Goal: Task Accomplishment & Management: Use online tool/utility

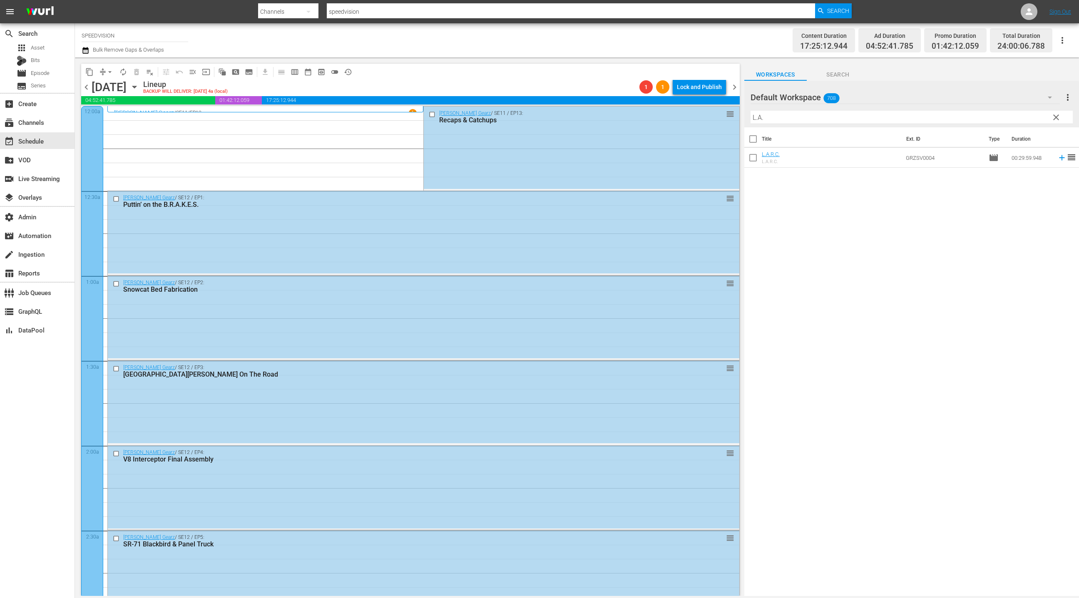
scroll to position [538, 0]
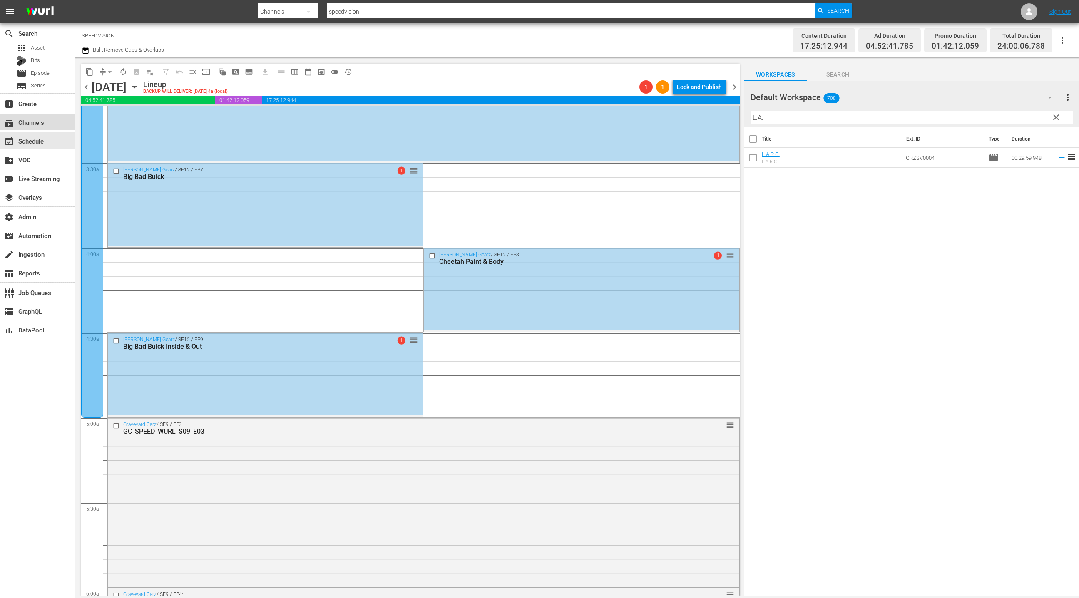
click at [47, 125] on div "subscriptions Channels" at bounding box center [37, 122] width 75 height 17
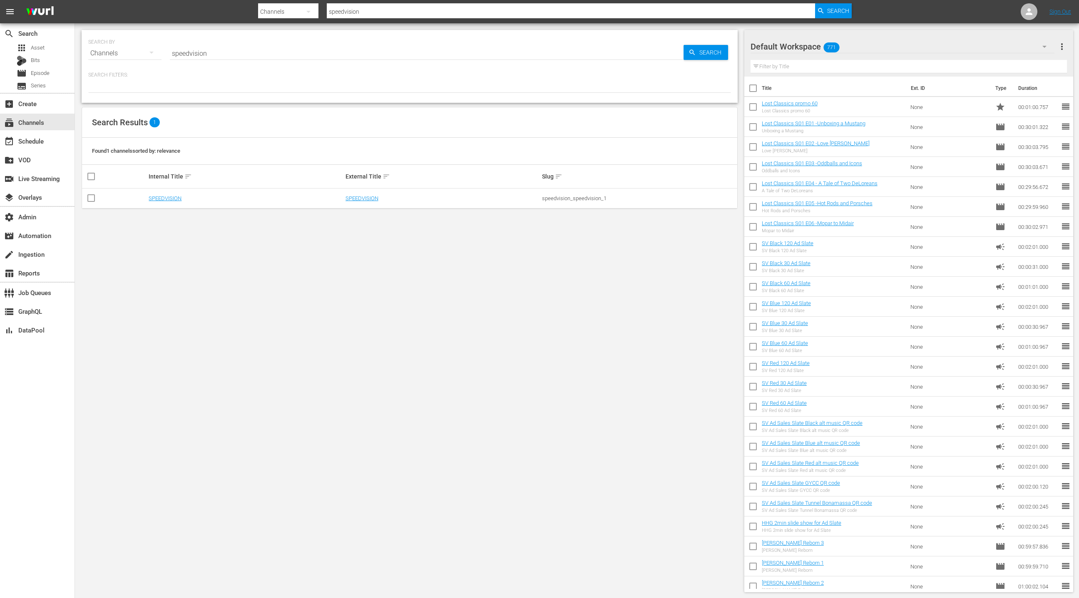
click at [185, 53] on input "speedvision" at bounding box center [427, 53] width 514 height 20
type input "fail"
type input "failarmy"
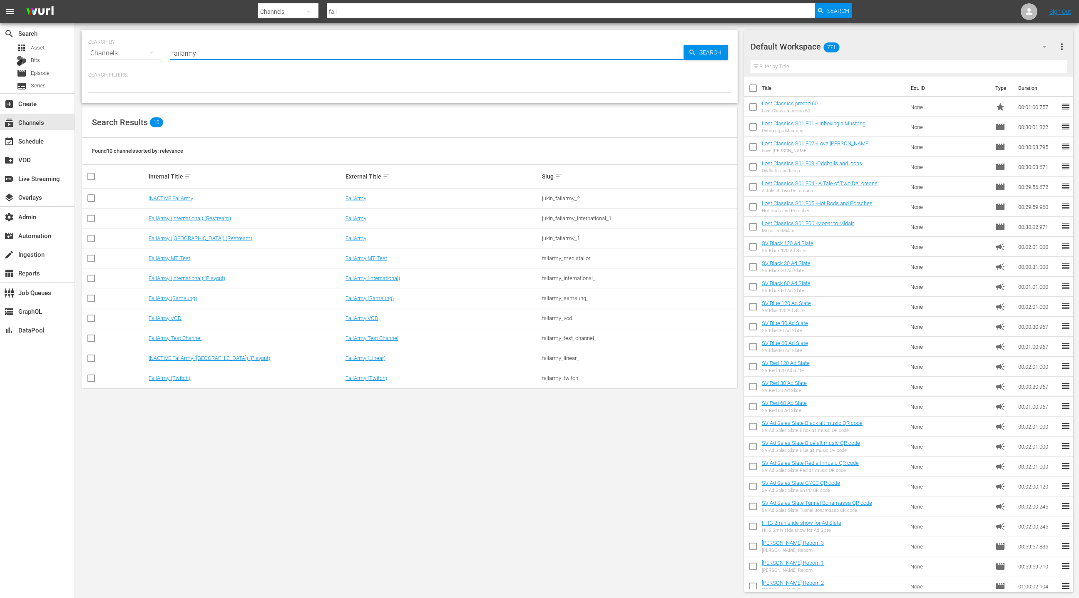
type input "failarmy"
click at [204, 279] on link "FailArmy (International) (Playout)" at bounding box center [187, 278] width 77 height 6
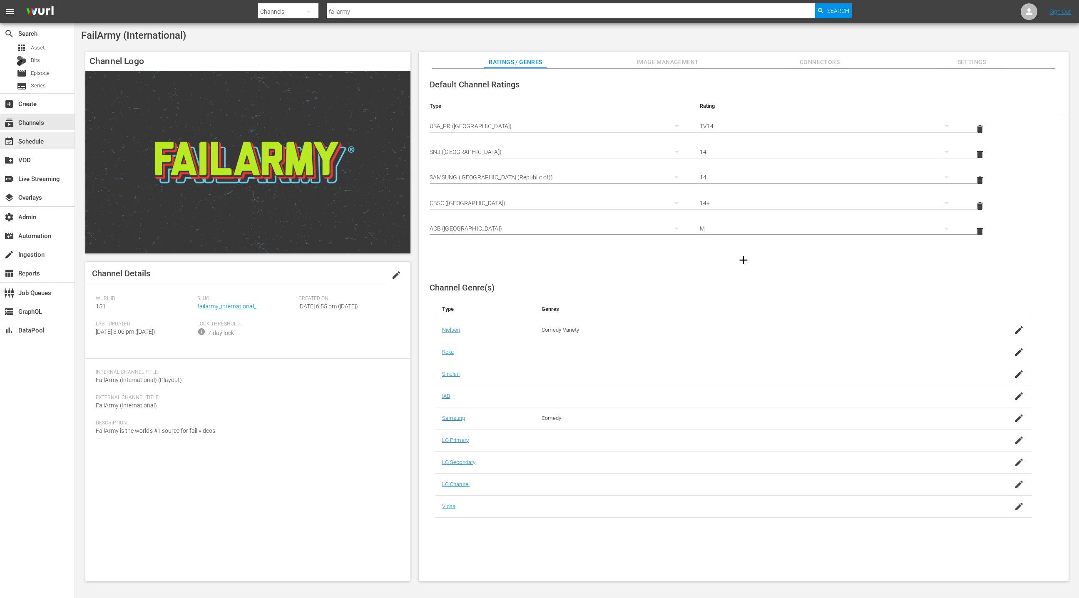
click at [47, 143] on div "event_available Schedule" at bounding box center [37, 140] width 75 height 17
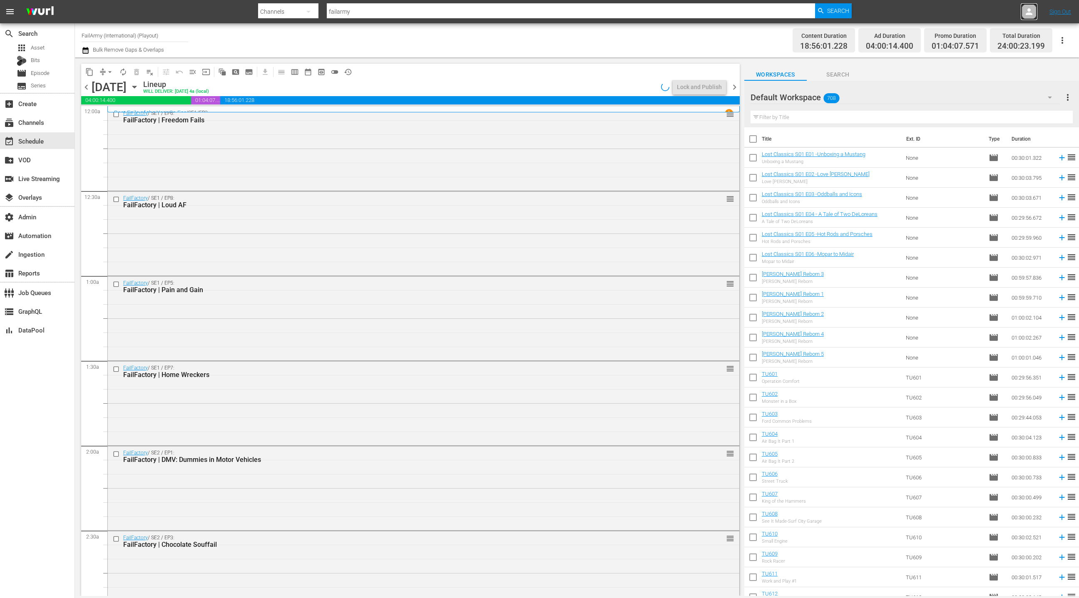
click at [1036, 13] on div at bounding box center [1029, 11] width 17 height 17
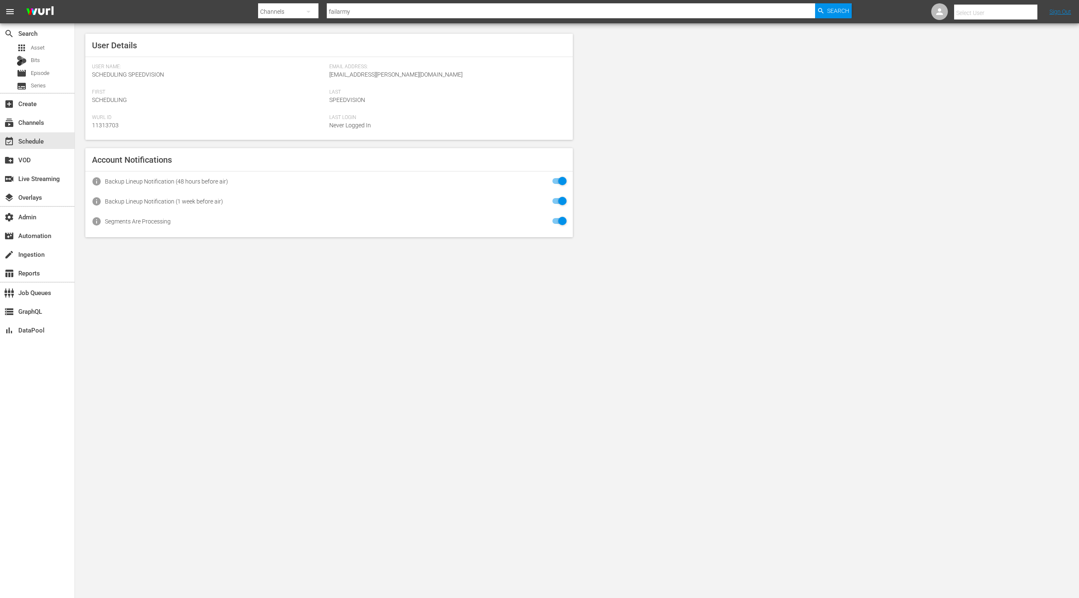
click at [1003, 14] on input "text" at bounding box center [1007, 13] width 107 height 20
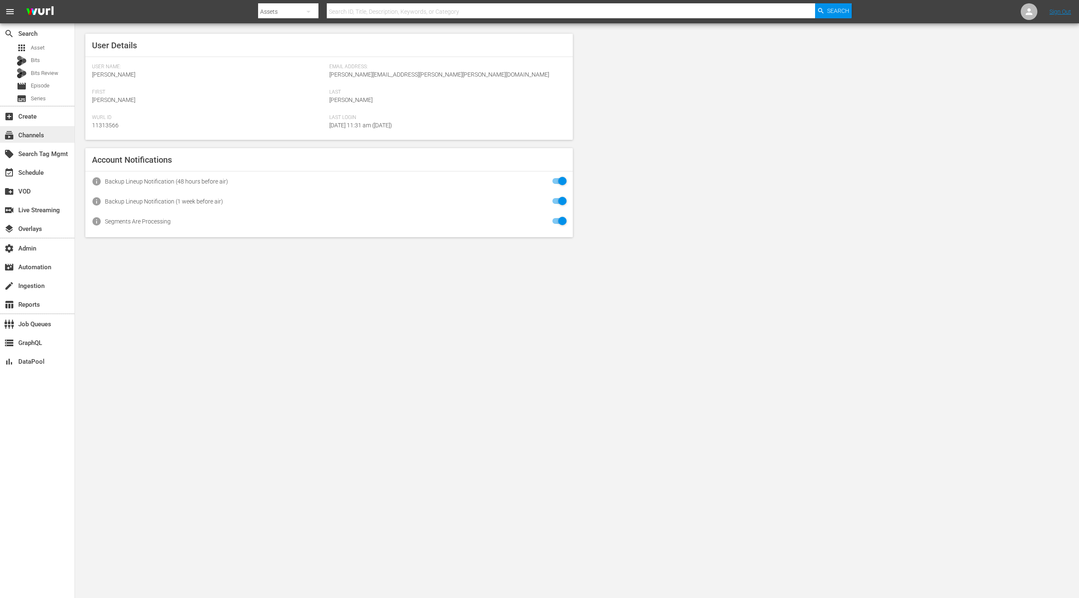
click at [39, 133] on div "subscriptions Channels" at bounding box center [23, 133] width 47 height 7
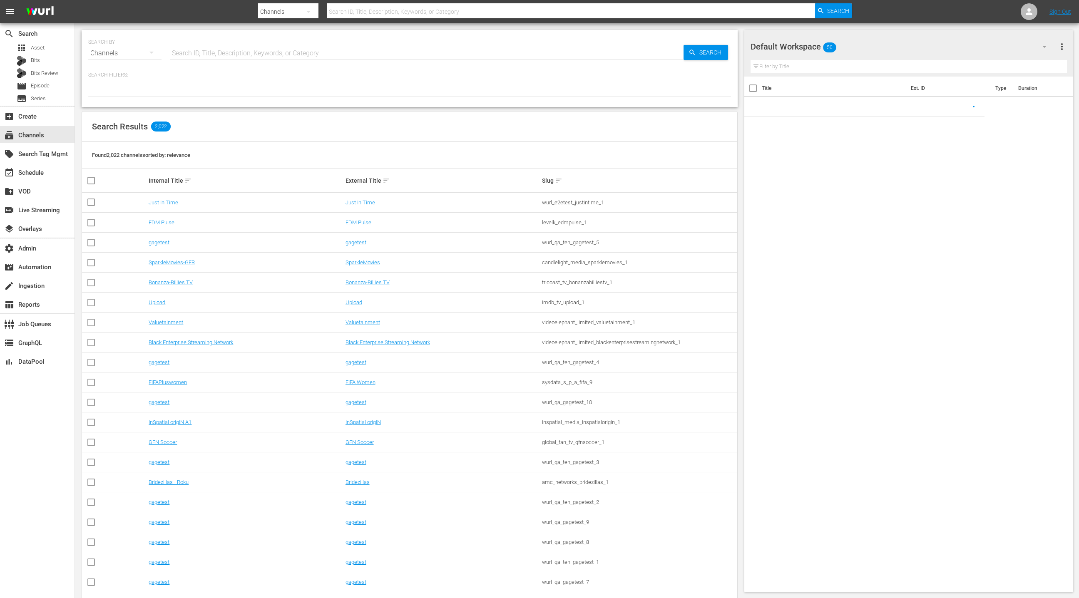
click at [194, 51] on input "text" at bounding box center [427, 53] width 514 height 20
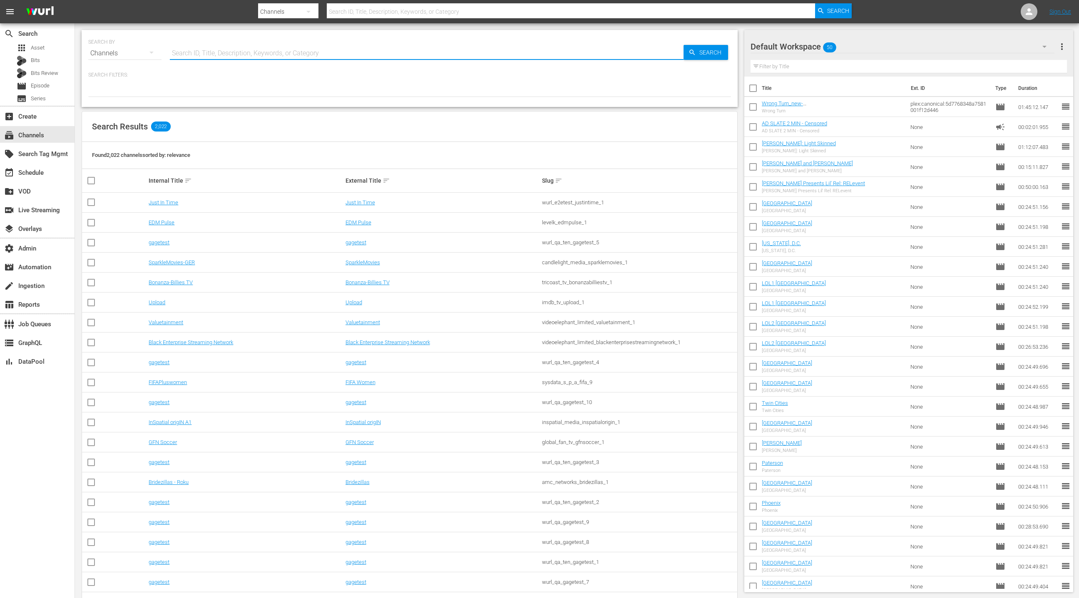
type input "failarmy"
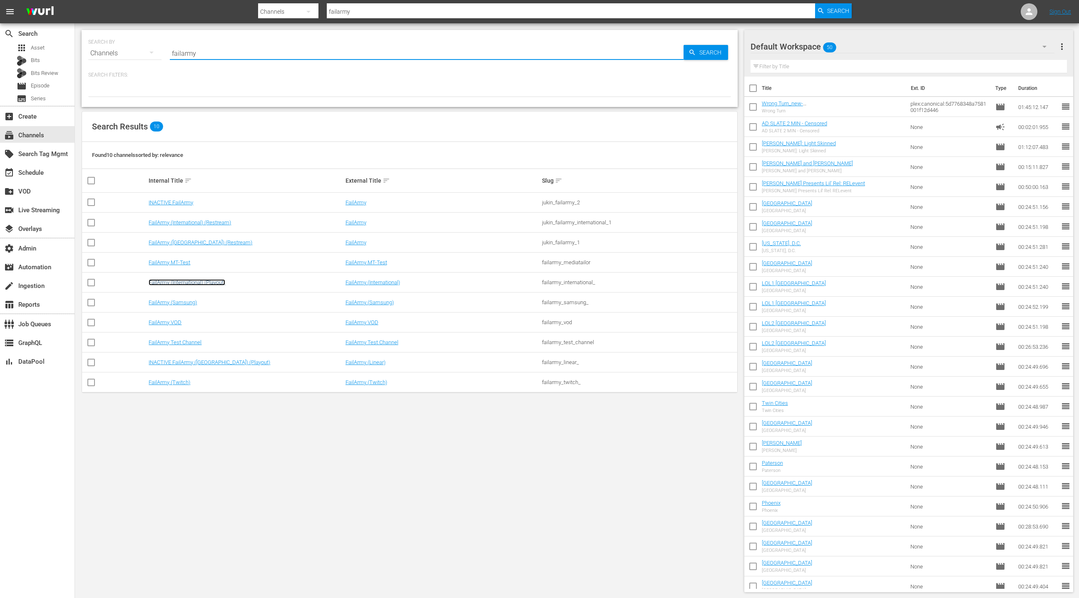
click at [208, 283] on link "FailArmy (International) (Playout)" at bounding box center [187, 282] width 77 height 6
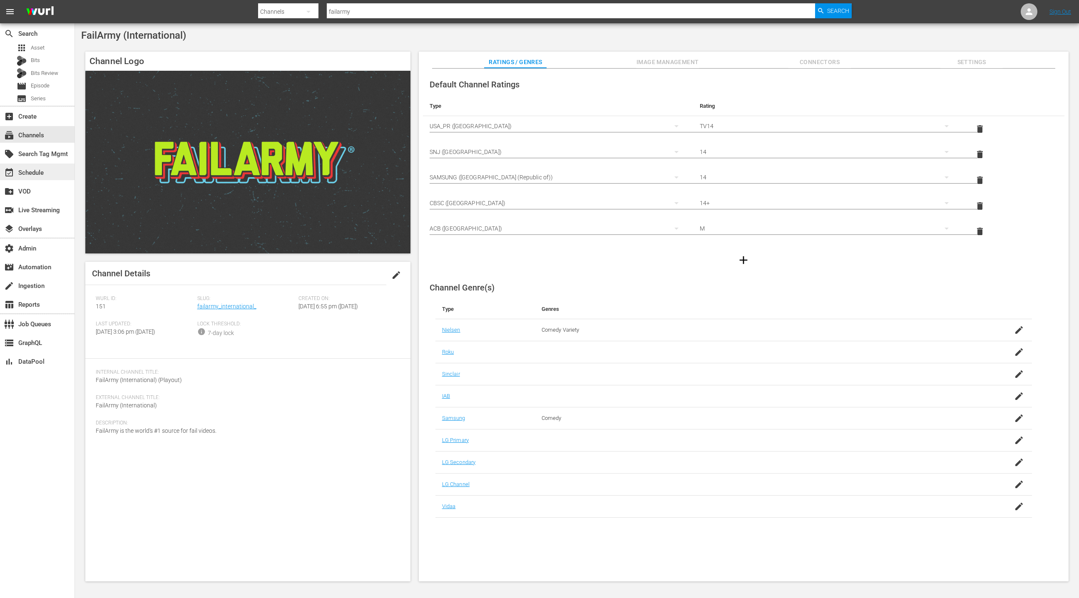
click at [42, 175] on div "event_available Schedule" at bounding box center [23, 171] width 47 height 7
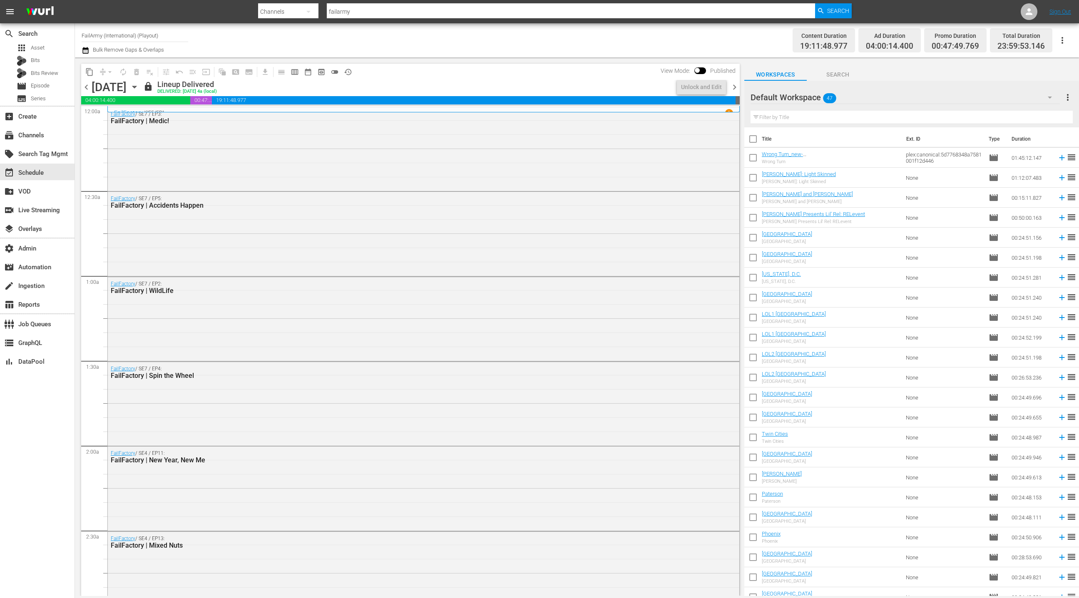
click at [736, 89] on span "chevron_right" at bounding box center [735, 87] width 10 height 10
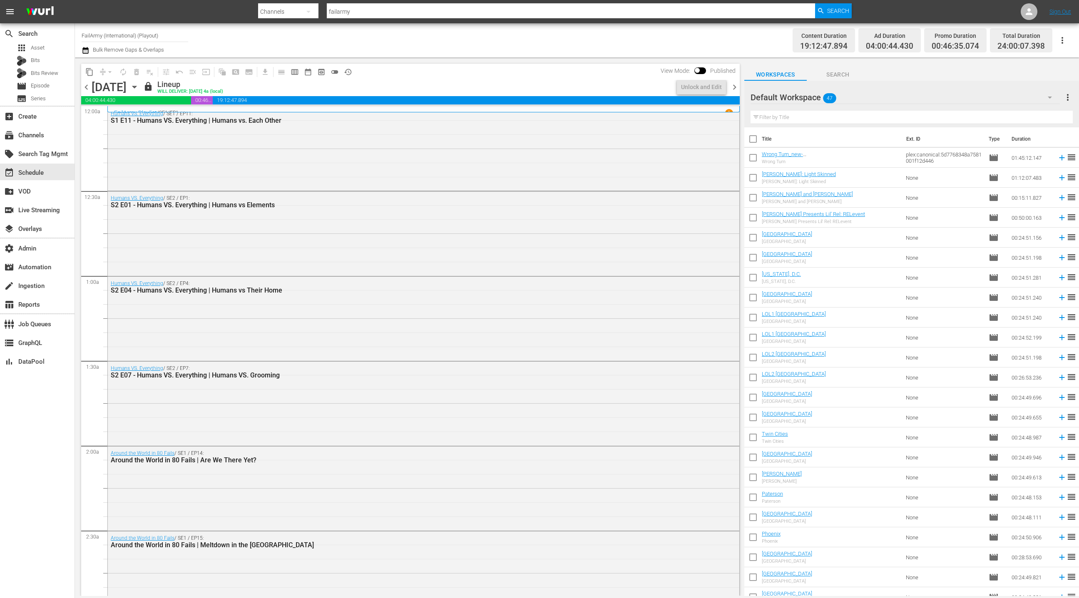
click at [736, 89] on span "chevron_right" at bounding box center [735, 87] width 10 height 10
click at [136, 86] on icon "button" at bounding box center [134, 87] width 4 height 2
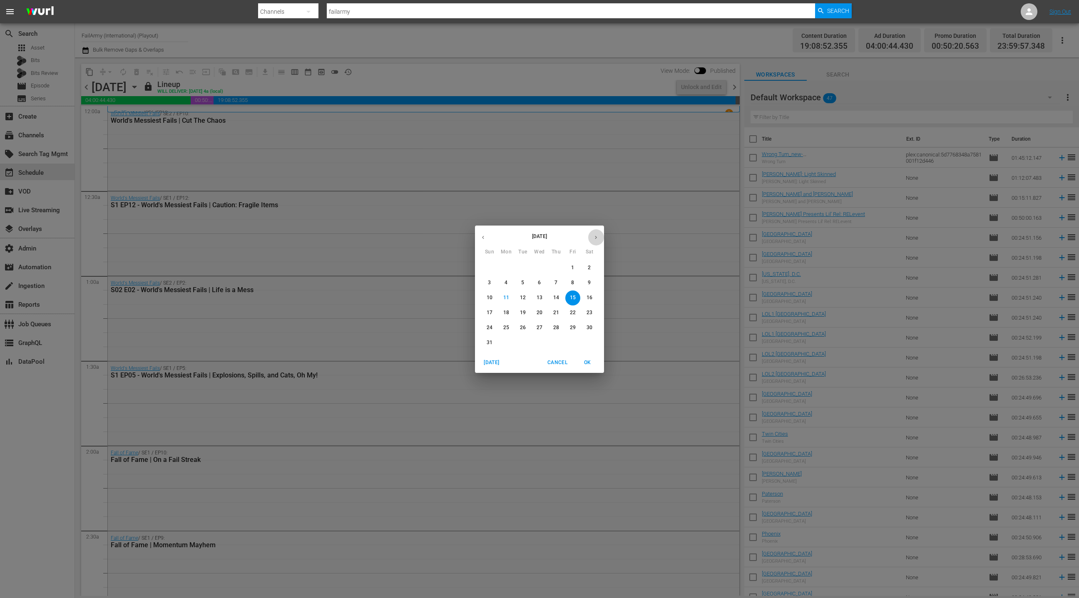
click at [595, 237] on icon "button" at bounding box center [596, 237] width 6 height 6
click at [525, 284] on span "9" at bounding box center [523, 282] width 15 height 7
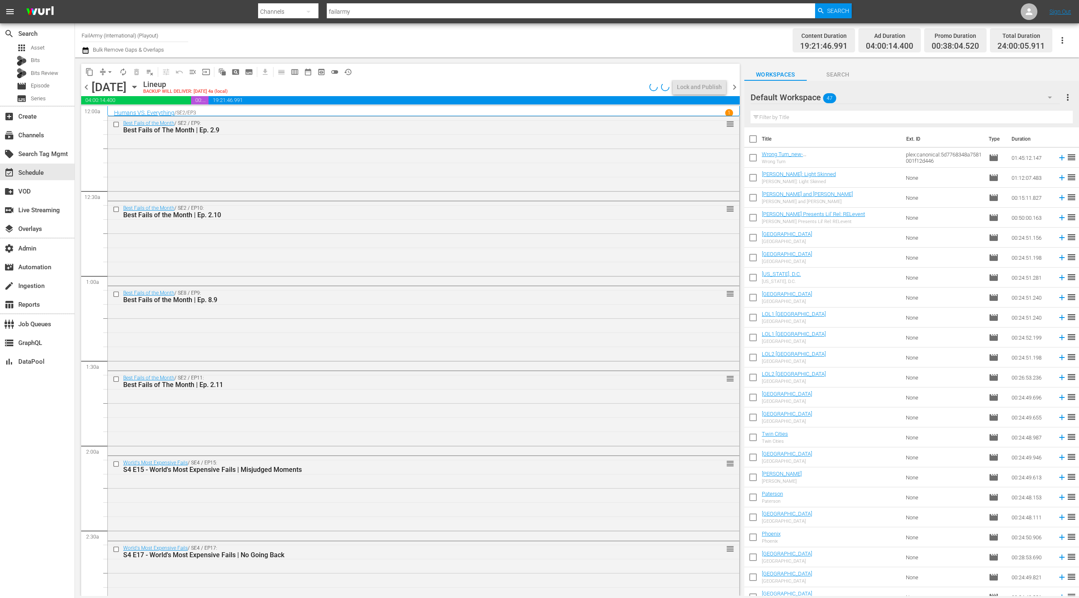
click at [734, 87] on span "chevron_right" at bounding box center [735, 87] width 10 height 10
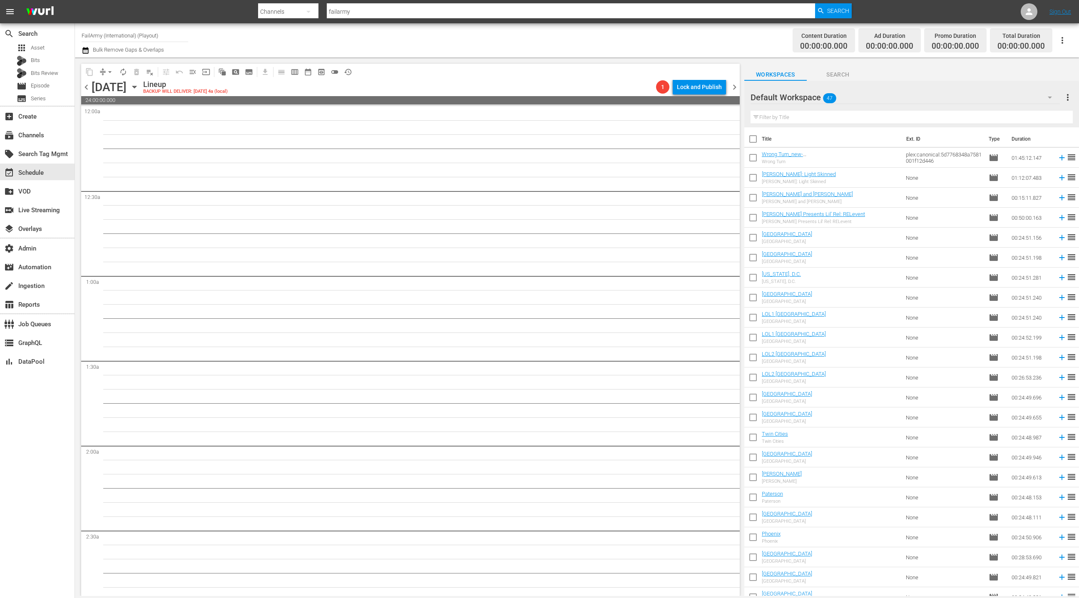
click at [83, 87] on span "chevron_left" at bounding box center [86, 87] width 10 height 10
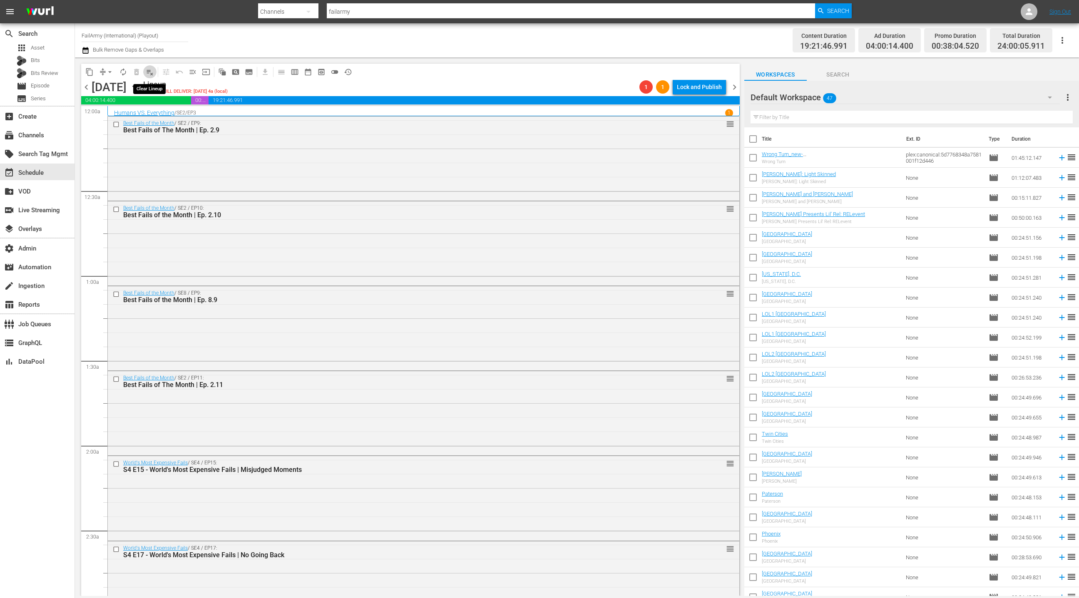
click at [152, 75] on span "playlist_remove_outlined" at bounding box center [150, 72] width 8 height 8
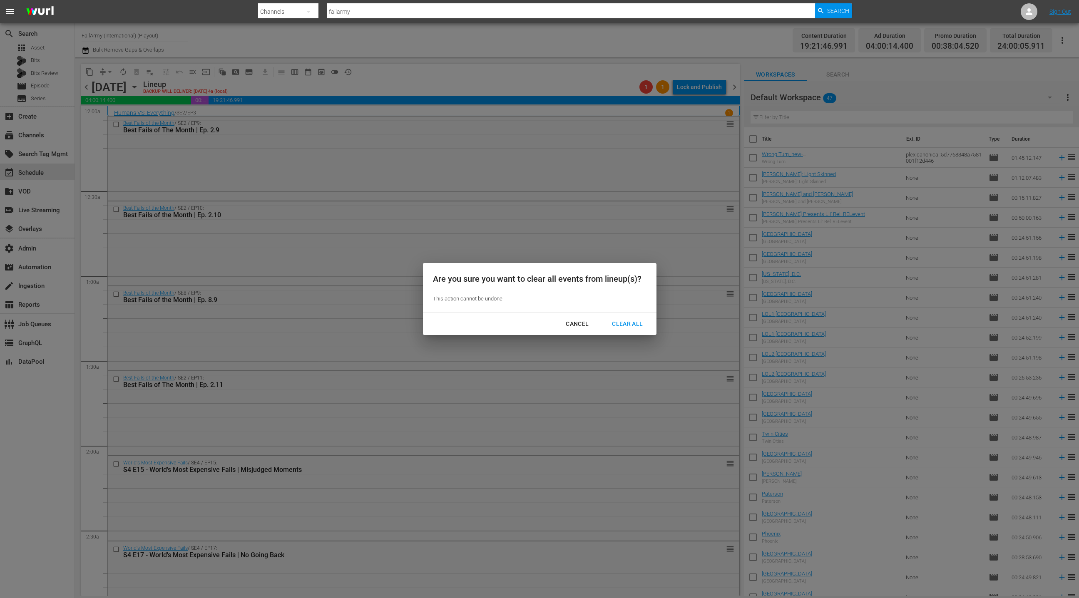
click at [633, 326] on div "Clear All" at bounding box center [628, 324] width 44 height 10
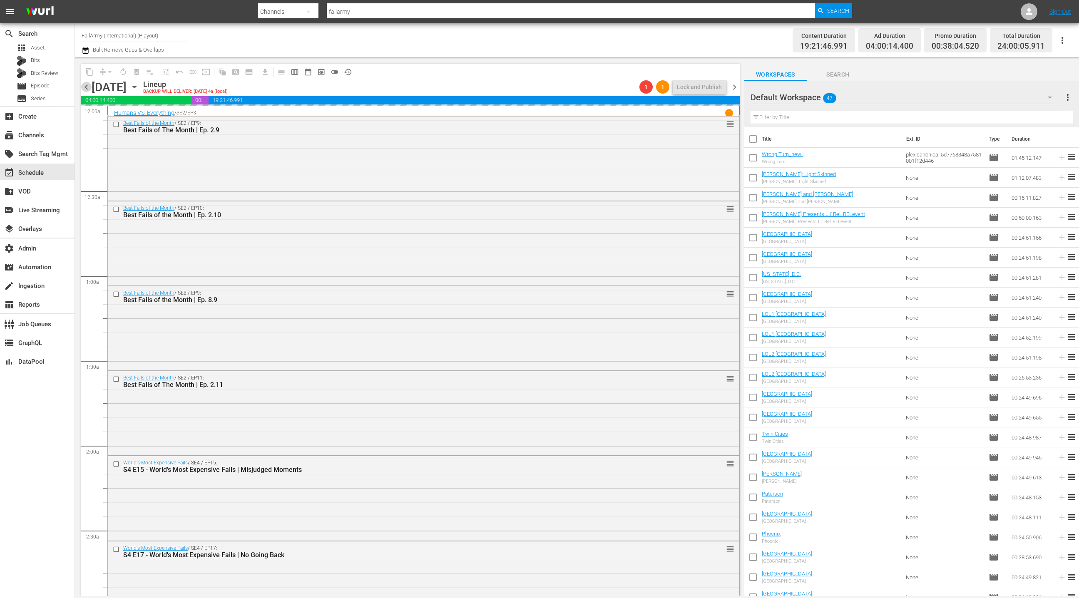
click at [87, 85] on span "chevron_left" at bounding box center [86, 87] width 10 height 10
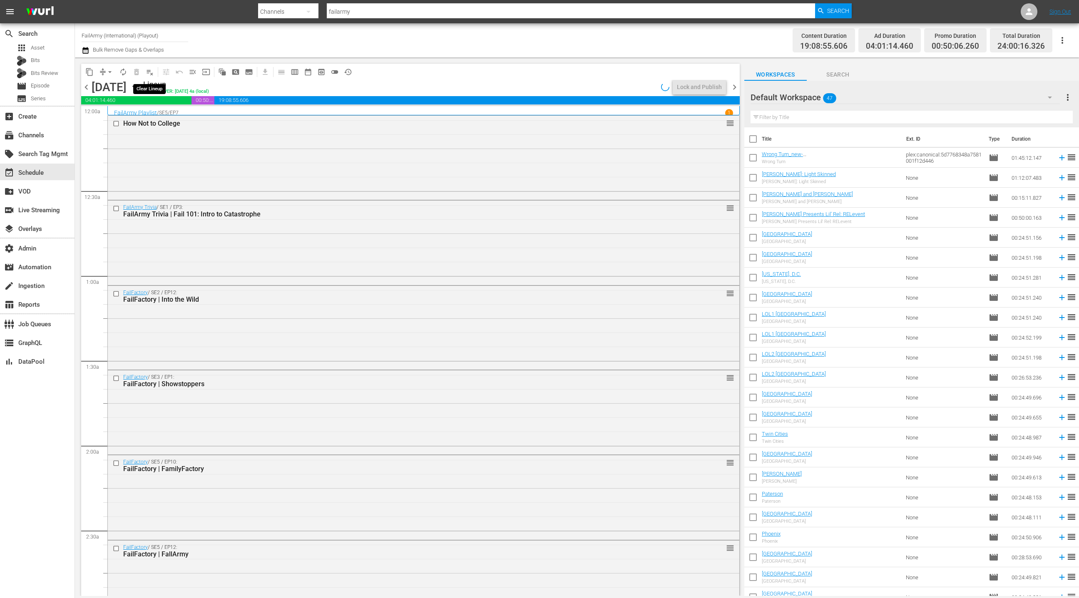
click at [150, 75] on span "playlist_remove_outlined" at bounding box center [150, 72] width 8 height 8
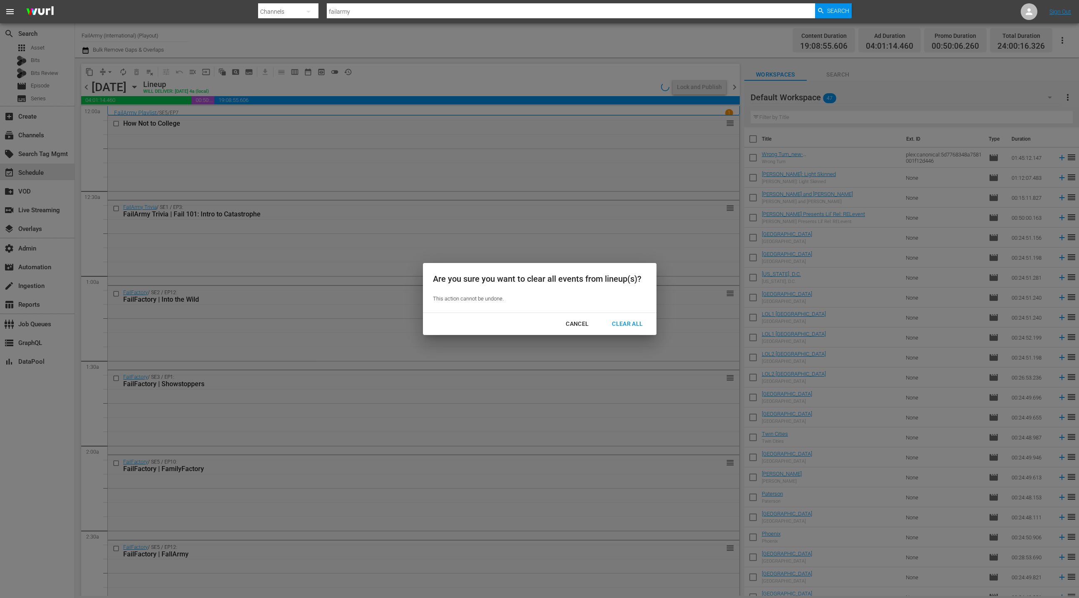
click at [615, 320] on div "Clear All" at bounding box center [628, 324] width 44 height 10
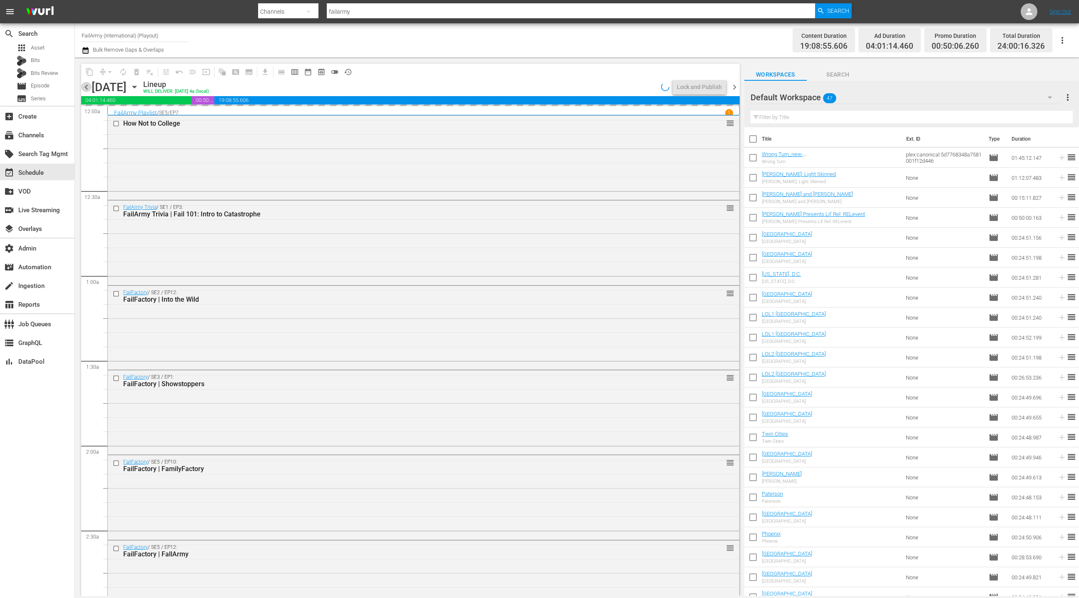
click at [88, 90] on span "chevron_left" at bounding box center [86, 87] width 10 height 10
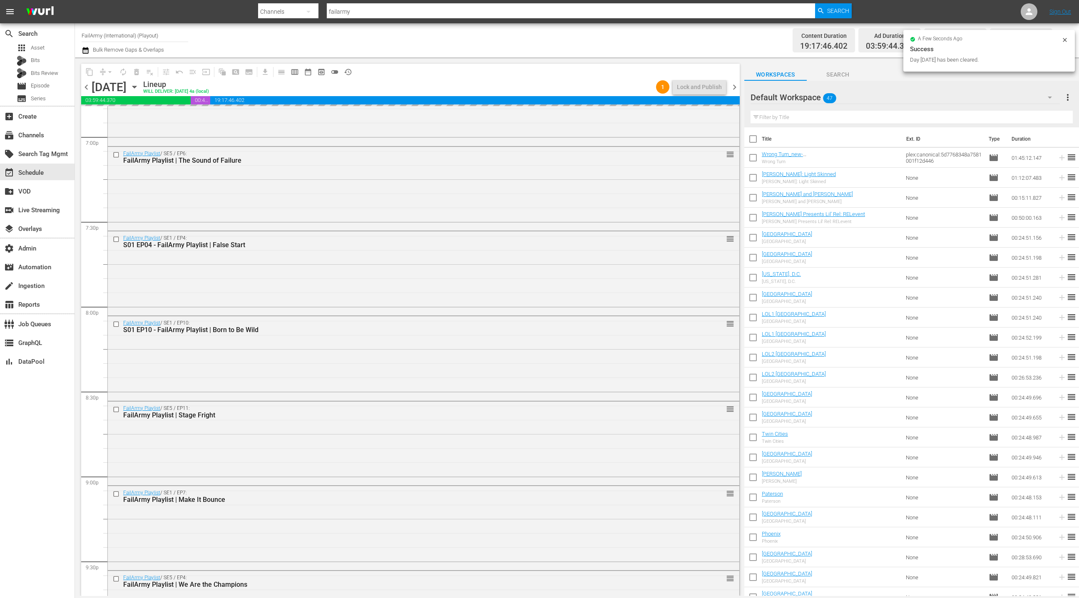
scroll to position [3597, 0]
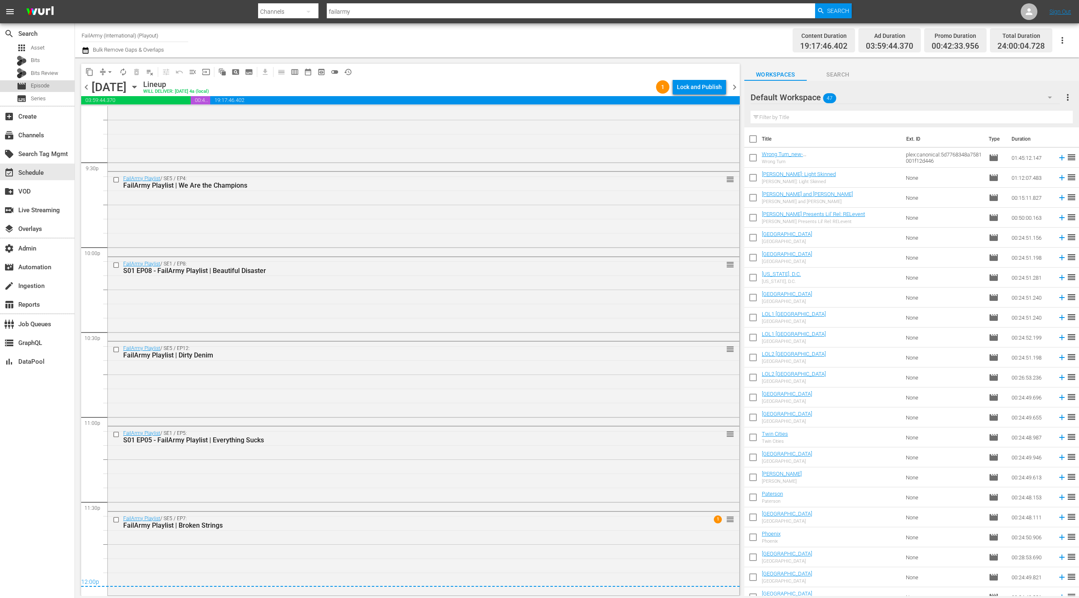
click at [55, 87] on div "movie Episode" at bounding box center [37, 86] width 75 height 12
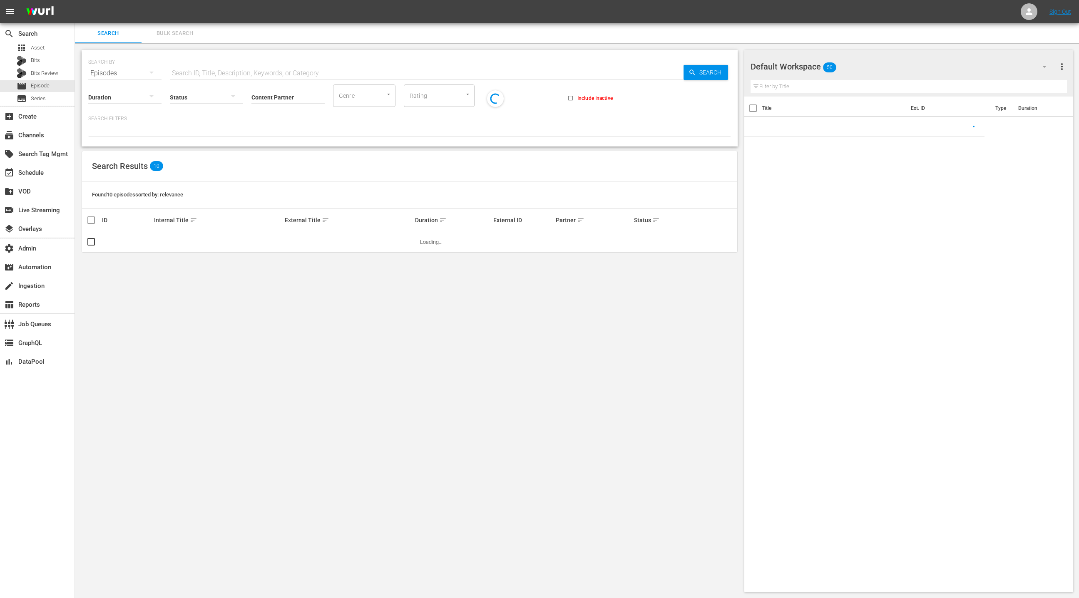
click at [175, 35] on span "Bulk Search" at bounding box center [175, 34] width 57 height 10
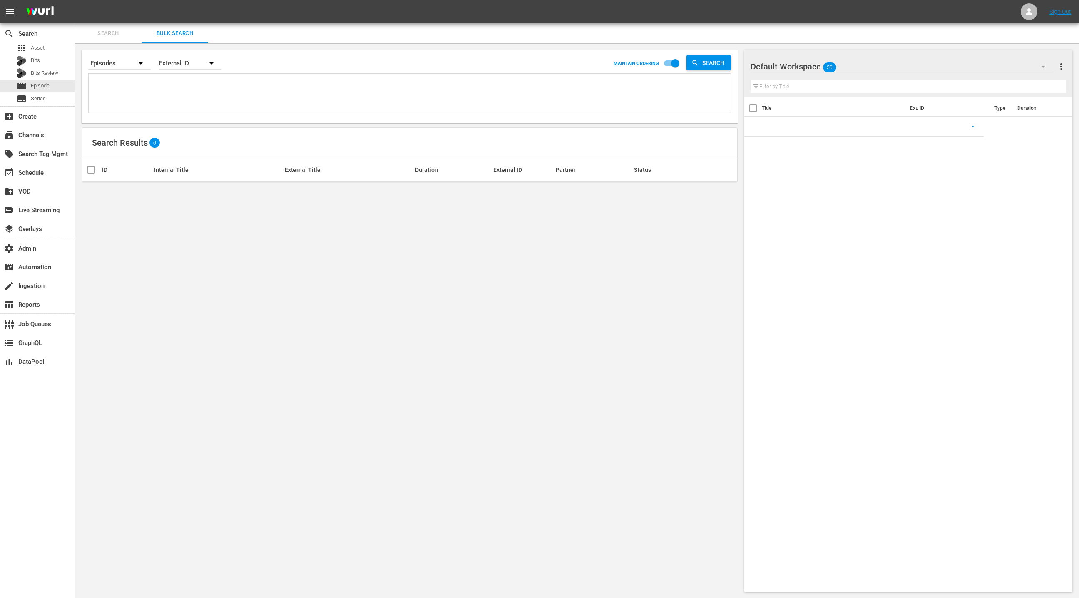
click at [171, 100] on textarea at bounding box center [411, 95] width 640 height 38
paste textarea "60697997 56316271 56316269 57436371 57504524 57504525 57504526 58849749 5884974…"
type textarea "60697997 56316271 56316269 57436371 57504524 57504525 57504526 58849749 5884974…"
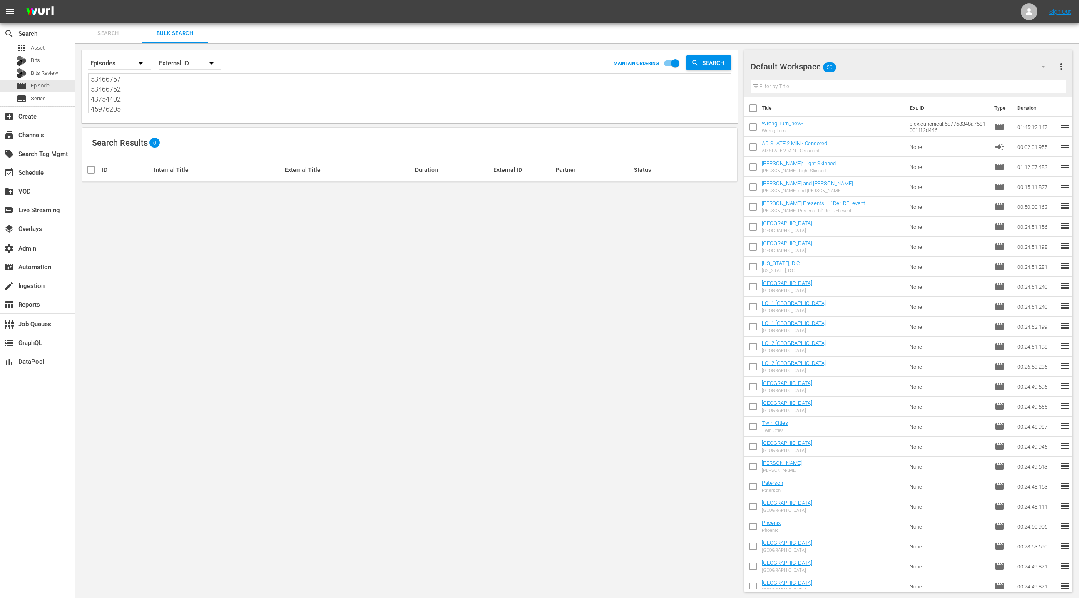
type textarea "60697997 56316271 56316269 57436371 57504524 57504525 57504526 58849749 5884974…"
click at [171, 70] on div "External ID" at bounding box center [190, 63] width 62 height 23
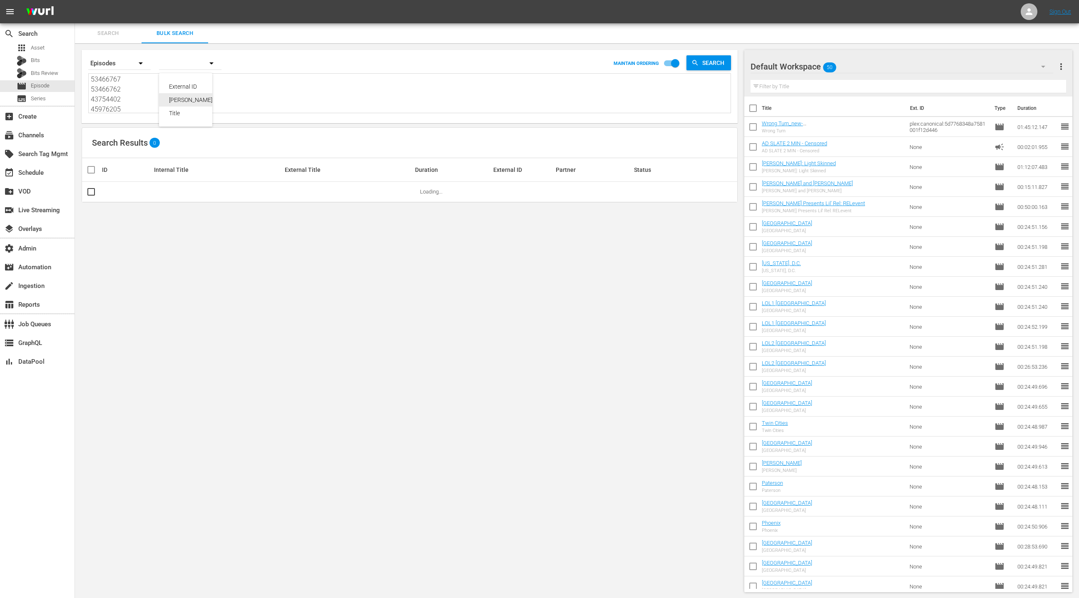
click at [180, 103] on div "Wurl ID" at bounding box center [194, 99] width 50 height 13
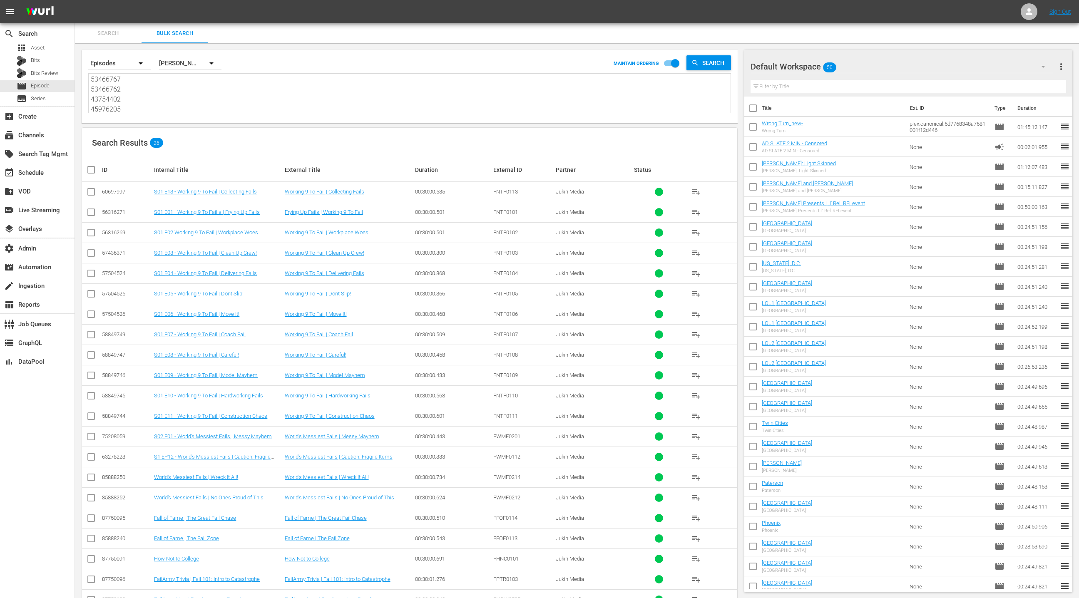
click at [1044, 67] on icon "button" at bounding box center [1044, 67] width 4 height 2
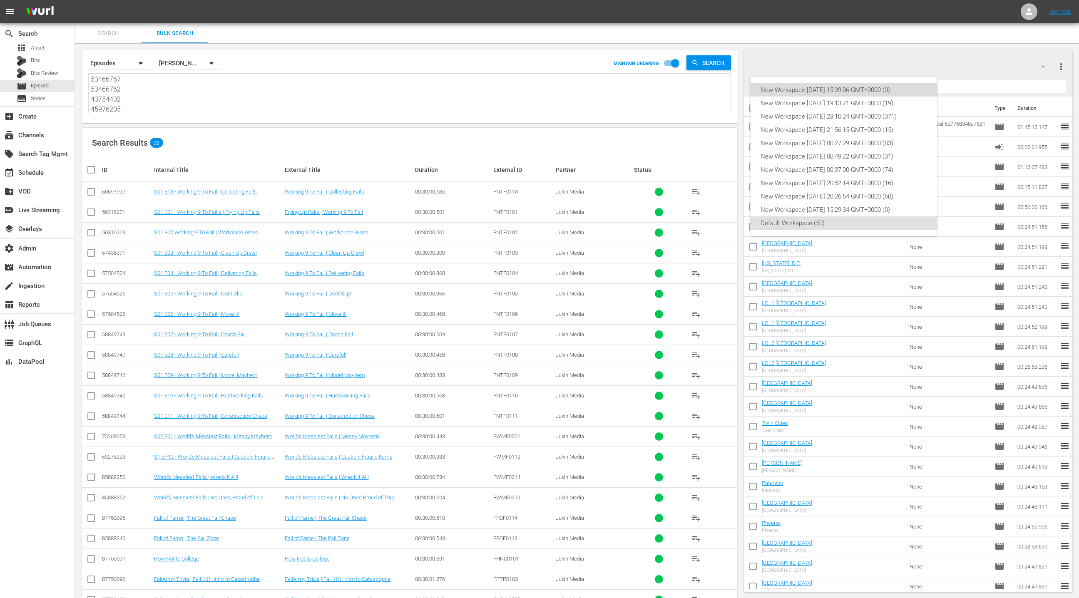
click at [904, 85] on div "New Workspace Fri Aug 01 2025 15:39:06 GMT+0000 (0)" at bounding box center [844, 89] width 167 height 13
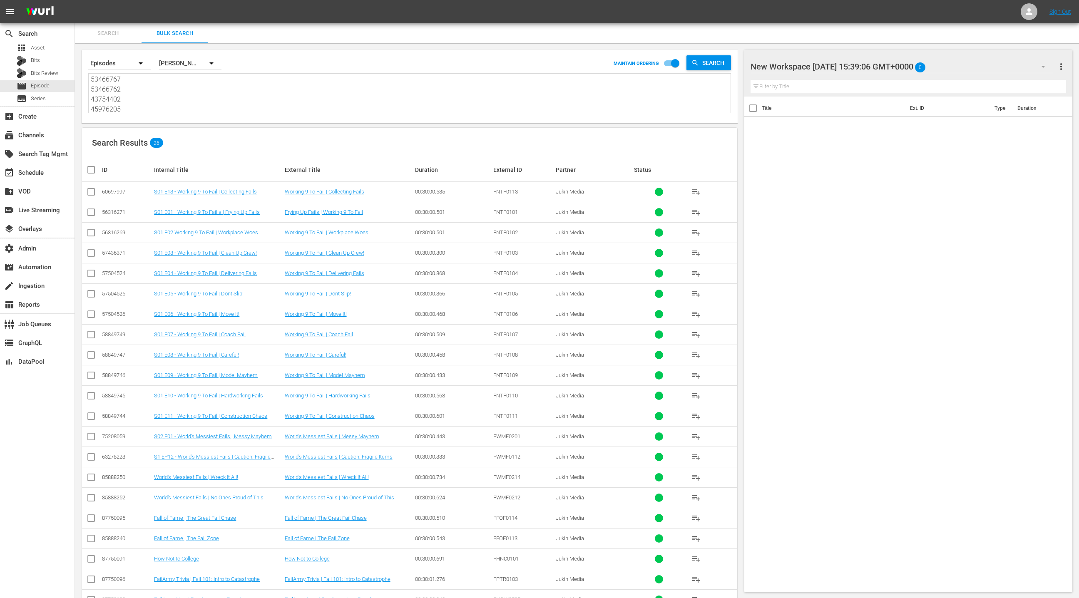
click at [90, 169] on input "checkbox" at bounding box center [94, 170] width 17 height 10
checkbox input "true"
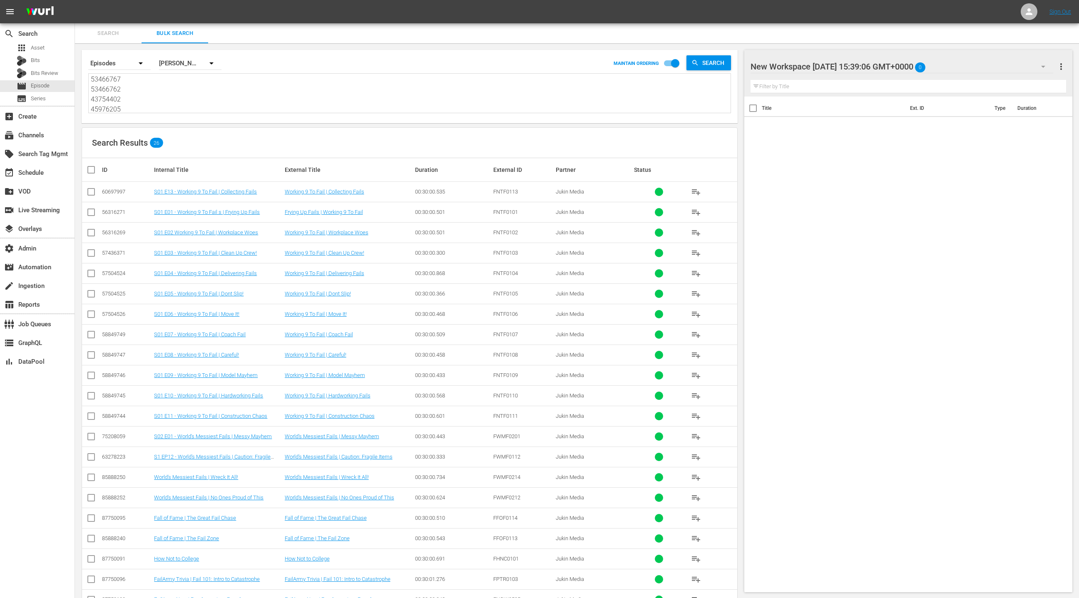
checkbox input "true"
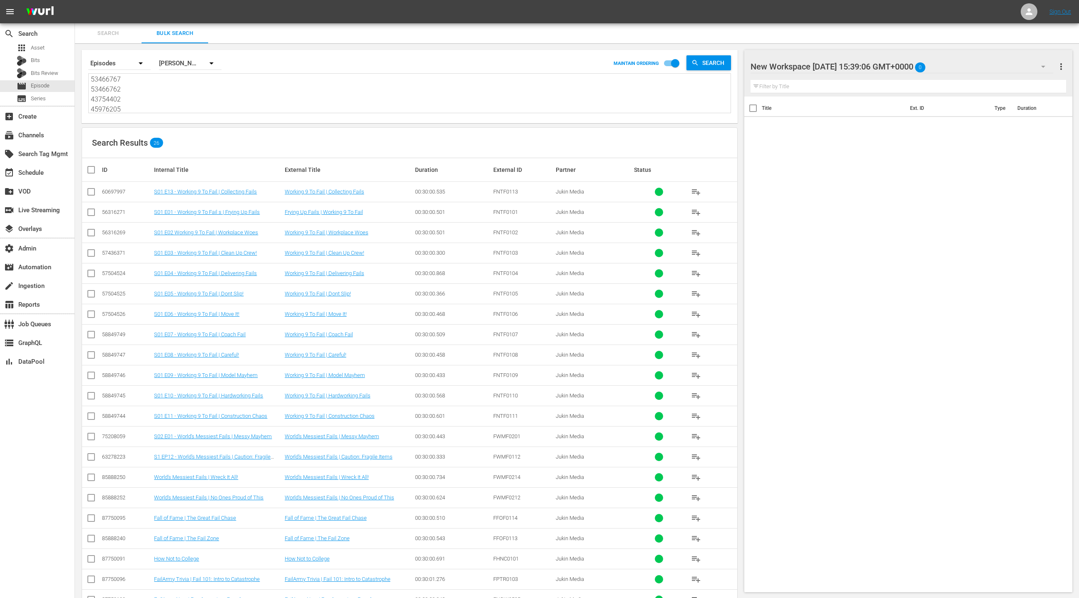
checkbox input "true"
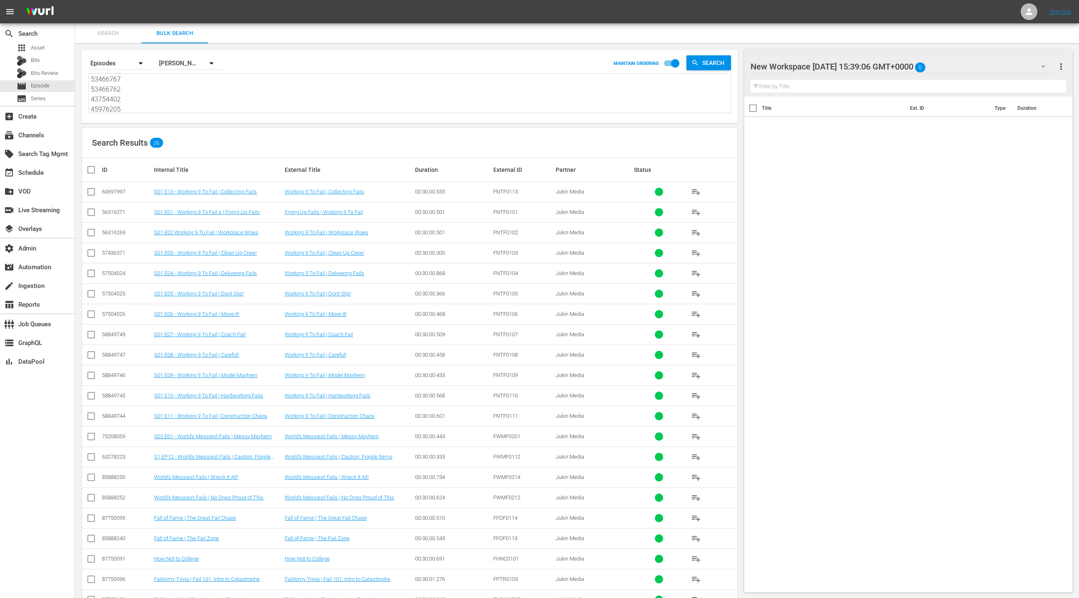
checkbox input "true"
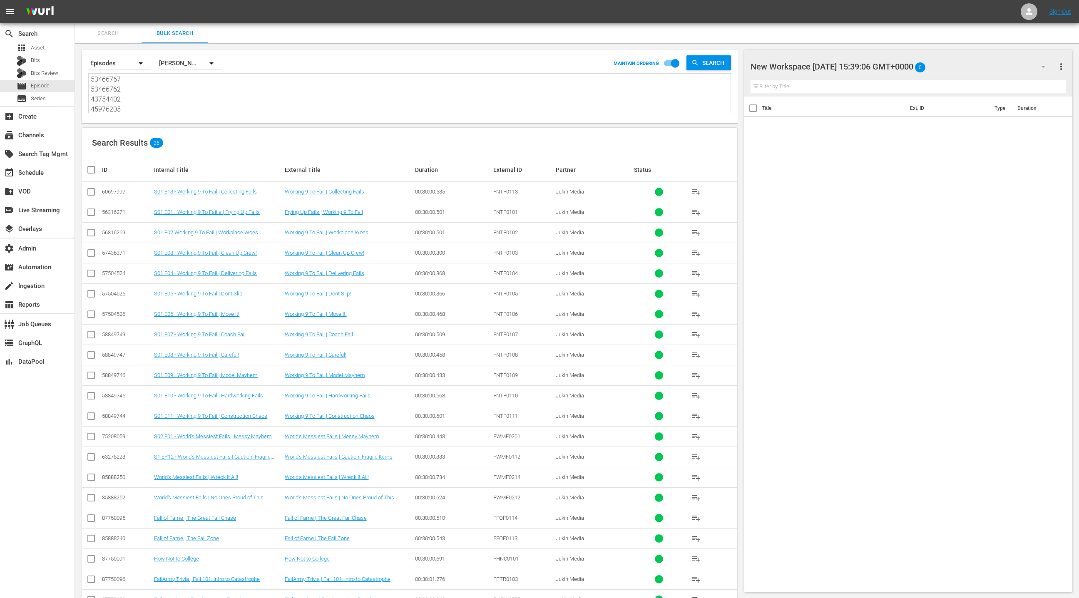
checkbox input "true"
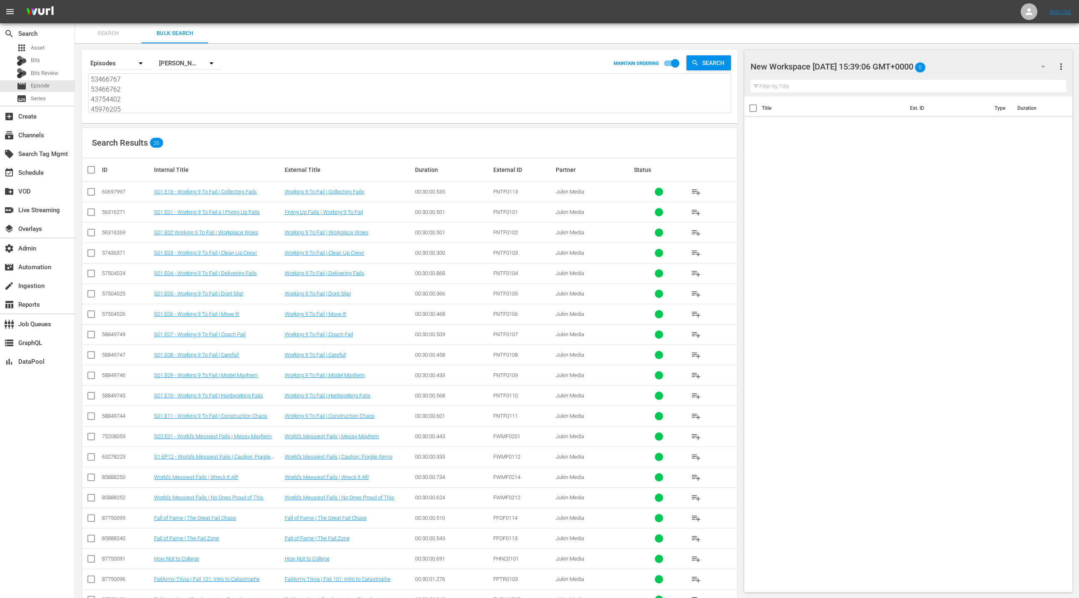
checkbox input "true"
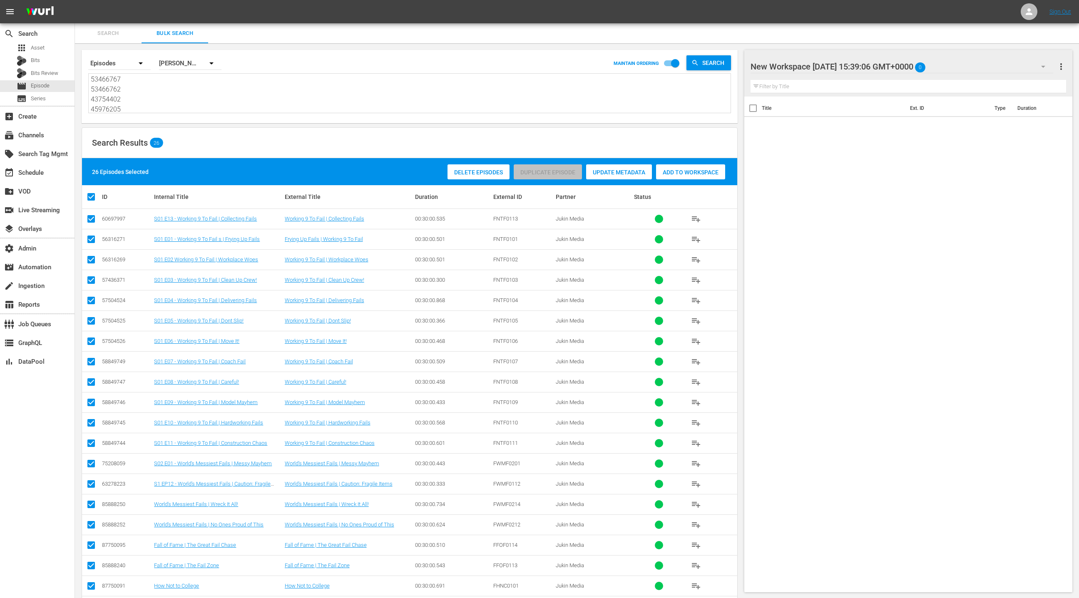
click at [698, 177] on div "Add to Workspace" at bounding box center [690, 172] width 69 height 16
click at [55, 171] on div "event_available Schedule" at bounding box center [37, 172] width 75 height 17
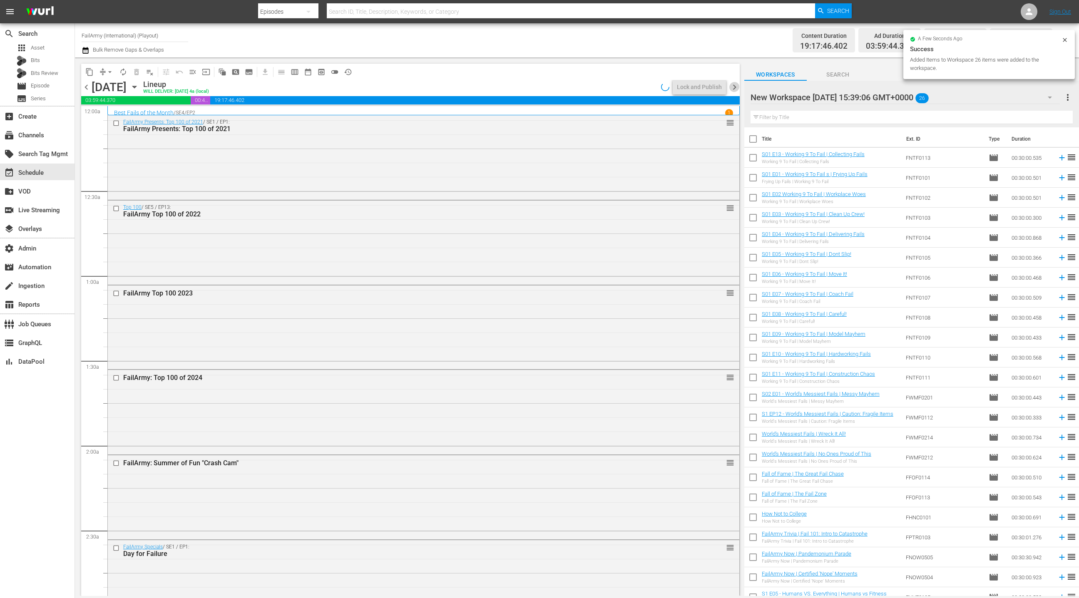
click at [737, 90] on span "chevron_right" at bounding box center [735, 87] width 10 height 10
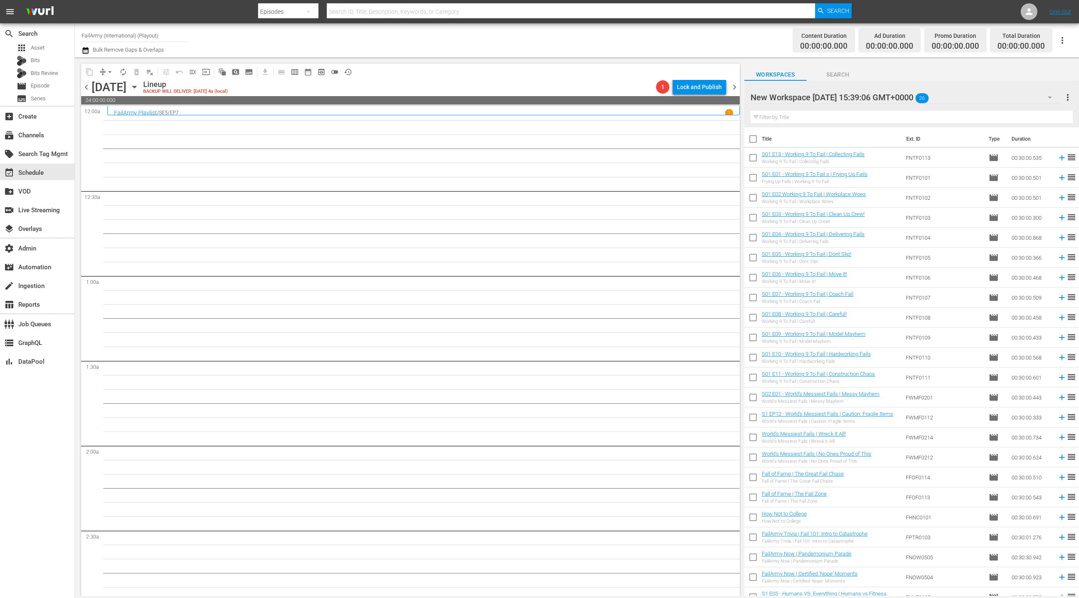
click at [755, 141] on input "checkbox" at bounding box center [753, 140] width 17 height 17
checkbox input "true"
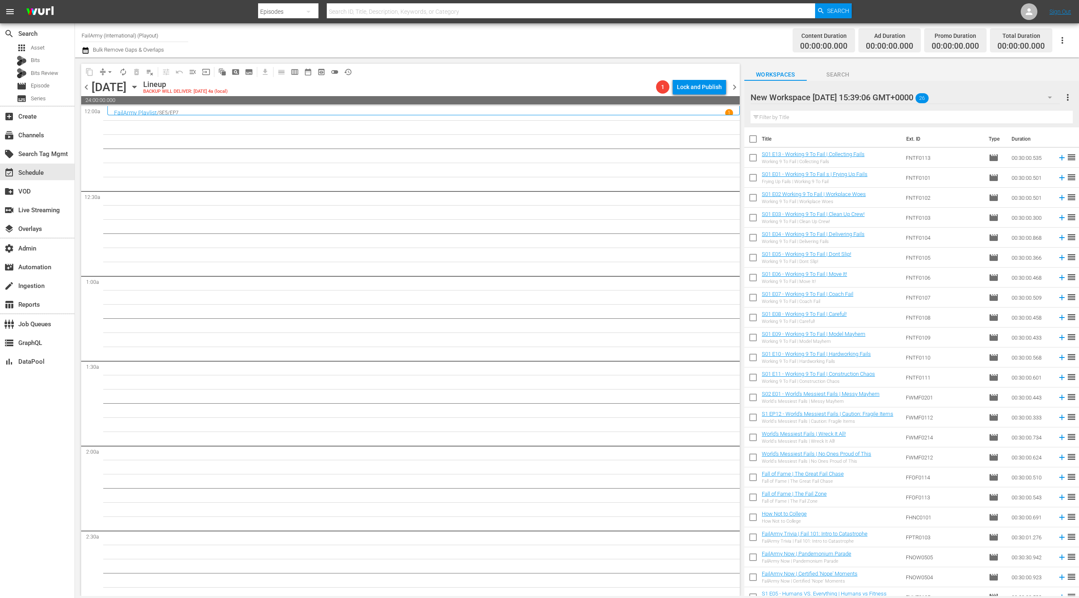
checkbox input "true"
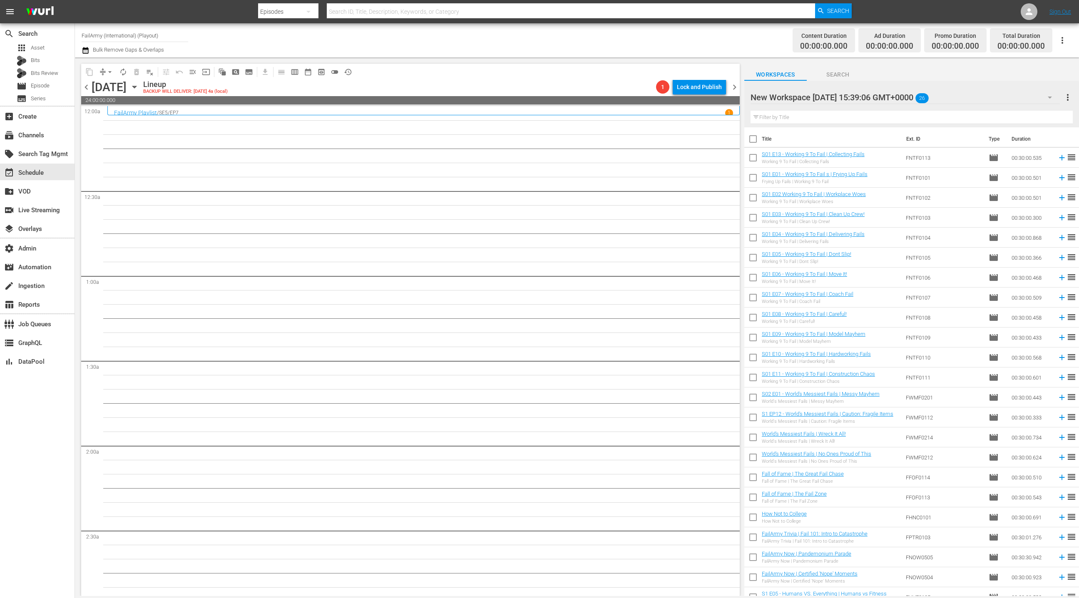
checkbox input "true"
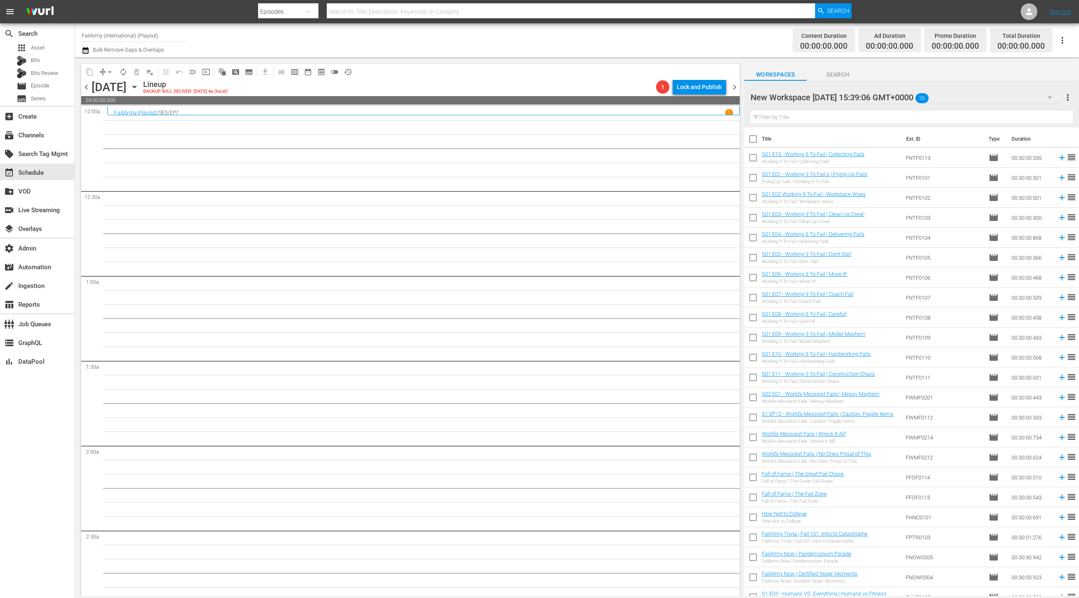
checkbox input "true"
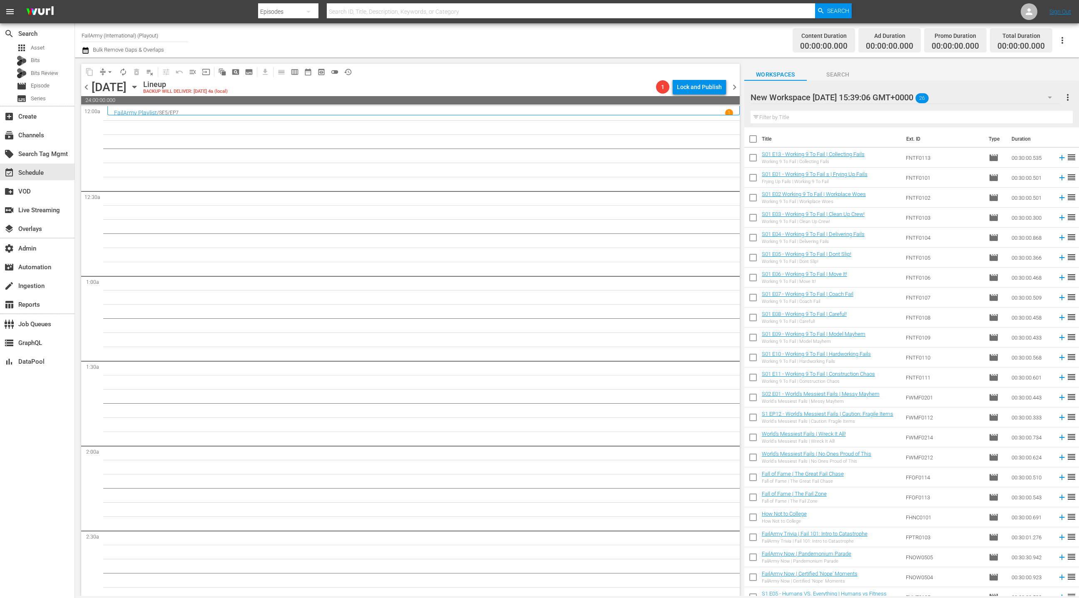
checkbox input "true"
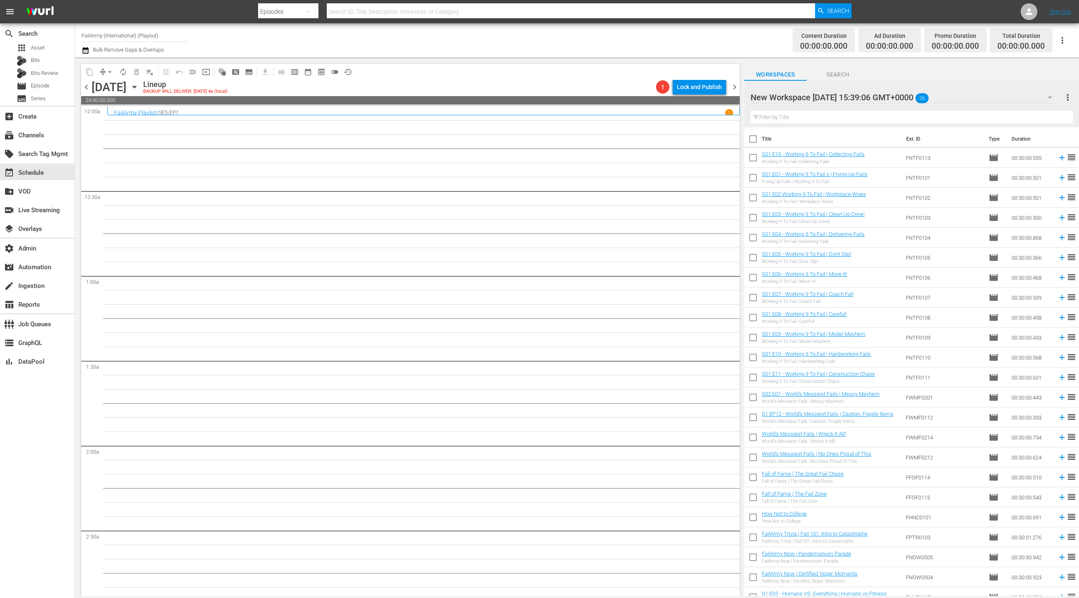
checkbox input "true"
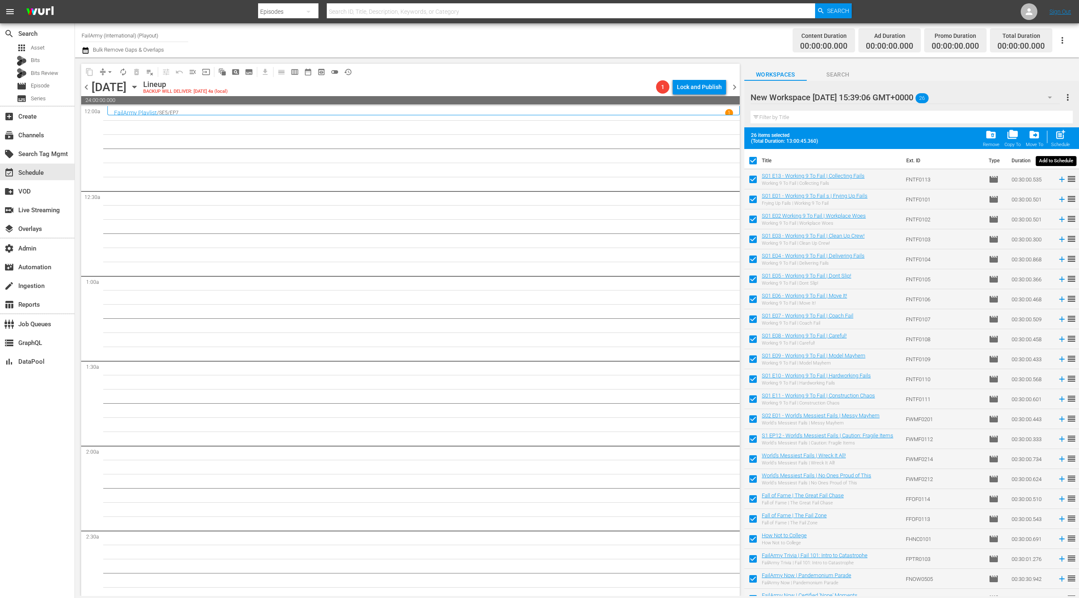
click at [1062, 137] on span "post_add" at bounding box center [1060, 134] width 11 height 11
checkbox input "false"
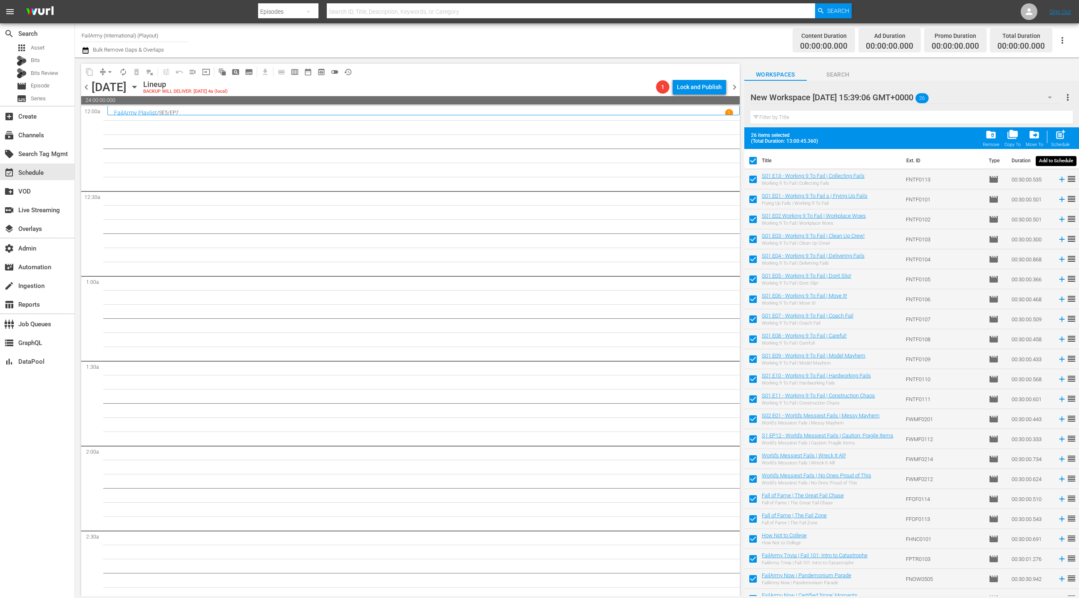
checkbox input "false"
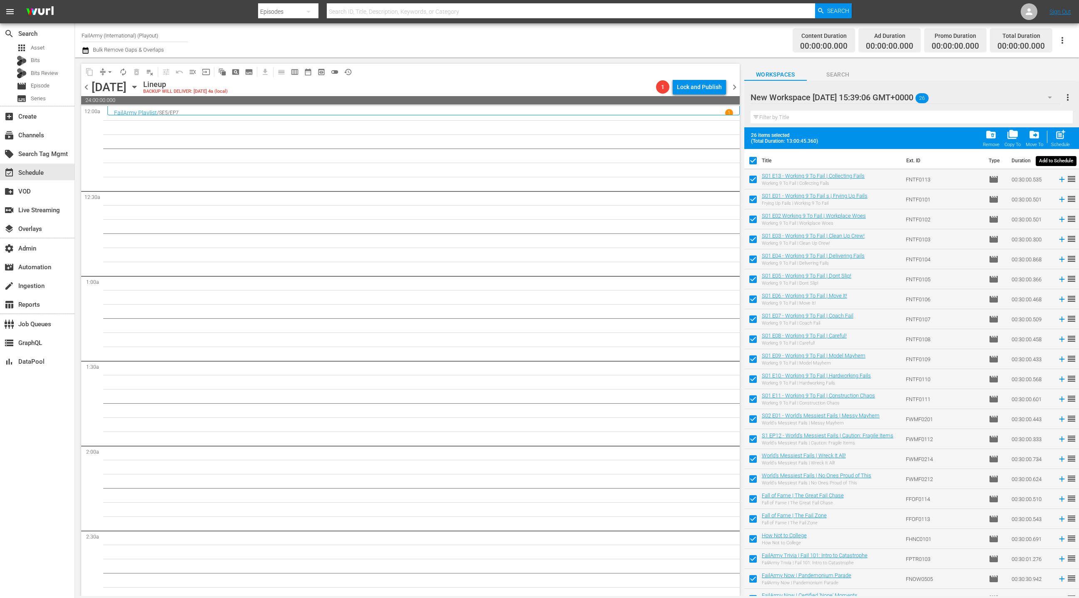
checkbox input "false"
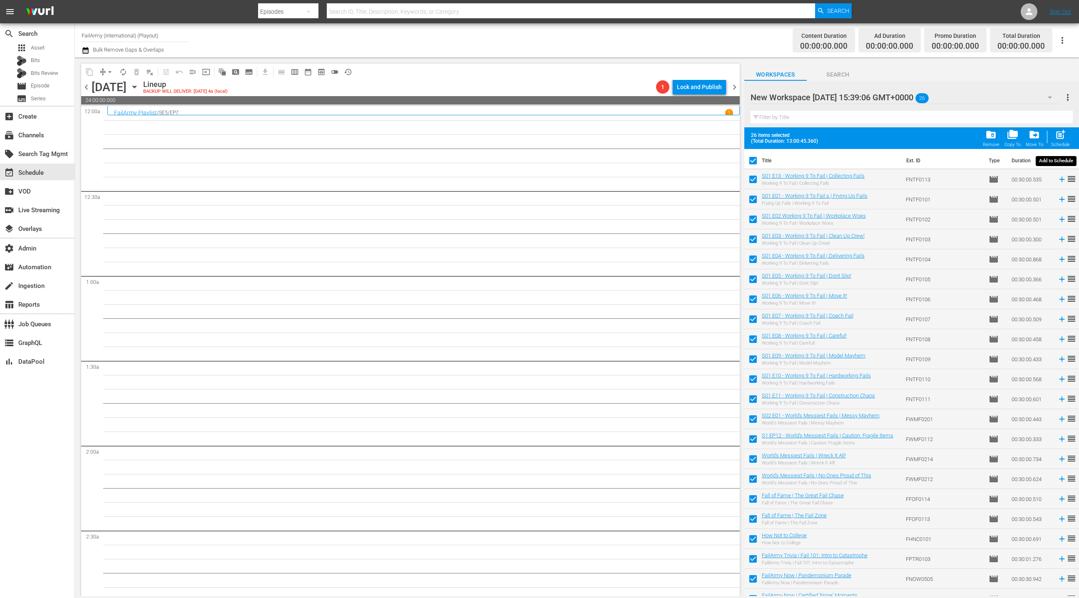
checkbox input "false"
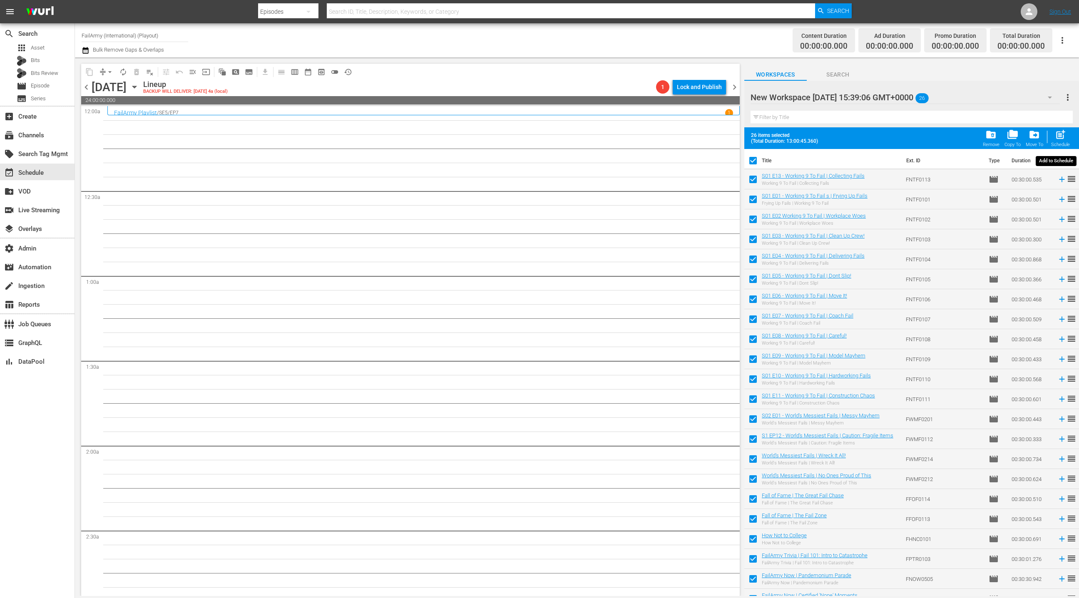
checkbox input "false"
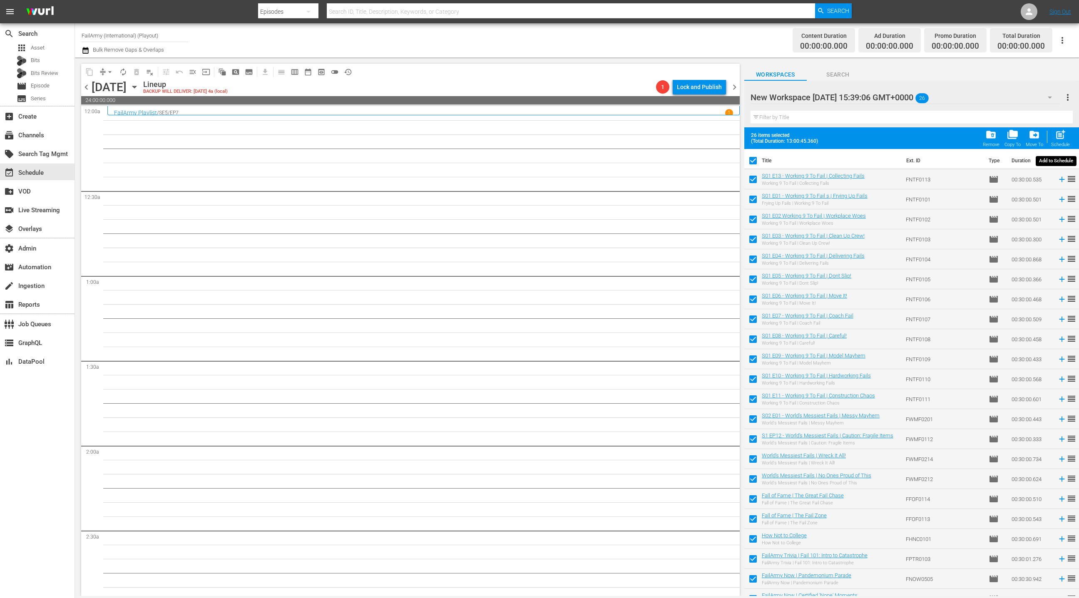
checkbox input "false"
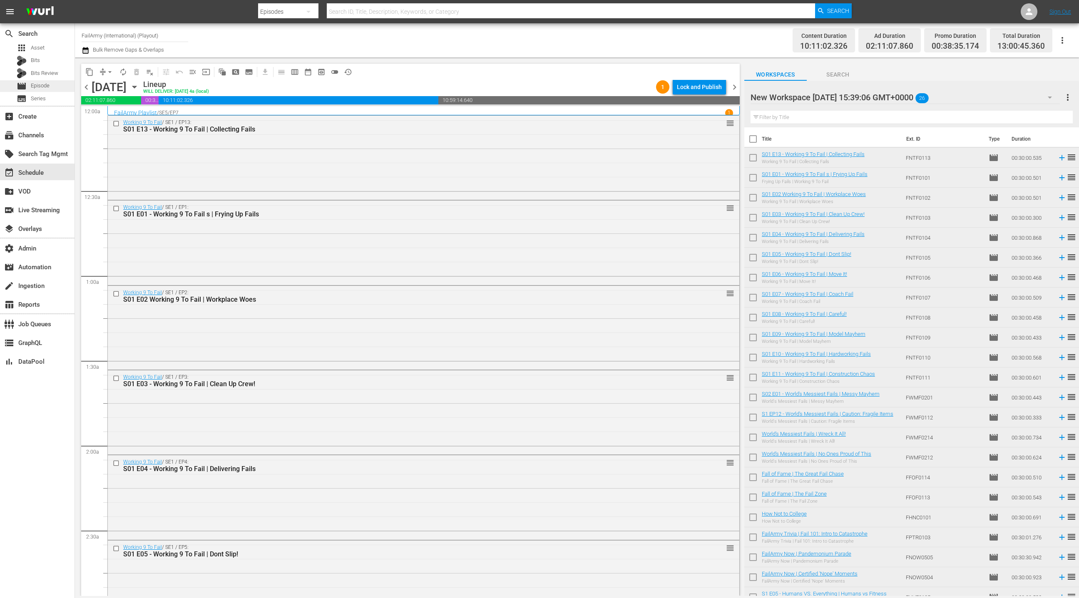
click at [53, 89] on div "movie Episode" at bounding box center [37, 86] width 75 height 12
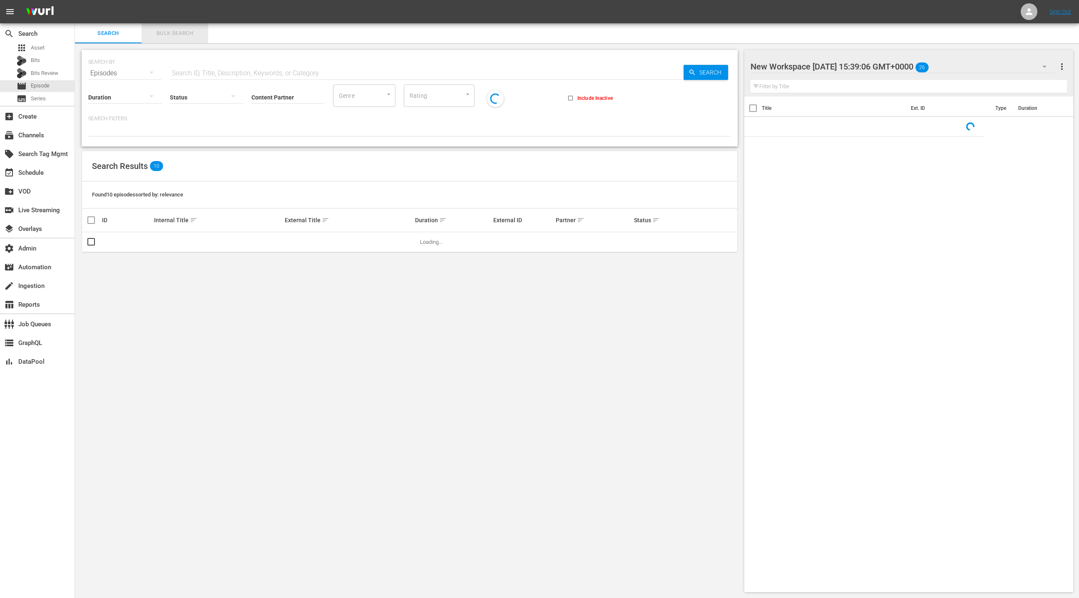
click at [168, 38] on button "Bulk Search" at bounding box center [175, 33] width 67 height 20
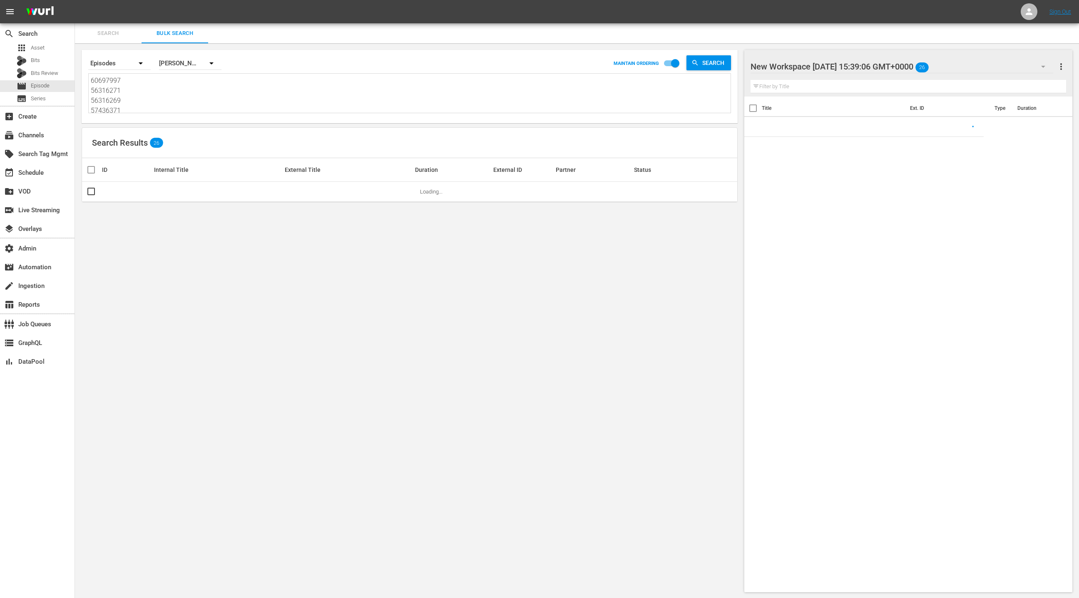
click at [164, 103] on textarea "60697997 56316271 56316269 57436371 57504524 57504525 57504526 58849749 5884974…" at bounding box center [411, 95] width 640 height 38
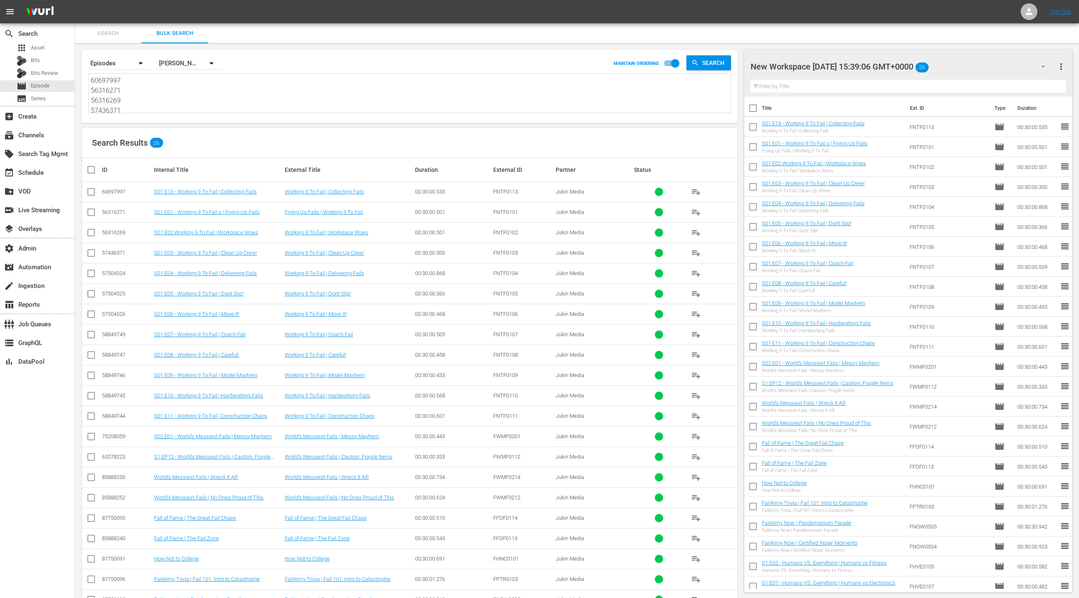
paste textarea "87933100 72222210 27709964 29761196 44917 44922 82397 101406 84170 84175 34982 …"
type textarea "87933100 72222210 27709964 29761196 44917 44922 82397 101406 84170 84175 34982 …"
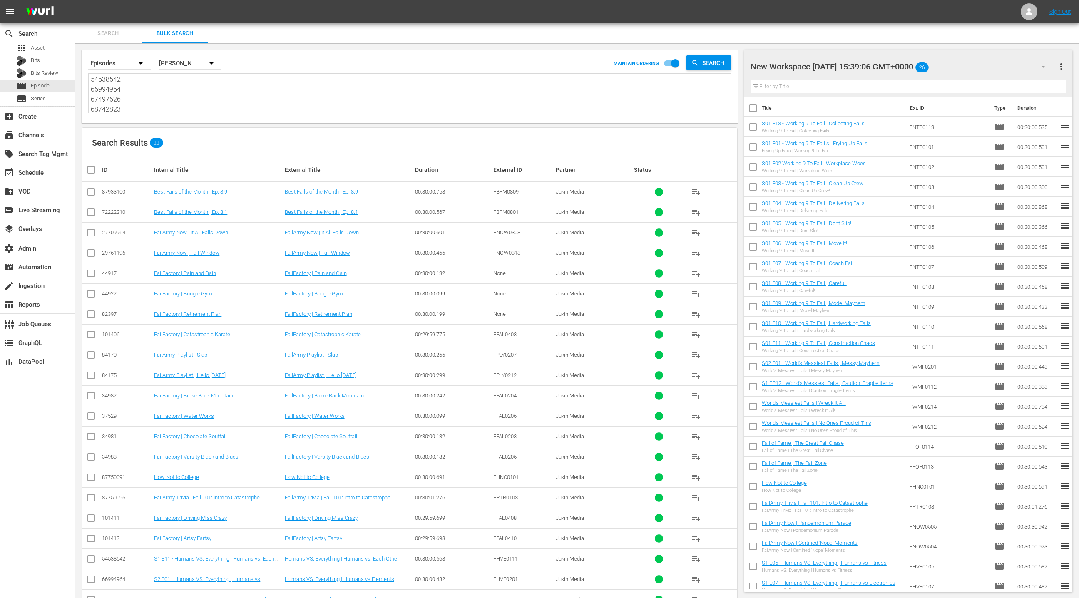
type textarea "87933100 72222210 27709964 29761196 44917 44922 82397 101406 84170 84175 34982 …"
click at [1062, 70] on span "more_vert" at bounding box center [1062, 67] width 10 height 10
click at [1018, 87] on div "Clear All Workspace Items" at bounding box center [1008, 82] width 98 height 15
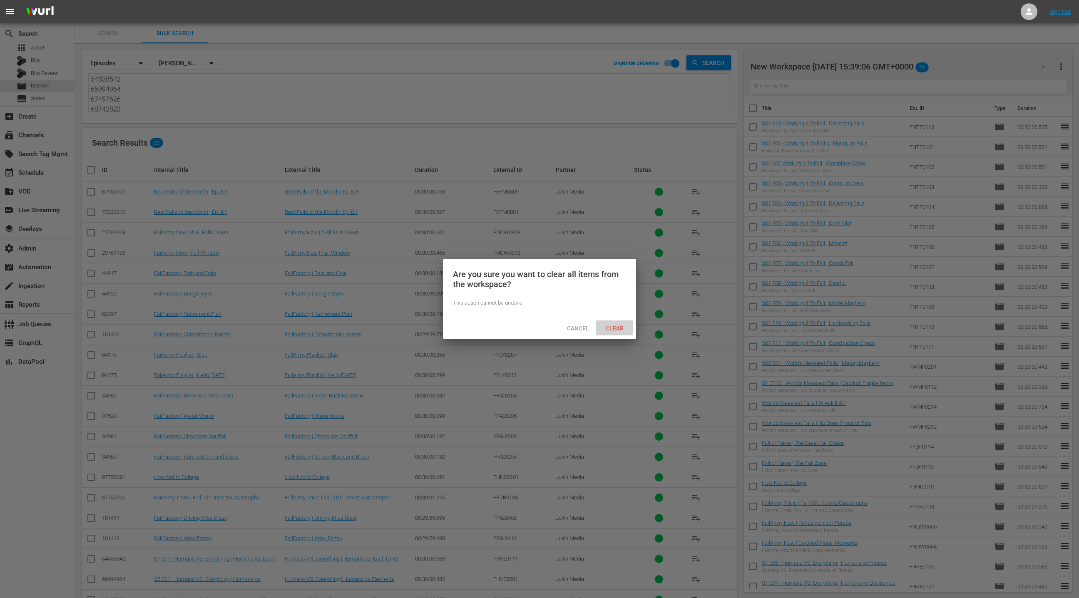
click at [623, 328] on span "Clear" at bounding box center [614, 328] width 31 height 7
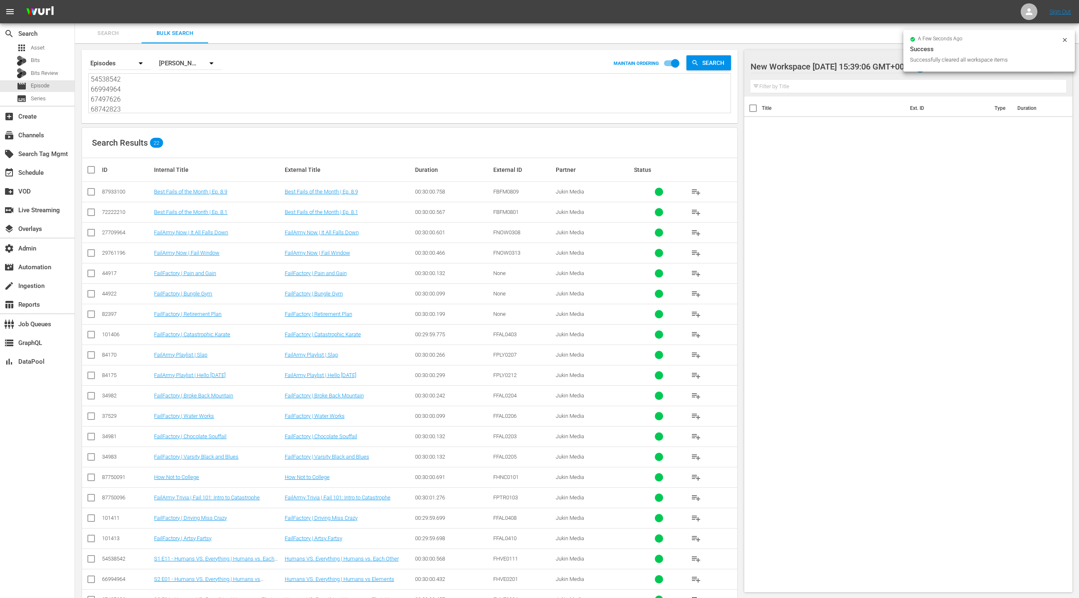
click at [95, 171] on input "checkbox" at bounding box center [94, 170] width 17 height 10
checkbox input "true"
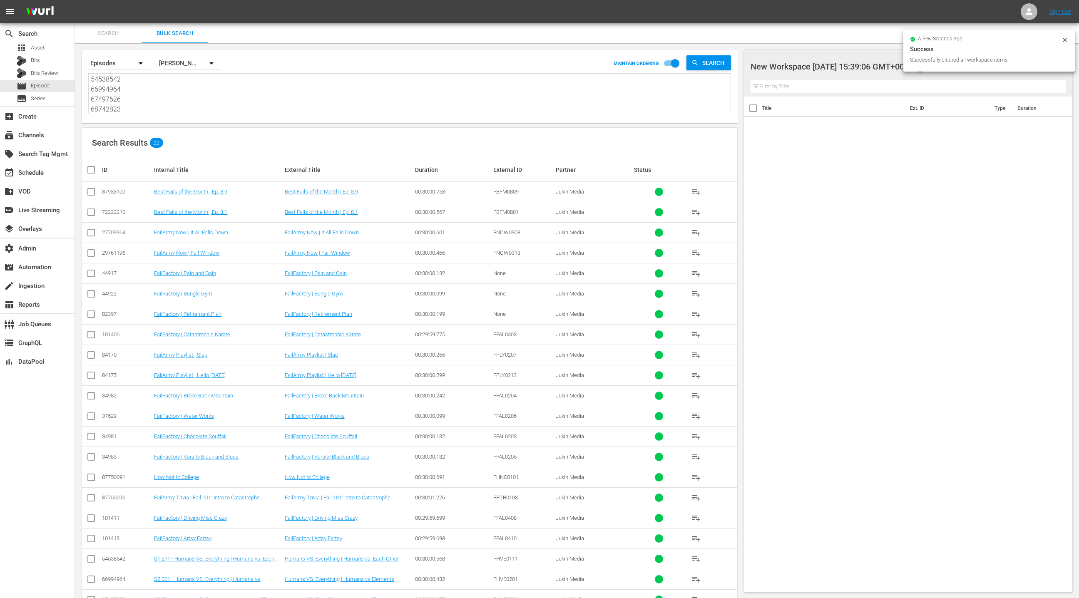
checkbox input "true"
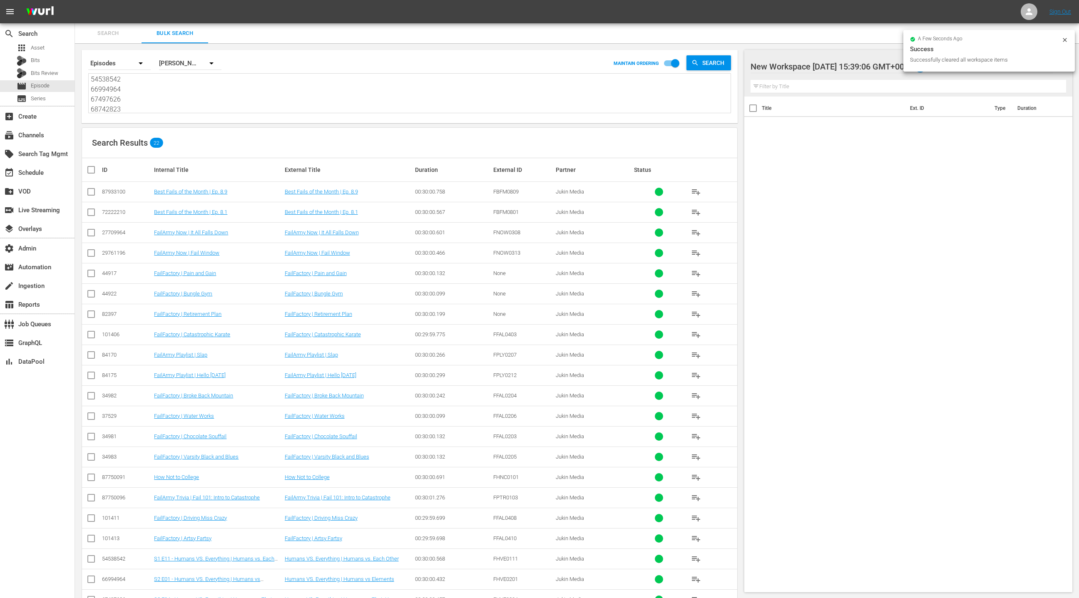
checkbox input "true"
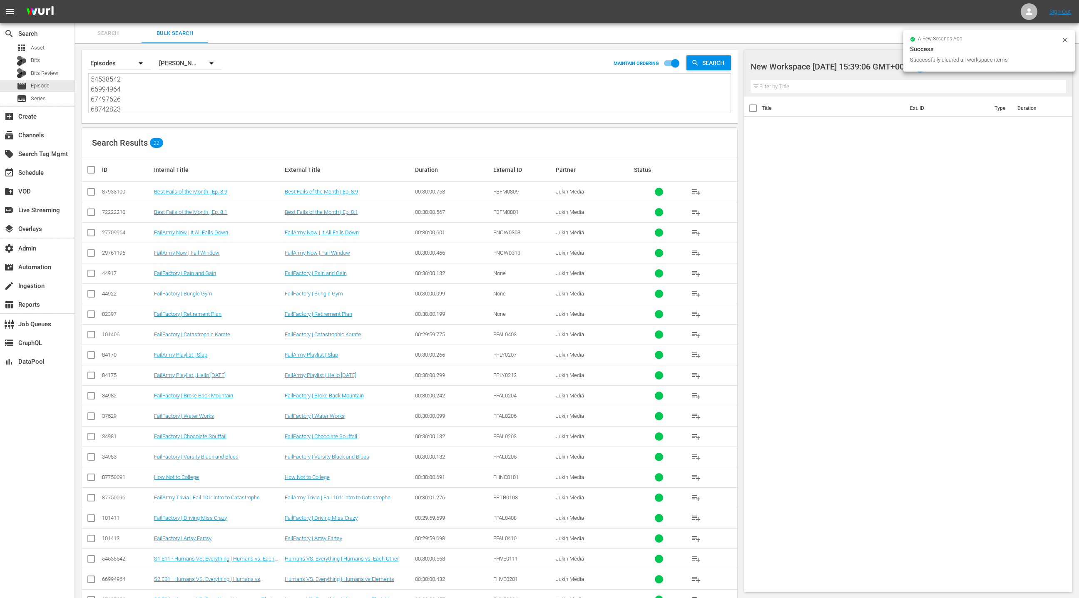
checkbox input "true"
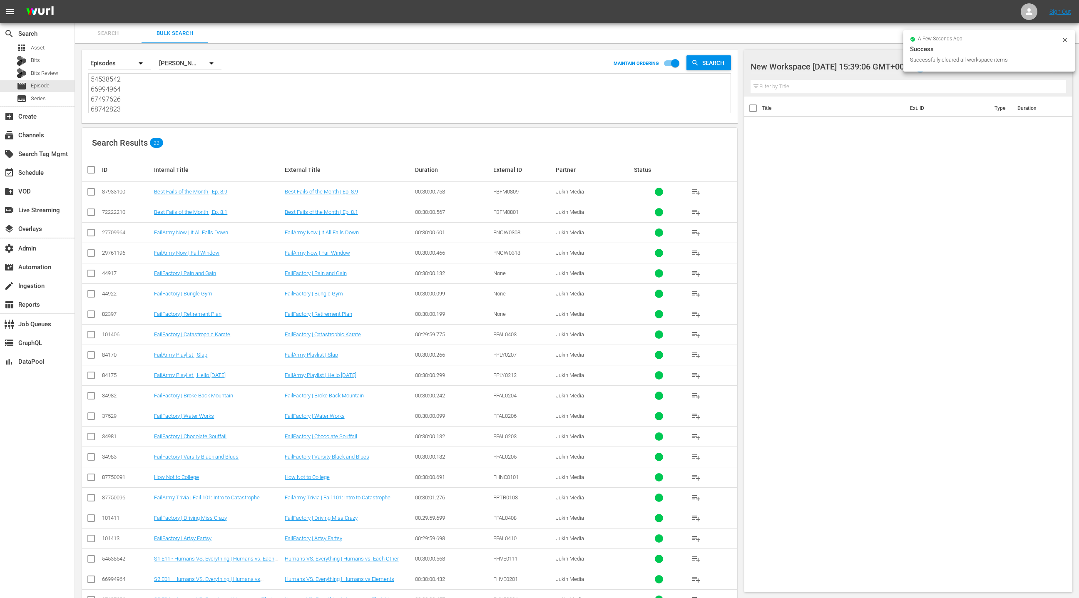
checkbox input "true"
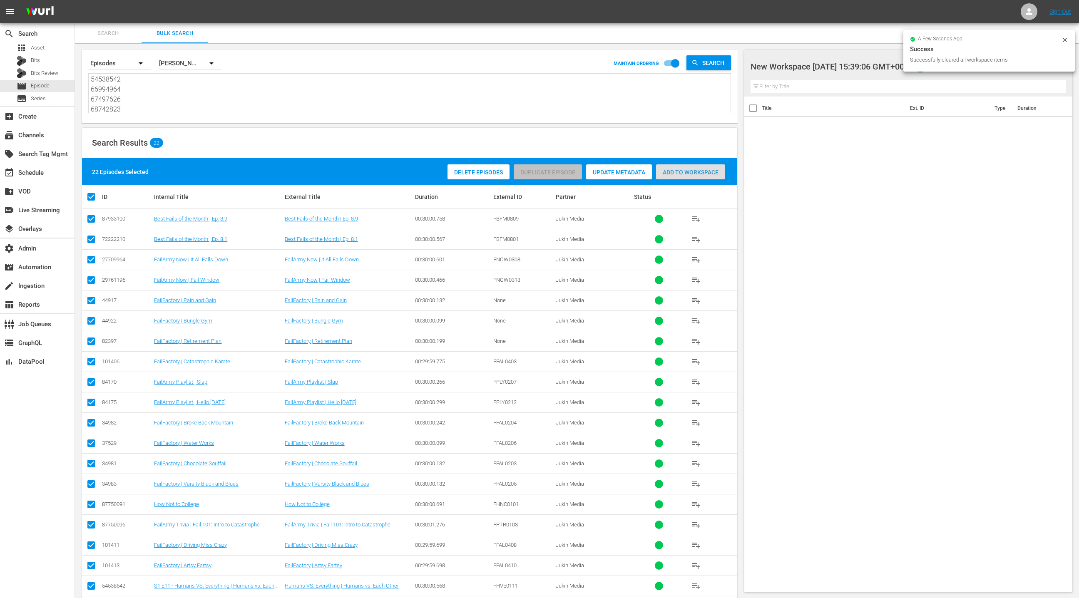
click at [686, 172] on span "Add to Workspace" at bounding box center [690, 172] width 69 height 7
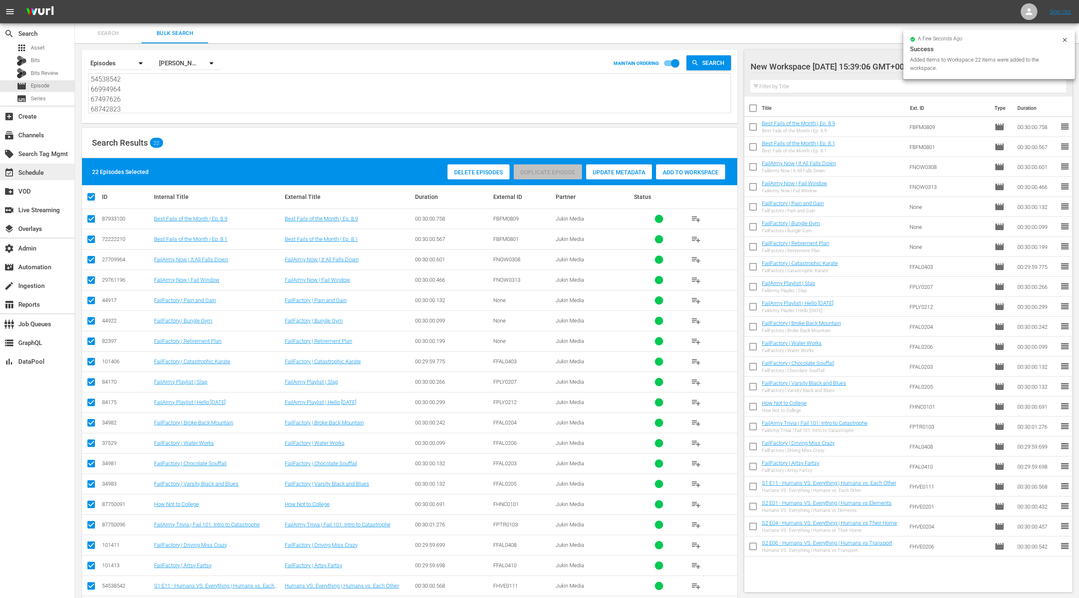
click at [43, 175] on div "event_available Schedule" at bounding box center [23, 171] width 47 height 7
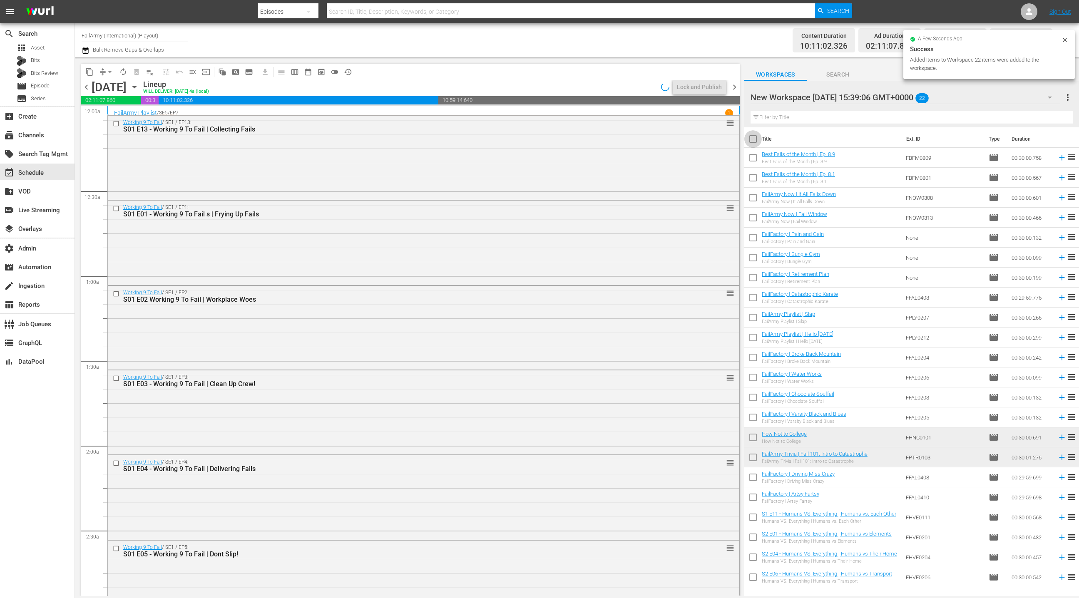
click at [754, 139] on input "checkbox" at bounding box center [753, 140] width 17 height 17
checkbox input "true"
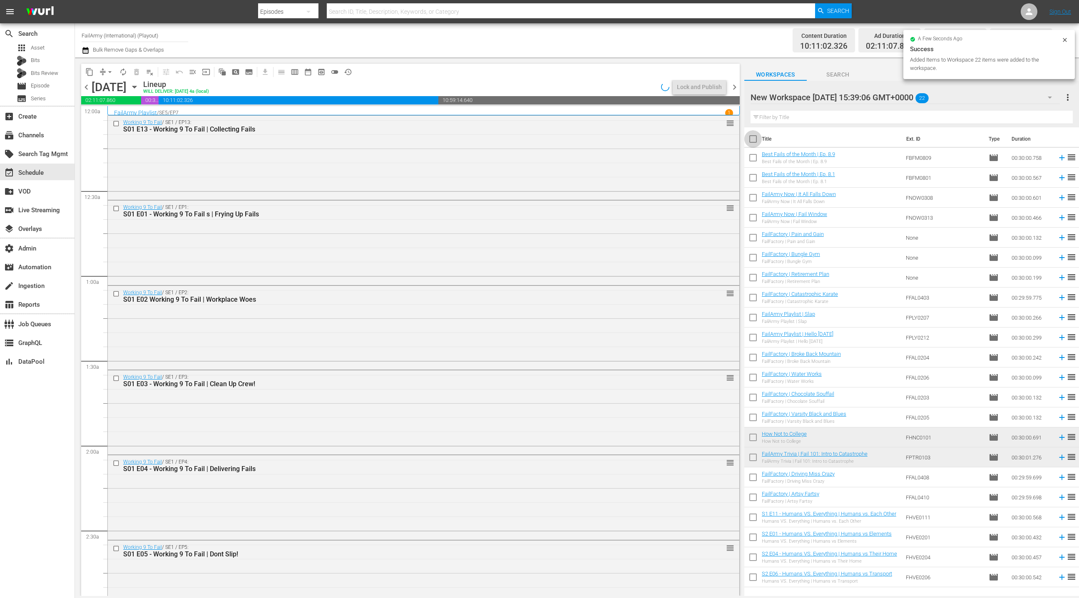
checkbox input "true"
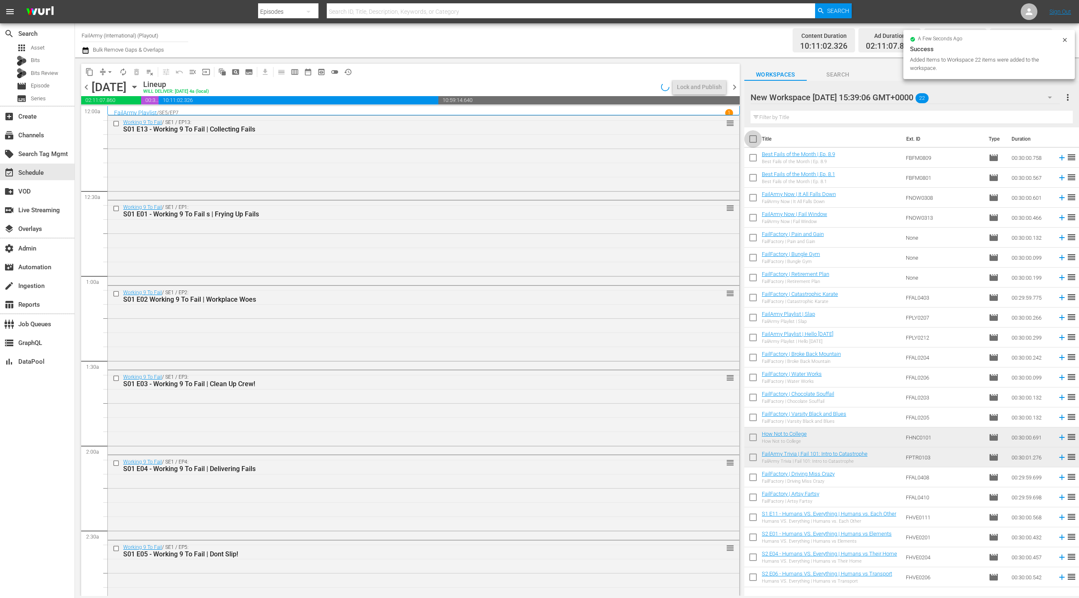
checkbox input "true"
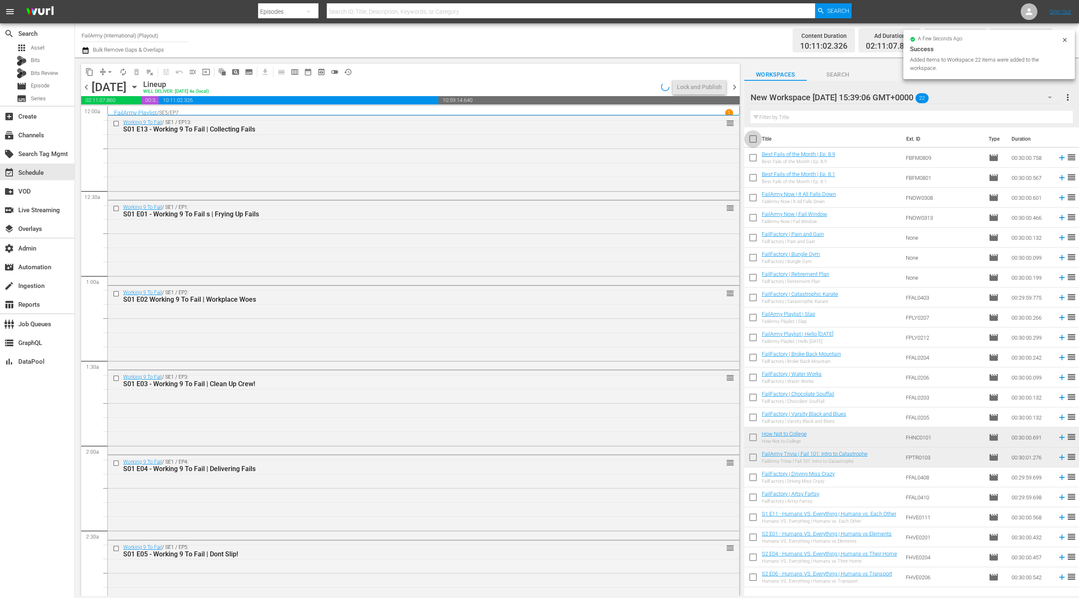
checkbox input "true"
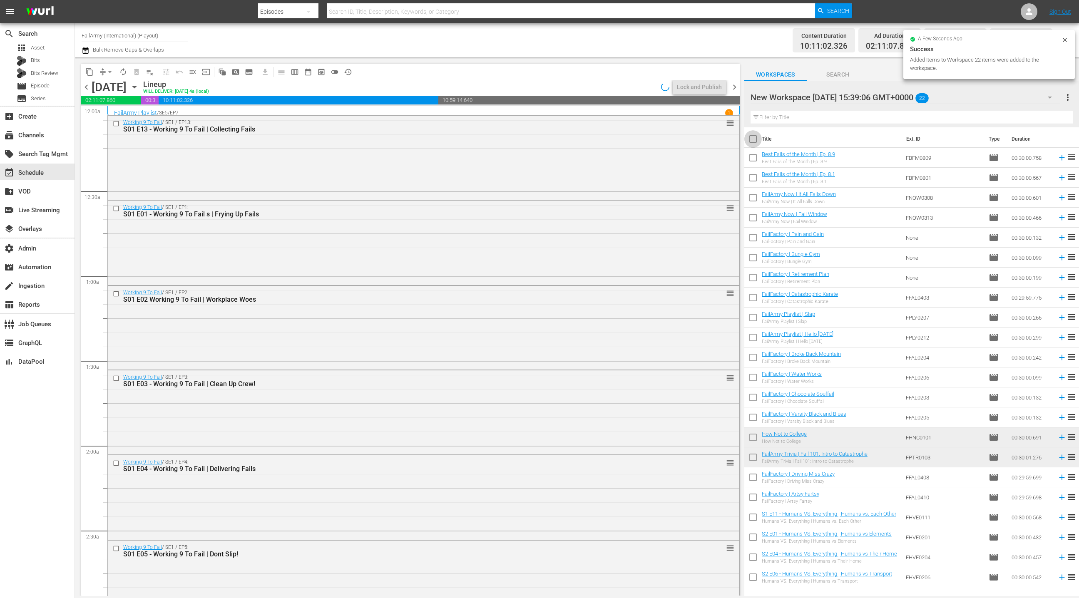
checkbox input "true"
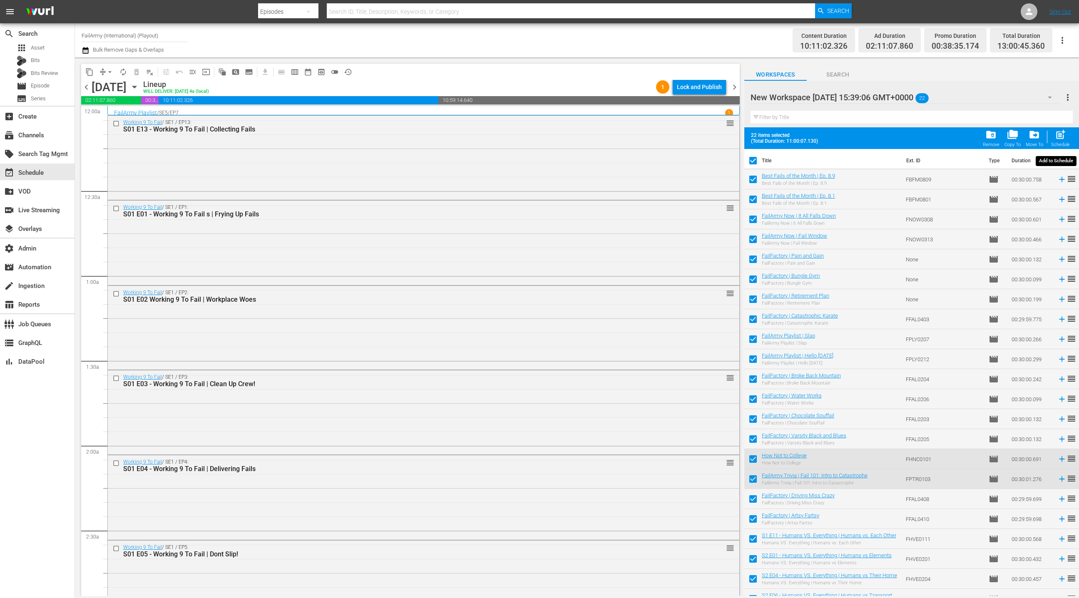
click at [1064, 136] on span "post_add" at bounding box center [1060, 134] width 11 height 11
checkbox input "false"
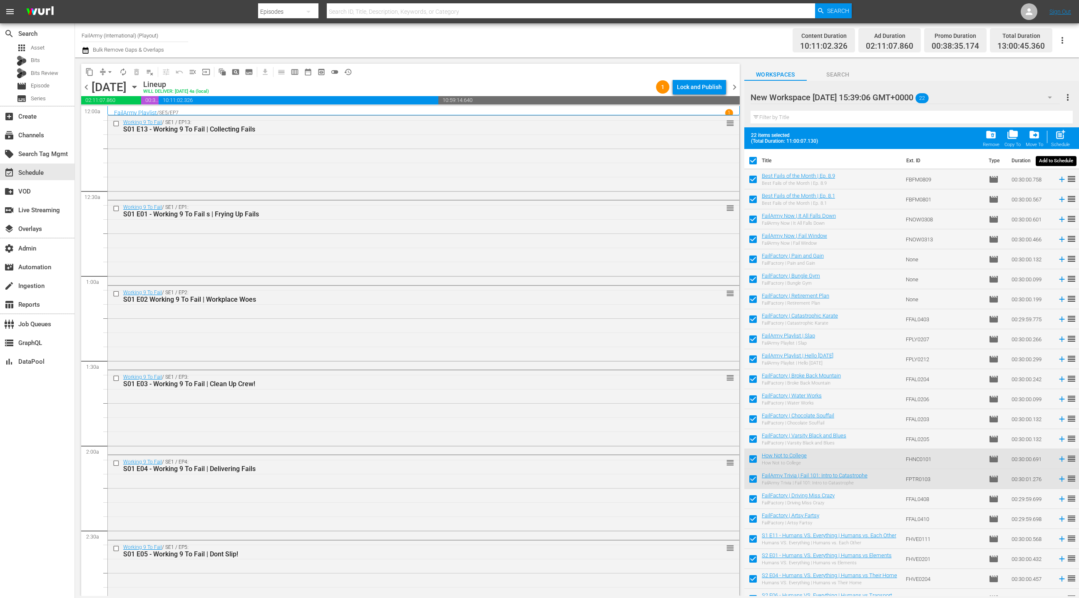
checkbox input "false"
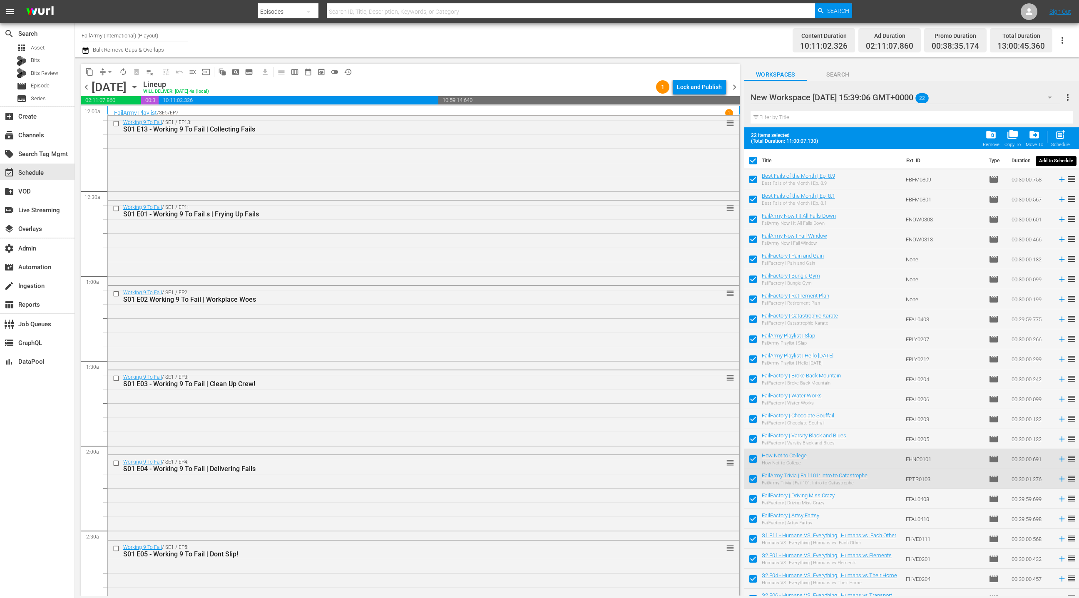
checkbox input "false"
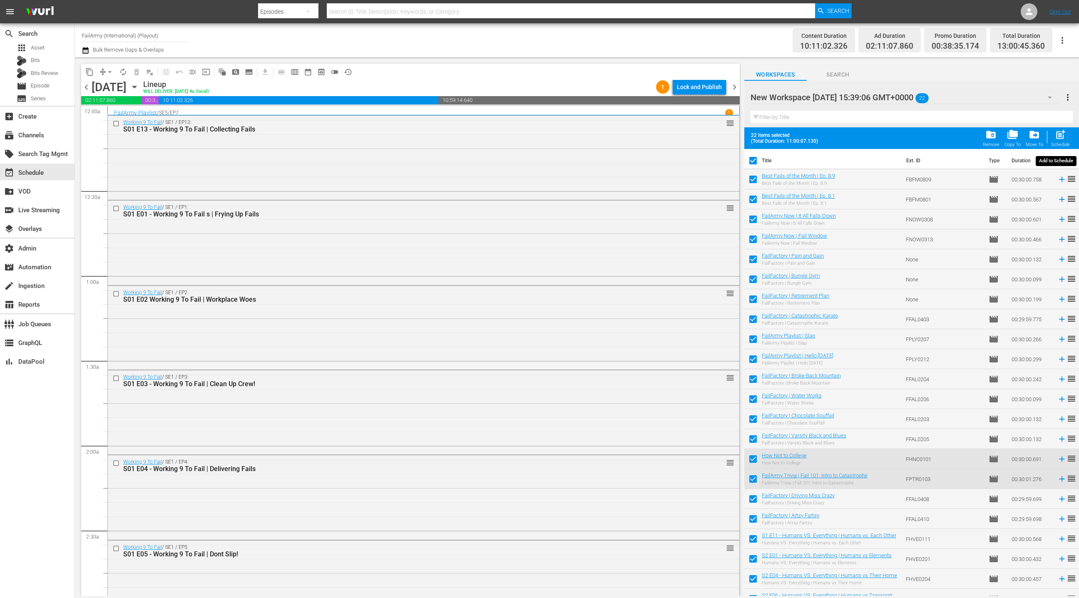
checkbox input "false"
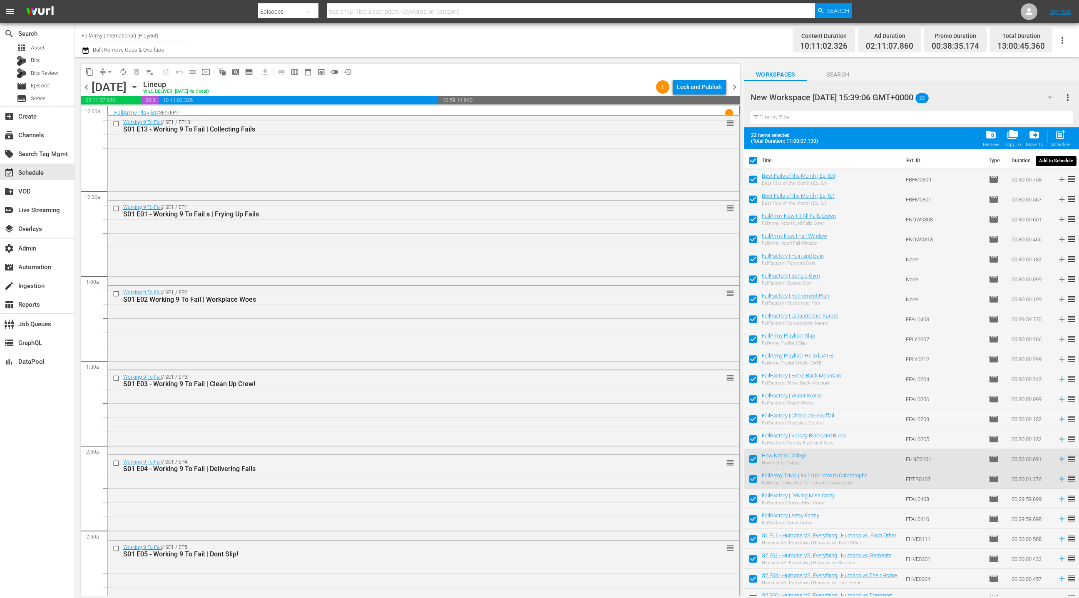
checkbox input "false"
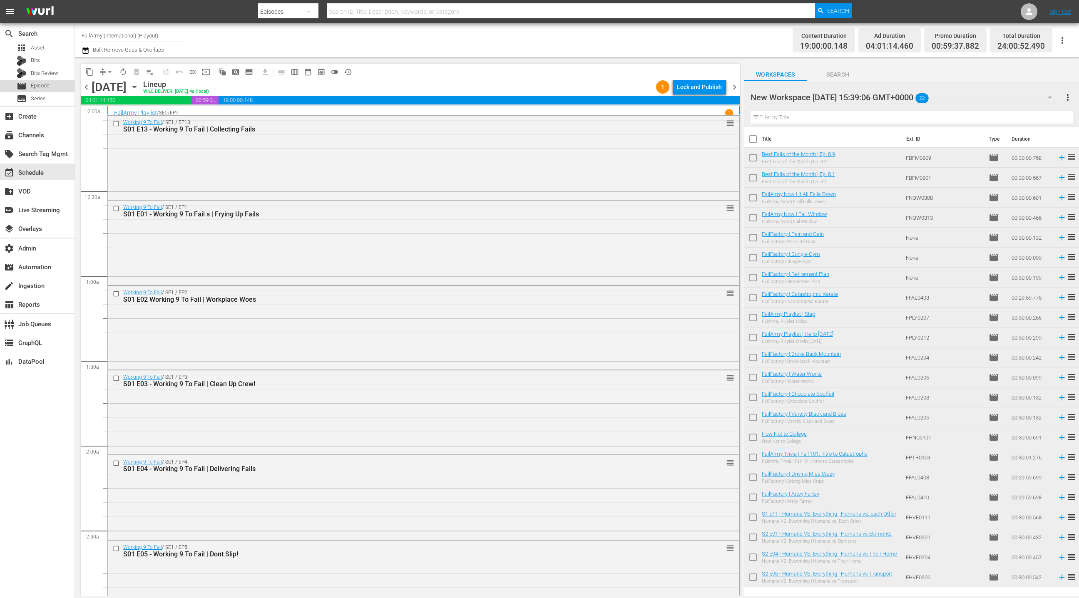
click at [63, 85] on div "movie Episode" at bounding box center [37, 86] width 75 height 12
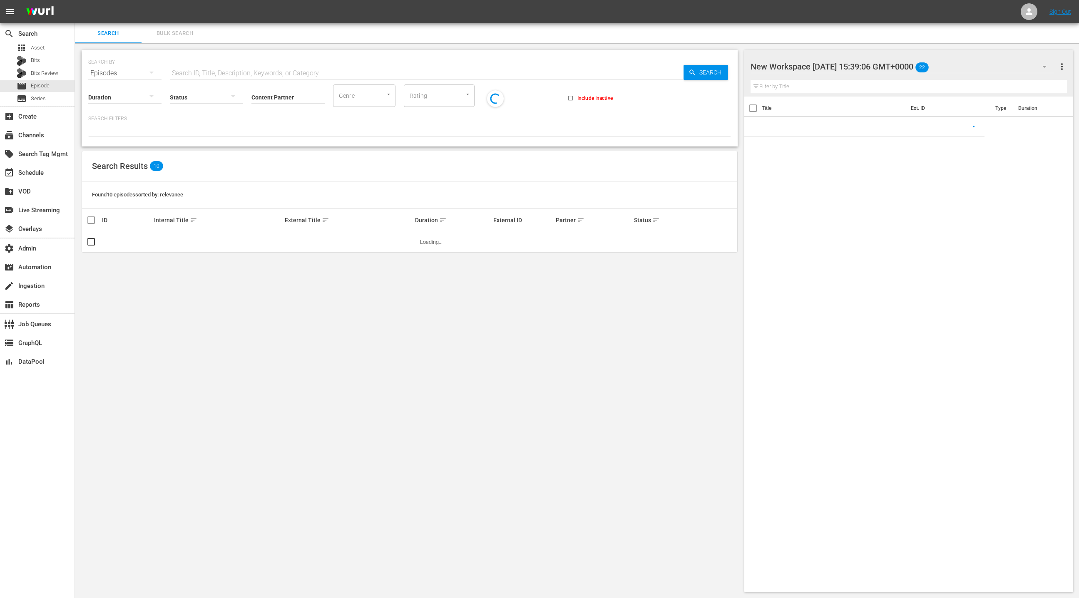
click at [167, 37] on span "Bulk Search" at bounding box center [175, 34] width 57 height 10
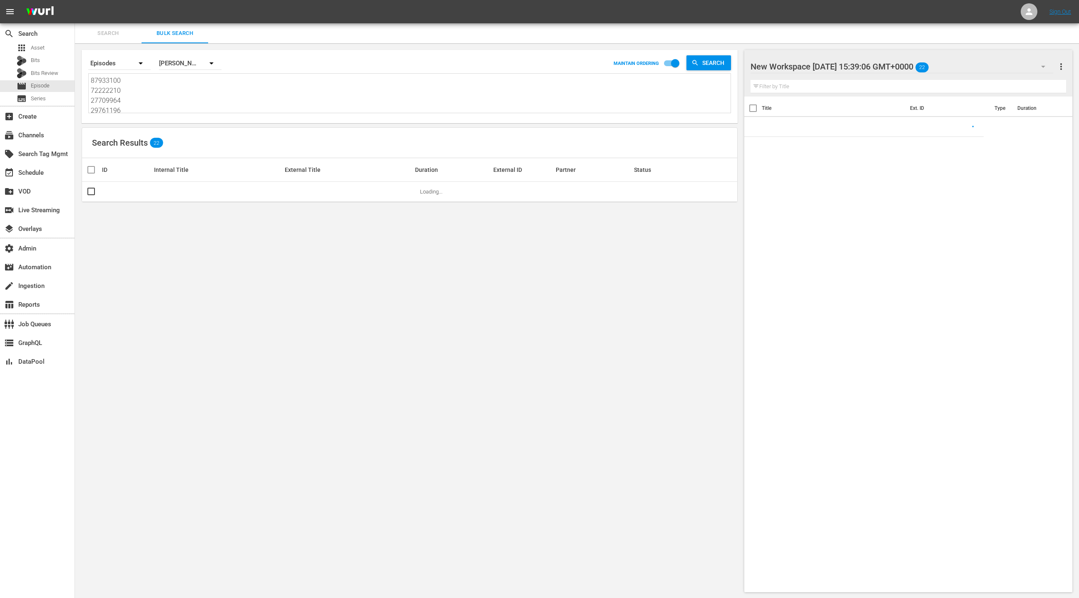
click at [174, 109] on textarea "87933100 72222210 27709964 29761196 44917 44922 82397 101406 84170 84175 34982 …" at bounding box center [411, 95] width 640 height 38
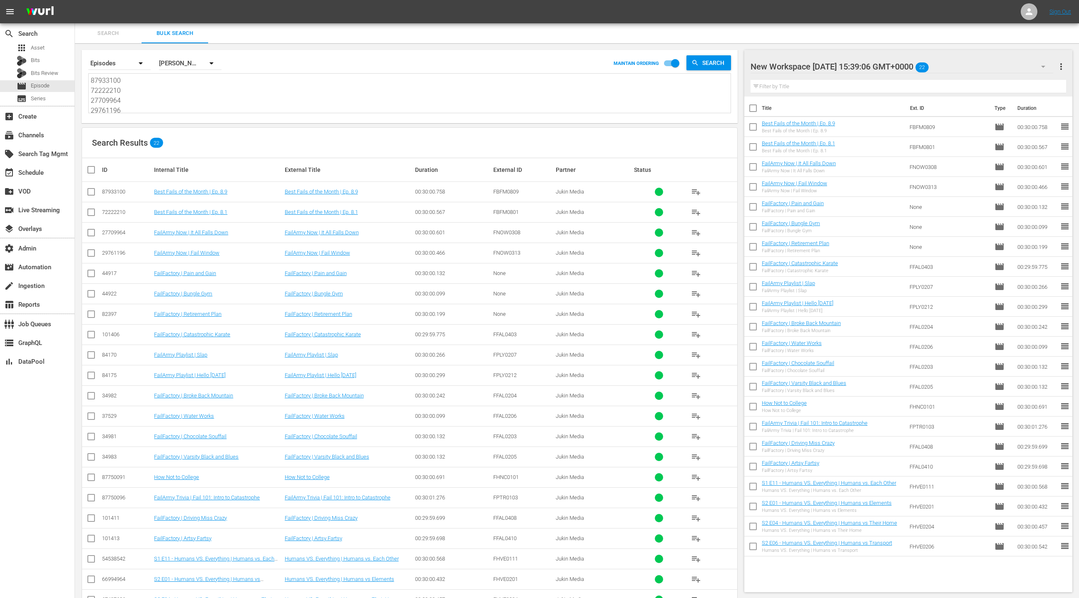
paste textarea "68742825 70463994 72222210 74793725 45600010 45600013 43754402 45600015 84172 8…"
type textarea "68742825 70463994 72222210 74793725 45600010 45600013 43754402 45600015 84172 8…"
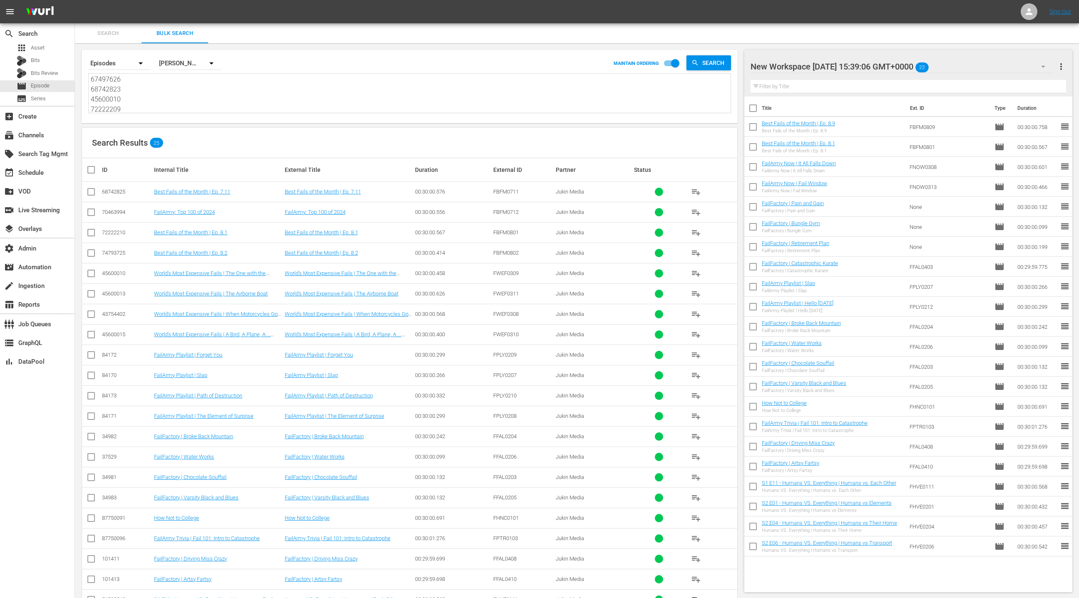
type textarea "68742825 70463994 72222210 74793725 45600010 45600013 43754402 45600015 84172 8…"
click at [1063, 66] on span "more_vert" at bounding box center [1062, 67] width 10 height 10
drag, startPoint x: 1006, startPoint y: 83, endPoint x: 944, endPoint y: 98, distance: 63.5
click at [1006, 83] on div "Clear All Workspace Items" at bounding box center [1008, 82] width 98 height 15
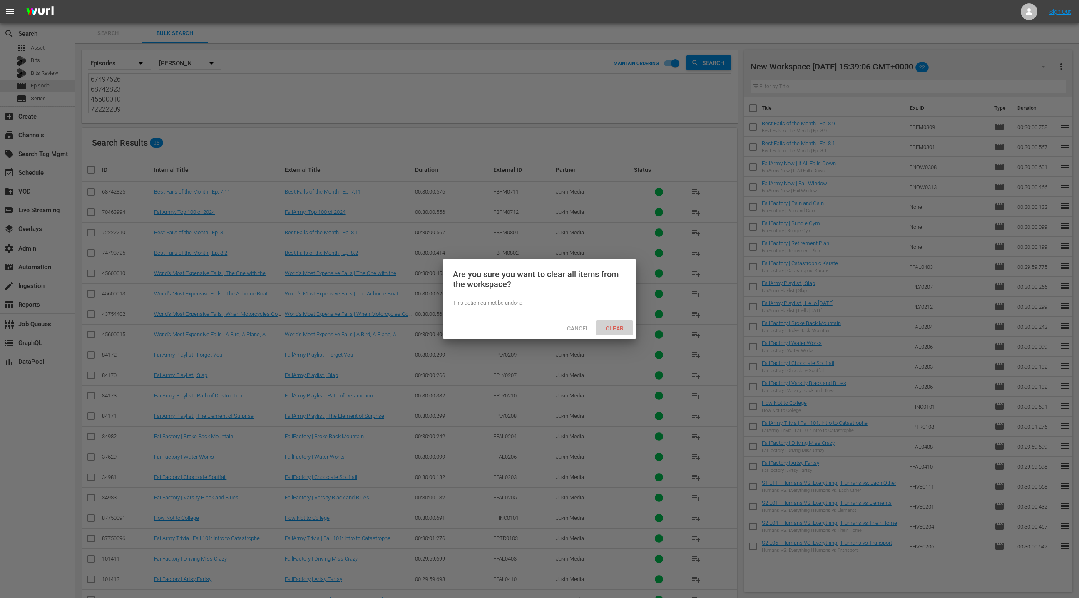
drag, startPoint x: 622, startPoint y: 329, endPoint x: 624, endPoint y: 305, distance: 24.3
click at [622, 329] on span "Clear" at bounding box center [614, 328] width 31 height 7
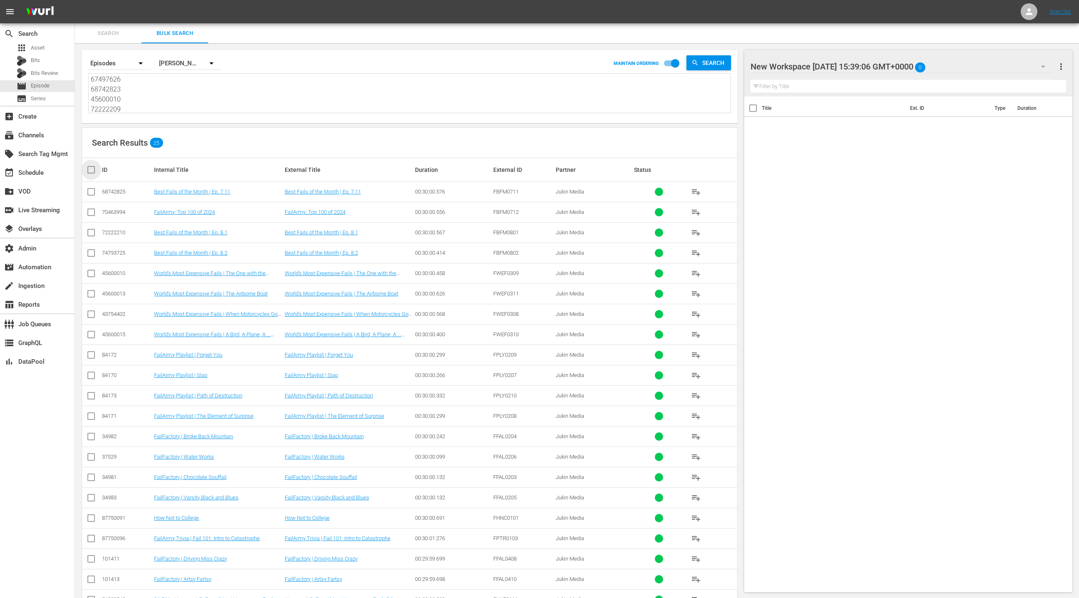
click at [90, 169] on input "checkbox" at bounding box center [94, 170] width 17 height 10
checkbox input "true"
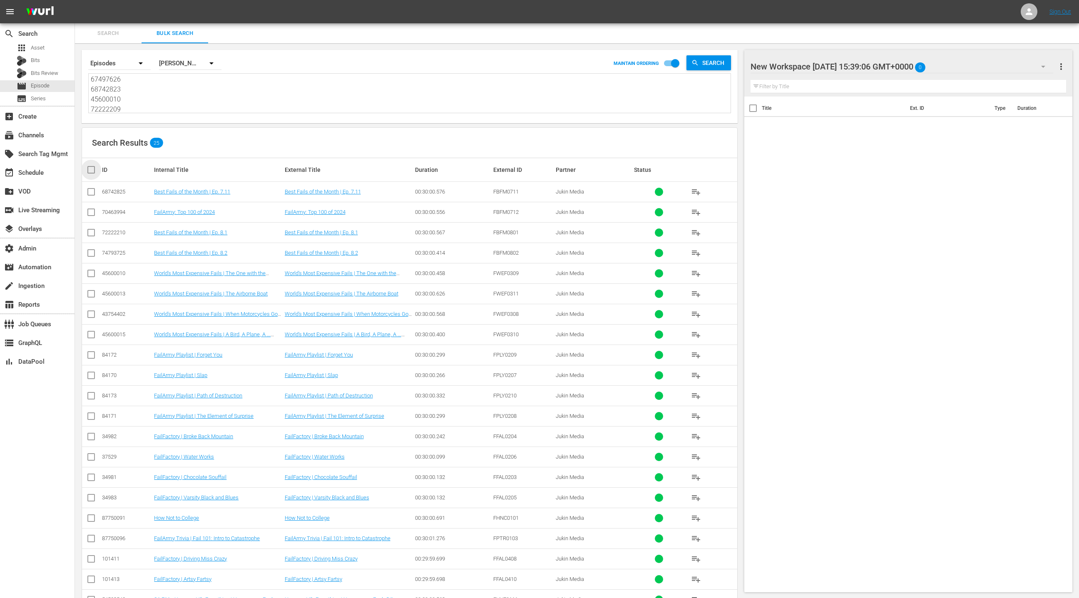
checkbox input "true"
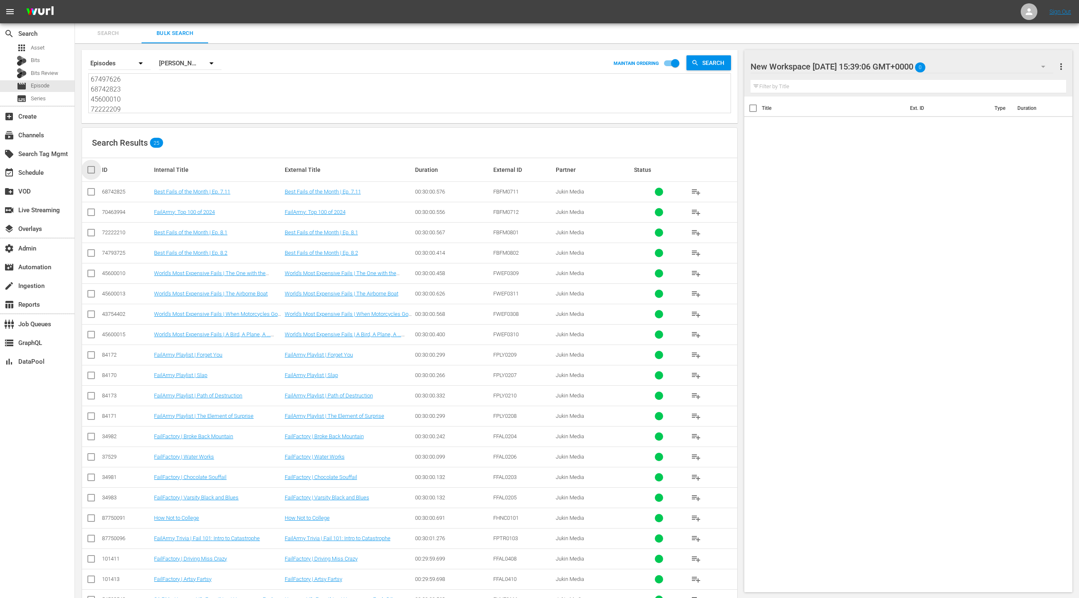
checkbox input "true"
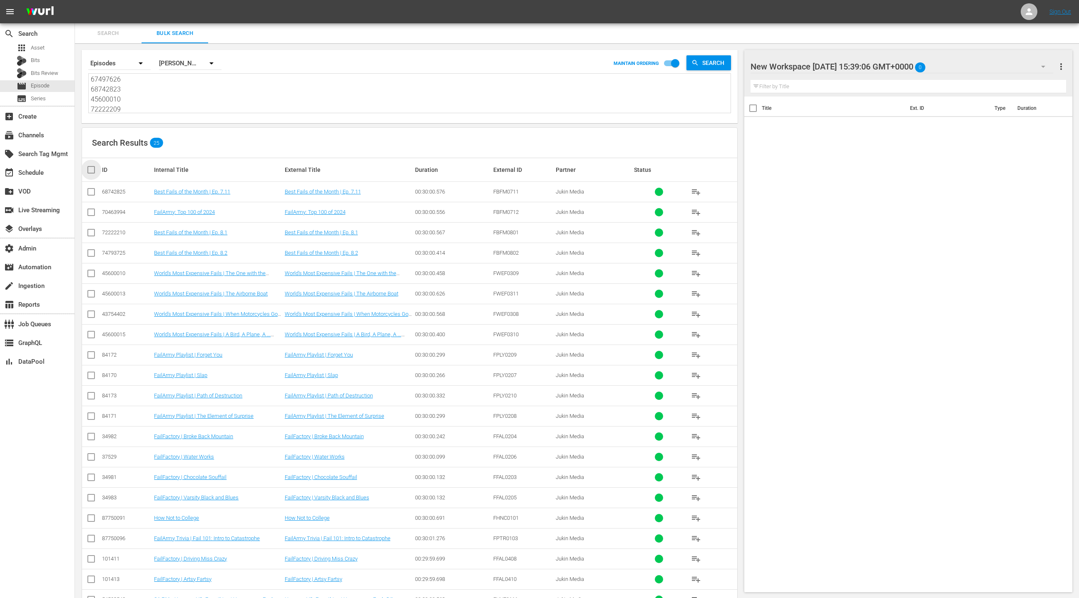
checkbox input "true"
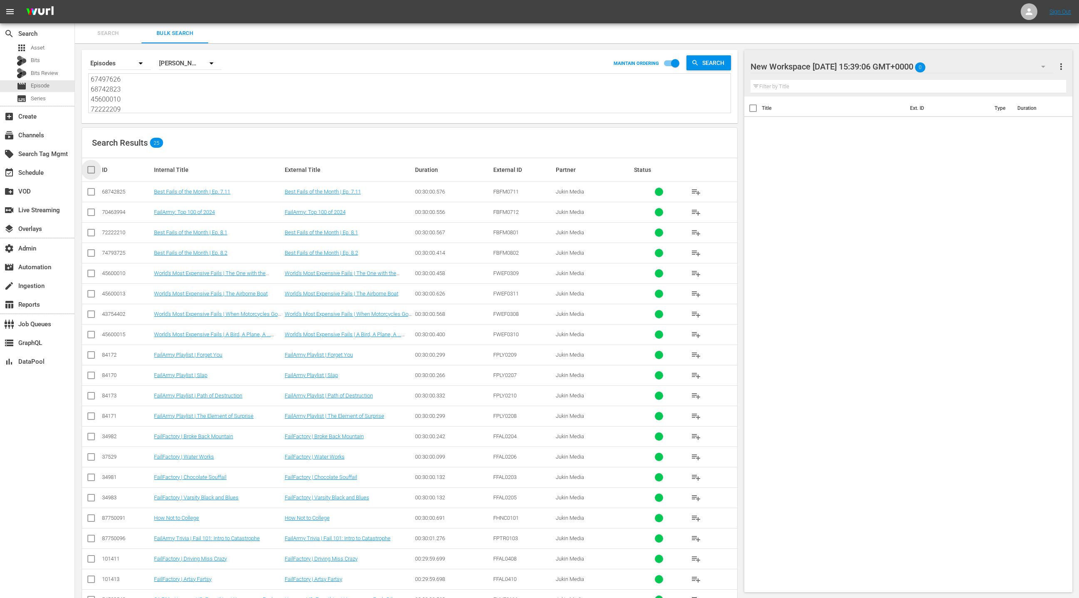
checkbox input "true"
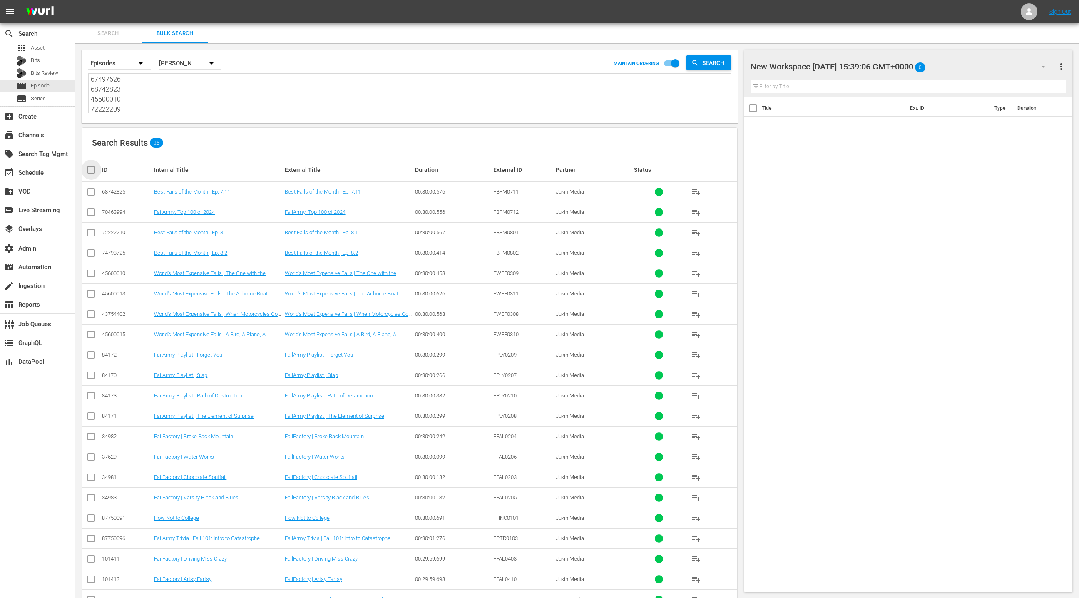
checkbox input "true"
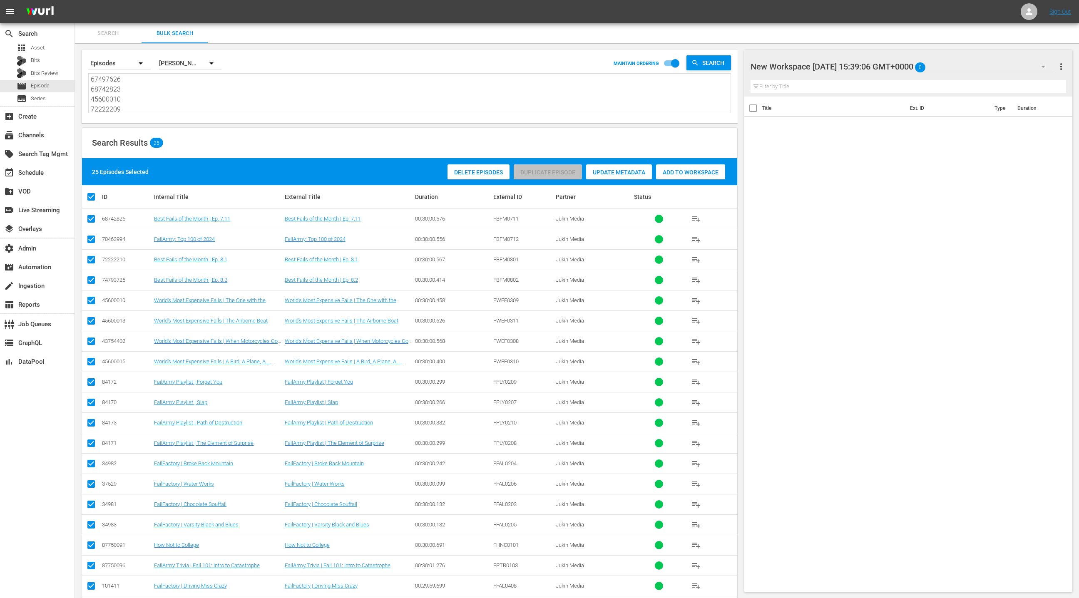
click at [707, 172] on span "Add to Workspace" at bounding box center [690, 172] width 69 height 7
click at [41, 175] on div "event_available Schedule" at bounding box center [23, 171] width 47 height 7
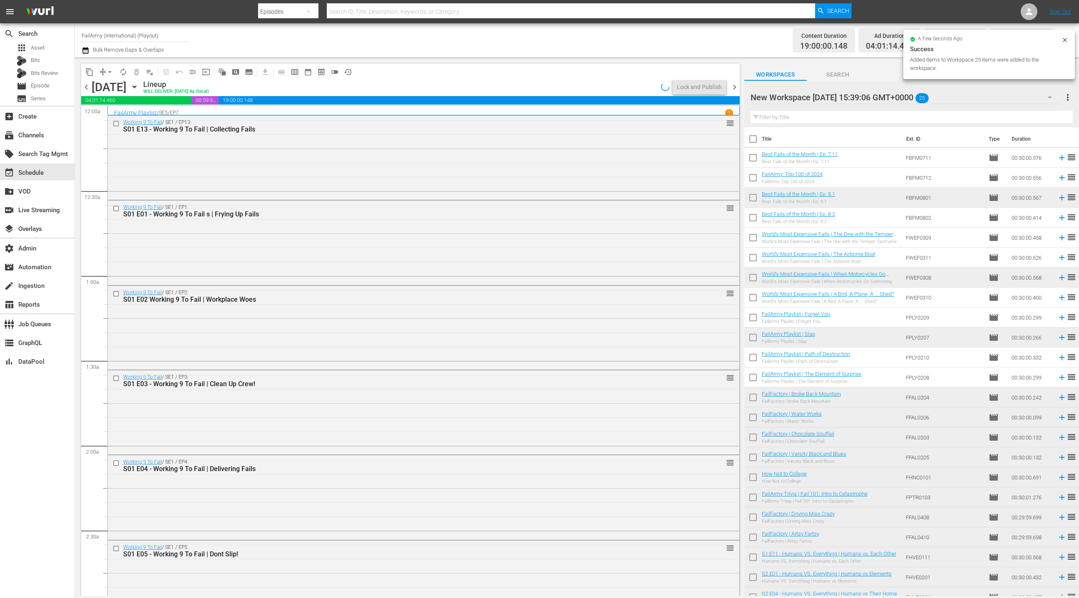
click at [732, 88] on span "chevron_right" at bounding box center [735, 87] width 10 height 10
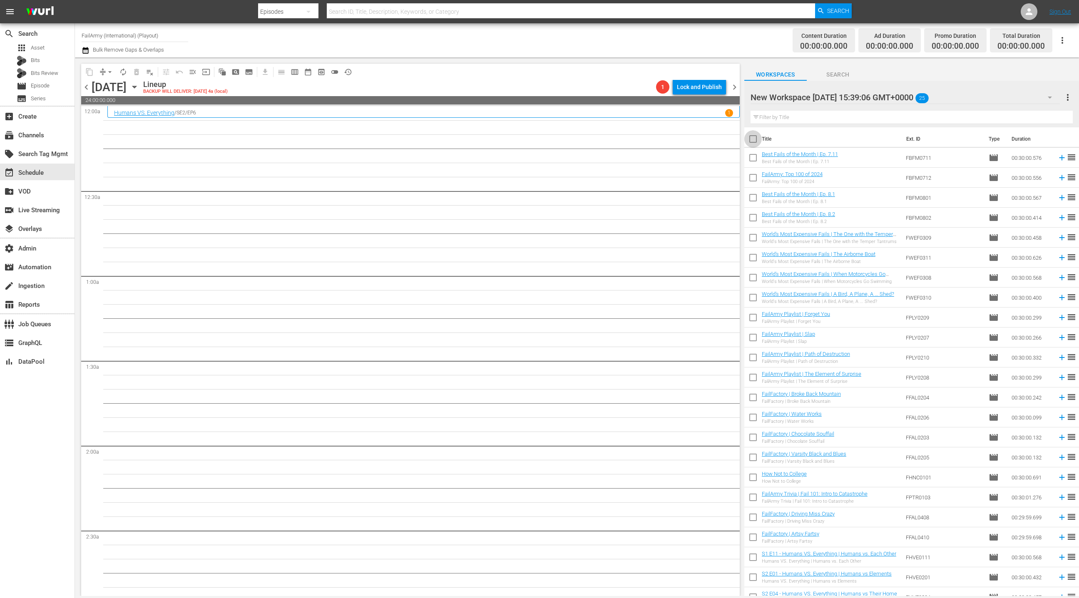
click at [752, 142] on input "checkbox" at bounding box center [753, 140] width 17 height 17
checkbox input "true"
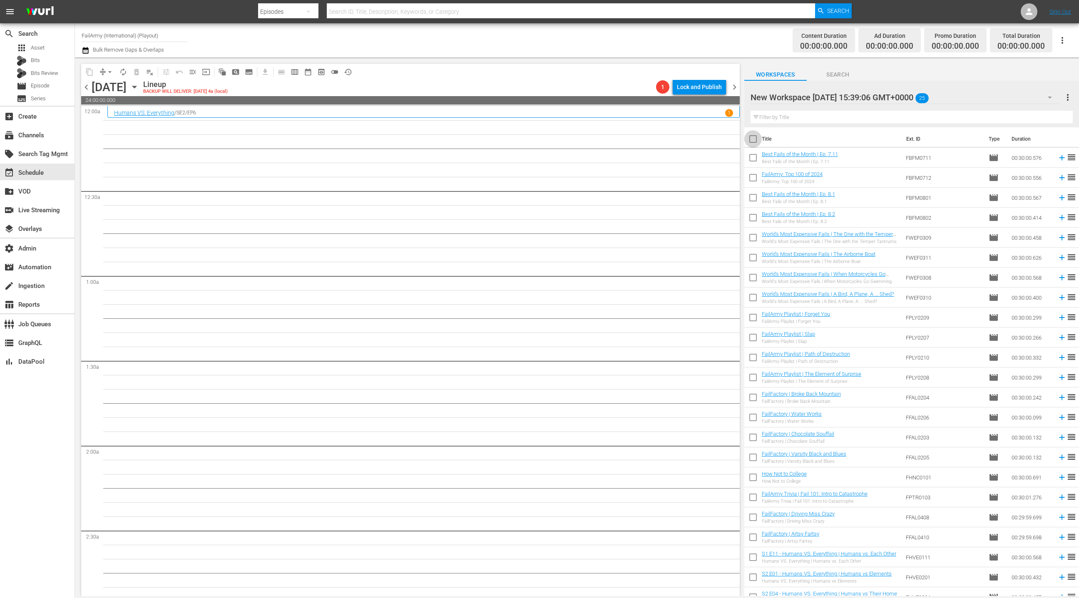
checkbox input "true"
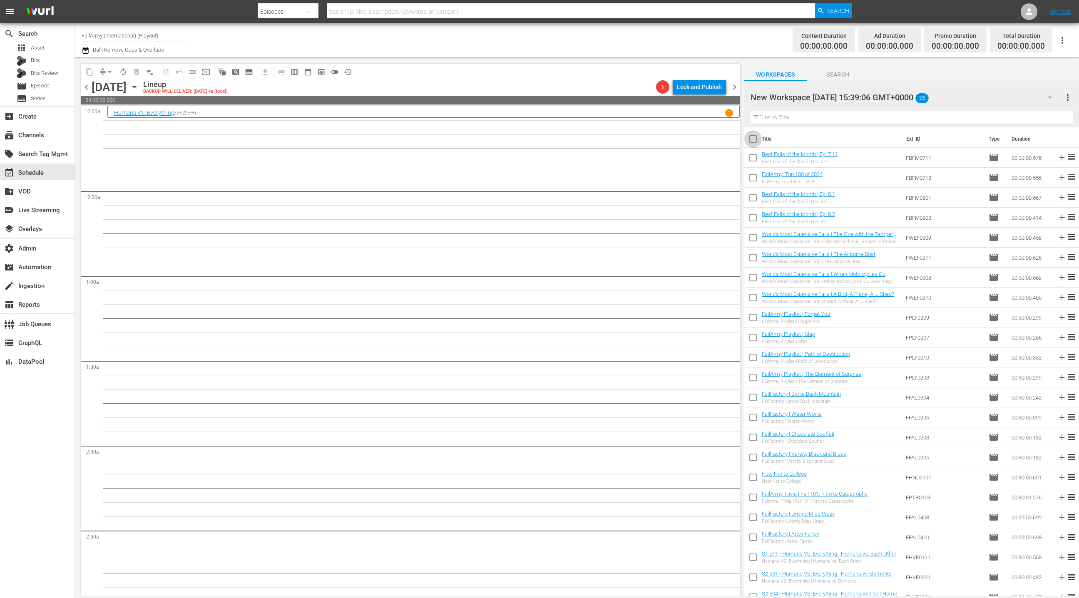
checkbox input "true"
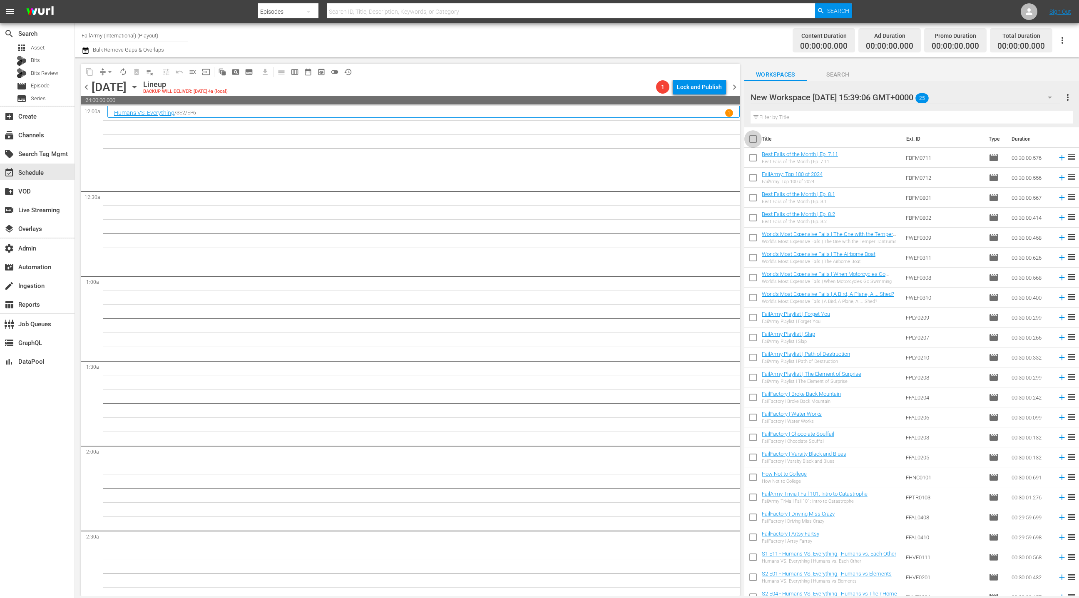
checkbox input "true"
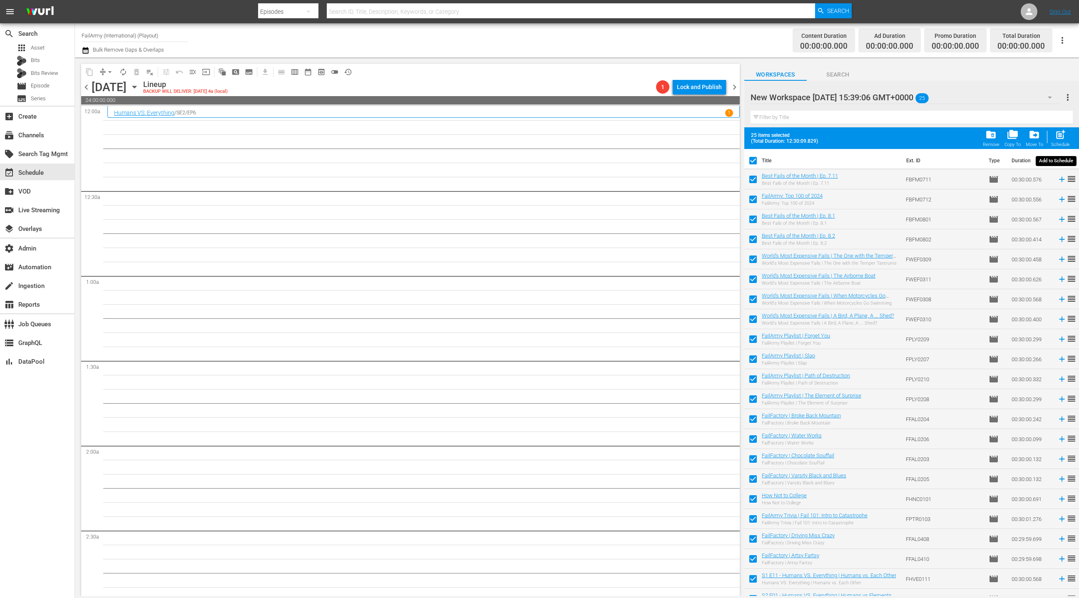
click at [1057, 132] on span "post_add" at bounding box center [1060, 134] width 11 height 11
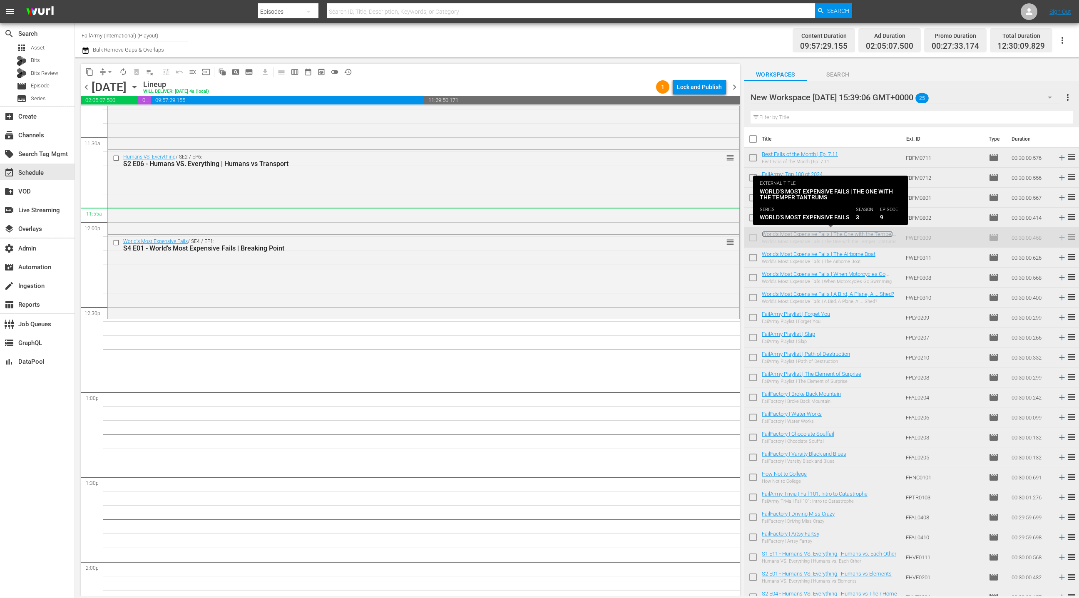
scroll to position [1928, 0]
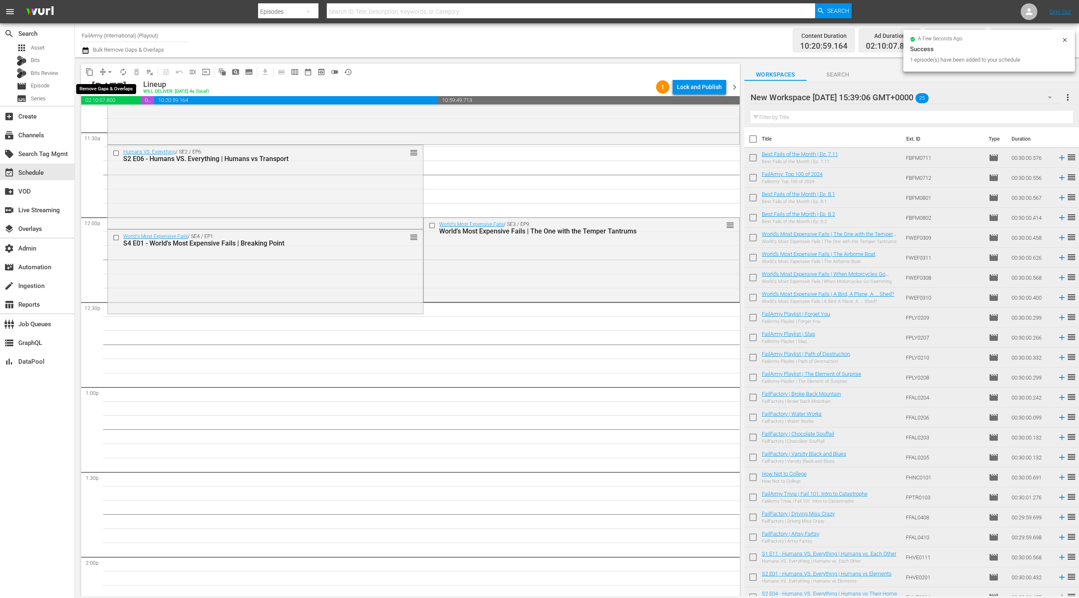
click at [107, 71] on span "arrow_drop_down" at bounding box center [110, 72] width 8 height 8
click at [112, 115] on li "Align to End of Previous Day" at bounding box center [110, 116] width 87 height 14
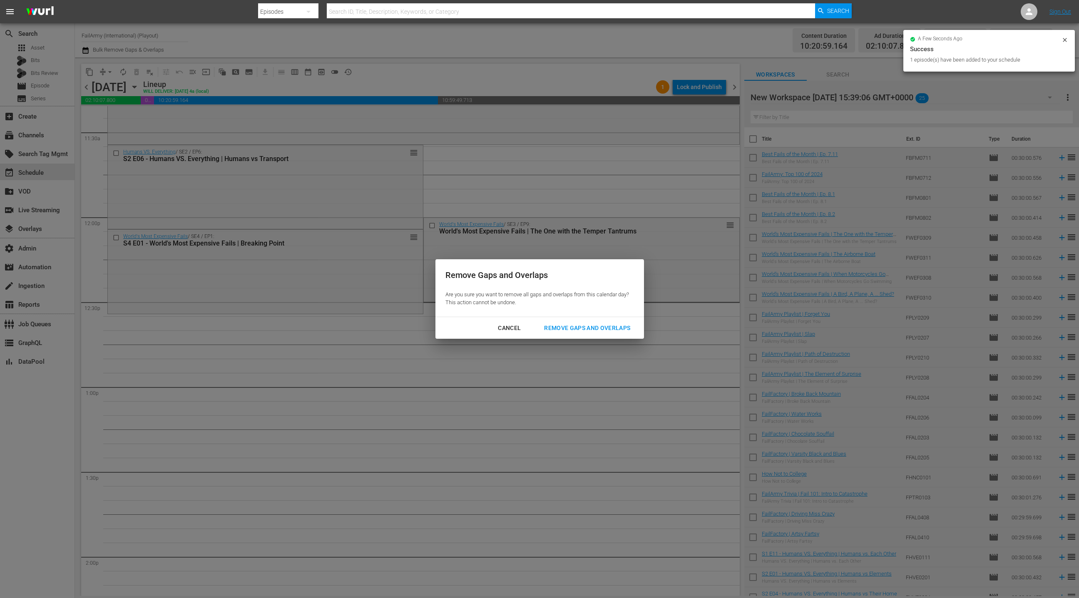
drag, startPoint x: 548, startPoint y: 329, endPoint x: 546, endPoint y: 324, distance: 5.4
click at [547, 329] on div "Remove Gaps and Overlaps" at bounding box center [588, 328] width 100 height 10
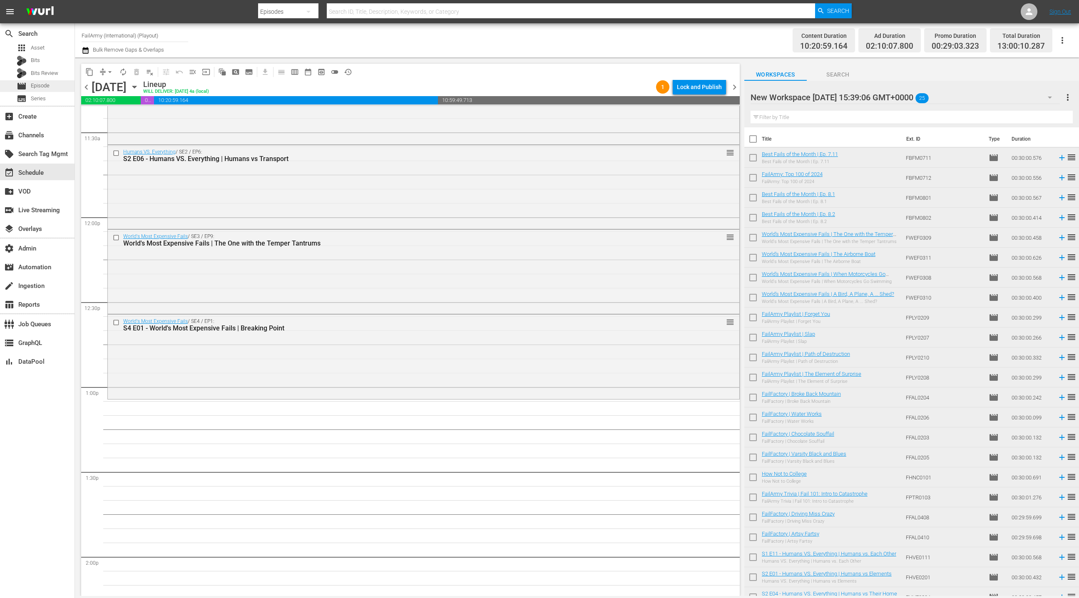
click at [57, 87] on div "movie Episode" at bounding box center [37, 86] width 75 height 12
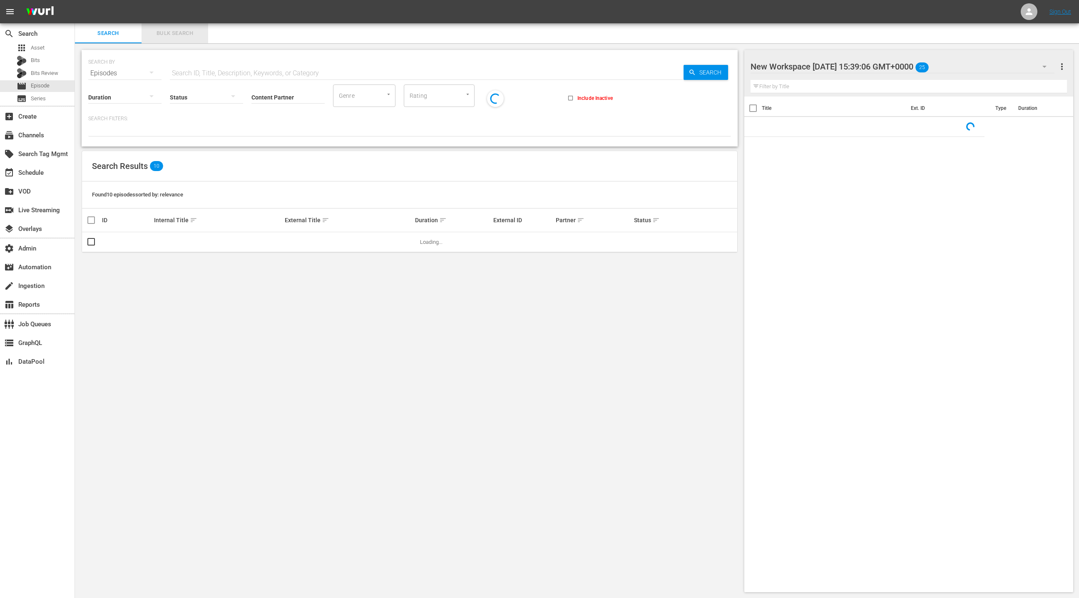
click at [169, 36] on span "Bulk Search" at bounding box center [175, 34] width 57 height 10
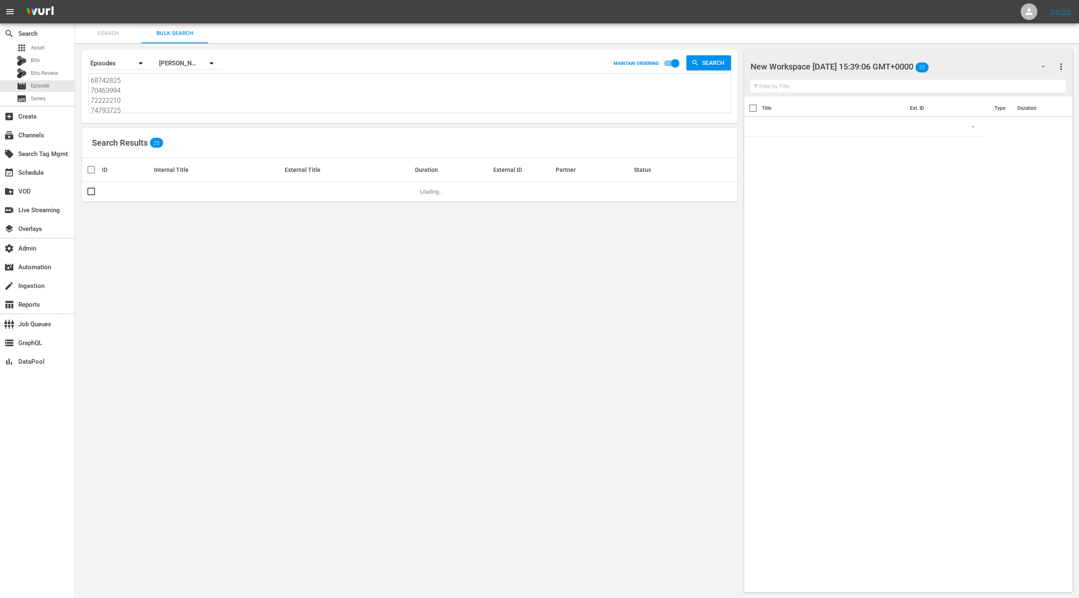
click at [174, 102] on textarea "68742825 70463994 72222210 74793725 45600010 45600013 43754402 45600015 84172 8…" at bounding box center [411, 95] width 640 height 38
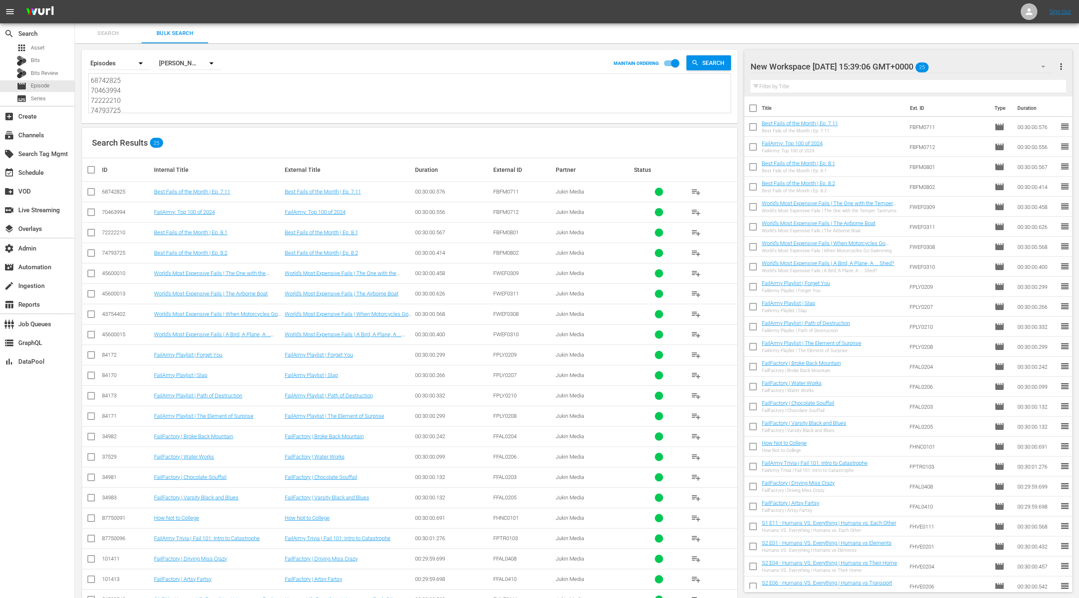
paste textarea "74793725 76055574 28537274 45976206 44918 44923 82398 101407 84171 84176 879331…"
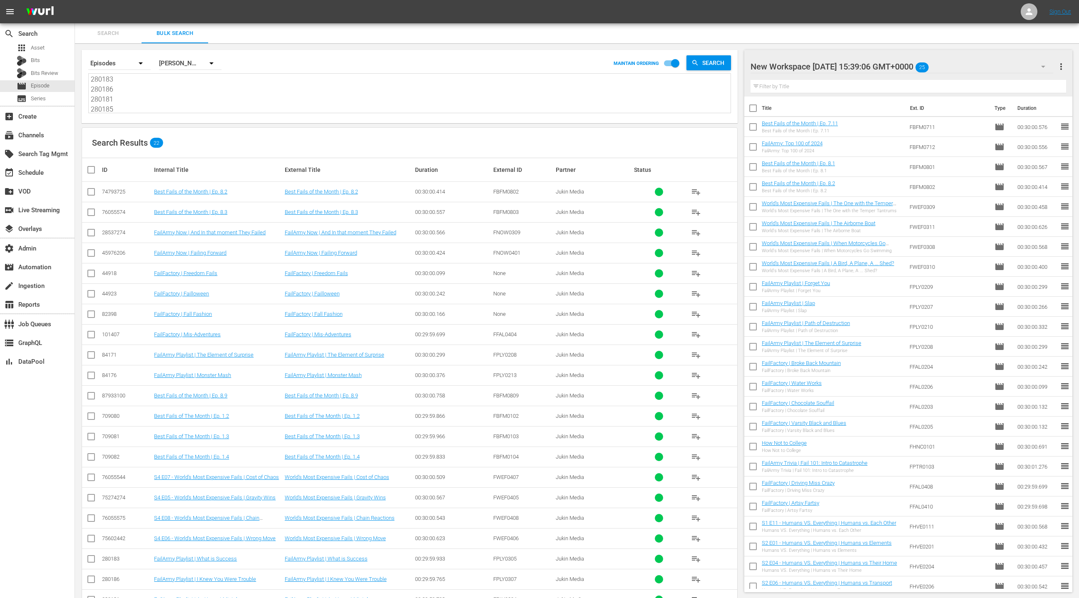
click at [1064, 72] on button "more_vert" at bounding box center [1062, 67] width 10 height 20
drag, startPoint x: 1032, startPoint y: 83, endPoint x: 997, endPoint y: 99, distance: 38.6
click at [1032, 83] on div "Clear All Workspace Items" at bounding box center [1008, 82] width 98 height 15
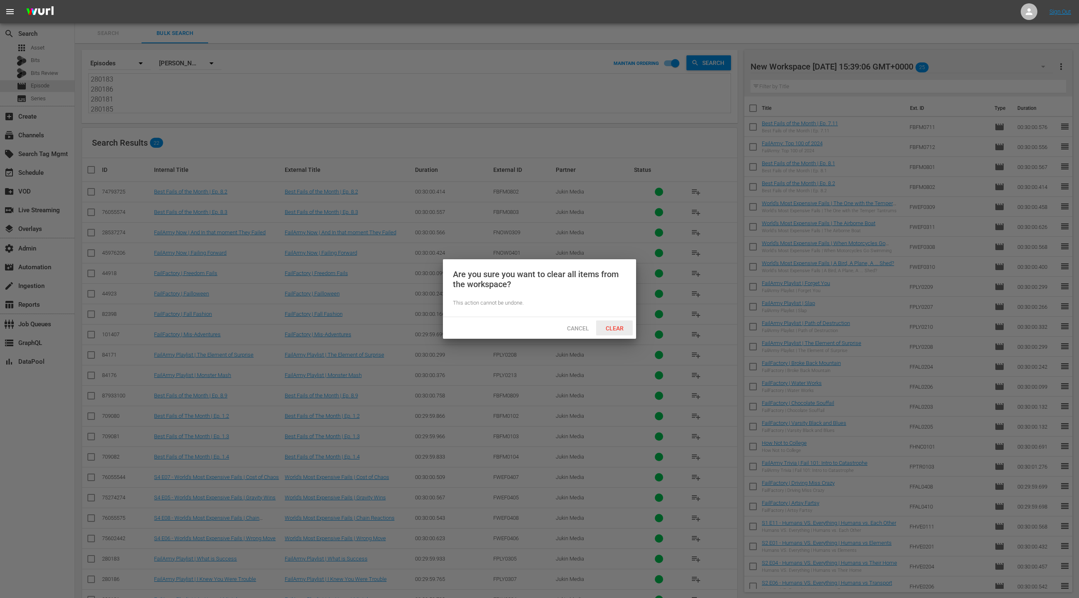
click at [613, 335] on div "Clear" at bounding box center [614, 328] width 37 height 15
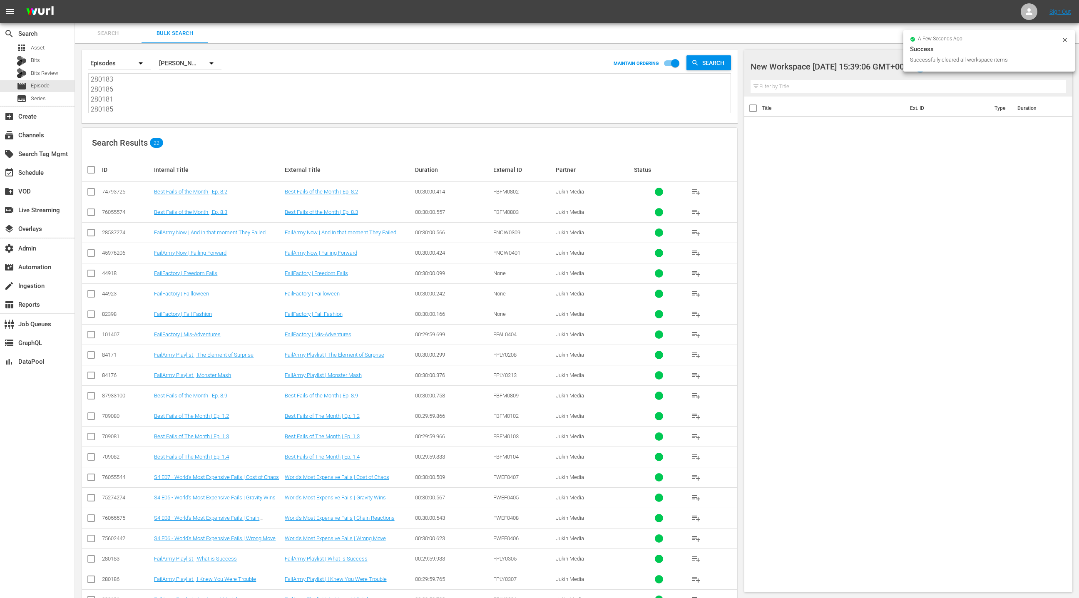
drag, startPoint x: 91, startPoint y: 171, endPoint x: 298, endPoint y: 188, distance: 208.1
click at [91, 171] on input "checkbox" at bounding box center [94, 170] width 17 height 10
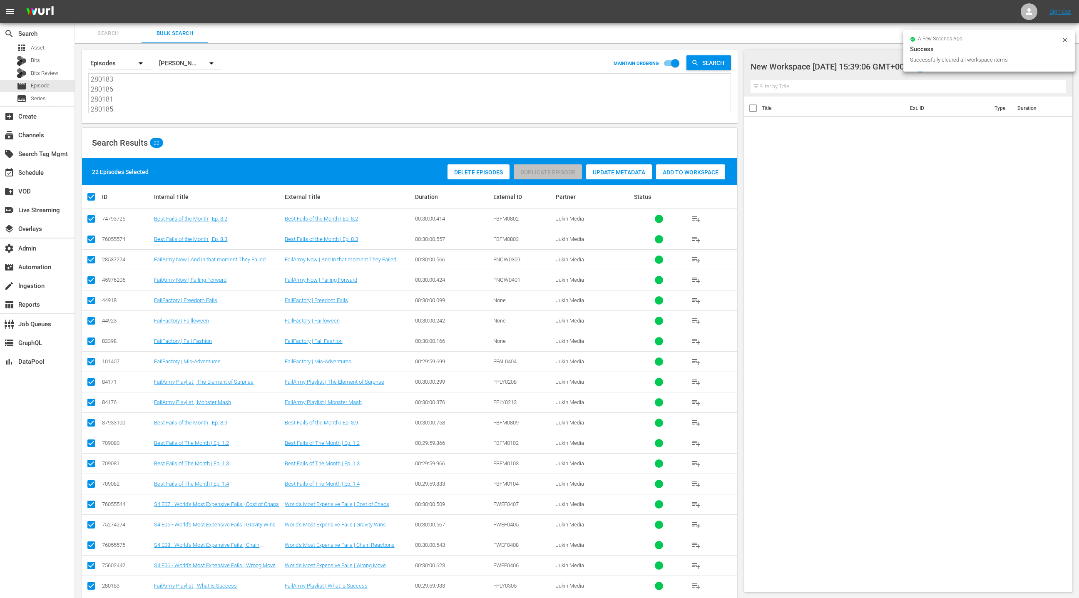
drag, startPoint x: 695, startPoint y: 172, endPoint x: 345, endPoint y: 152, distance: 350.4
click at [695, 172] on span "Add to Workspace" at bounding box center [690, 172] width 69 height 7
click at [28, 171] on div "event_available Schedule" at bounding box center [23, 171] width 47 height 7
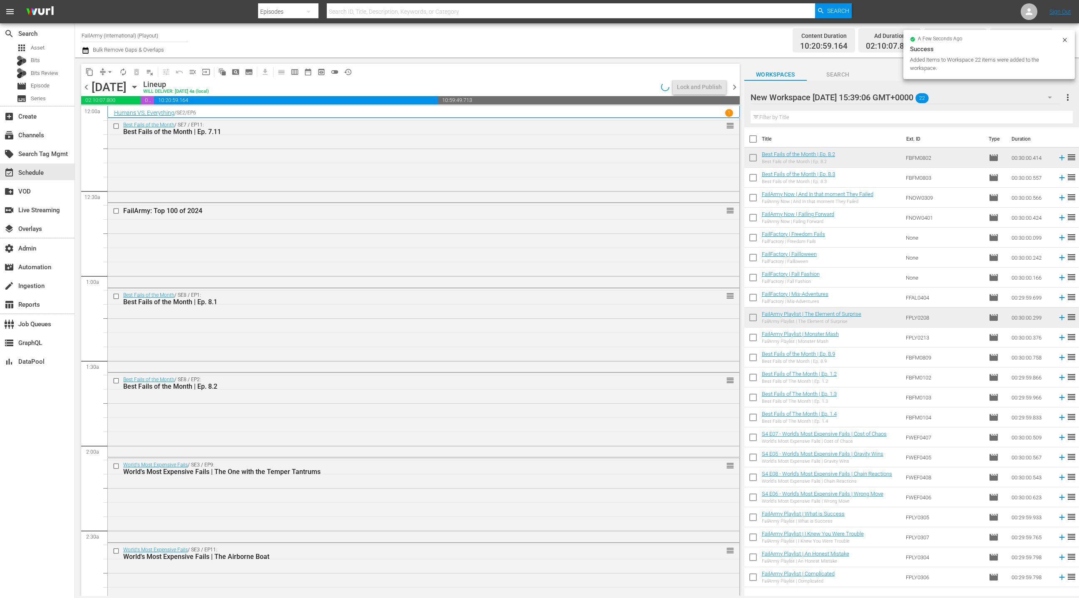
click at [755, 141] on input "checkbox" at bounding box center [753, 140] width 17 height 17
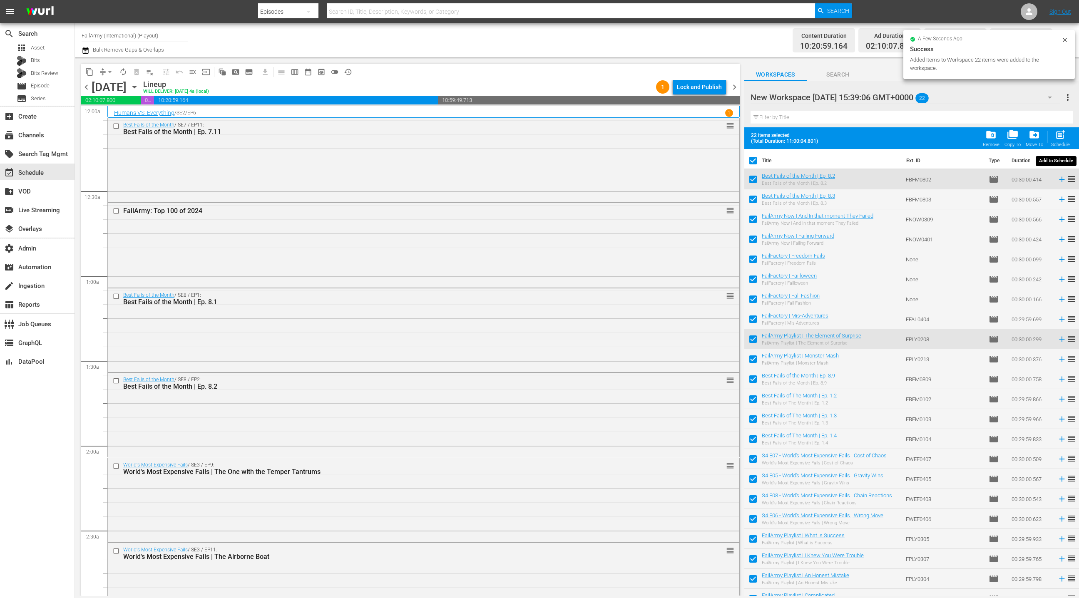
click at [1060, 138] on span "post_add" at bounding box center [1060, 134] width 11 height 11
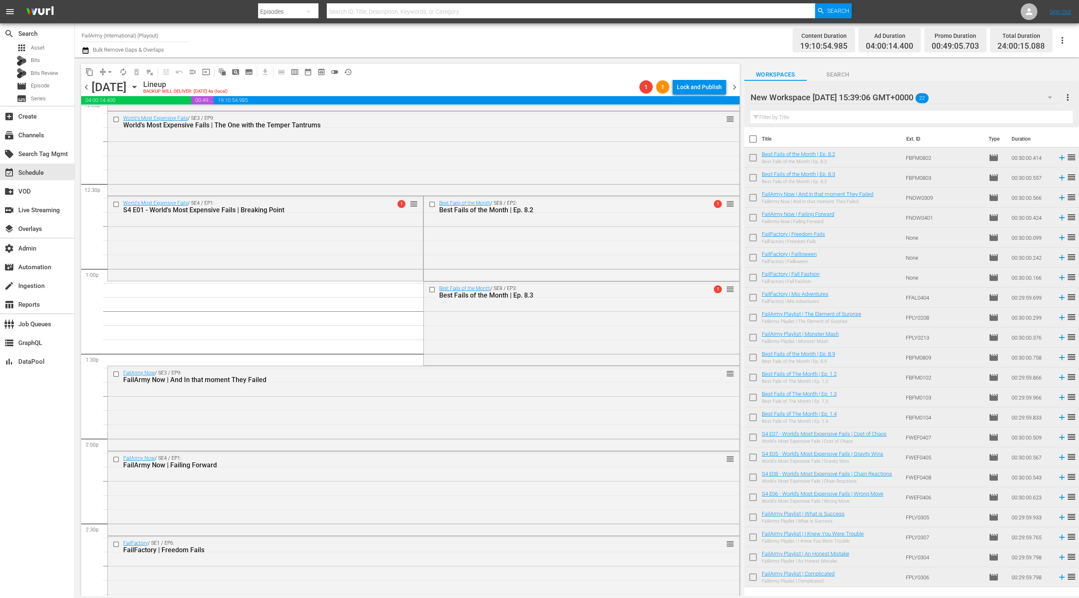
scroll to position [2050, 0]
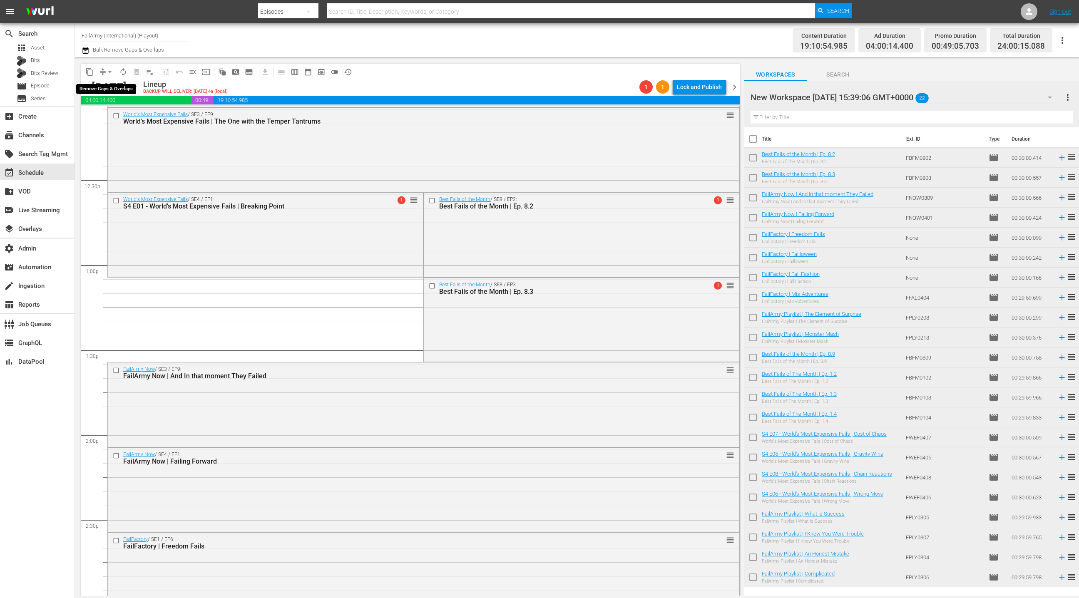
click at [103, 70] on button "arrow_drop_down" at bounding box center [109, 71] width 13 height 13
click at [118, 118] on li "Align to End of Previous Day" at bounding box center [110, 116] width 87 height 14
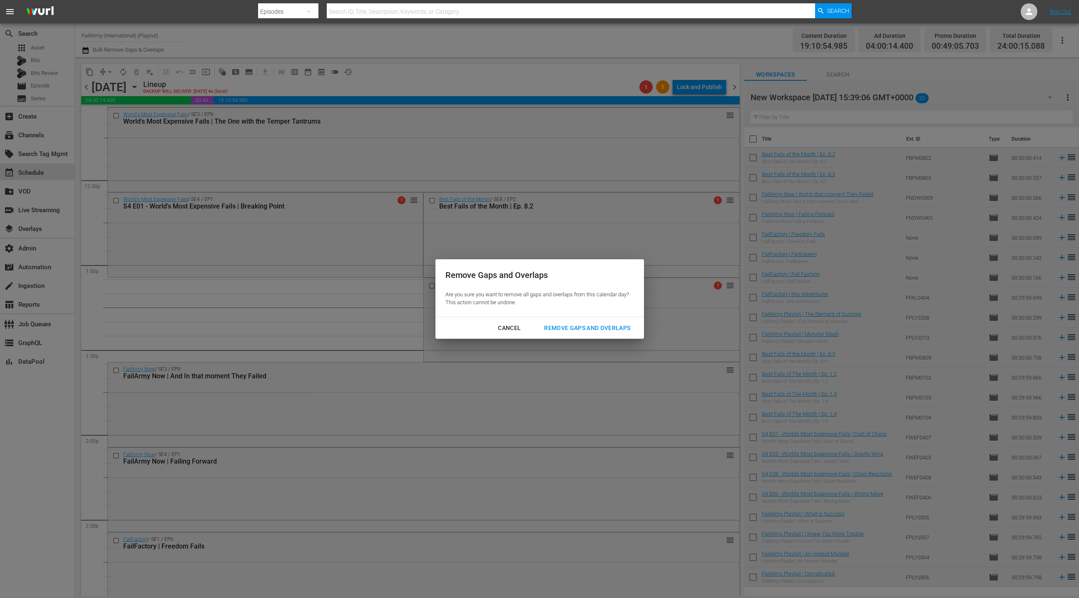
click at [606, 333] on div "Remove Gaps and Overlaps" at bounding box center [588, 328] width 100 height 10
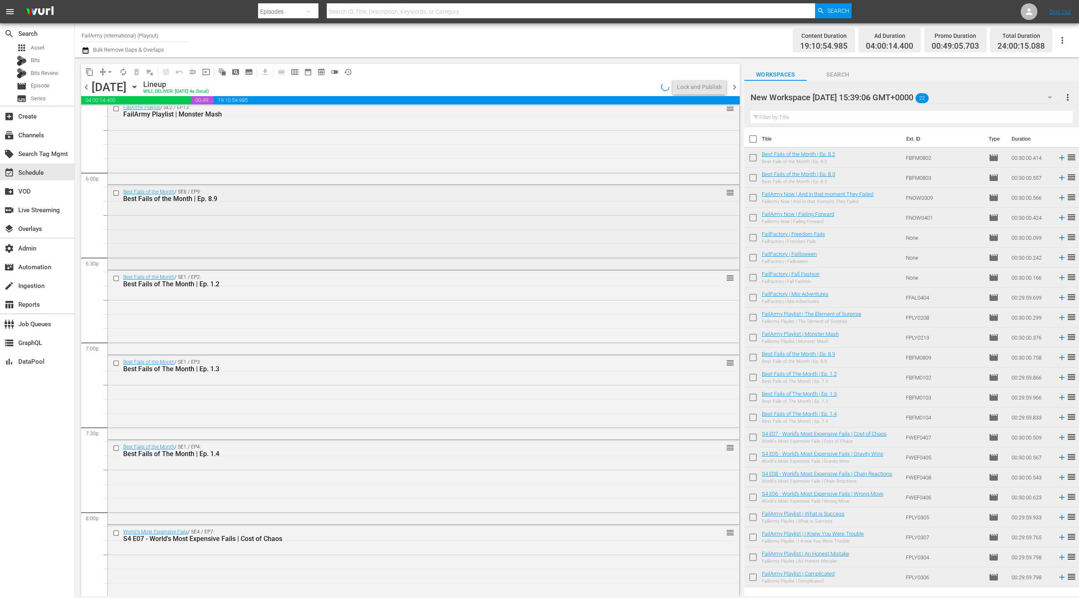
scroll to position [3600, 0]
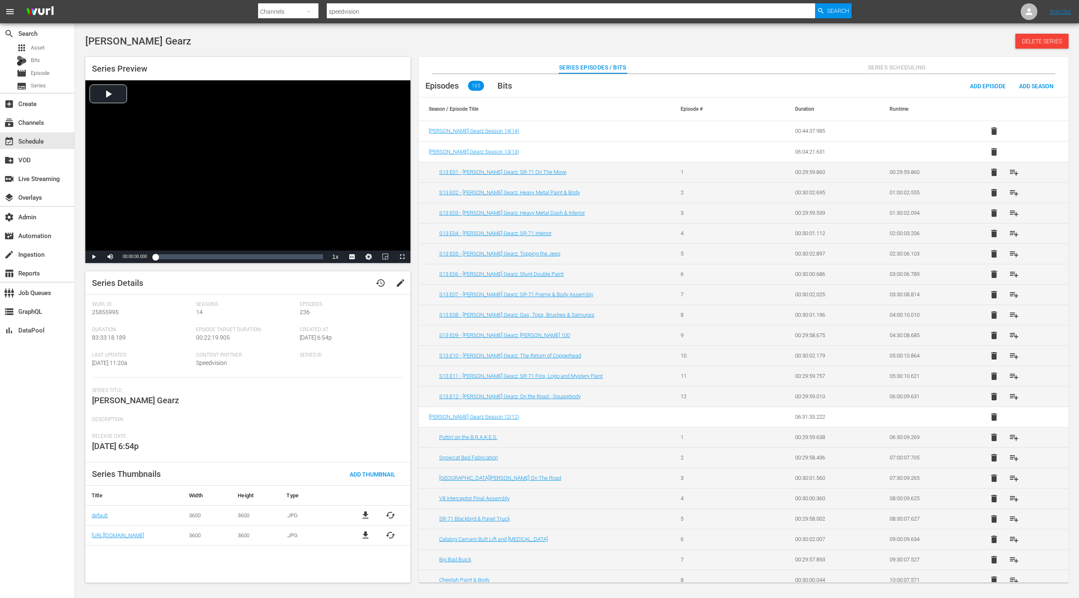
scroll to position [3172, 0]
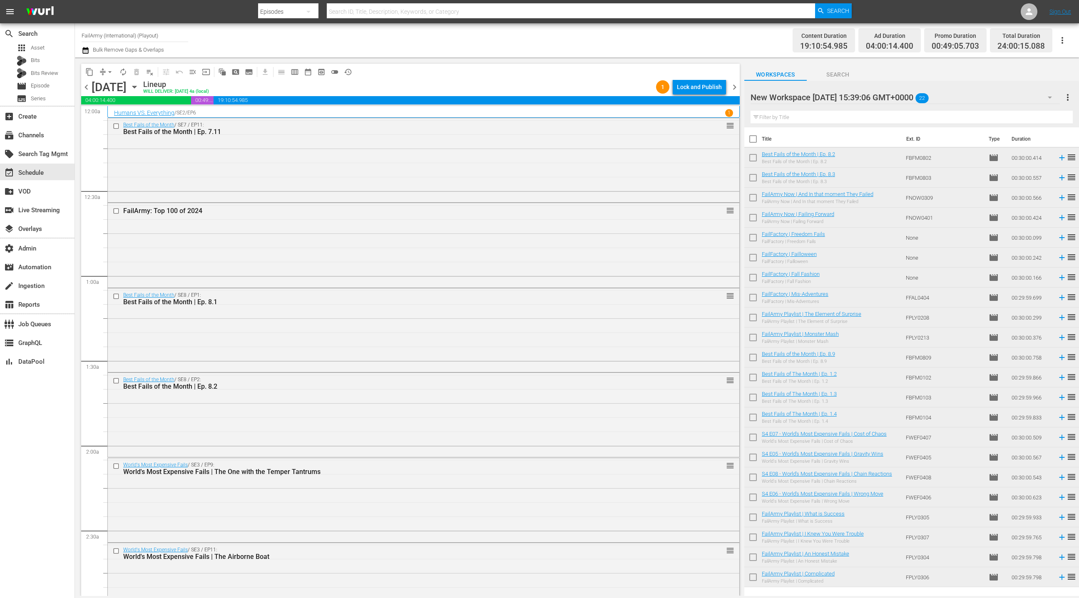
scroll to position [3600, 0]
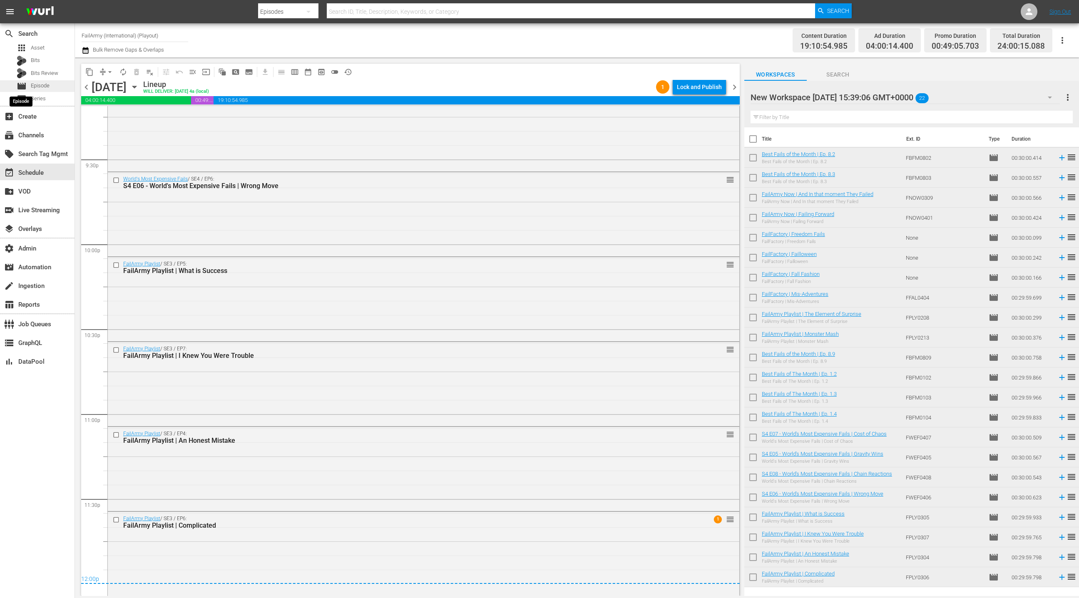
click at [25, 88] on span "movie" at bounding box center [22, 86] width 10 height 10
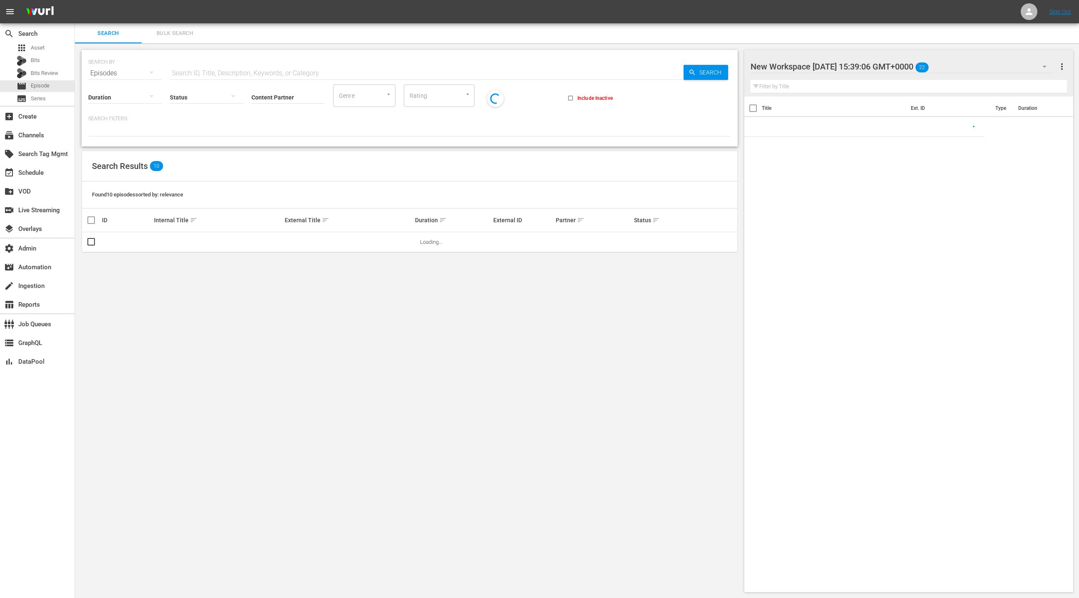
click at [187, 35] on span "Bulk Search" at bounding box center [175, 34] width 57 height 10
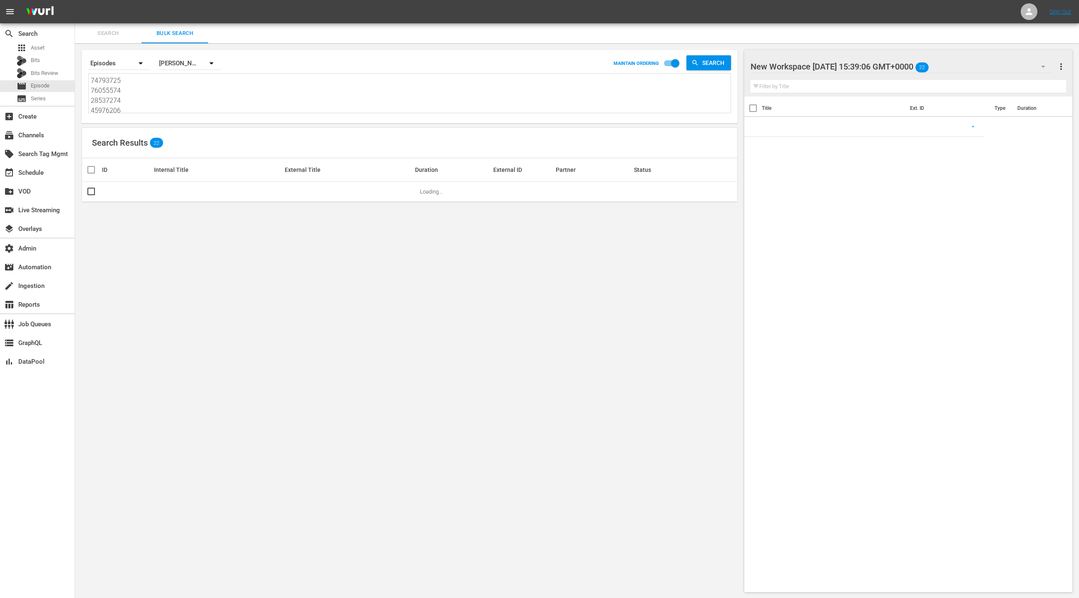
click at [181, 94] on textarea "74793725 76055574 28537274 45976206 44918 44923 82398 101407 84171 84176 879331…" at bounding box center [411, 95] width 640 height 38
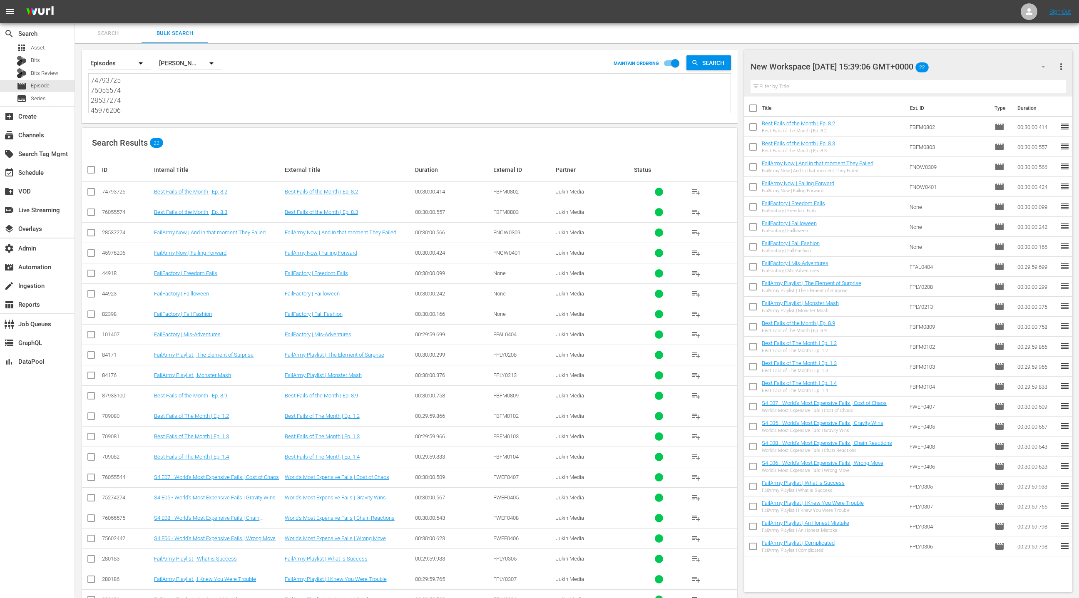
paste textarea "52951228 53466764 53466760 54538543 76055536 76055538 79874093 85888246 7605557…"
type textarea "52951228 53466764 53466760 54538543 76055536 76055538 79874093 85888246 7605557…"
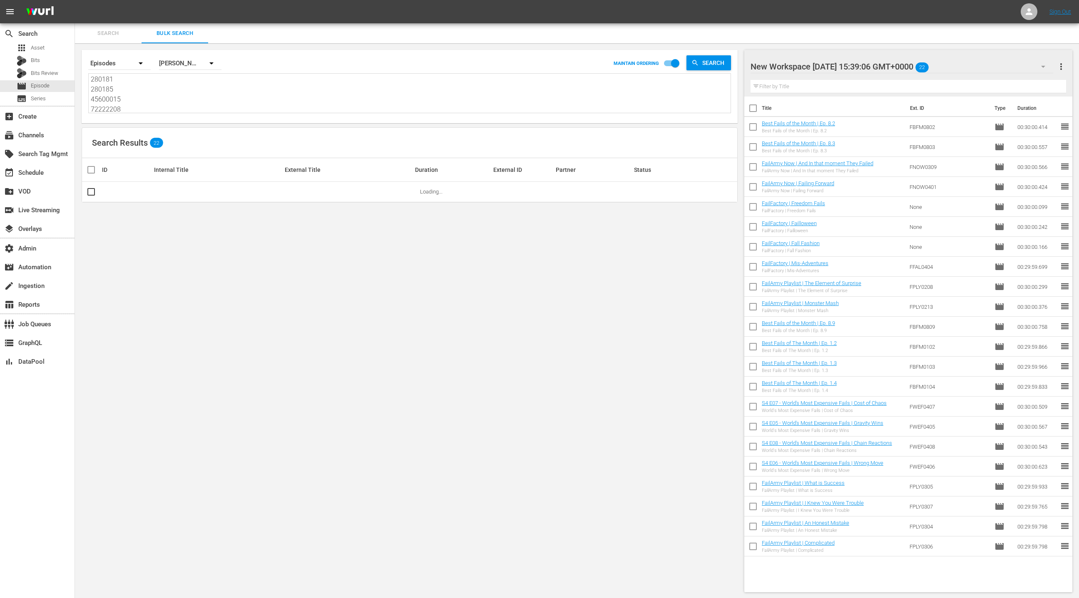
type textarea "52951228 53466764 53466760 54538543 76055536 76055538 79874093 85888246 7605557…"
click at [1062, 73] on button "more_vert" at bounding box center [1062, 67] width 10 height 20
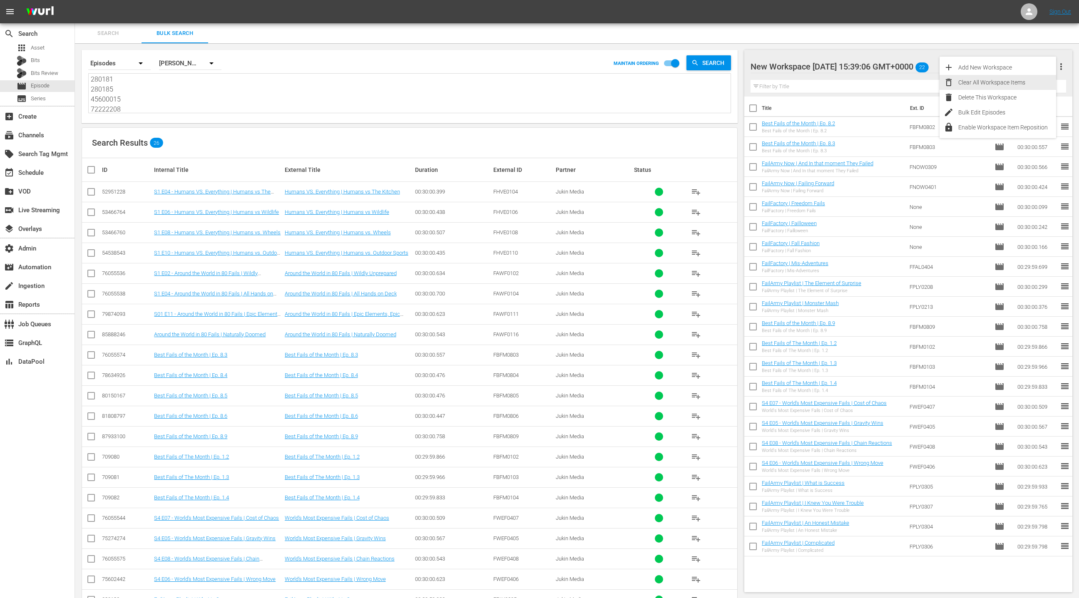
click at [1035, 85] on div "Clear All Workspace Items" at bounding box center [1008, 82] width 98 height 15
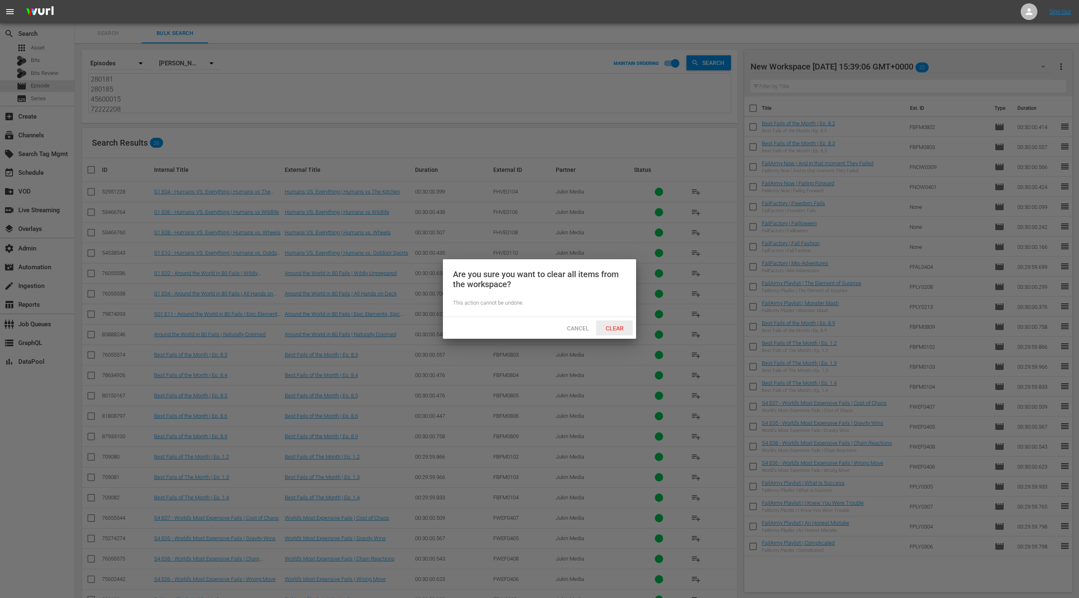
drag, startPoint x: 619, startPoint y: 326, endPoint x: 630, endPoint y: 316, distance: 14.1
click at [619, 326] on span "Clear" at bounding box center [614, 328] width 31 height 7
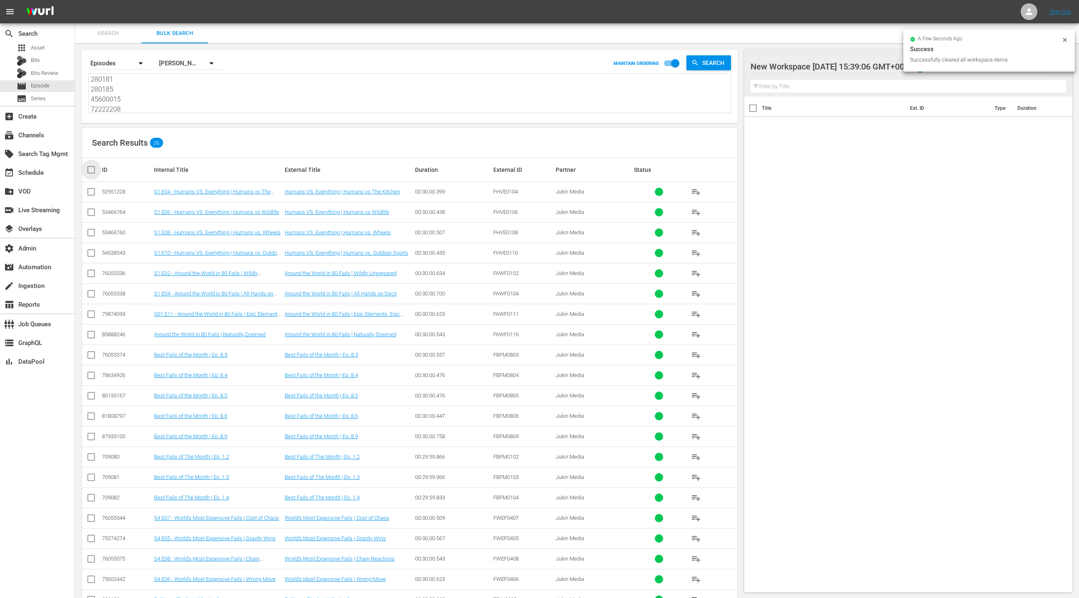
click at [89, 169] on input "checkbox" at bounding box center [94, 170] width 17 height 10
checkbox input "true"
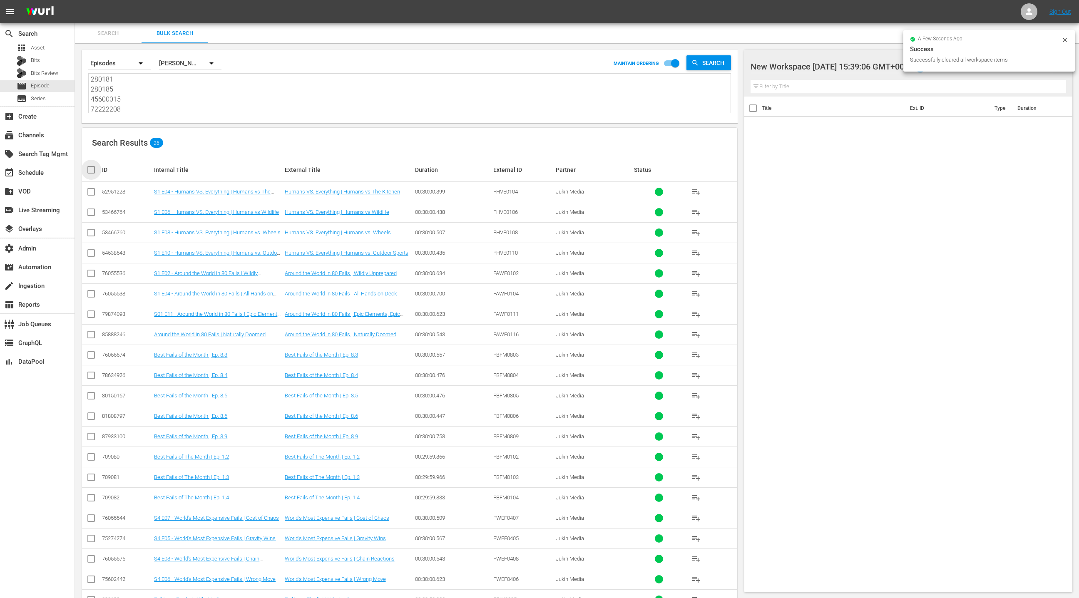
checkbox input "true"
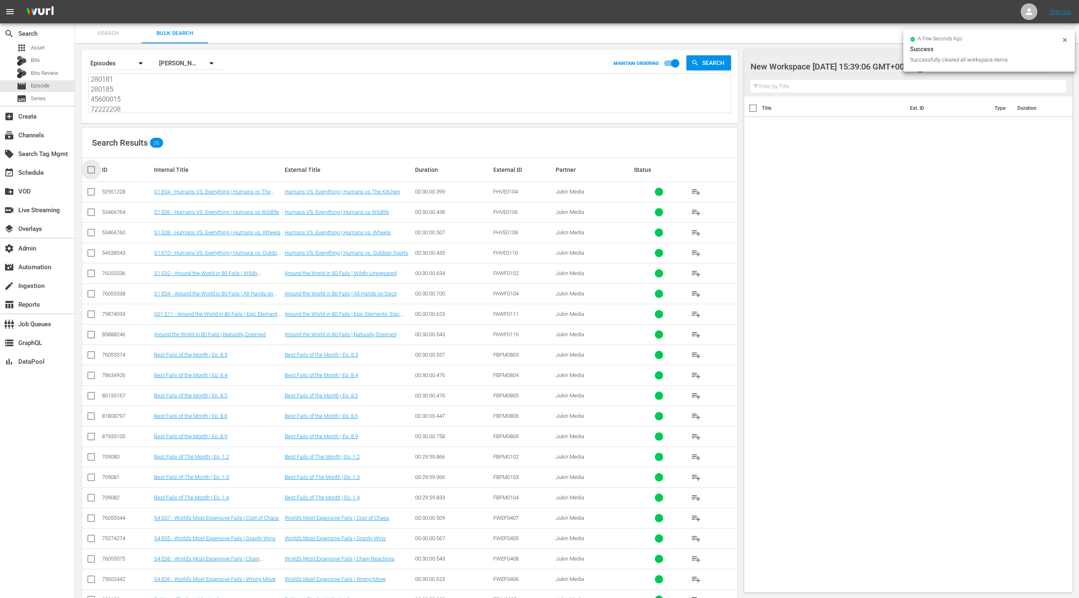
checkbox input "true"
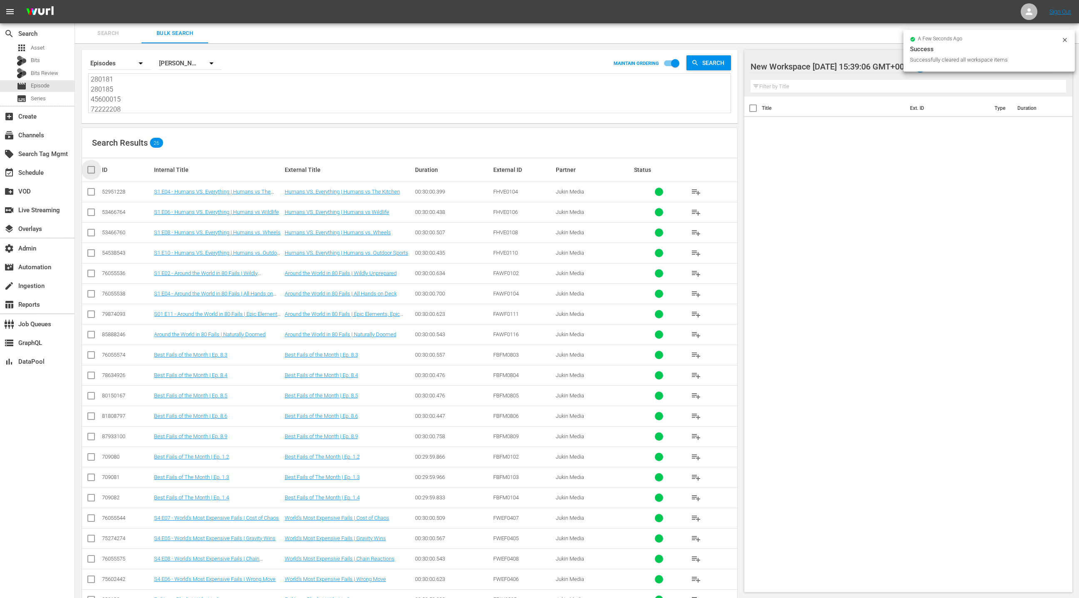
checkbox input "true"
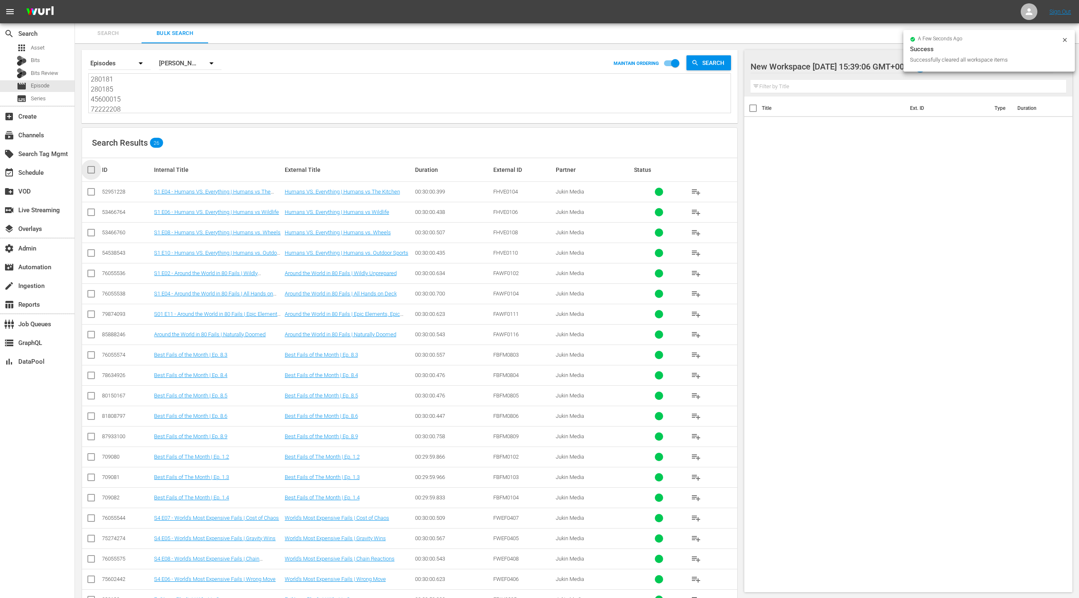
checkbox input "true"
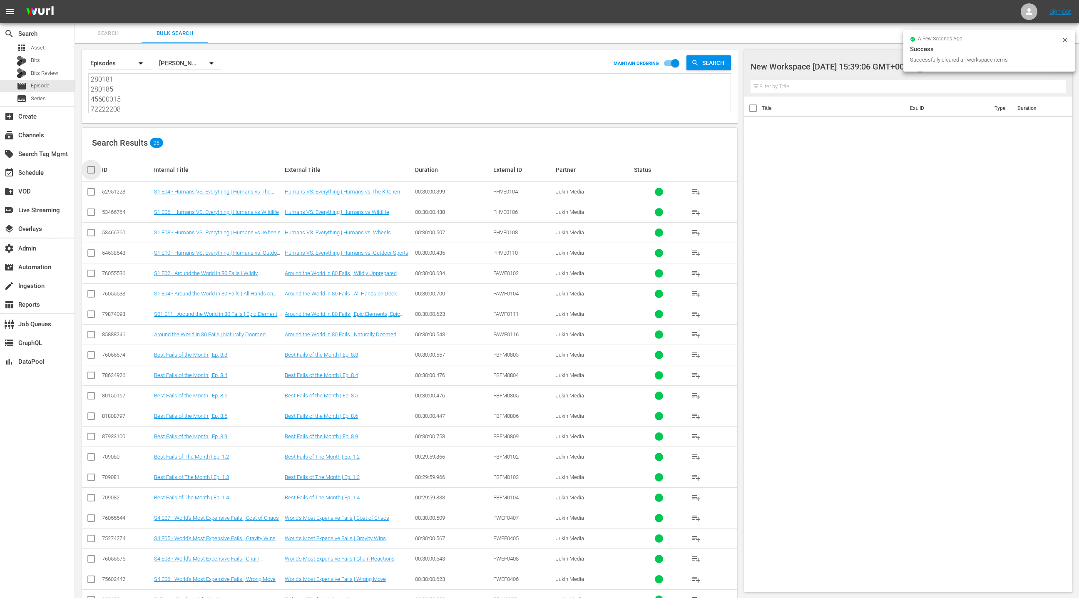
checkbox input "true"
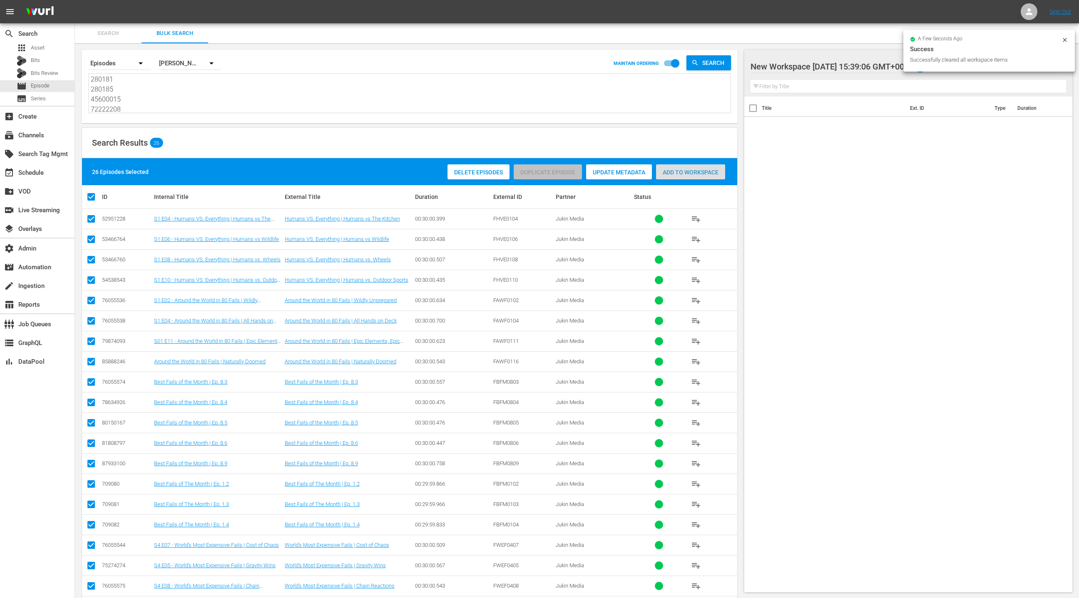
drag, startPoint x: 688, startPoint y: 175, endPoint x: 373, endPoint y: 148, distance: 316.0
click at [687, 175] on span "Add to Workspace" at bounding box center [690, 172] width 69 height 7
click at [25, 172] on div "event_available Schedule" at bounding box center [23, 171] width 47 height 7
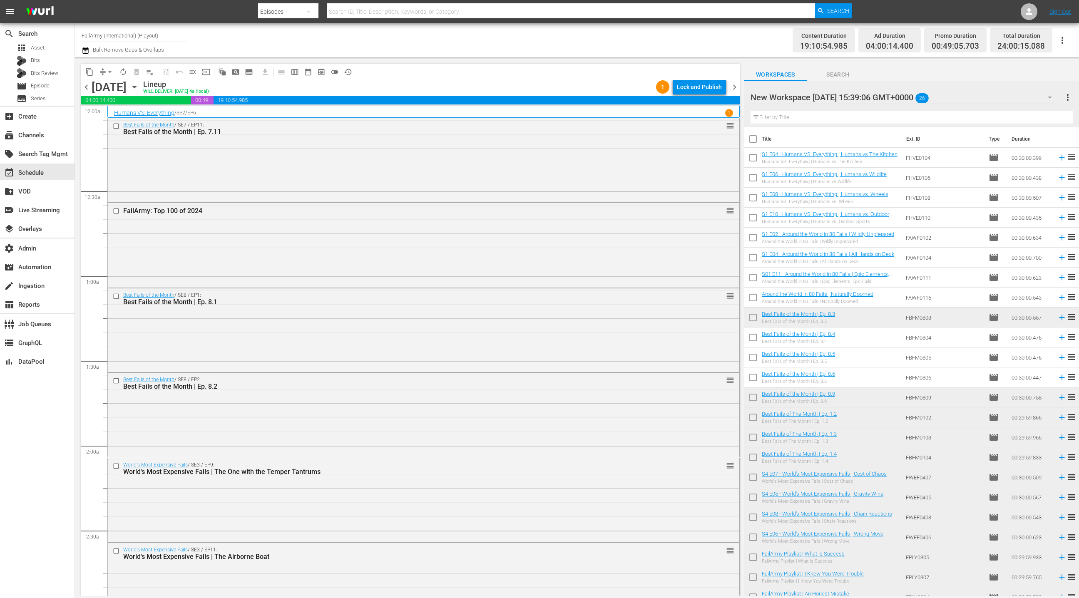
click at [740, 88] on div "content_copy compress arrow_drop_down autorenew_outlined delete_forever_outline…" at bounding box center [408, 326] width 667 height 539
drag, startPoint x: 736, startPoint y: 88, endPoint x: 335, endPoint y: 80, distance: 400.7
click at [736, 87] on span "chevron_right" at bounding box center [735, 87] width 10 height 10
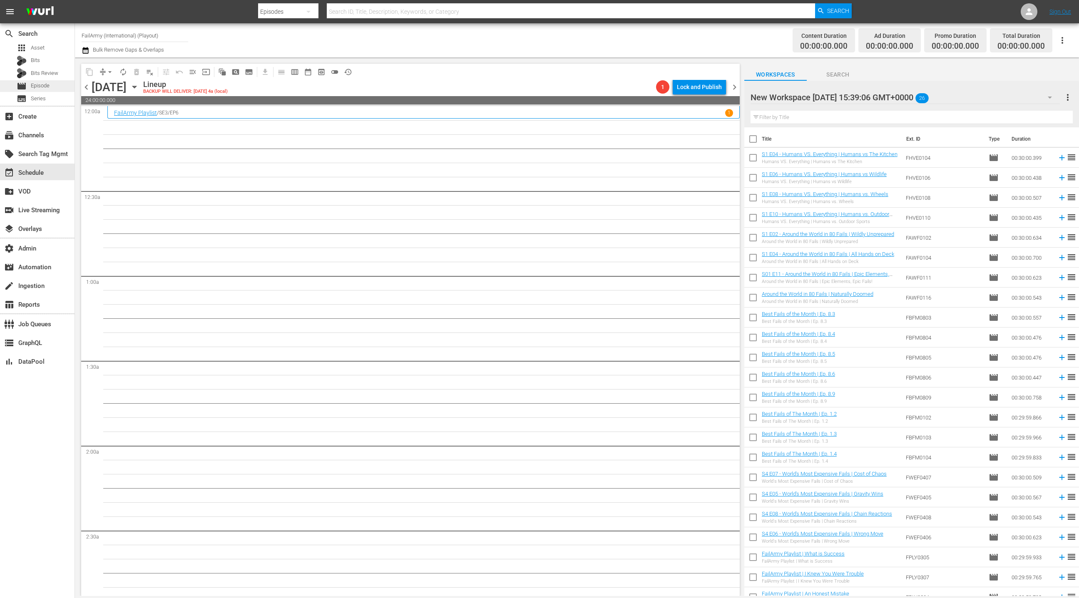
click at [65, 88] on div "movie Episode" at bounding box center [37, 86] width 75 height 12
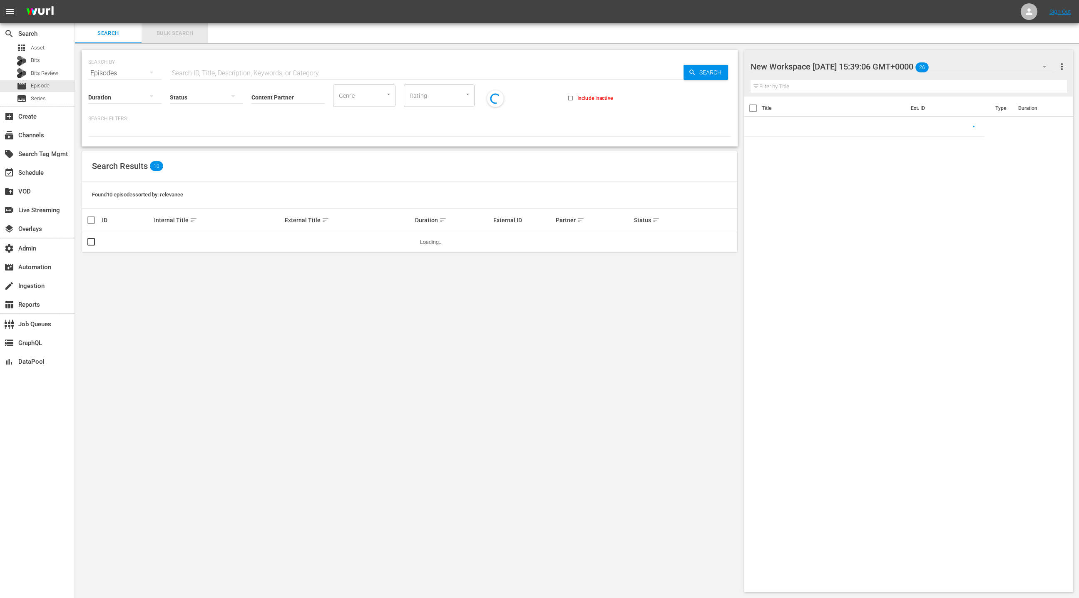
click at [181, 38] on button "Bulk Search" at bounding box center [175, 33] width 67 height 20
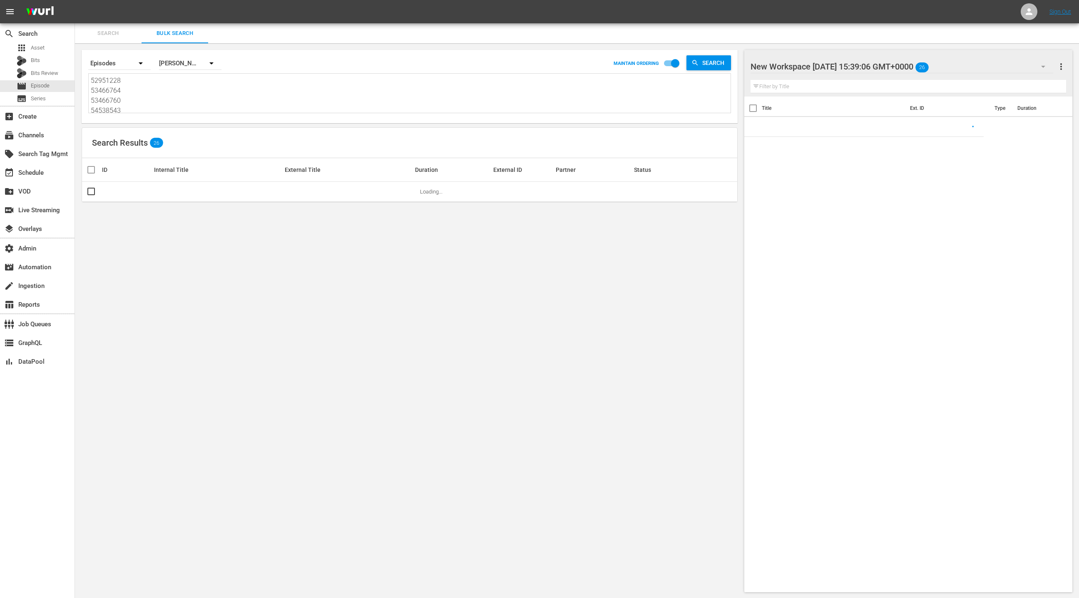
click at [189, 97] on textarea "52951228 53466764 53466760 54538543 76055536 76055538 79874093 85888246 7605557…" at bounding box center [411, 95] width 640 height 38
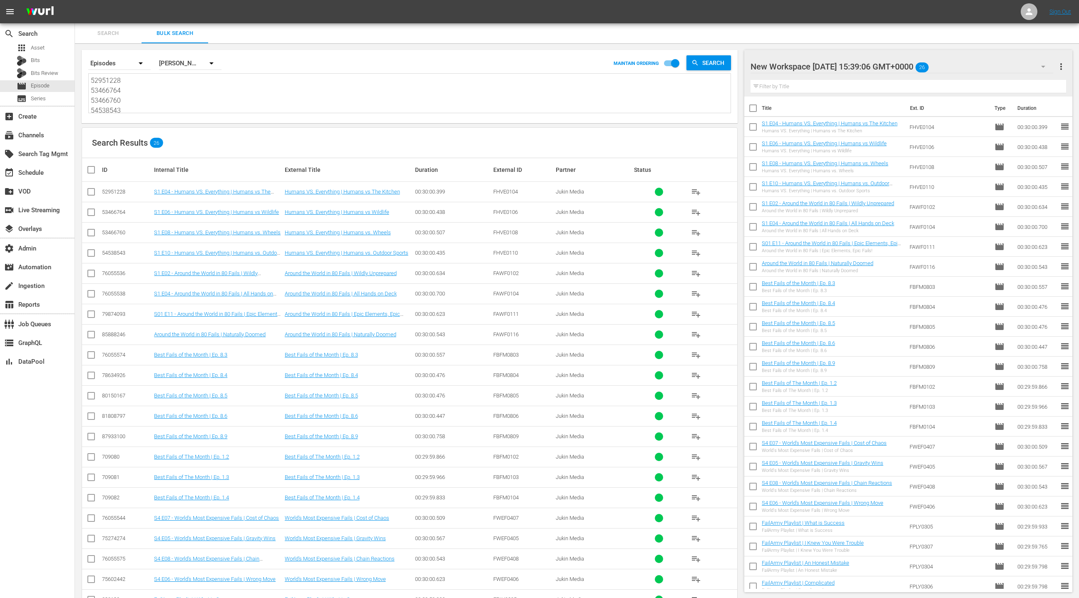
scroll to position [0, 0]
click at [1047, 67] on icon "button" at bounding box center [1044, 67] width 10 height 10
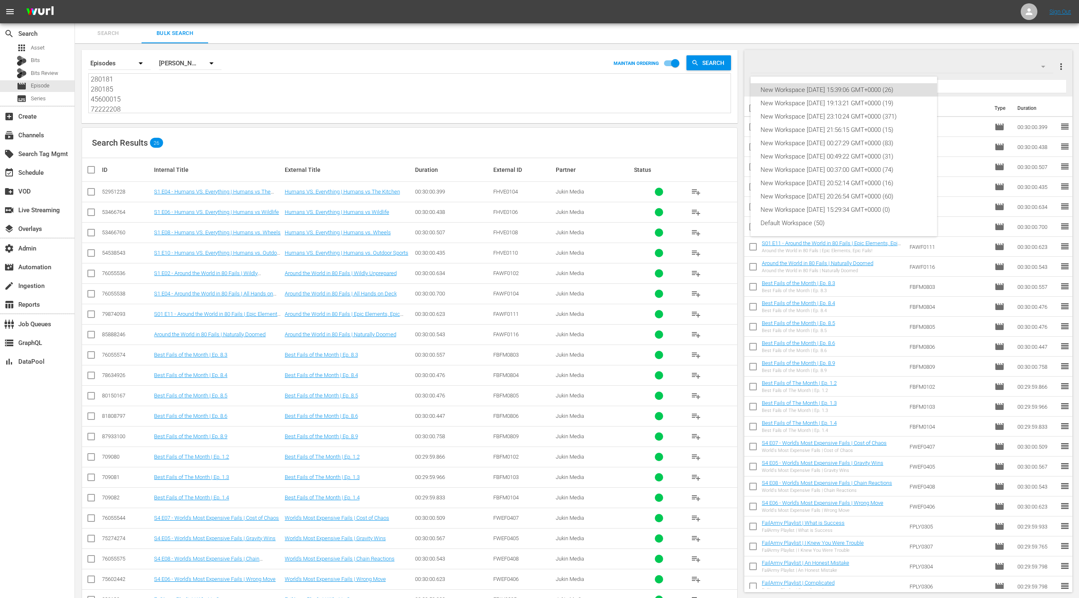
drag, startPoint x: 999, startPoint y: 68, endPoint x: 1036, endPoint y: 66, distance: 36.7
click at [999, 68] on div "New Workspace Fri Aug 01 2025 15:39:06 GMT+0000 (26) New Workspace Sun Jul 20 2…" at bounding box center [539, 299] width 1079 height 598
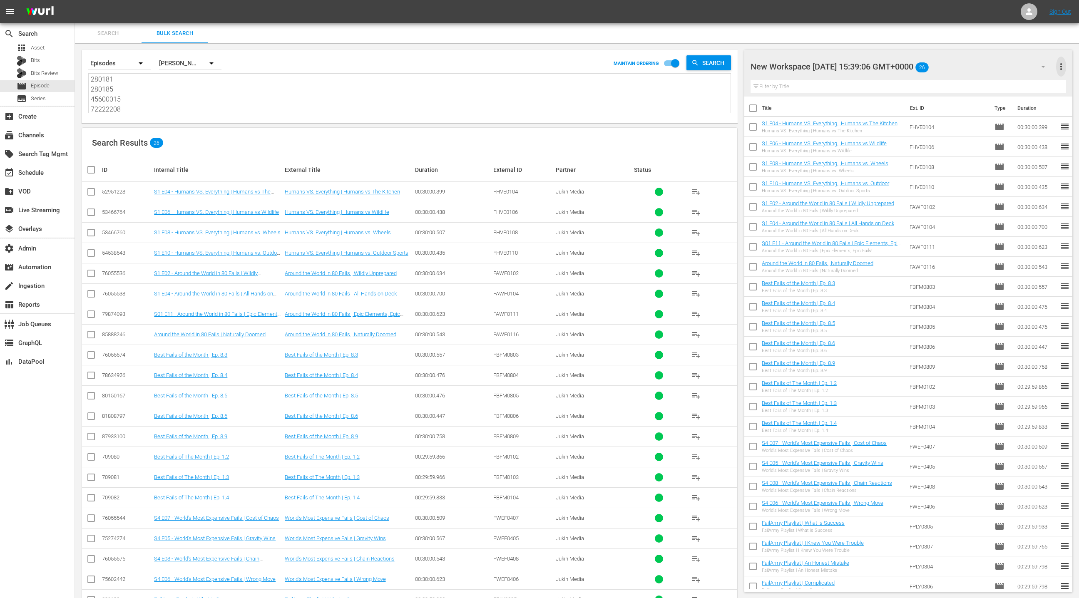
click at [1063, 67] on span "more_vert" at bounding box center [1062, 67] width 10 height 10
drag, startPoint x: 964, startPoint y: 84, endPoint x: 826, endPoint y: 174, distance: 164.4
click at [964, 84] on div "Clear All Workspace Items" at bounding box center [1008, 82] width 98 height 15
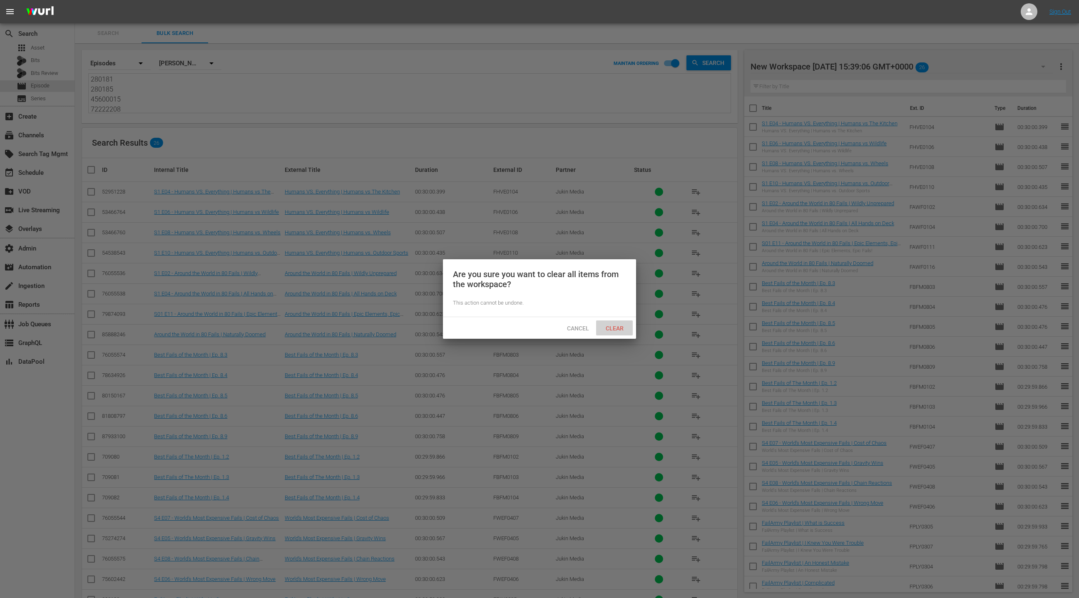
click at [620, 329] on span "Clear" at bounding box center [614, 328] width 31 height 7
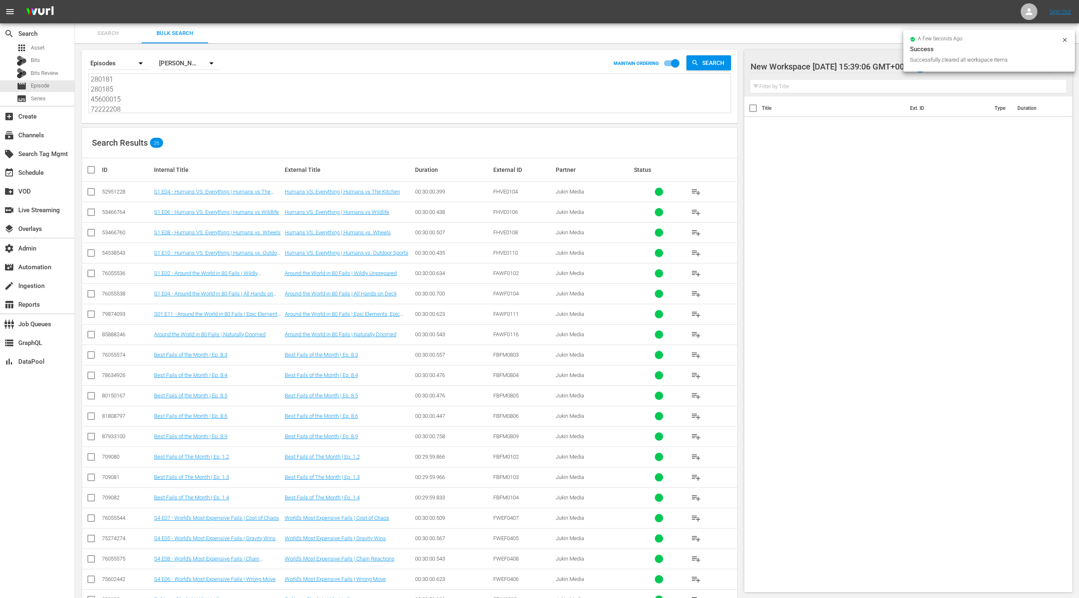
click at [89, 169] on input "checkbox" at bounding box center [94, 170] width 17 height 10
checkbox input "true"
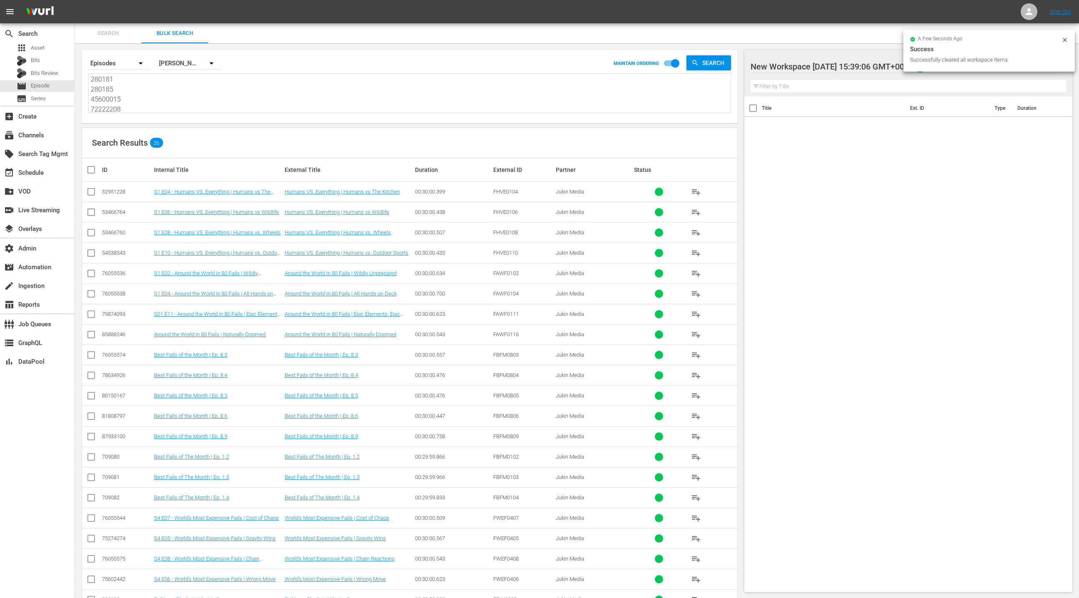
checkbox input "true"
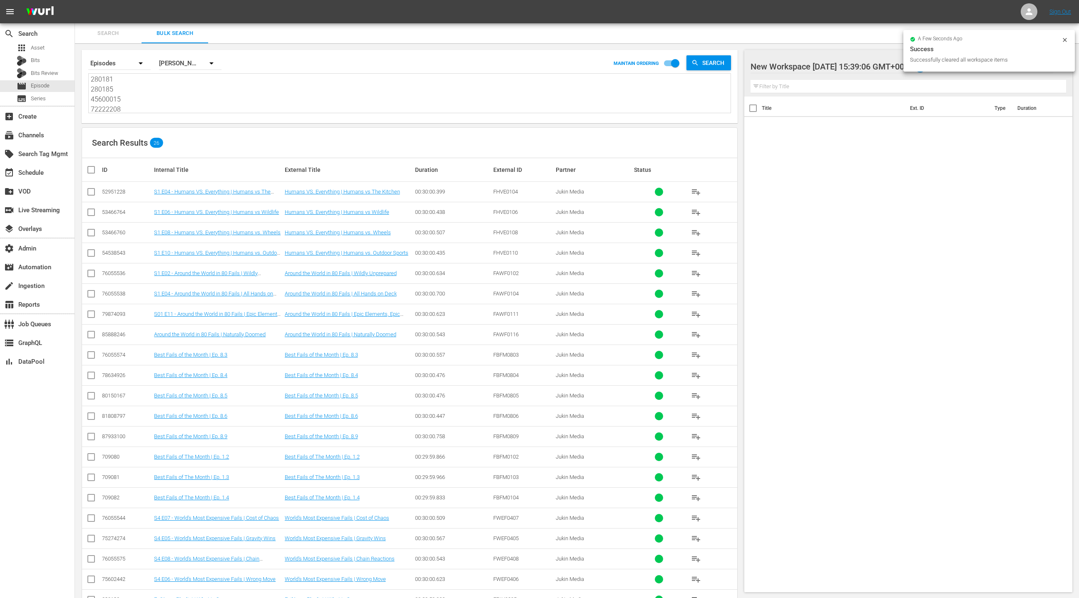
checkbox input "true"
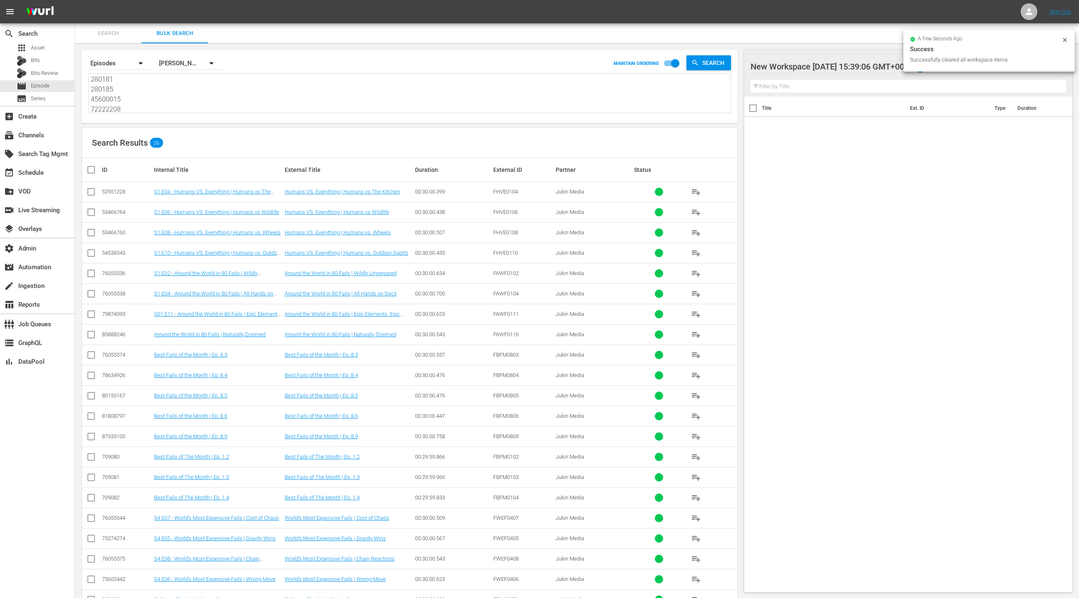
checkbox input "true"
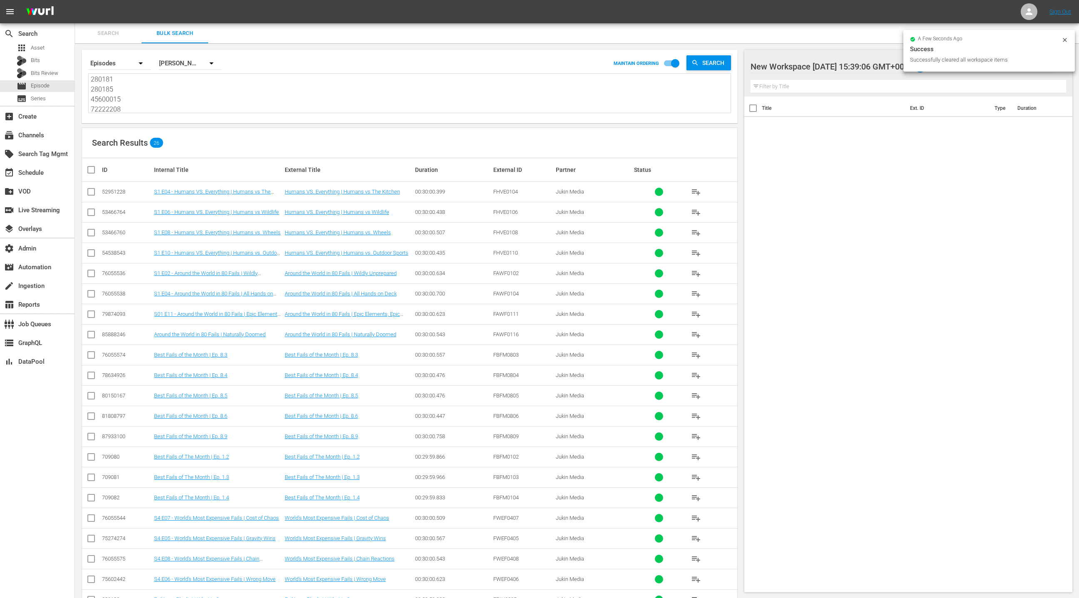
checkbox input "true"
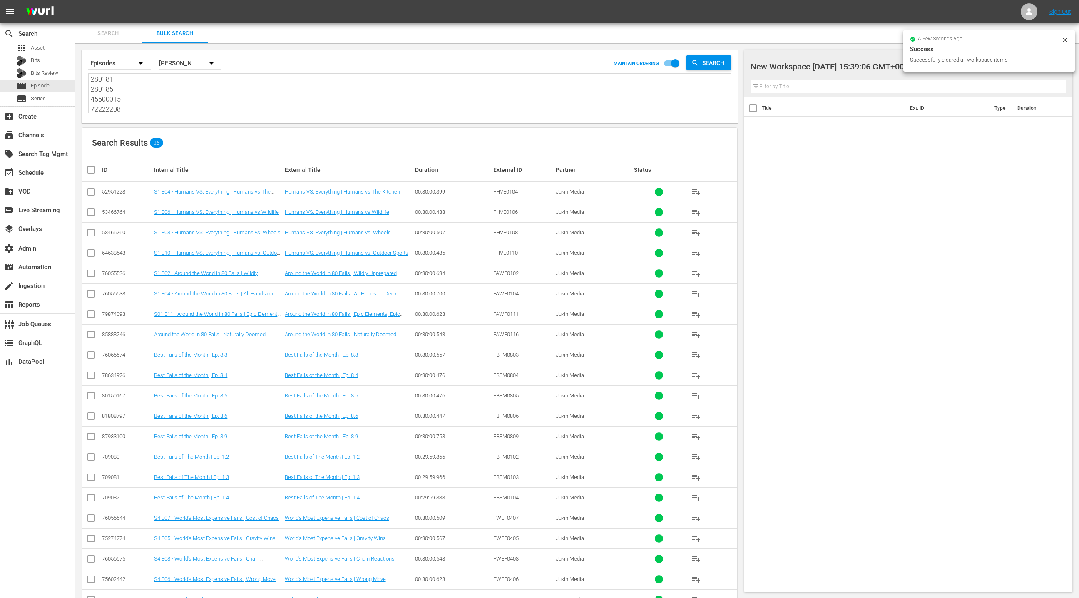
checkbox input "true"
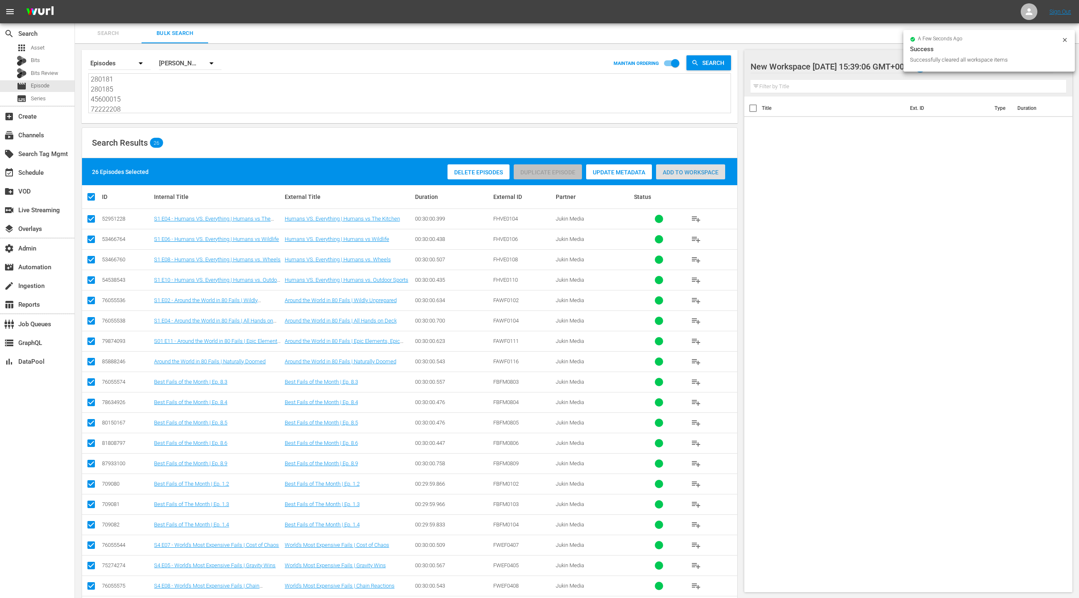
click at [700, 170] on span "Add to Workspace" at bounding box center [690, 172] width 69 height 7
click at [41, 171] on div "event_available Schedule" at bounding box center [23, 171] width 47 height 7
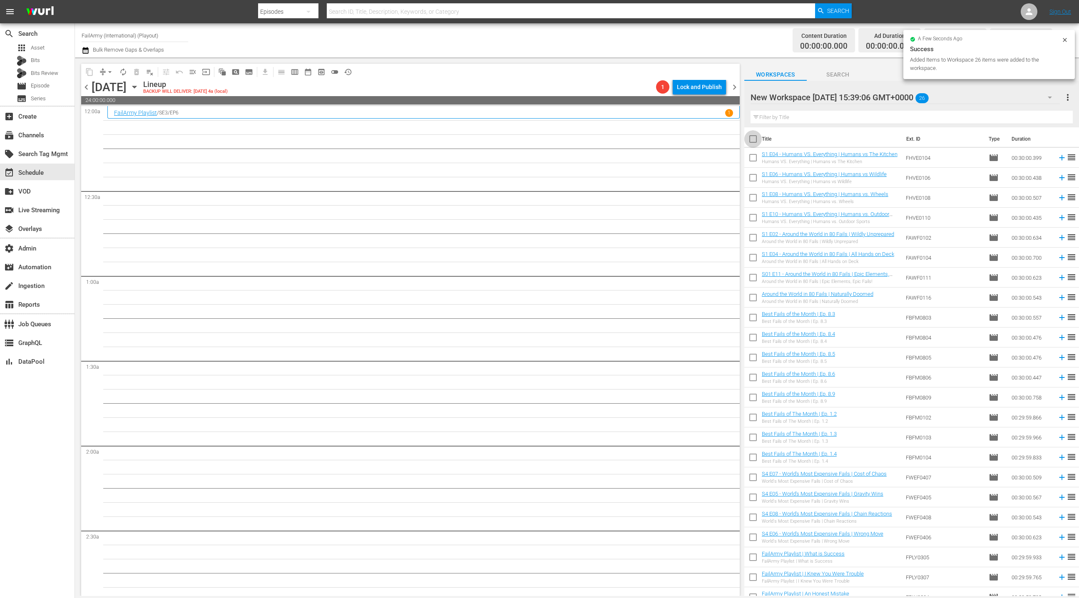
click at [755, 141] on input "checkbox" at bounding box center [753, 140] width 17 height 17
checkbox input "true"
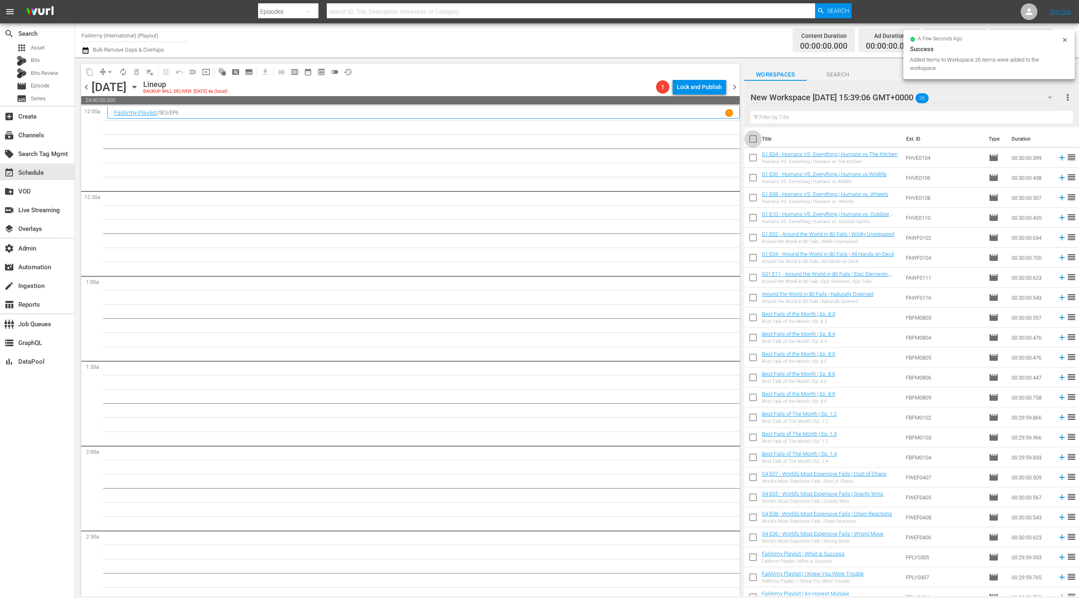
checkbox input "true"
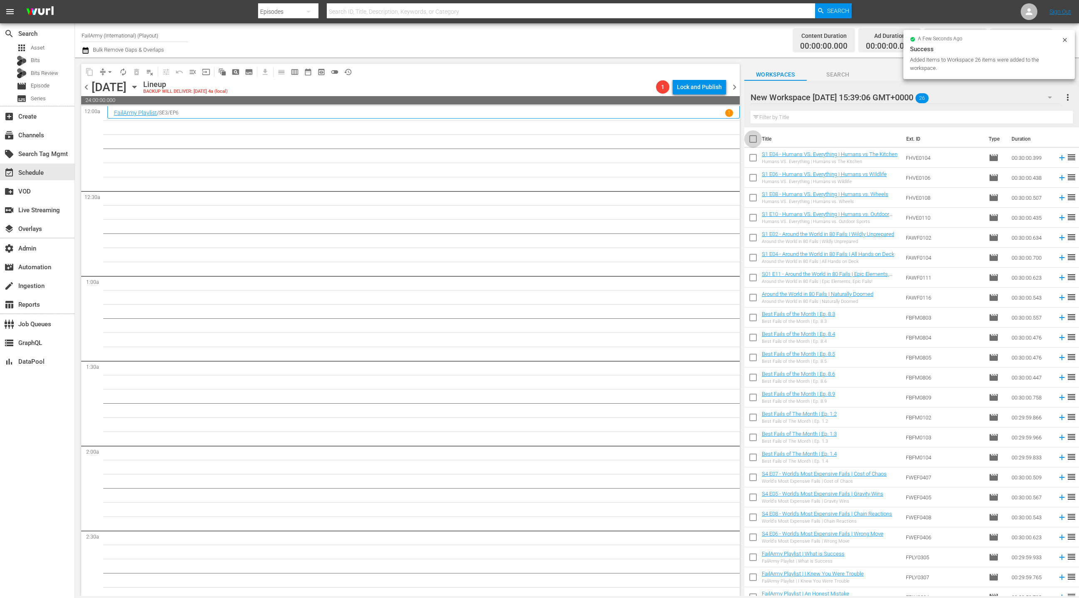
checkbox input "true"
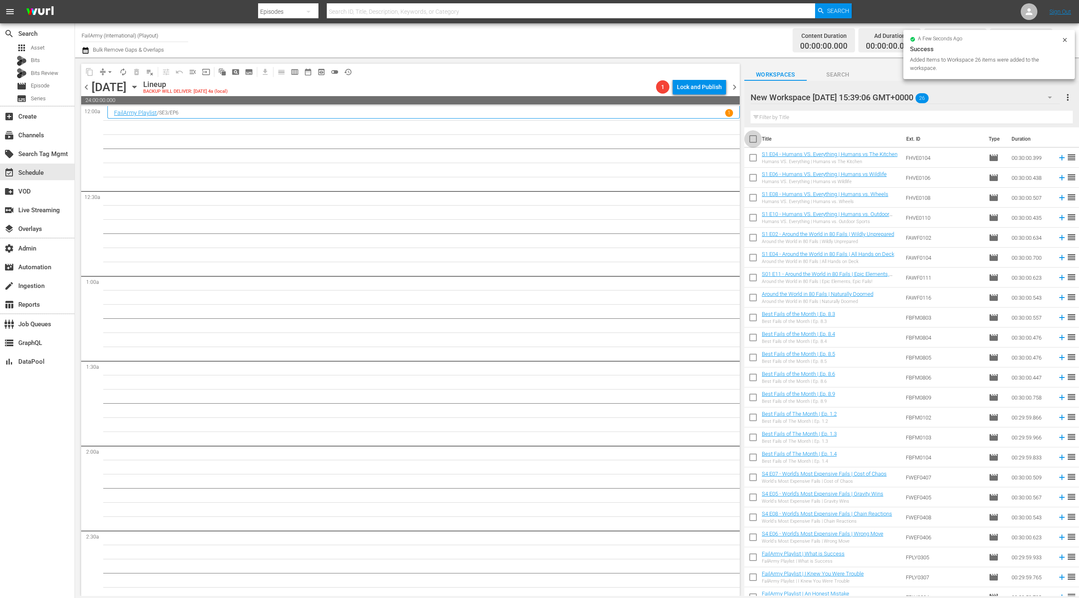
checkbox input "true"
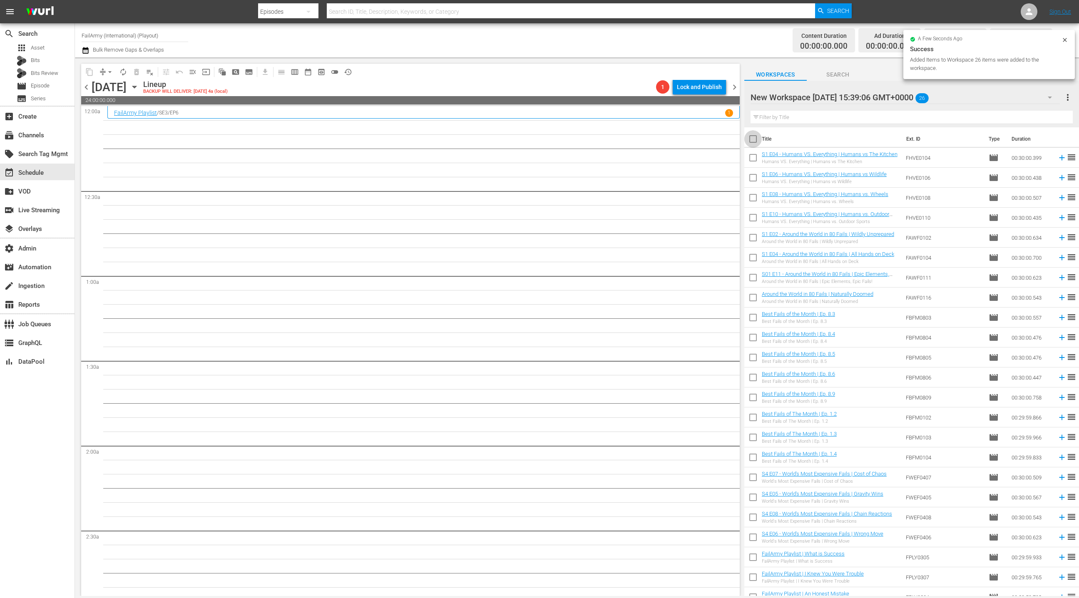
checkbox input "true"
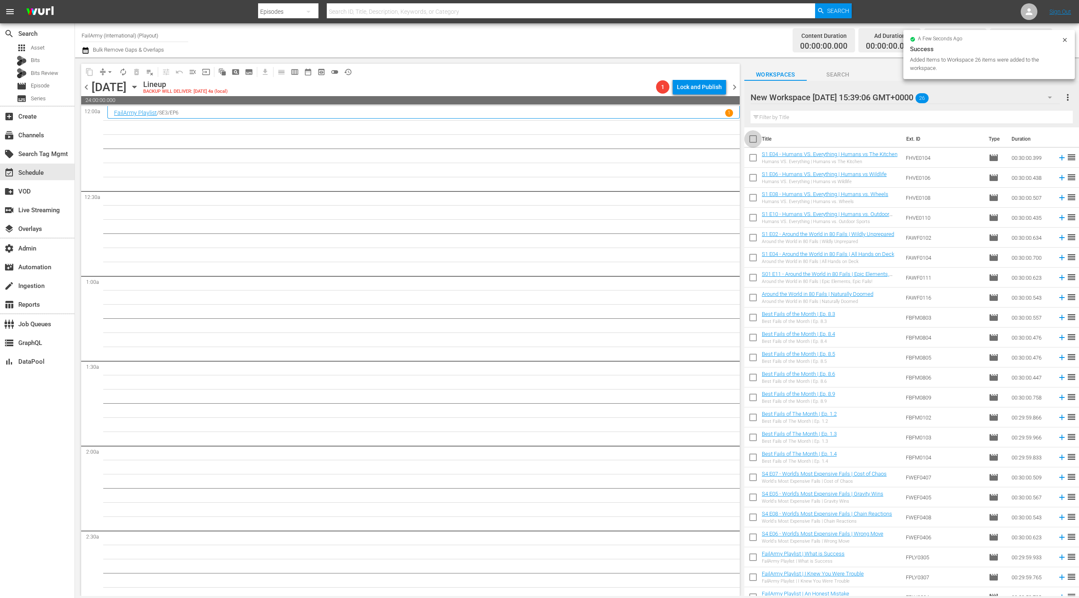
checkbox input "true"
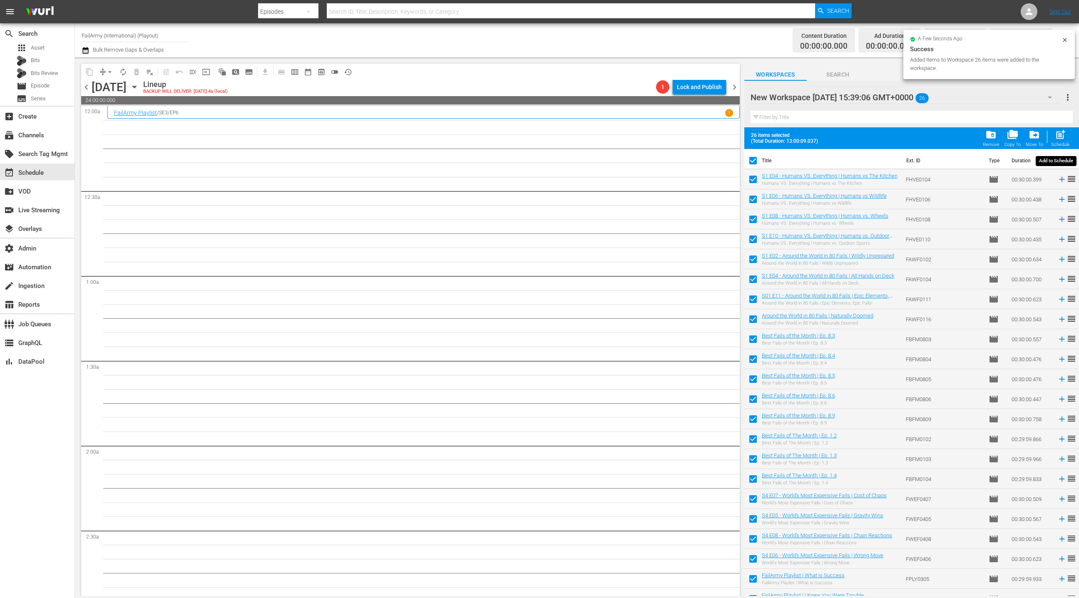
click at [1060, 134] on span "post_add" at bounding box center [1060, 134] width 11 height 11
checkbox input "false"
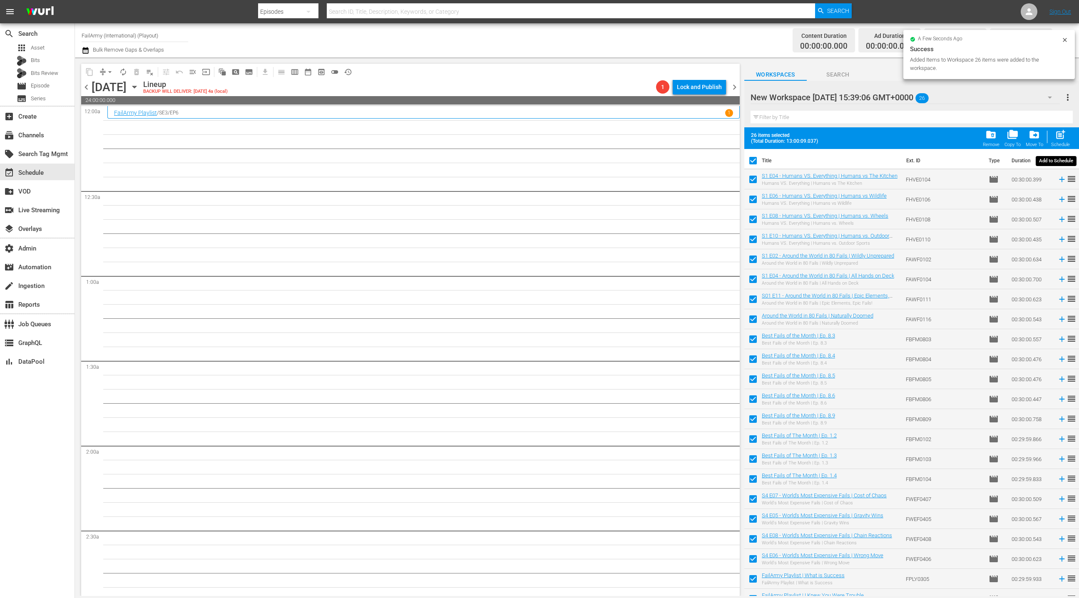
checkbox input "false"
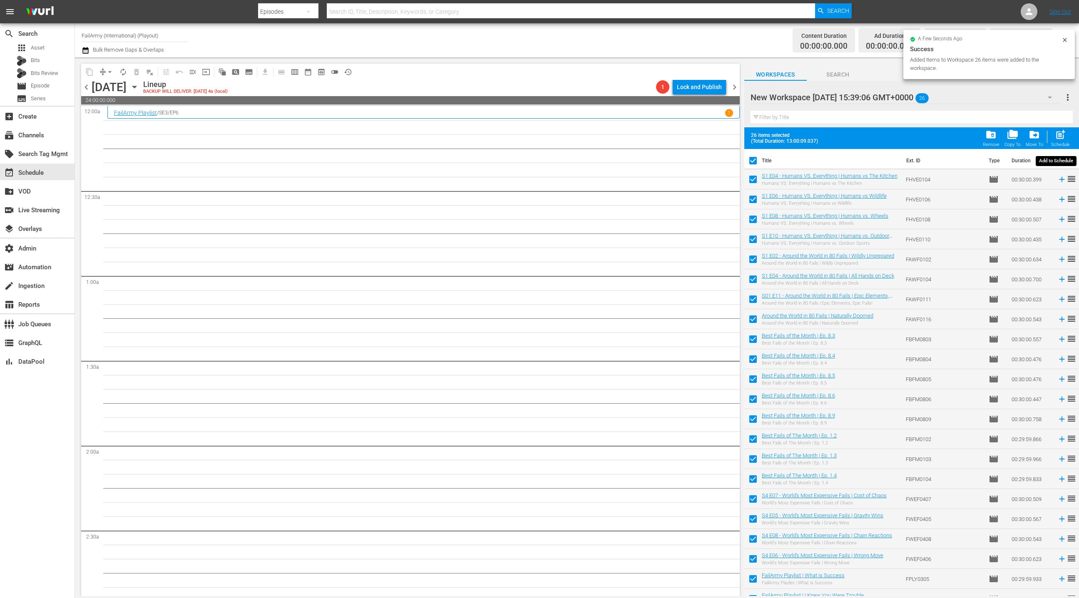
checkbox input "false"
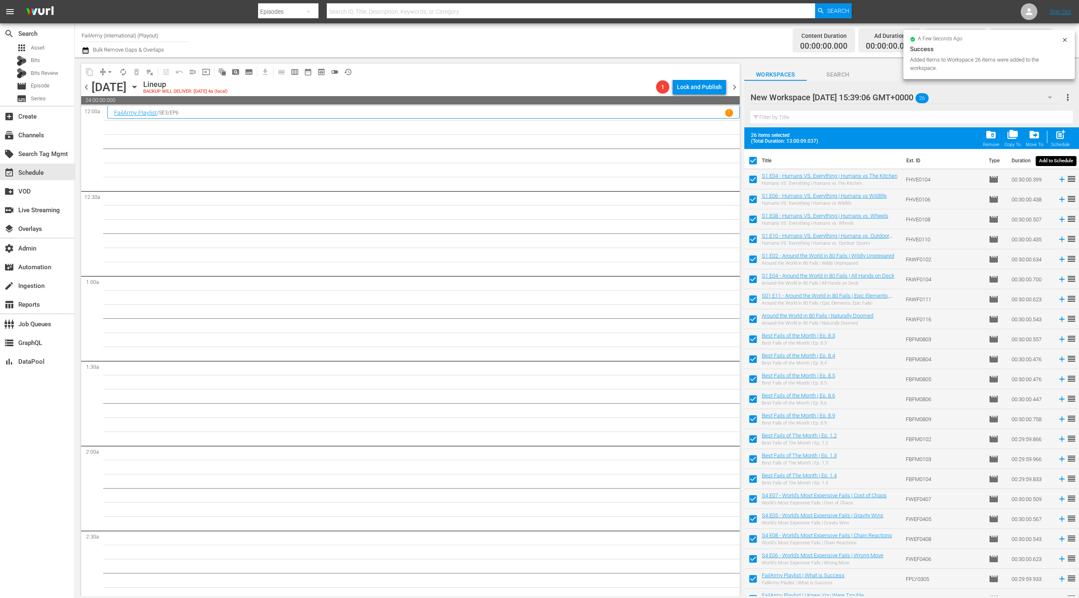
checkbox input "false"
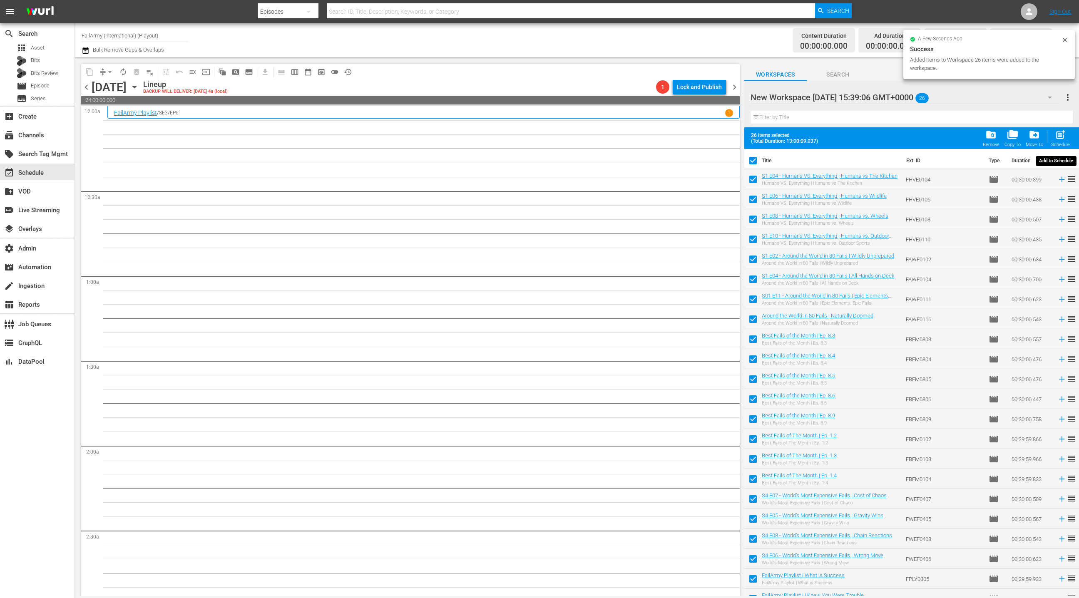
checkbox input "false"
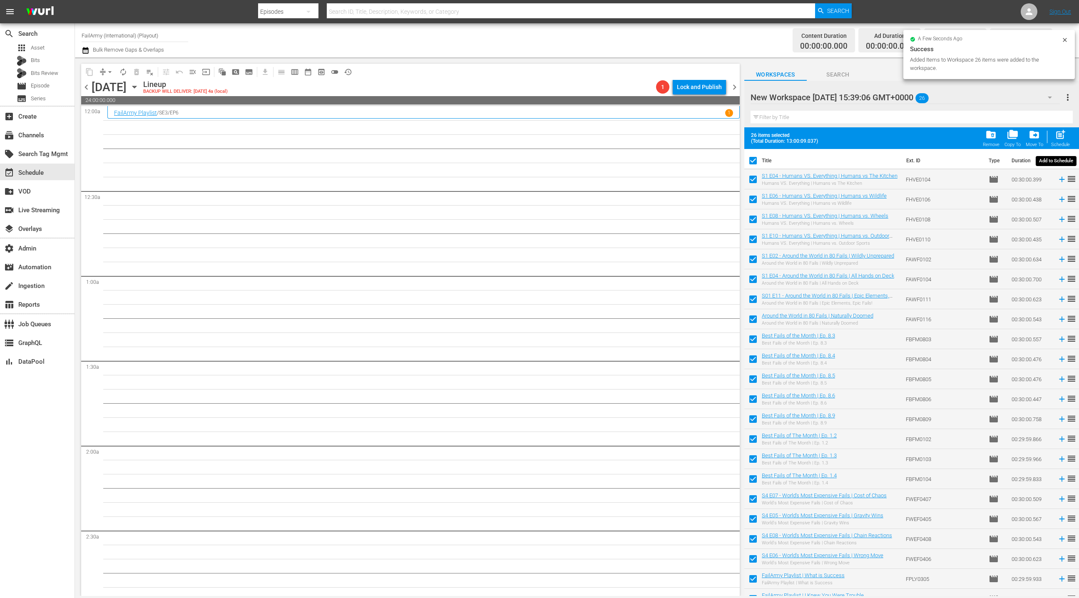
checkbox input "false"
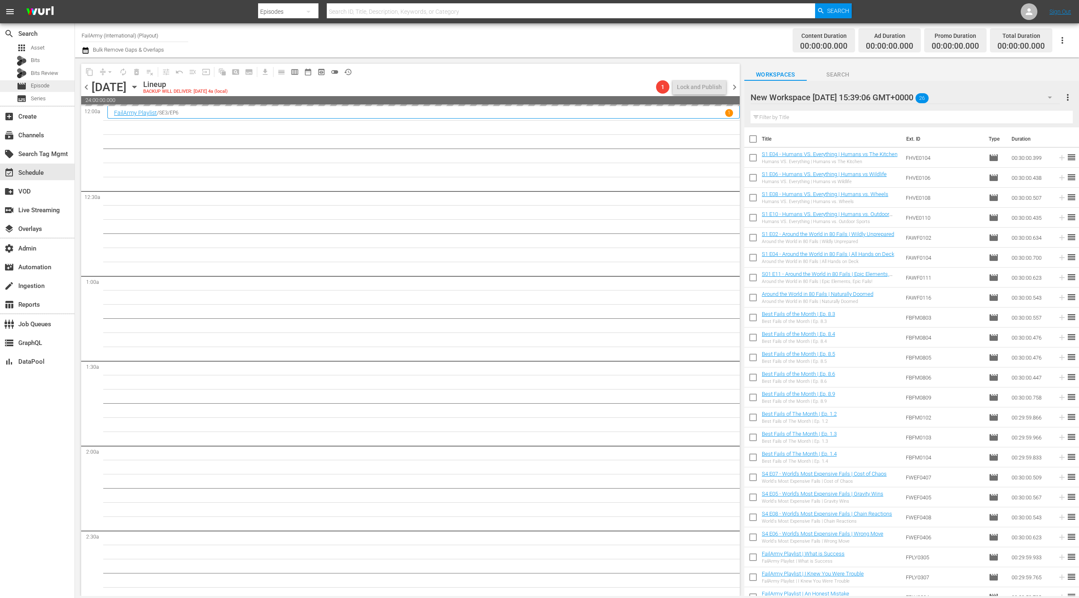
click at [66, 85] on div "movie Episode" at bounding box center [37, 86] width 75 height 12
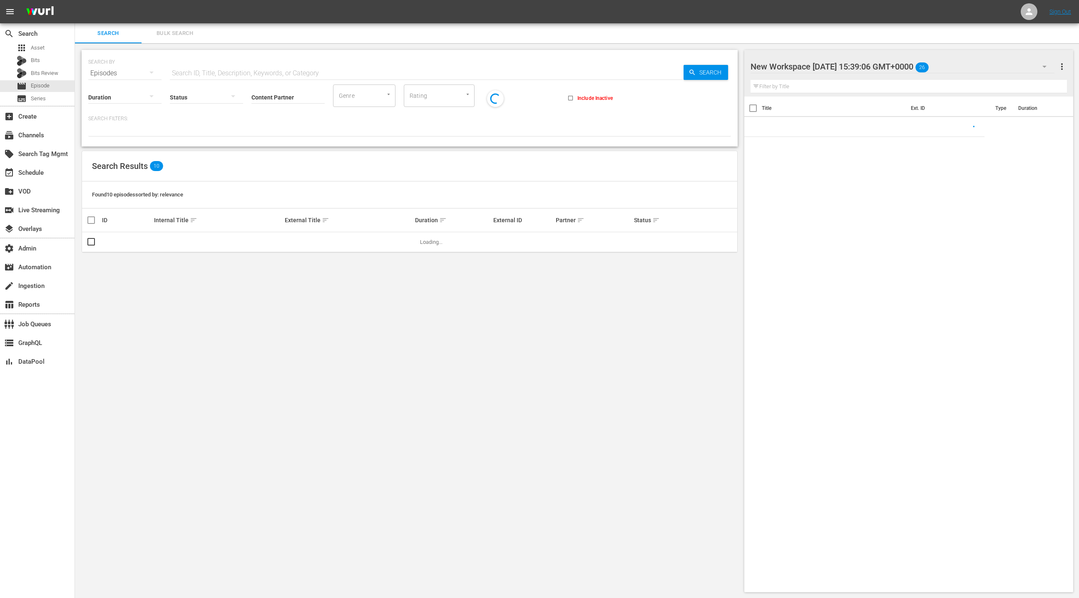
click at [171, 33] on span "Bulk Search" at bounding box center [175, 34] width 57 height 10
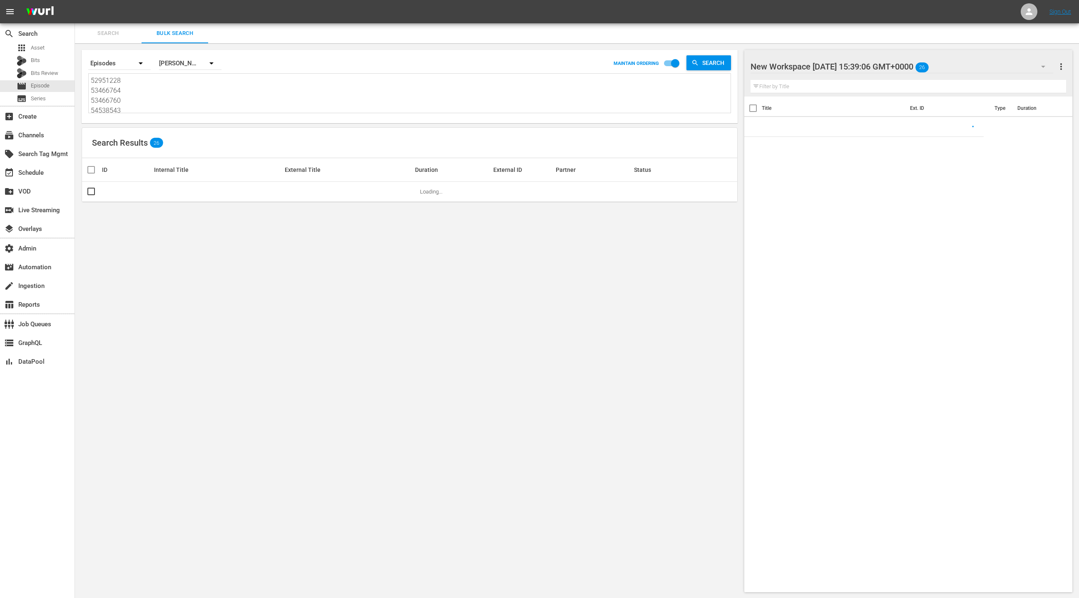
click at [174, 93] on textarea "52951228 53466764 53466760 54538543 76055536 76055538 79874093 85888246 7605557…" at bounding box center [411, 95] width 640 height 38
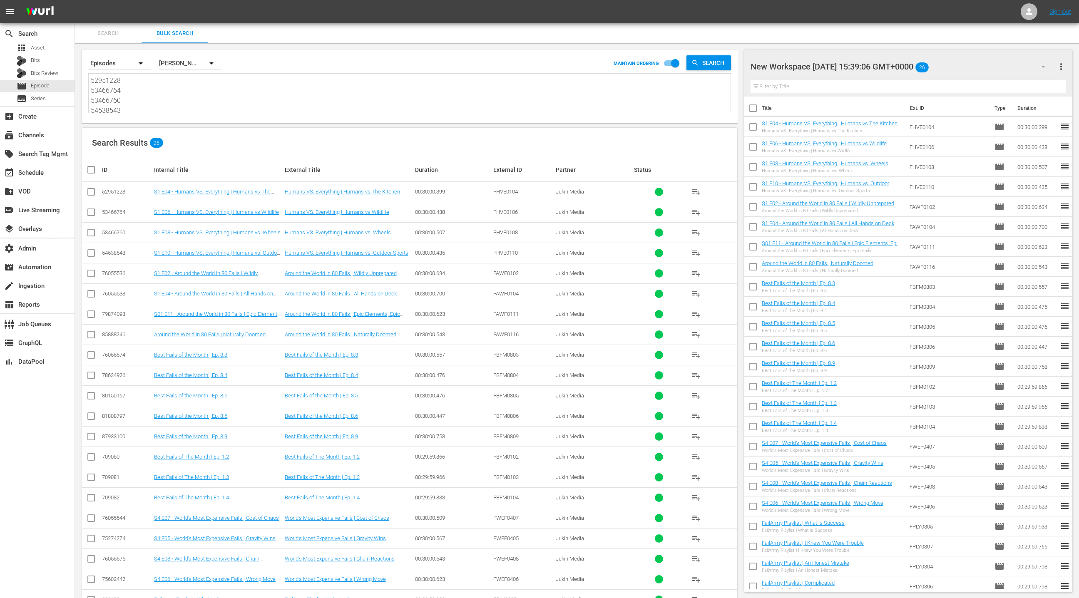
paste textarea "78634926 80150167 28537286 45976207 44919 44924 82399 101408 84172 280178 54538…"
type textarea "78634926 80150167 28537286 45976207 44919 44924 82399 101408 84172 280178 54538…"
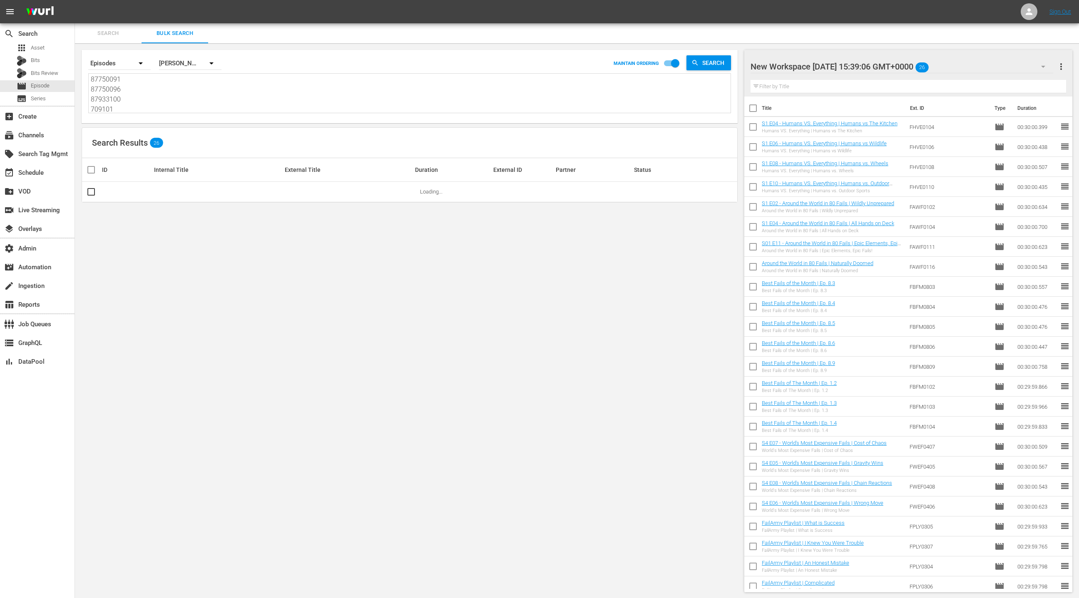
type textarea "78634926 80150167 28537286 45976207 44919 44924 82399 101408 84172 280178 54538…"
click at [1062, 70] on span "more_vert" at bounding box center [1062, 67] width 10 height 10
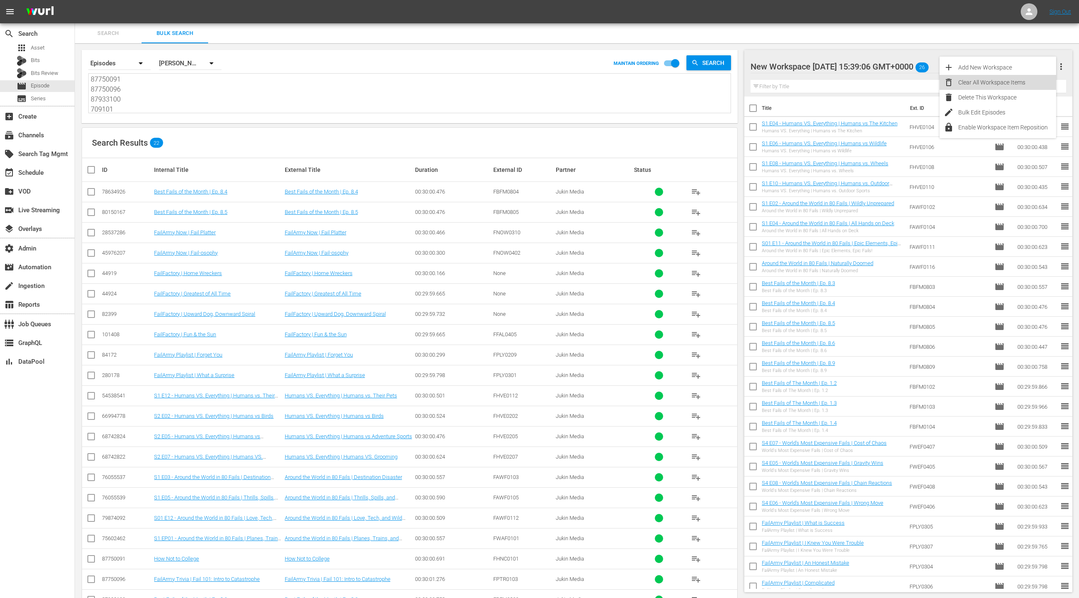
drag, startPoint x: 1034, startPoint y: 82, endPoint x: 932, endPoint y: 130, distance: 113.1
click at [1034, 82] on div "Clear All Workspace Items" at bounding box center [1008, 82] width 98 height 15
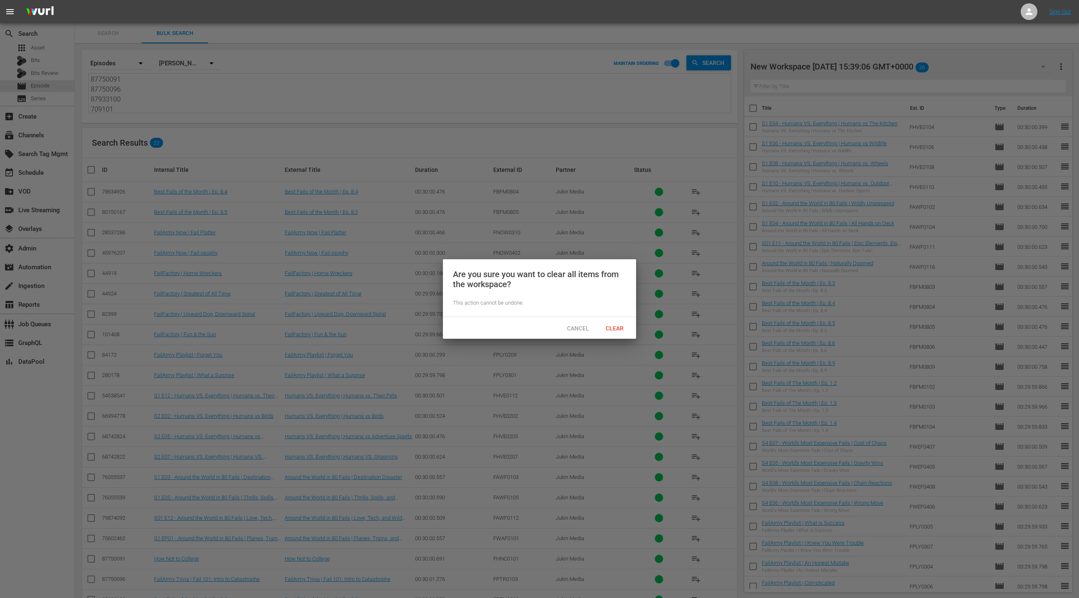
click at [624, 325] on span "Clear" at bounding box center [614, 328] width 31 height 7
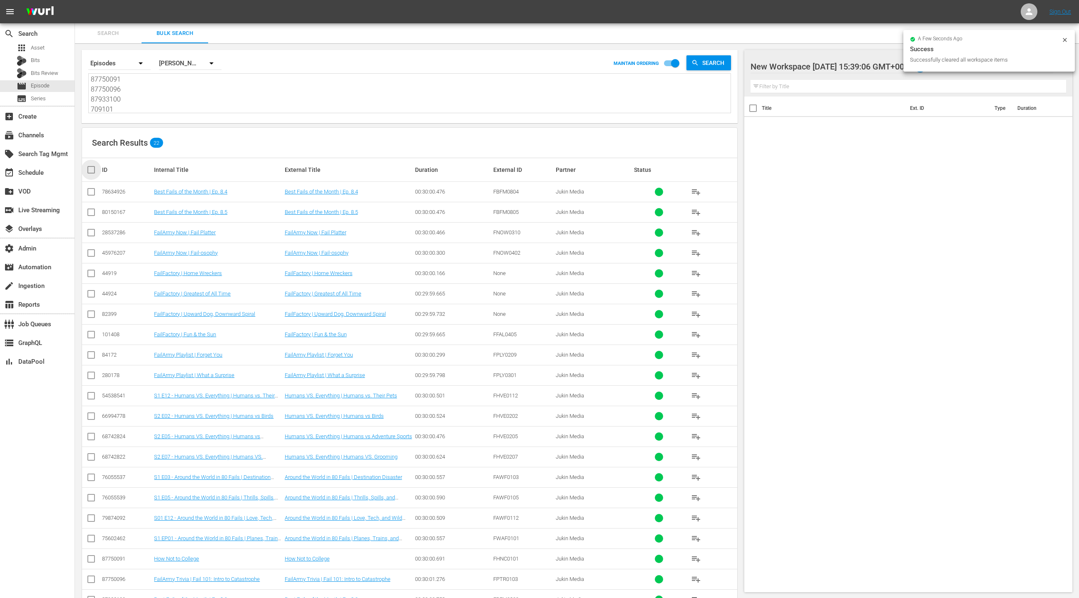
click at [94, 169] on input "checkbox" at bounding box center [94, 170] width 17 height 10
checkbox input "true"
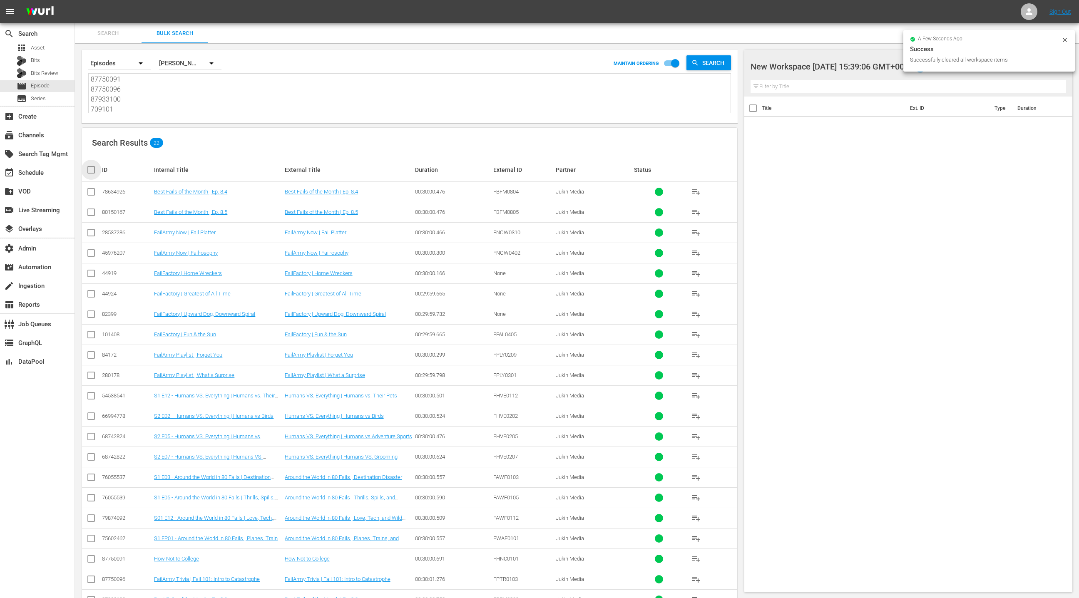
checkbox input "true"
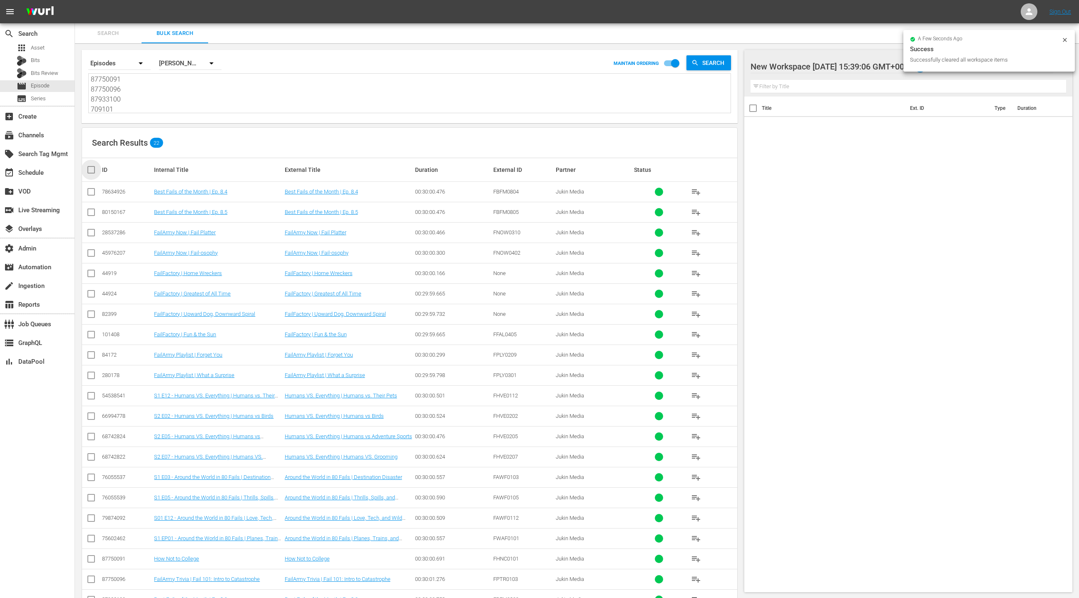
checkbox input "true"
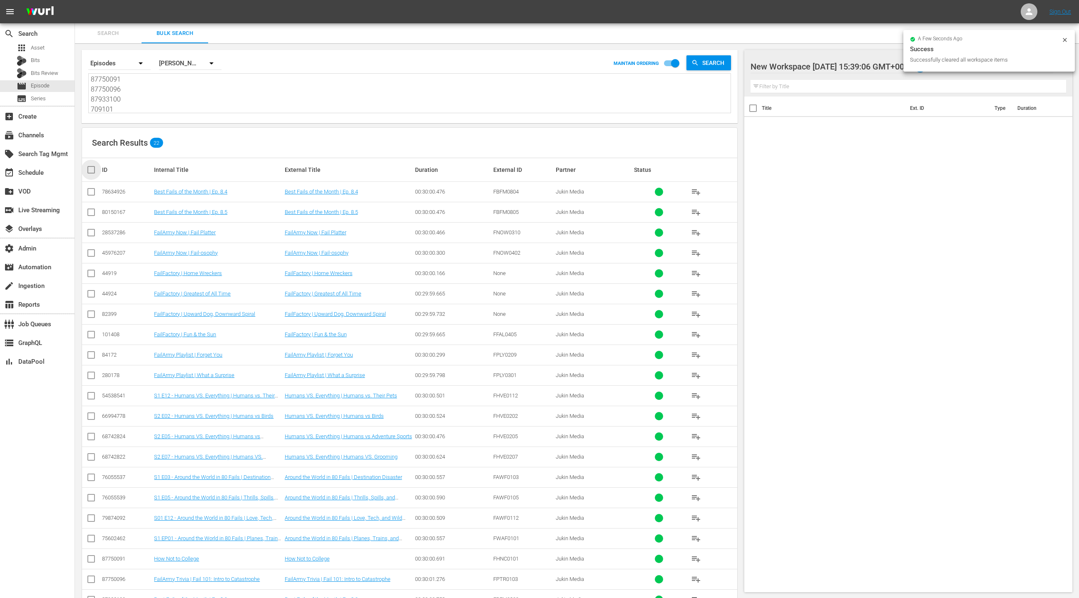
checkbox input "true"
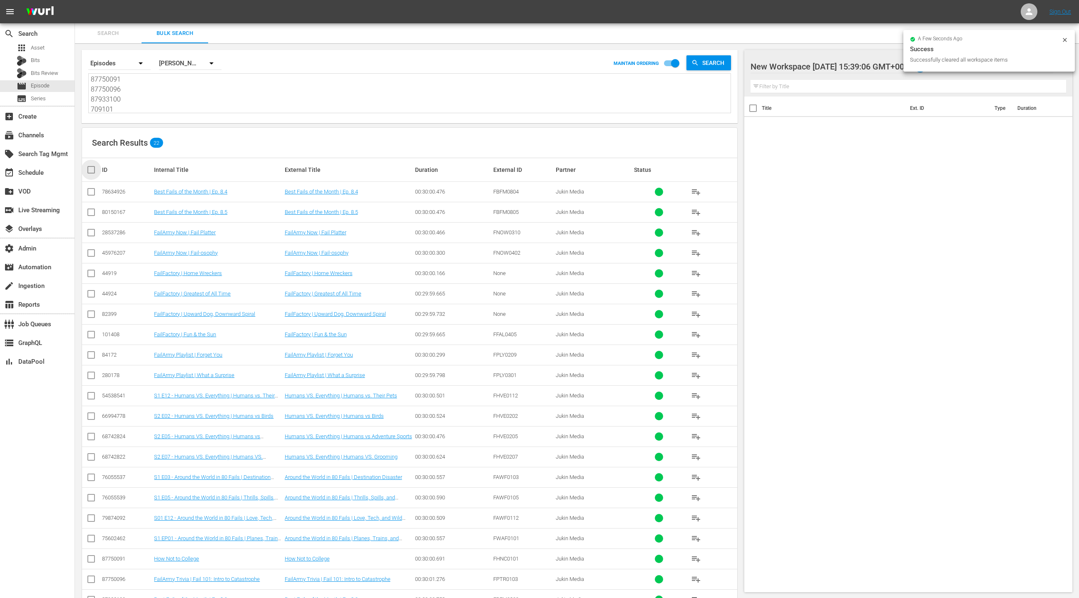
checkbox input "true"
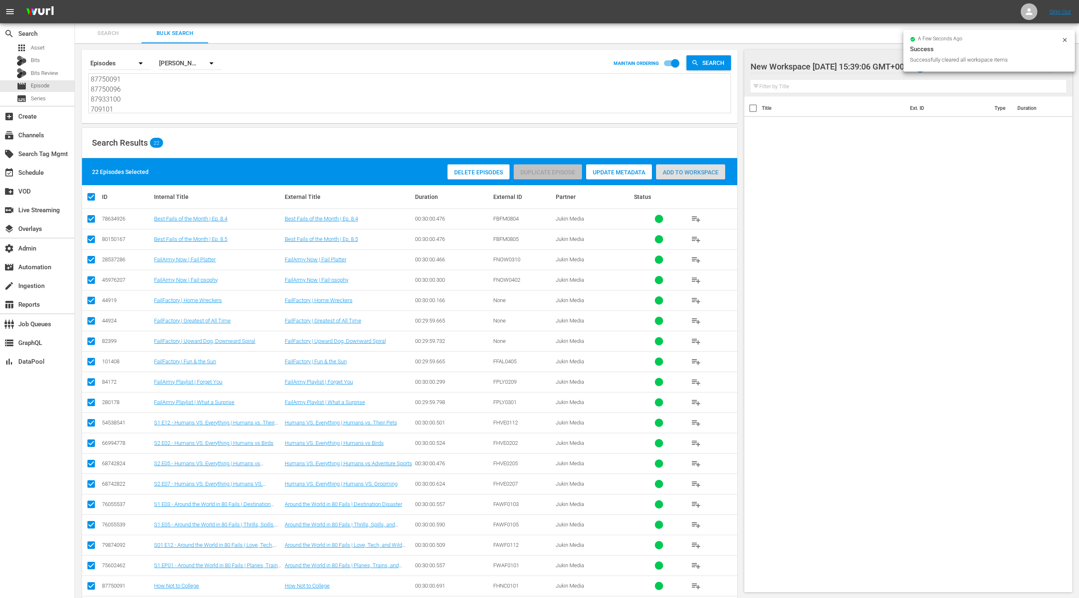
drag, startPoint x: 682, startPoint y: 175, endPoint x: 638, endPoint y: 164, distance: 46.0
click at [682, 175] on div "Add to Workspace" at bounding box center [690, 172] width 69 height 16
click at [59, 172] on div "event_available Schedule" at bounding box center [37, 172] width 75 height 17
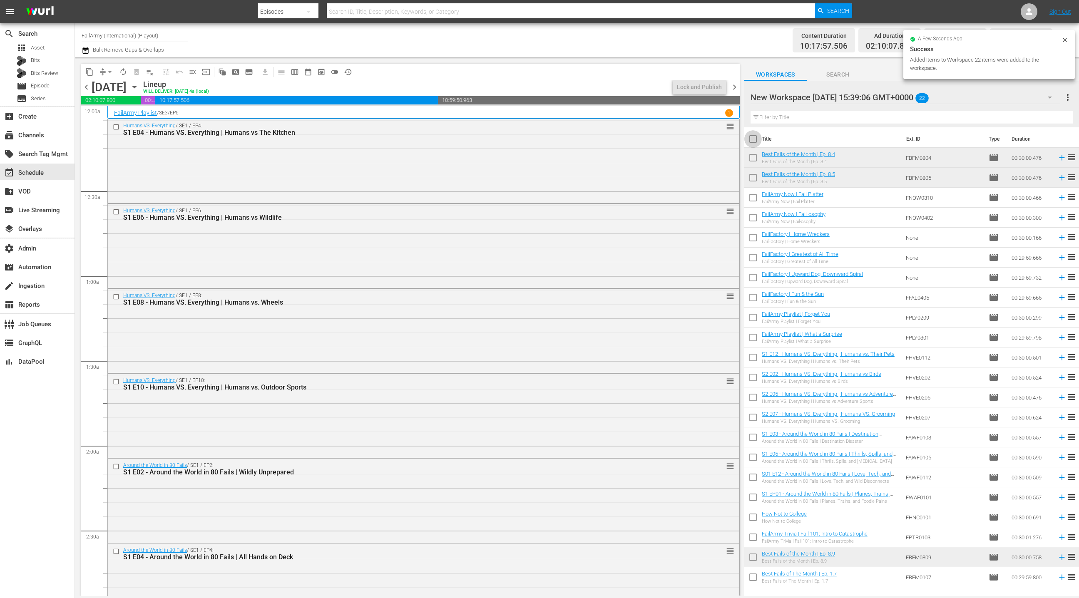
click at [755, 139] on input "checkbox" at bounding box center [753, 140] width 17 height 17
checkbox input "true"
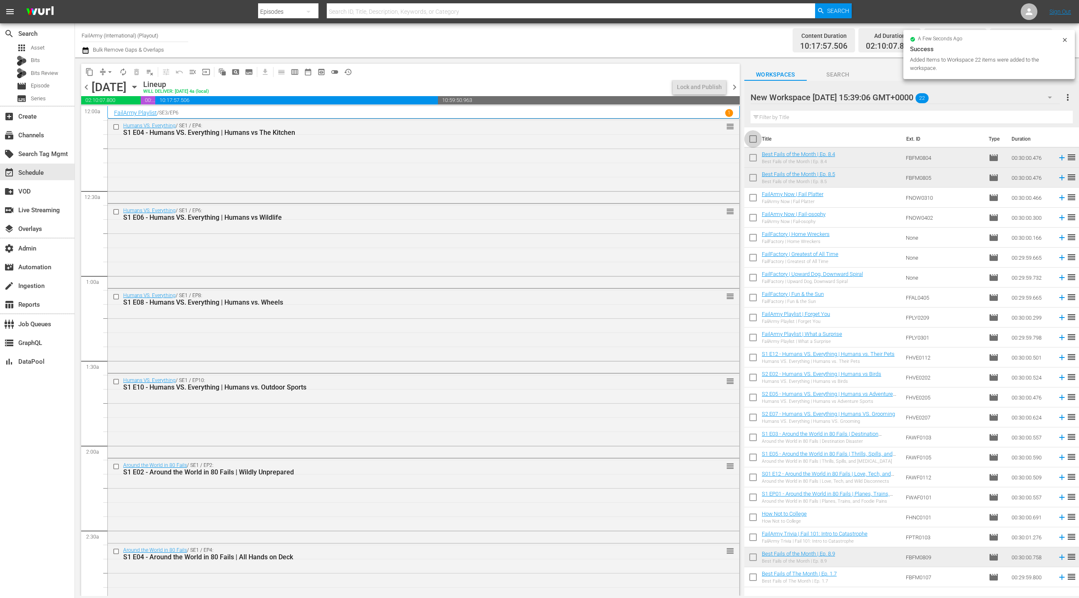
checkbox input "true"
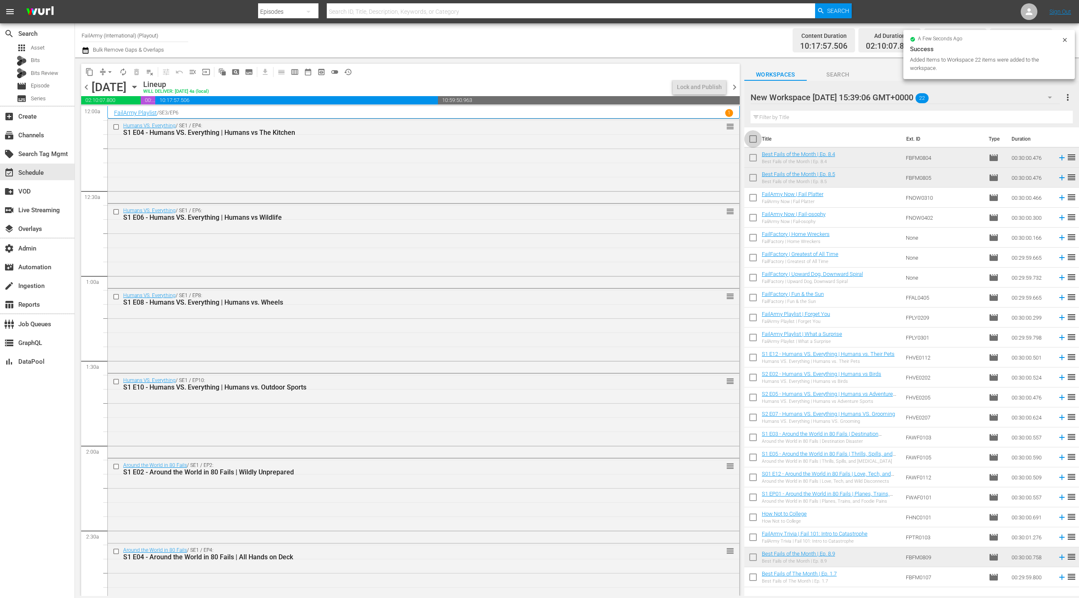
checkbox input "true"
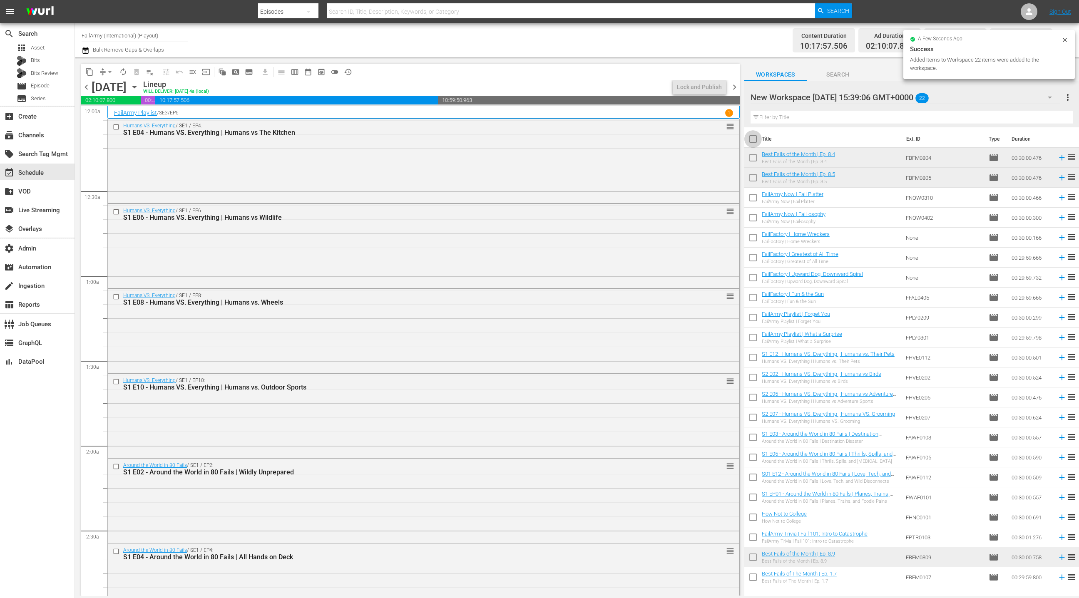
checkbox input "true"
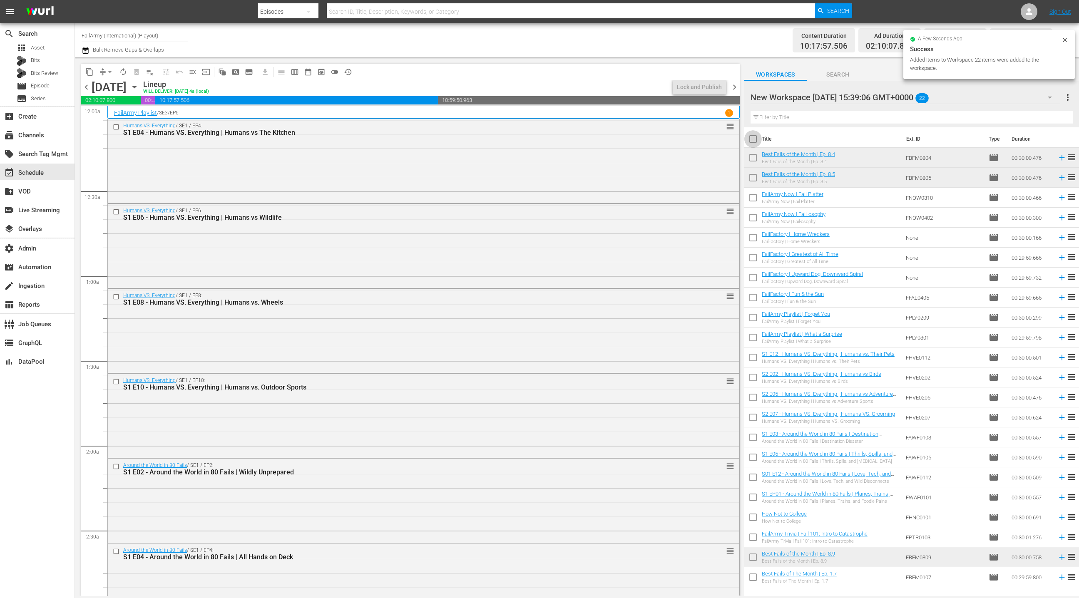
checkbox input "true"
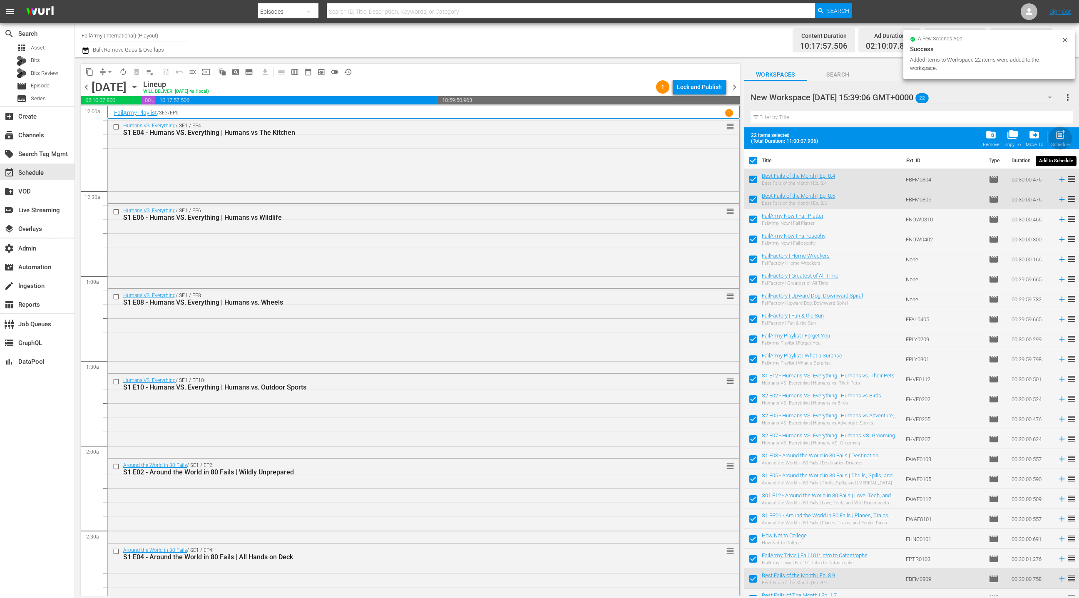
click at [1061, 135] on span "post_add" at bounding box center [1060, 134] width 11 height 11
checkbox input "false"
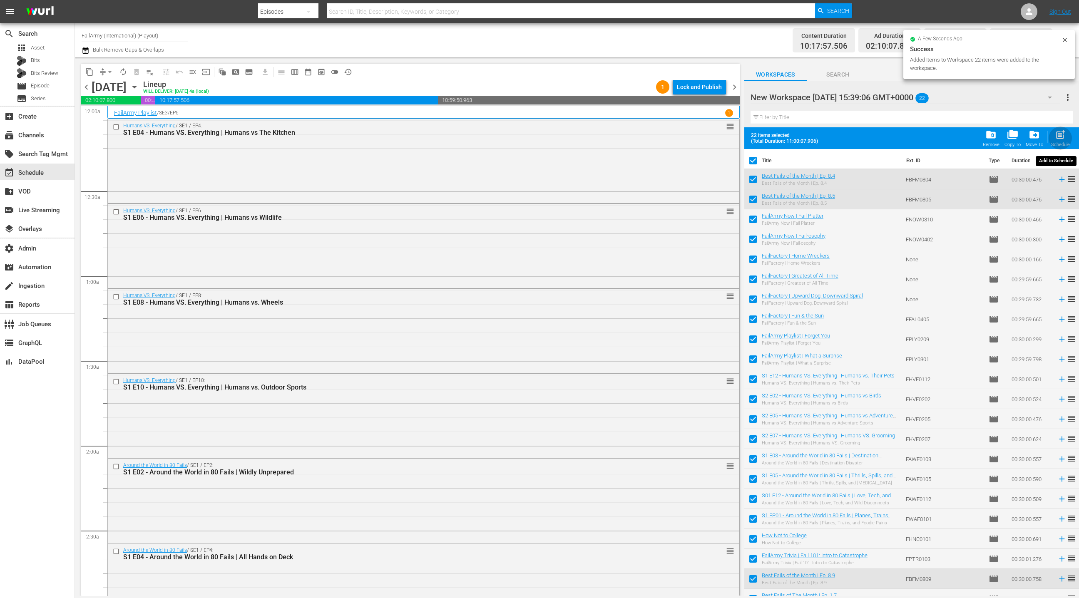
checkbox input "false"
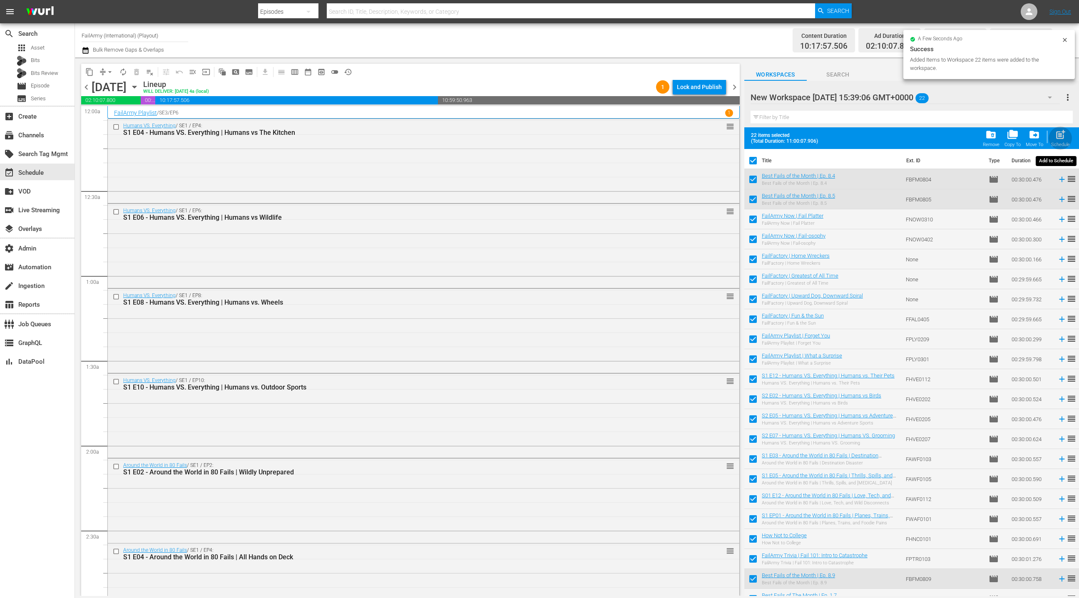
checkbox input "false"
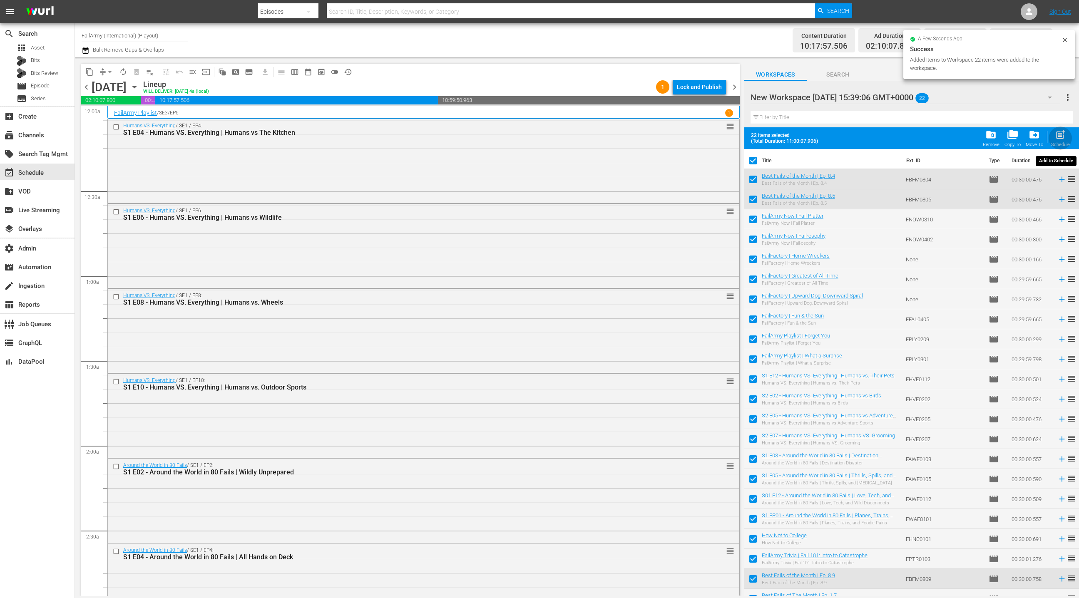
checkbox input "false"
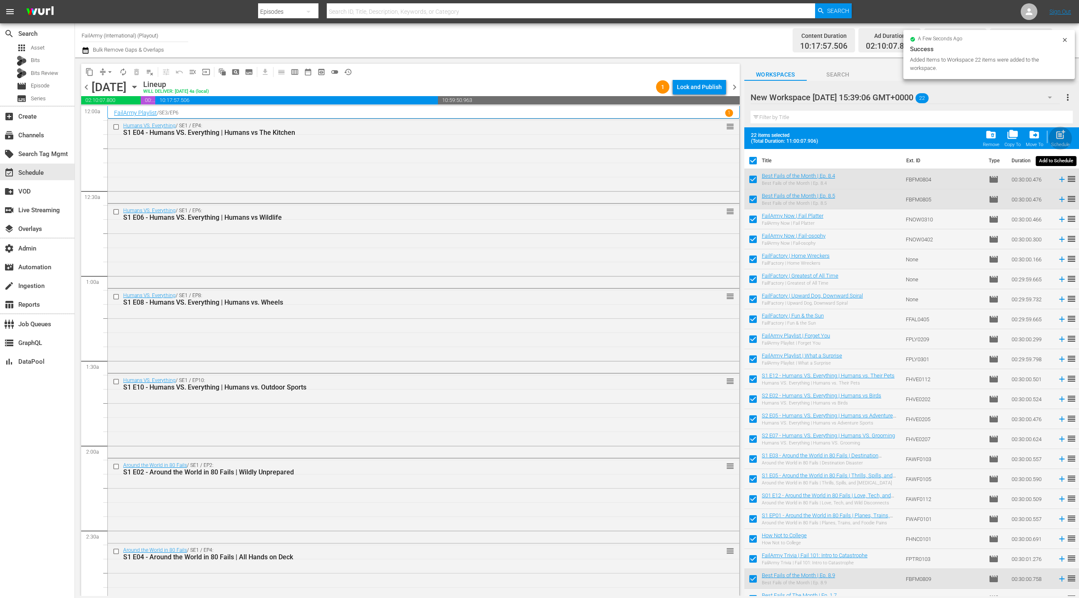
checkbox input "false"
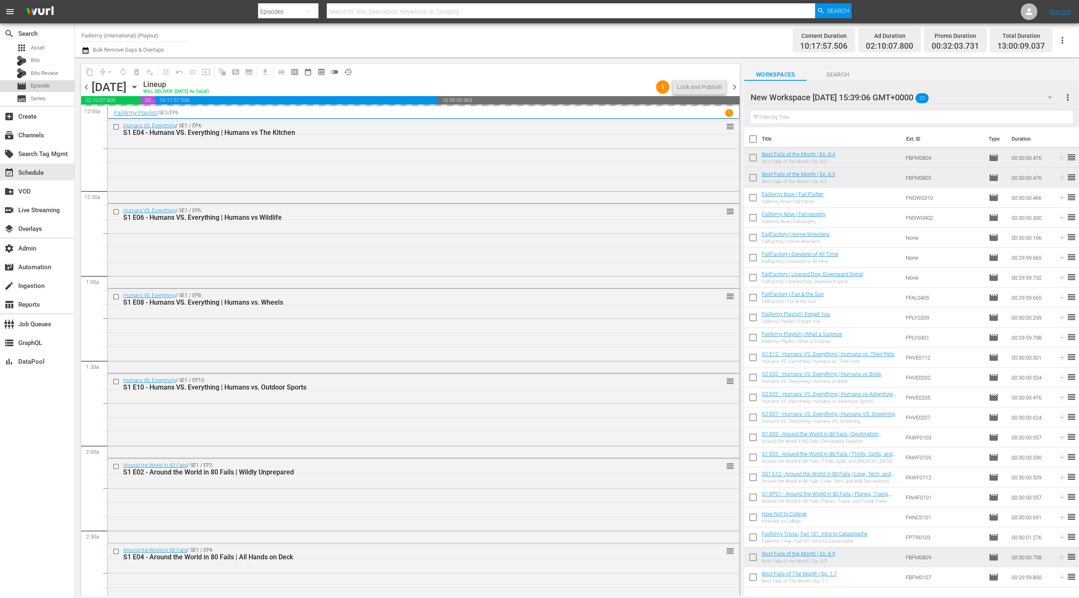
click at [53, 85] on div "movie Episode" at bounding box center [37, 86] width 75 height 12
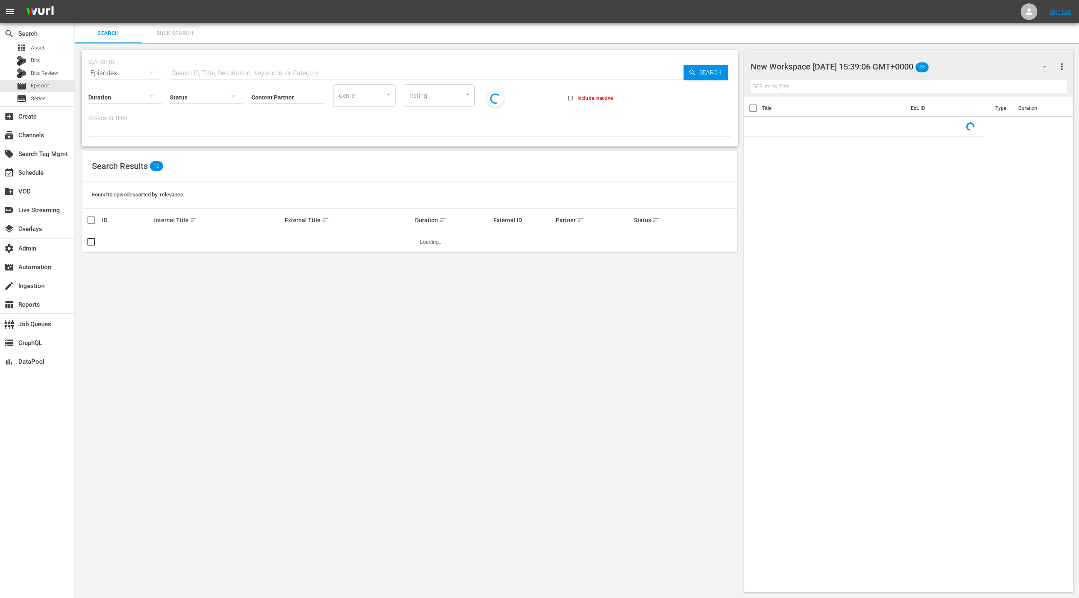
click at [169, 35] on span "Bulk Search" at bounding box center [175, 34] width 57 height 10
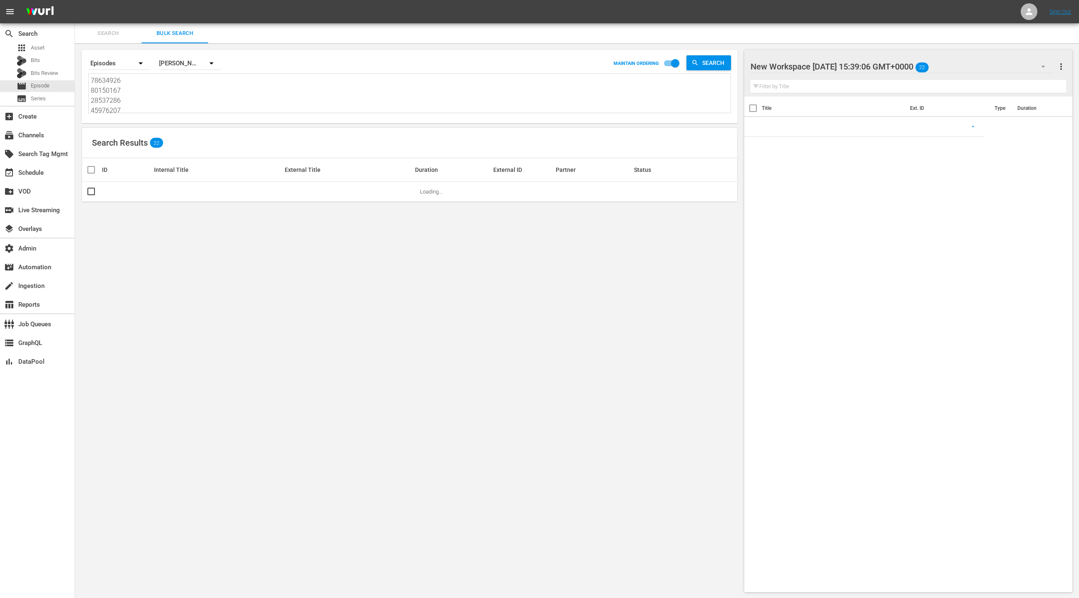
click at [182, 80] on textarea "78634926 80150167 28537286 45976207 44919 44924 82399 101408 84172 280178 54538…" at bounding box center [411, 95] width 640 height 38
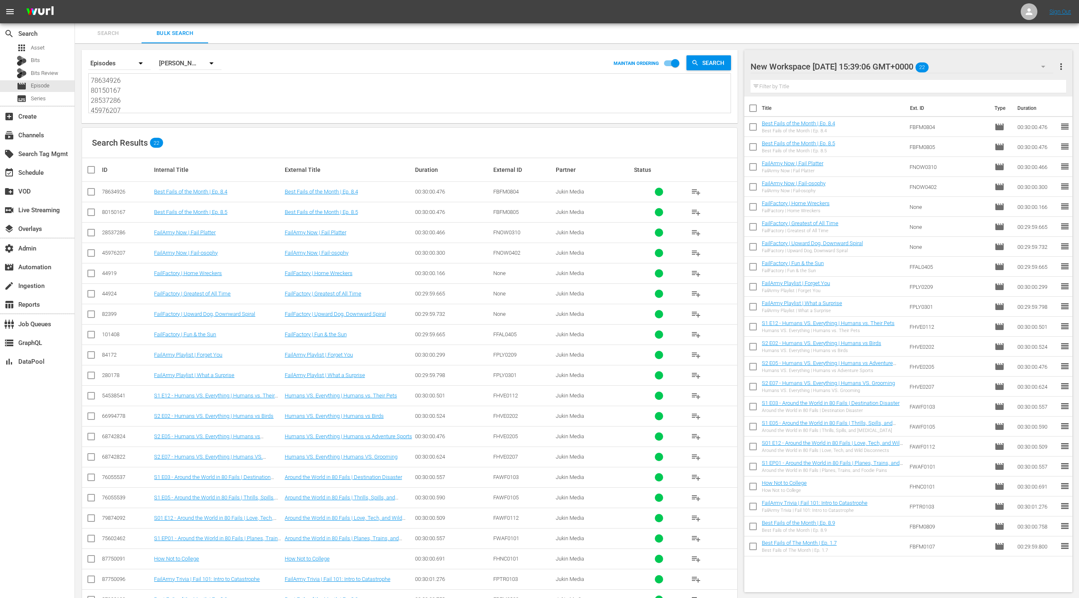
paste textarea "29461763 27709964 29761196 28598346 84164055 85888245 709071 709080 82390 82392…"
type textarea "29461763 27709964 29761196 28598346 84164055 85888245 709071 709080 82390 82392…"
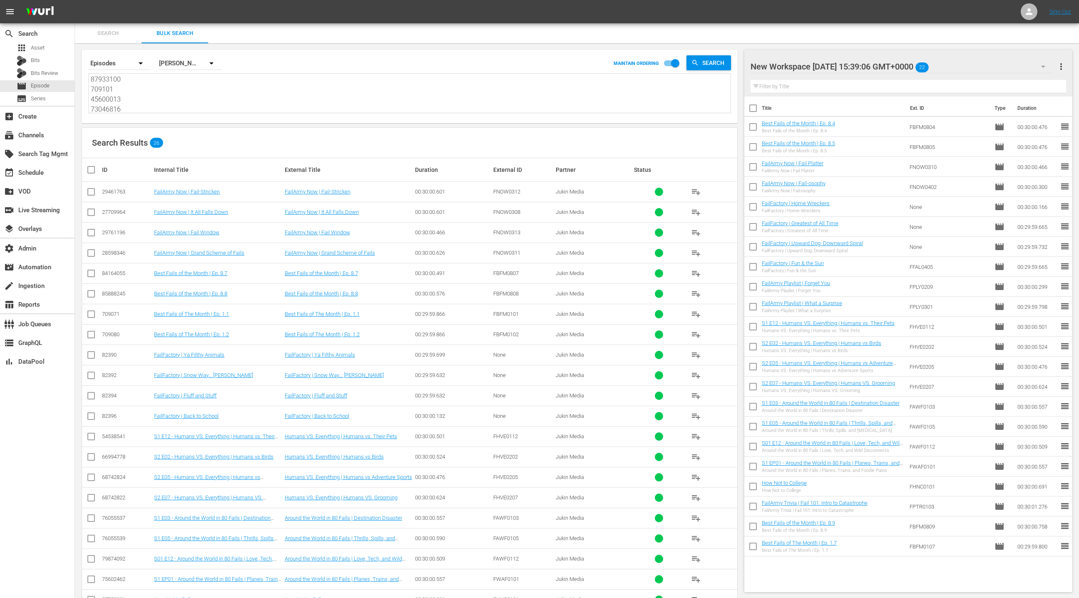
type textarea "29461763 27709964 29761196 28598346 84164055 85888245 709071 709080 82390 82392…"
drag, startPoint x: 1062, startPoint y: 69, endPoint x: 1043, endPoint y: 72, distance: 18.9
click at [1062, 69] on span "more_vert" at bounding box center [1062, 67] width 10 height 10
click at [1012, 83] on div "Clear All Workspace Items" at bounding box center [1008, 82] width 98 height 15
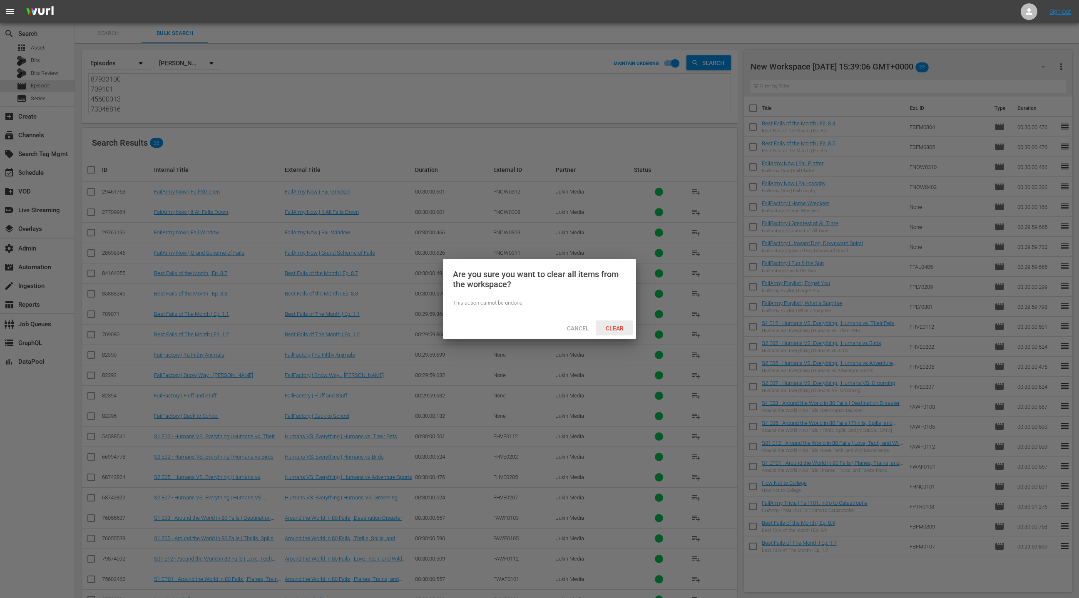
click at [620, 329] on span "Clear" at bounding box center [614, 328] width 31 height 7
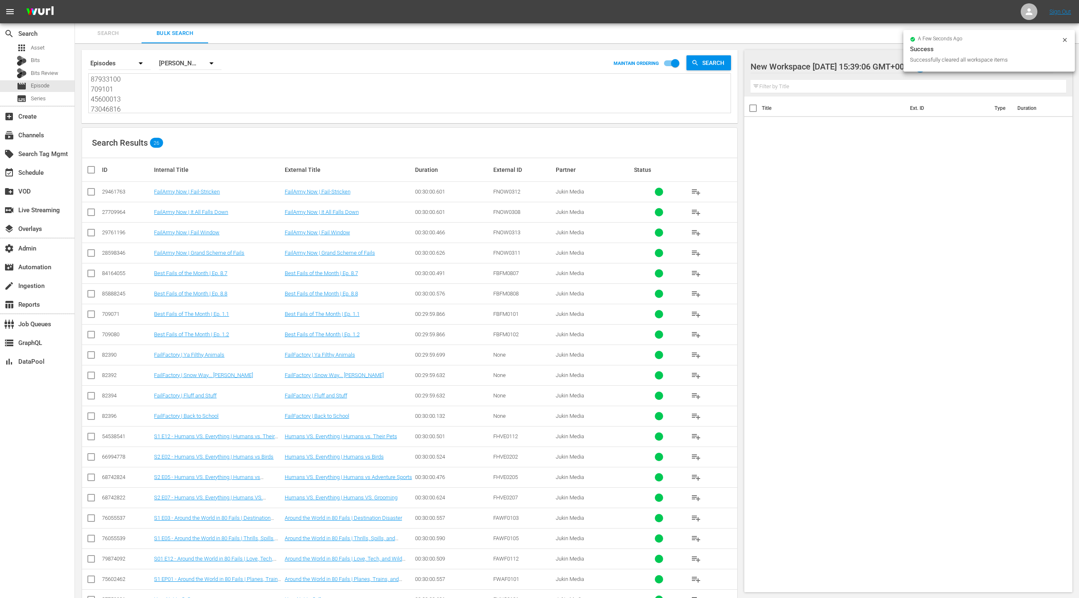
click at [90, 169] on input "checkbox" at bounding box center [94, 170] width 17 height 10
checkbox input "true"
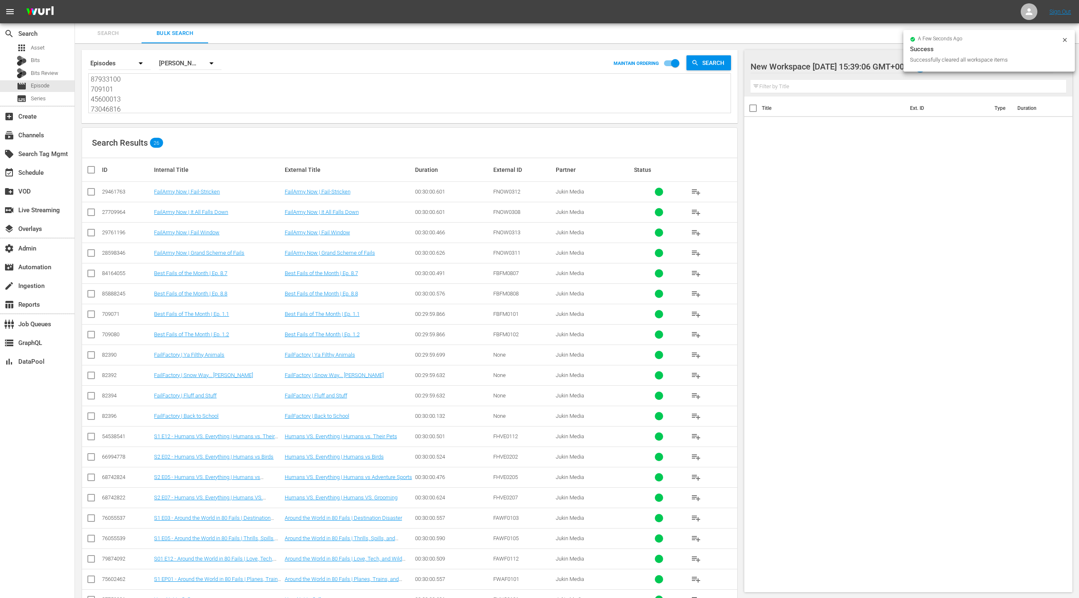
checkbox input "true"
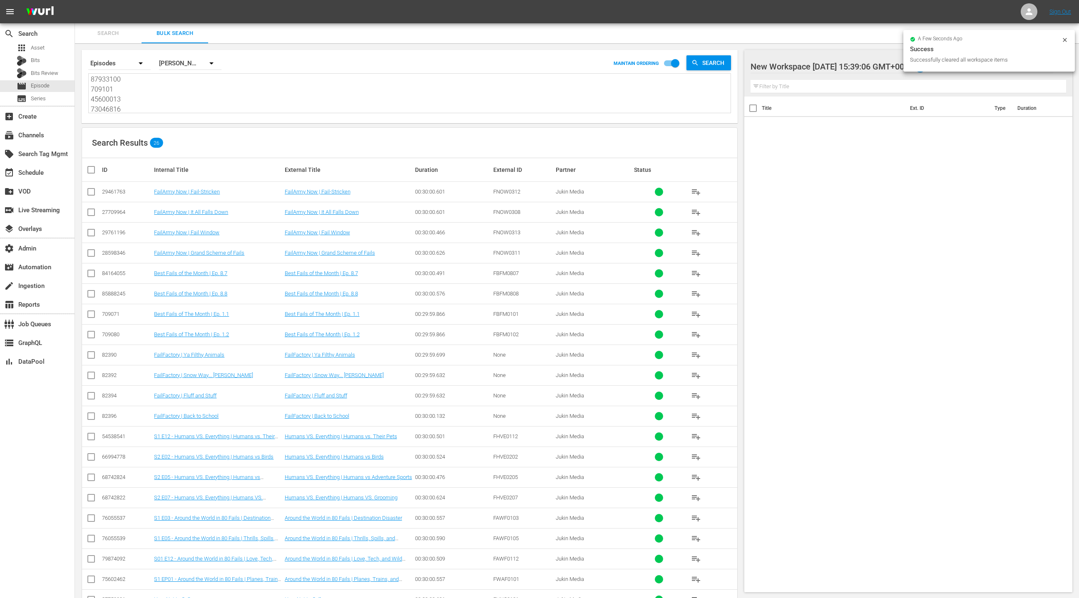
checkbox input "true"
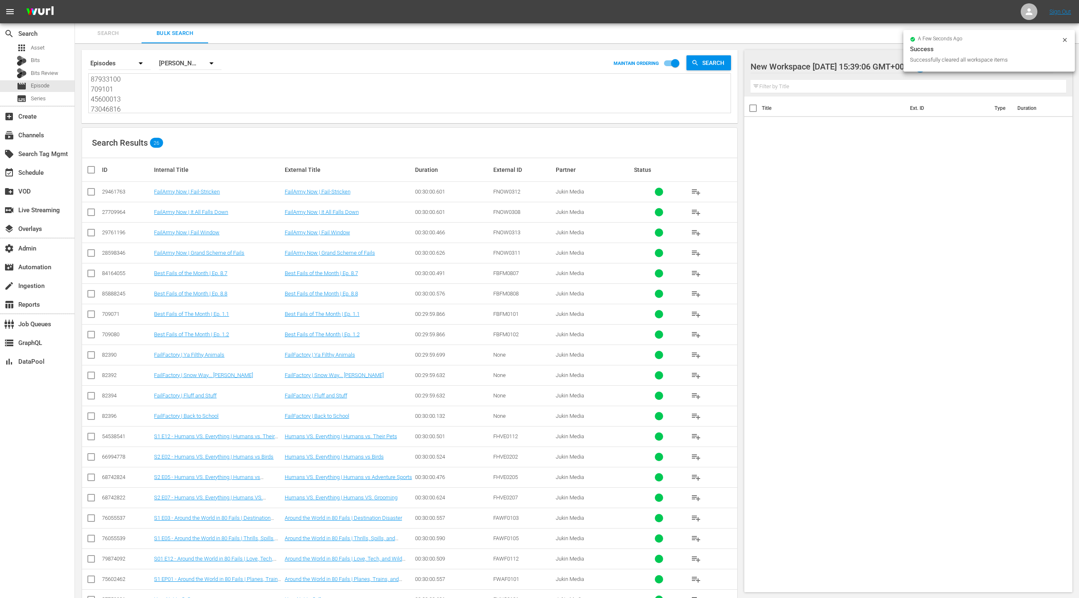
checkbox input "true"
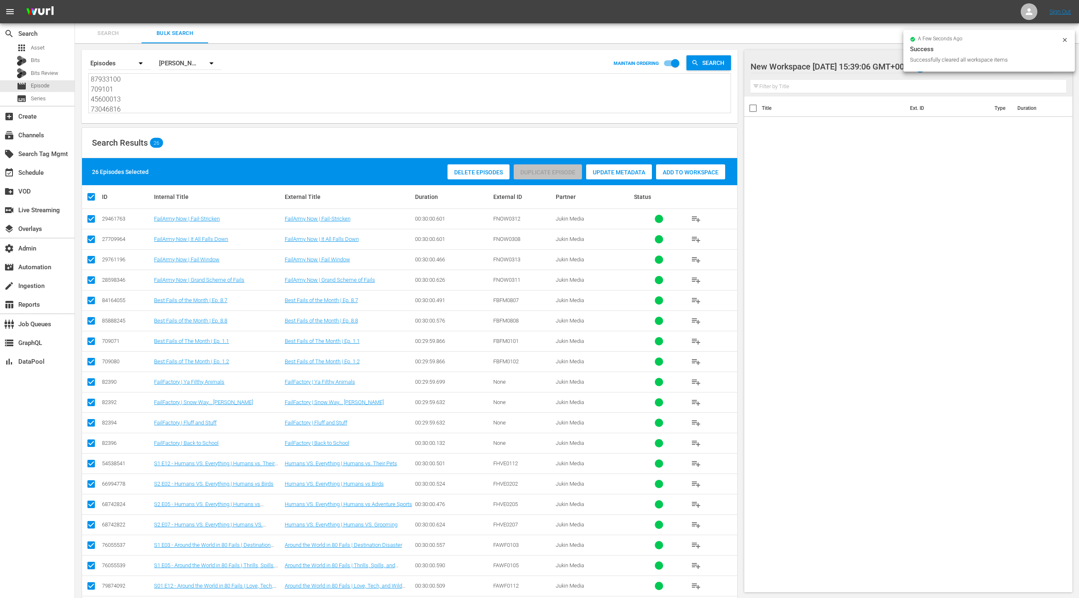
click at [683, 172] on span "Add to Workspace" at bounding box center [690, 172] width 69 height 7
click at [48, 169] on div "event_available Schedule" at bounding box center [37, 172] width 75 height 17
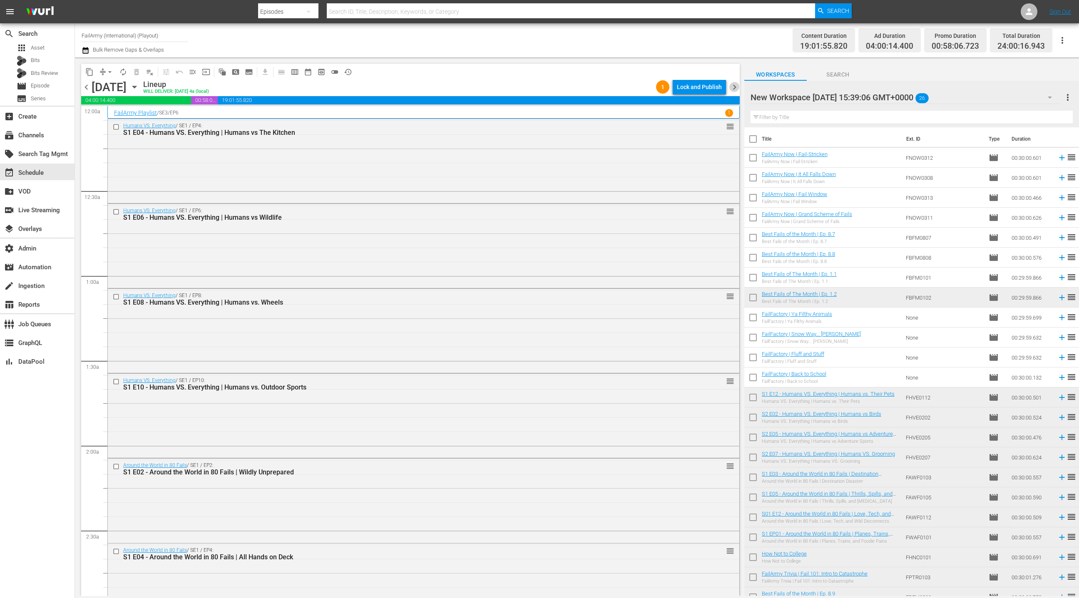
click at [735, 90] on span "chevron_right" at bounding box center [735, 87] width 10 height 10
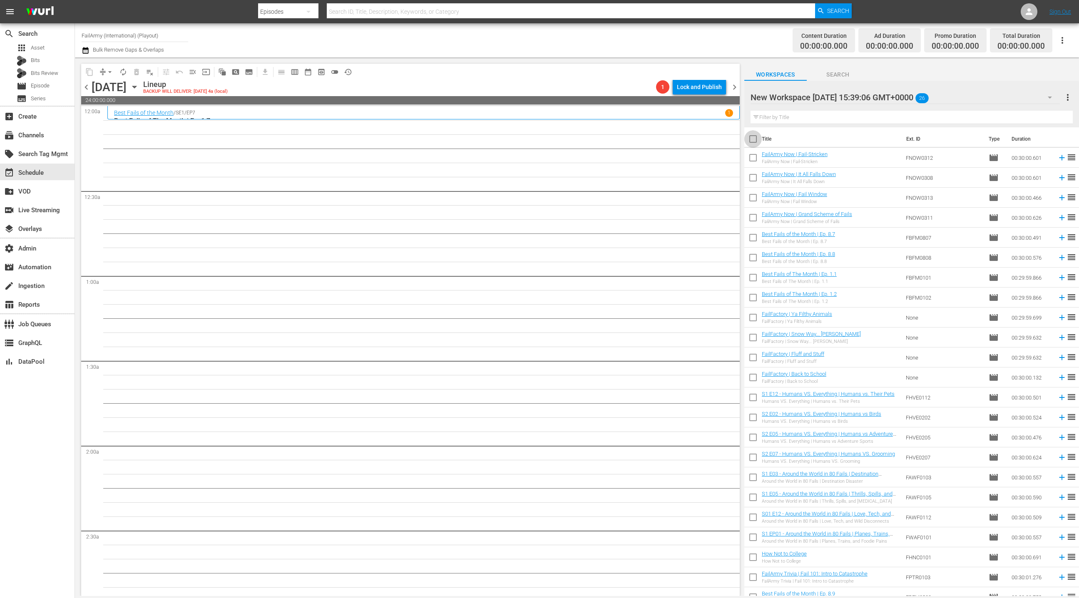
click at [752, 142] on input "checkbox" at bounding box center [753, 140] width 17 height 17
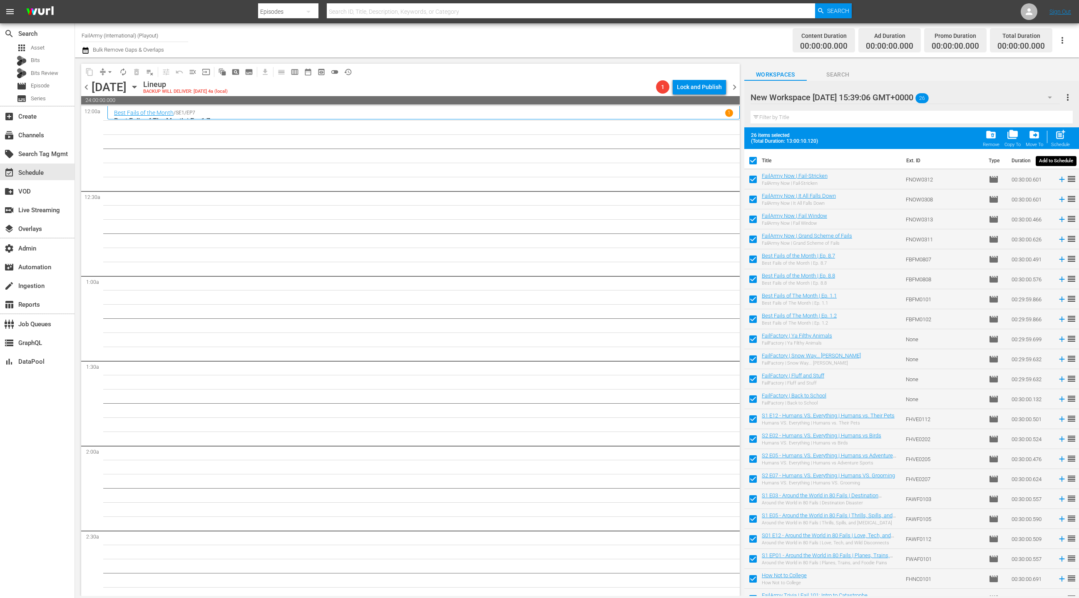
click at [1063, 136] on span "post_add" at bounding box center [1060, 134] width 11 height 11
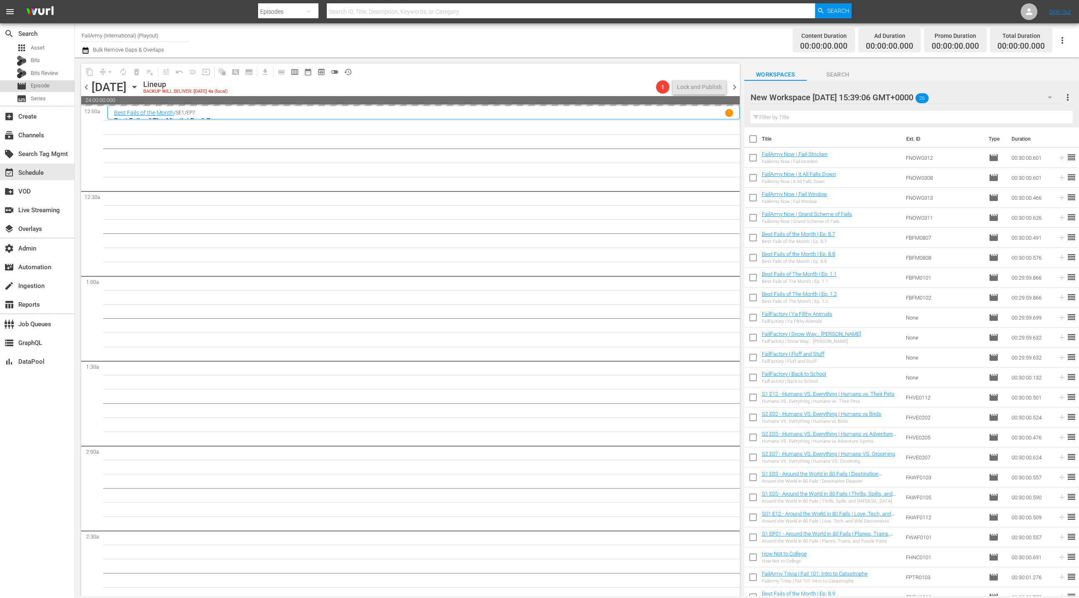
click at [58, 85] on div "movie Episode" at bounding box center [37, 86] width 75 height 12
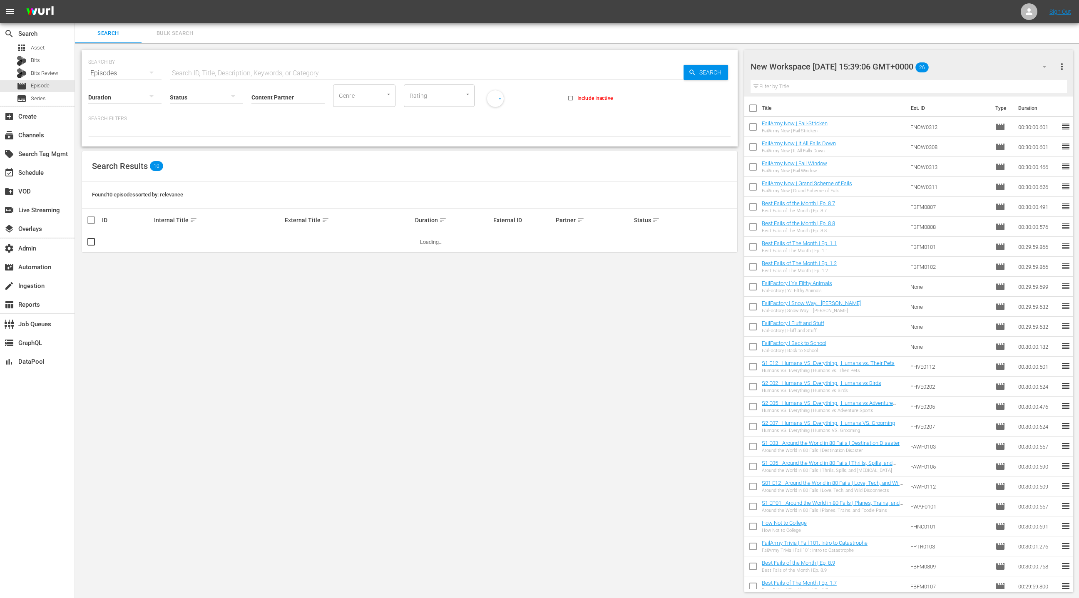
click at [177, 30] on span "Bulk Search" at bounding box center [175, 34] width 57 height 10
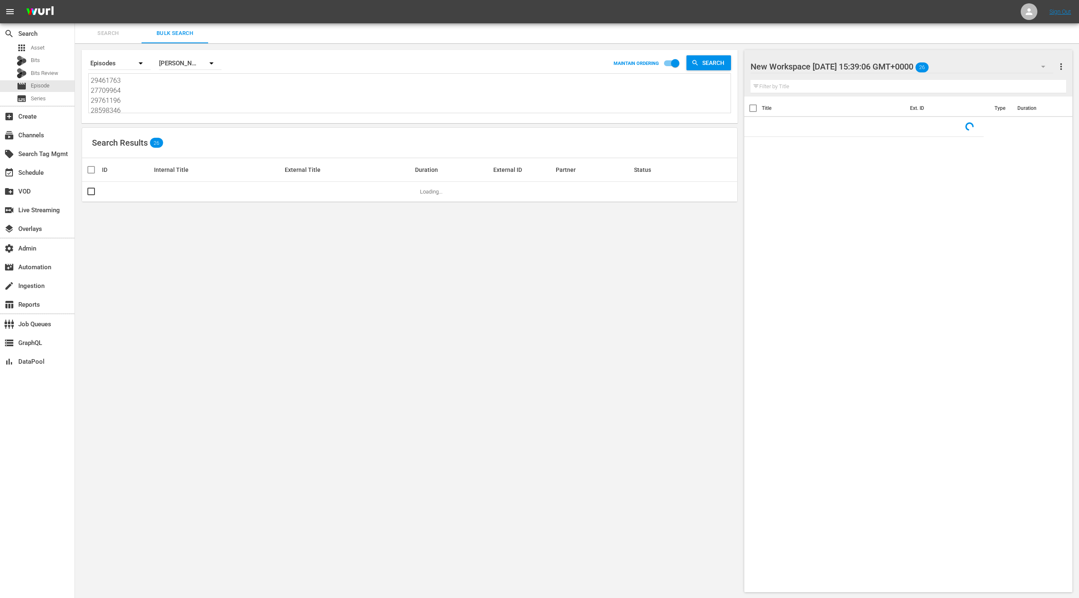
click at [182, 106] on textarea "29461763 27709964 29761196 28598346 84164055 85888245 709071 709080 82390 82392…" at bounding box center [411, 95] width 640 height 38
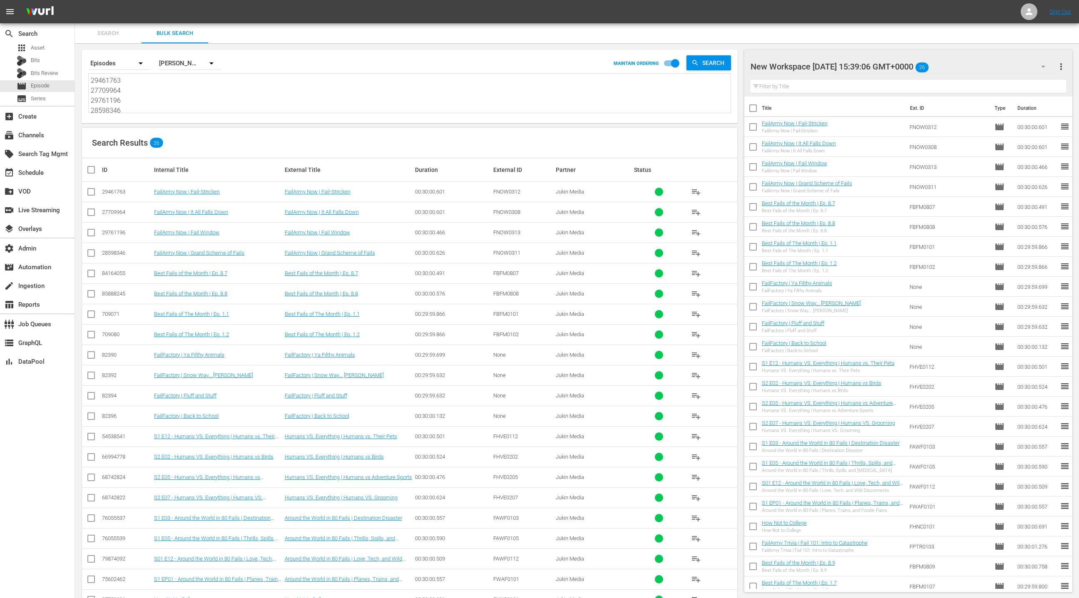
paste textarea "81808797 84164055 28598346 45976208 44920 40612 101404 101409 84173 280179 4795…"
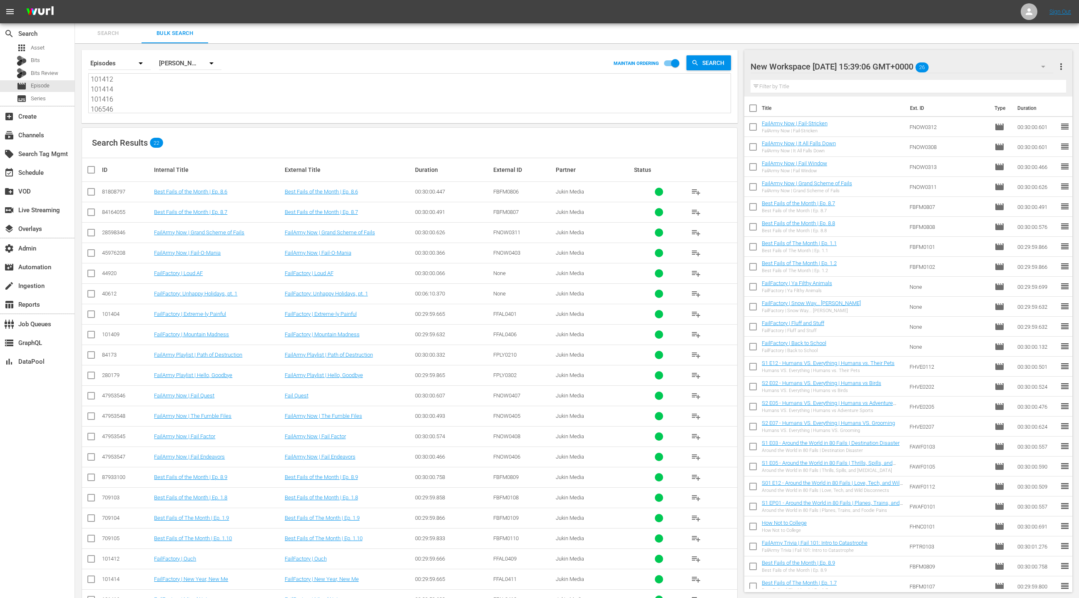
click at [1065, 68] on span "more_vert" at bounding box center [1062, 67] width 10 height 10
drag, startPoint x: 1030, startPoint y: 85, endPoint x: 799, endPoint y: 186, distance: 252.7
click at [1030, 85] on div "Clear All Workspace Items" at bounding box center [1008, 82] width 98 height 15
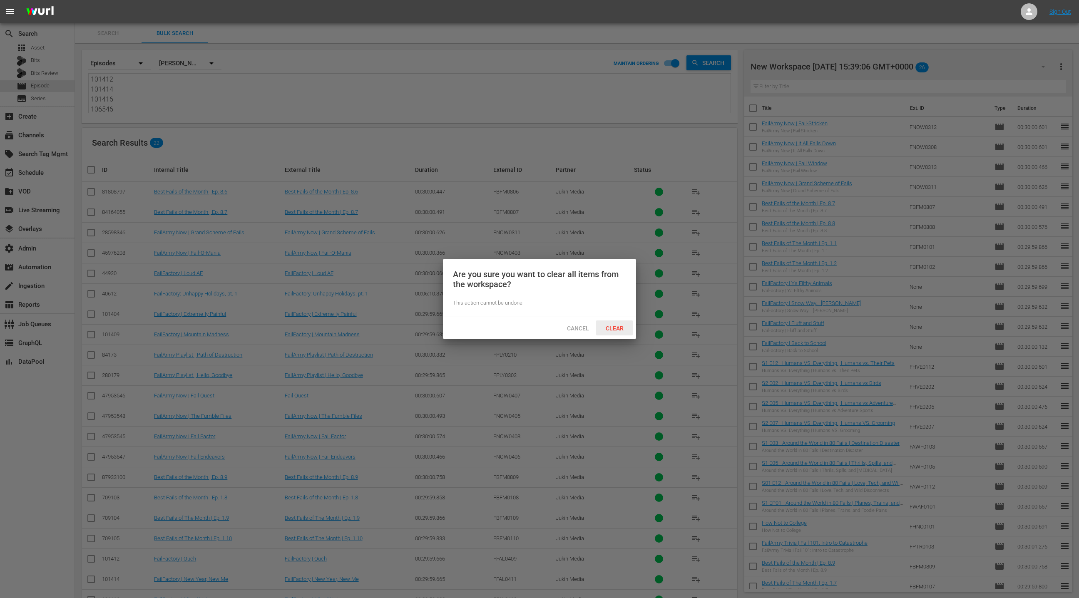
click at [622, 330] on span "Clear" at bounding box center [614, 328] width 31 height 7
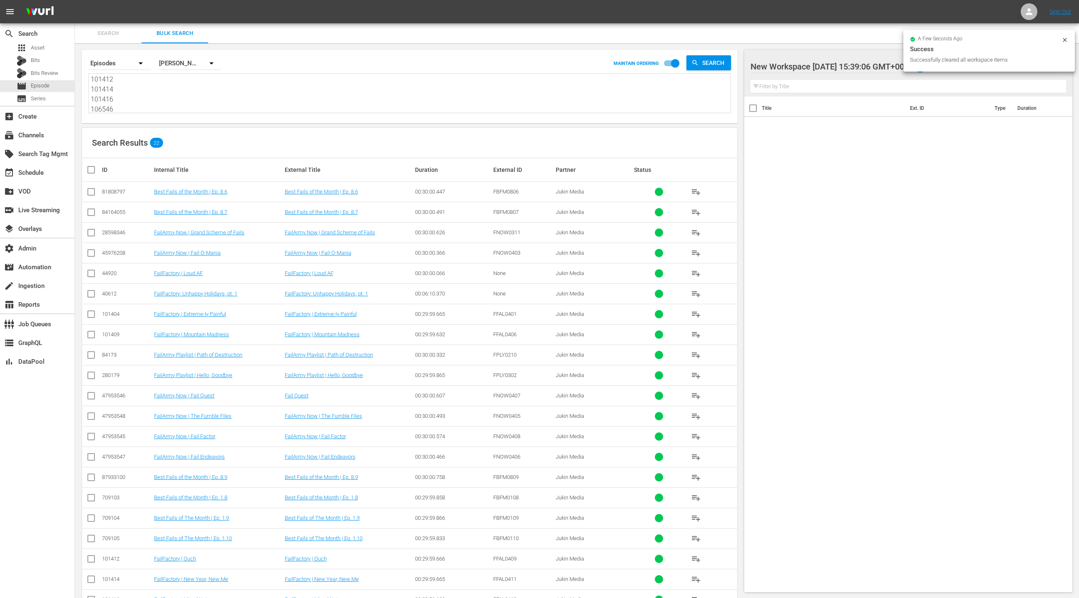
click at [92, 169] on input "checkbox" at bounding box center [94, 170] width 17 height 10
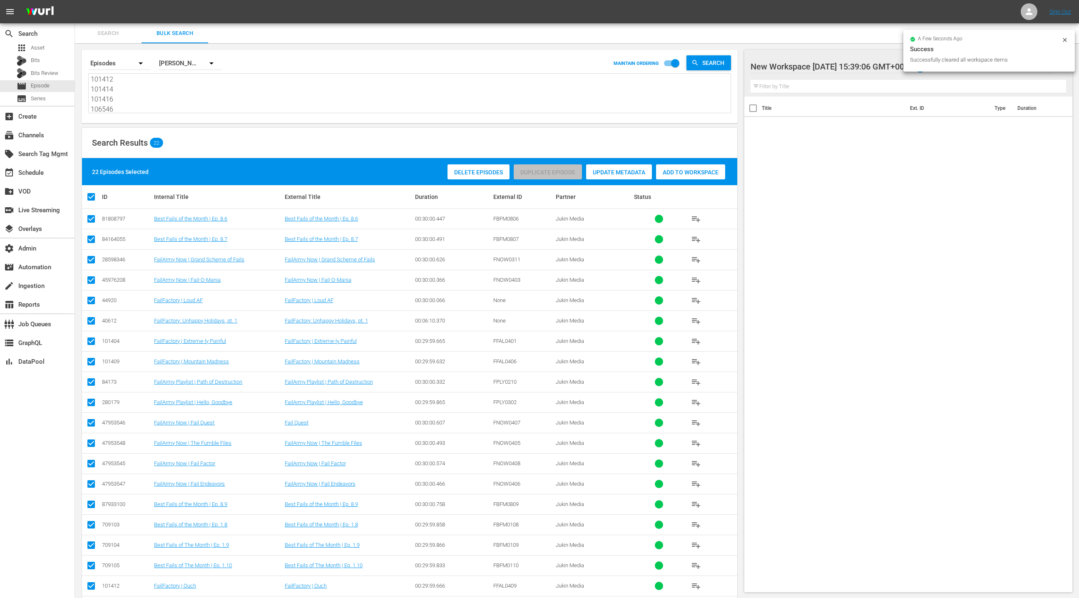
click at [700, 175] on span "Add to Workspace" at bounding box center [690, 172] width 69 height 7
click at [54, 174] on div "event_available Schedule" at bounding box center [37, 172] width 75 height 17
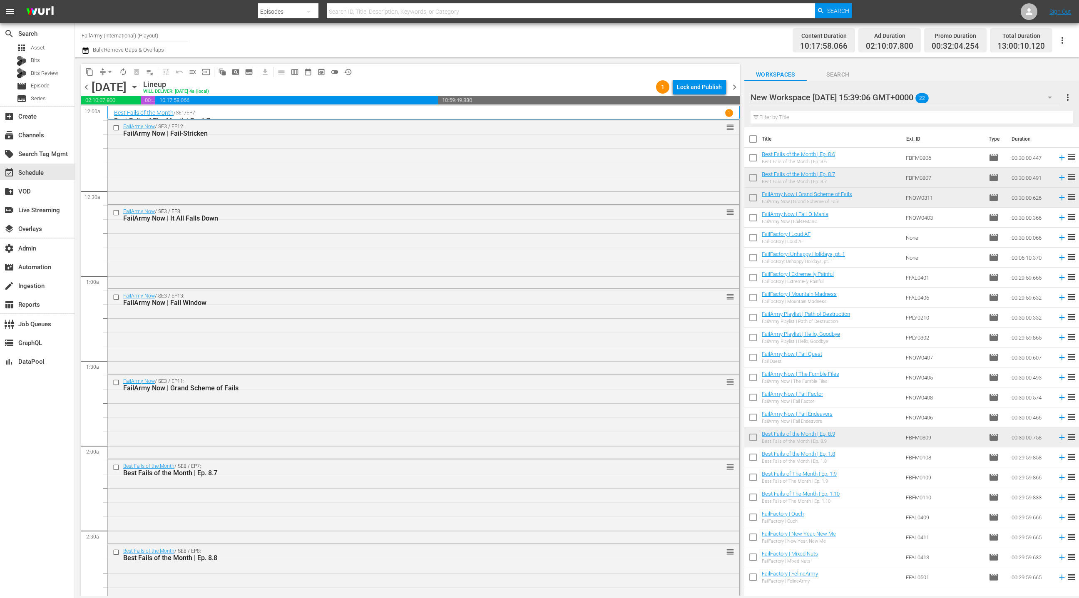
click at [753, 137] on input "checkbox" at bounding box center [753, 140] width 17 height 17
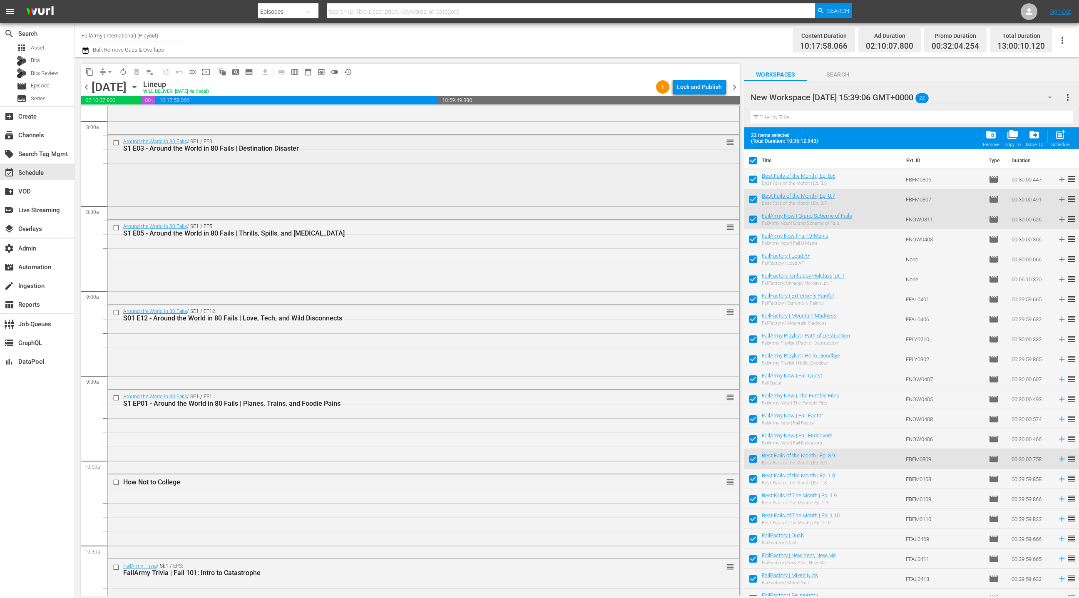
scroll to position [1219, 0]
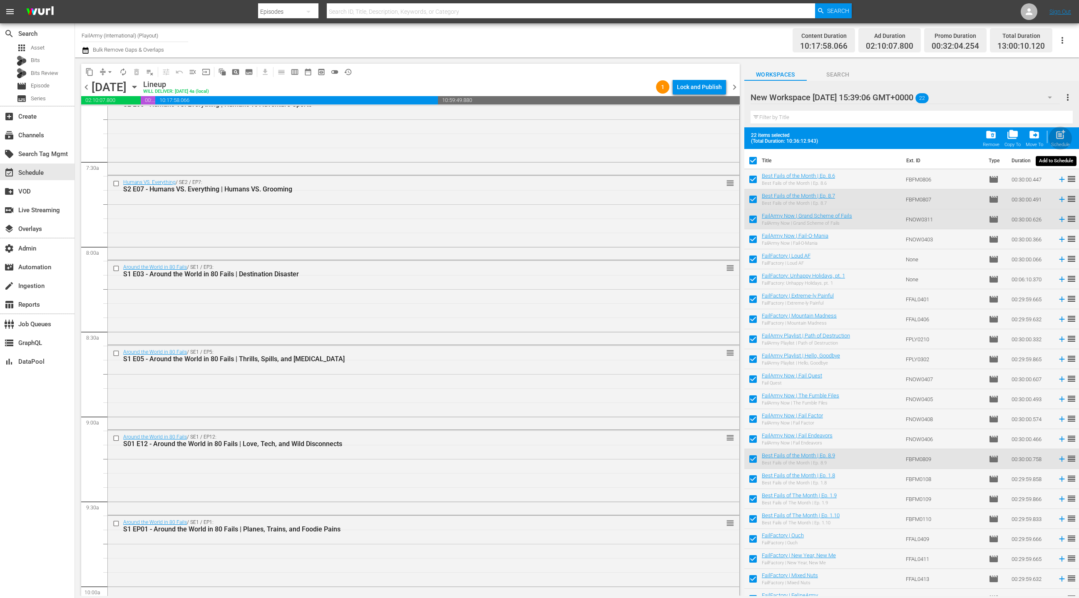
click at [1063, 136] on span "post_add" at bounding box center [1060, 134] width 11 height 11
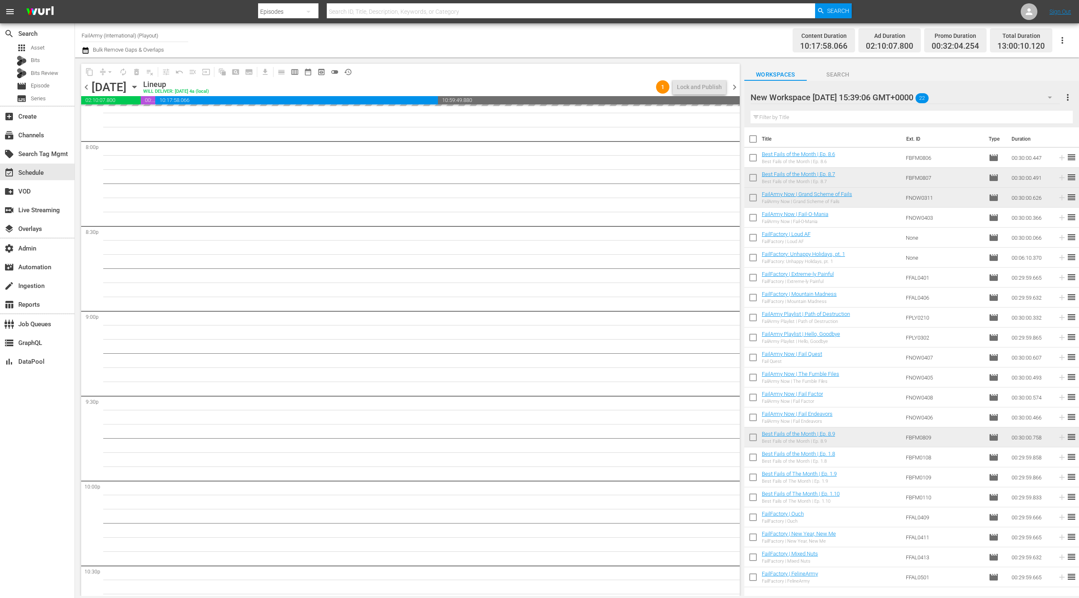
scroll to position [3587, 0]
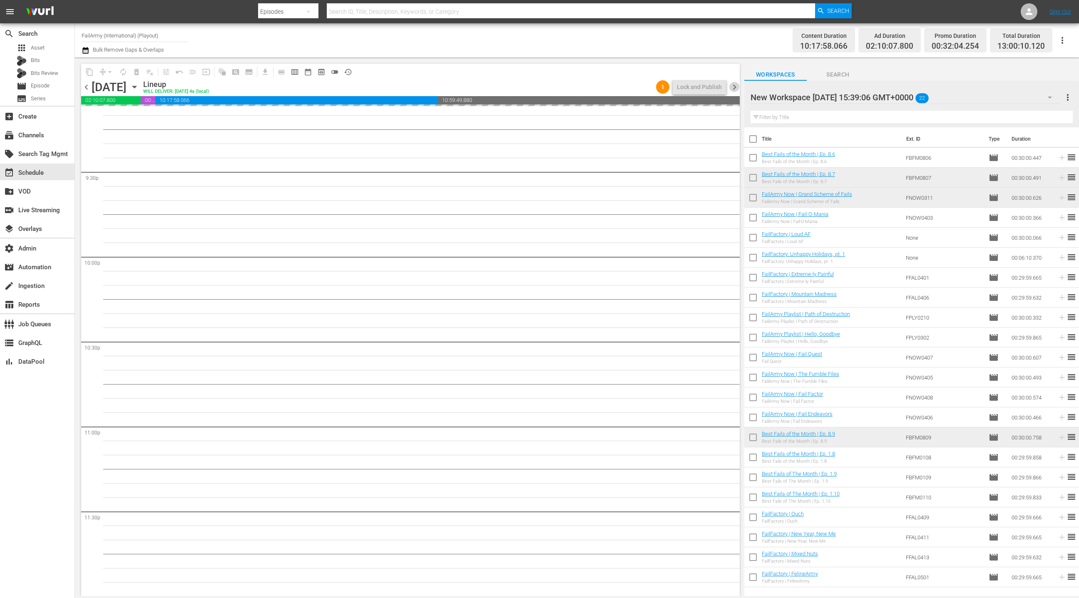
click at [737, 89] on span "chevron_right" at bounding box center [735, 87] width 10 height 10
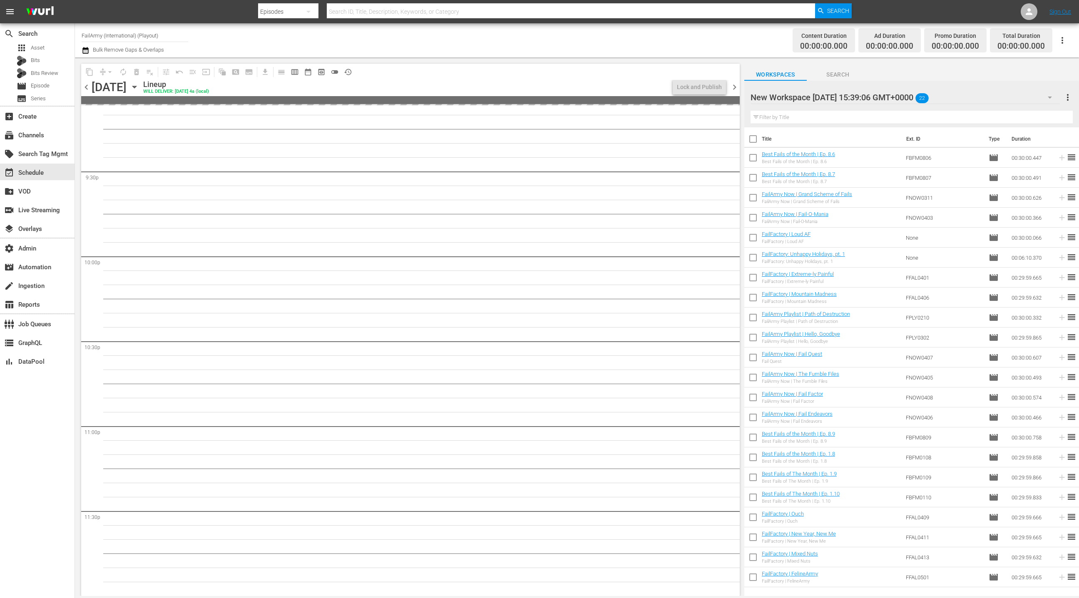
scroll to position [3587, 0]
click at [91, 87] on span "chevron_left" at bounding box center [86, 87] width 10 height 10
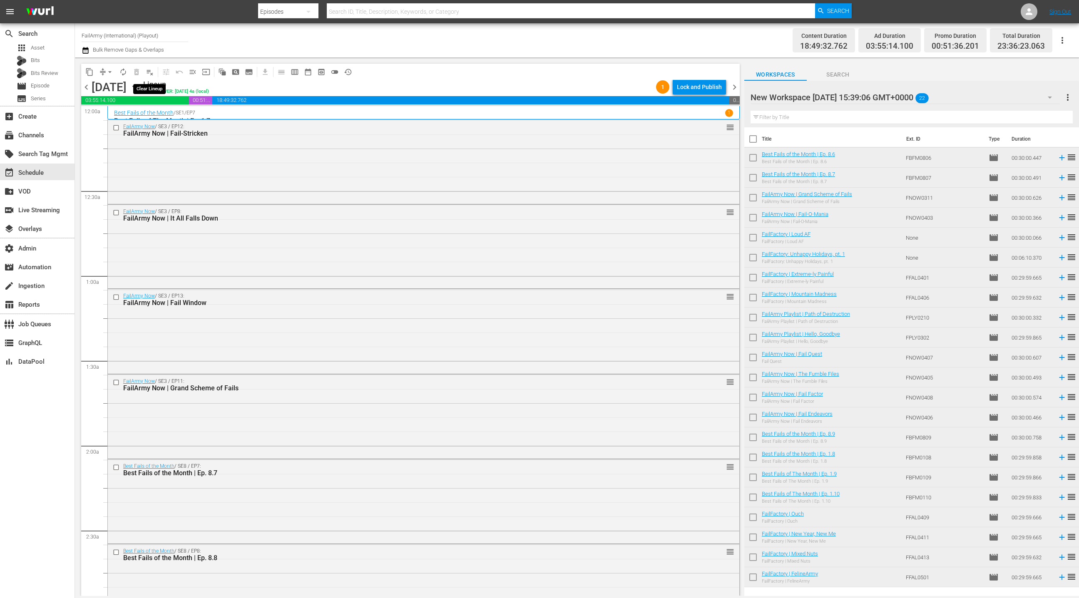
click at [153, 75] on span "playlist_remove_outlined" at bounding box center [150, 72] width 8 height 8
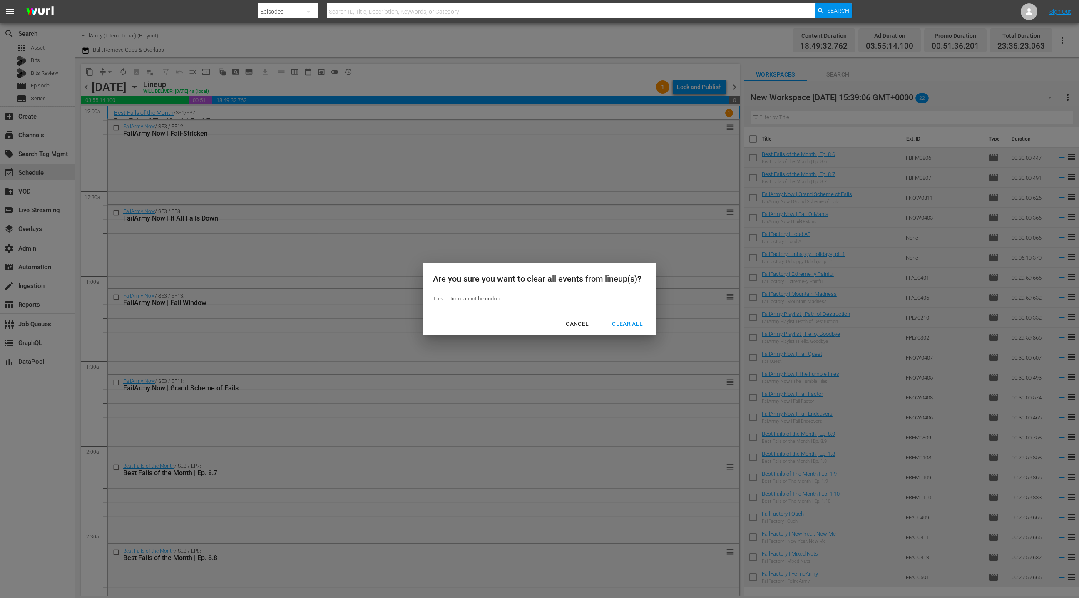
click at [640, 326] on div "Clear All" at bounding box center [628, 324] width 44 height 10
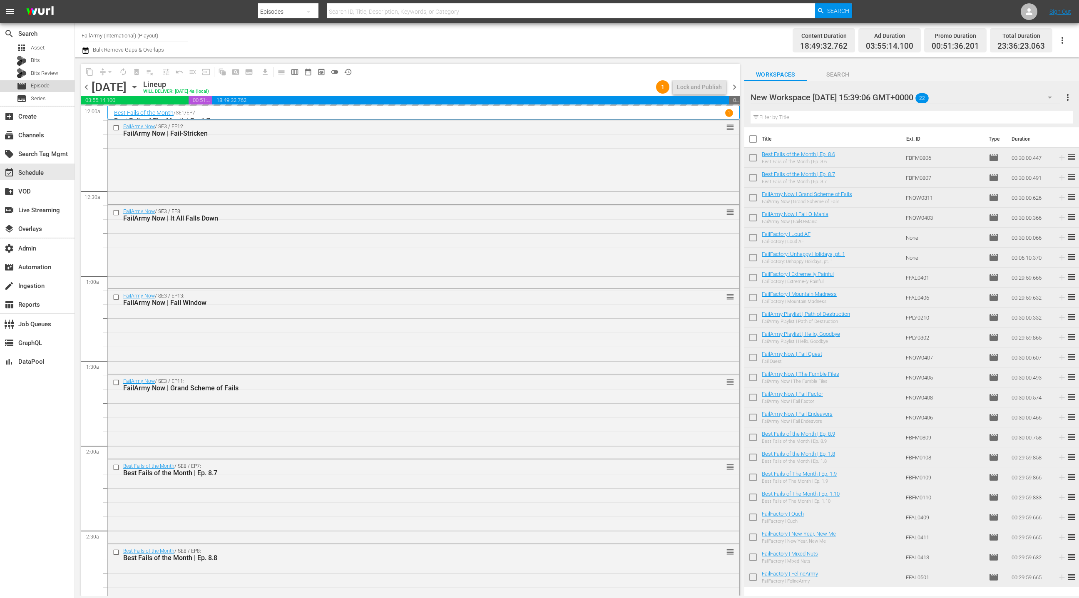
click at [40, 88] on span "Episode" at bounding box center [40, 86] width 19 height 8
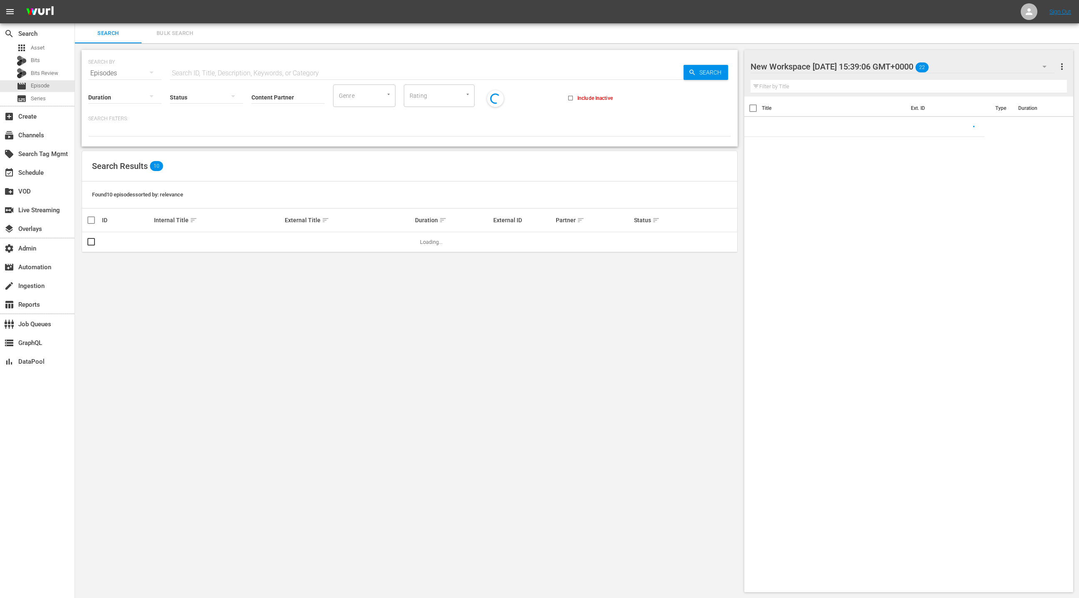
click at [168, 35] on span "Bulk Search" at bounding box center [175, 34] width 57 height 10
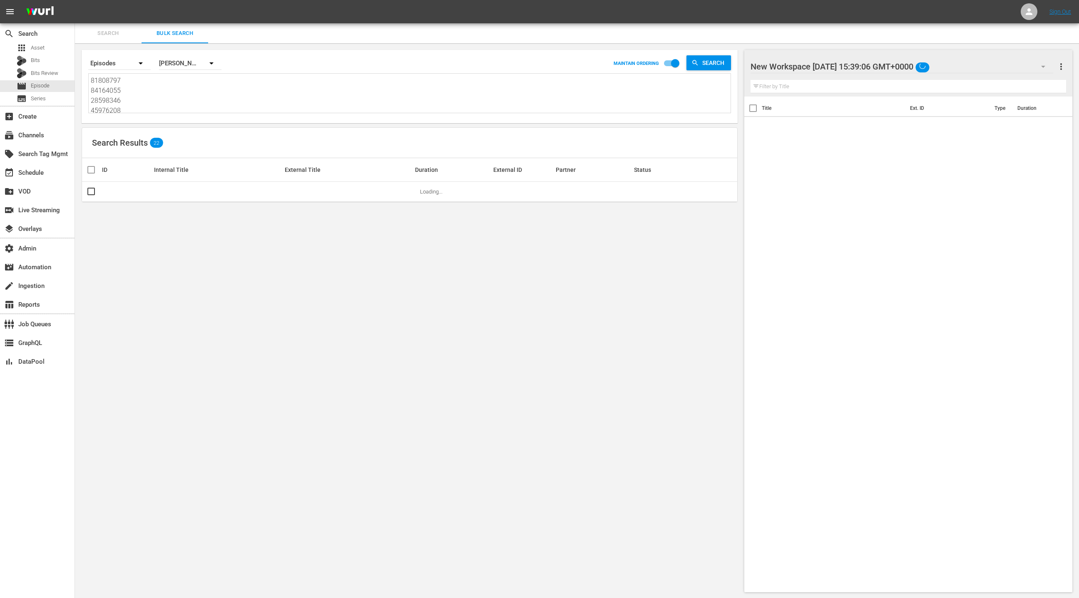
click at [165, 95] on textarea "81808797 84164055 28598346 45976208 44920 40612 101404 101409 84173 280179 4795…" at bounding box center [411, 95] width 640 height 38
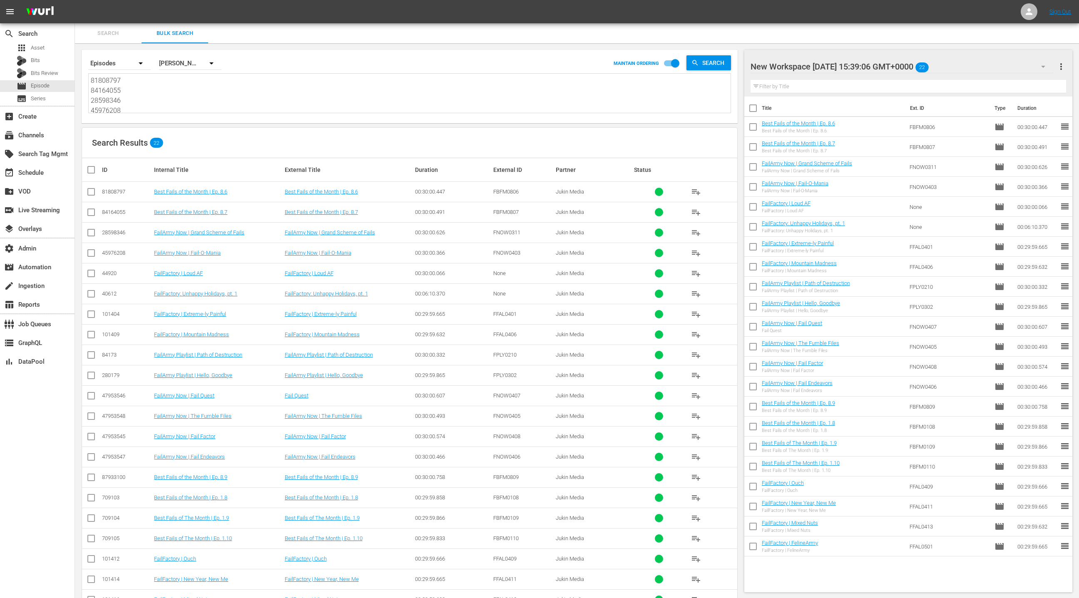
paste textarea "29461763 27709964 29761196 28598346 84164055 85888245 709071 709080 82390 82392…"
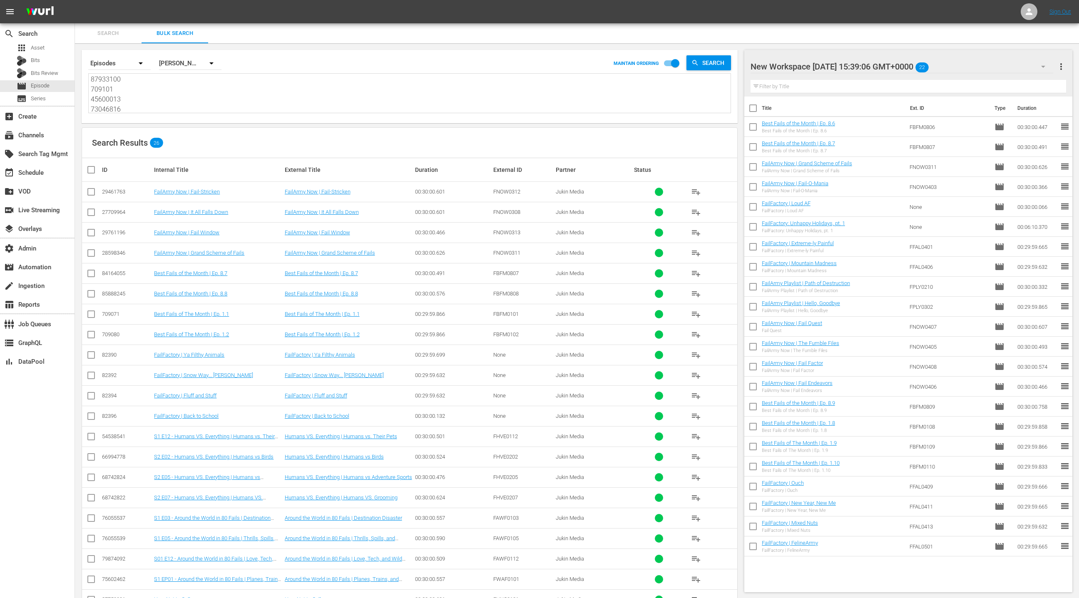
click at [1063, 73] on button "more_vert" at bounding box center [1062, 67] width 10 height 20
drag, startPoint x: 980, startPoint y: 84, endPoint x: 814, endPoint y: 190, distance: 197.0
click at [980, 84] on div "Clear All Workspace Items" at bounding box center [1008, 82] width 98 height 15
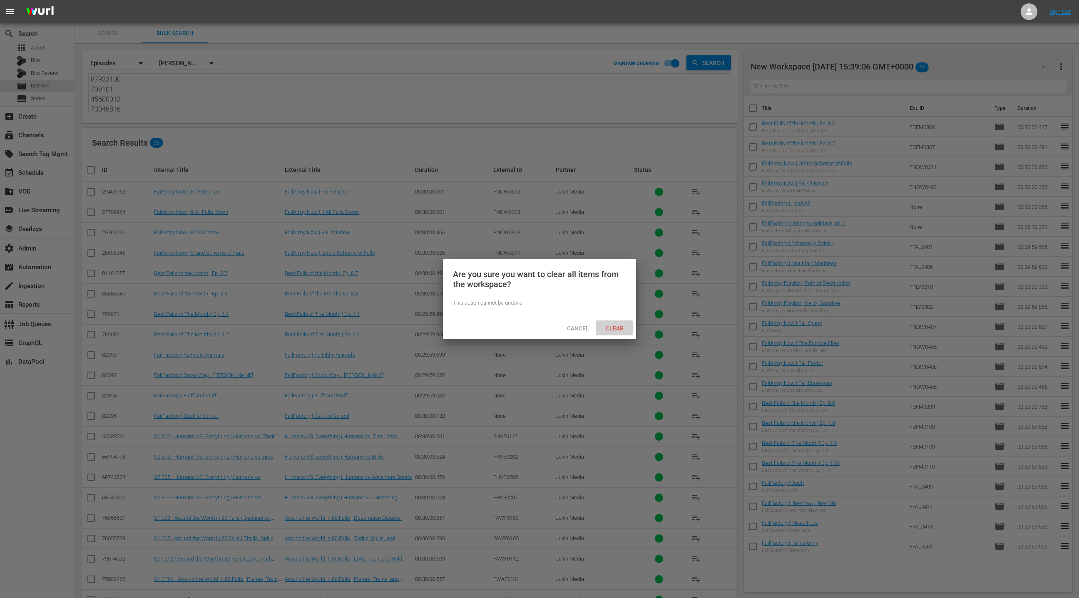
click at [621, 329] on span "Clear" at bounding box center [614, 328] width 31 height 7
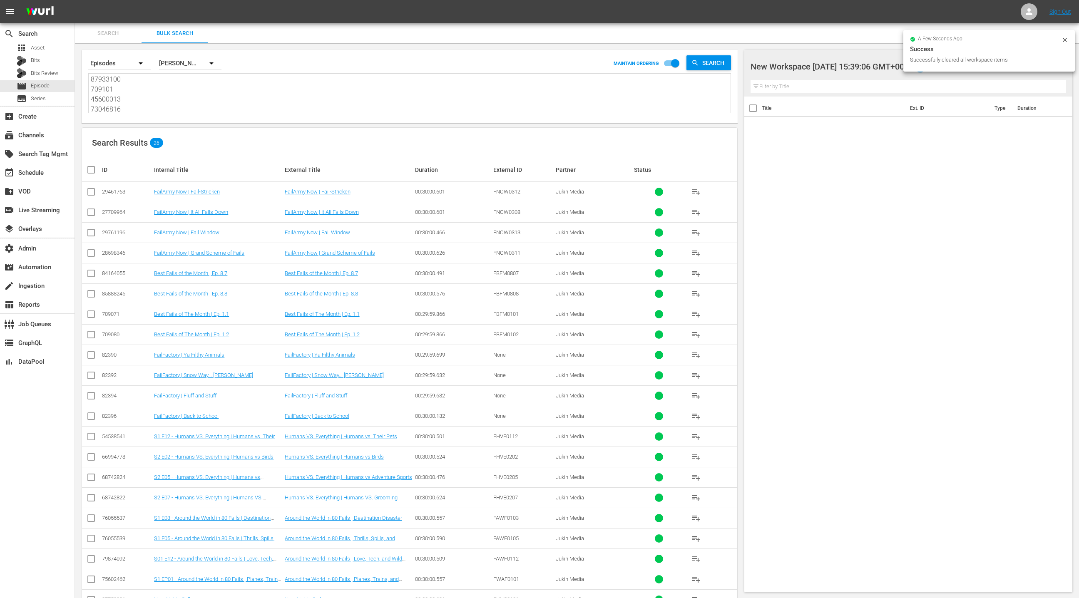
click at [92, 172] on input "checkbox" at bounding box center [94, 170] width 17 height 10
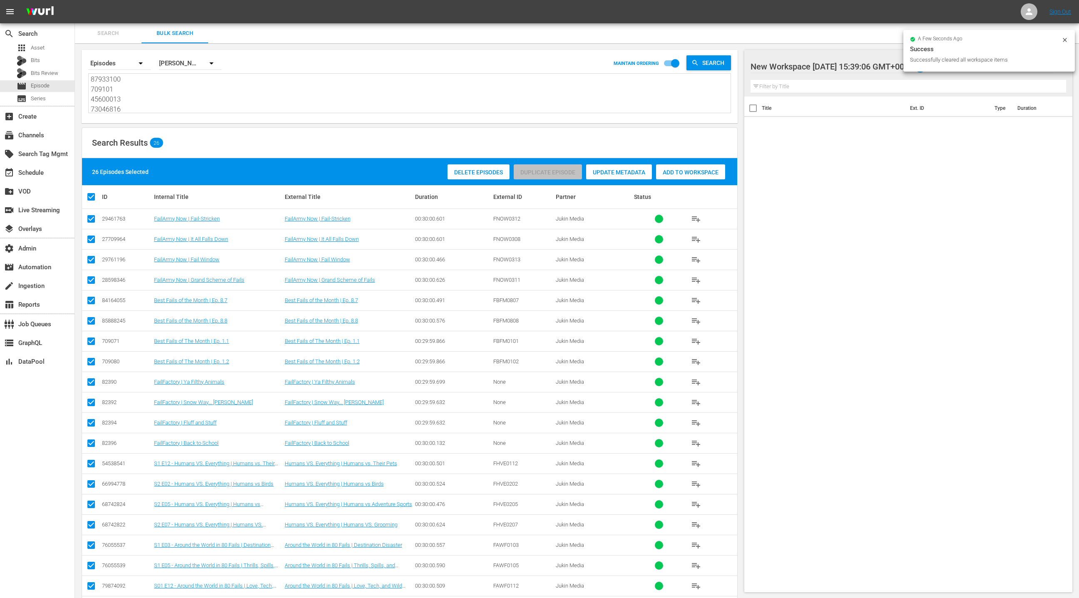
click at [697, 173] on span "Add to Workspace" at bounding box center [690, 172] width 69 height 7
click at [42, 170] on div "event_available Schedule" at bounding box center [23, 171] width 47 height 7
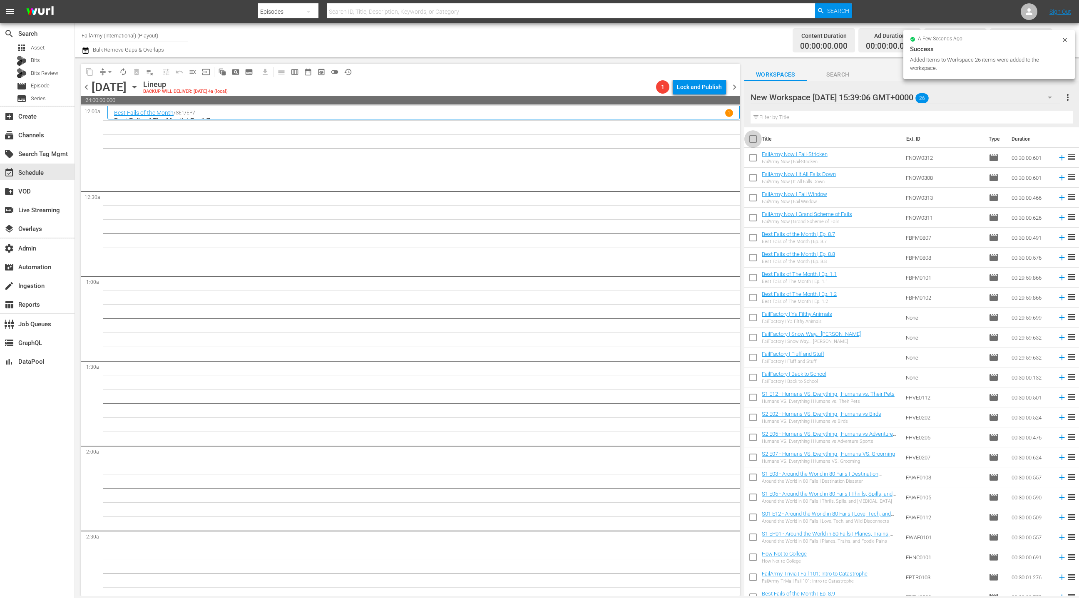
click at [756, 144] on input "checkbox" at bounding box center [753, 140] width 17 height 17
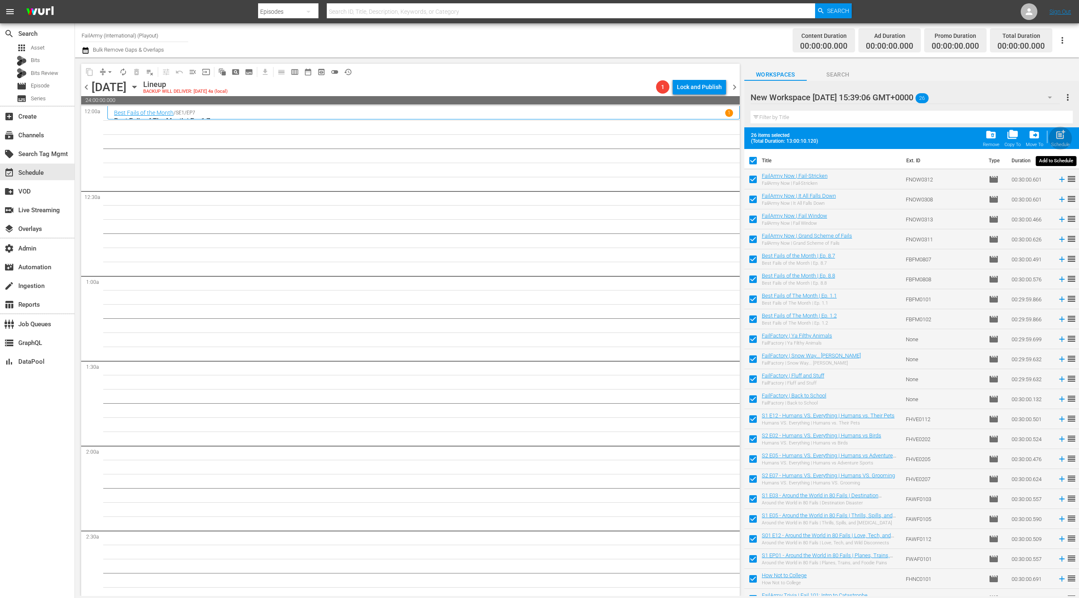
drag, startPoint x: 1061, startPoint y: 139, endPoint x: 1052, endPoint y: 136, distance: 9.6
click at [1061, 139] on span "post_add" at bounding box center [1060, 134] width 11 height 11
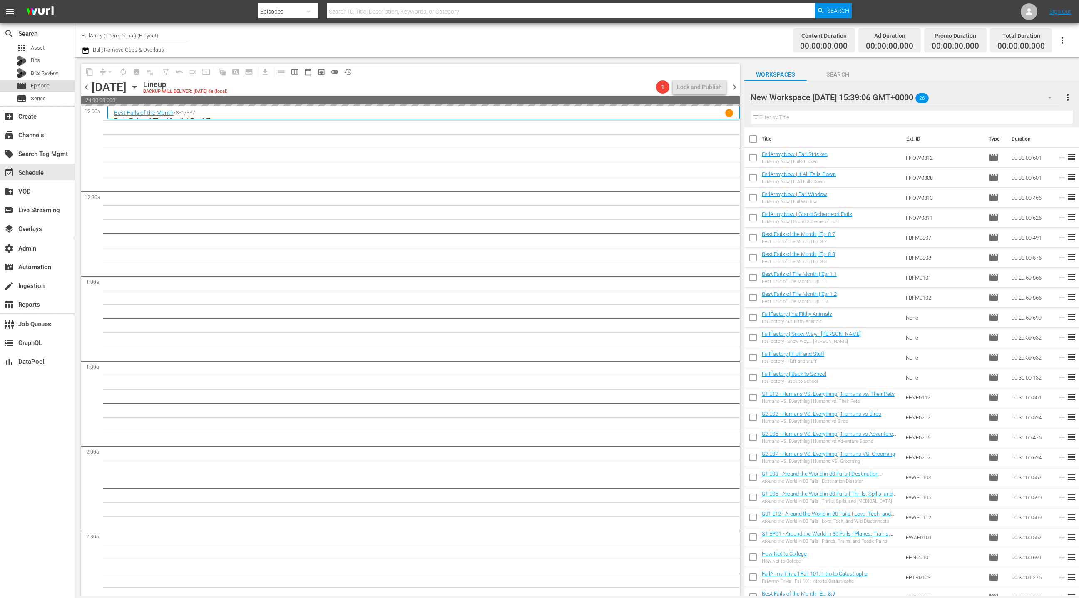
click at [51, 89] on div "movie Episode" at bounding box center [37, 86] width 75 height 12
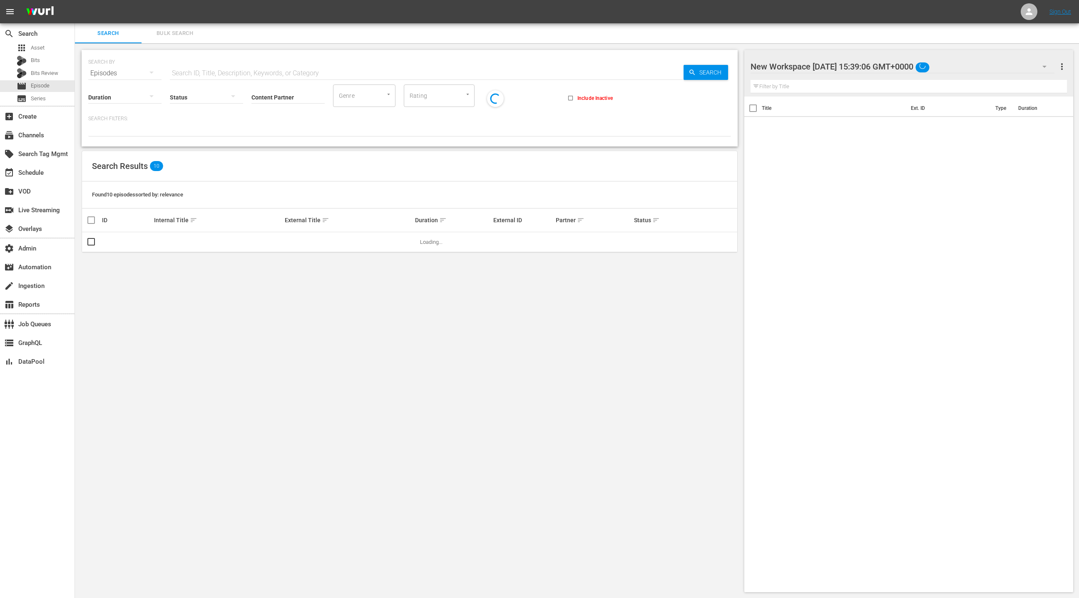
click at [180, 35] on span "Bulk Search" at bounding box center [175, 34] width 57 height 10
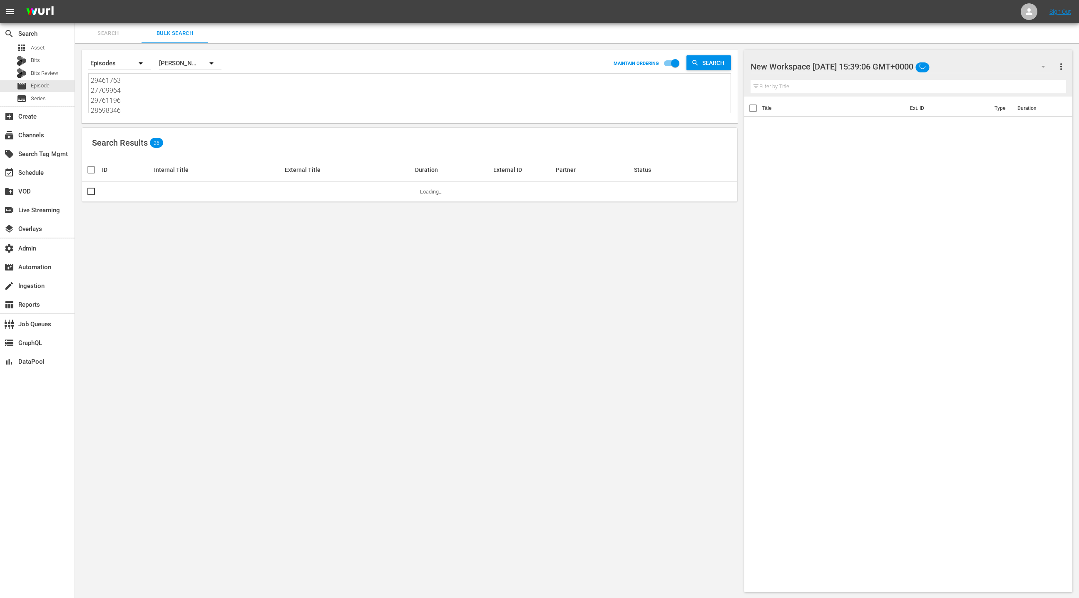
click at [177, 102] on textarea "29461763 27709964 29761196 28598346 84164055 85888245 709071 709080 82390 82392…" at bounding box center [411, 95] width 640 height 38
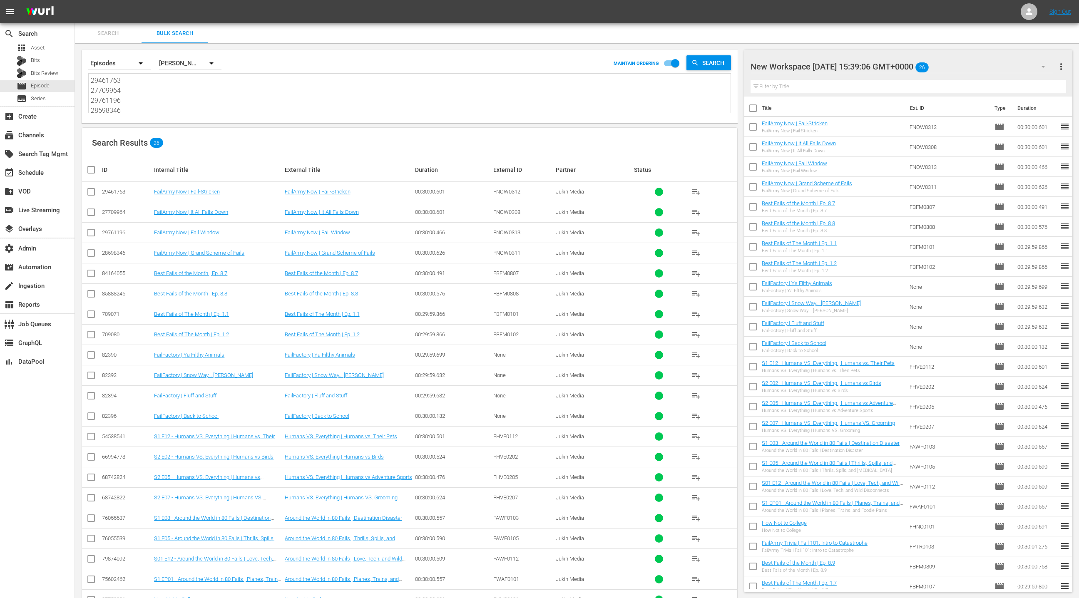
paste textarea "81808797 84164055 28598346 45976208 44920 40612 101404 101409 84173 280179 4795…"
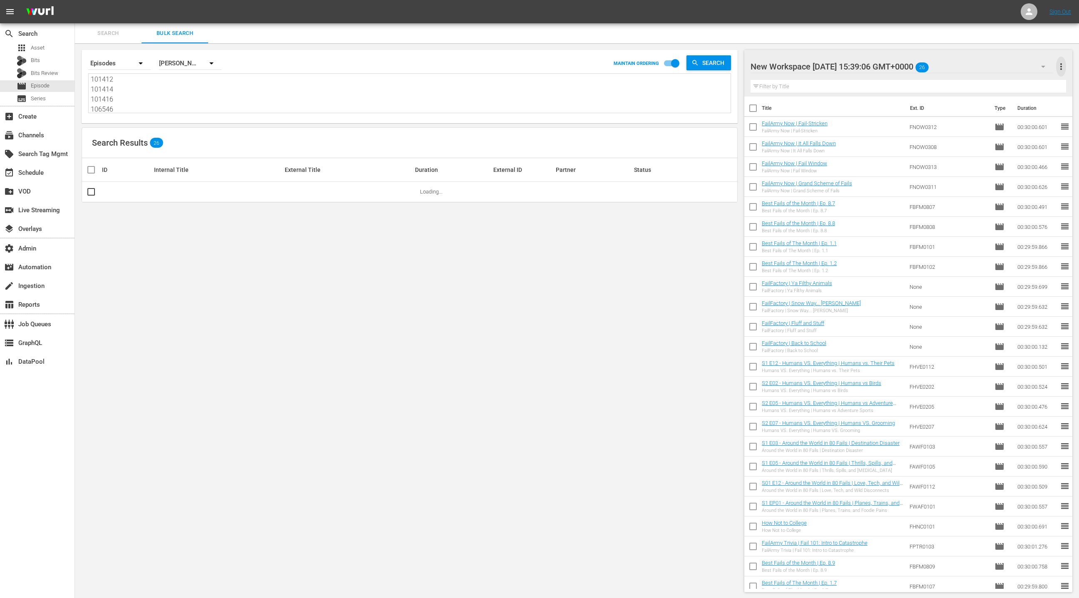
click at [1061, 69] on span "more_vert" at bounding box center [1062, 67] width 10 height 10
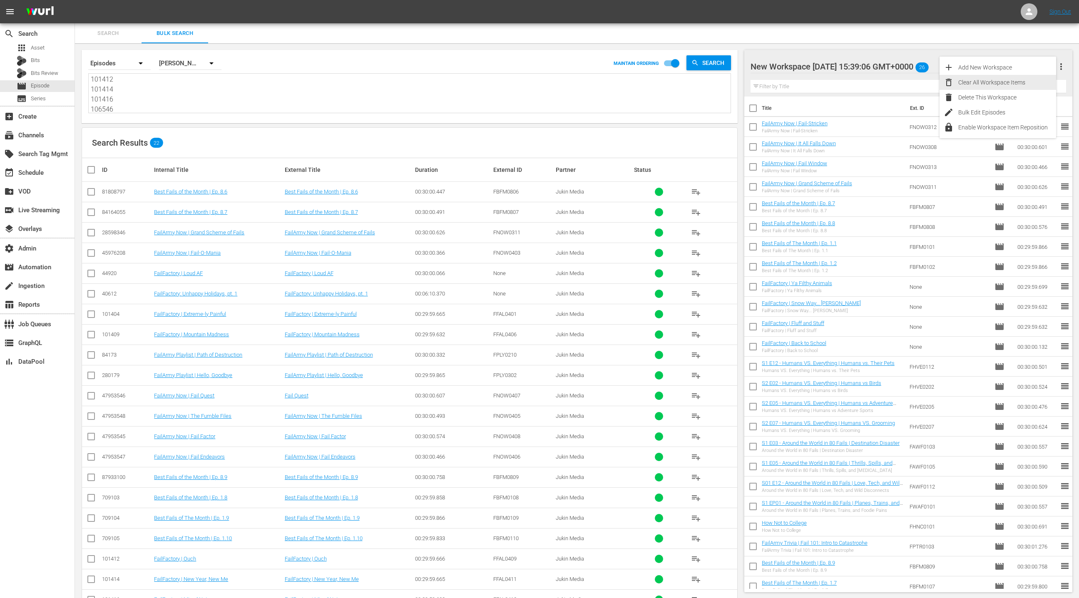
drag, startPoint x: 1019, startPoint y: 82, endPoint x: 824, endPoint y: 150, distance: 206.8
click at [1019, 82] on div "Clear All Workspace Items" at bounding box center [1008, 82] width 98 height 15
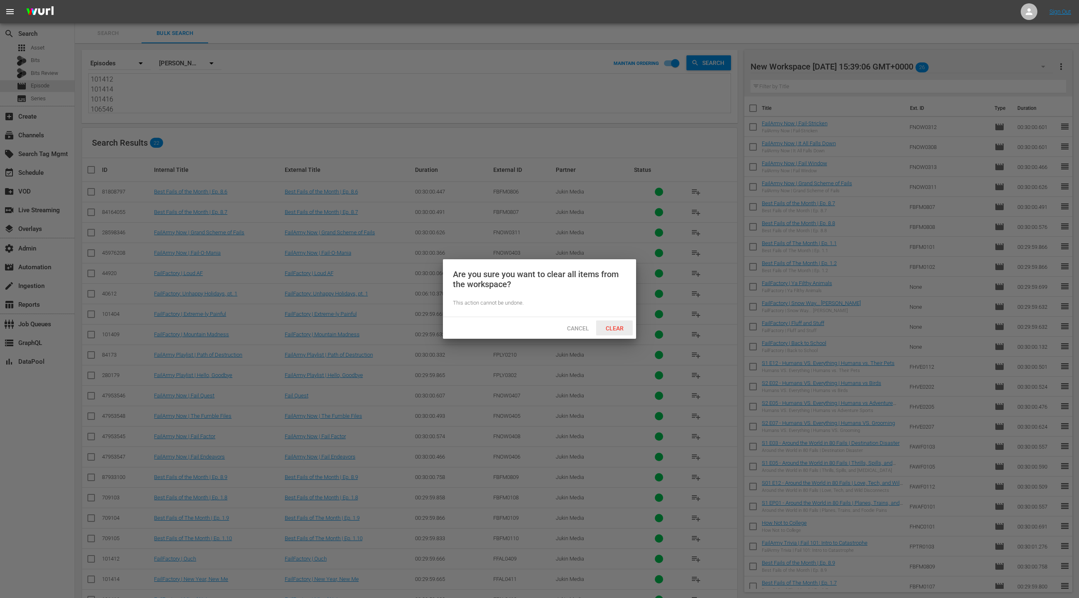
click at [612, 326] on span "Clear" at bounding box center [614, 328] width 31 height 7
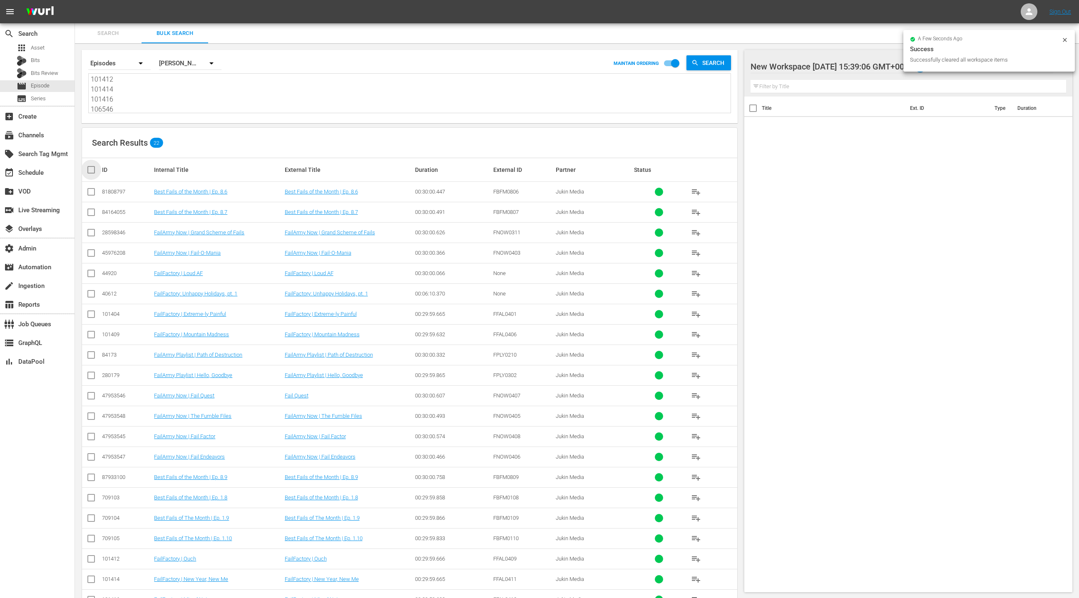
click at [93, 171] on input "checkbox" at bounding box center [94, 170] width 17 height 10
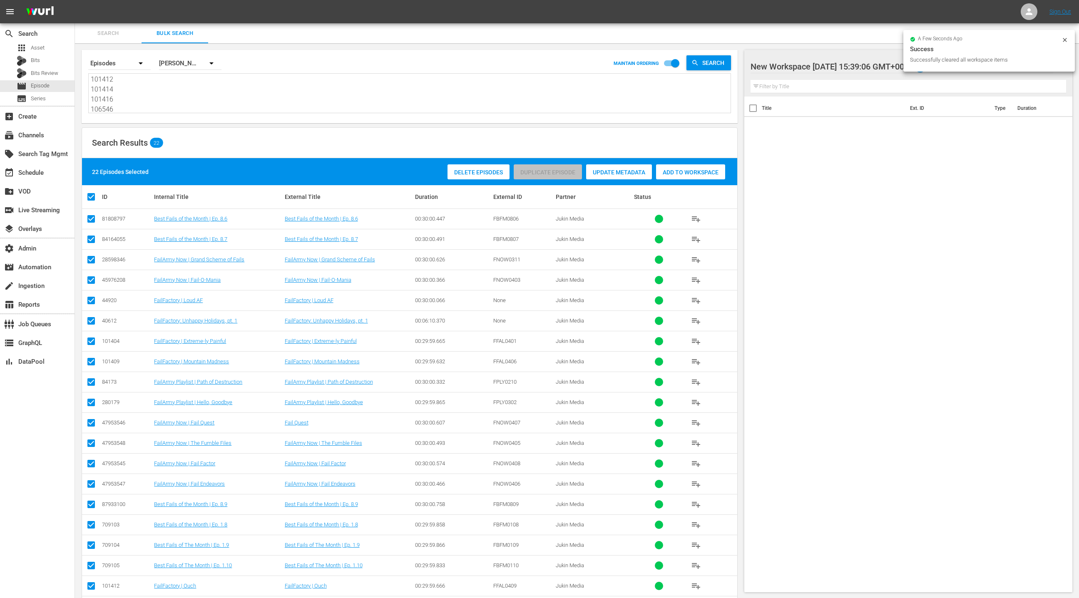
click at [675, 174] on span "Add to Workspace" at bounding box center [690, 172] width 69 height 7
click at [49, 171] on div "event_available Schedule" at bounding box center [37, 172] width 75 height 17
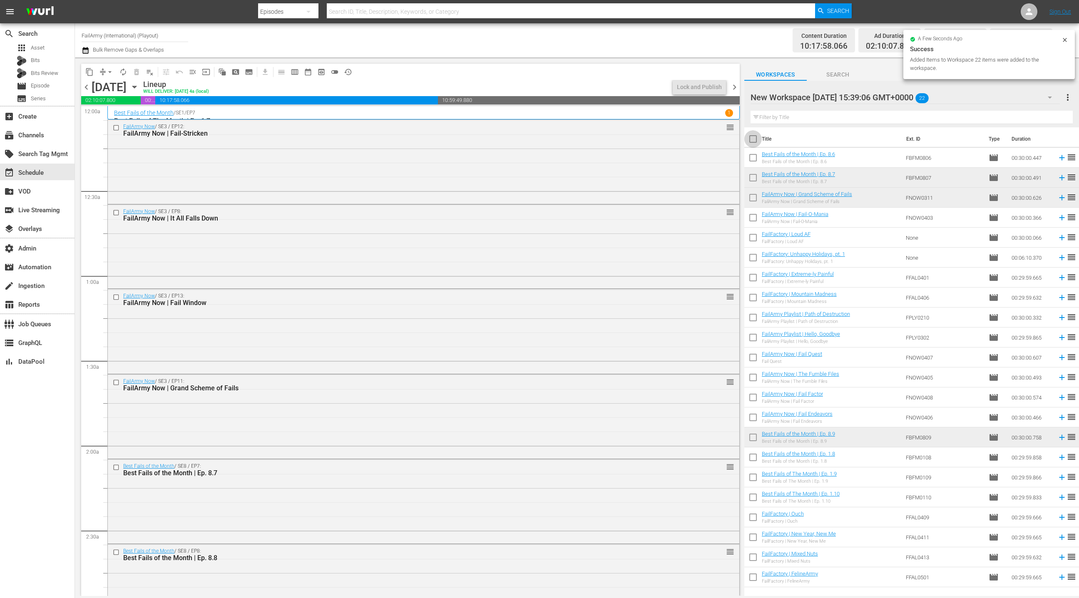
click at [750, 140] on input "checkbox" at bounding box center [753, 140] width 17 height 17
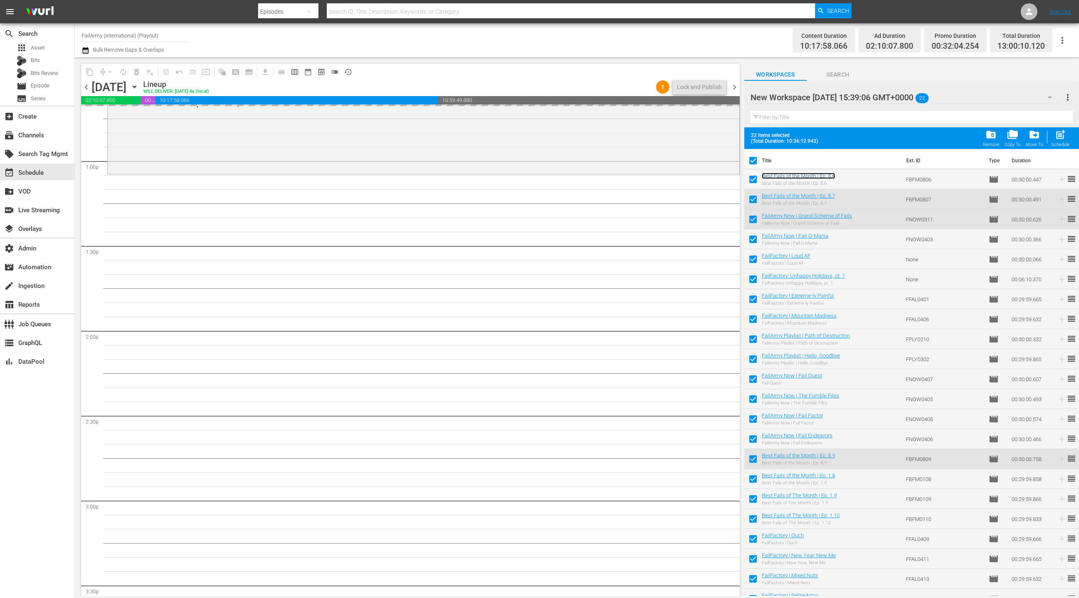
scroll to position [11, 0]
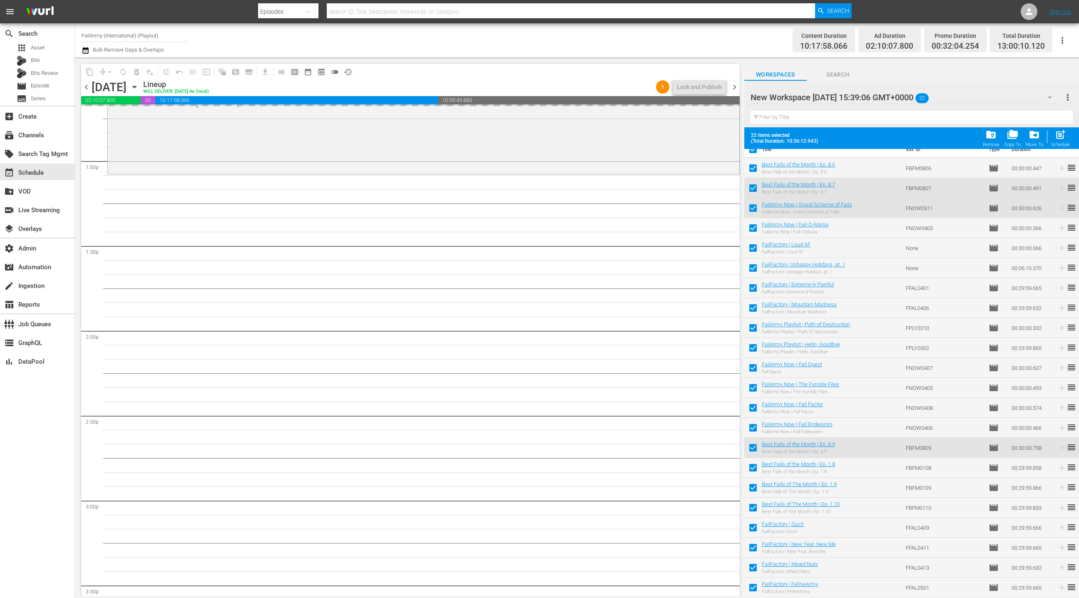
click at [736, 90] on span "chevron_right" at bounding box center [735, 87] width 10 height 10
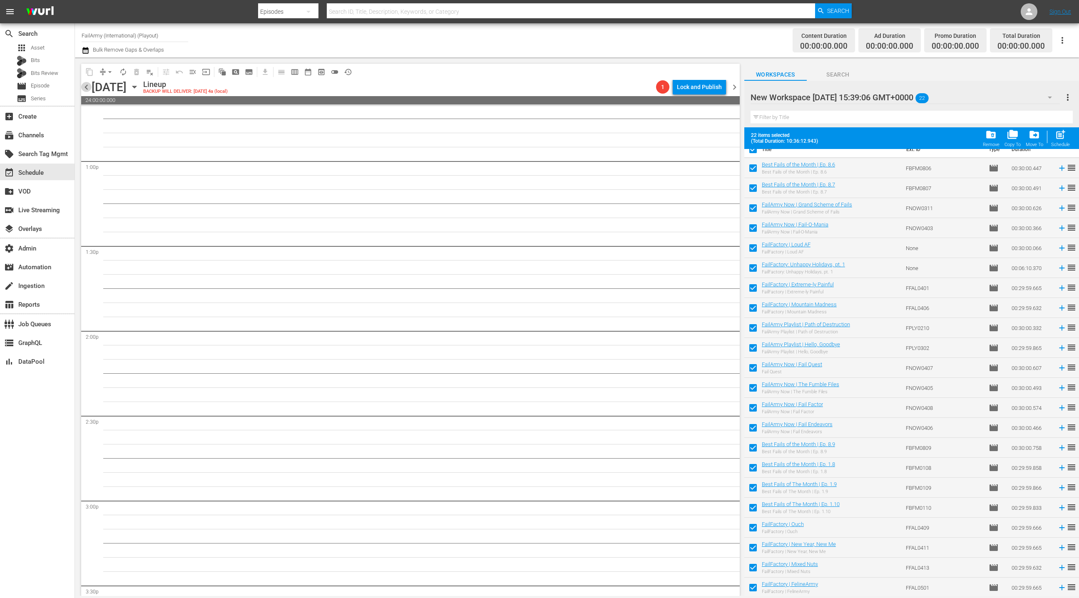
click at [85, 87] on span "chevron_left" at bounding box center [86, 87] width 10 height 10
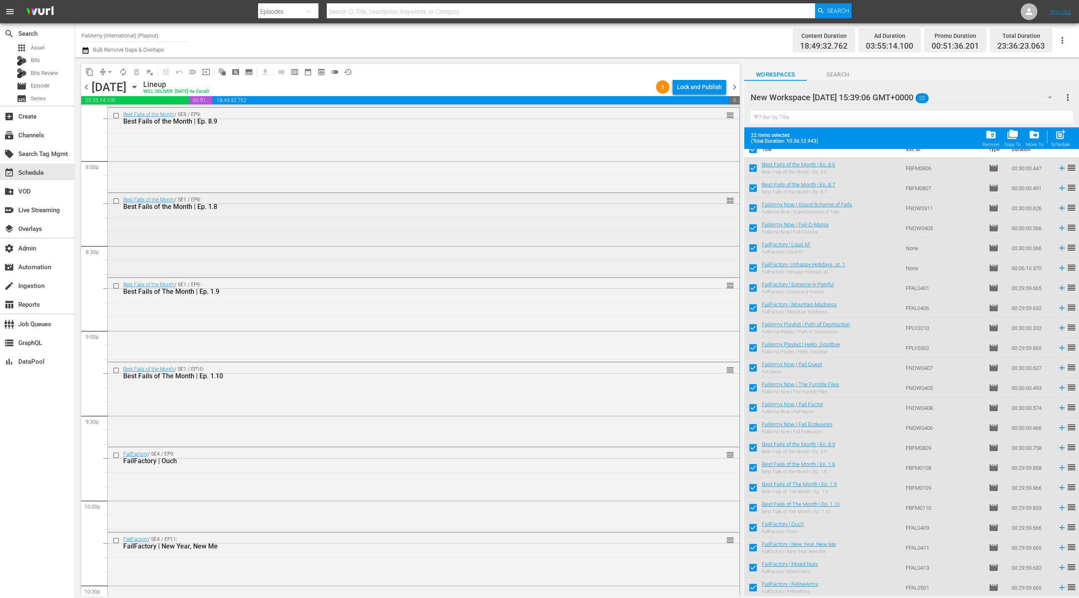
scroll to position [3587, 0]
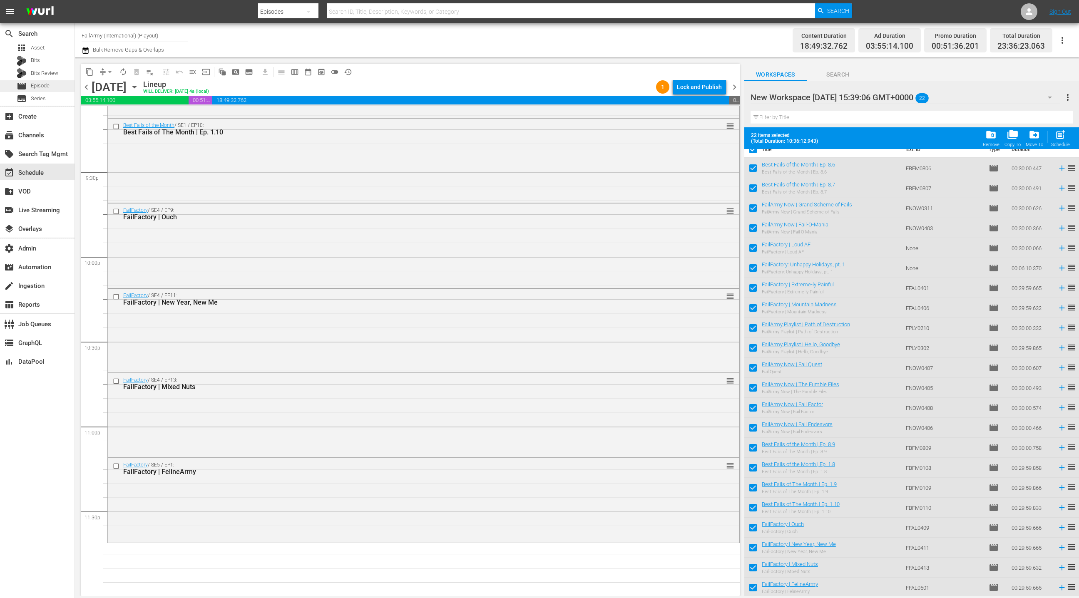
click at [58, 85] on div "movie Episode" at bounding box center [37, 86] width 75 height 12
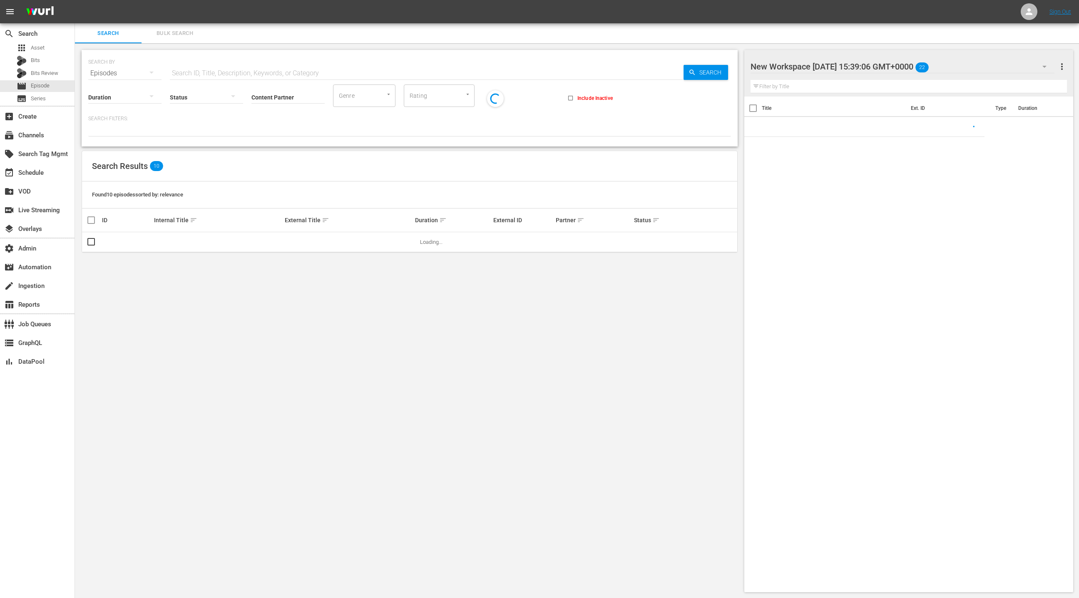
click at [167, 36] on span "Bulk Search" at bounding box center [175, 34] width 57 height 10
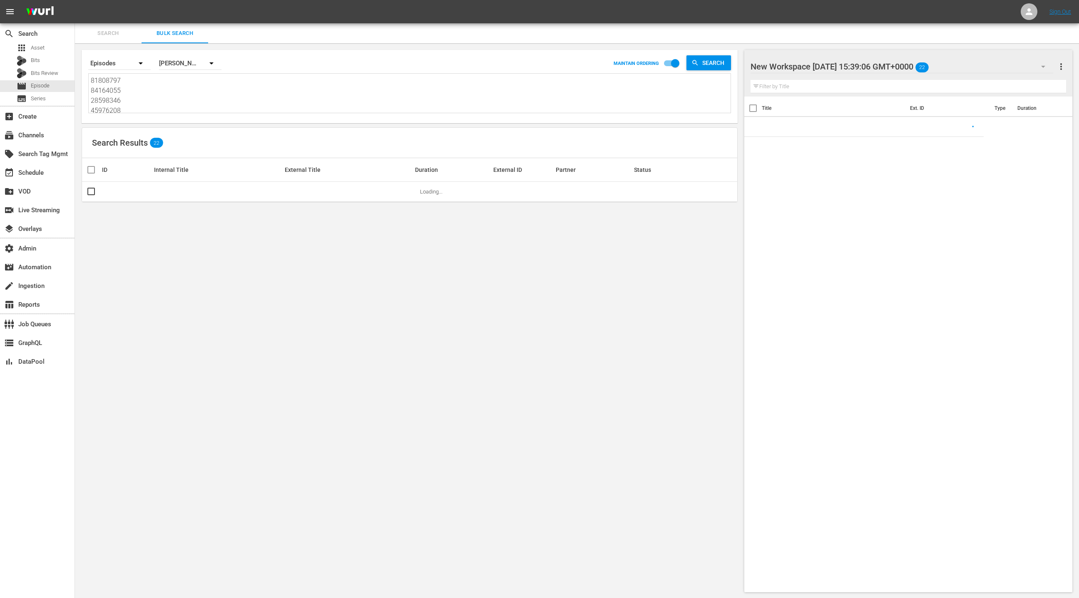
click at [167, 99] on textarea "81808797 84164055 28598346 45976208 44920 40612 101404 101409 84173 280179 4795…" at bounding box center [411, 95] width 640 height 38
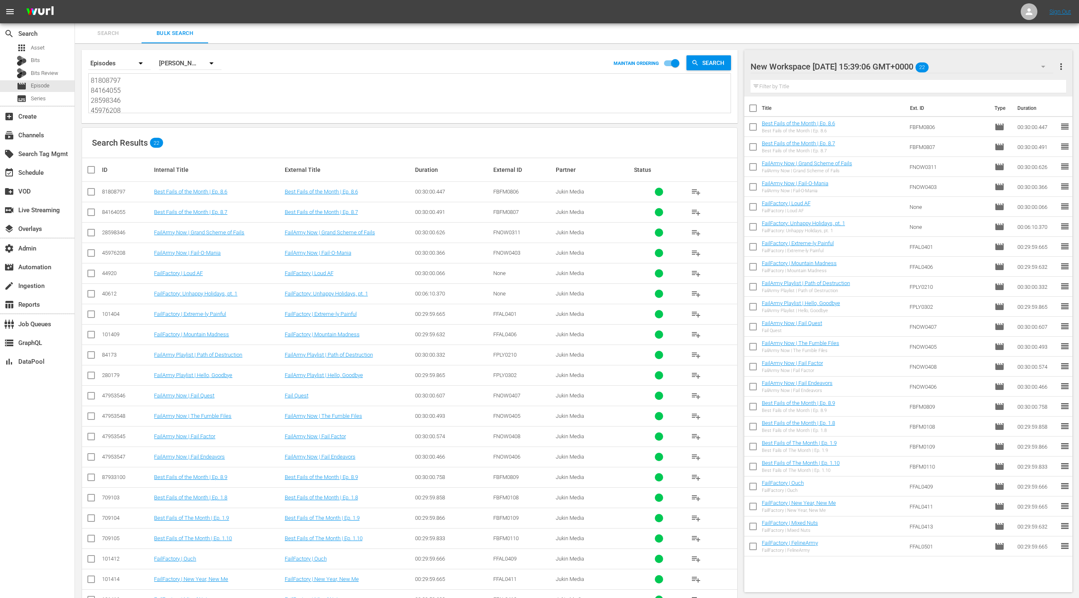
paste textarea "75208059 63278223 85888250 85888252 87750095 85888240 87750091 87750096 8775010…"
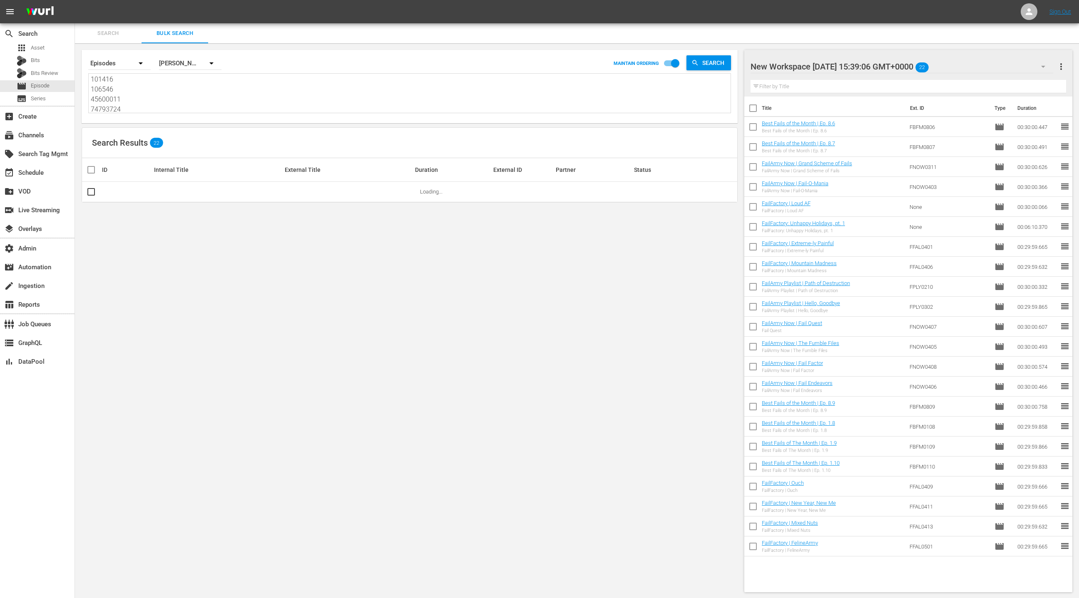
drag, startPoint x: 1063, startPoint y: 67, endPoint x: 1048, endPoint y: 73, distance: 16.5
click at [1063, 67] on span "more_vert" at bounding box center [1062, 67] width 10 height 10
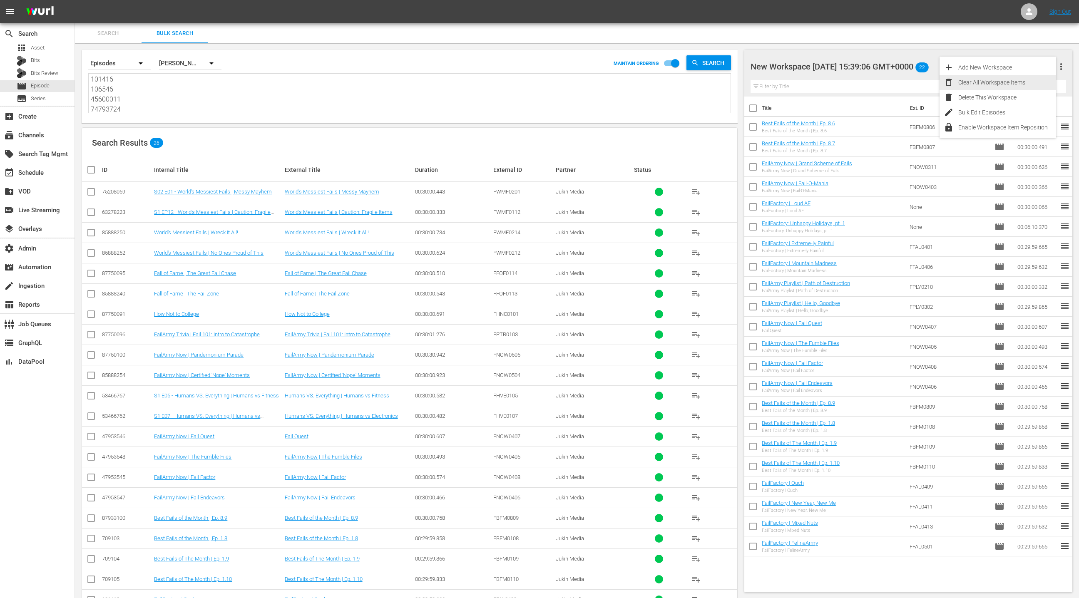
drag, startPoint x: 1025, startPoint y: 84, endPoint x: 975, endPoint y: 93, distance: 50.8
click at [1025, 84] on div "Clear All Workspace Items" at bounding box center [1008, 82] width 98 height 15
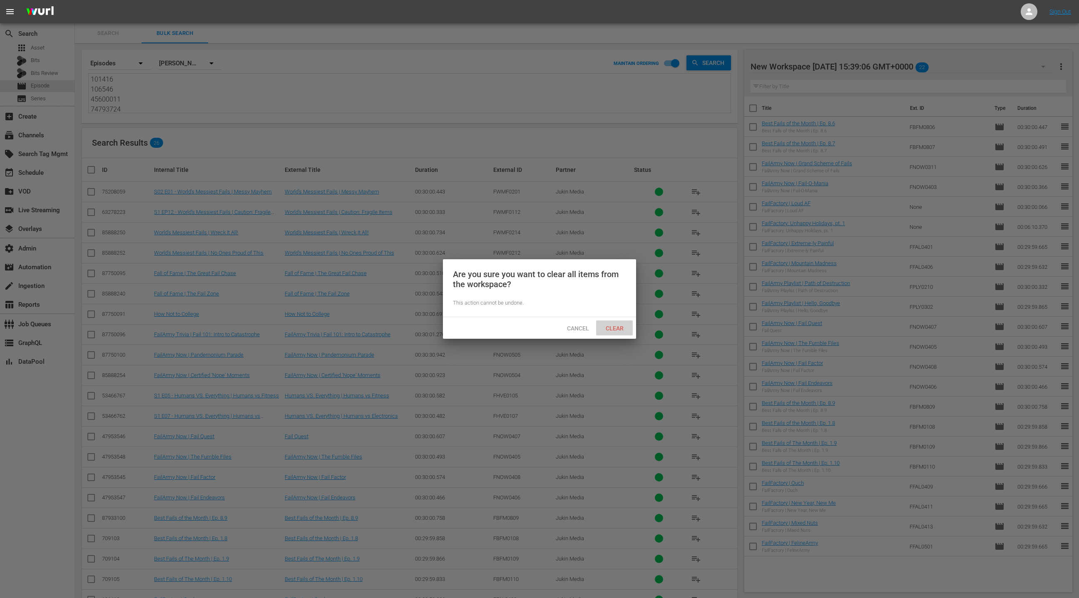
click at [609, 327] on span "Clear" at bounding box center [614, 328] width 31 height 7
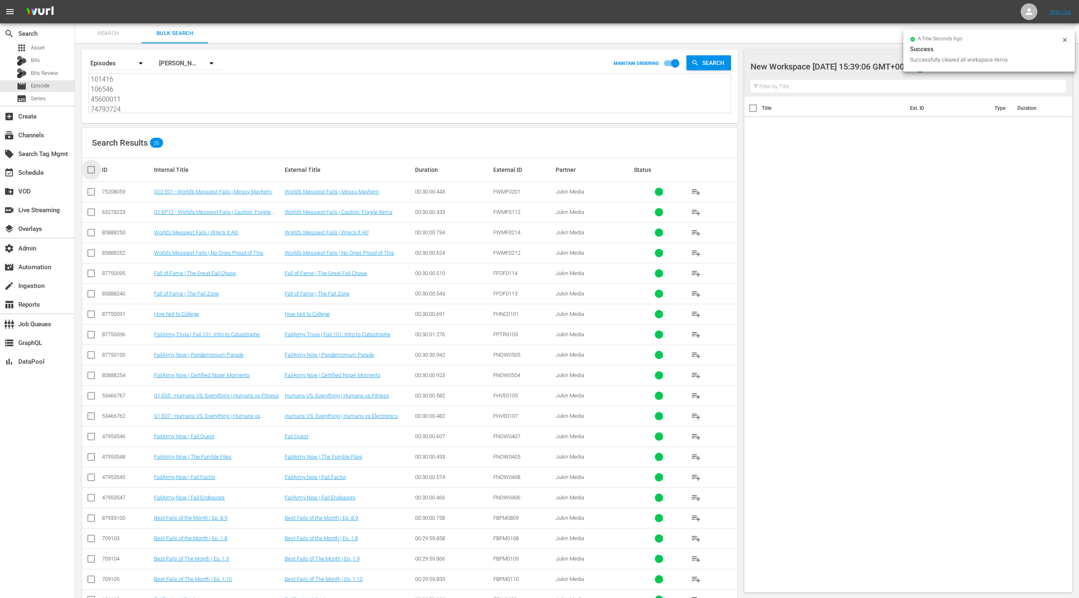
click at [91, 171] on input "checkbox" at bounding box center [94, 170] width 17 height 10
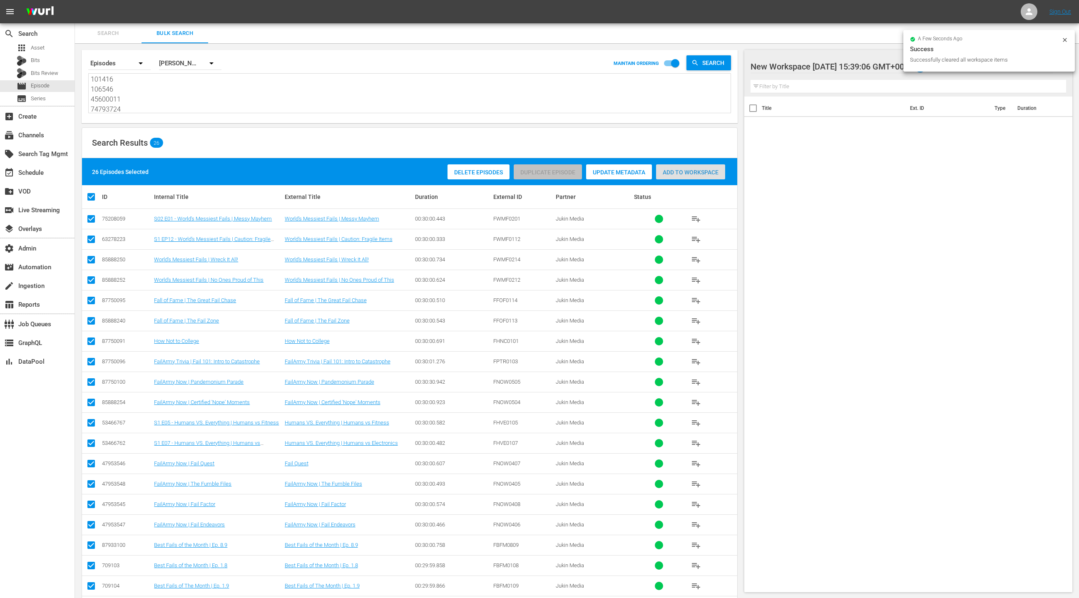
click at [700, 176] on div "Add to Workspace" at bounding box center [690, 172] width 69 height 16
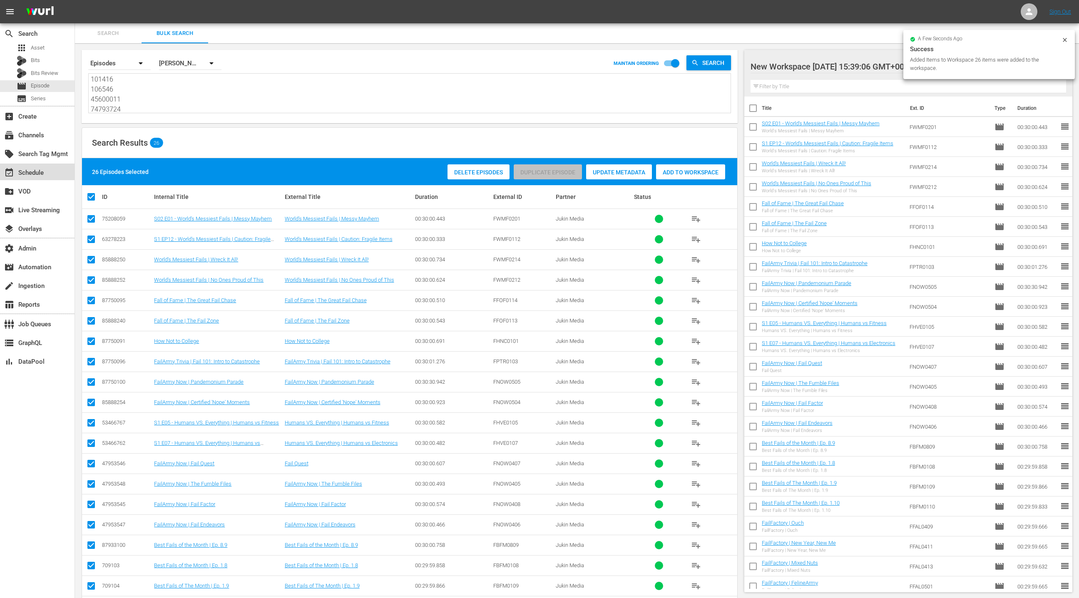
click at [53, 173] on div "event_available Schedule" at bounding box center [37, 172] width 75 height 17
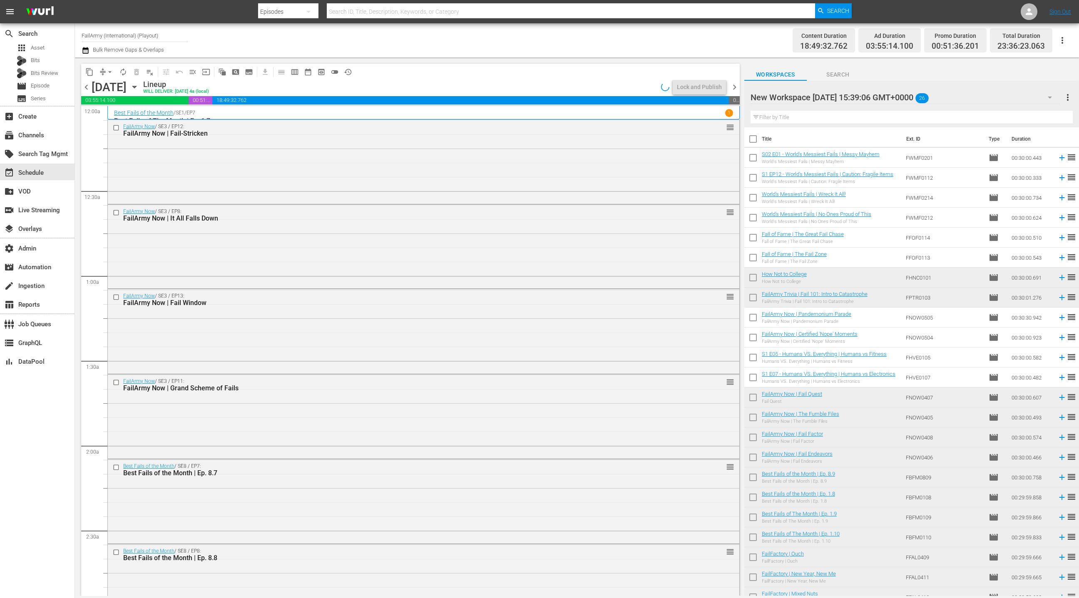
click at [401, 180] on div "FailArmy Now / SE3 / EP12: FailArmy Now | Fail-Stricken reorder" at bounding box center [424, 161] width 632 height 82
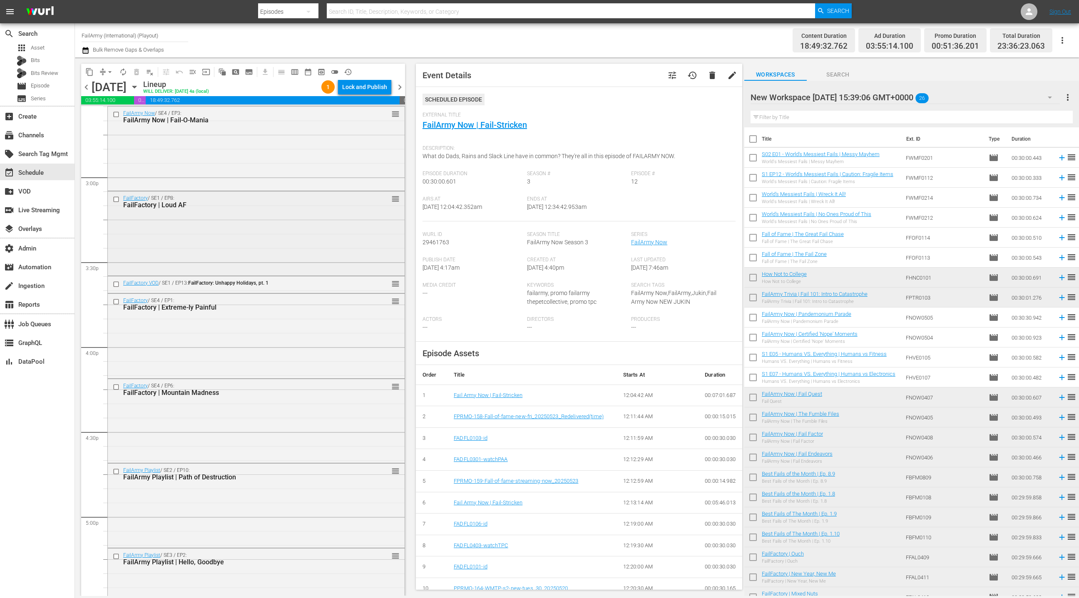
scroll to position [2508, 0]
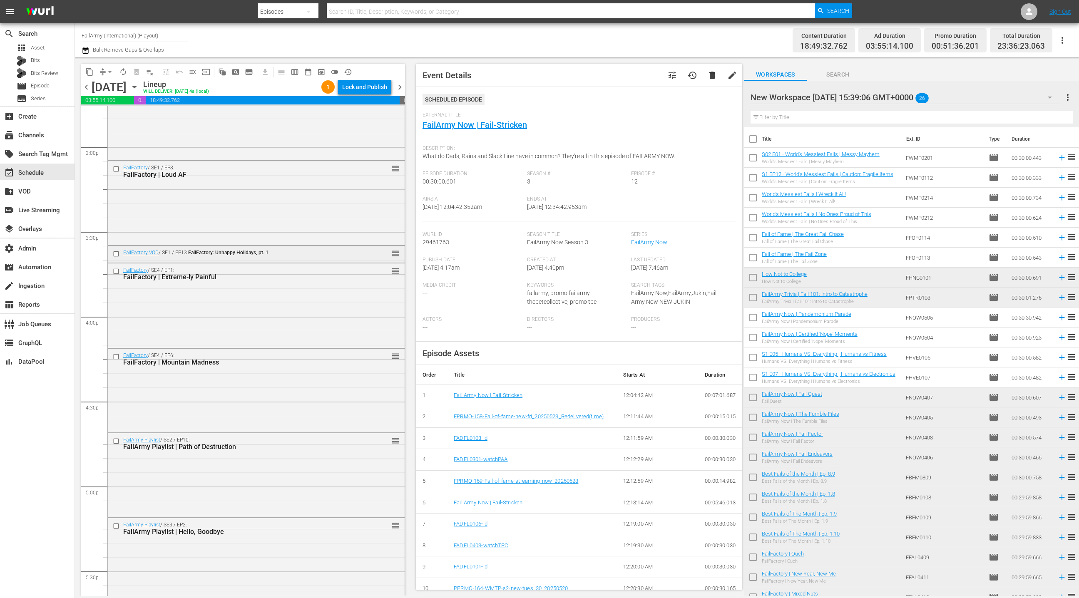
click at [291, 253] on div "FailFactory VOD / SE1 / EP13: FailFactory: Unhappy Holidays, pt. 1" at bounding box center [241, 253] width 237 height 6
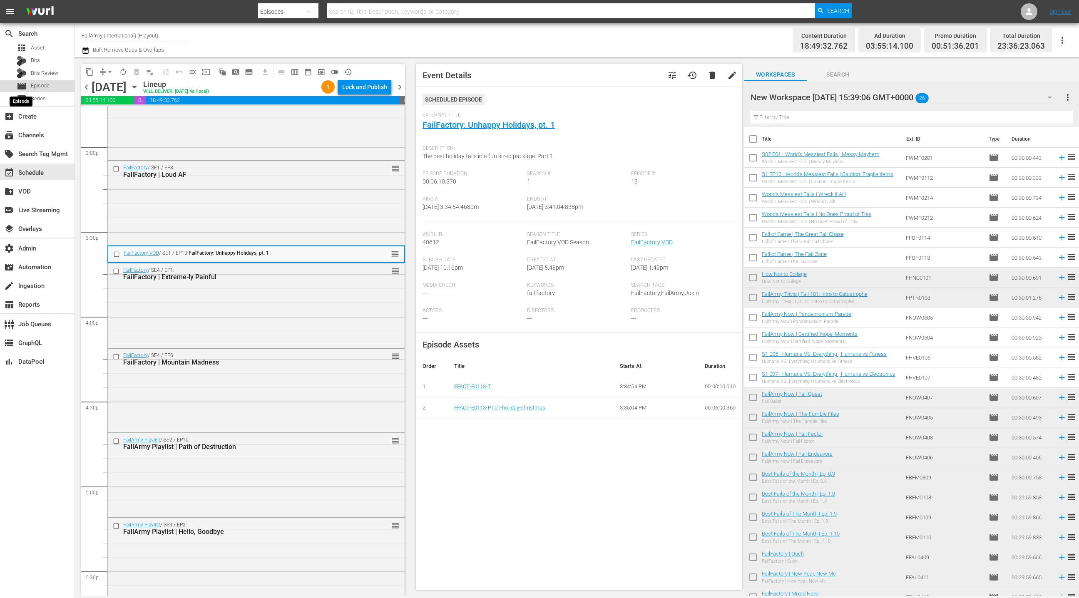
click at [26, 84] on span "movie" at bounding box center [22, 86] width 10 height 10
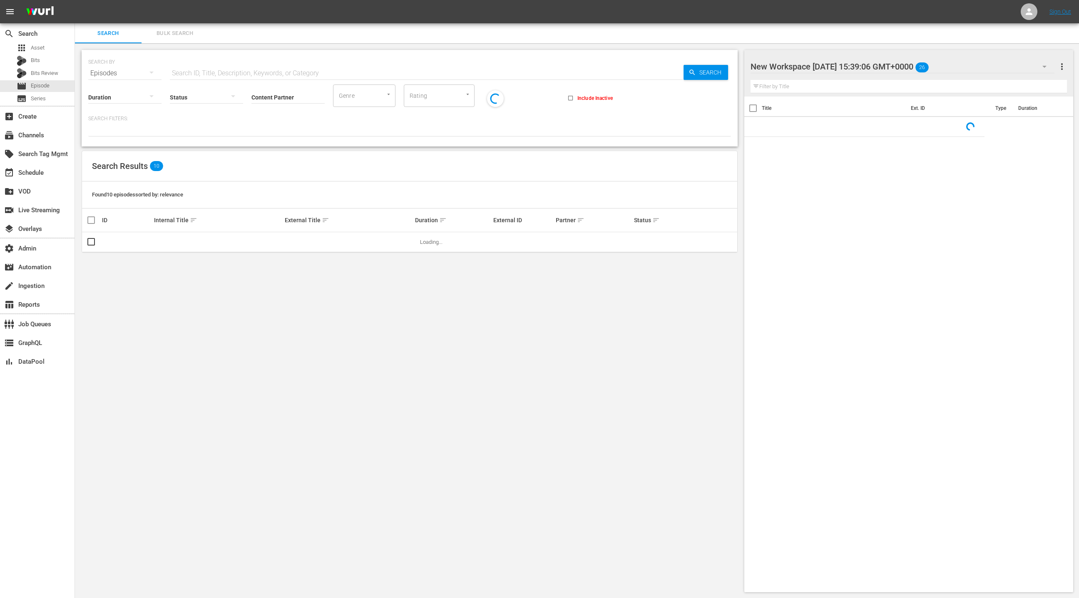
click at [185, 74] on input "text" at bounding box center [427, 73] width 514 height 20
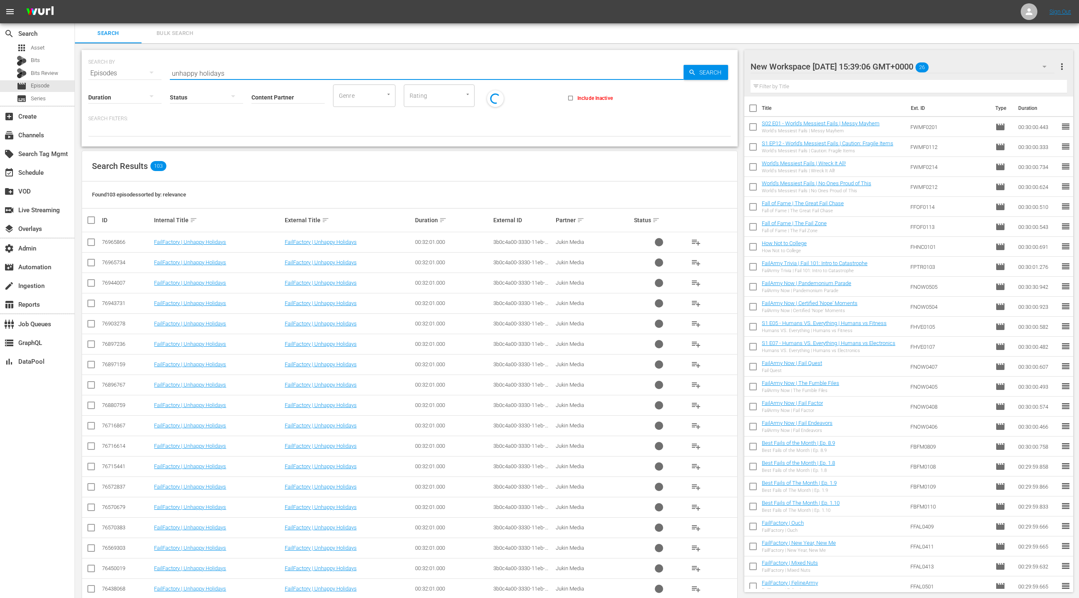
click at [190, 96] on div at bounding box center [206, 96] width 73 height 23
click at [192, 100] on div "Ready to Schedule" at bounding box center [211, 96] width 82 height 13
click at [214, 93] on div at bounding box center [206, 96] width 73 height 23
click at [205, 98] on div "Ready to Schedule" at bounding box center [211, 96] width 82 height 13
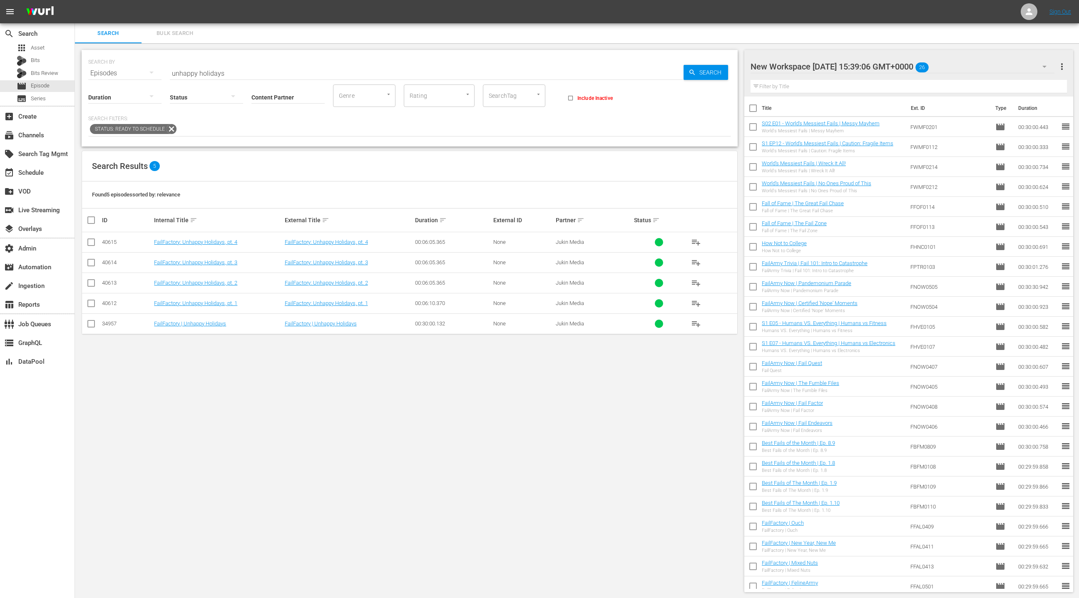
click at [109, 325] on div "34957" at bounding box center [127, 324] width 50 height 6
copy div "34957"
drag, startPoint x: 89, startPoint y: 322, endPoint x: 170, endPoint y: 305, distance: 82.6
click at [89, 322] on input "checkbox" at bounding box center [91, 326] width 10 height 10
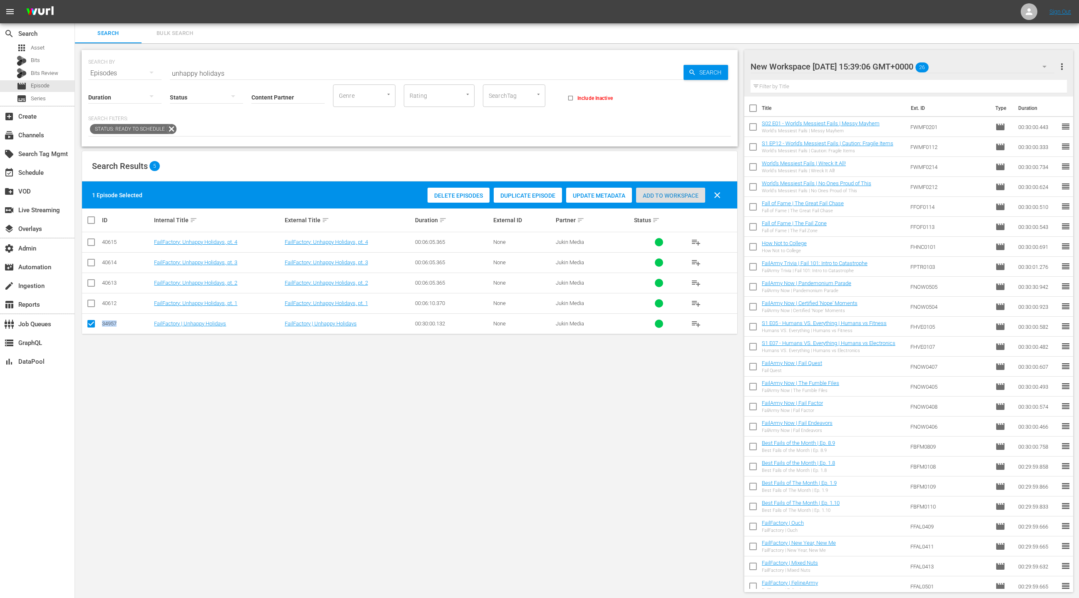
drag, startPoint x: 654, startPoint y: 192, endPoint x: 548, endPoint y: 182, distance: 106.7
click at [654, 192] on span "Add to Workspace" at bounding box center [670, 195] width 69 height 7
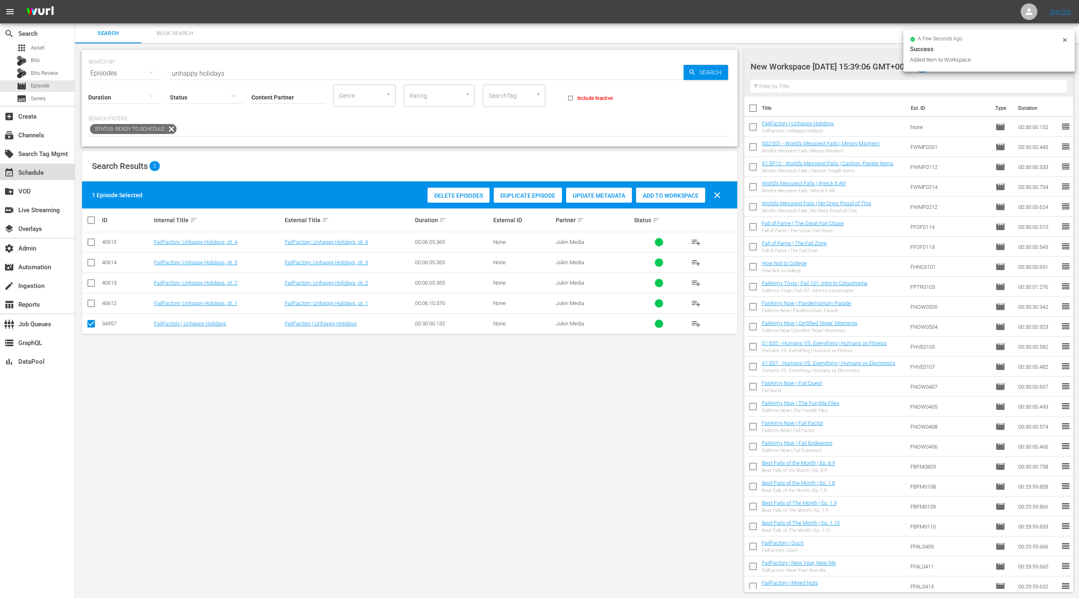
click at [52, 172] on div "event_available Schedule" at bounding box center [37, 172] width 75 height 17
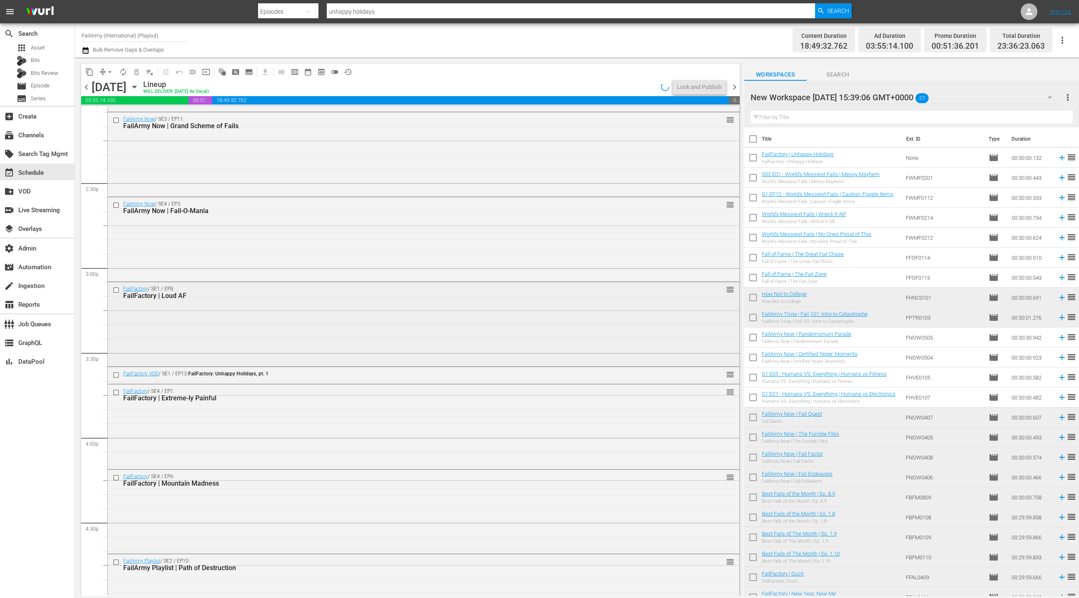
scroll to position [2396, 0]
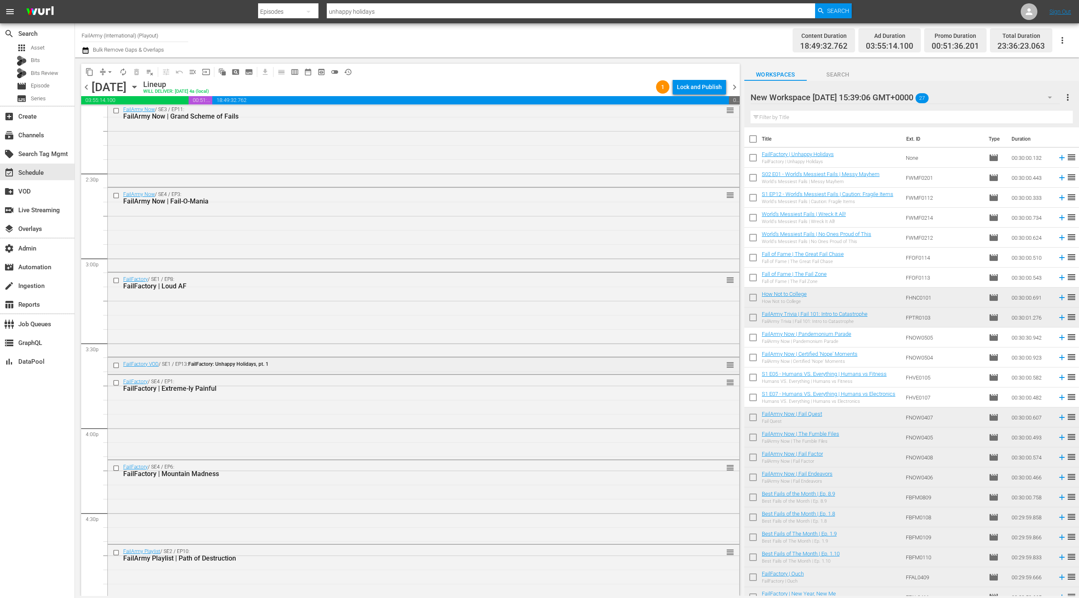
click at [386, 366] on div "FailFactory VOD / SE1 / EP13: FailFactory: Unhappy Holidays, pt. 1" at bounding box center [407, 364] width 569 height 6
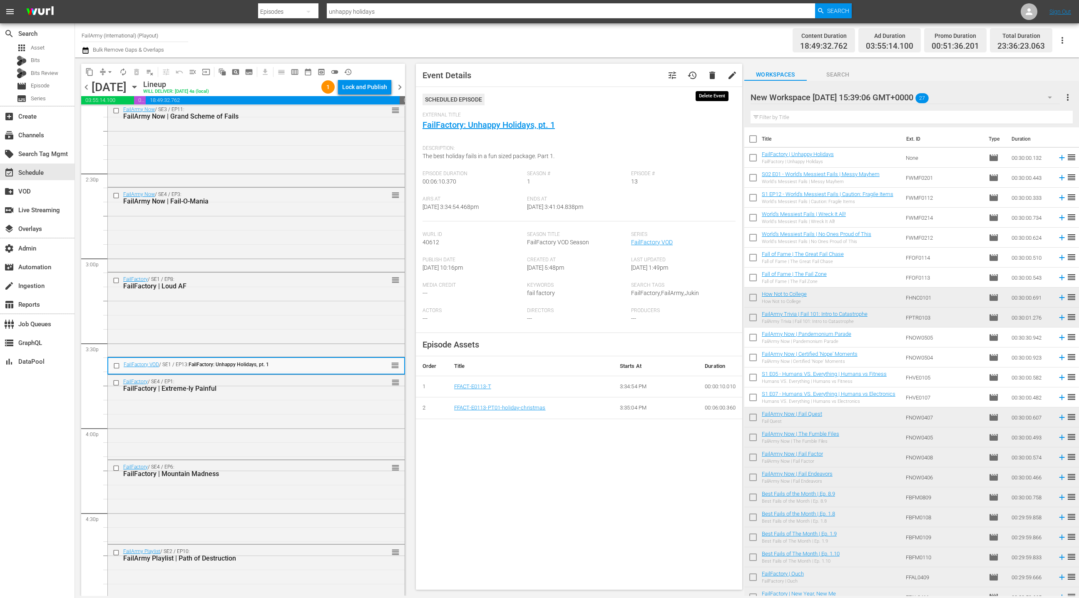
click at [710, 75] on span "delete" at bounding box center [713, 75] width 10 height 10
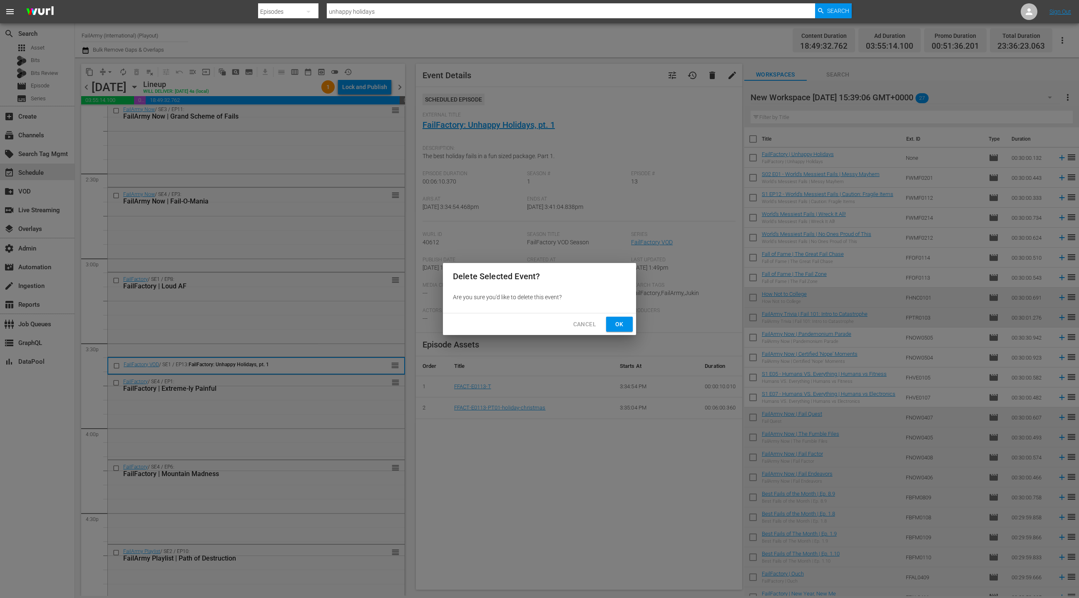
click at [624, 326] on span "Ok" at bounding box center [619, 324] width 13 height 10
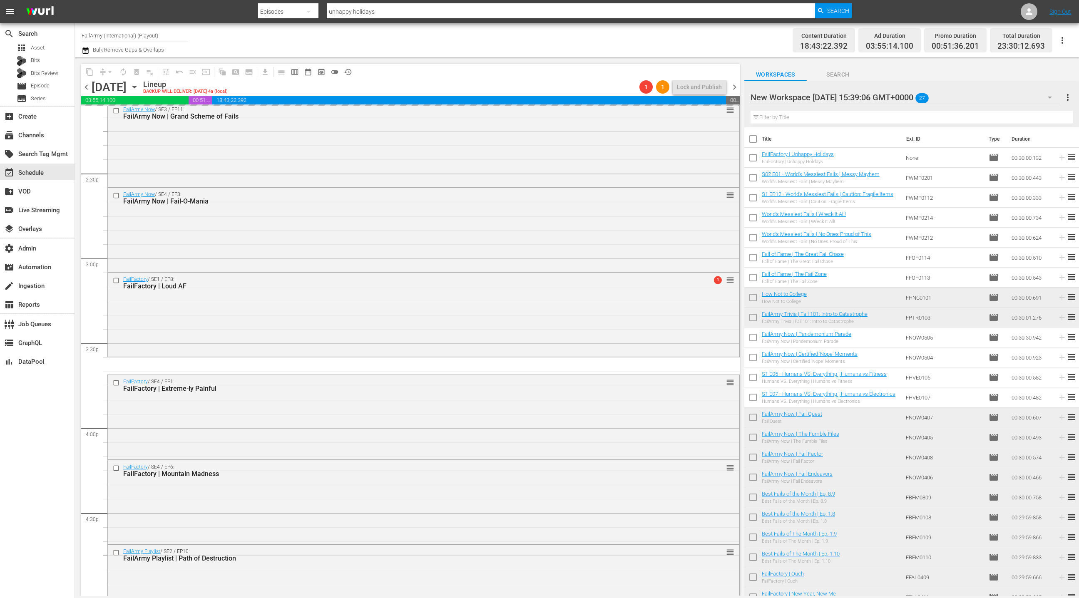
click at [733, 88] on span "chevron_right" at bounding box center [735, 87] width 10 height 10
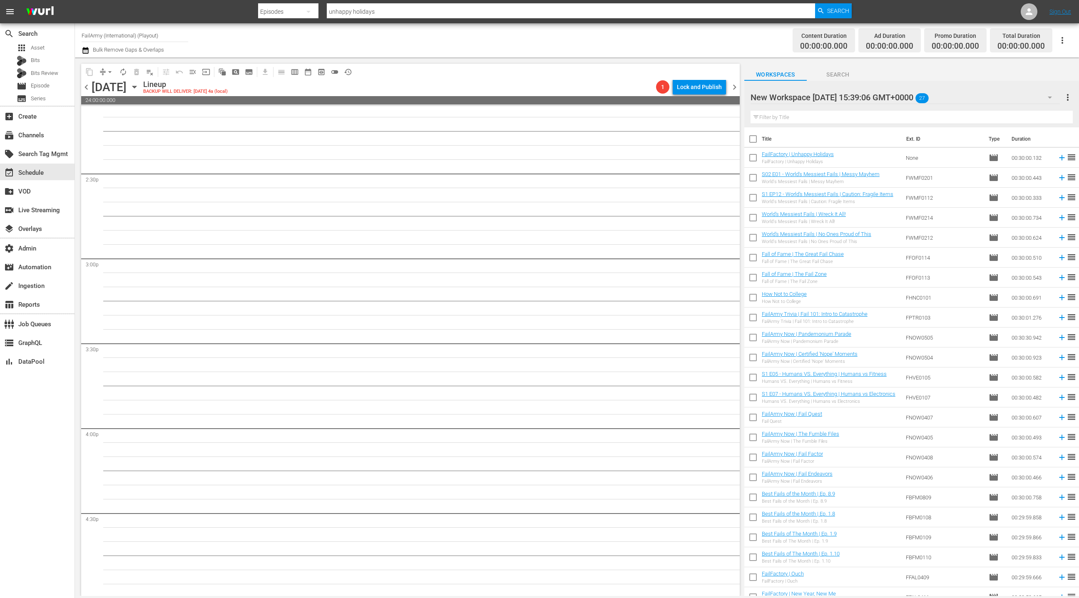
click at [756, 160] on input "checkbox" at bounding box center [753, 159] width 17 height 17
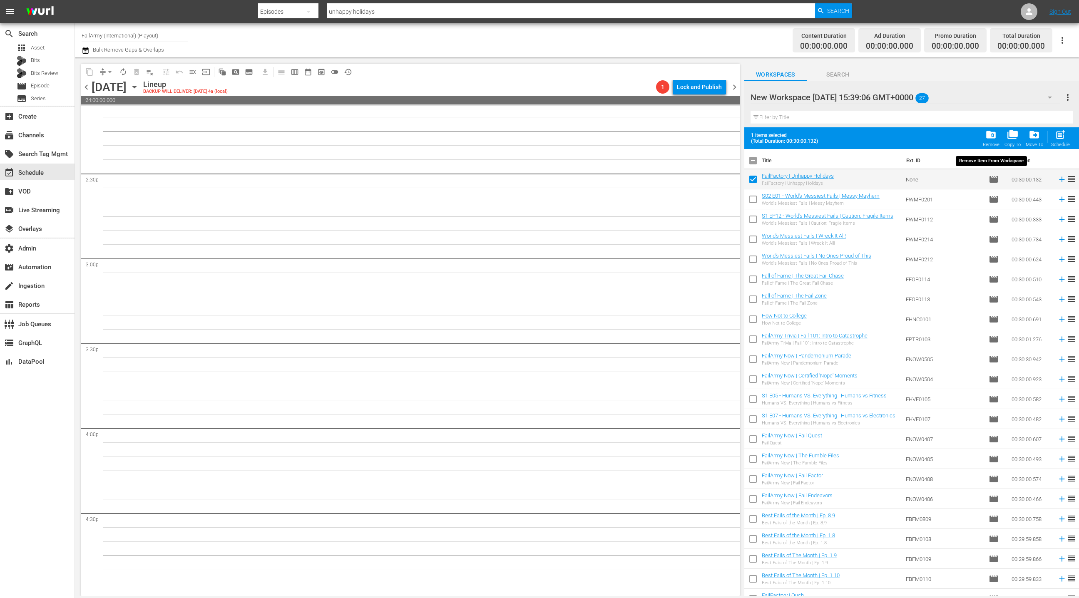
click at [994, 140] on span "folder_delete" at bounding box center [991, 134] width 11 height 11
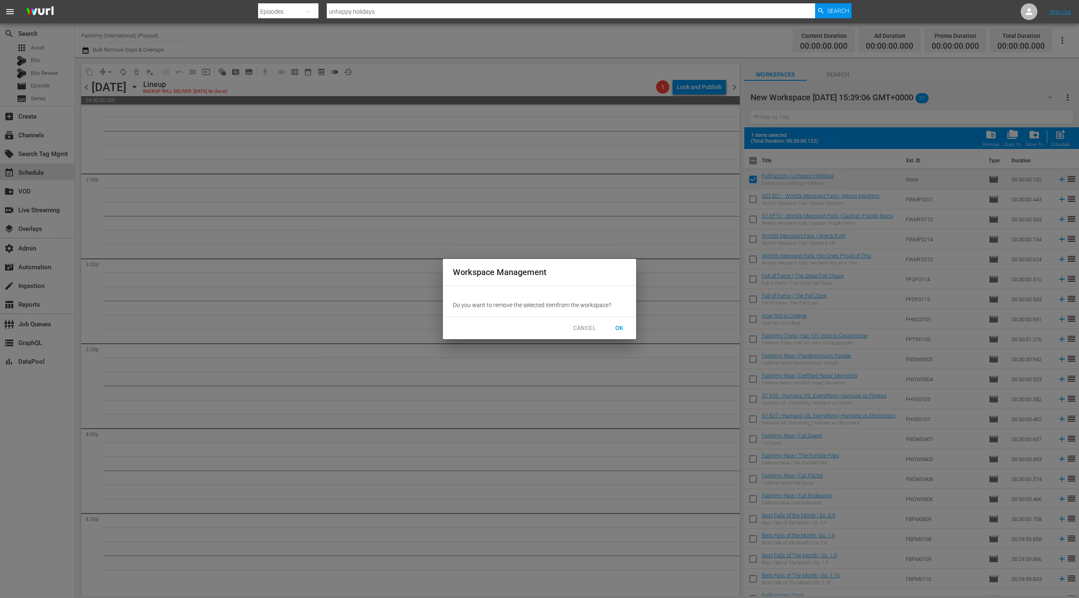
drag, startPoint x: 622, startPoint y: 330, endPoint x: 618, endPoint y: 326, distance: 5.9
click at [621, 329] on span "OK" at bounding box center [619, 328] width 13 height 10
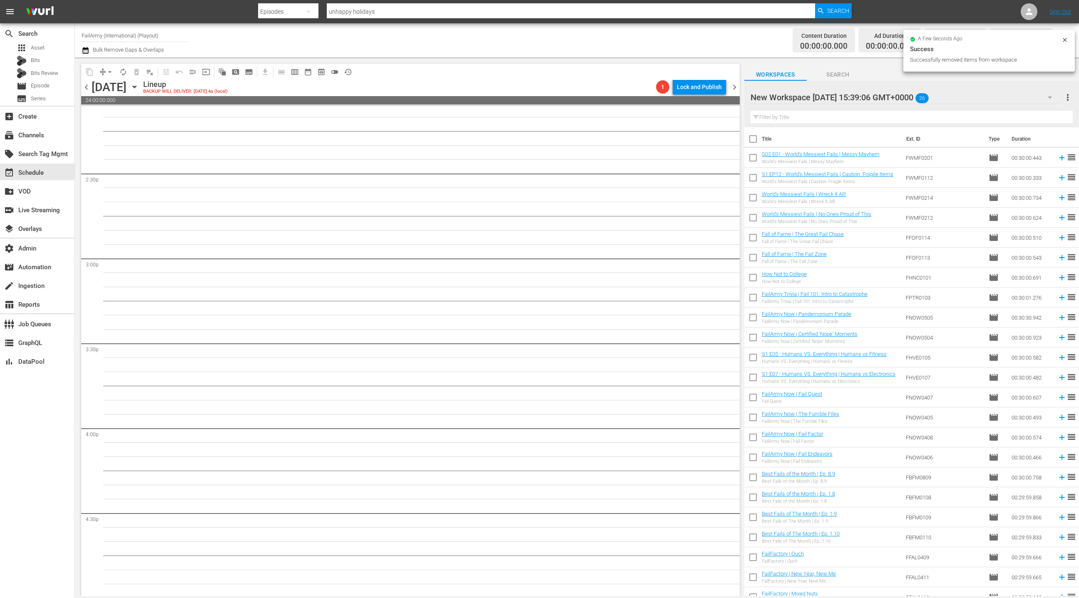
click at [755, 139] on input "checkbox" at bounding box center [753, 140] width 17 height 17
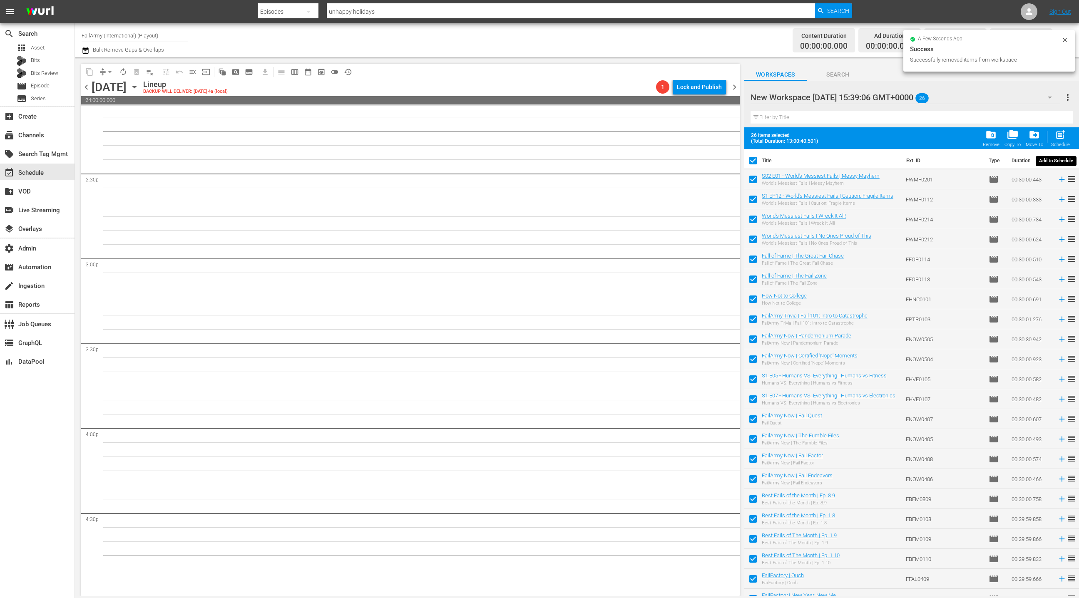
click at [1062, 136] on span "post_add" at bounding box center [1060, 134] width 11 height 11
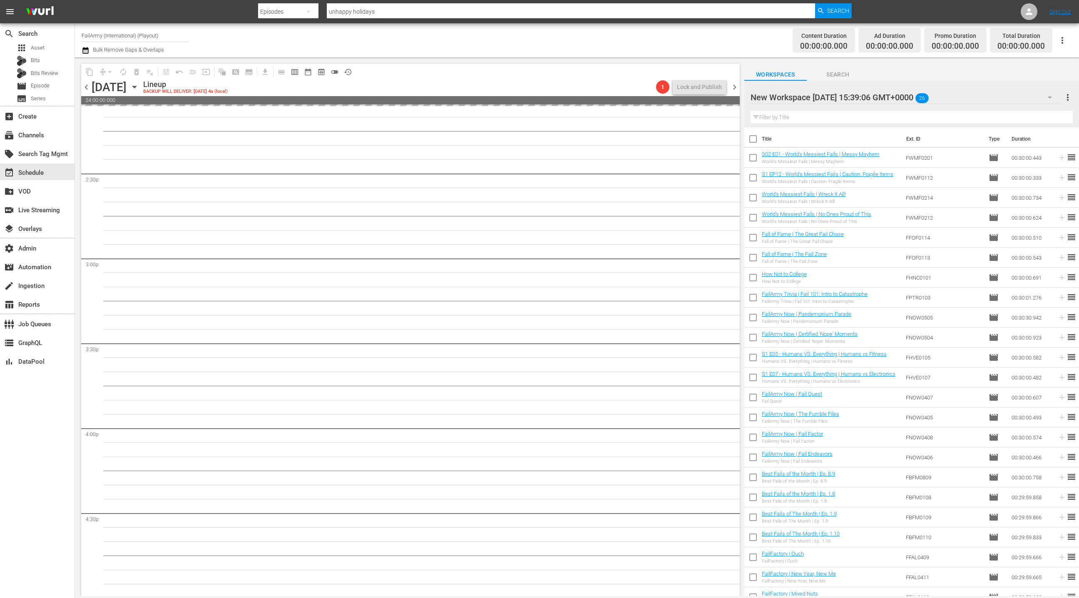
click at [86, 86] on span "chevron_left" at bounding box center [86, 87] width 10 height 10
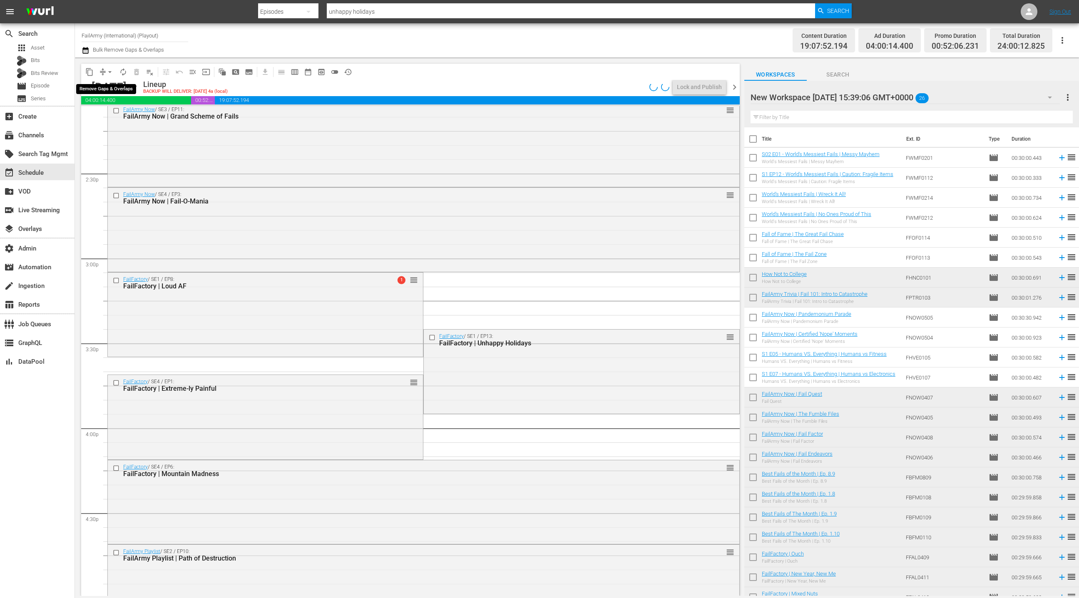
click at [107, 72] on span "arrow_drop_down" at bounding box center [110, 72] width 8 height 8
click at [117, 115] on li "Align to End of Previous Day" at bounding box center [110, 116] width 87 height 14
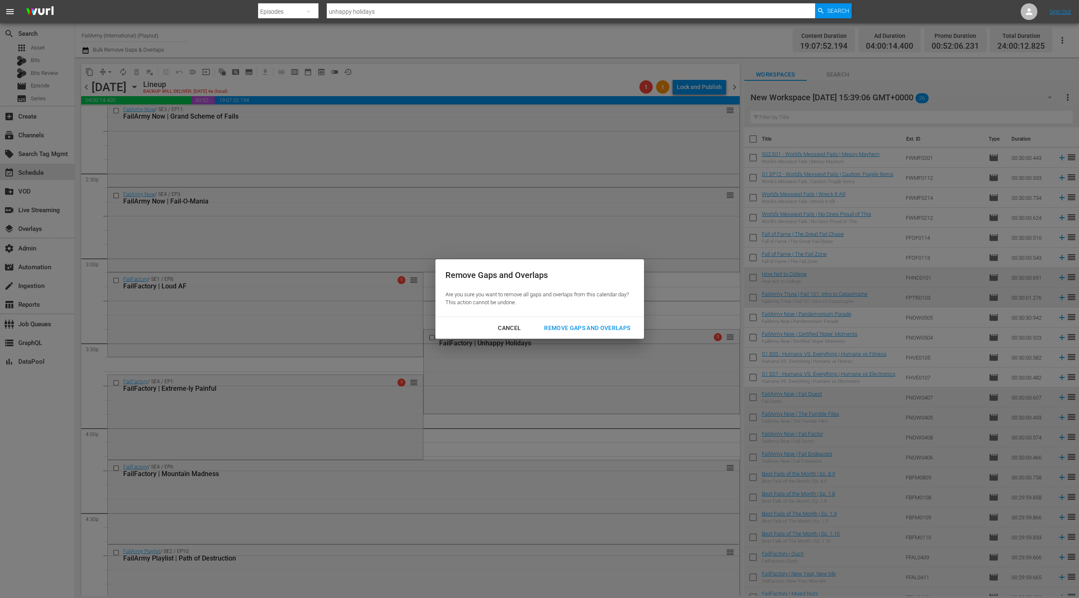
click at [551, 327] on div "Remove Gaps and Overlaps" at bounding box center [588, 328] width 100 height 10
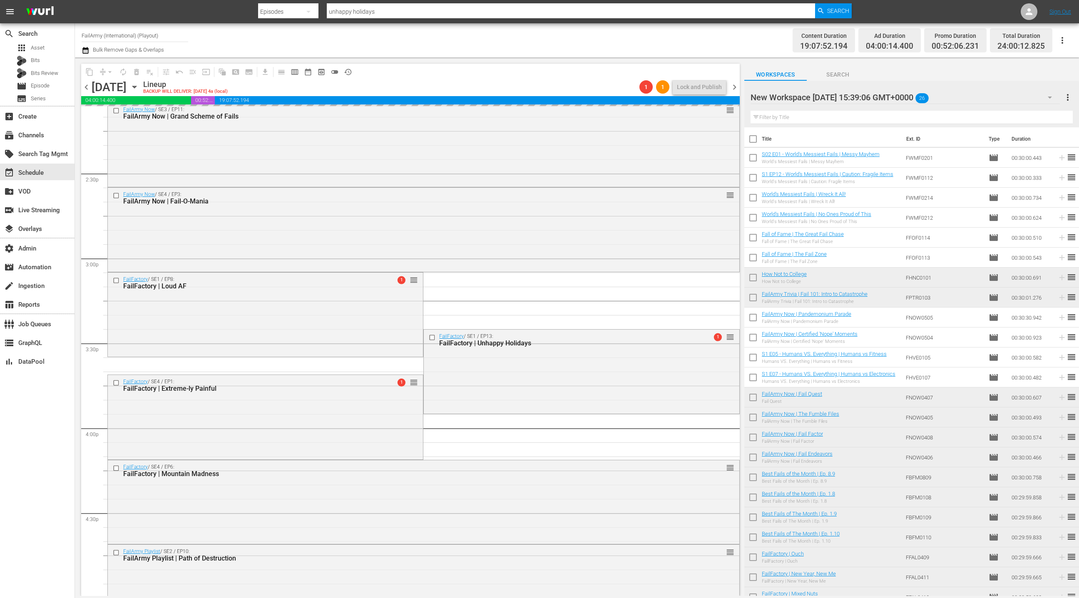
click at [736, 91] on span "chevron_right" at bounding box center [735, 87] width 10 height 10
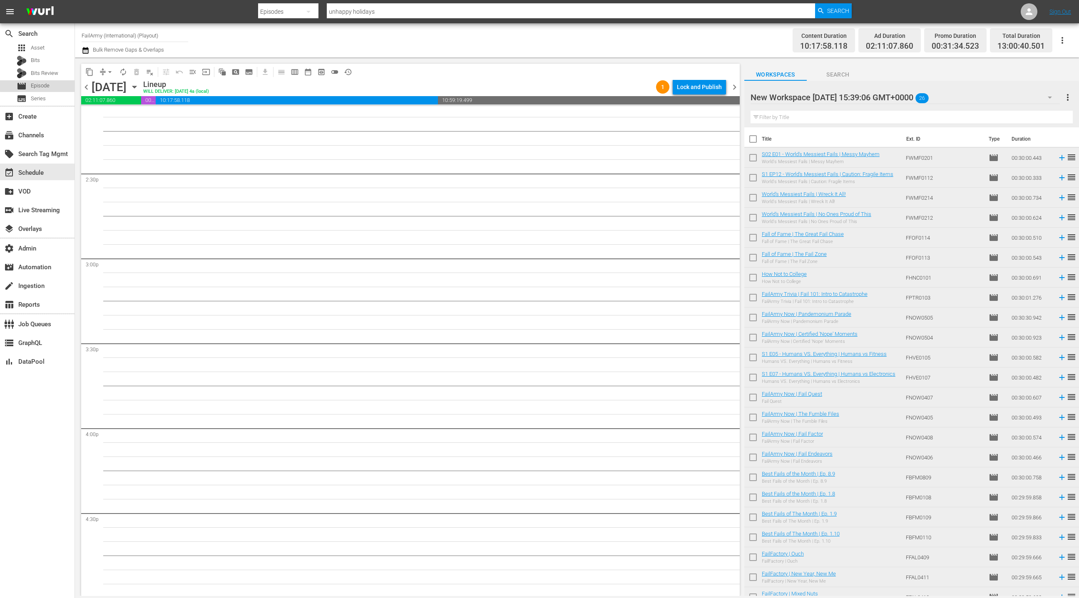
click at [55, 82] on div "movie Episode" at bounding box center [37, 86] width 75 height 12
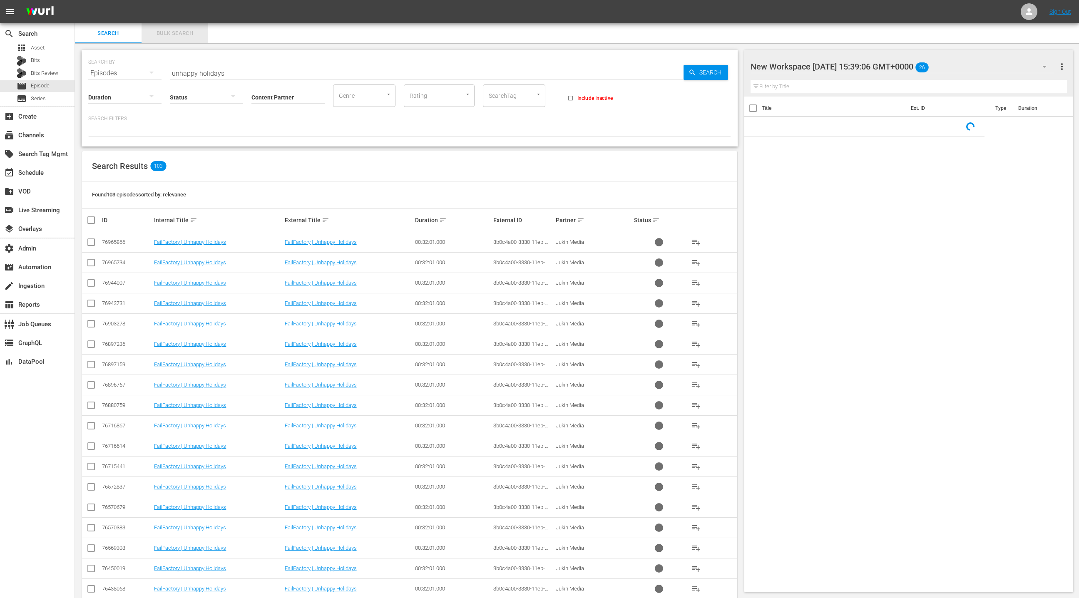
click at [164, 36] on span "Bulk Search" at bounding box center [175, 34] width 57 height 10
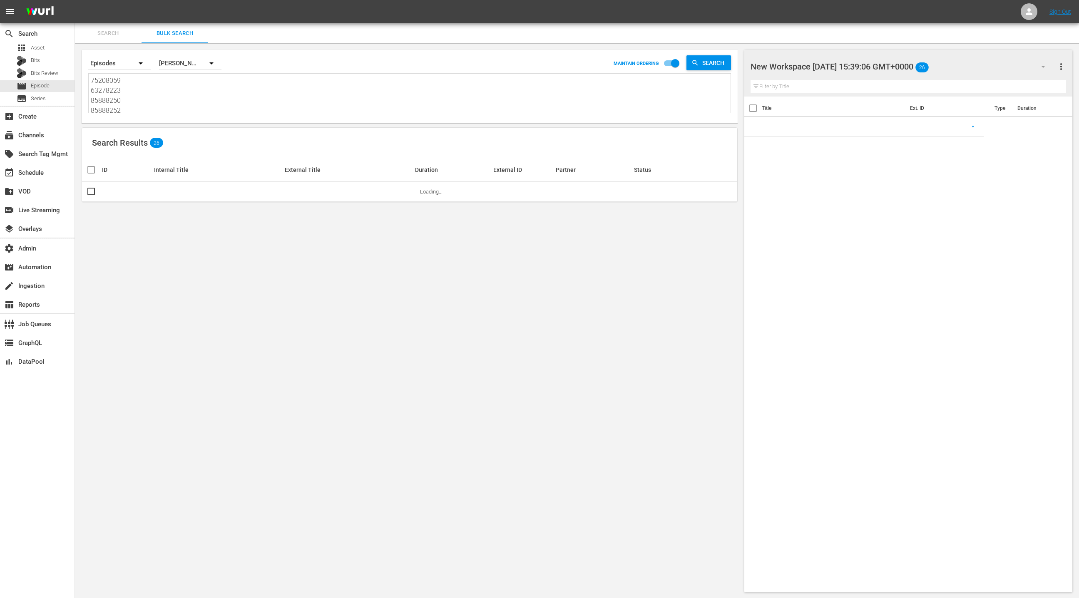
click at [182, 106] on textarea "75208059 63278223 85888250 85888252 87750095 85888240 87750091 87750096 8775010…" at bounding box center [411, 95] width 640 height 38
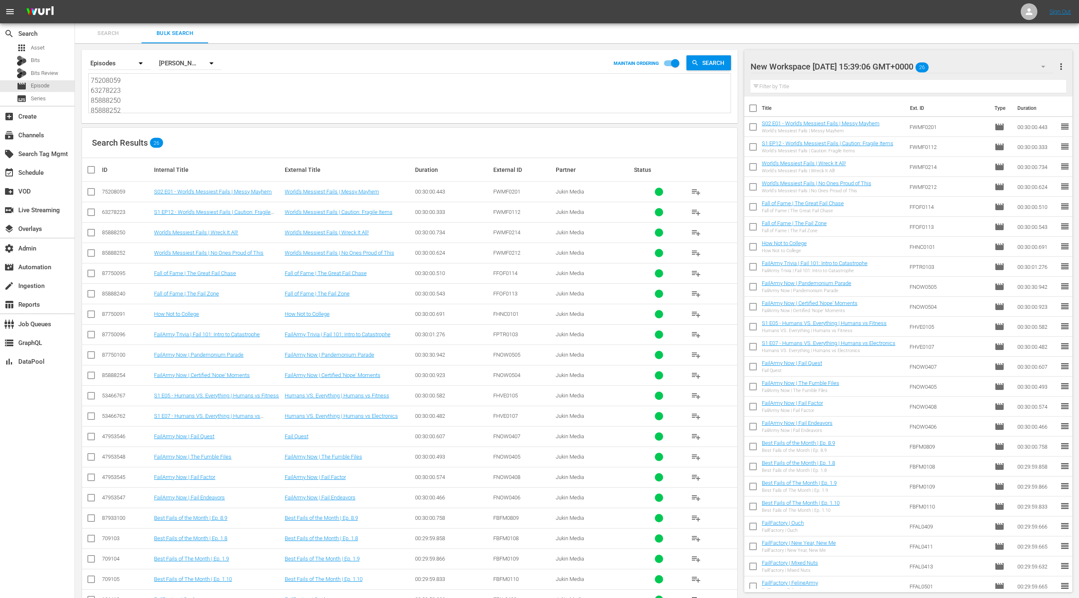
paste textarea "85888245 709071 29461763 47953550 44921 34979 101405 101410 84174 280180 818087…"
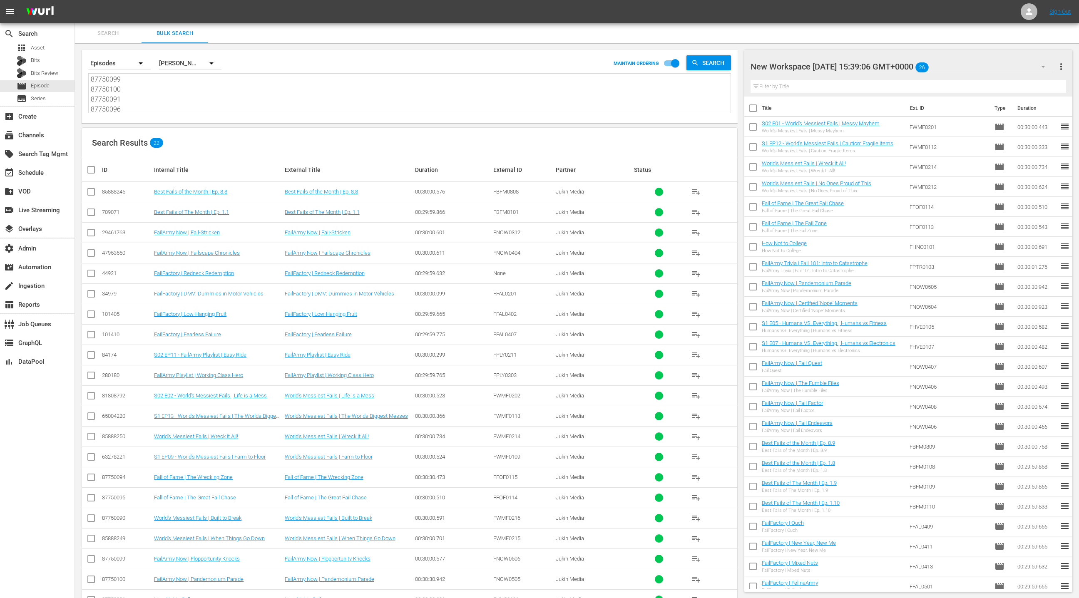
click at [1059, 66] on span "more_vert" at bounding box center [1062, 67] width 10 height 10
click at [1026, 81] on div "Clear All Workspace Items" at bounding box center [1008, 82] width 98 height 15
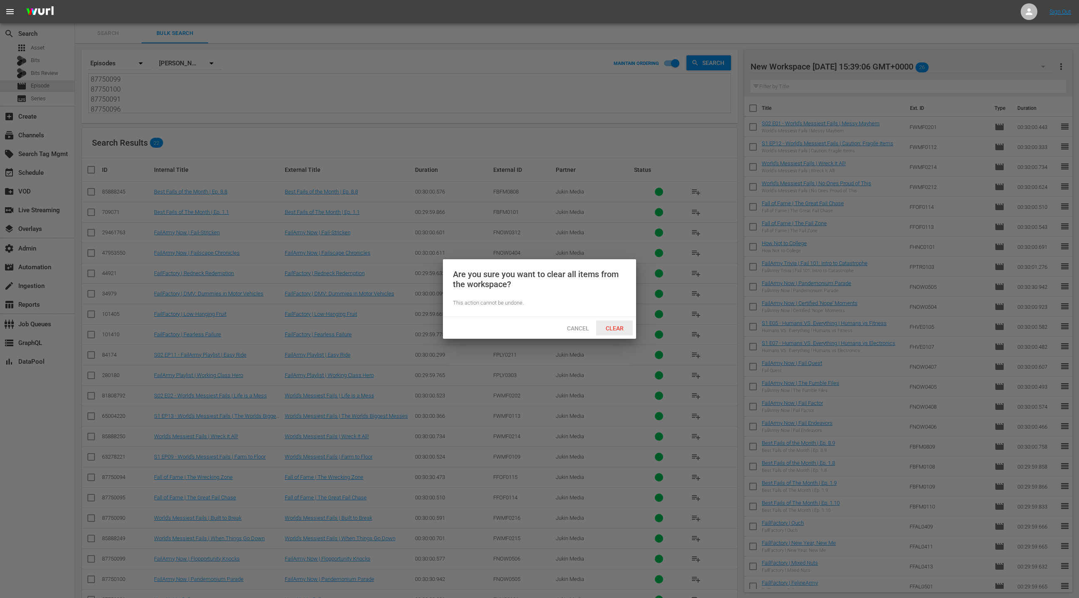
click at [617, 329] on div "Clear" at bounding box center [614, 328] width 37 height 15
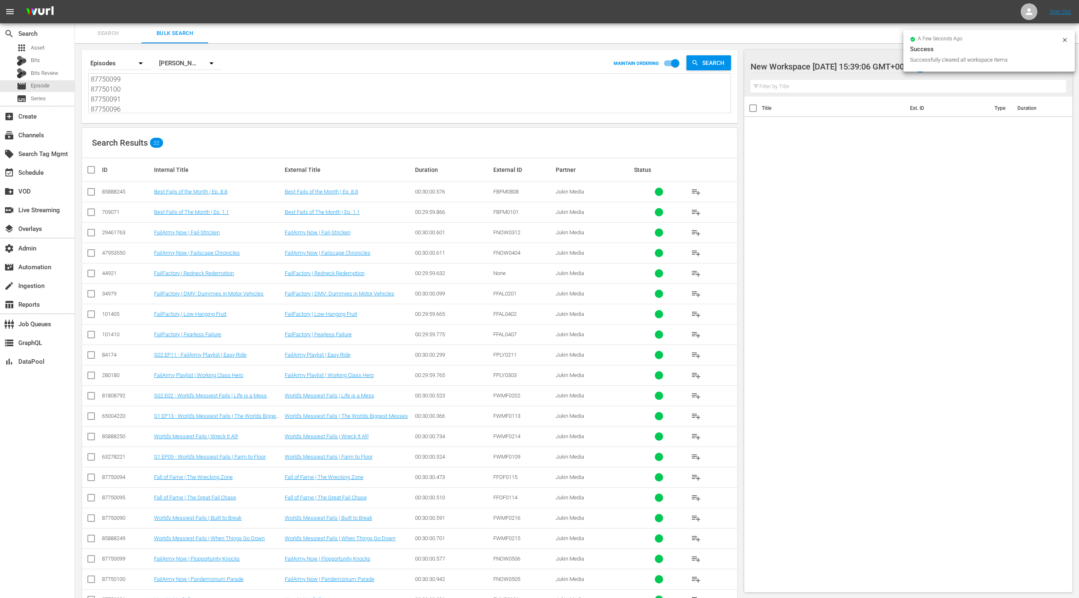
click at [92, 173] on input "checkbox" at bounding box center [94, 170] width 17 height 10
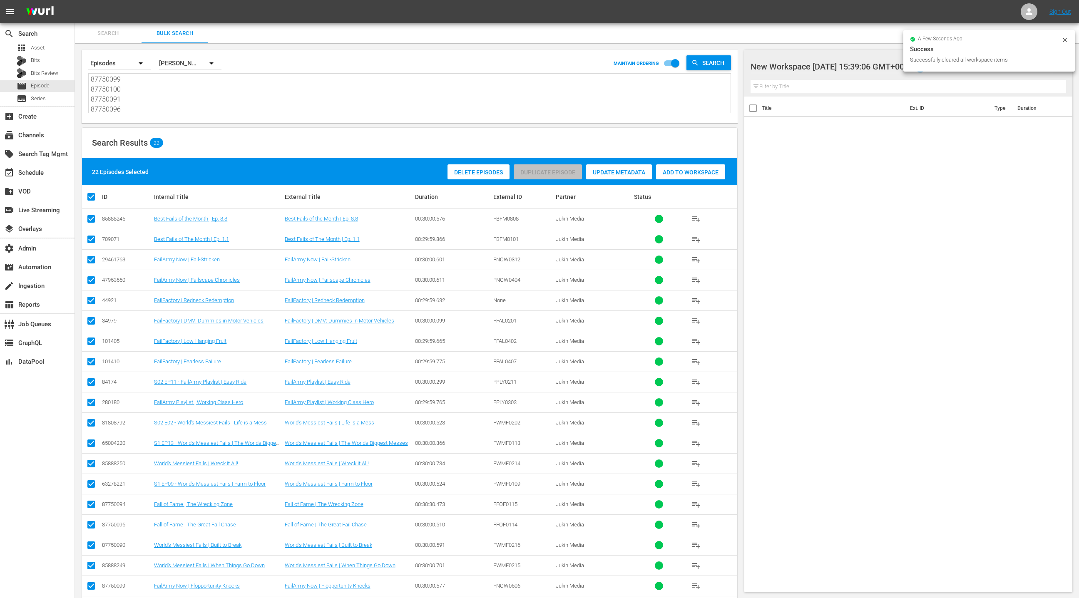
click at [682, 176] on div "Add to Workspace" at bounding box center [690, 172] width 69 height 16
click at [64, 171] on div "event_available Schedule" at bounding box center [37, 172] width 75 height 17
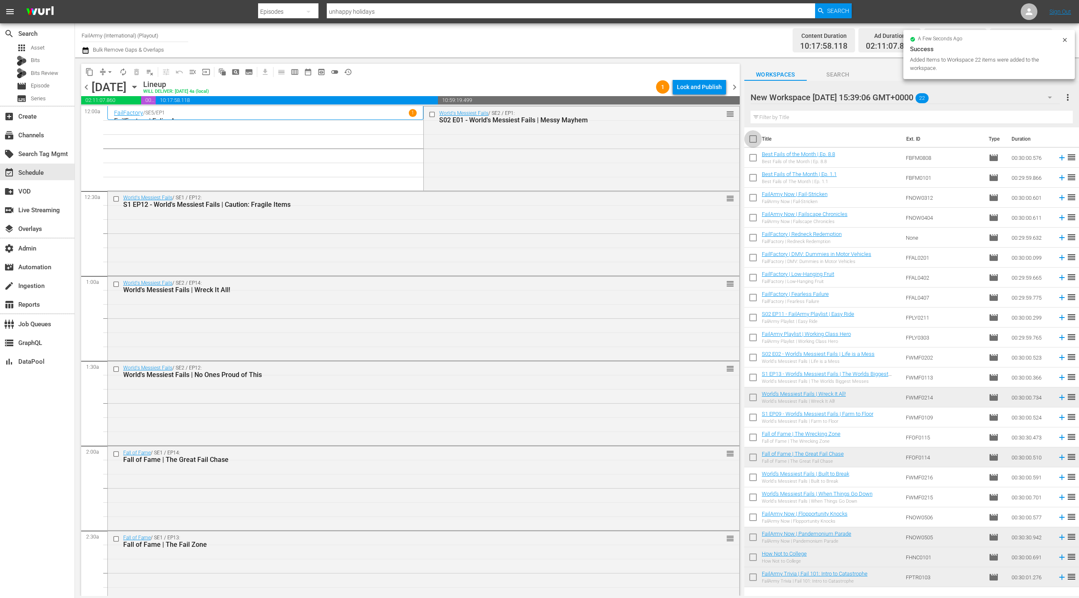
click at [755, 142] on input "checkbox" at bounding box center [753, 140] width 17 height 17
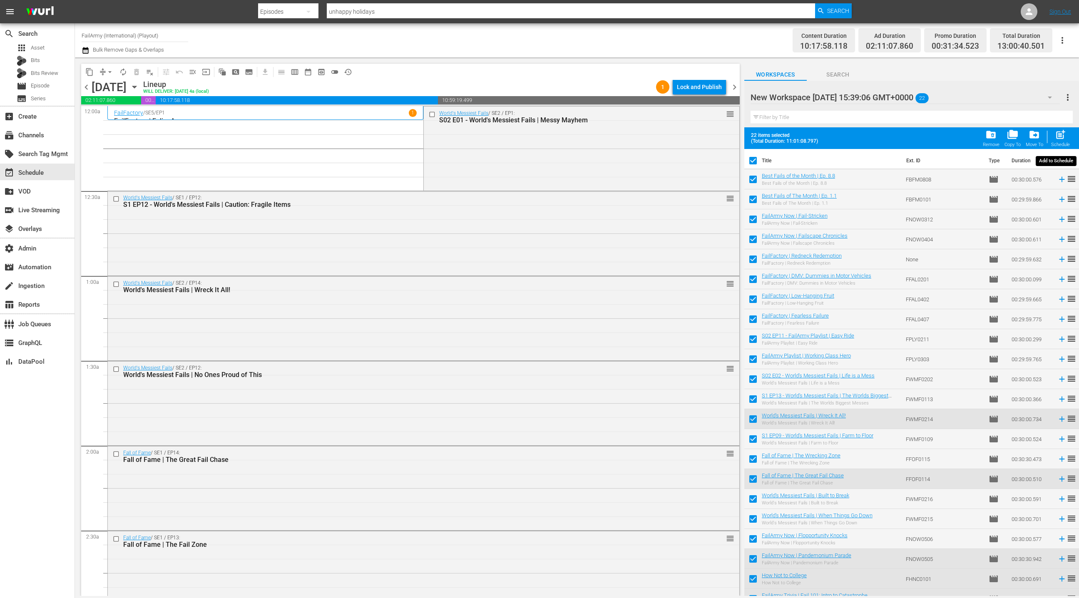
click at [1059, 140] on div "post_add Schedule" at bounding box center [1061, 138] width 19 height 18
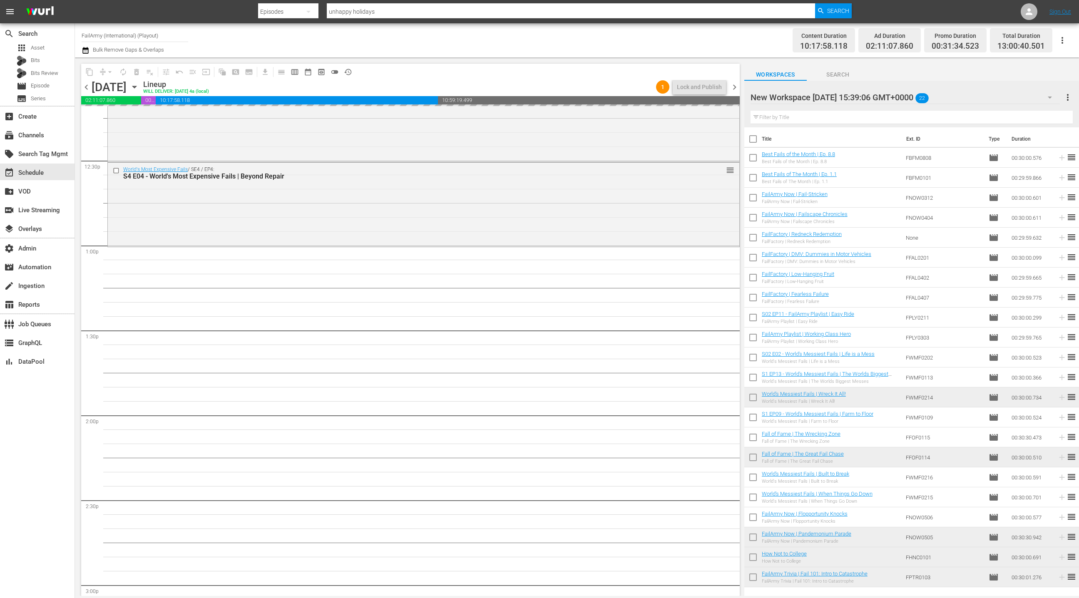
scroll to position [2071, 0]
click at [736, 90] on span "chevron_right" at bounding box center [735, 87] width 10 height 10
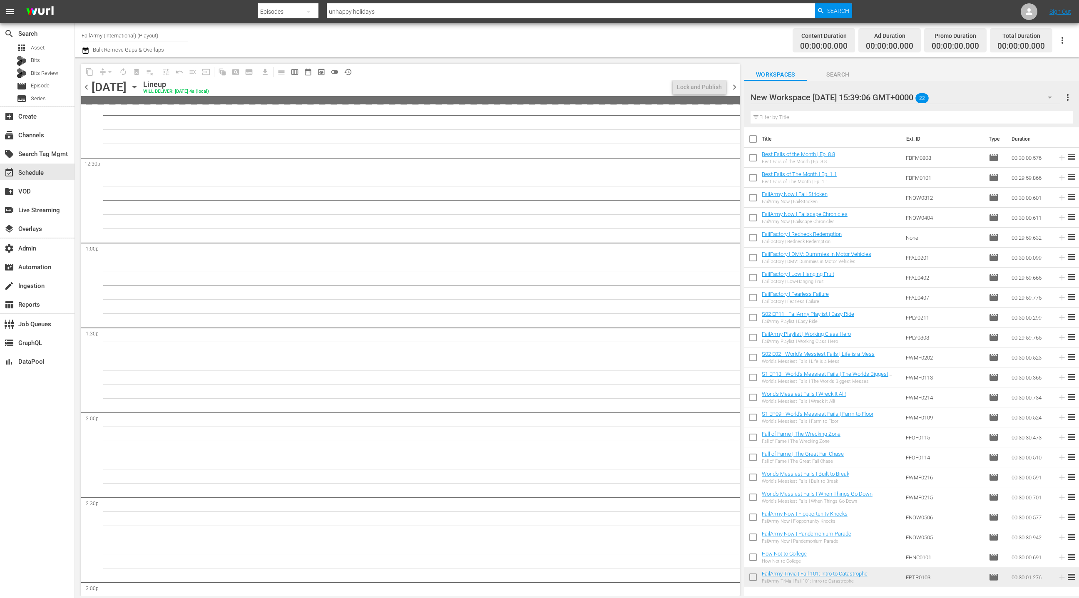
click at [89, 89] on span "chevron_left" at bounding box center [86, 87] width 10 height 10
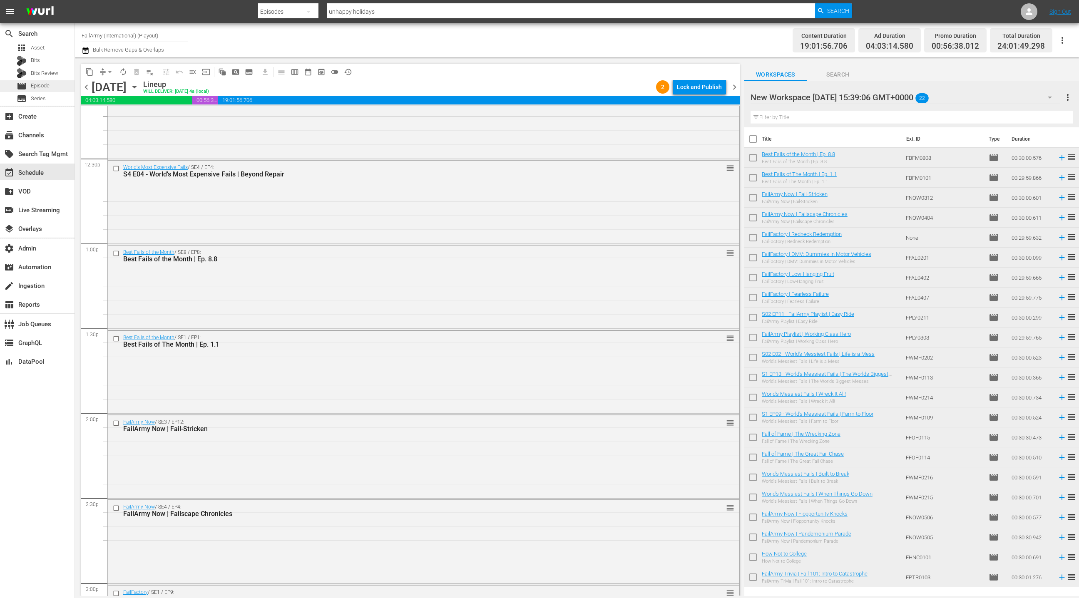
click at [59, 89] on div "movie Episode" at bounding box center [37, 86] width 75 height 12
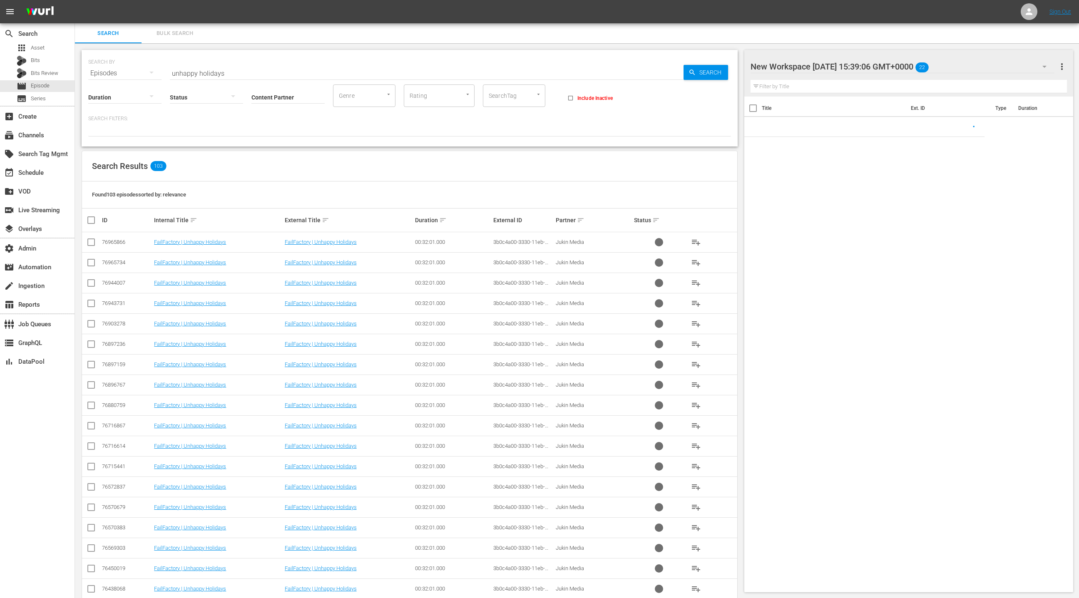
click at [169, 35] on span "Bulk Search" at bounding box center [175, 34] width 57 height 10
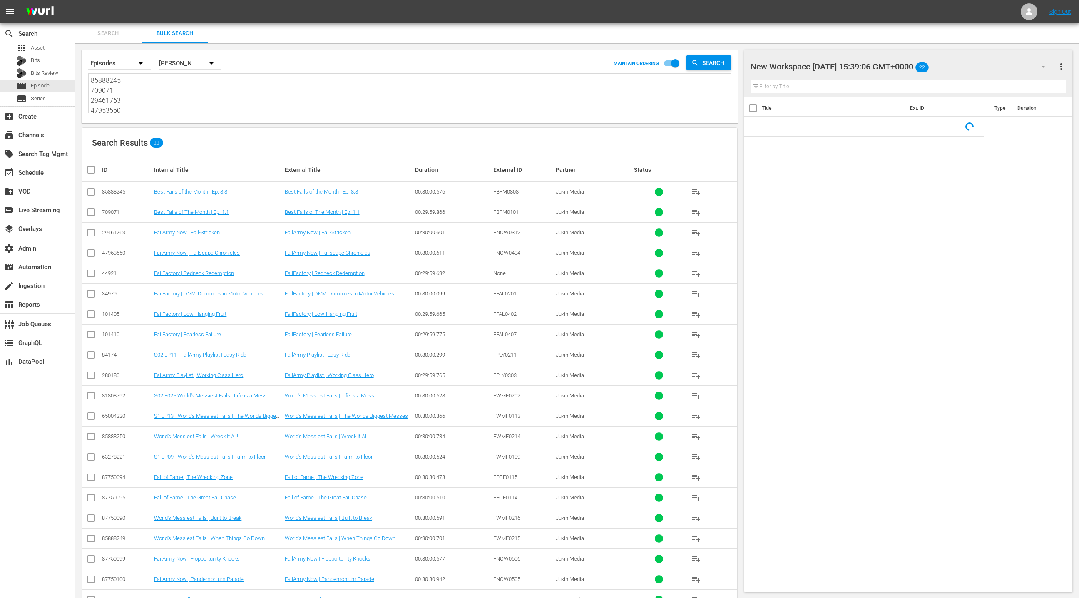
click at [181, 102] on textarea "85888245 709071 29461763 47953550 44921 34979 101405 101410 84174 280180 818087…" at bounding box center [411, 95] width 640 height 38
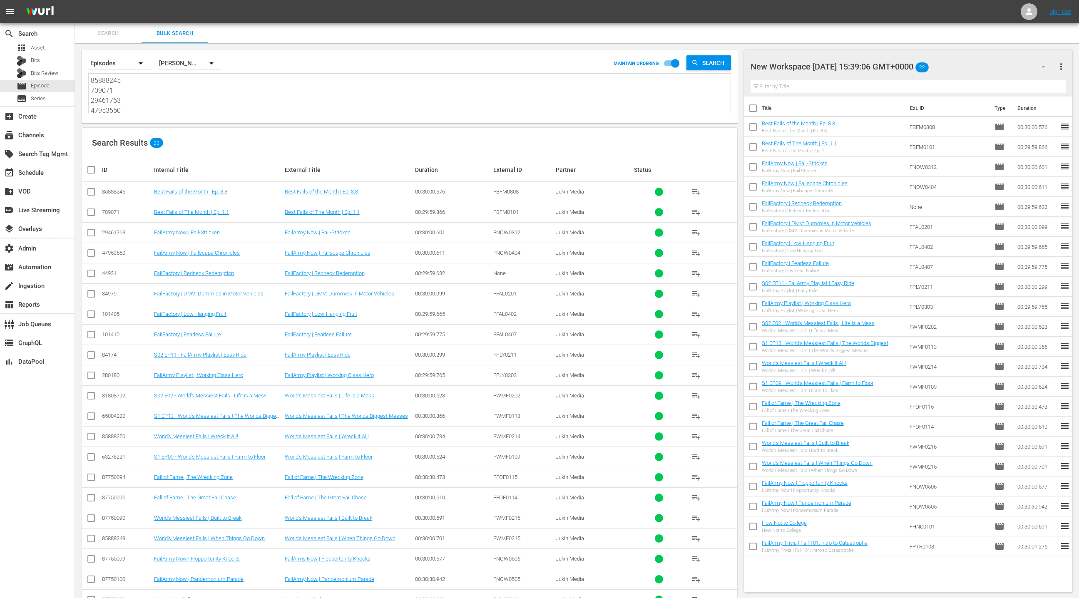
paste textarea "34034483 72222210 74793725 76055574 78634926 80150167 81808797 84164055 8588824…"
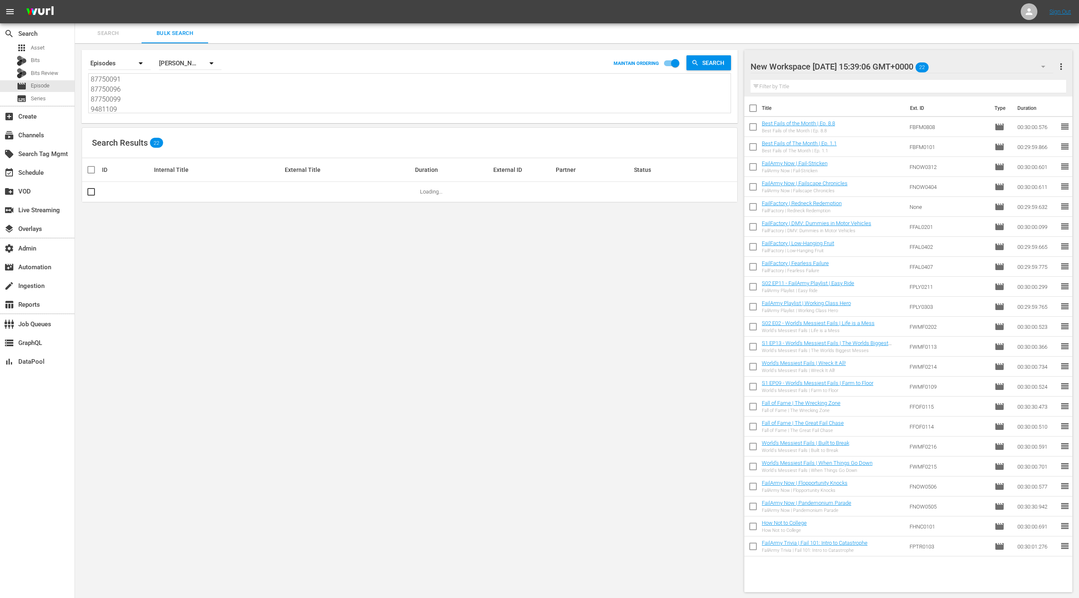
click at [1047, 66] on icon "button" at bounding box center [1044, 67] width 10 height 10
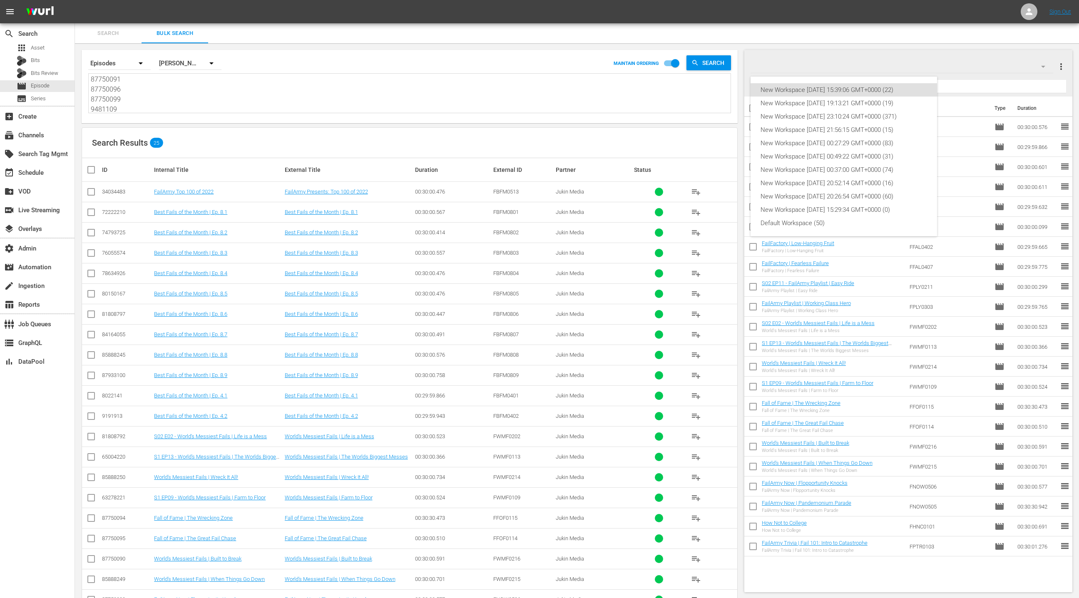
drag, startPoint x: 998, startPoint y: 68, endPoint x: 1005, endPoint y: 67, distance: 7.2
click at [998, 68] on div "New Workspace [DATE] 15:39:06 GMT+0000 (22) New Workspace [DATE] 19:13:21 GMT+0…" at bounding box center [539, 299] width 1079 height 598
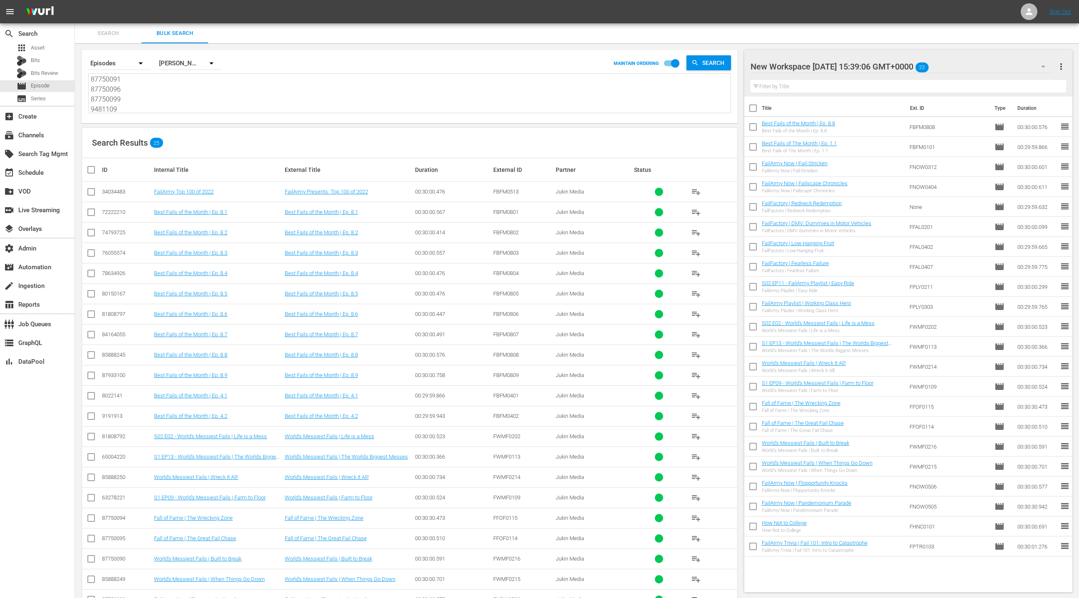
click at [1063, 67] on span "more_vert" at bounding box center [1062, 67] width 10 height 10
click at [1017, 82] on div "Clear All Workspace Items" at bounding box center [1008, 82] width 98 height 15
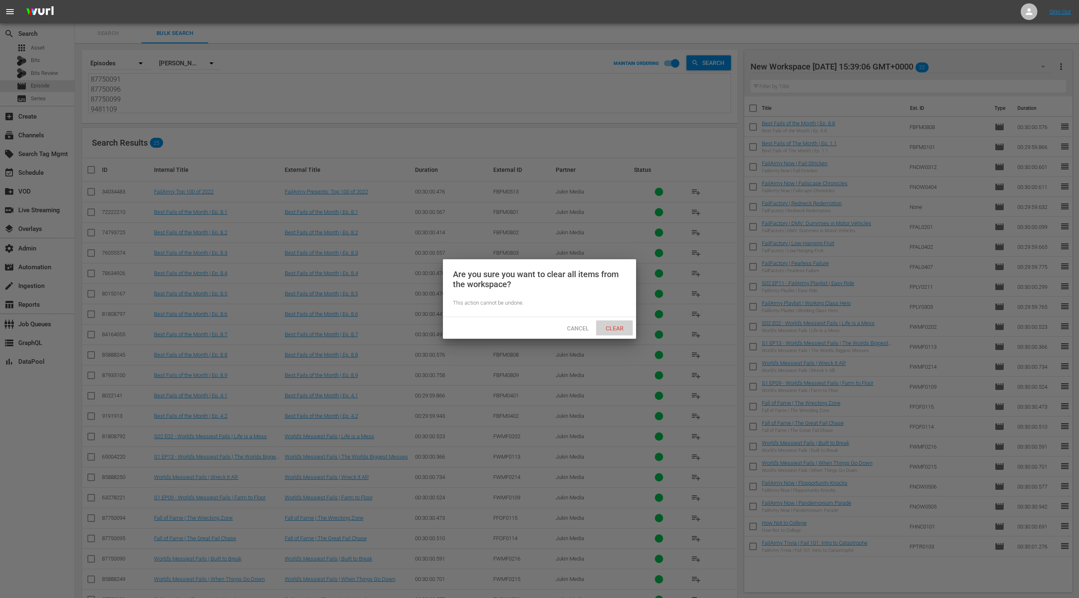
click at [617, 326] on span "Clear" at bounding box center [614, 328] width 31 height 7
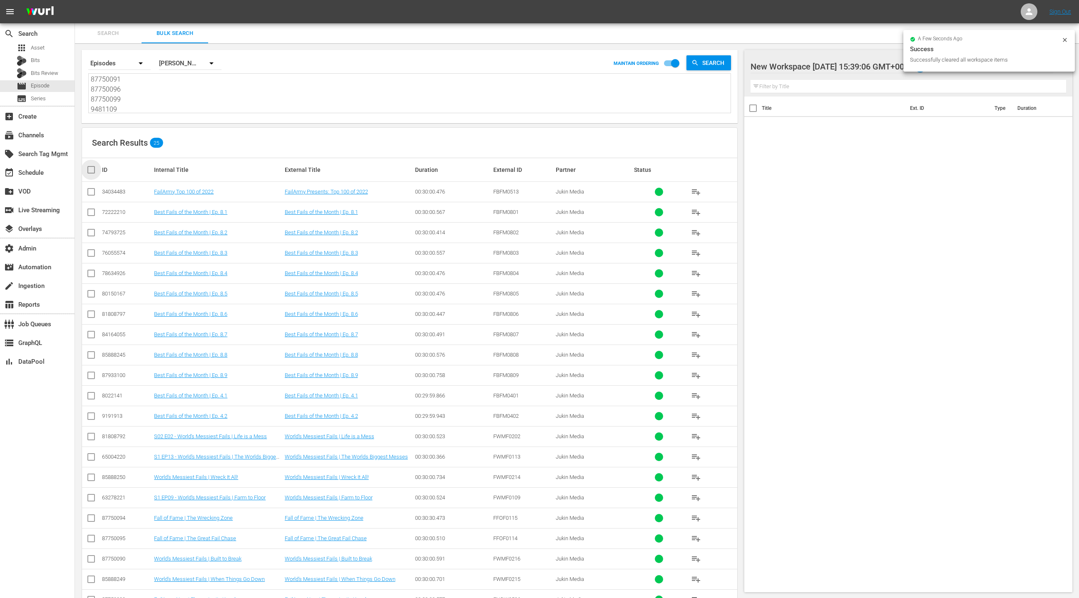
click at [90, 167] on input "checkbox" at bounding box center [94, 170] width 17 height 10
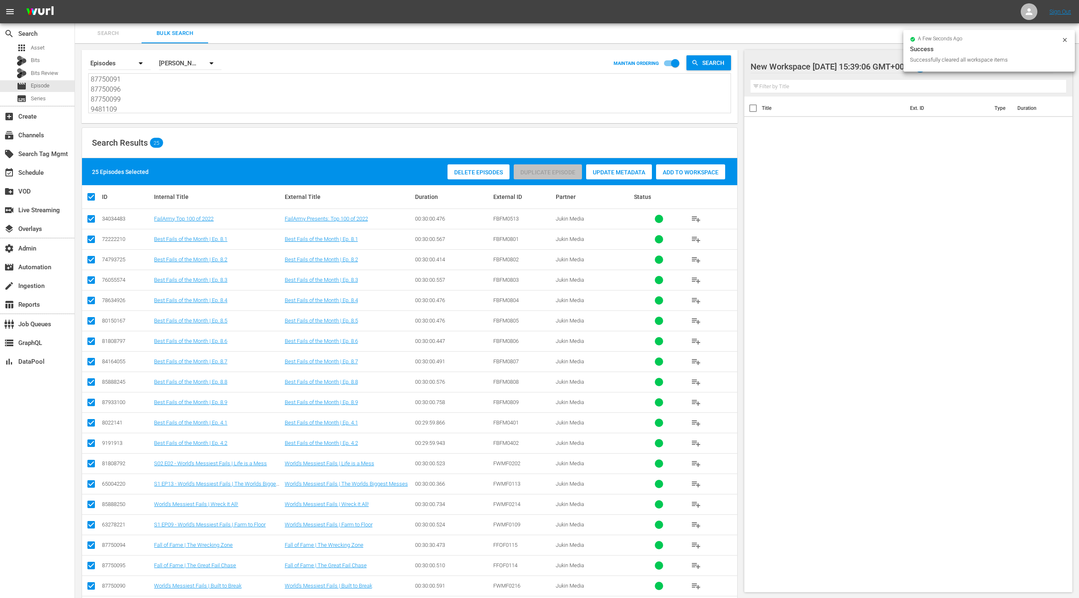
click at [676, 174] on span "Add to Workspace" at bounding box center [690, 172] width 69 height 7
click at [35, 172] on div "event_available Schedule" at bounding box center [23, 171] width 47 height 7
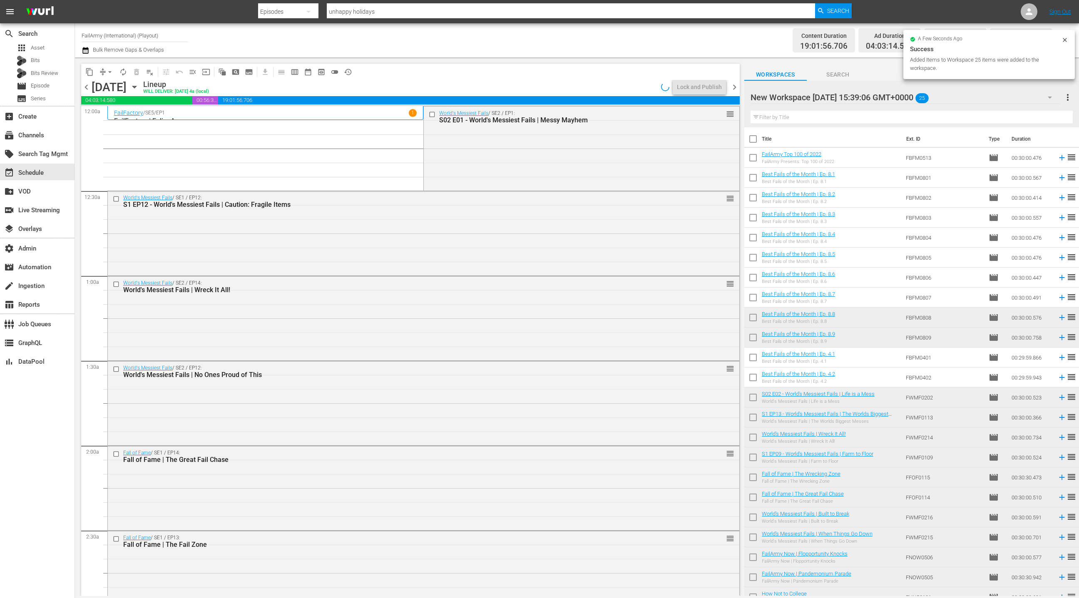
click at [735, 89] on span "chevron_right" at bounding box center [735, 87] width 10 height 10
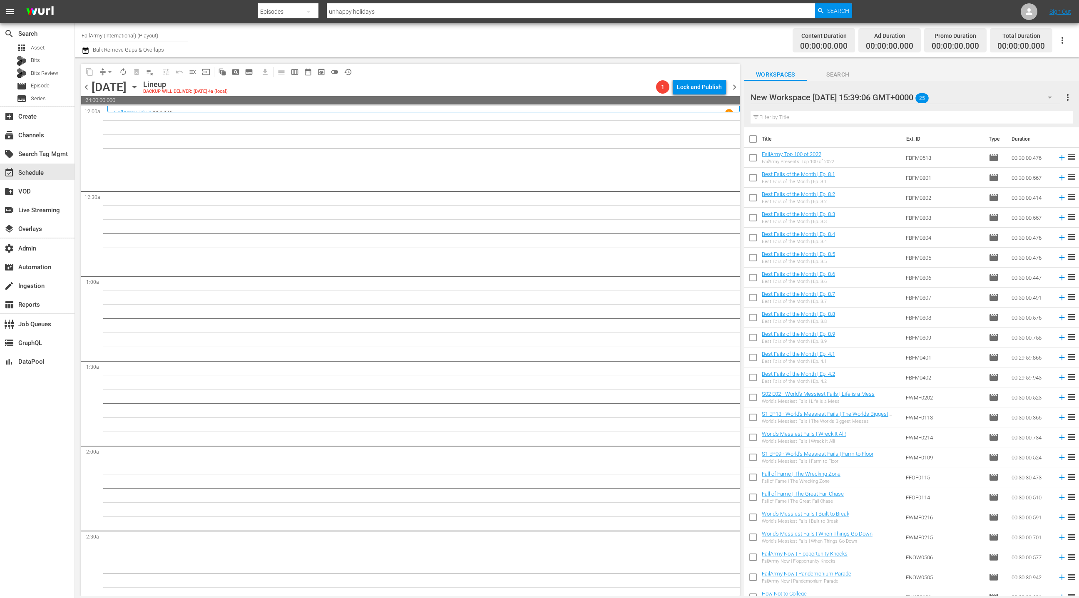
click at [757, 137] on input "checkbox" at bounding box center [753, 140] width 17 height 17
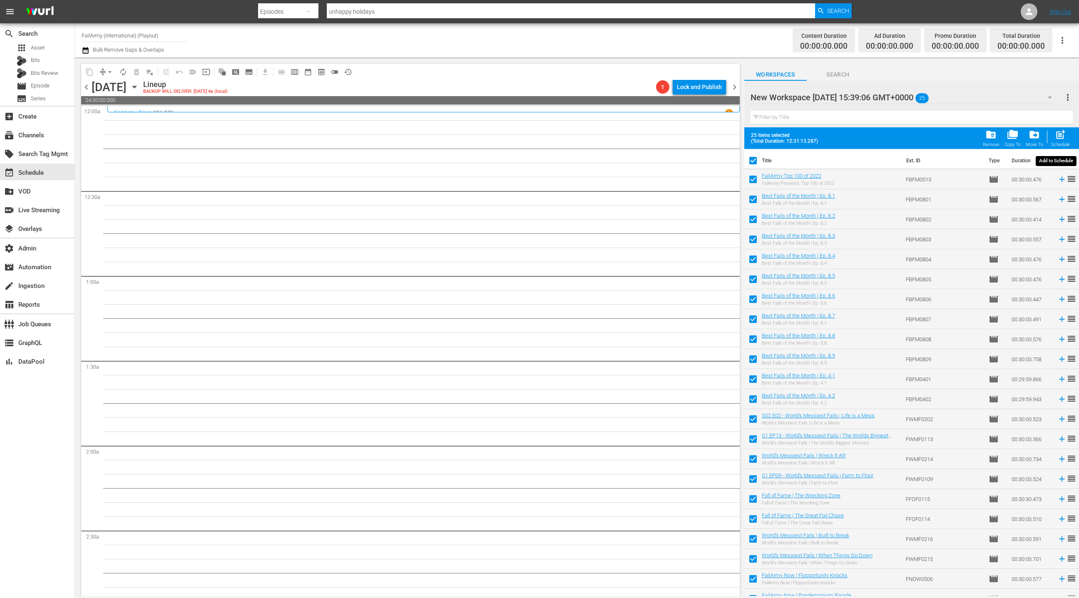
click at [1063, 139] on span "post_add" at bounding box center [1060, 134] width 11 height 11
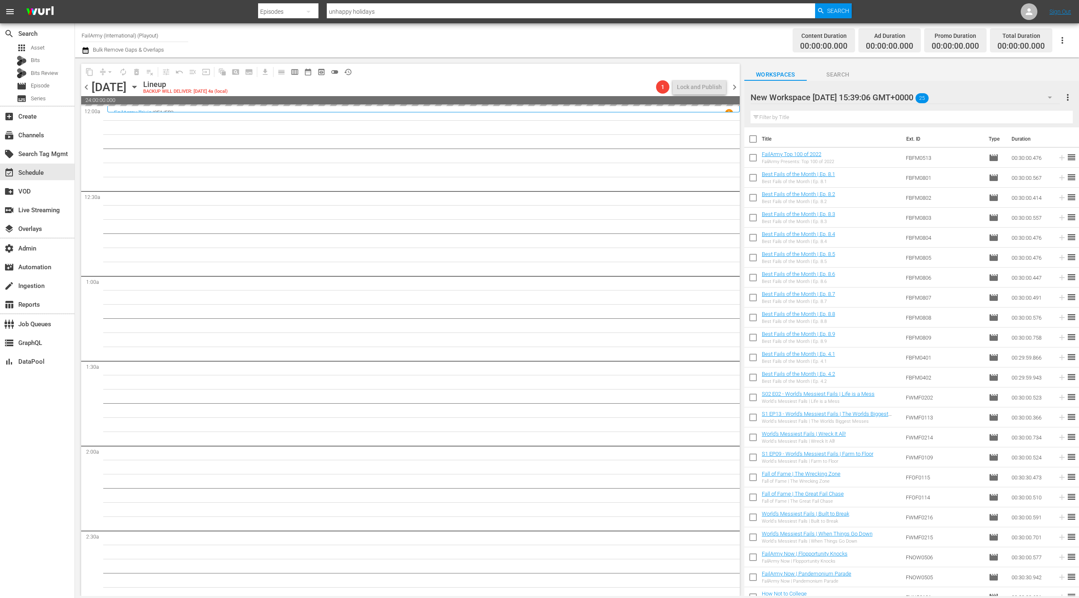
click at [737, 87] on span "chevron_right" at bounding box center [735, 87] width 10 height 10
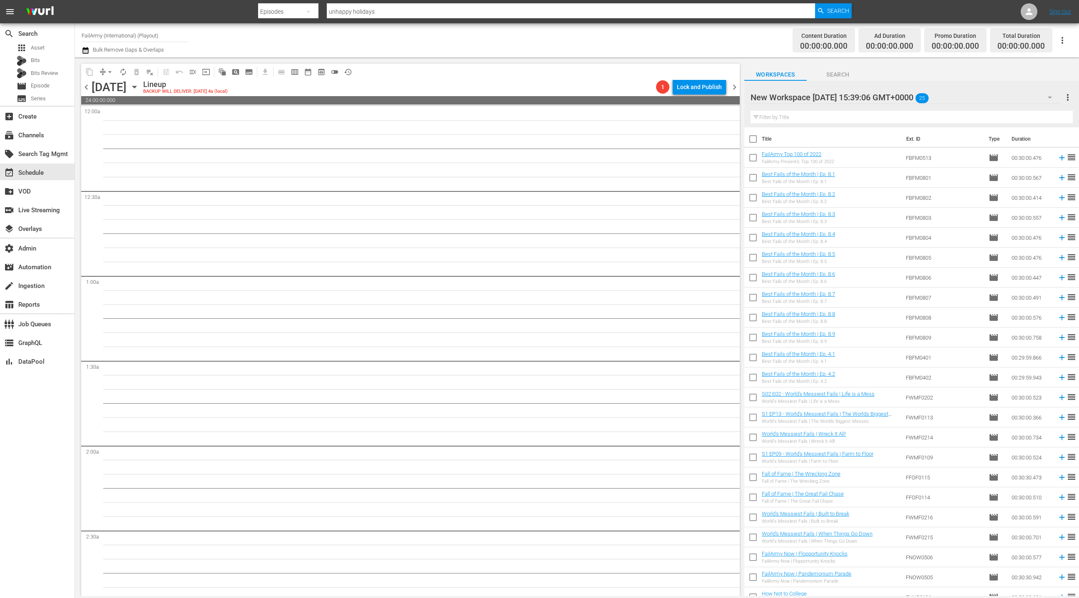
click at [85, 91] on span "chevron_left" at bounding box center [86, 87] width 10 height 10
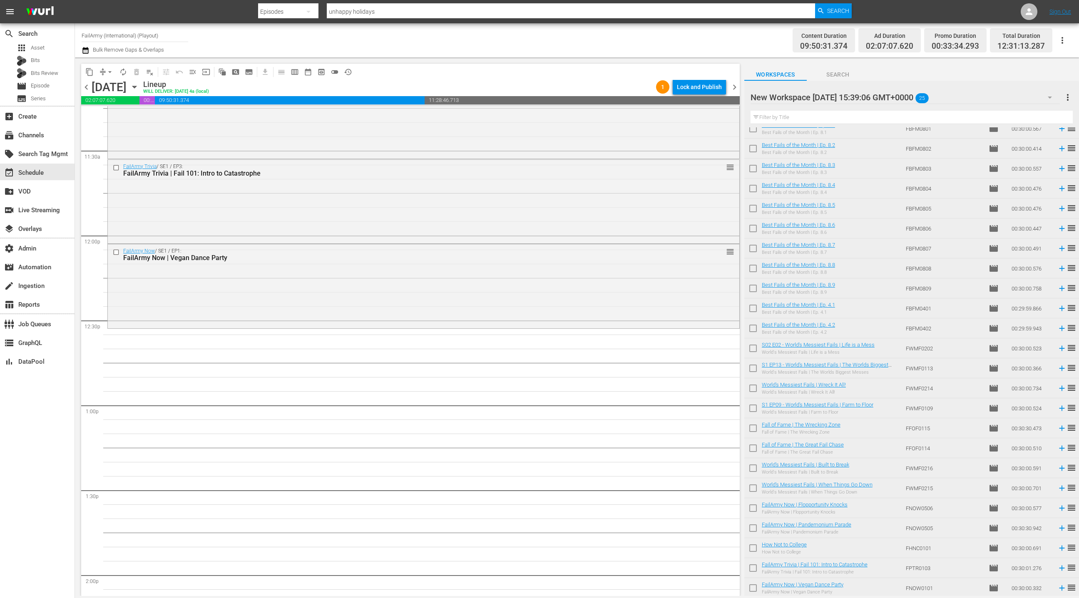
scroll to position [50, 0]
drag, startPoint x: 791, startPoint y: 503, endPoint x: 413, endPoint y: 2, distance: 628.2
click at [740, 86] on span "chevron_right" at bounding box center [735, 87] width 10 height 10
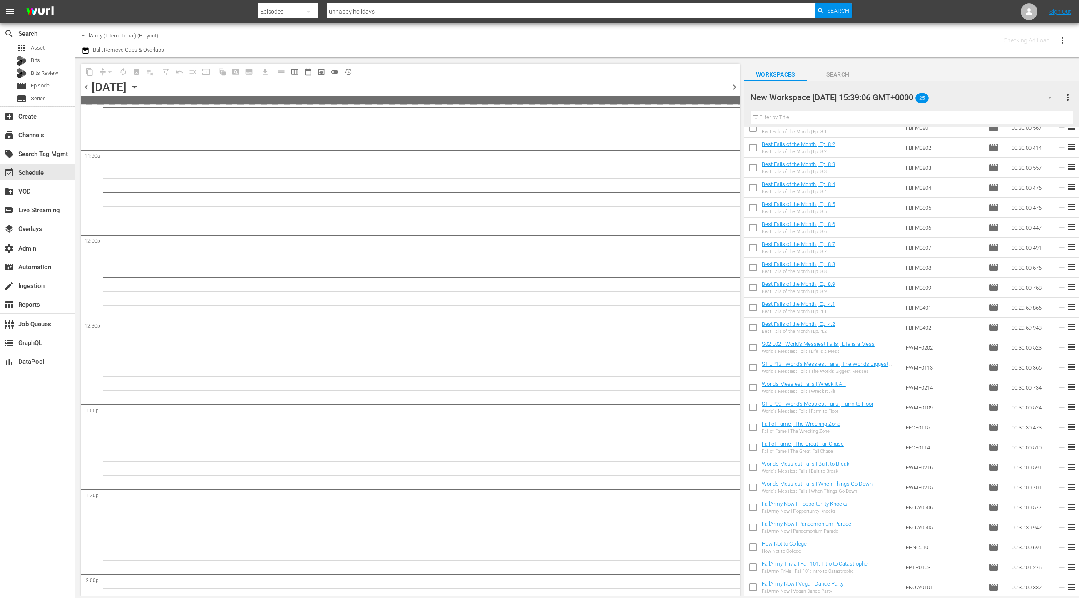
scroll to position [2235, 0]
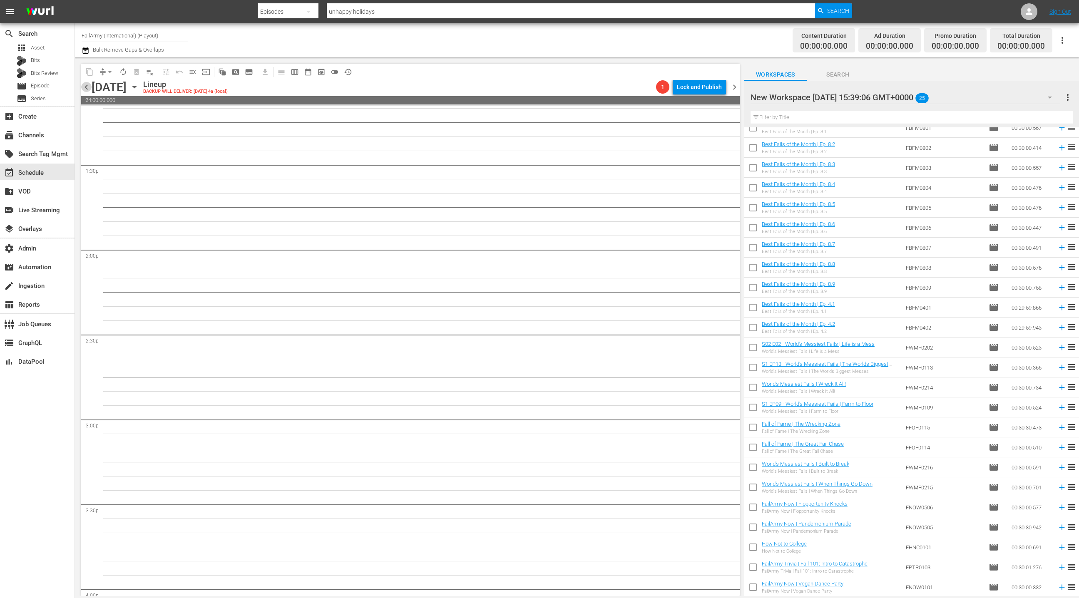
click at [87, 90] on span "chevron_left" at bounding box center [86, 87] width 10 height 10
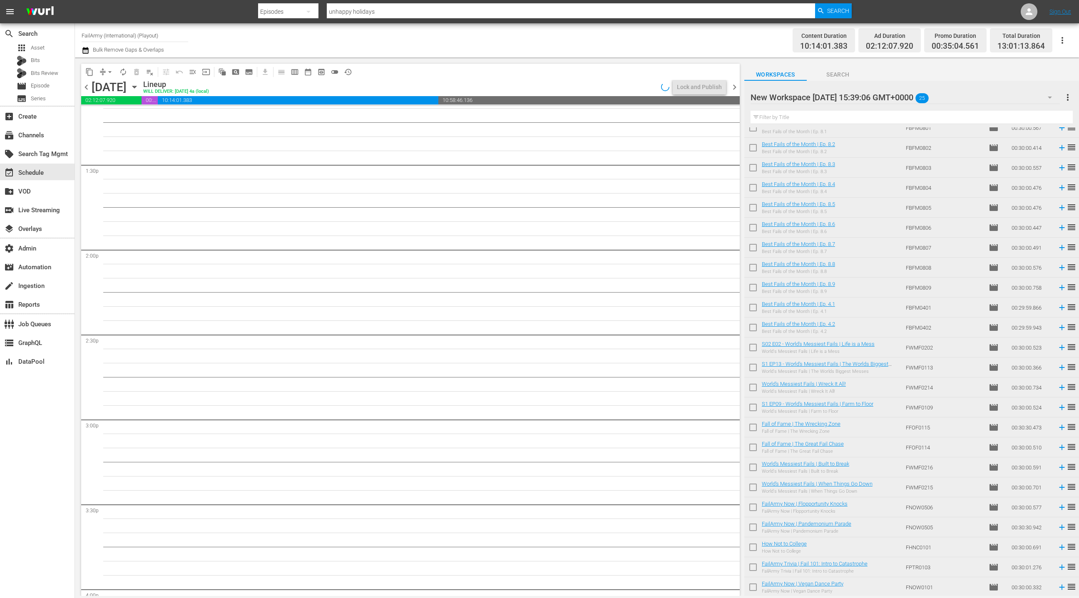
scroll to position [1909, 0]
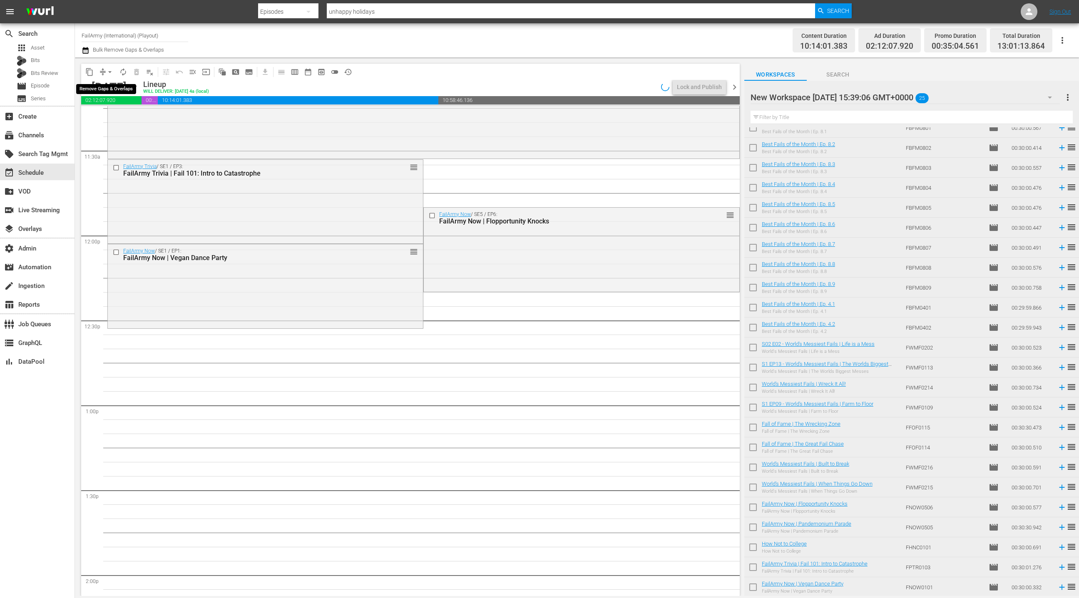
click at [107, 72] on span "arrow_drop_down" at bounding box center [110, 72] width 8 height 8
click at [121, 115] on li "Align to End of Previous Day" at bounding box center [110, 116] width 87 height 14
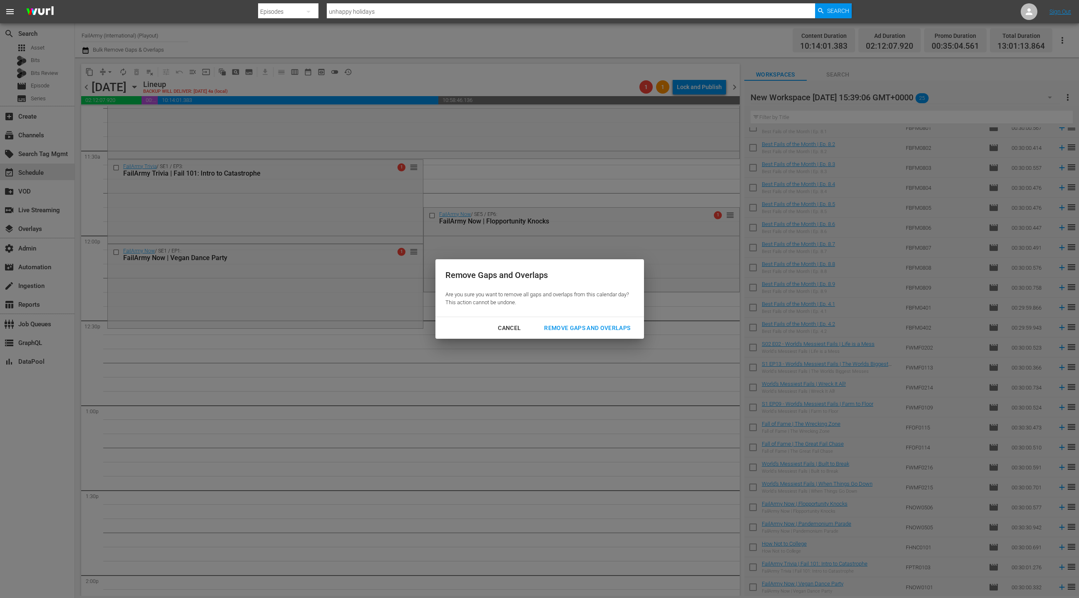
click at [611, 332] on div "Remove Gaps and Overlaps" at bounding box center [588, 328] width 100 height 10
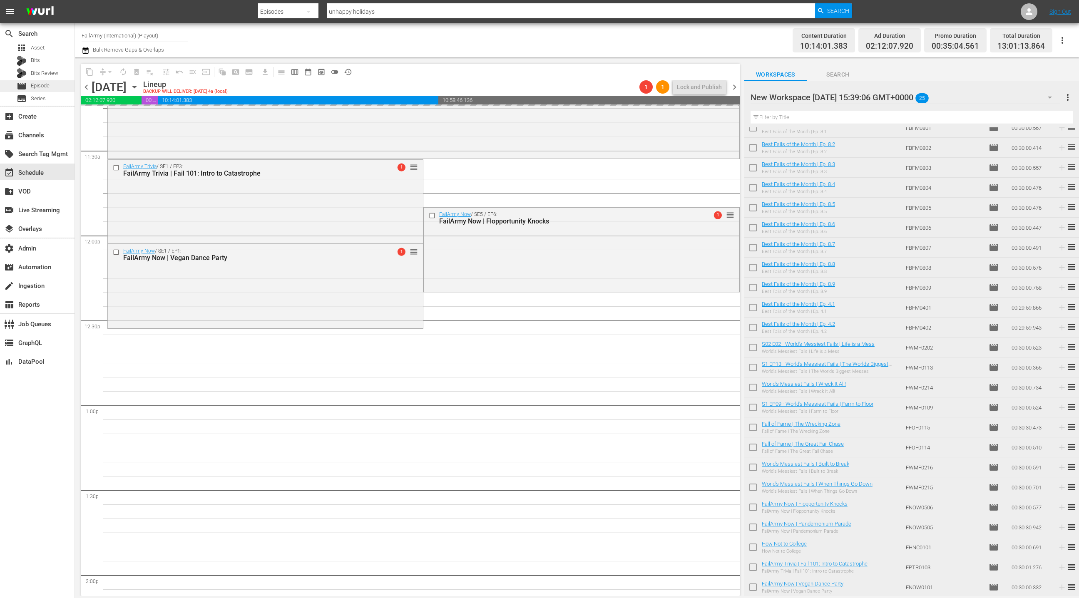
click at [45, 87] on span "Episode" at bounding box center [40, 86] width 19 height 8
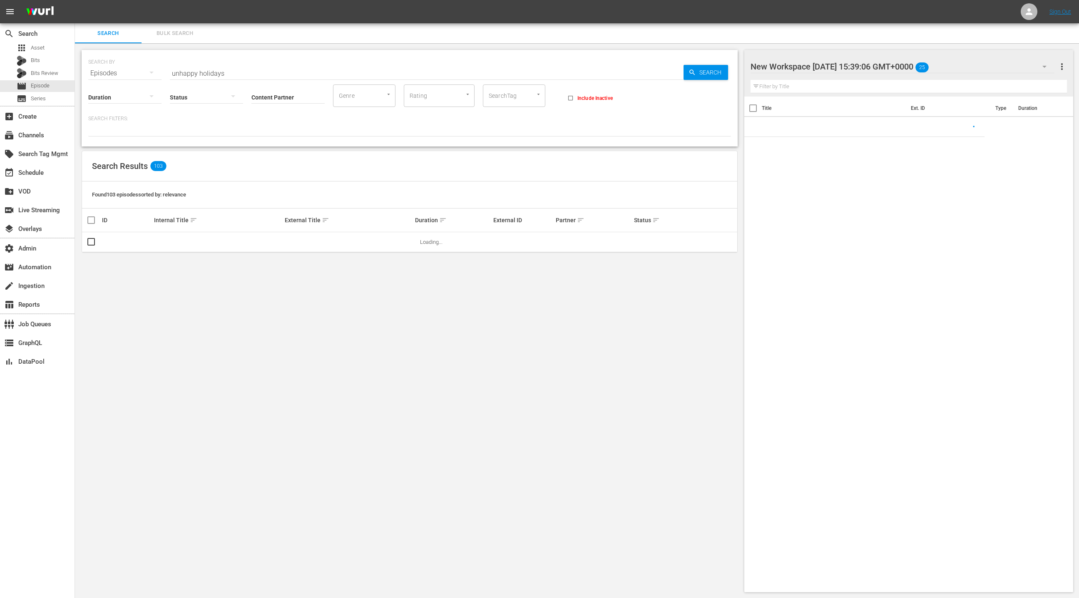
click at [181, 40] on button "Bulk Search" at bounding box center [175, 33] width 67 height 20
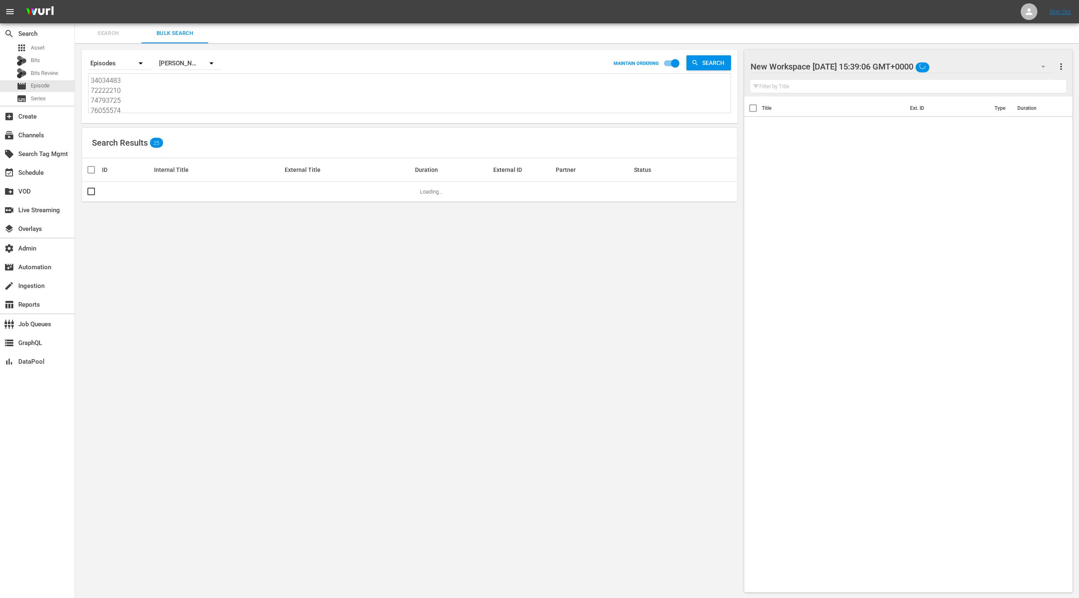
click at [168, 113] on div "34034483 72222210 74793725 76055574 78634926 80150167 81808797 84164055 8588824…" at bounding box center [409, 93] width 643 height 40
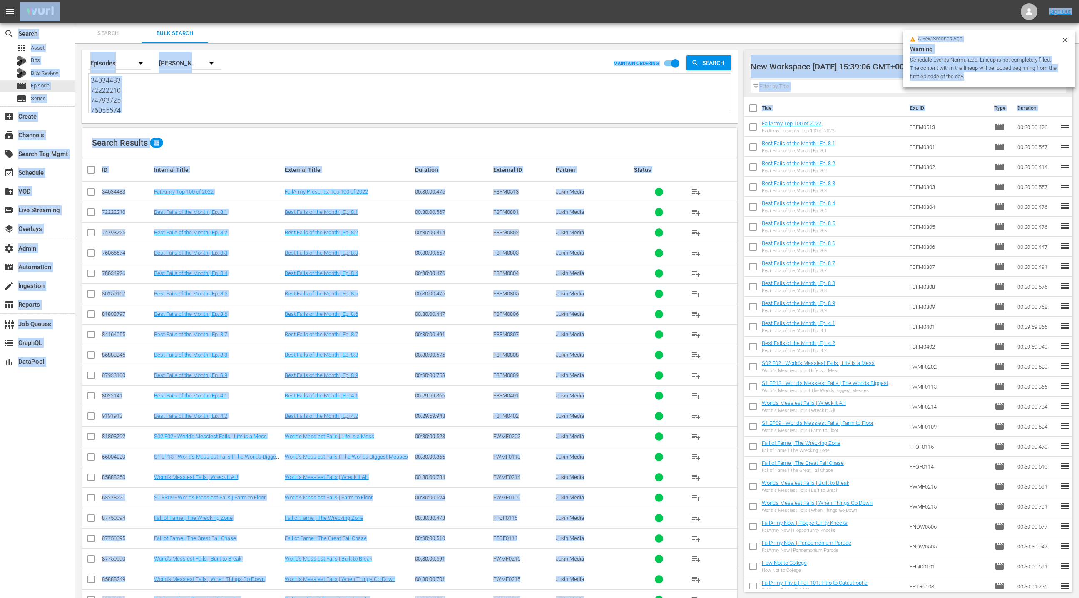
click at [167, 117] on div "Search By Episodes Order By Wurl ID MAINTAIN ORDERING Search 34034483 72222210 …" at bounding box center [410, 86] width 656 height 73
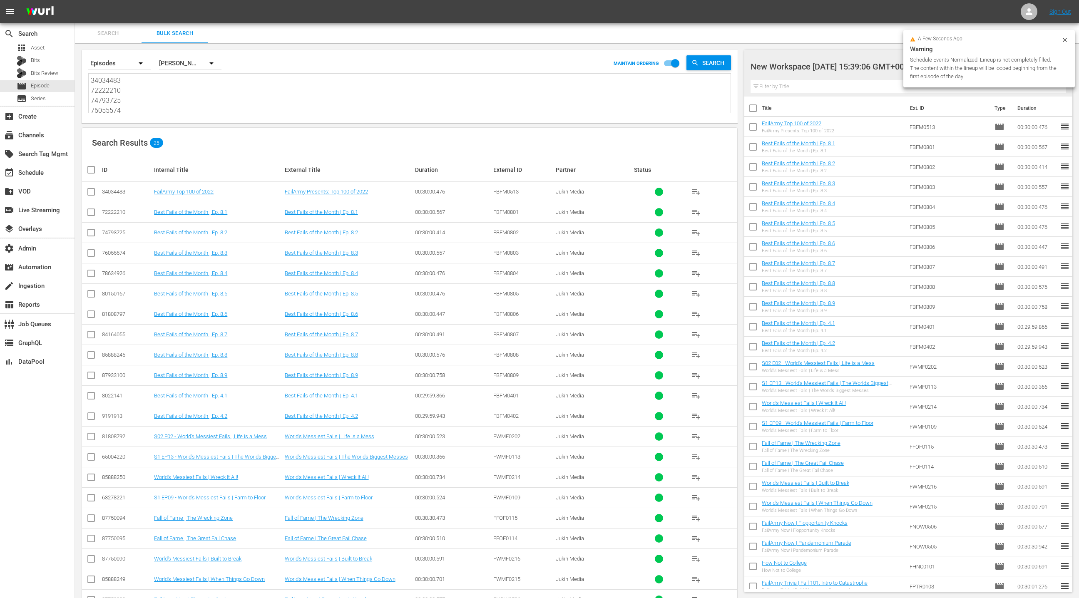
click at [166, 106] on textarea "34034483 72222210 74793725 76055574 78634926 80150167 81808797 84164055 8588824…" at bounding box center [411, 95] width 640 height 38
paste textarea "11825619 10427858 12426809 11246745 20083864 10089333 12019632 10970349 2021641…"
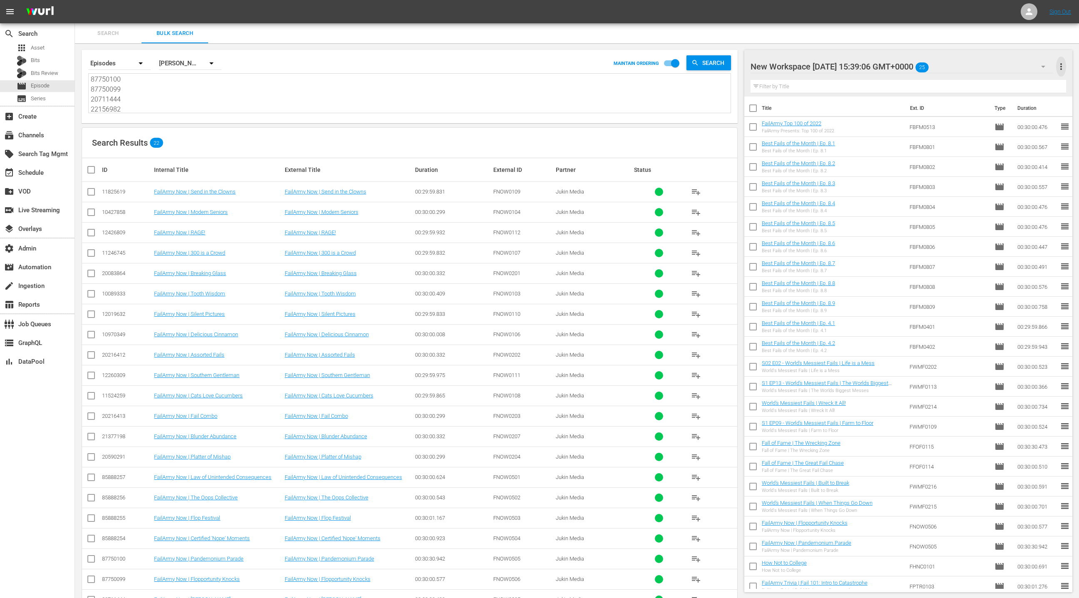
click at [1062, 71] on span "more_vert" at bounding box center [1062, 67] width 10 height 10
drag, startPoint x: 1038, startPoint y: 80, endPoint x: 1032, endPoint y: 83, distance: 6.9
click at [1038, 80] on div "Clear All Workspace Items" at bounding box center [1008, 82] width 98 height 15
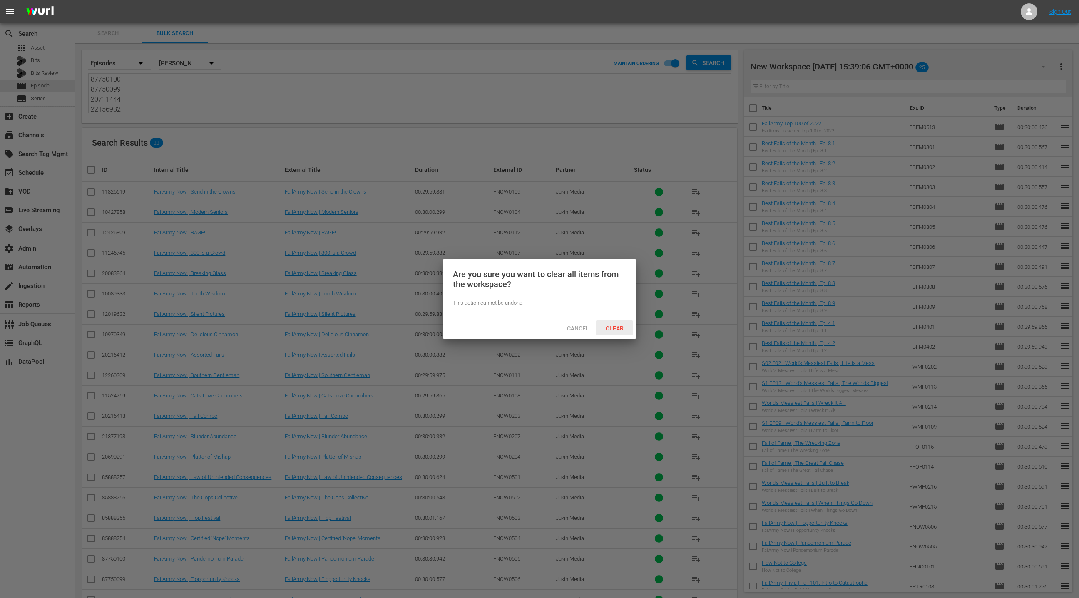
click at [615, 328] on span "Clear" at bounding box center [614, 328] width 31 height 7
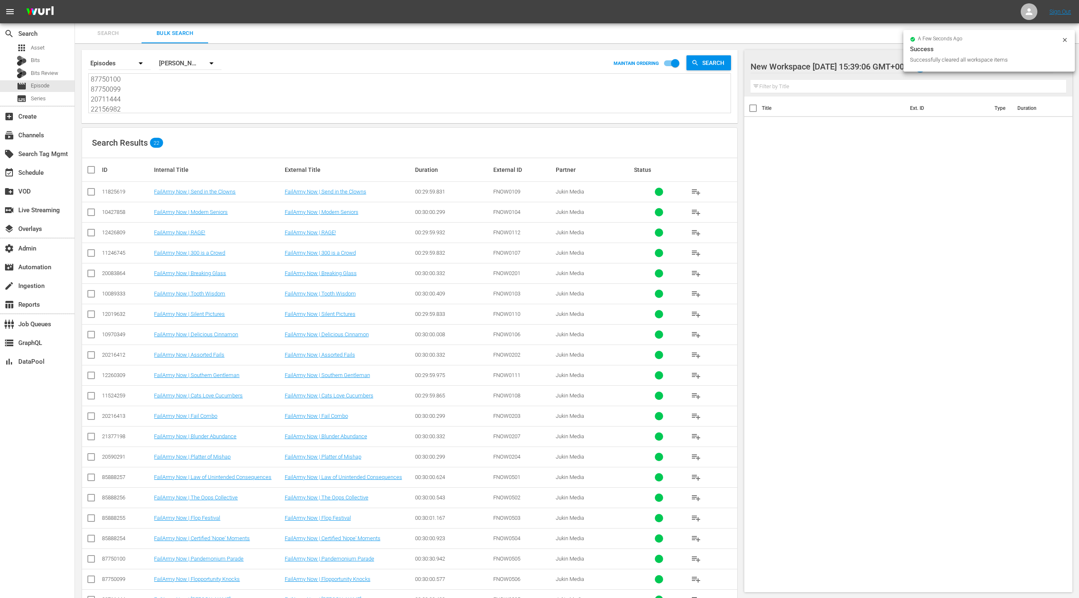
click at [93, 169] on input "checkbox" at bounding box center [94, 170] width 17 height 10
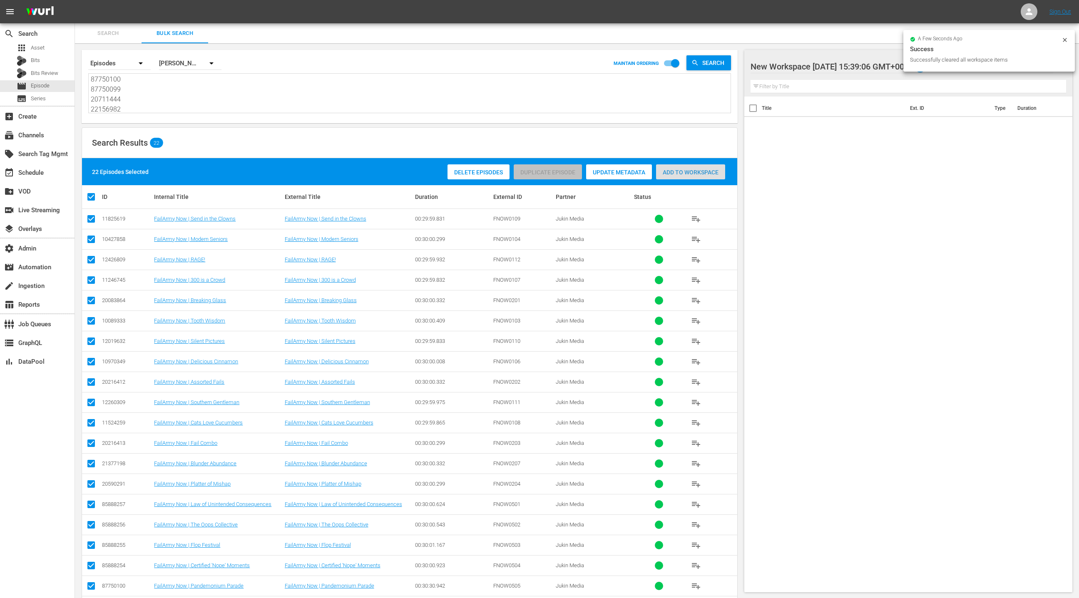
click at [694, 170] on span "Add to Workspace" at bounding box center [690, 172] width 69 height 7
click at [46, 178] on div "event_available Schedule" at bounding box center [37, 172] width 75 height 17
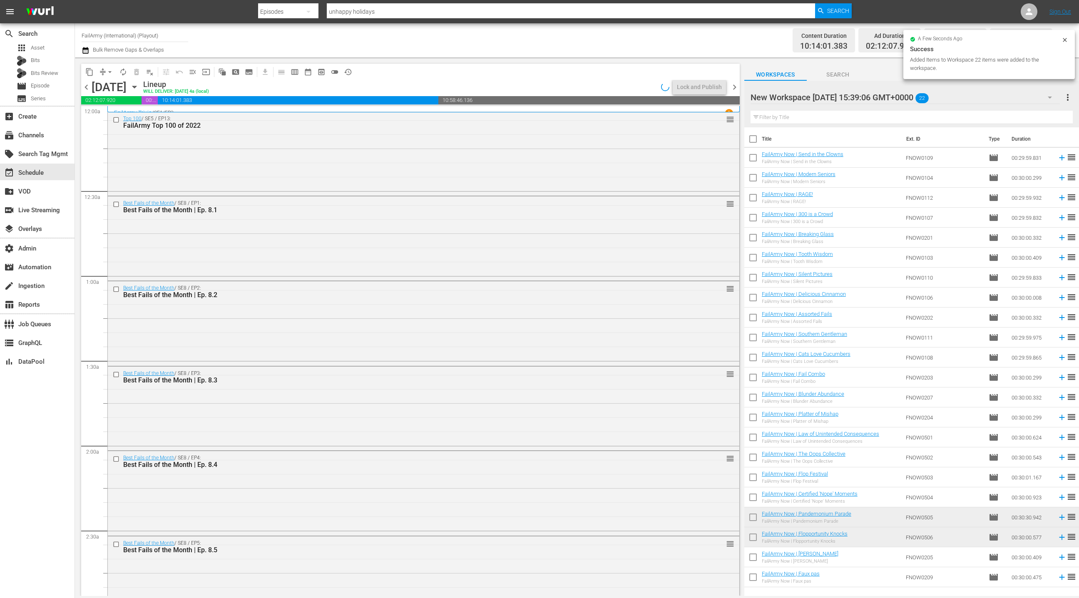
click at [756, 142] on input "checkbox" at bounding box center [753, 140] width 17 height 17
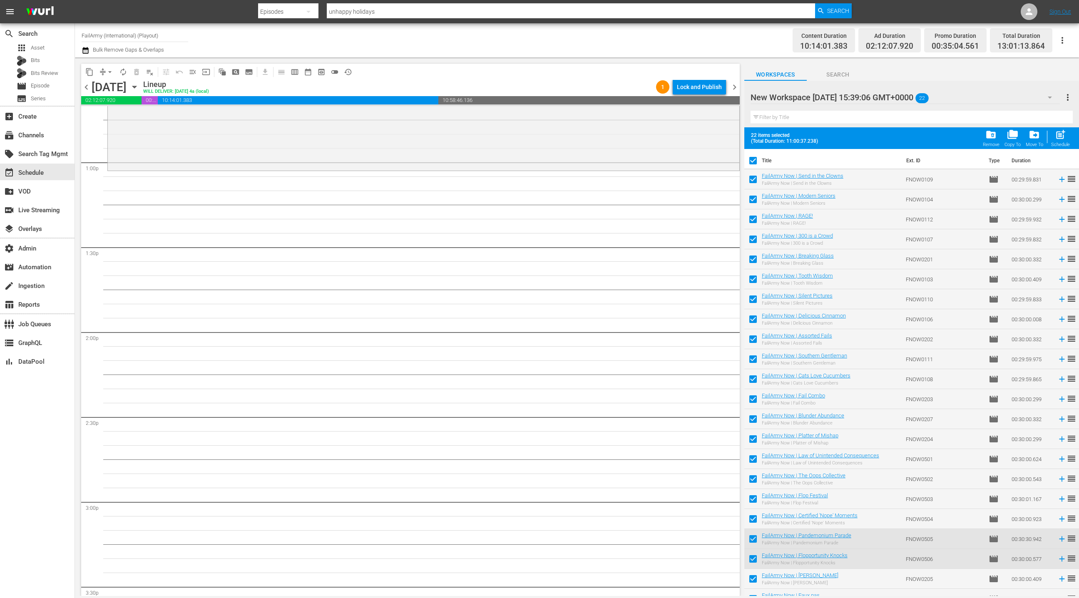
scroll to position [2139, 0]
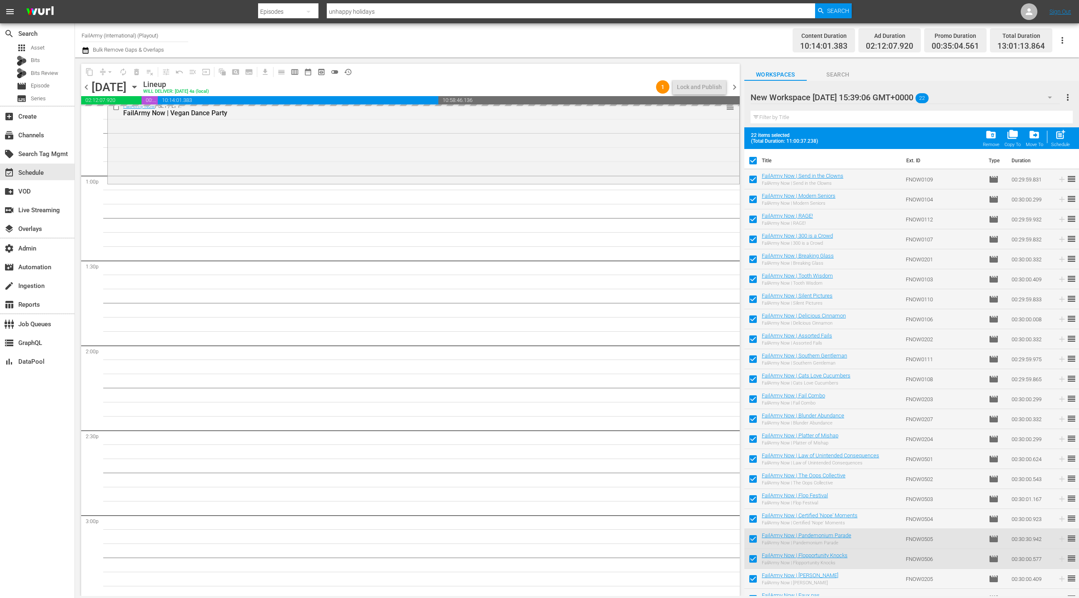
drag, startPoint x: 777, startPoint y: 179, endPoint x: 287, endPoint y: 0, distance: 521.7
click at [61, 83] on div "movie Episode" at bounding box center [37, 86] width 75 height 12
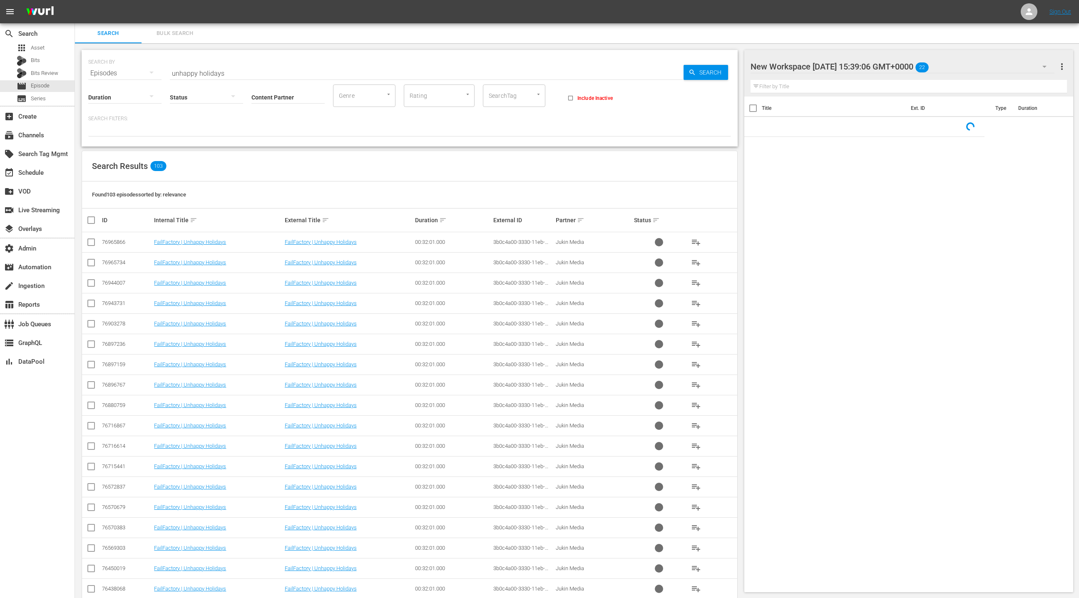
click at [186, 36] on span "Bulk Search" at bounding box center [175, 34] width 57 height 10
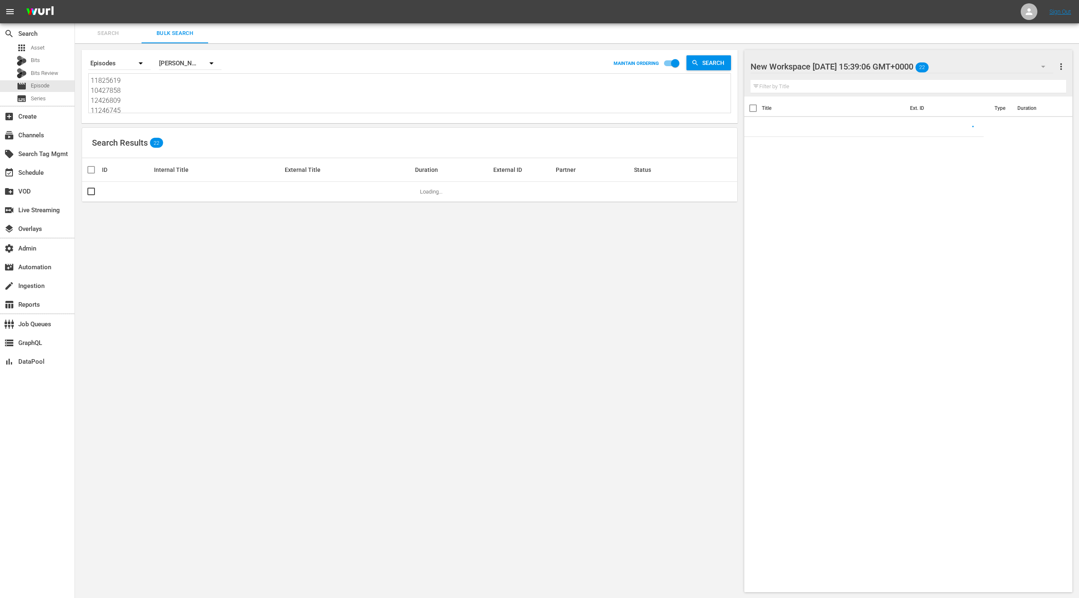
click at [180, 88] on textarea "11825619 10427858 12426809 11246745 20083864 10089333 12019632 10970349 2021641…" at bounding box center [411, 95] width 640 height 38
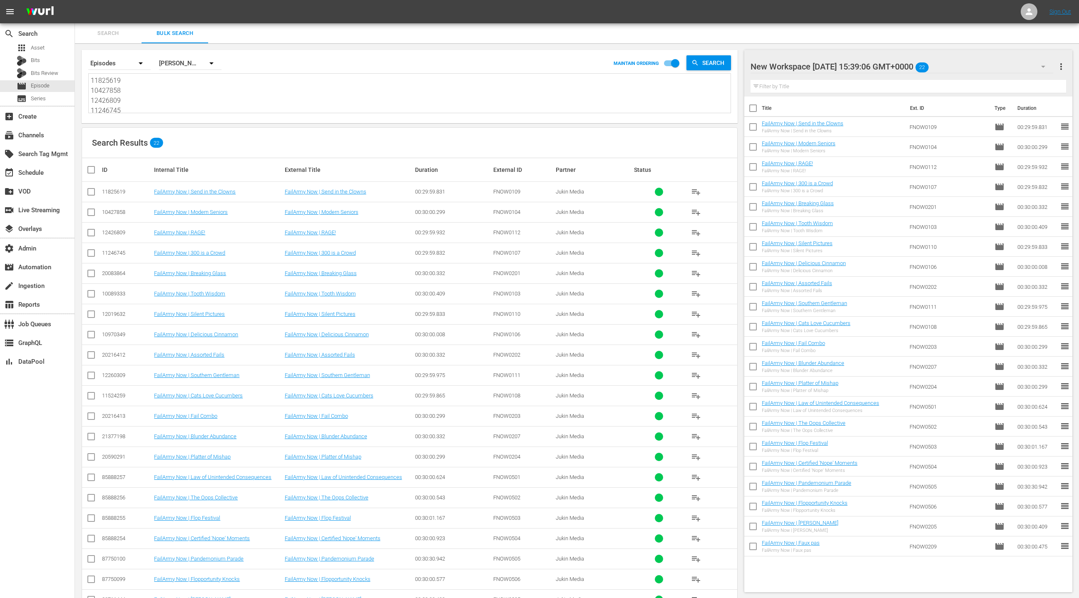
paste textarea "894359 44994 685208 44987 44993 926596 44990 638111 44991 951746 44988 761527 1…"
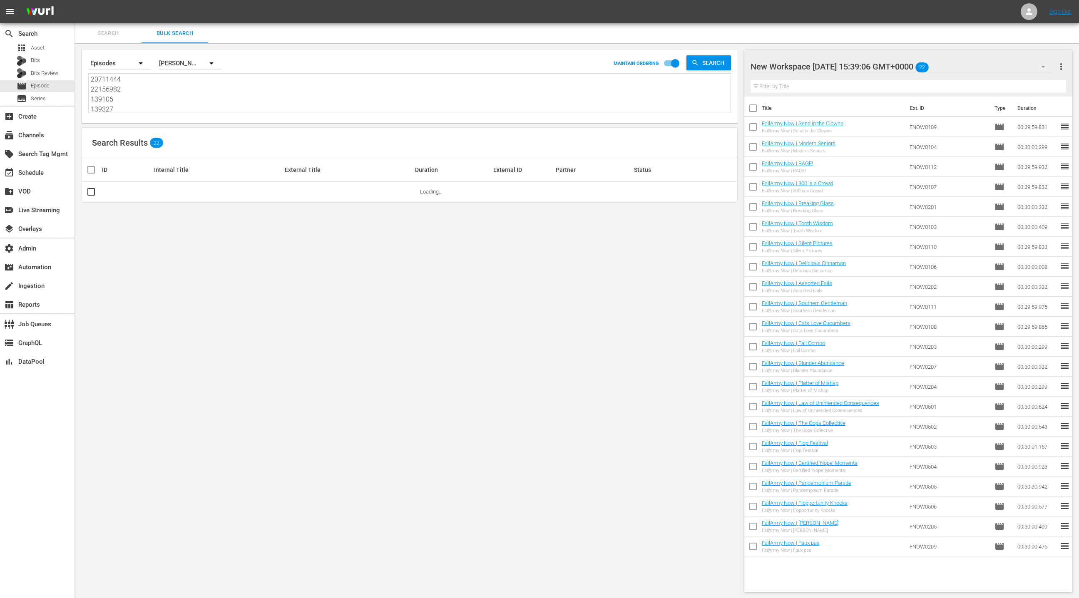
click at [1065, 67] on span "more_vert" at bounding box center [1062, 67] width 10 height 10
drag, startPoint x: 1028, startPoint y: 81, endPoint x: 1020, endPoint y: 84, distance: 8.3
click at [1027, 82] on div "Clear All Workspace Items" at bounding box center [1008, 82] width 98 height 15
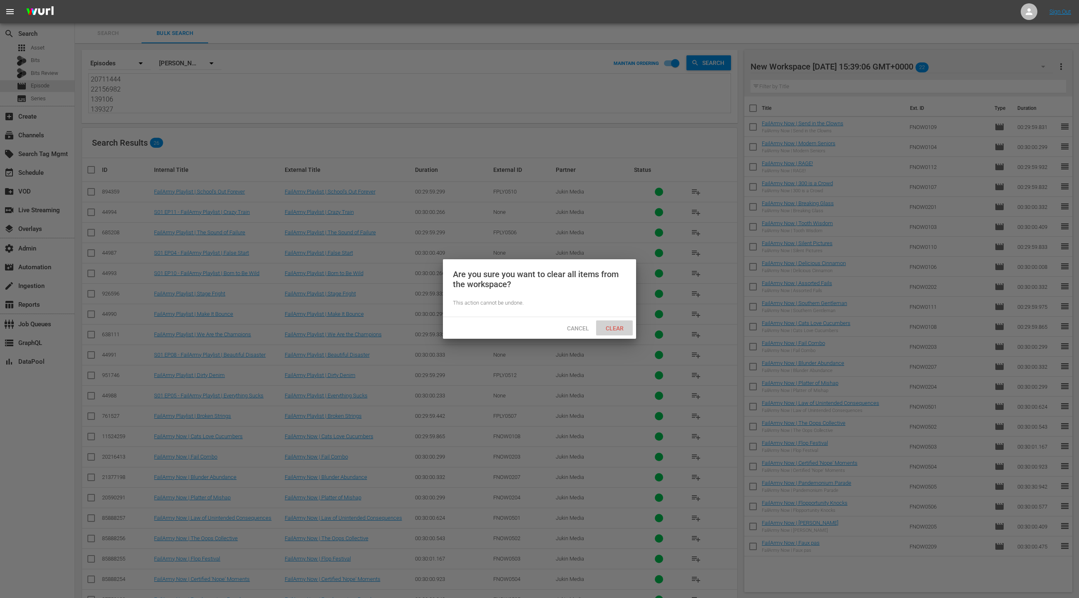
click at [618, 331] on span "Clear" at bounding box center [614, 328] width 31 height 7
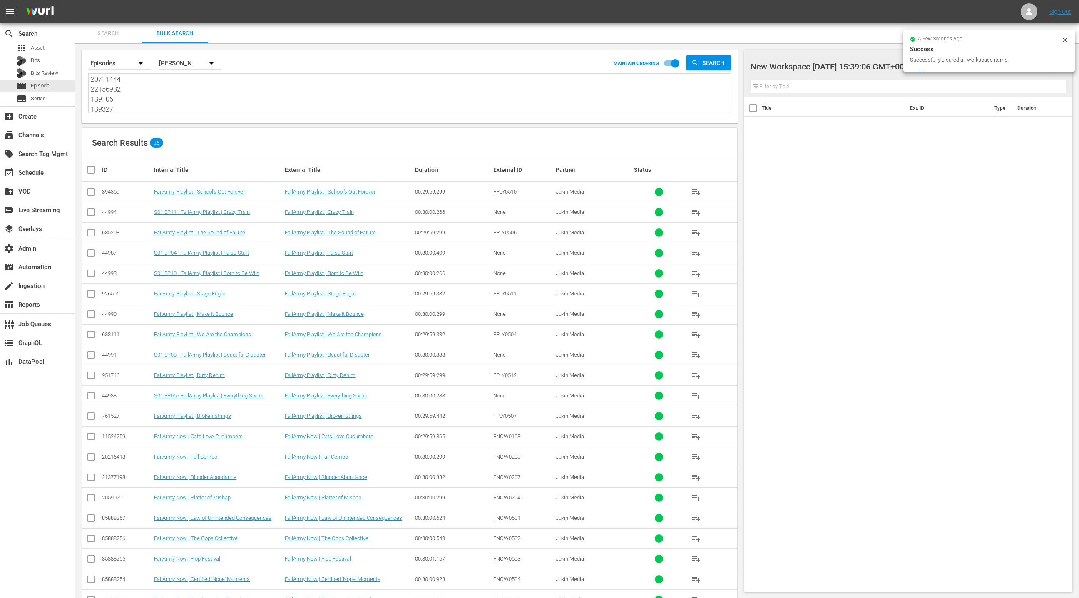
click at [99, 170] on input "checkbox" at bounding box center [94, 170] width 17 height 10
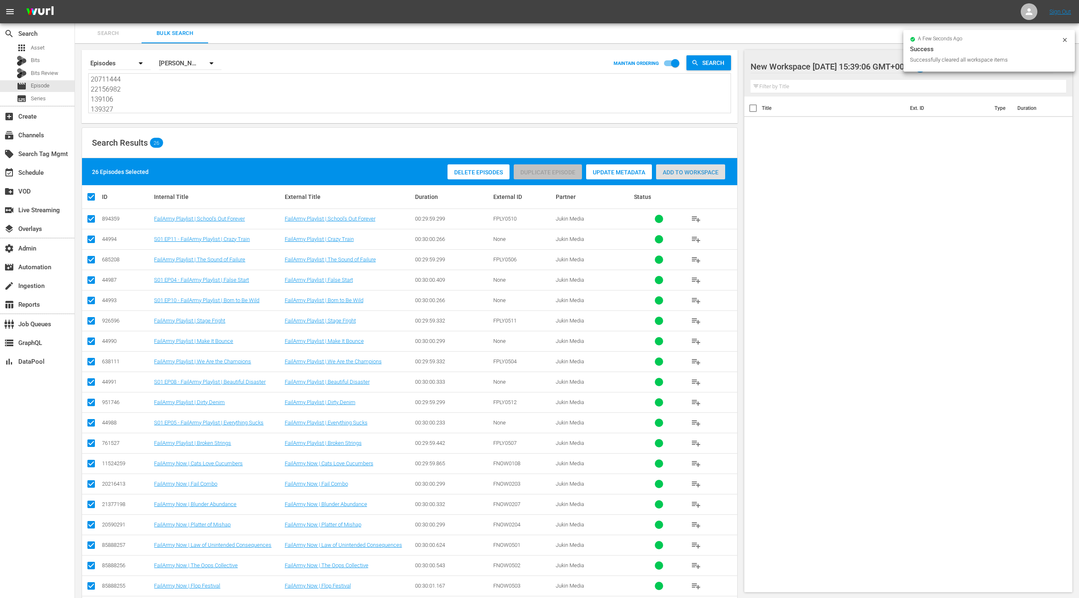
drag, startPoint x: 716, startPoint y: 174, endPoint x: 408, endPoint y: 163, distance: 308.4
click at [716, 174] on span "Add to Workspace" at bounding box center [690, 172] width 69 height 7
click at [46, 174] on div "event_available Schedule" at bounding box center [23, 171] width 47 height 7
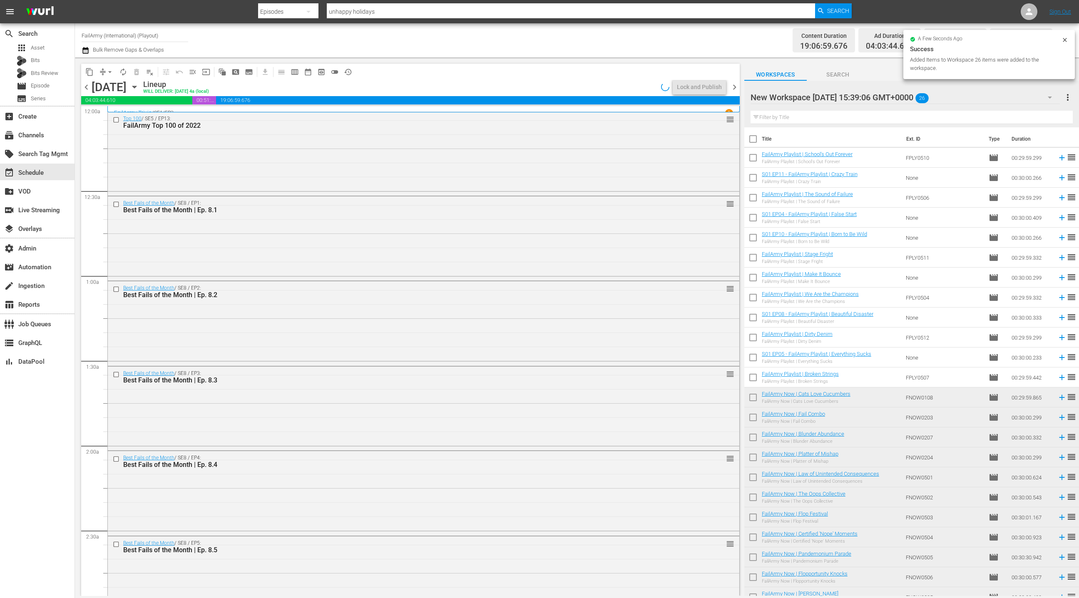
click at [755, 142] on input "checkbox" at bounding box center [753, 140] width 17 height 17
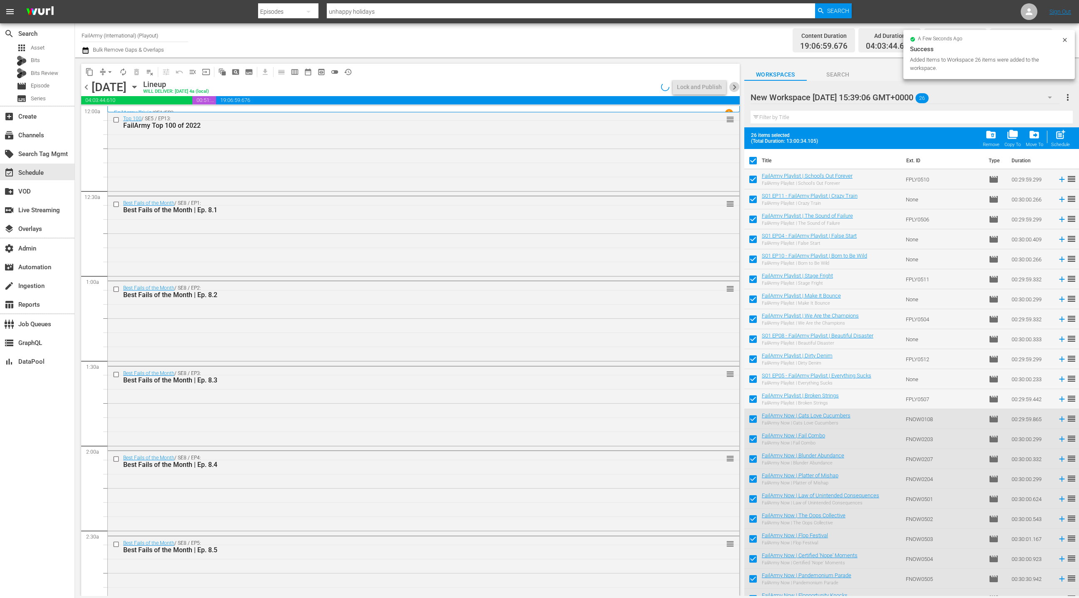
click at [733, 87] on span "chevron_right" at bounding box center [735, 87] width 10 height 10
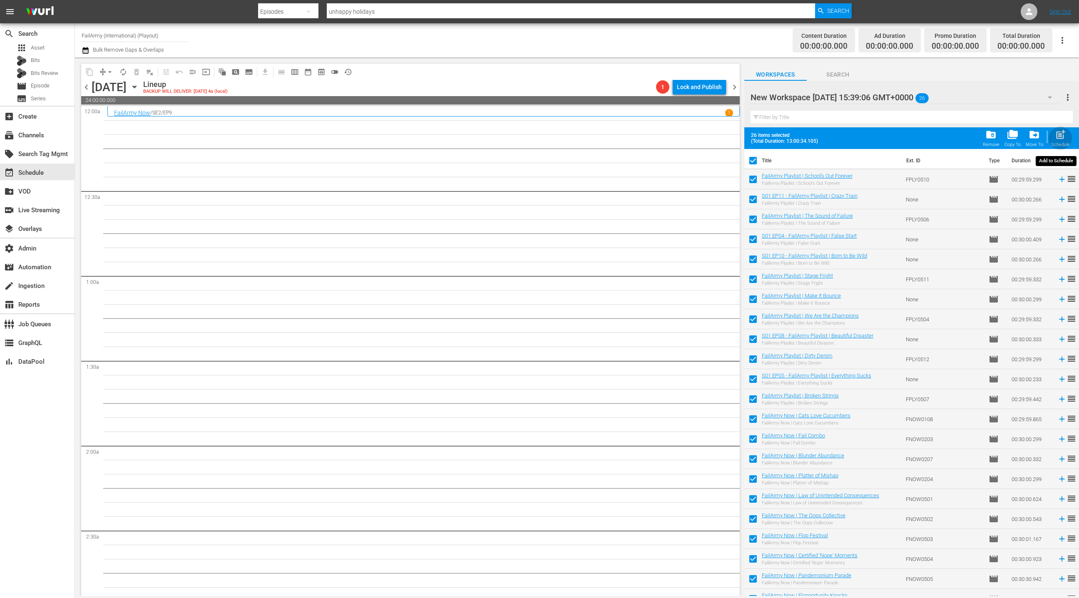
click at [1062, 133] on span "post_add" at bounding box center [1060, 134] width 11 height 11
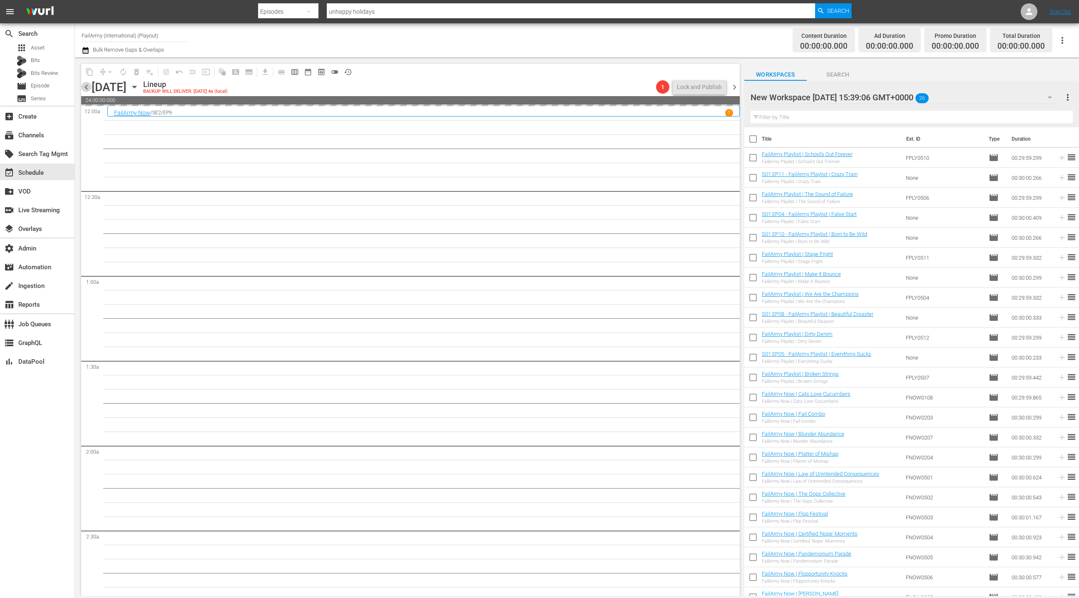
click at [85, 89] on span "chevron_left" at bounding box center [86, 87] width 10 height 10
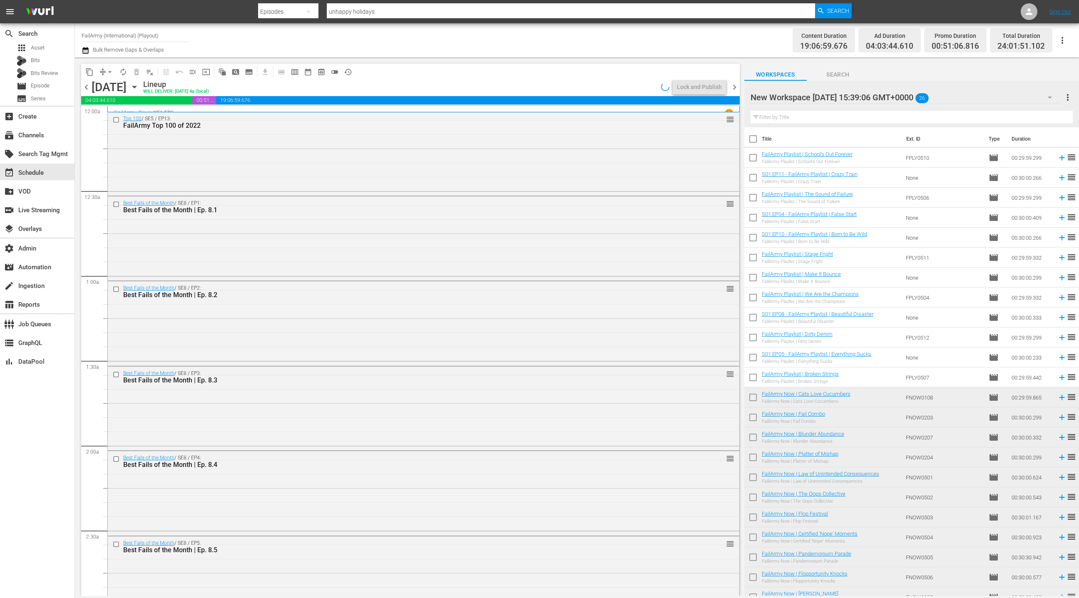
drag, startPoint x: 737, startPoint y: 87, endPoint x: 506, endPoint y: 19, distance: 240.5
click at [737, 87] on span "chevron_right" at bounding box center [735, 87] width 10 height 10
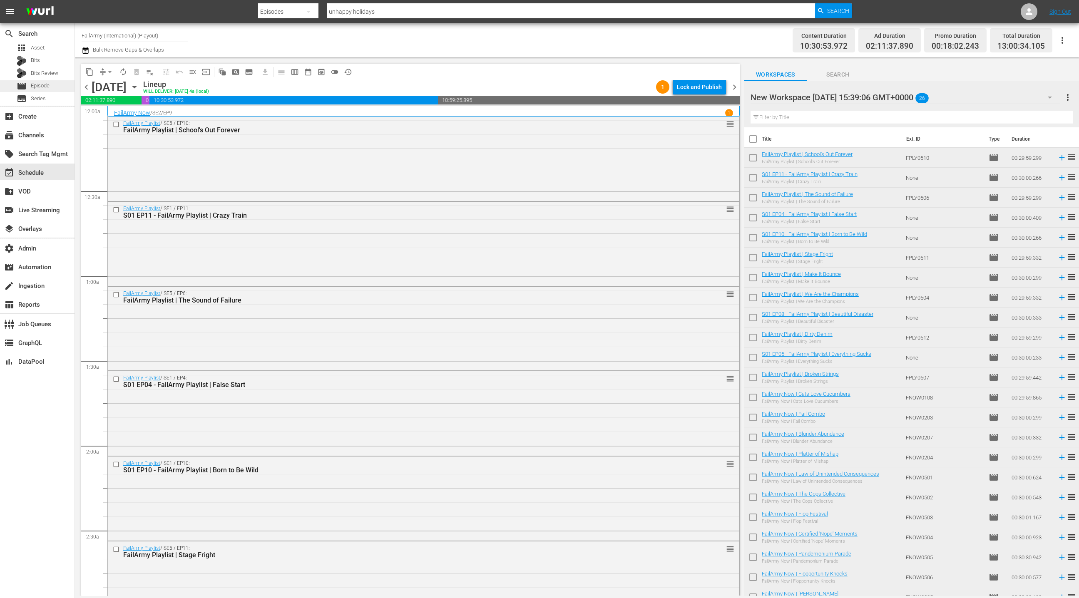
click at [52, 89] on div "movie Episode" at bounding box center [37, 86] width 75 height 12
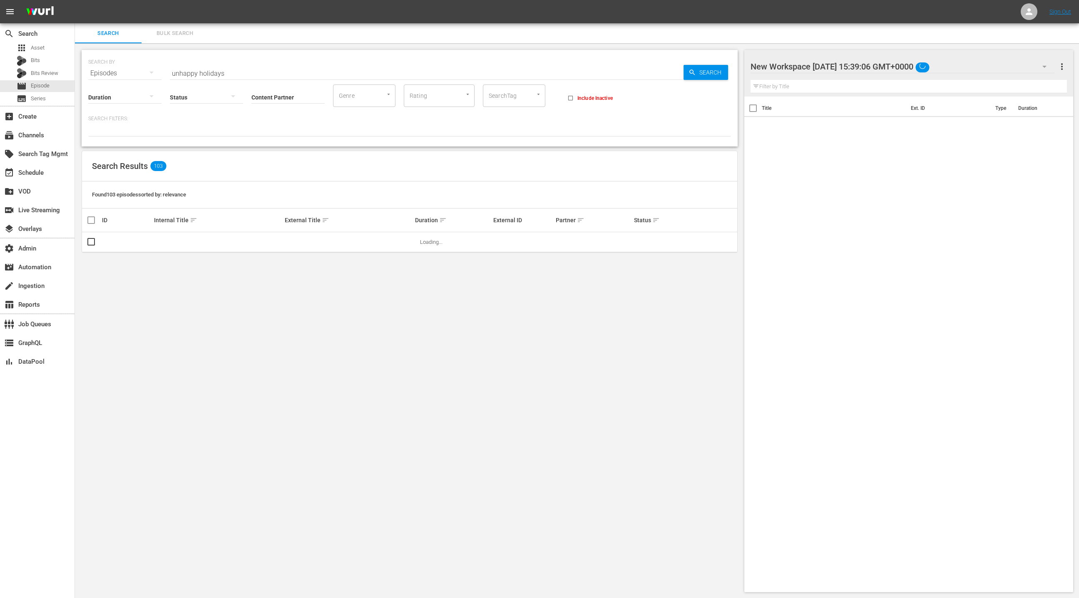
click at [167, 33] on span "Bulk Search" at bounding box center [175, 34] width 57 height 10
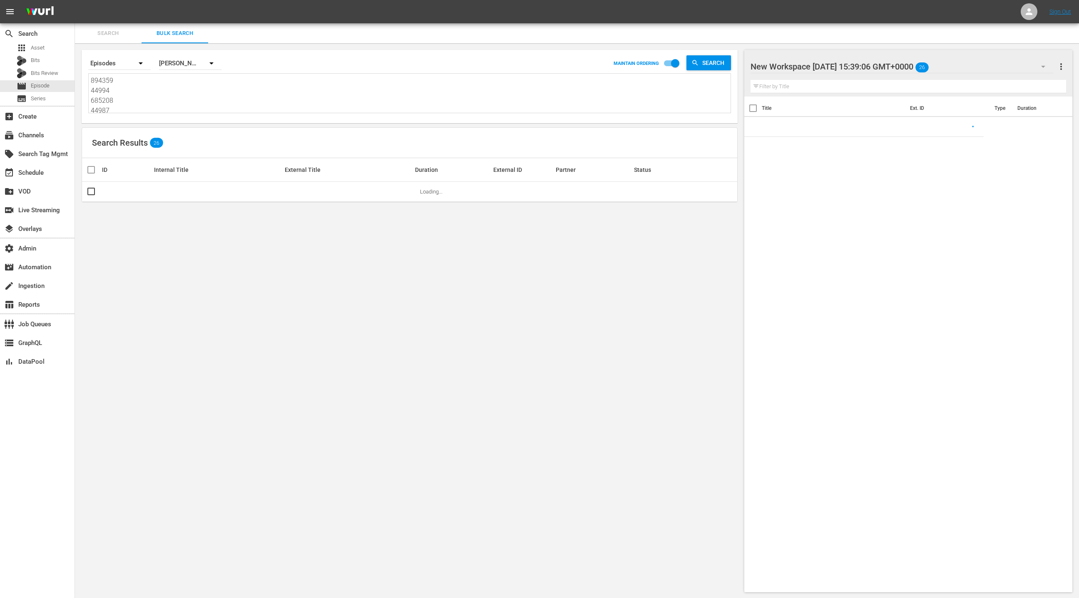
click at [184, 95] on textarea "894359 44994 685208 44987 44993 926596 44990 638111 44991 951746 44988 761527 1…" at bounding box center [411, 95] width 640 height 38
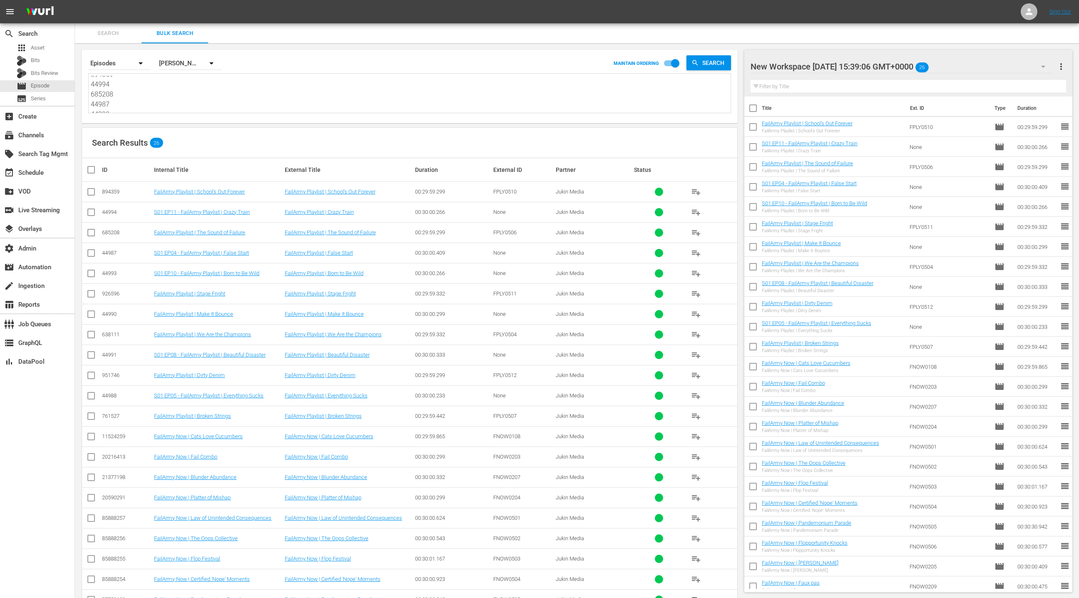
paste textarea "139318 761523 139302 572817 139326 629725 543080 139225 866006 139324 926595 13…"
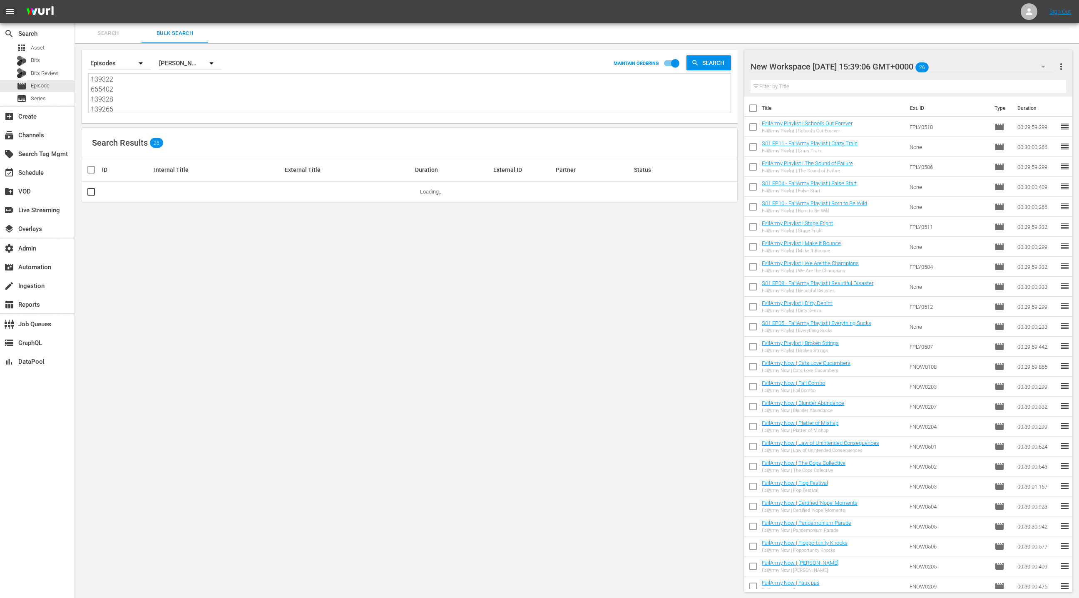
click at [1062, 68] on span "more_vert" at bounding box center [1062, 67] width 10 height 10
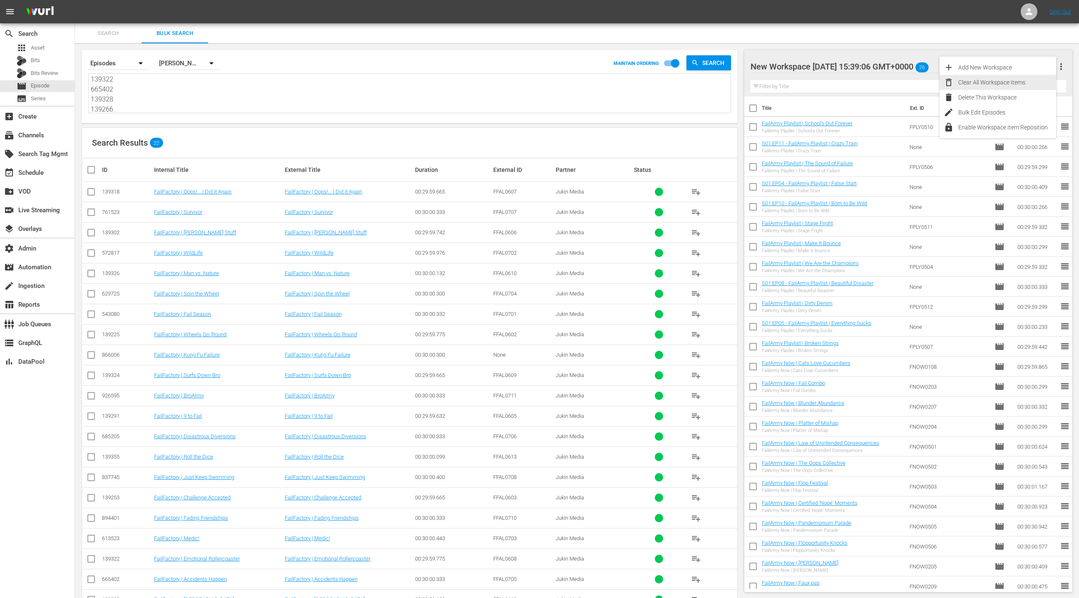
click at [1010, 77] on div "Clear All Workspace Items" at bounding box center [1008, 82] width 98 height 15
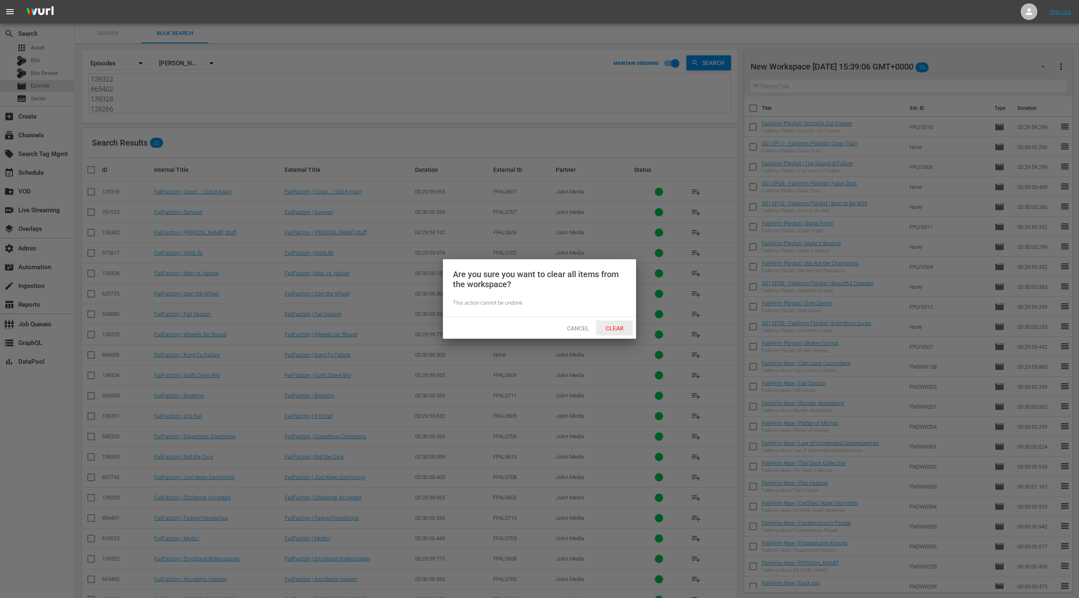
click at [624, 327] on span "Clear" at bounding box center [614, 328] width 31 height 7
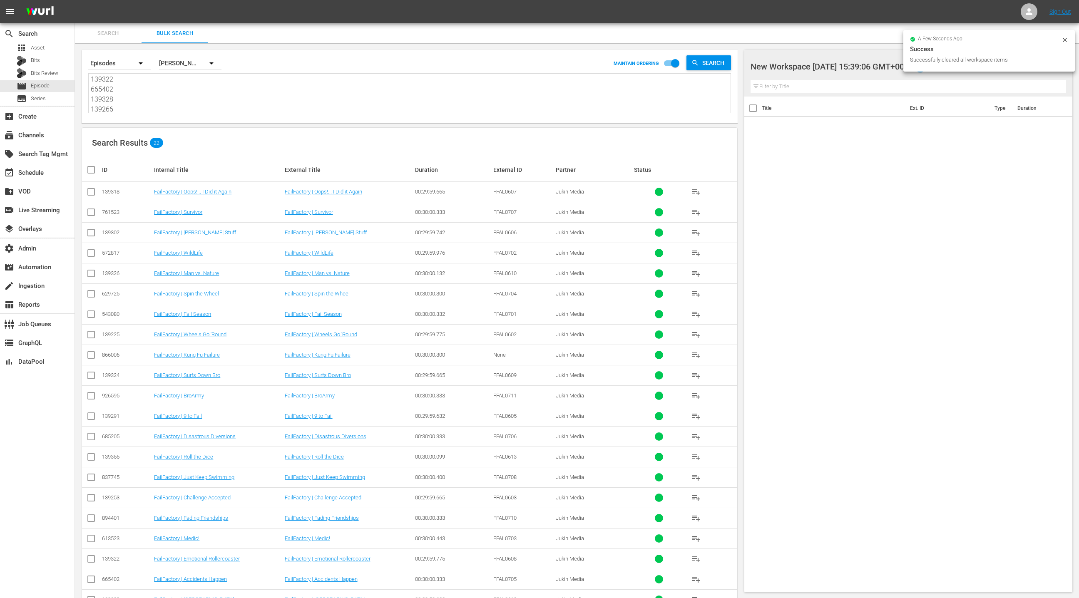
click at [92, 168] on input "checkbox" at bounding box center [94, 170] width 17 height 10
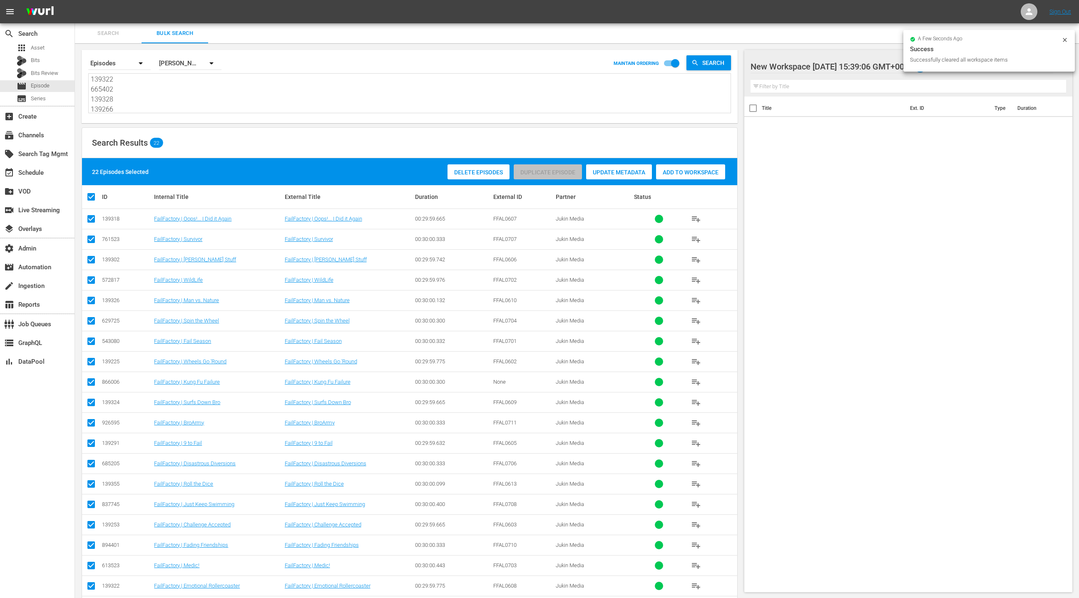
click at [704, 175] on div "Add to Workspace" at bounding box center [690, 172] width 69 height 16
click at [36, 174] on div "event_available Schedule" at bounding box center [23, 171] width 47 height 7
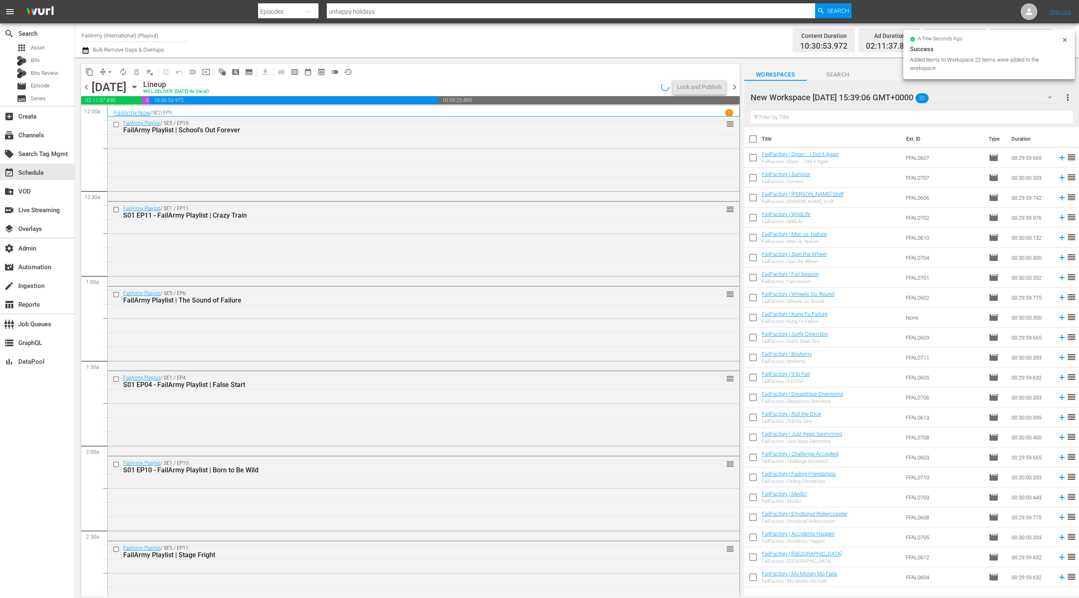
click at [755, 142] on input "checkbox" at bounding box center [753, 140] width 17 height 17
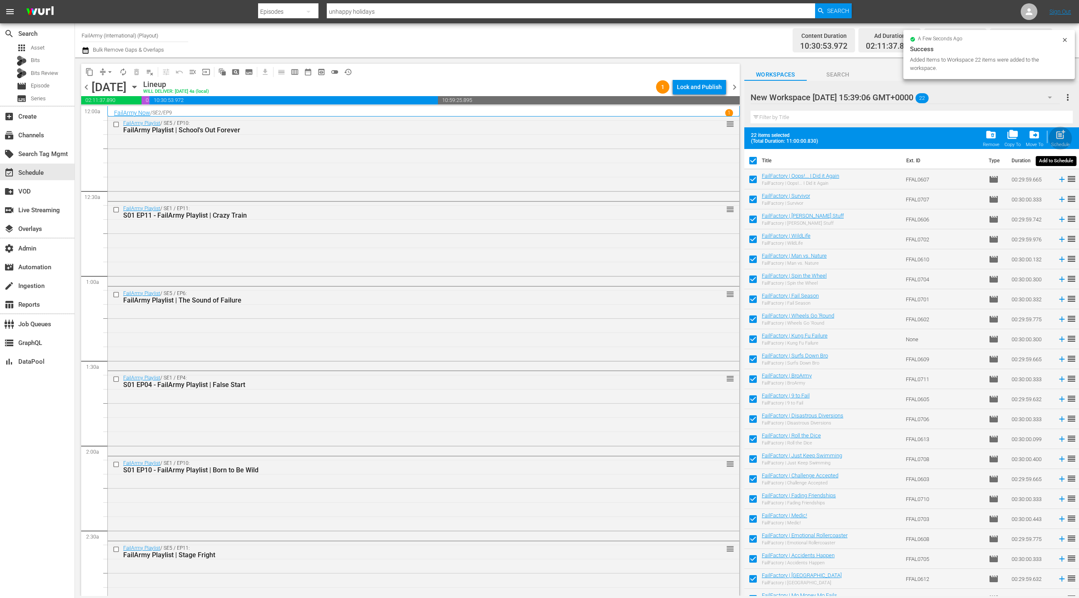
click at [1059, 140] on div "post_add Schedule" at bounding box center [1061, 138] width 19 height 18
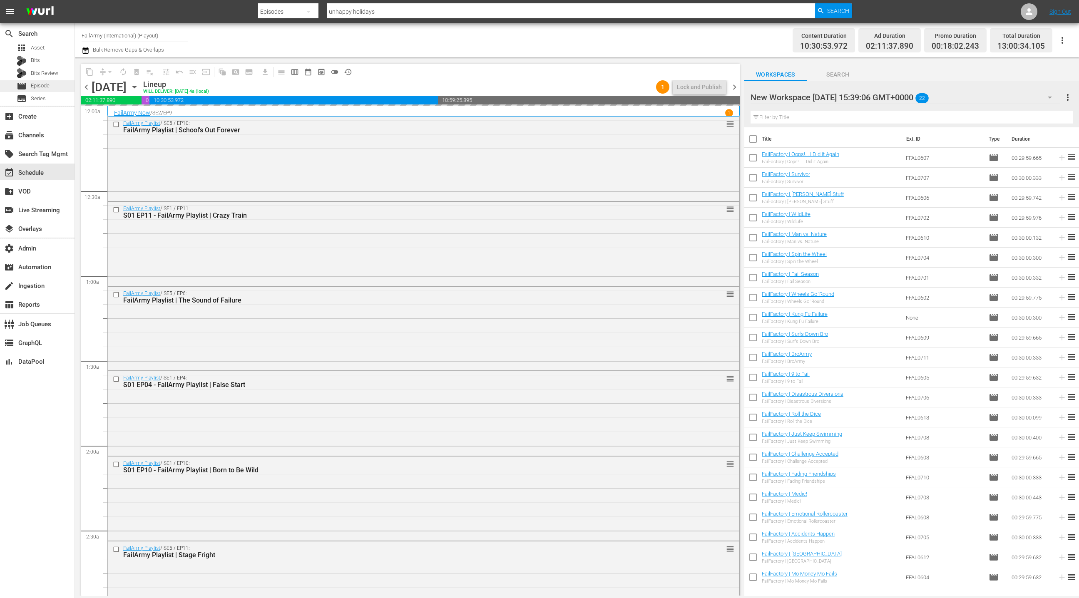
click at [47, 89] on span "Episode" at bounding box center [40, 86] width 19 height 8
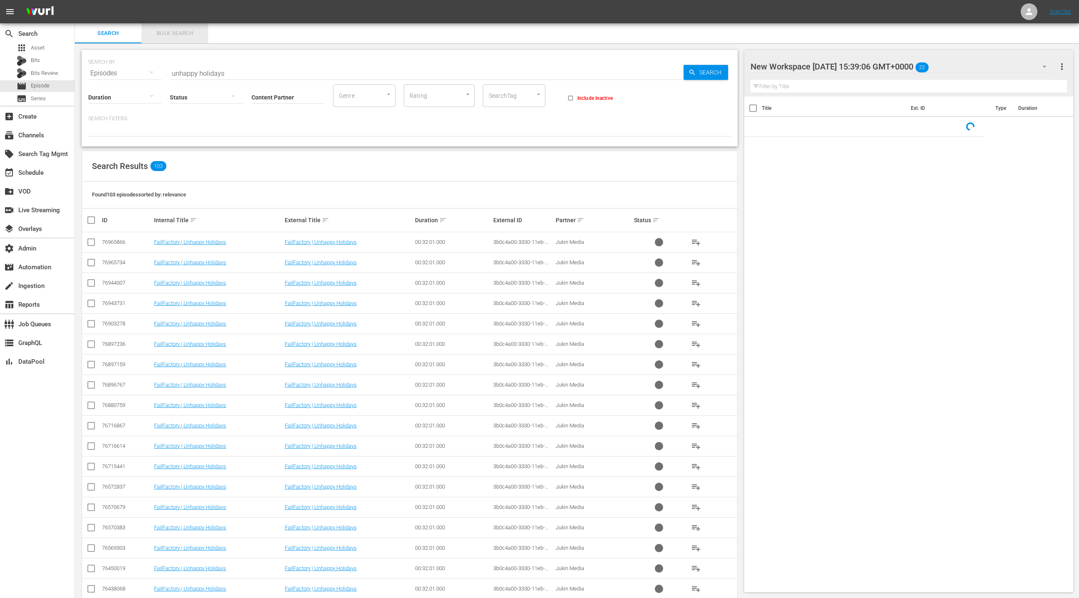
click at [187, 37] on span "Bulk Search" at bounding box center [175, 34] width 57 height 10
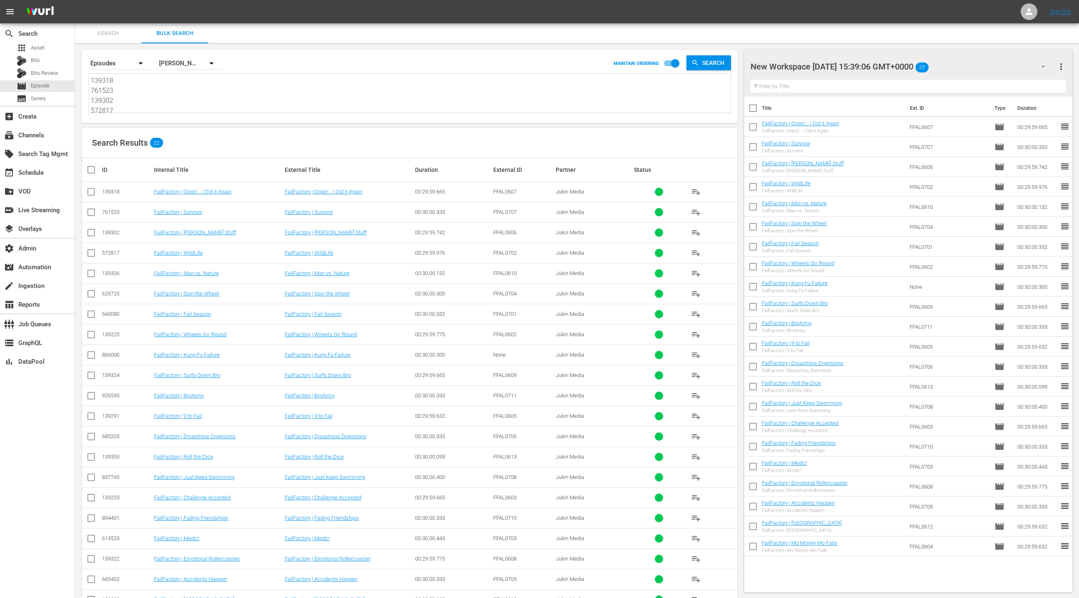
click at [179, 91] on textarea "139318 761523 139302 572817 139326 629725 543080 139225 866006 139324 926595 13…" at bounding box center [411, 95] width 640 height 38
paste textarea "34982 37529 34981 34983 87750091 87750096 101411 101413 54538542 66994964 67497…"
click at [1060, 68] on span "more_vert" at bounding box center [1062, 67] width 10 height 10
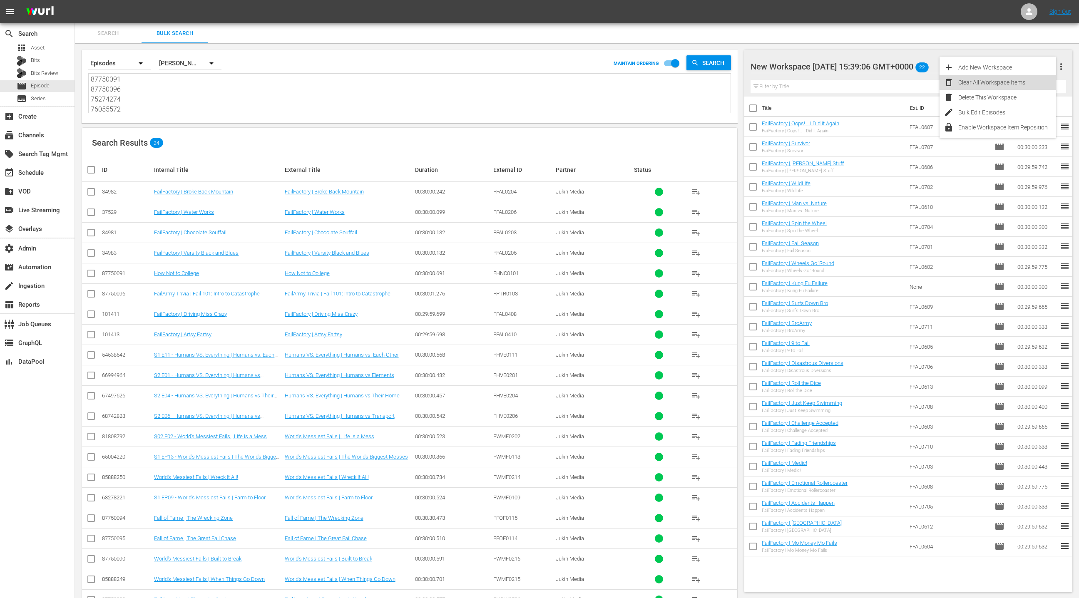
drag, startPoint x: 1027, startPoint y: 84, endPoint x: 802, endPoint y: 188, distance: 247.6
click at [1027, 84] on div "Clear All Workspace Items" at bounding box center [1008, 82] width 98 height 15
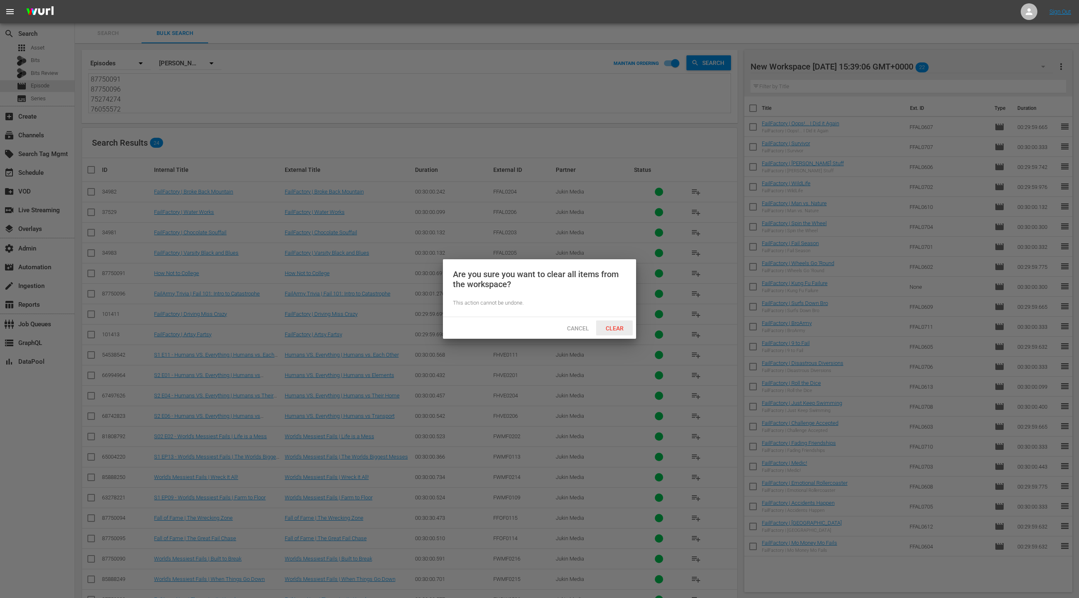
drag, startPoint x: 615, startPoint y: 335, endPoint x: 625, endPoint y: 333, distance: 9.8
click at [617, 334] on div "Clear" at bounding box center [614, 328] width 37 height 15
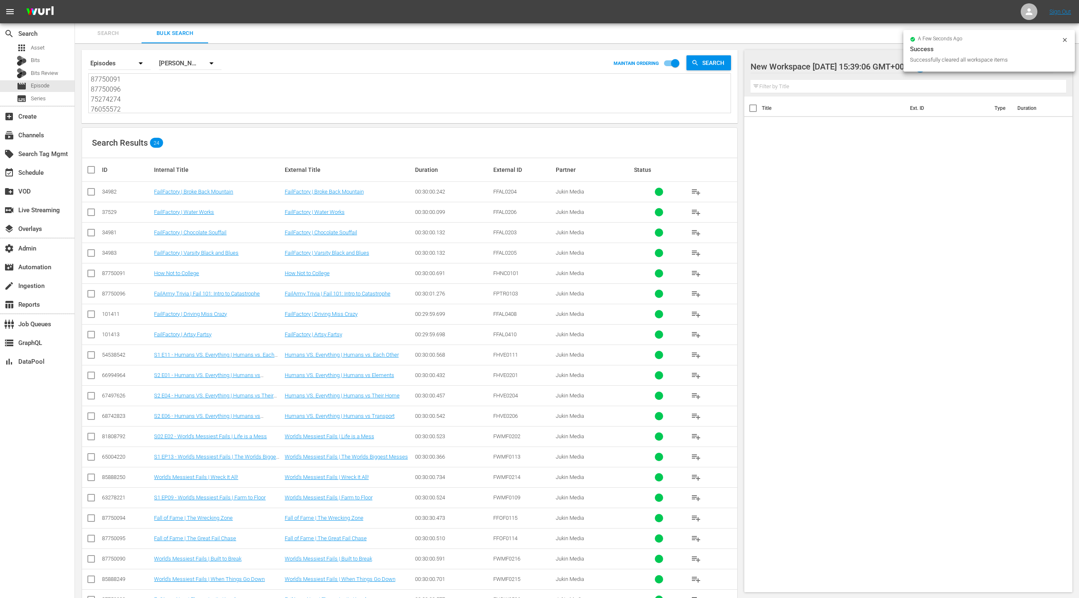
drag, startPoint x: 85, startPoint y: 168, endPoint x: 157, endPoint y: 169, distance: 72.0
click at [86, 168] on th at bounding box center [91, 169] width 19 height 23
click at [95, 171] on input "checkbox" at bounding box center [94, 170] width 17 height 10
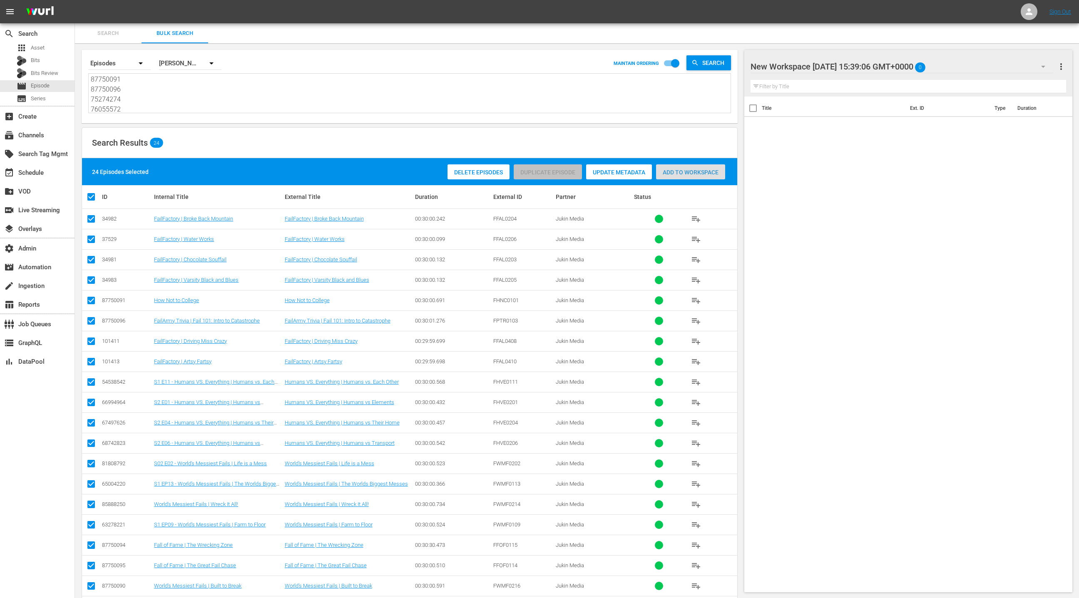
click at [675, 174] on span "Add to Workspace" at bounding box center [690, 172] width 69 height 7
click at [40, 171] on div "event_available Schedule" at bounding box center [23, 171] width 47 height 7
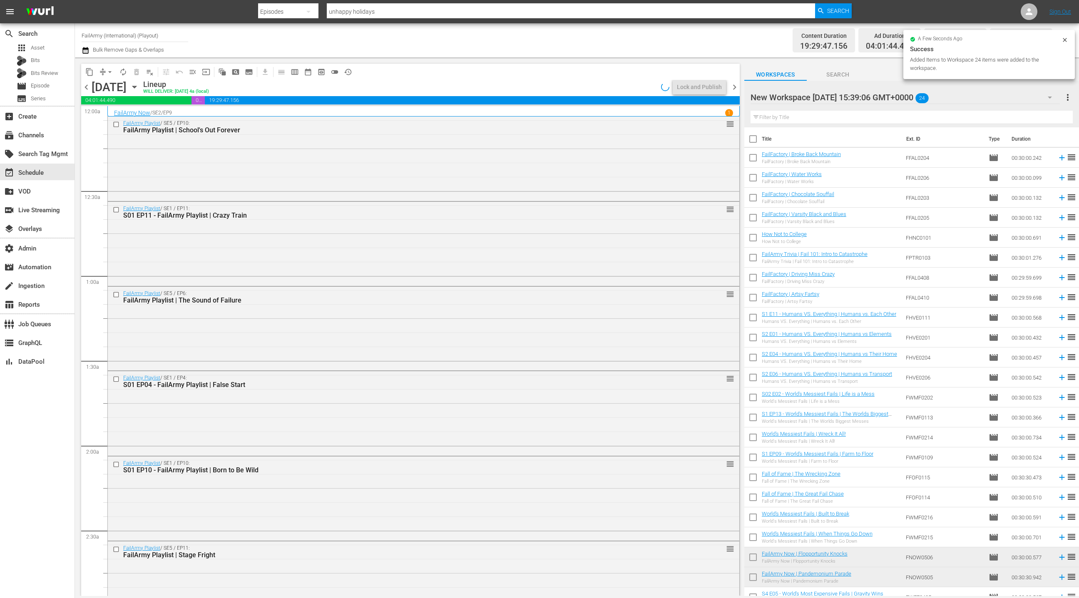
click at [753, 138] on input "checkbox" at bounding box center [753, 140] width 17 height 17
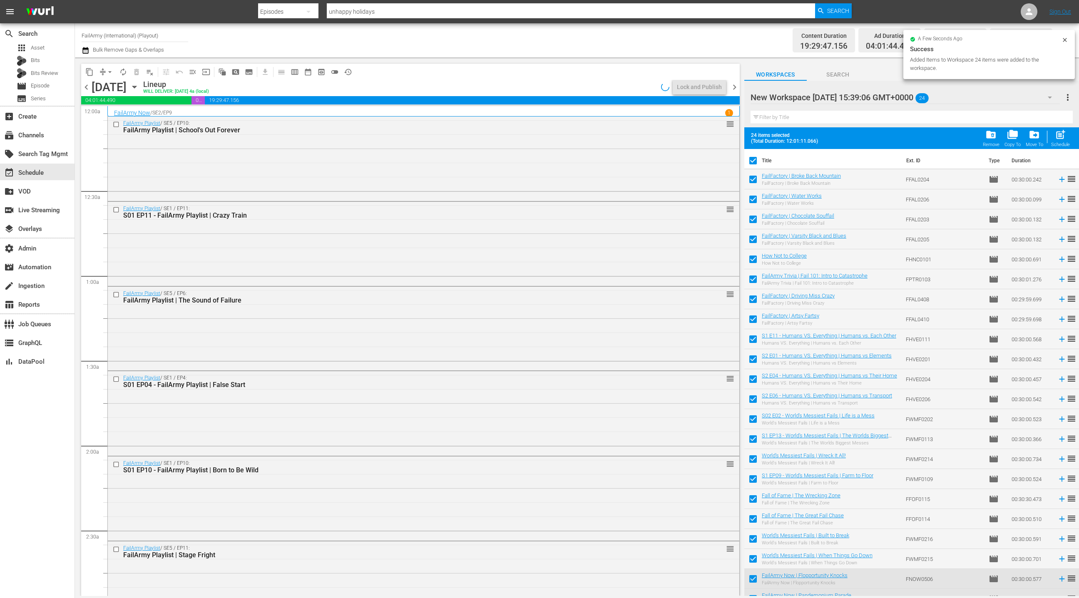
click at [737, 87] on span "chevron_right" at bounding box center [735, 87] width 10 height 10
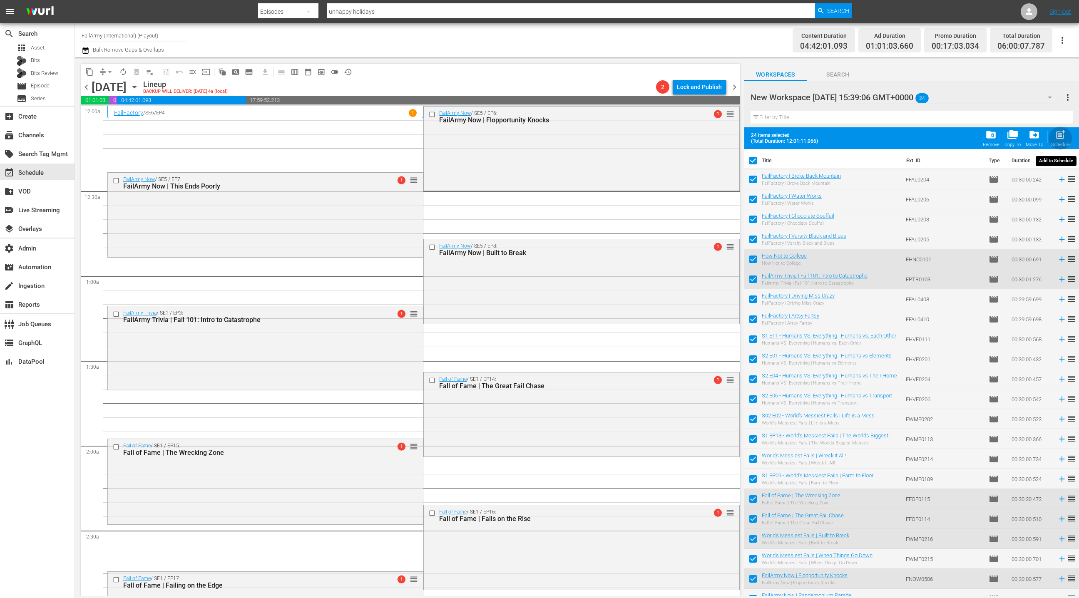
click at [1062, 137] on span "post_add" at bounding box center [1060, 134] width 11 height 11
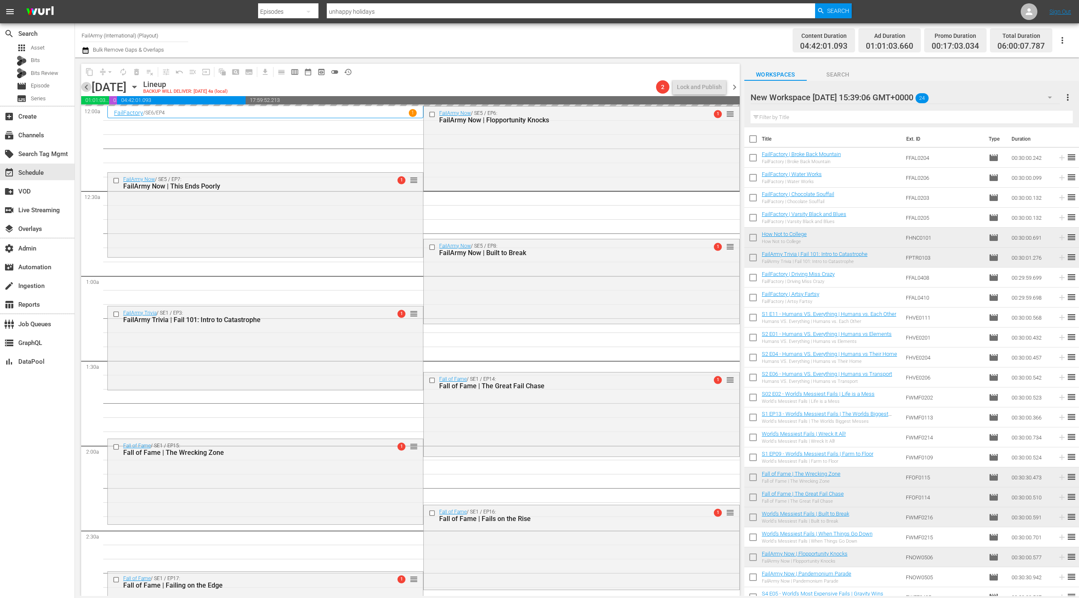
click at [88, 85] on span "chevron_left" at bounding box center [86, 87] width 10 height 10
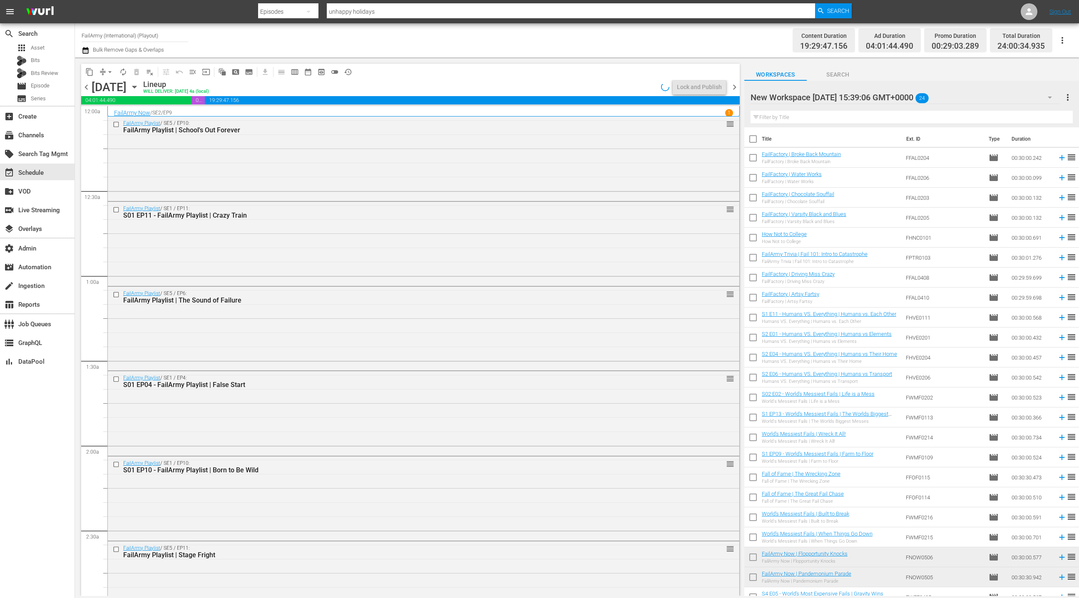
drag, startPoint x: 735, startPoint y: 86, endPoint x: 478, endPoint y: 77, distance: 256.2
click at [735, 86] on span "chevron_right" at bounding box center [735, 87] width 10 height 10
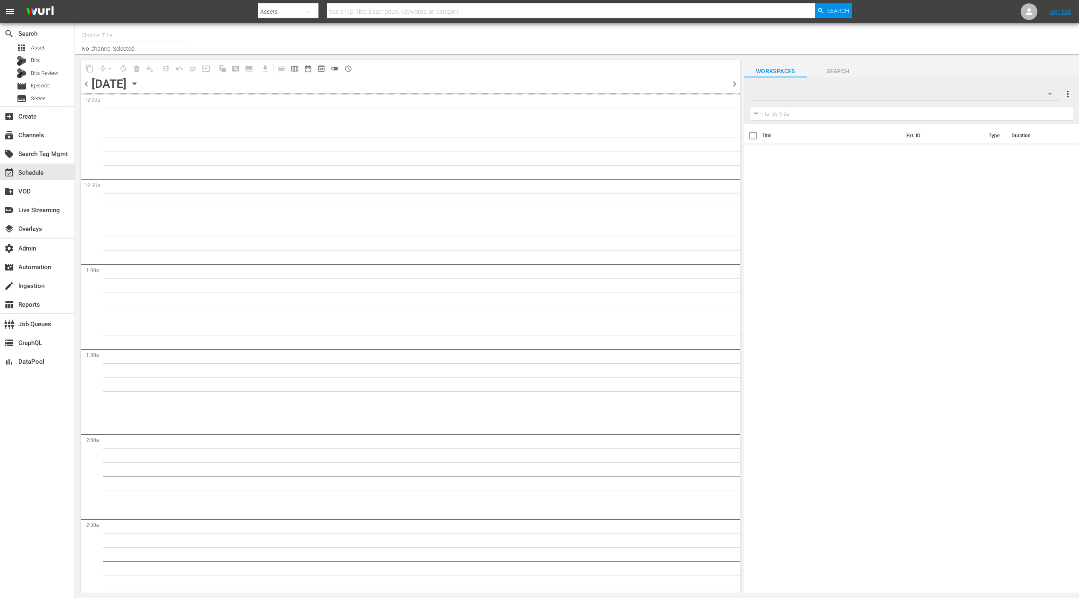
type input "FailArmy (International) (Playout) (151)"
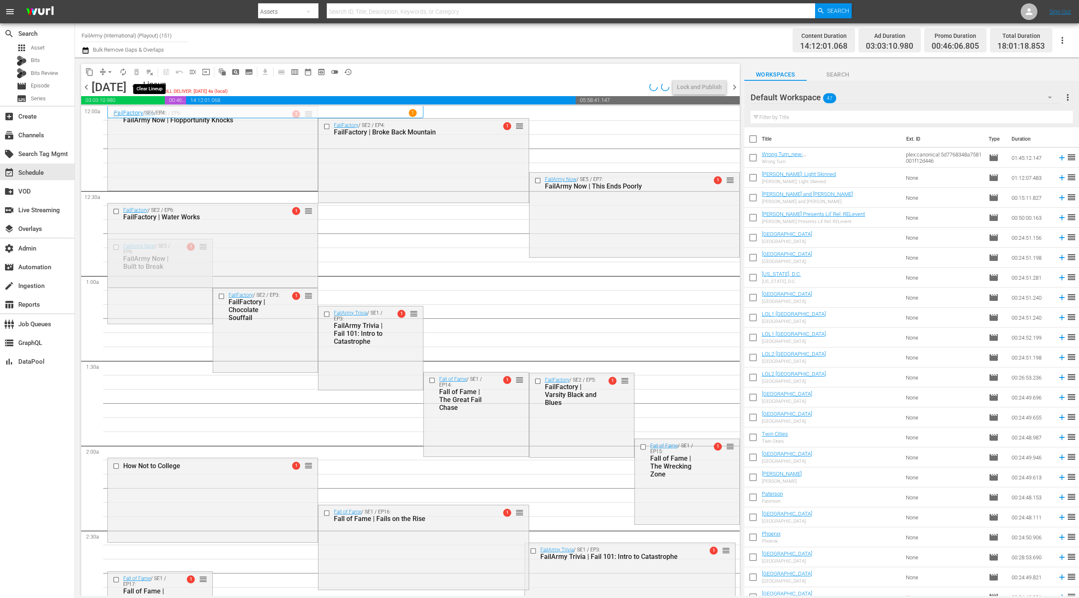
click at [152, 72] on span "playlist_remove_outlined" at bounding box center [150, 72] width 8 height 8
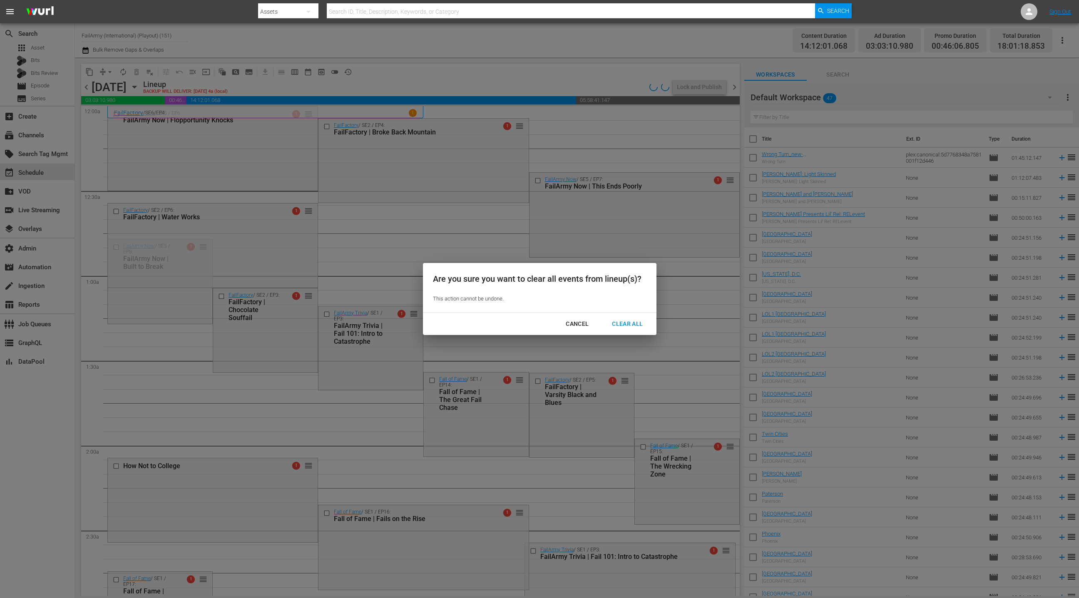
drag, startPoint x: 630, startPoint y: 324, endPoint x: 620, endPoint y: 315, distance: 13.3
click at [629, 320] on div "Clear All" at bounding box center [628, 324] width 44 height 10
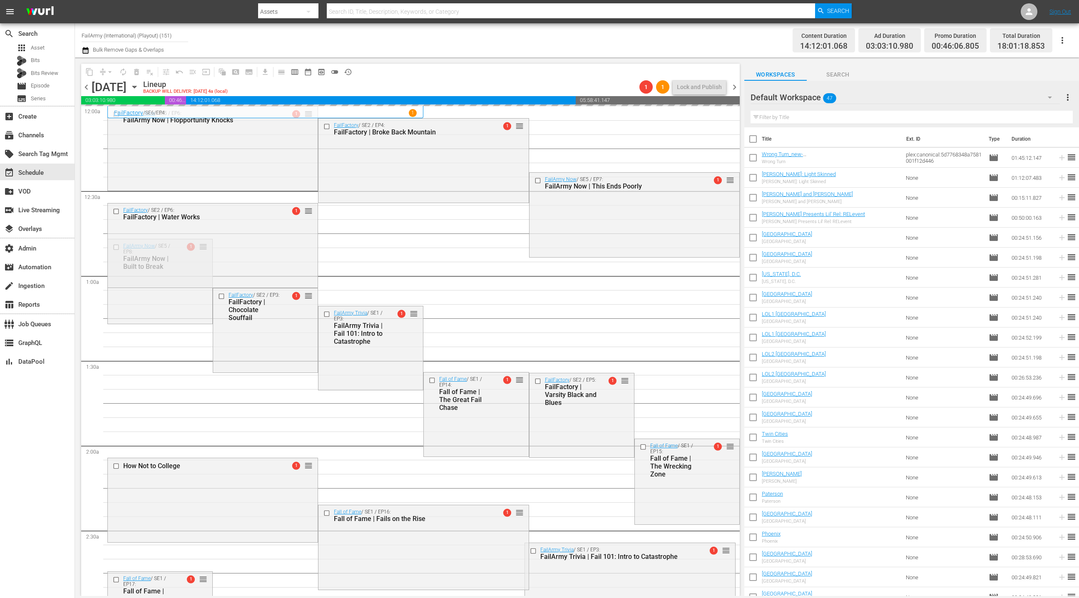
click at [752, 135] on input "checkbox" at bounding box center [753, 140] width 17 height 17
checkbox input "true"
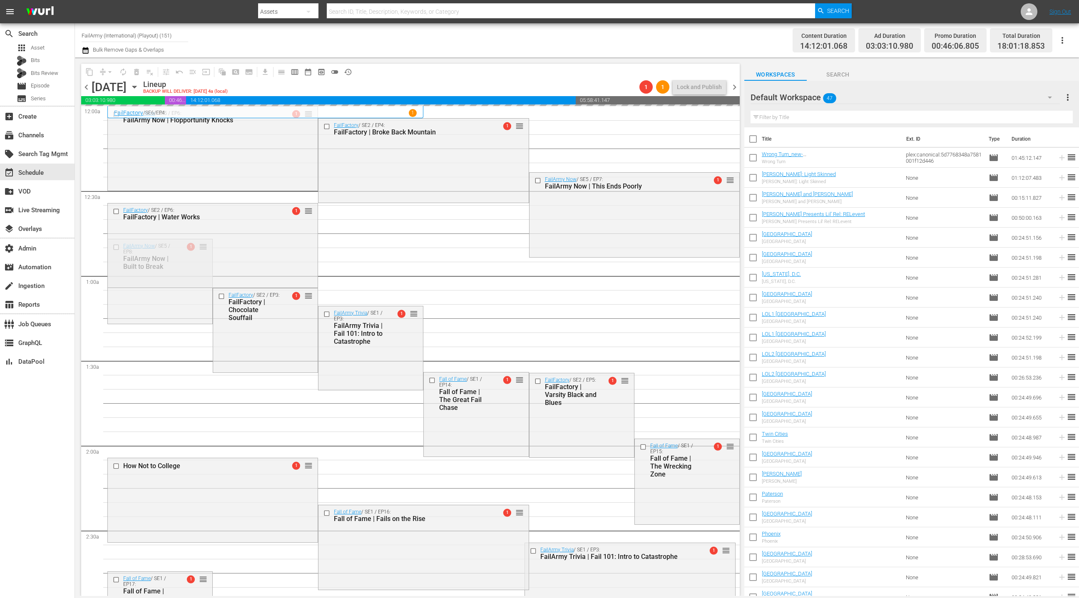
checkbox input "true"
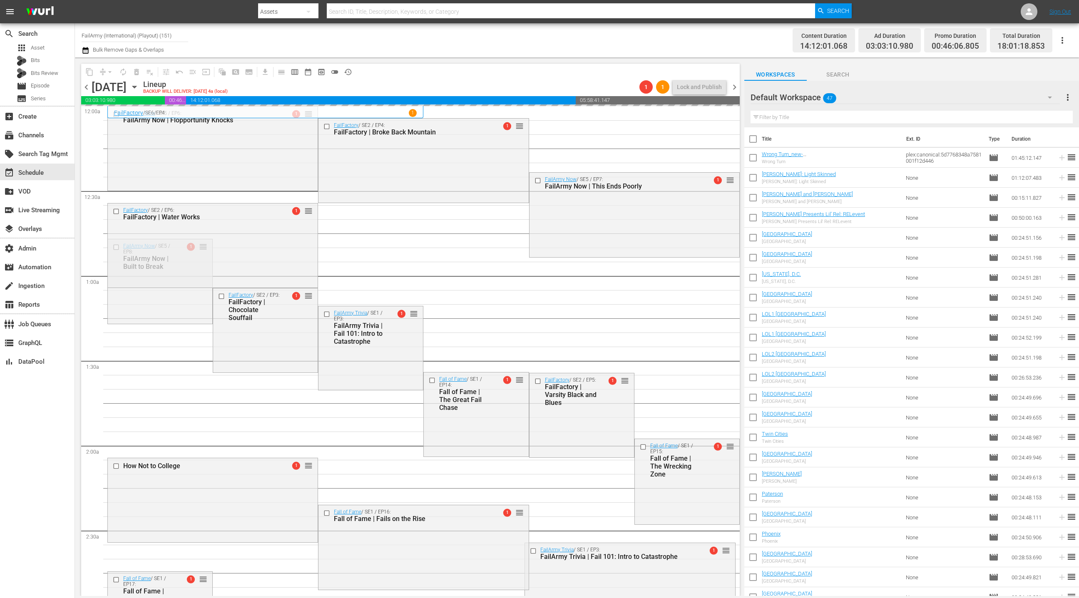
checkbox input "true"
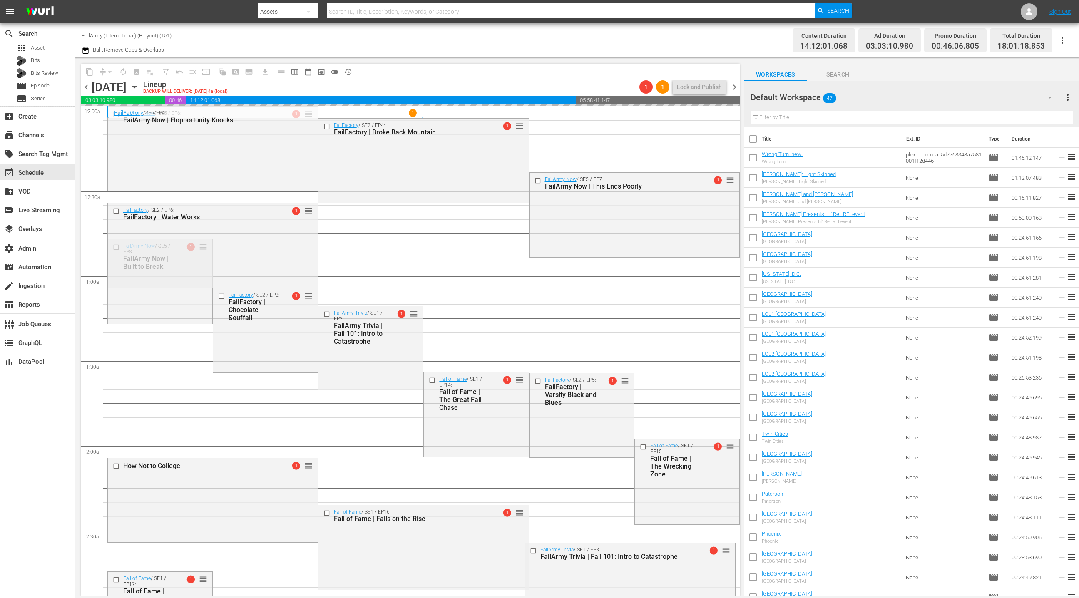
checkbox input "true"
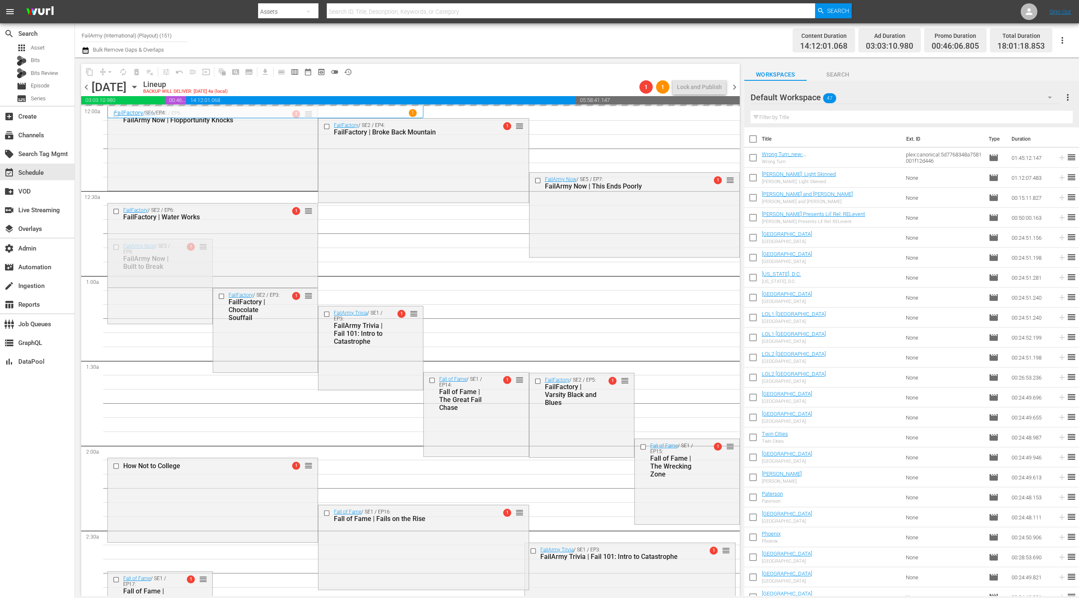
checkbox input "true"
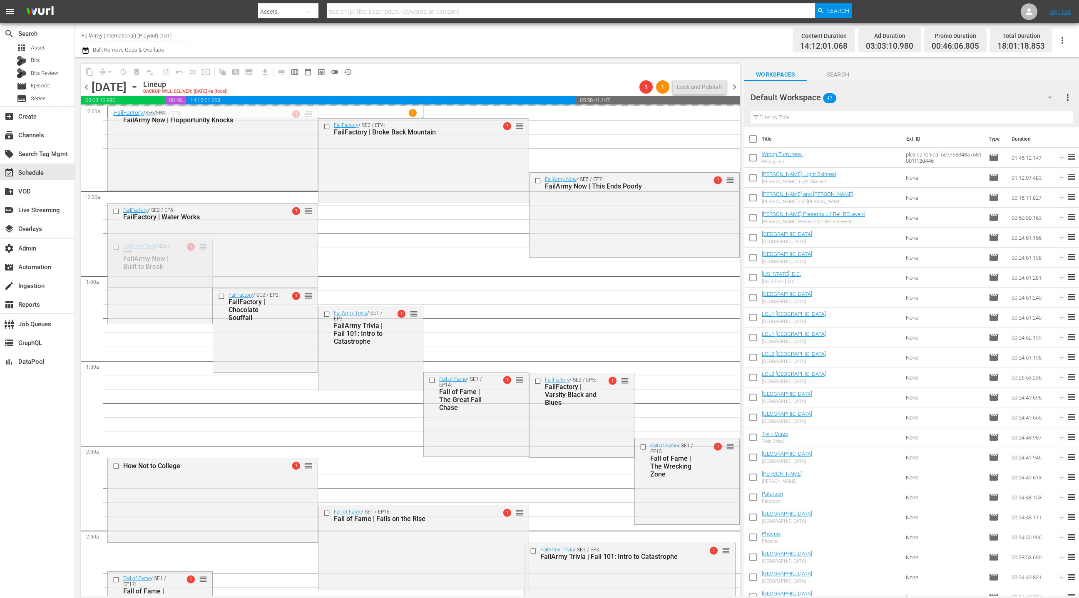
checkbox input "true"
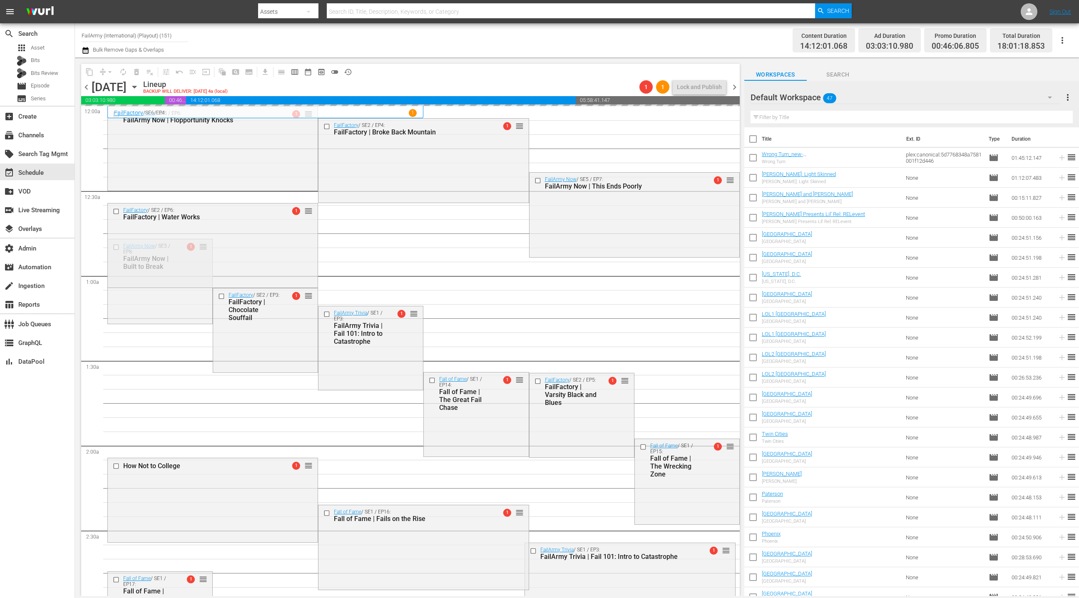
checkbox input "true"
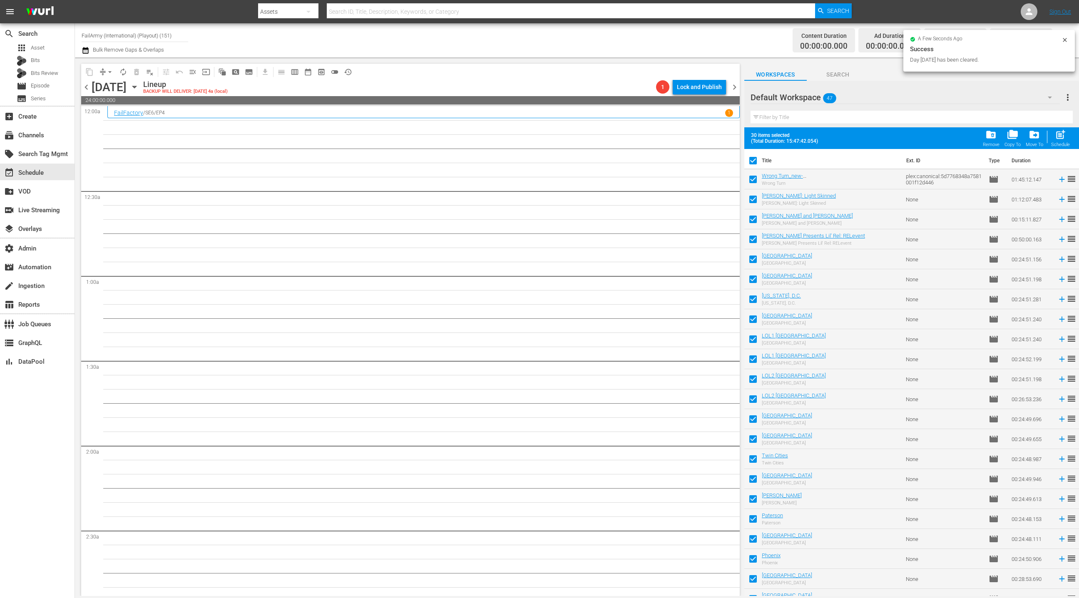
click at [750, 162] on input "checkbox" at bounding box center [753, 162] width 17 height 17
checkbox input "false"
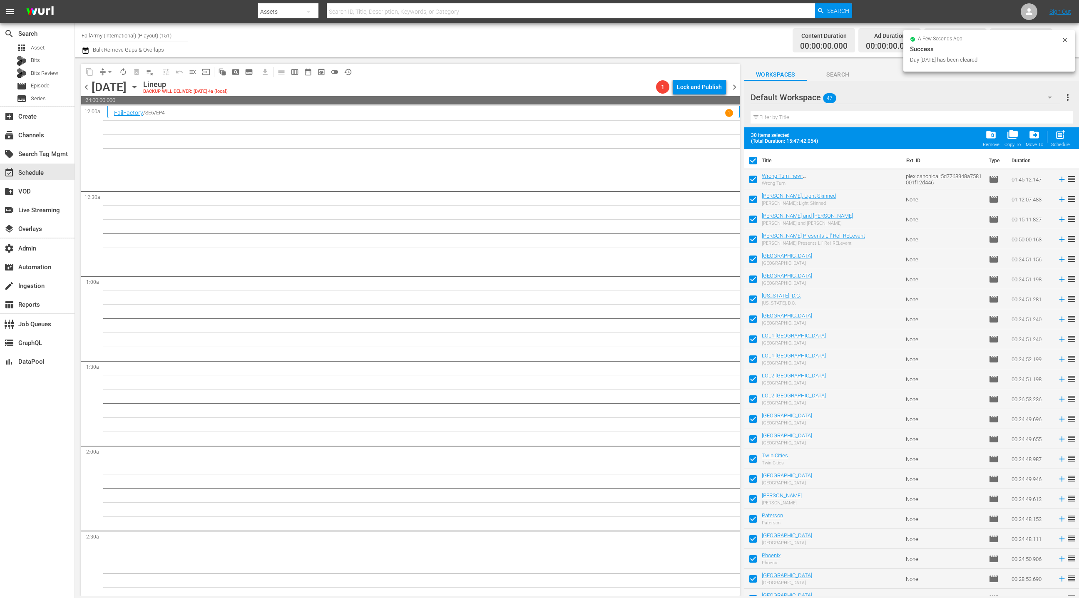
checkbox input "false"
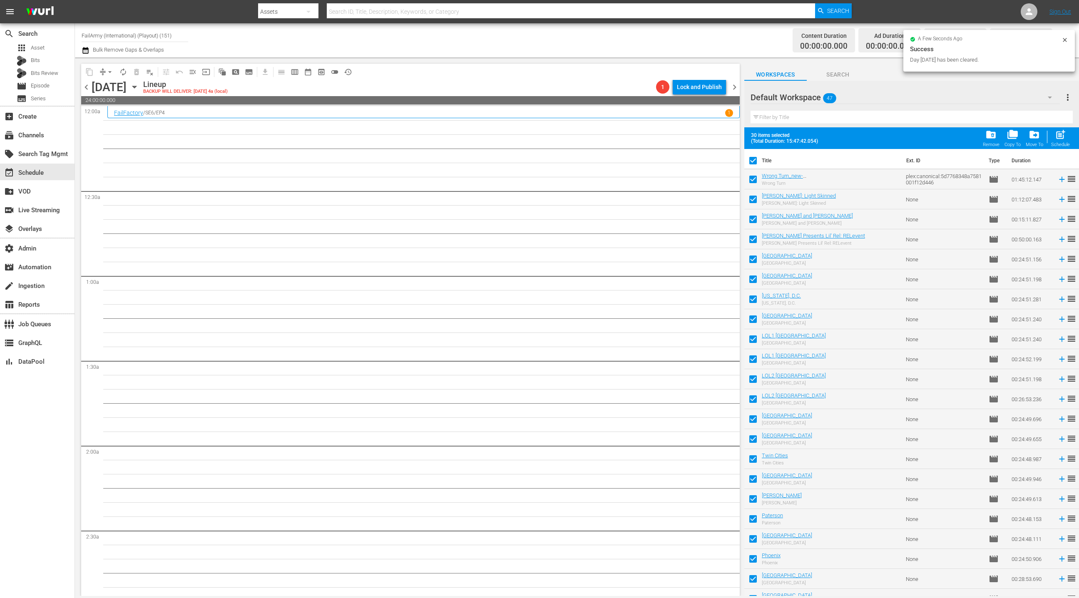
checkbox input "false"
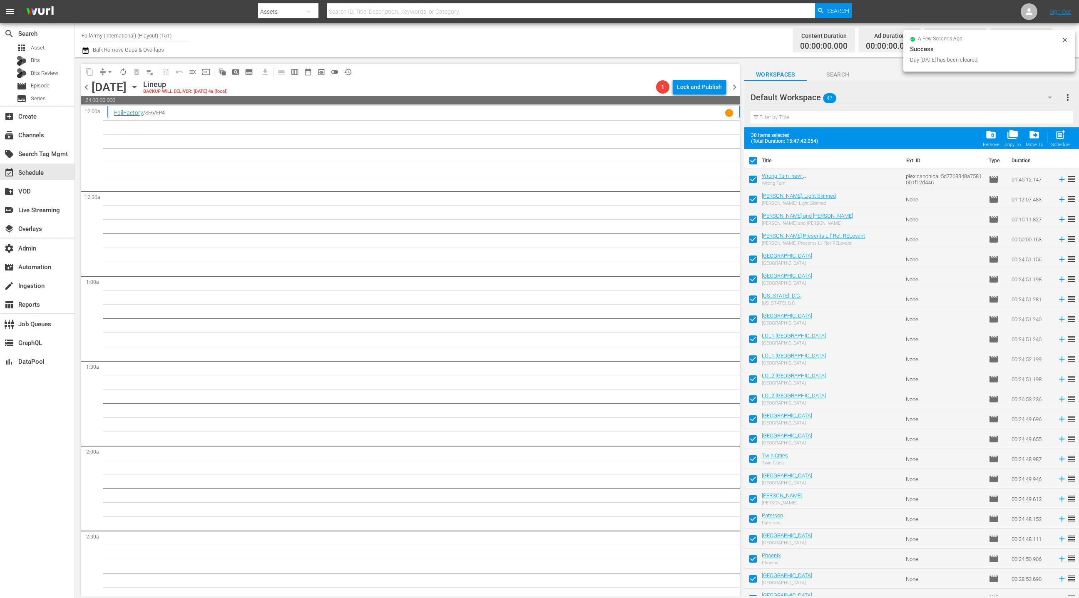
checkbox input "false"
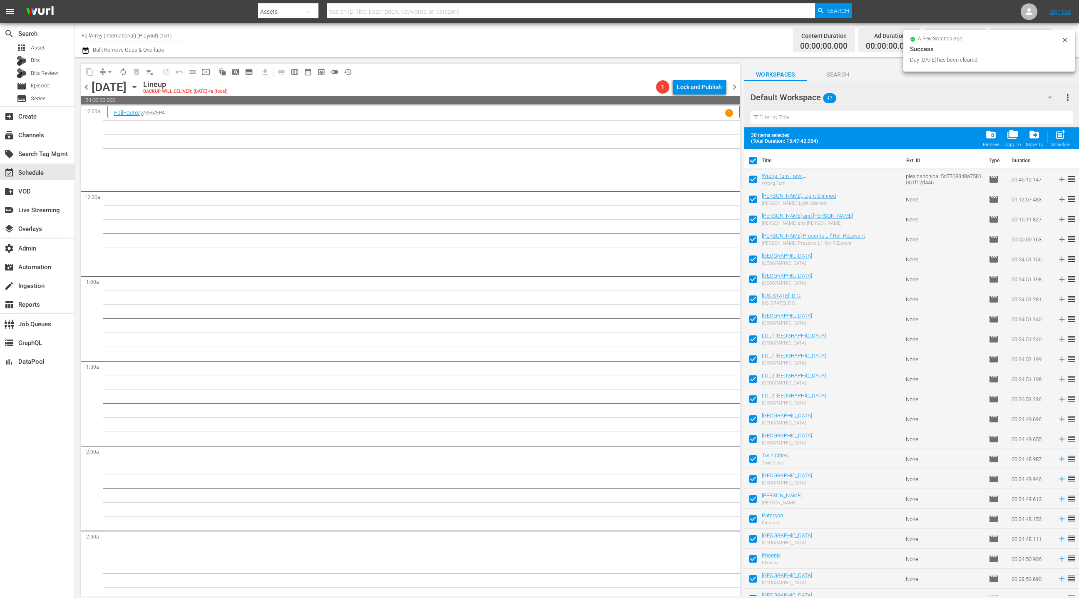
checkbox input "false"
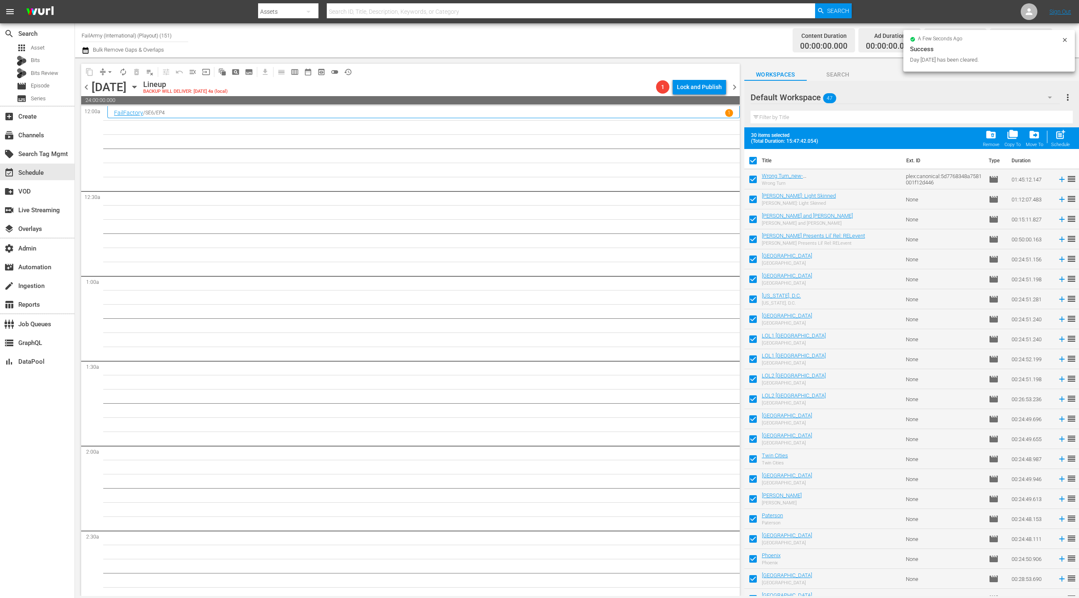
checkbox input "false"
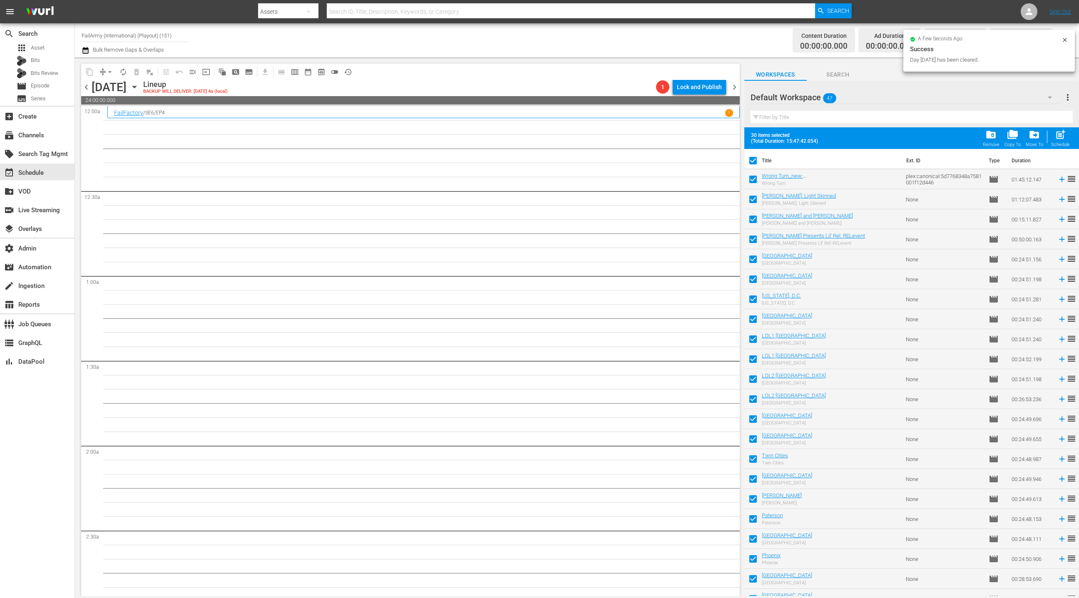
checkbox input "false"
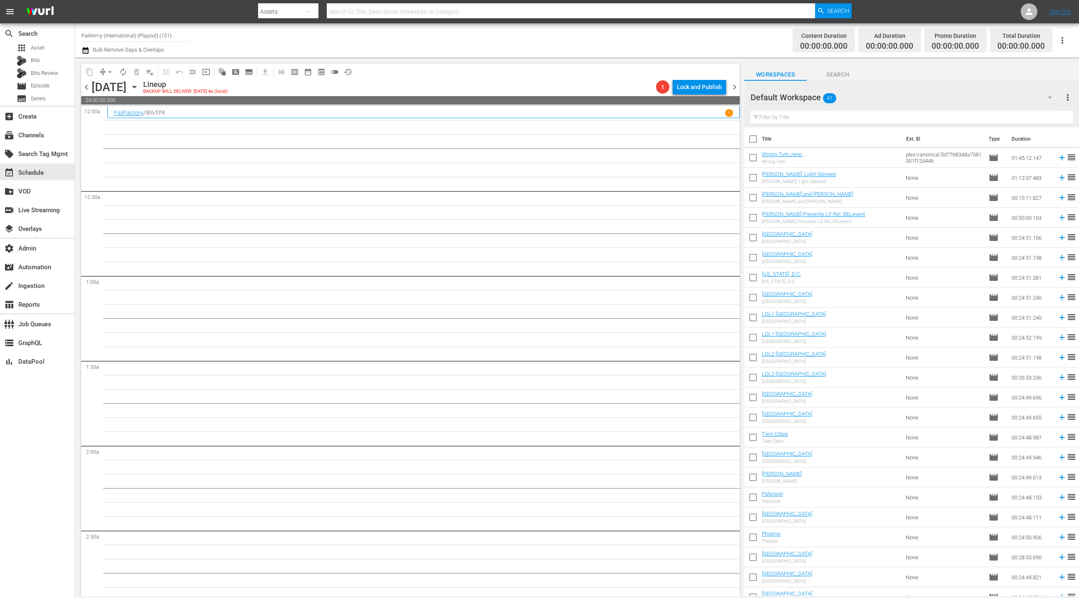
click at [1030, 99] on div "Default Workspace 47" at bounding box center [905, 97] width 309 height 23
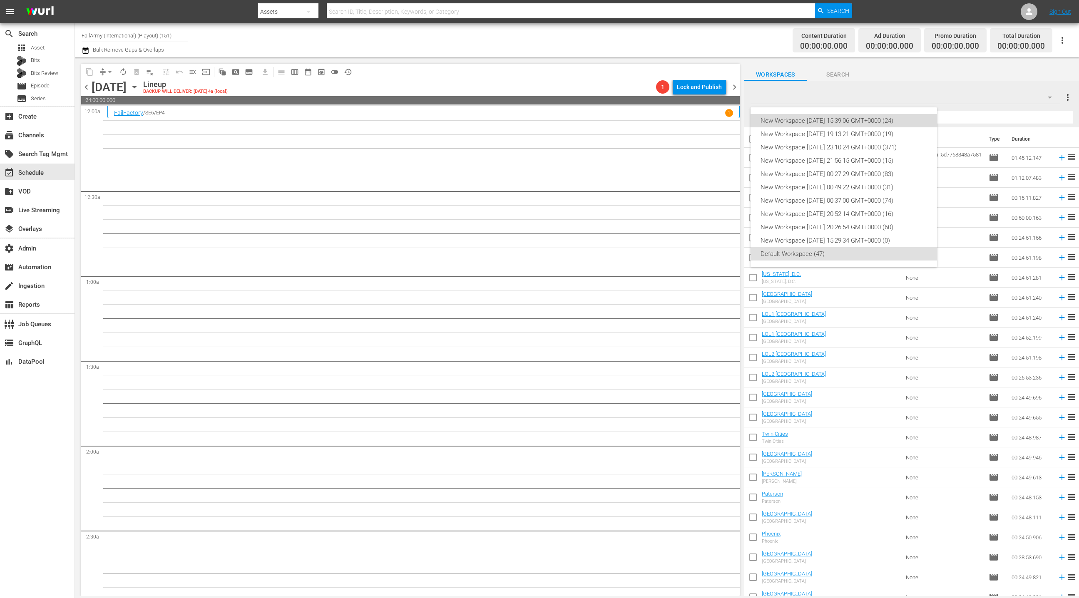
click at [872, 120] on div "New Workspace [DATE] 15:39:06 GMT+0000 (24)" at bounding box center [844, 120] width 167 height 13
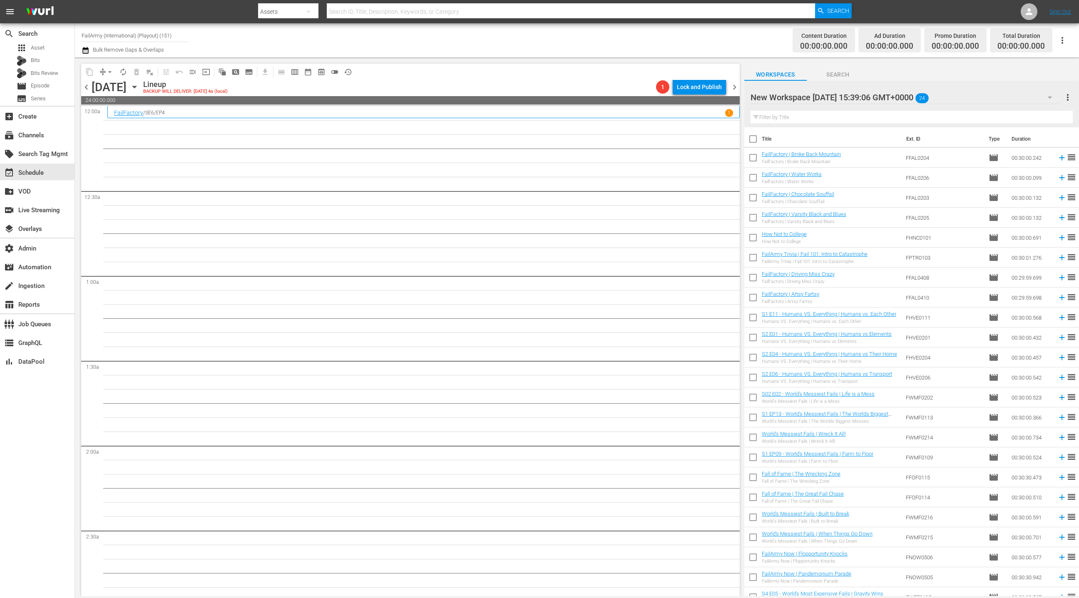
click at [755, 141] on input "checkbox" at bounding box center [753, 140] width 17 height 17
checkbox input "true"
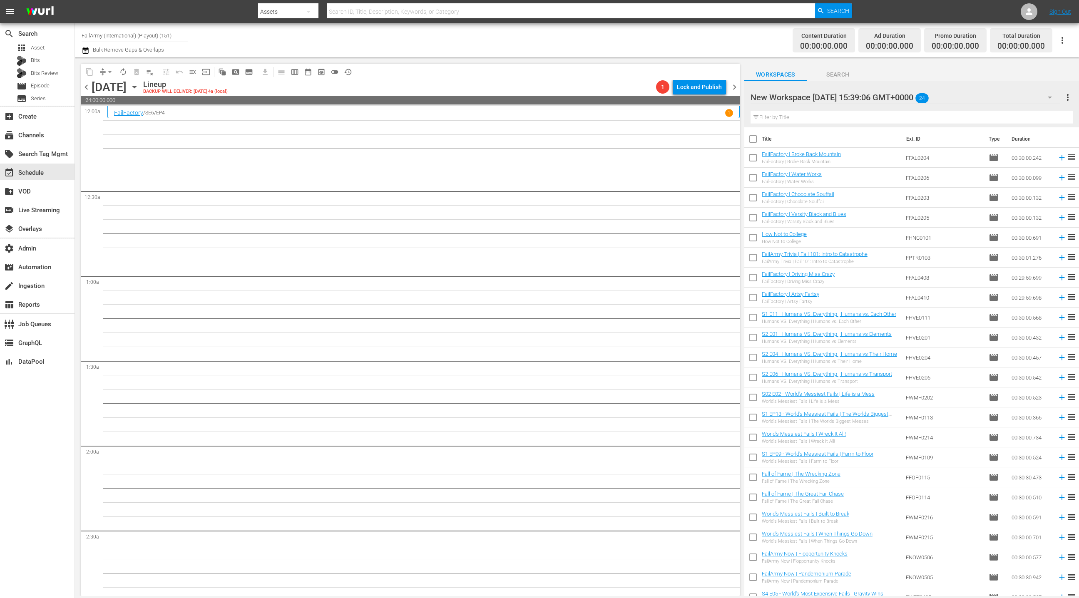
checkbox input "true"
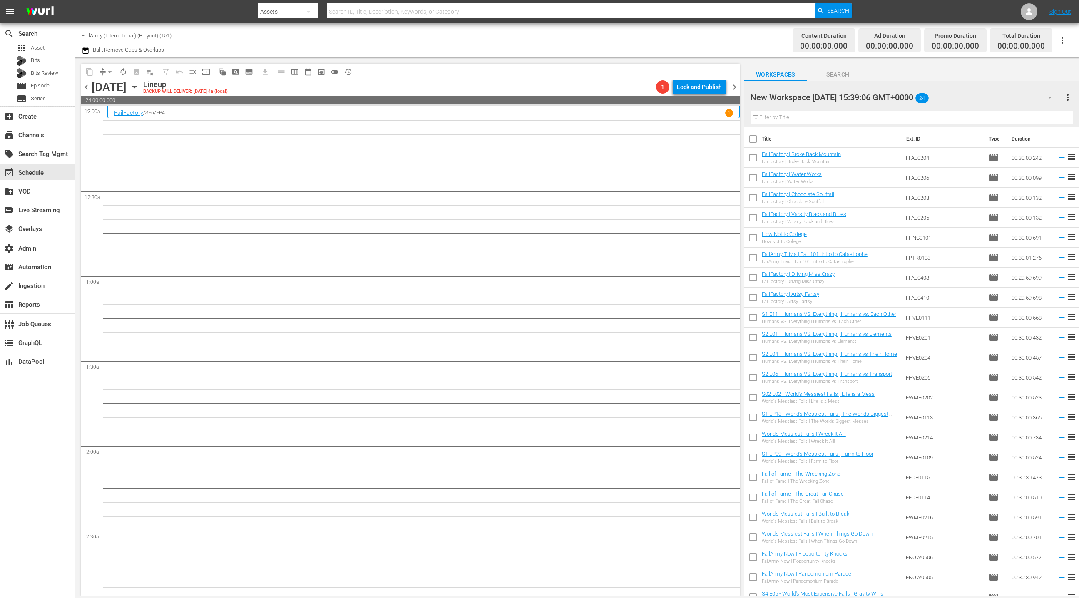
checkbox input "true"
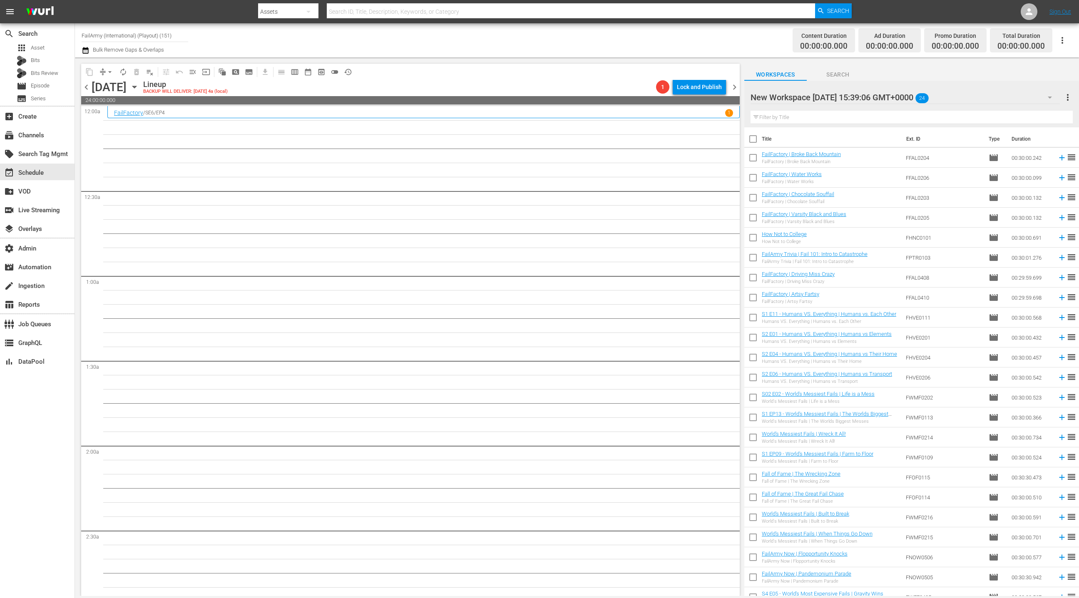
checkbox input "true"
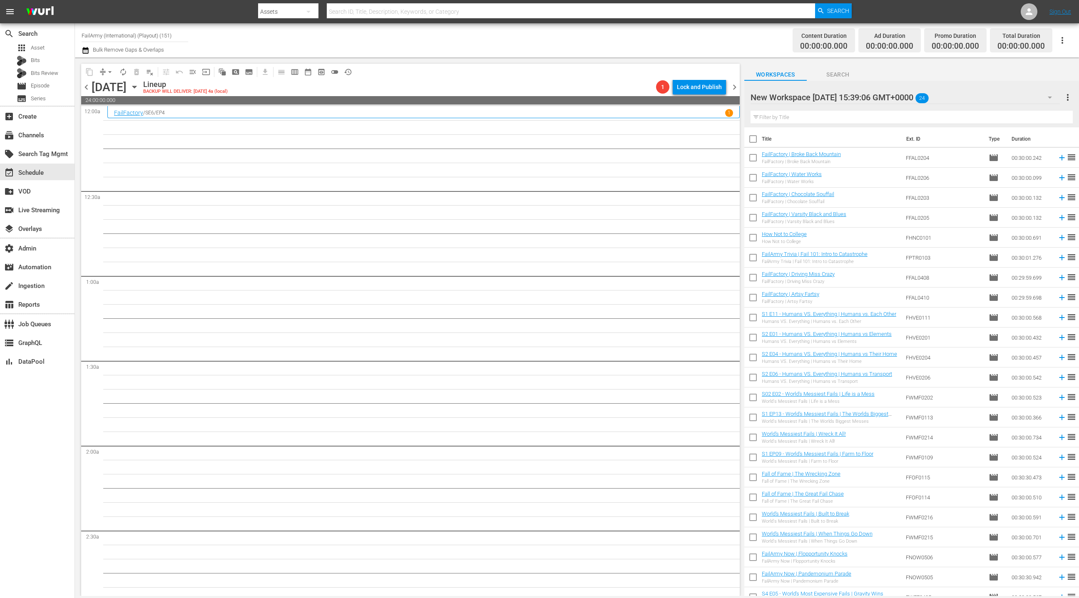
checkbox input "true"
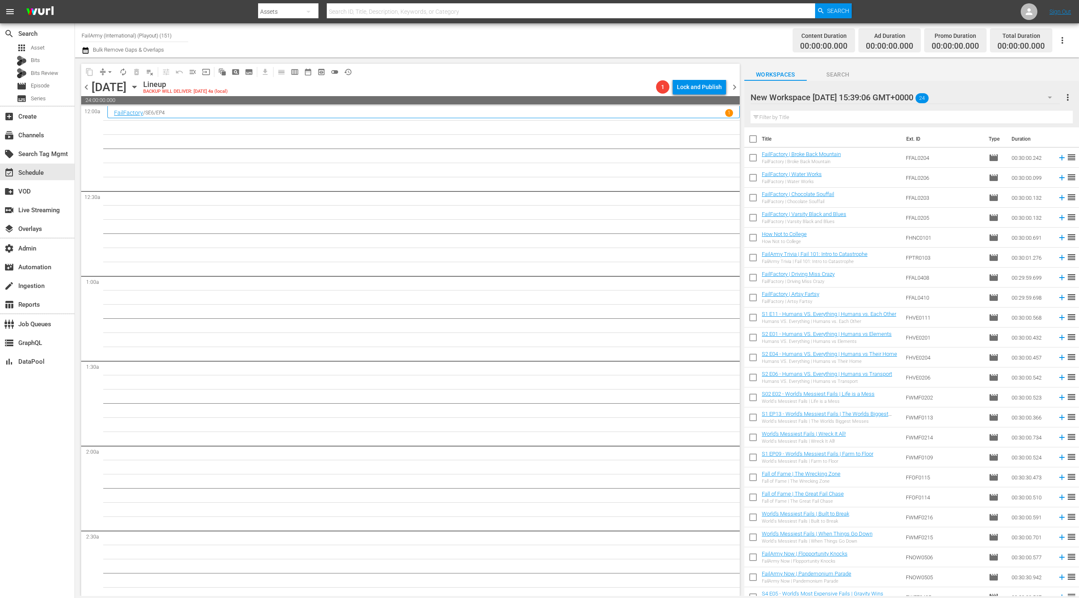
checkbox input "true"
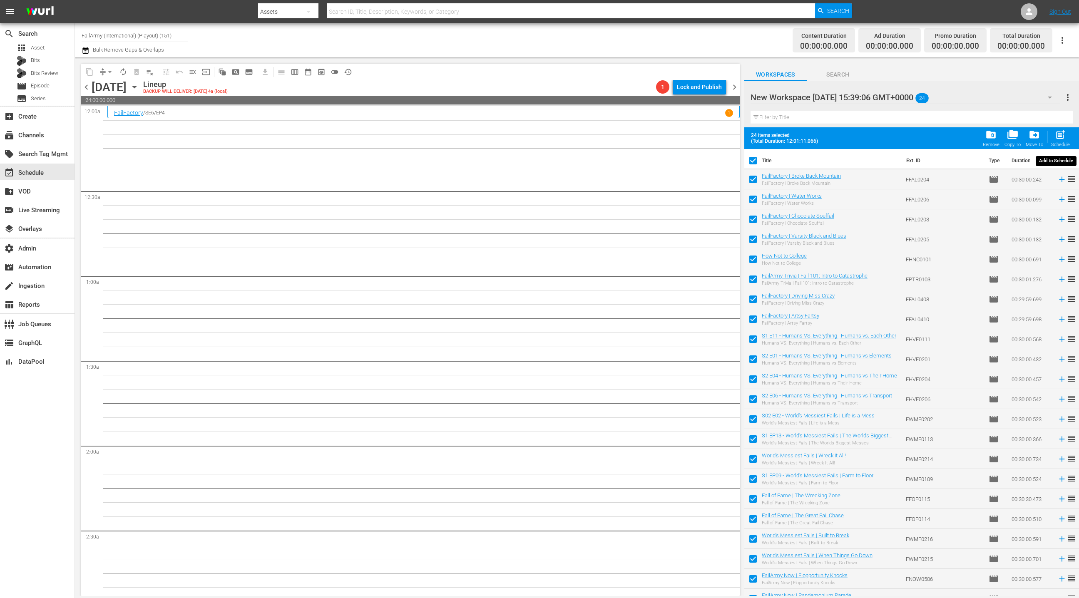
click at [1062, 136] on span "post_add" at bounding box center [1060, 134] width 11 height 11
checkbox input "false"
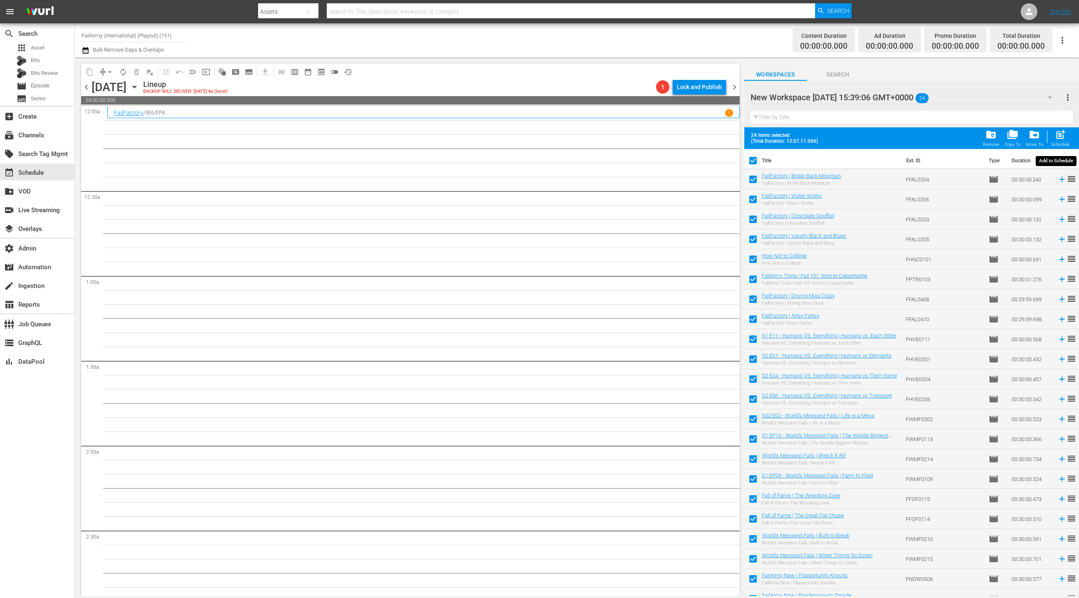
checkbox input "false"
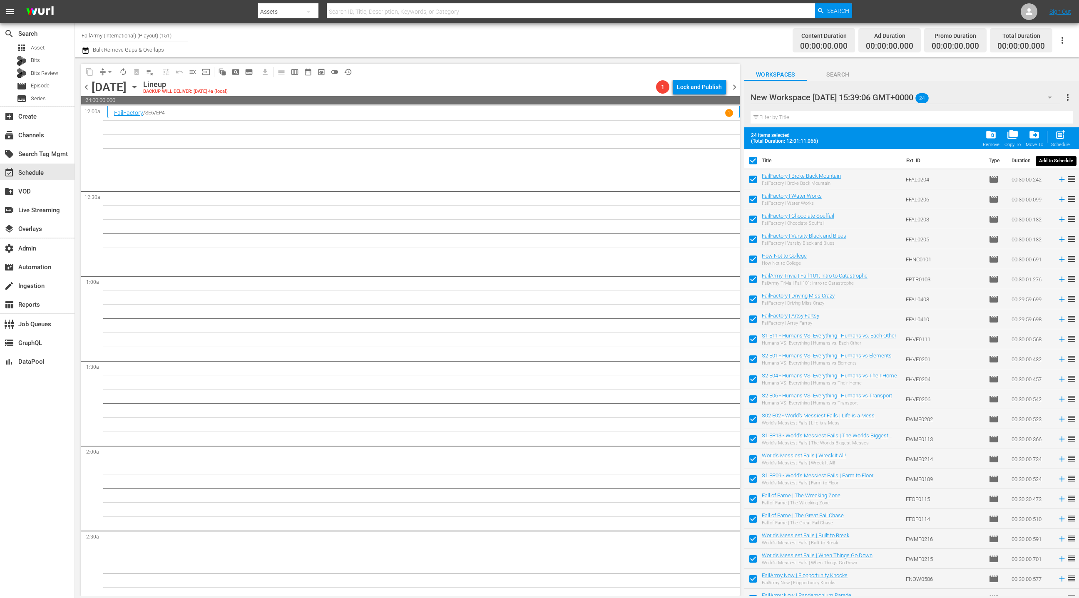
checkbox input "false"
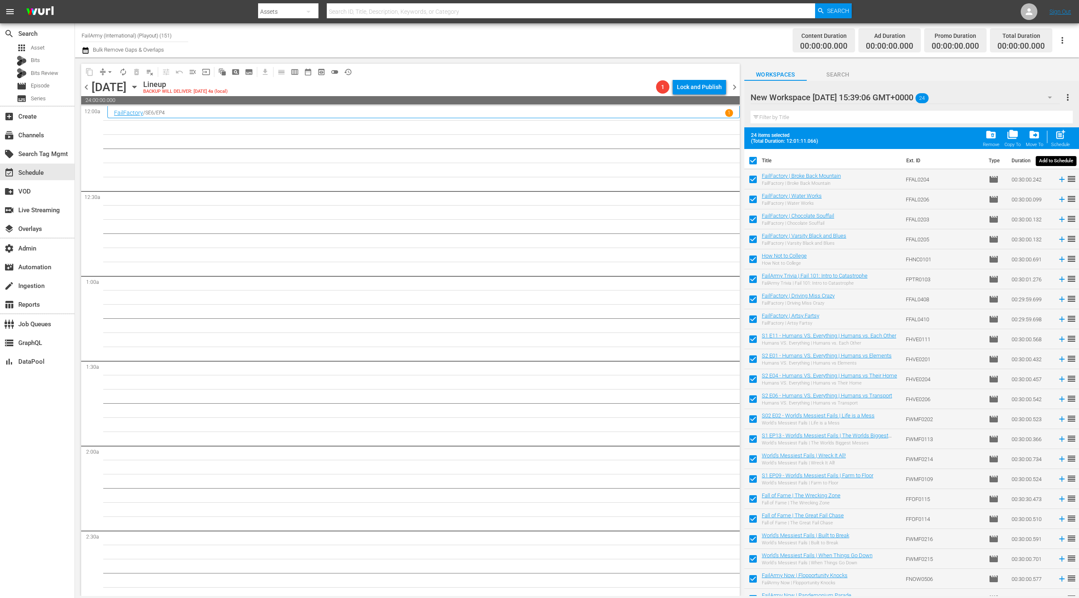
checkbox input "false"
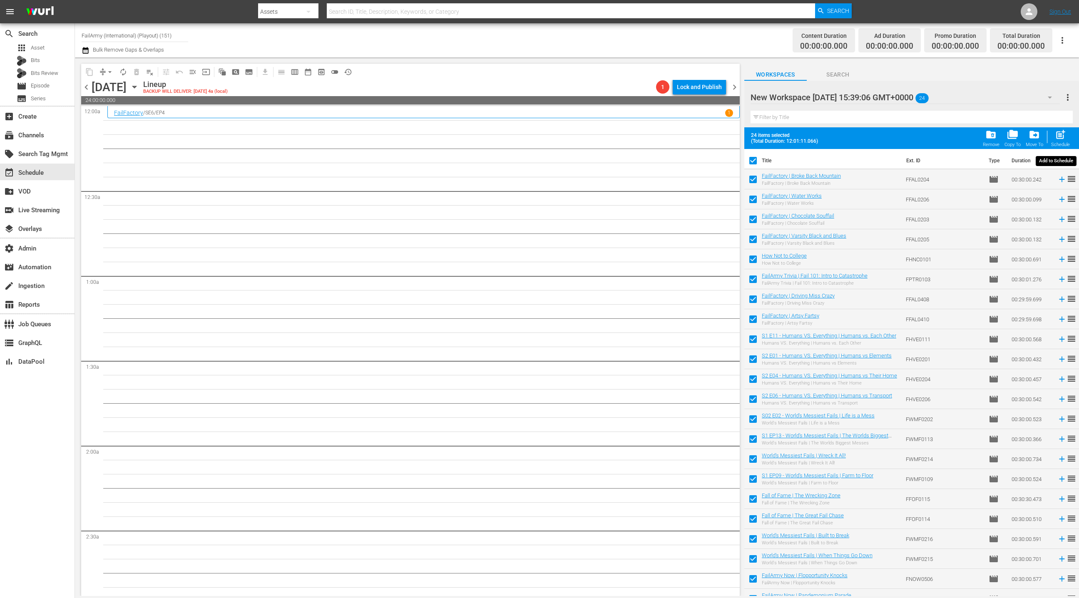
checkbox input "false"
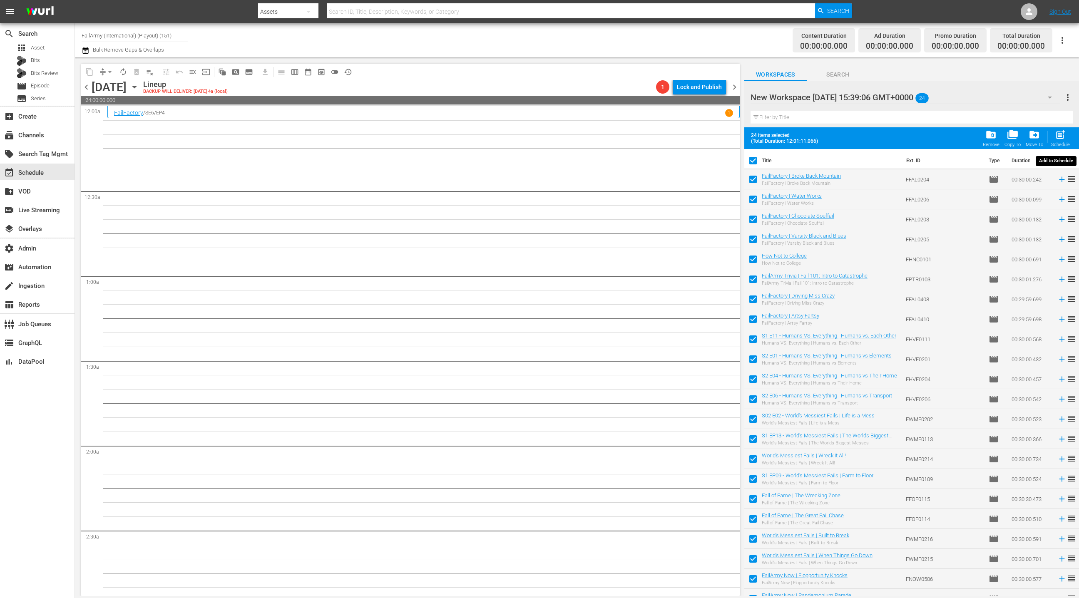
checkbox input "false"
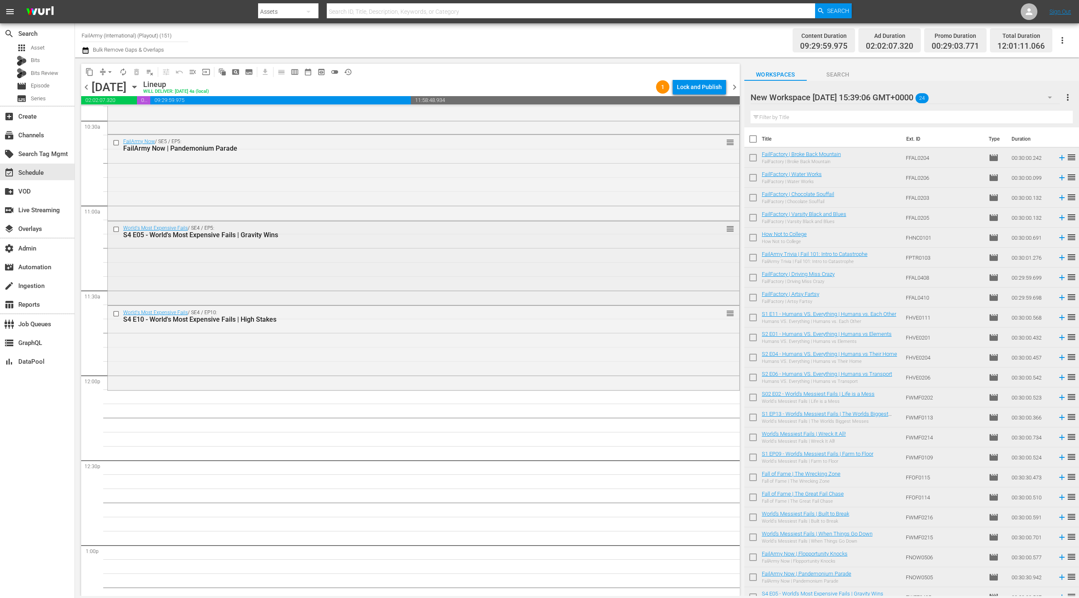
scroll to position [1725, 0]
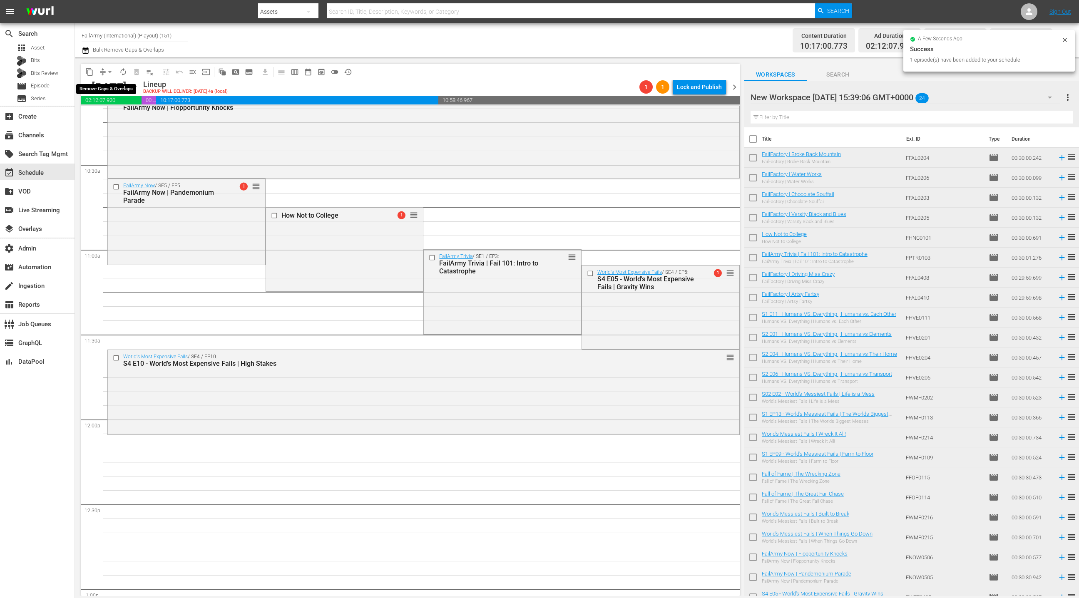
click at [108, 69] on span "arrow_drop_down" at bounding box center [110, 72] width 8 height 8
click at [116, 118] on li "Align to End of Previous Day" at bounding box center [110, 116] width 87 height 14
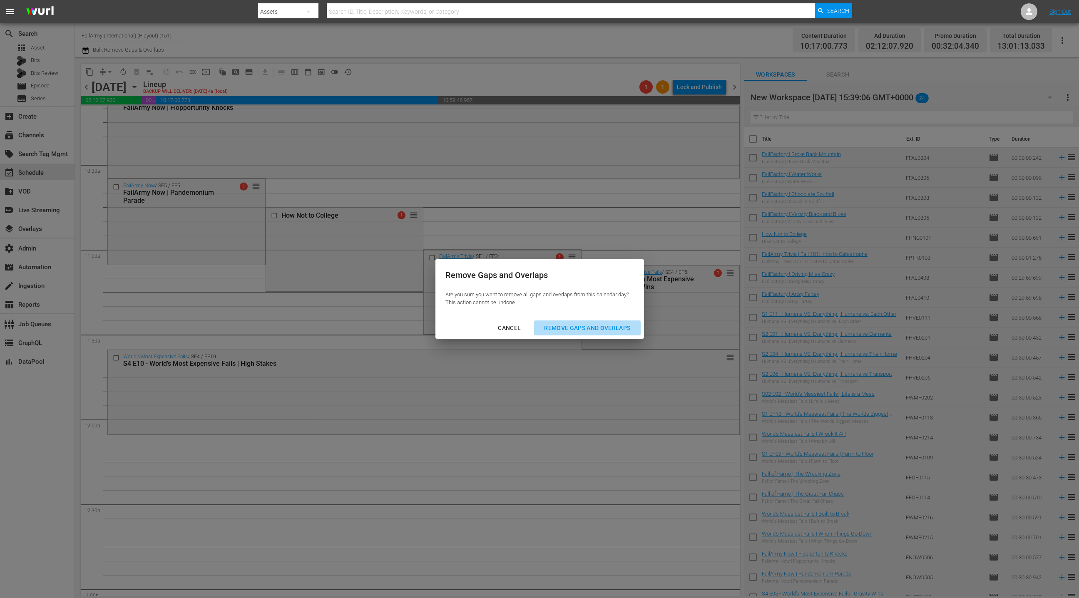
drag, startPoint x: 571, startPoint y: 331, endPoint x: 523, endPoint y: 256, distance: 88.7
click at [571, 326] on div "Remove Gaps and Overlaps" at bounding box center [588, 328] width 100 height 10
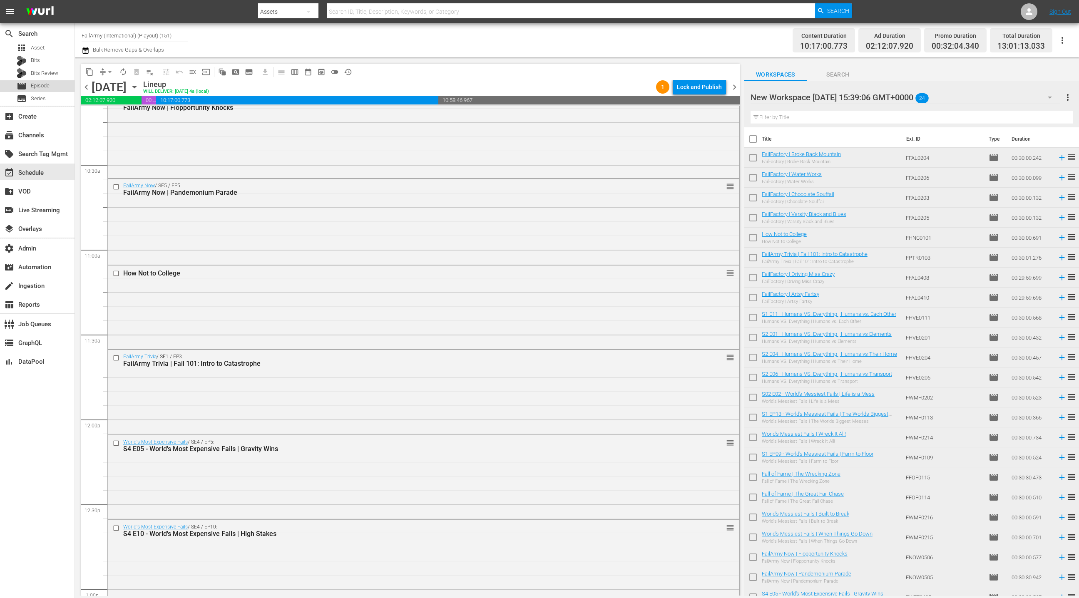
click at [51, 85] on div "movie Episode" at bounding box center [37, 86] width 75 height 12
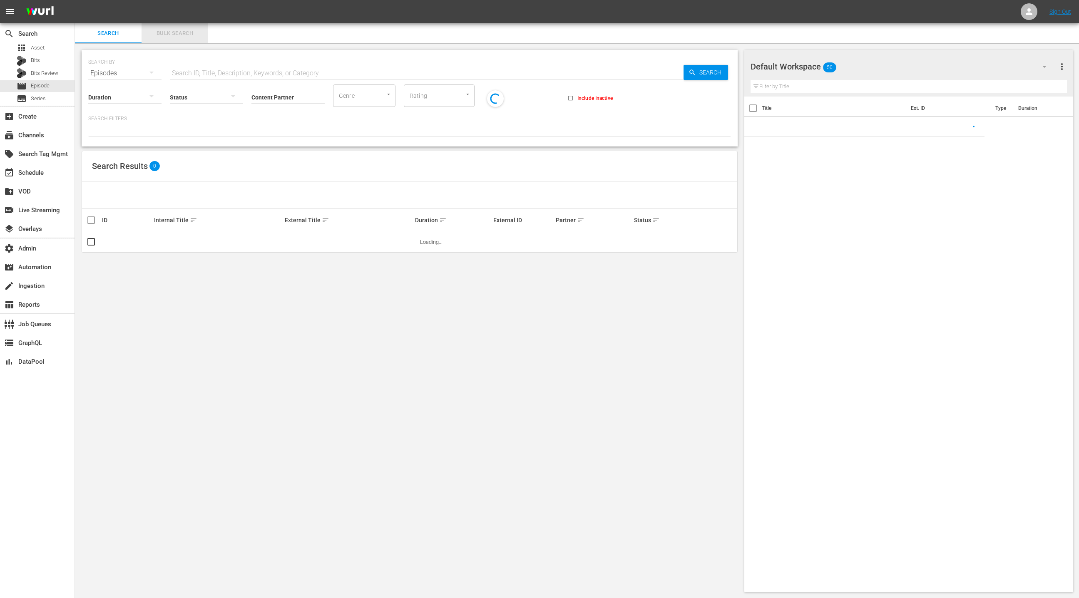
click at [188, 35] on span "Bulk Search" at bounding box center [175, 34] width 57 height 10
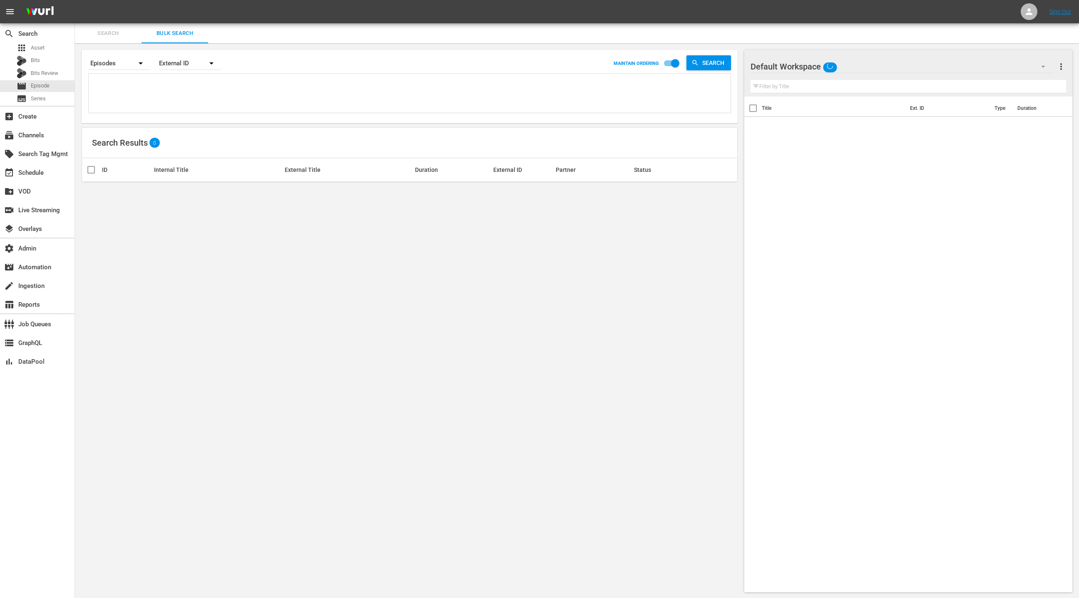
click at [177, 86] on textarea at bounding box center [411, 95] width 640 height 38
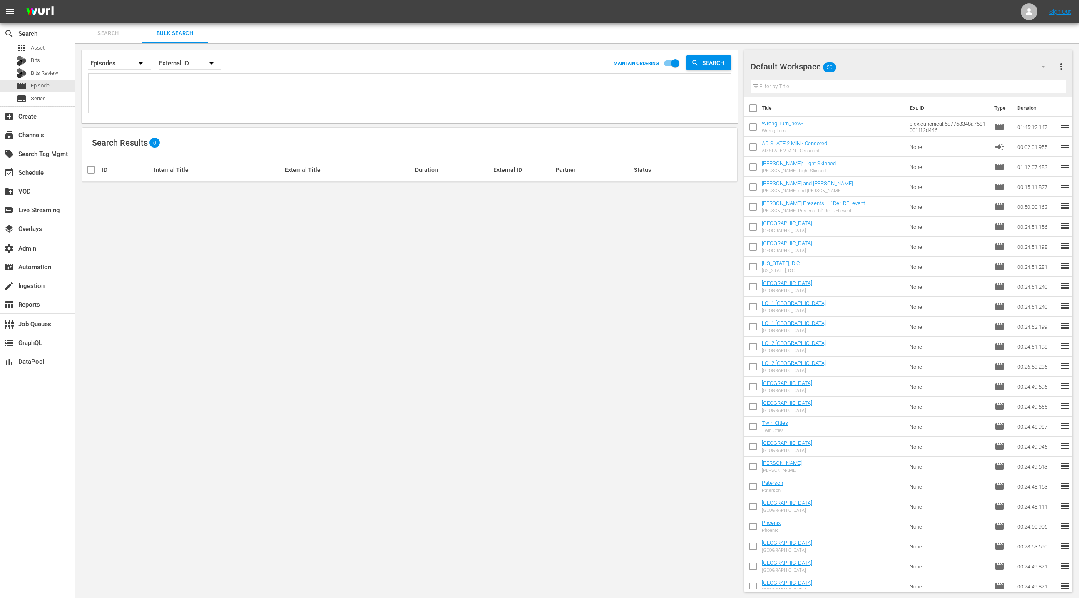
paste textarea "709106 709124 47953548 49390810 34980 37530 106567 106645 280181 280188 8775009…"
type textarea "709106 709124 47953548 49390810 34980 37530 106567 106645 280181 280188 8775009…"
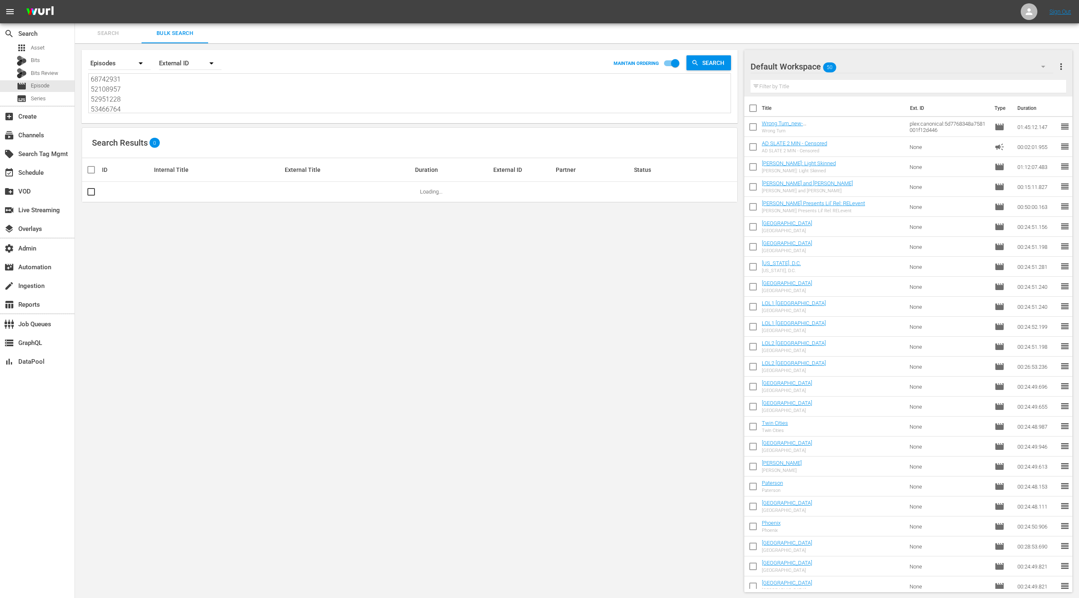
type textarea "709106 709124 47953548 49390810 34980 37530 106567 106645 280181 280188 8775009…"
click at [1019, 67] on div "Default Workspace 50" at bounding box center [902, 66] width 303 height 23
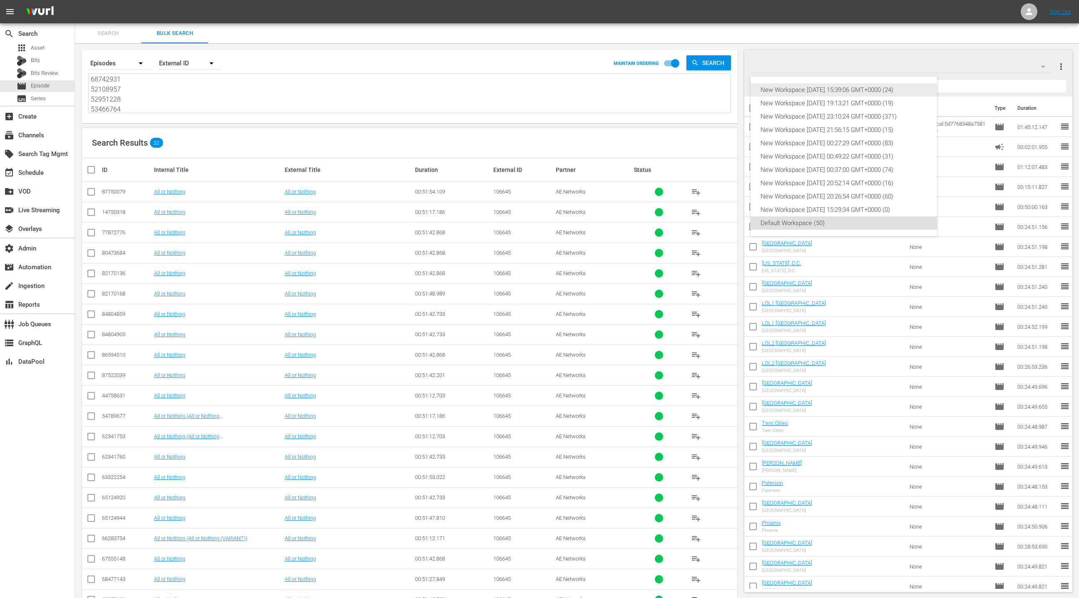
drag, startPoint x: 914, startPoint y: 88, endPoint x: 1042, endPoint y: 72, distance: 128.8
click at [915, 87] on div "New Workspace [DATE] 15:39:06 GMT+0000 (24)" at bounding box center [844, 89] width 167 height 13
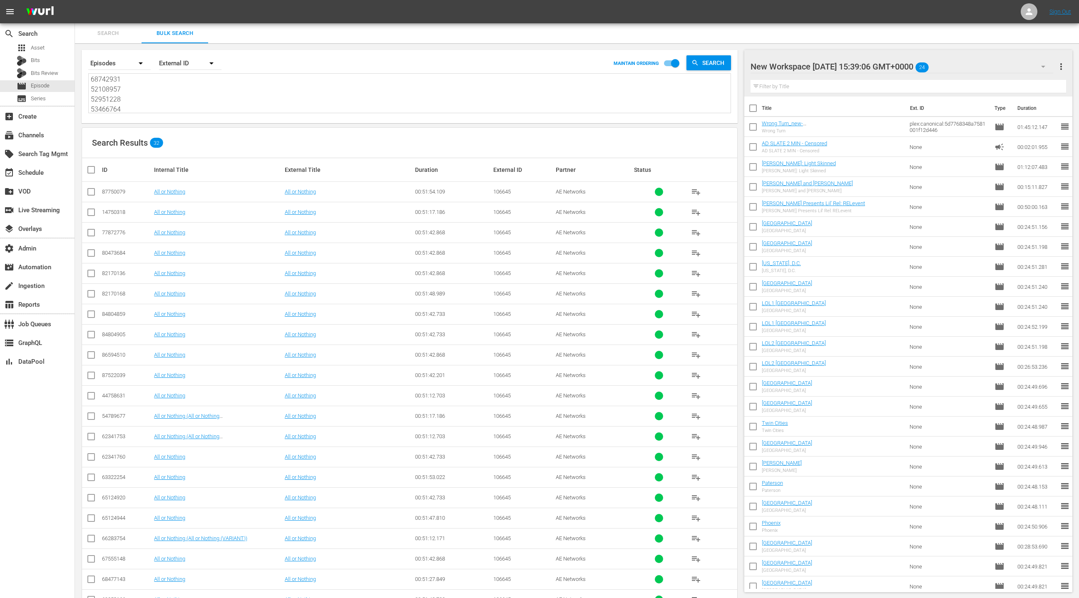
click at [1060, 67] on span "more_vert" at bounding box center [1062, 67] width 10 height 10
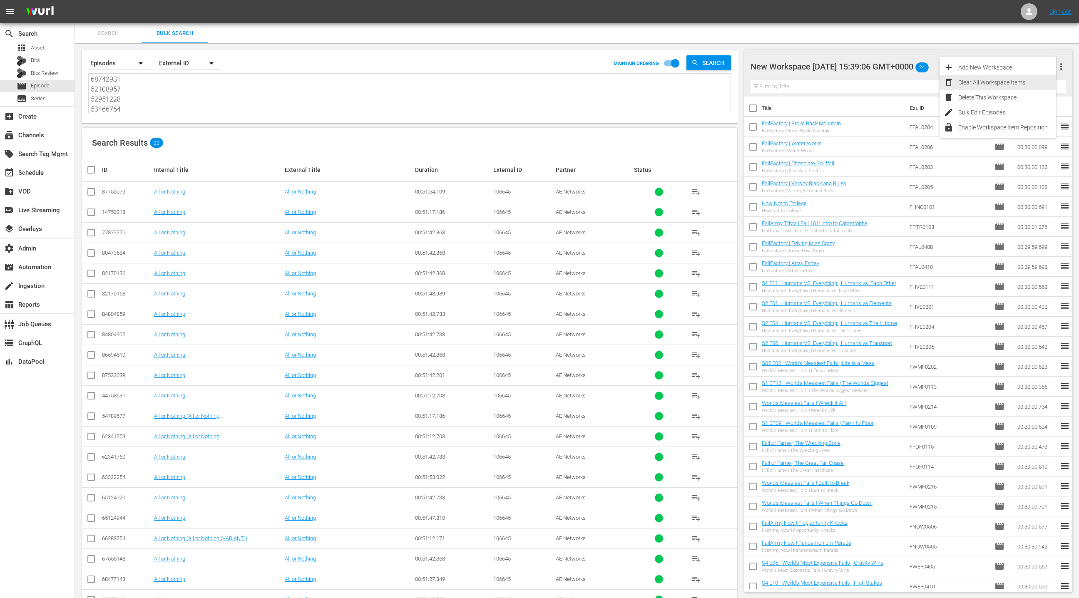
drag, startPoint x: 1018, startPoint y: 81, endPoint x: 1005, endPoint y: 87, distance: 14.2
click at [1018, 81] on div "Clear All Workspace Items" at bounding box center [1008, 82] width 98 height 15
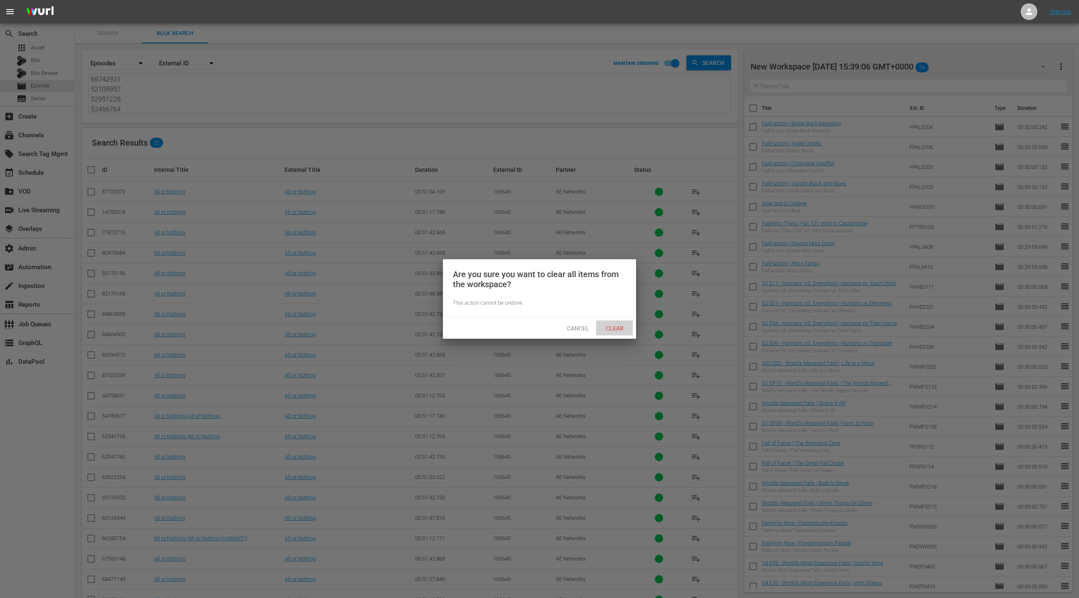
click at [614, 329] on span "Clear" at bounding box center [614, 328] width 31 height 7
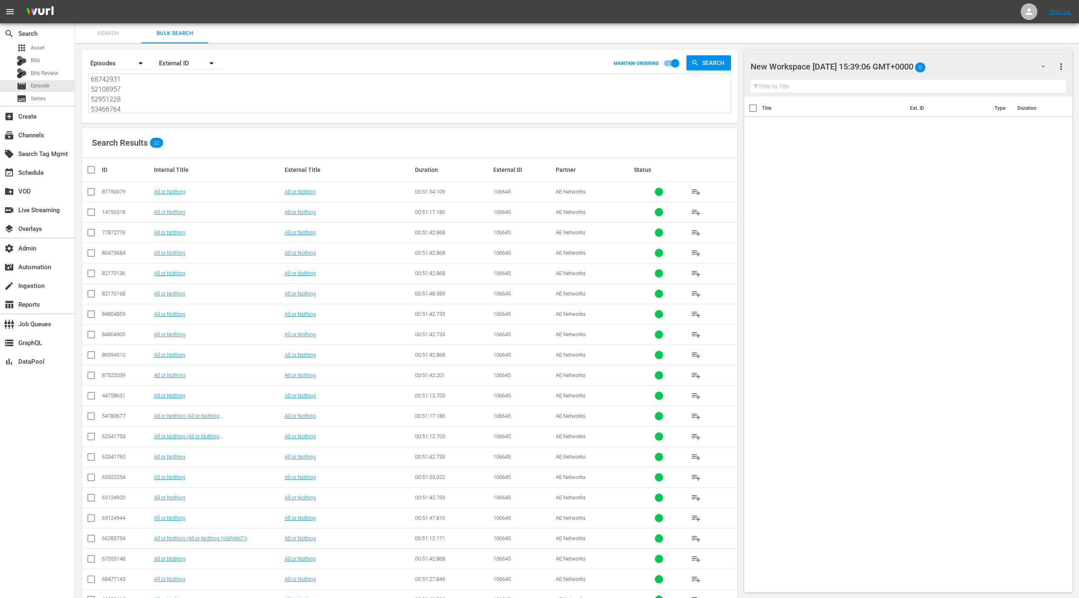
click at [171, 60] on div "External ID" at bounding box center [190, 63] width 62 height 23
click at [192, 100] on div "Wurl ID" at bounding box center [185, 99] width 33 height 13
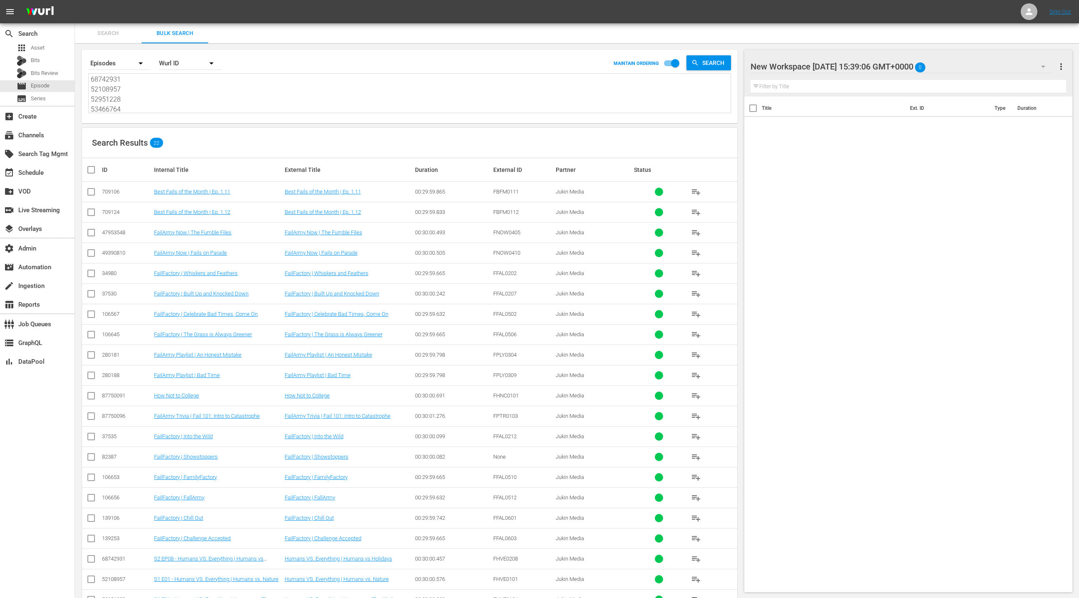
click at [94, 170] on input "checkbox" at bounding box center [94, 170] width 17 height 10
checkbox input "true"
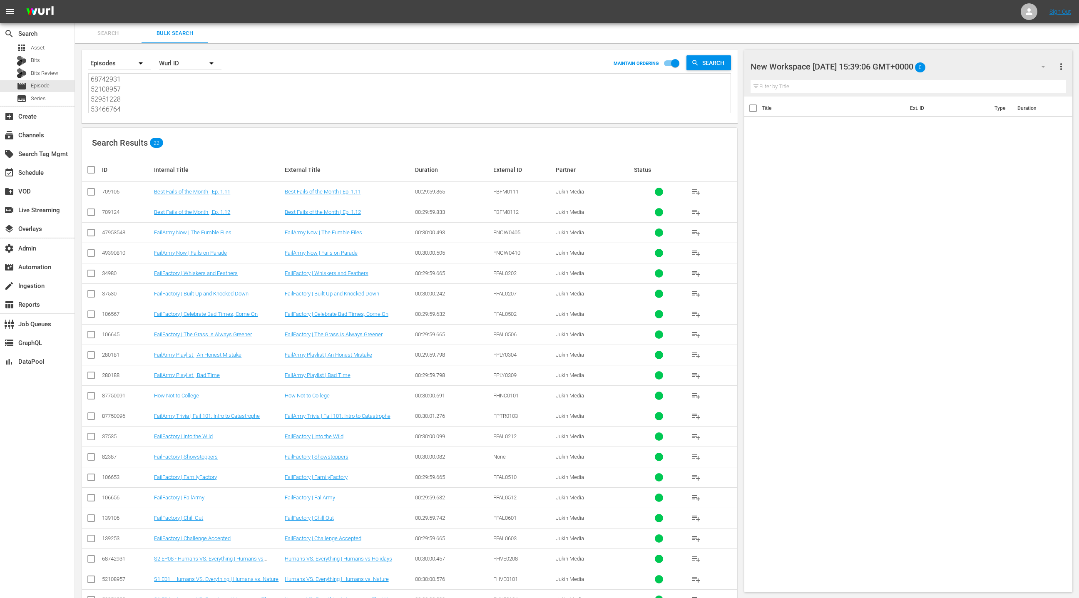
checkbox input "true"
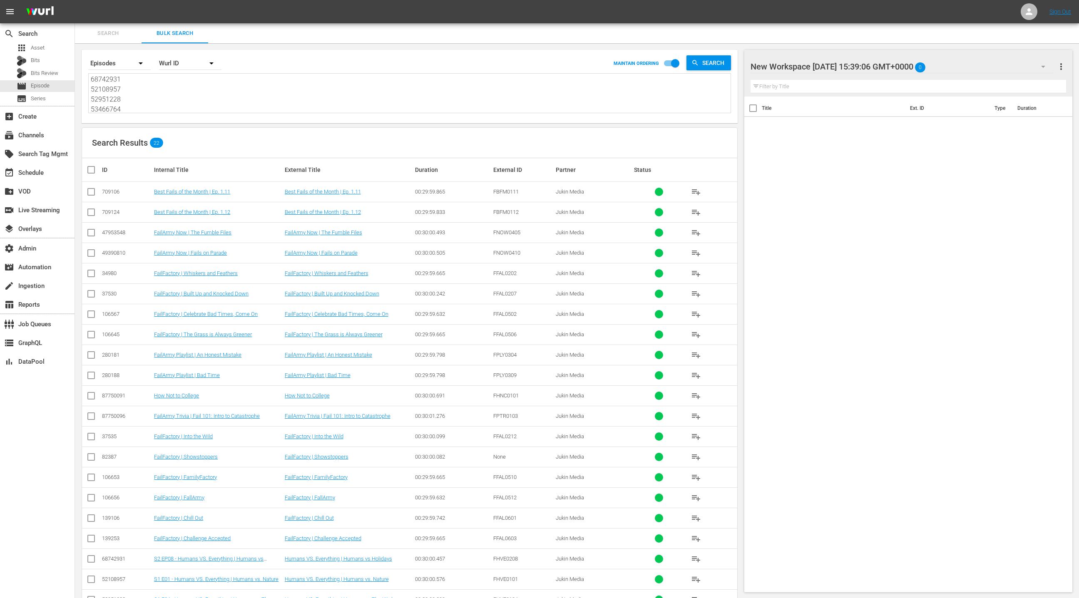
checkbox input "true"
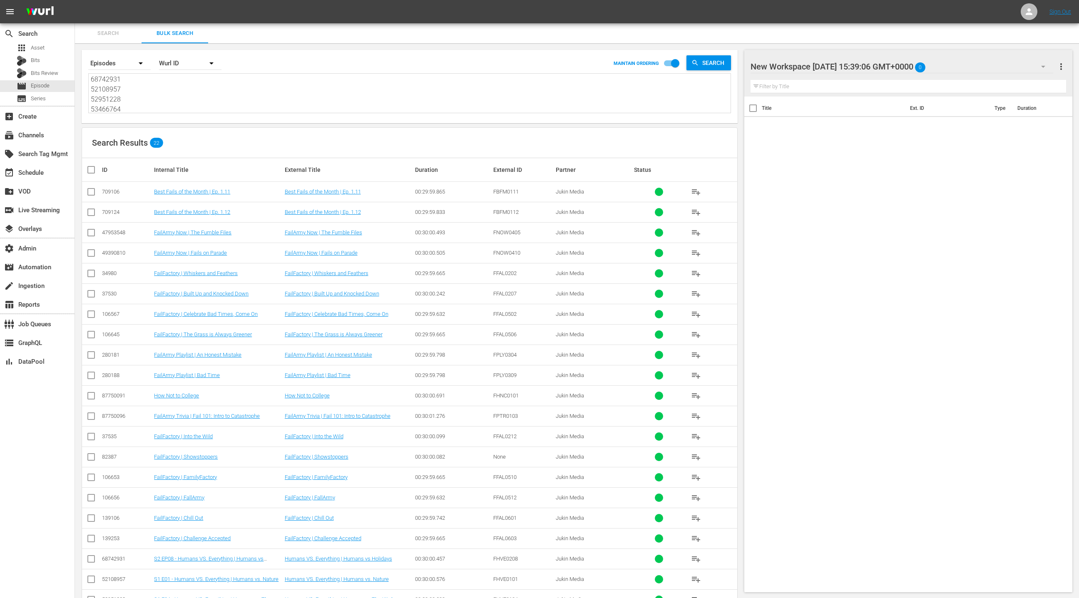
checkbox input "true"
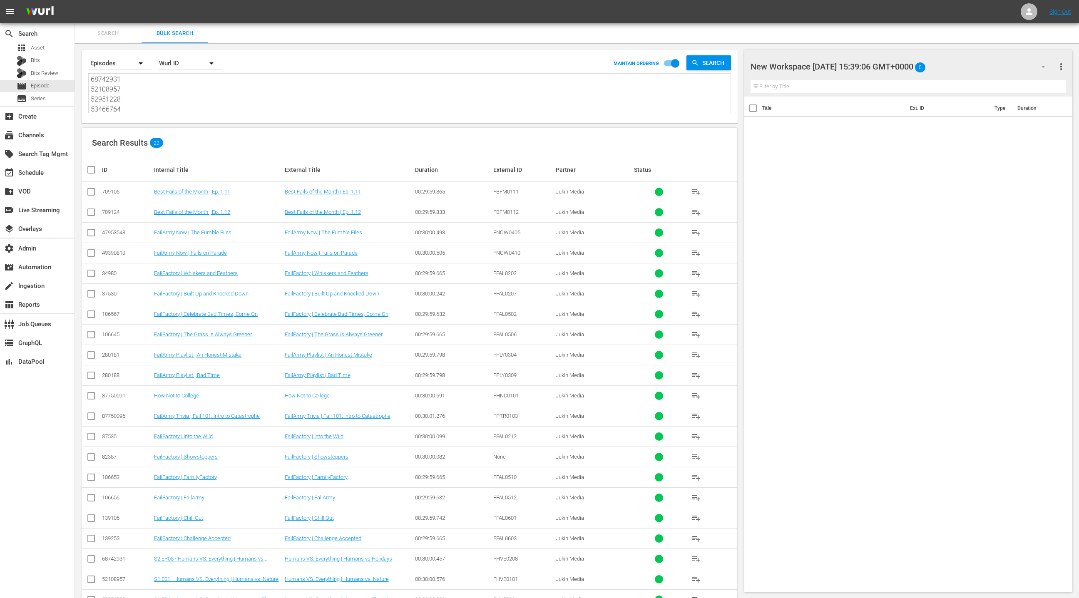
checkbox input "true"
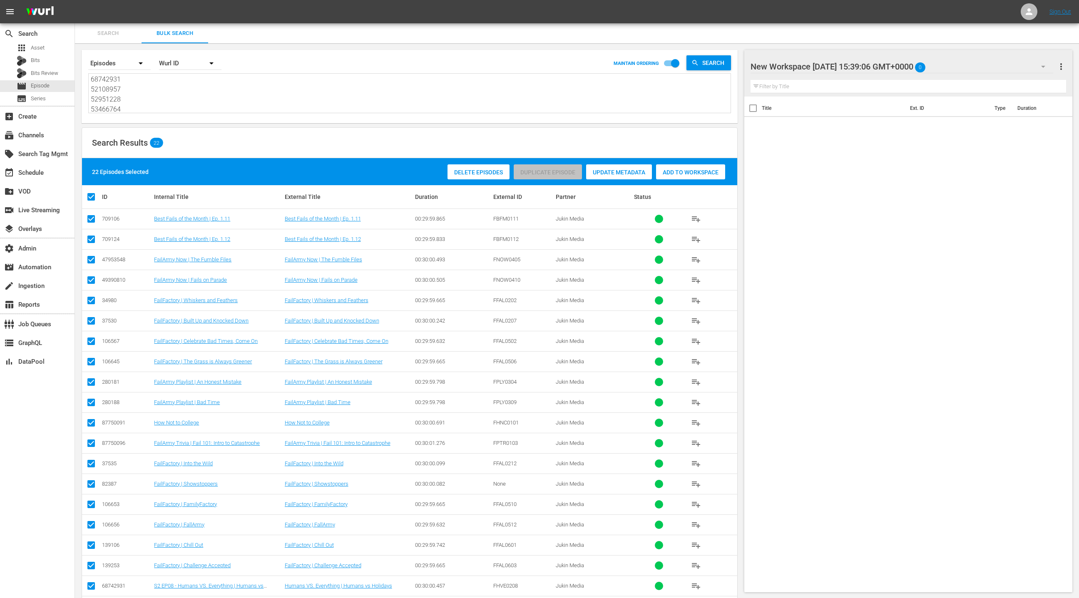
drag, startPoint x: 671, startPoint y: 172, endPoint x: 654, endPoint y: 168, distance: 17.5
click at [671, 172] on span "Add to Workspace" at bounding box center [690, 172] width 69 height 7
click at [23, 172] on div "event_available Schedule" at bounding box center [23, 171] width 47 height 7
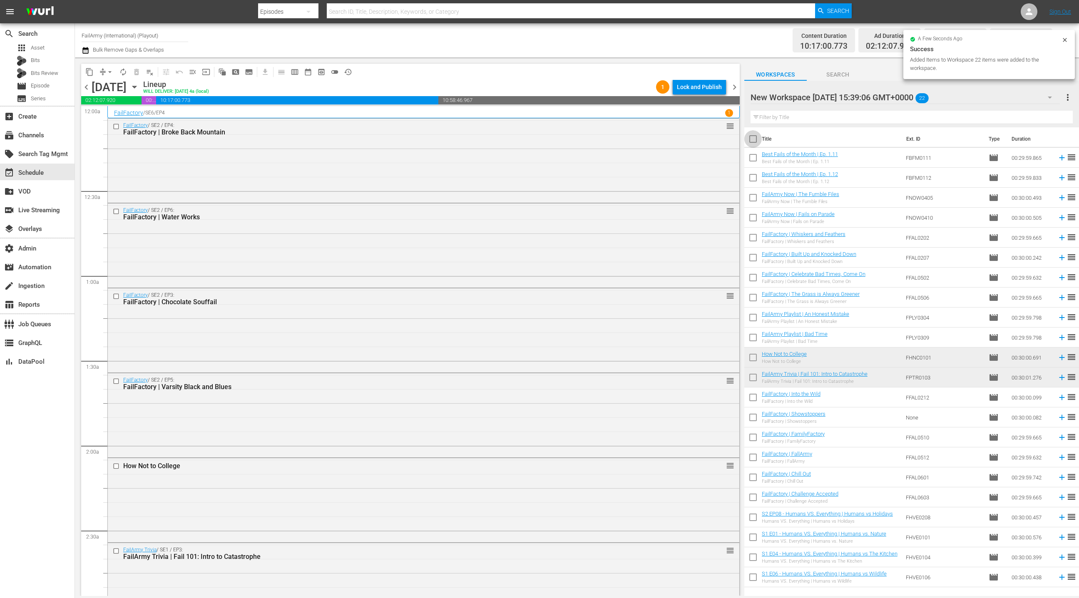
click at [756, 141] on input "checkbox" at bounding box center [753, 140] width 17 height 17
checkbox input "true"
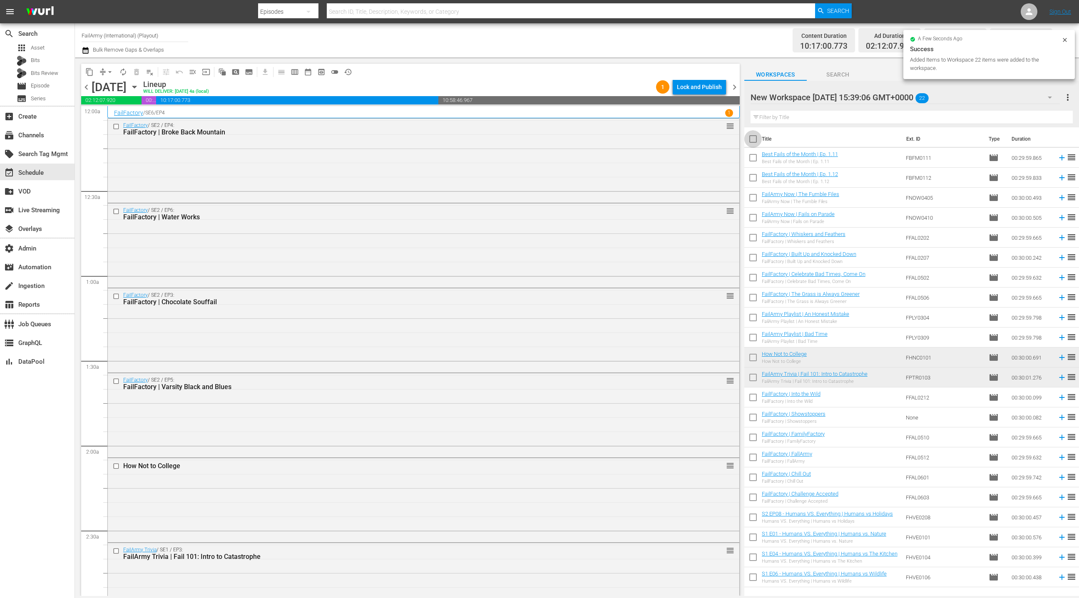
checkbox input "true"
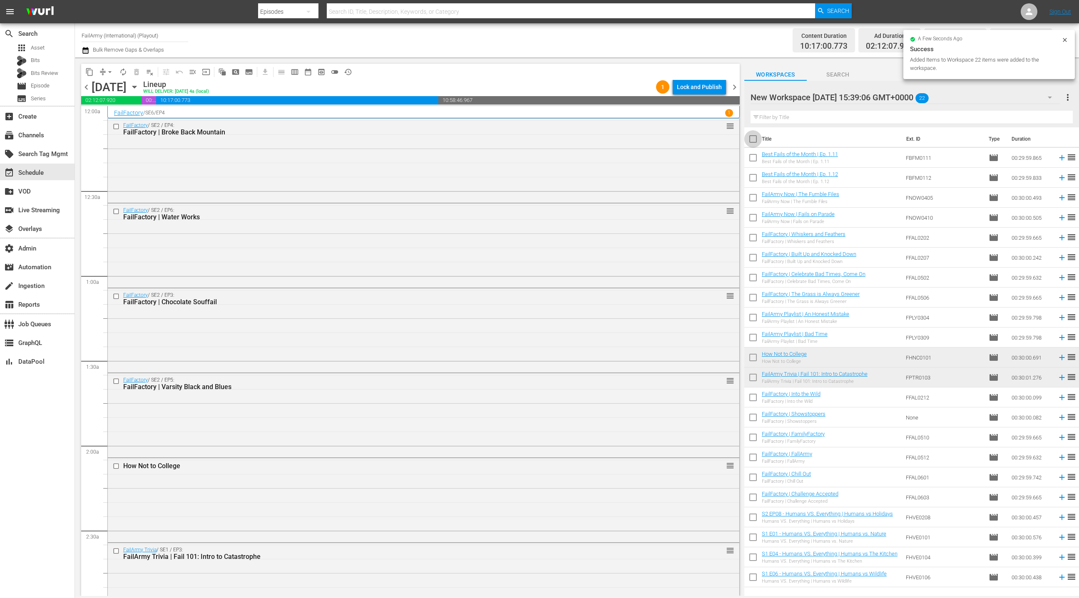
checkbox input "true"
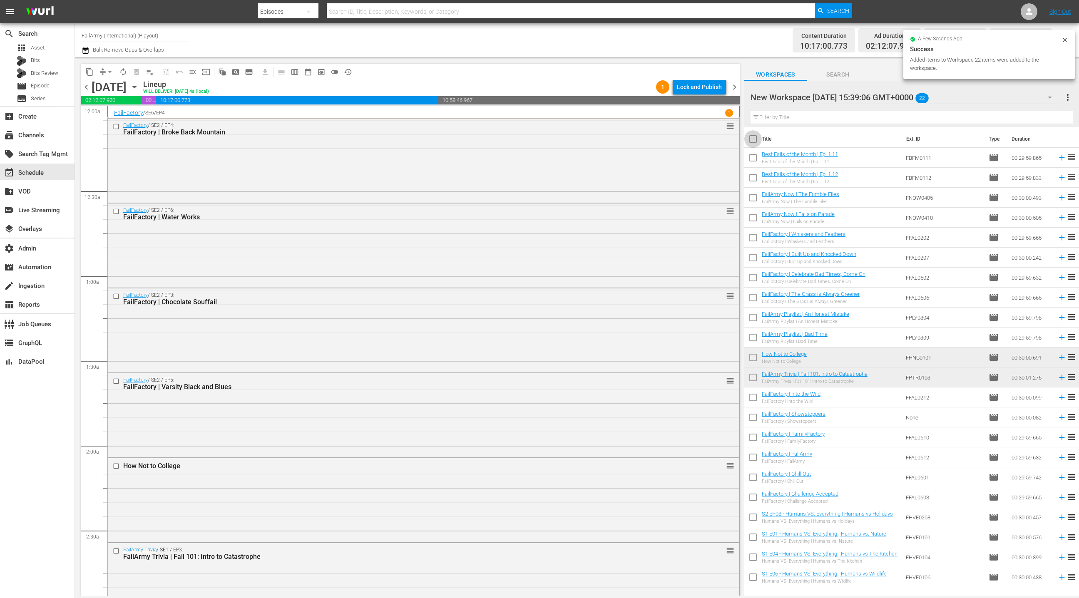
checkbox input "true"
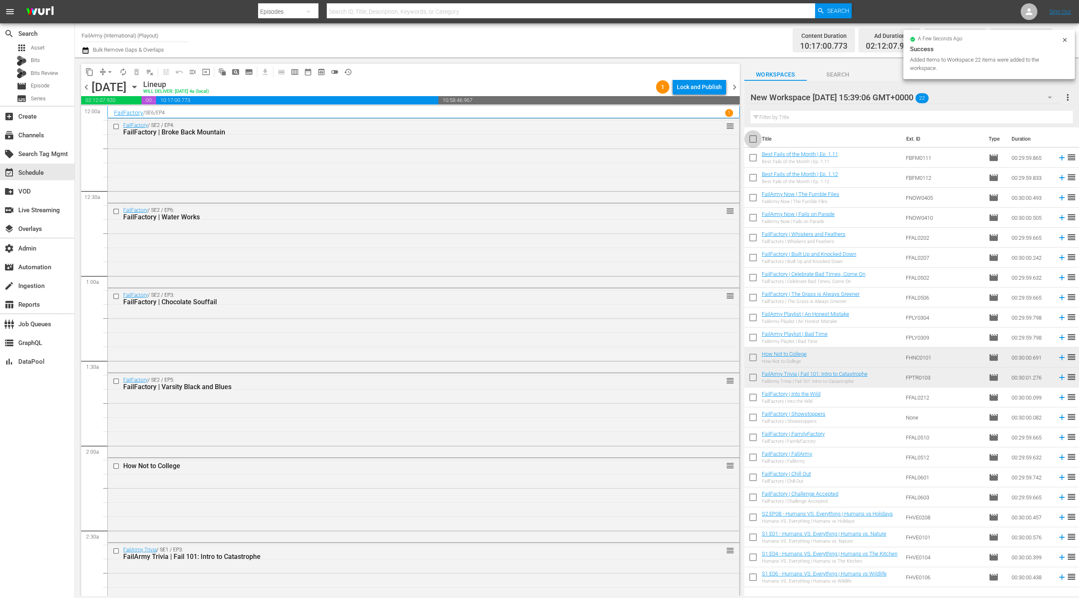
checkbox input "true"
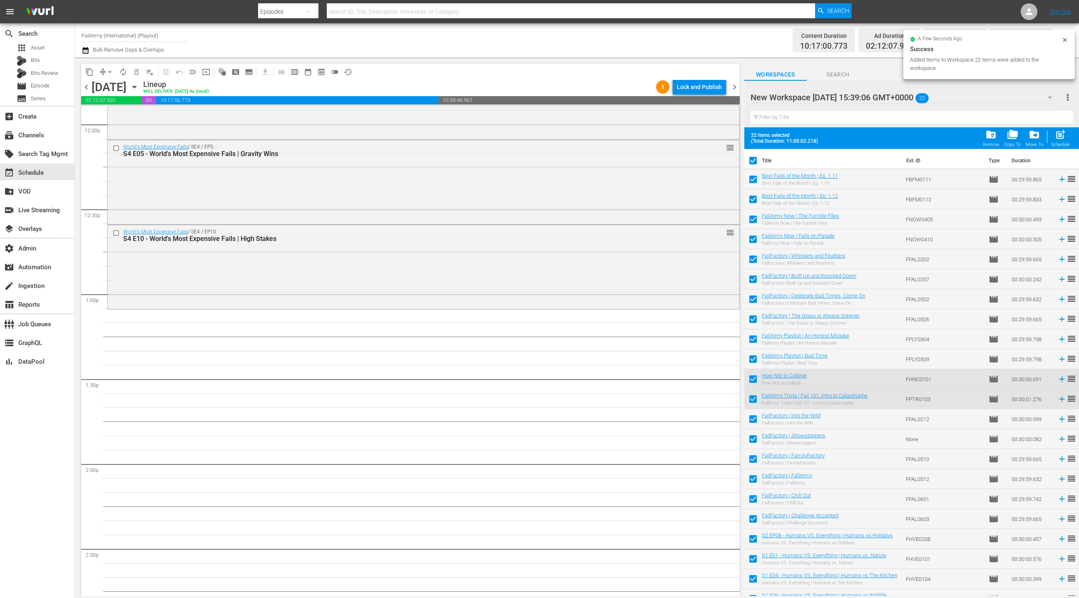
scroll to position [2129, 0]
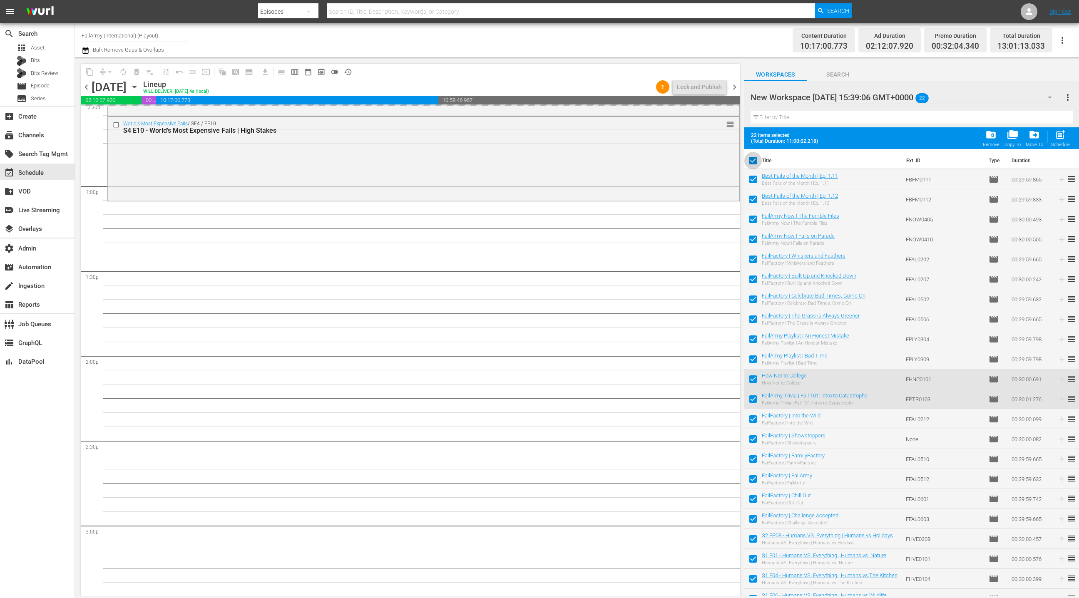
click at [751, 162] on input "checkbox" at bounding box center [753, 162] width 17 height 17
checkbox input "false"
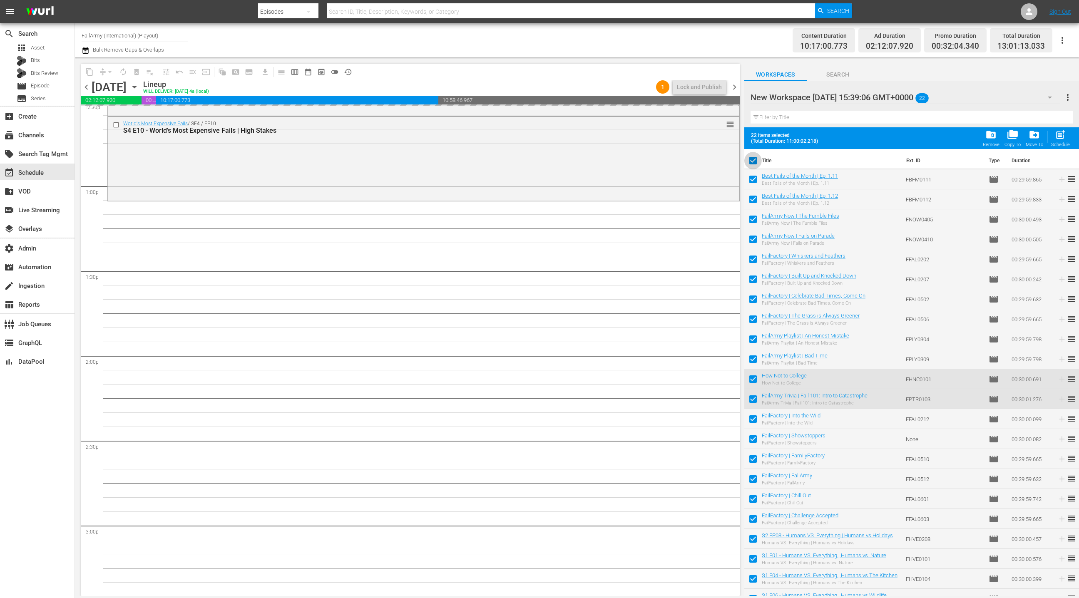
checkbox input "false"
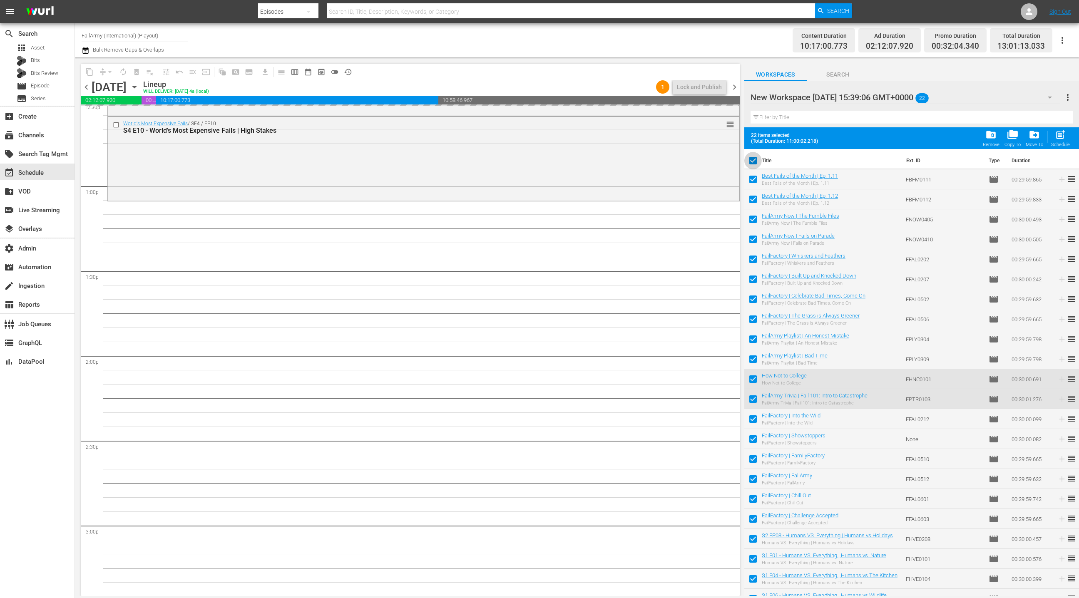
checkbox input "false"
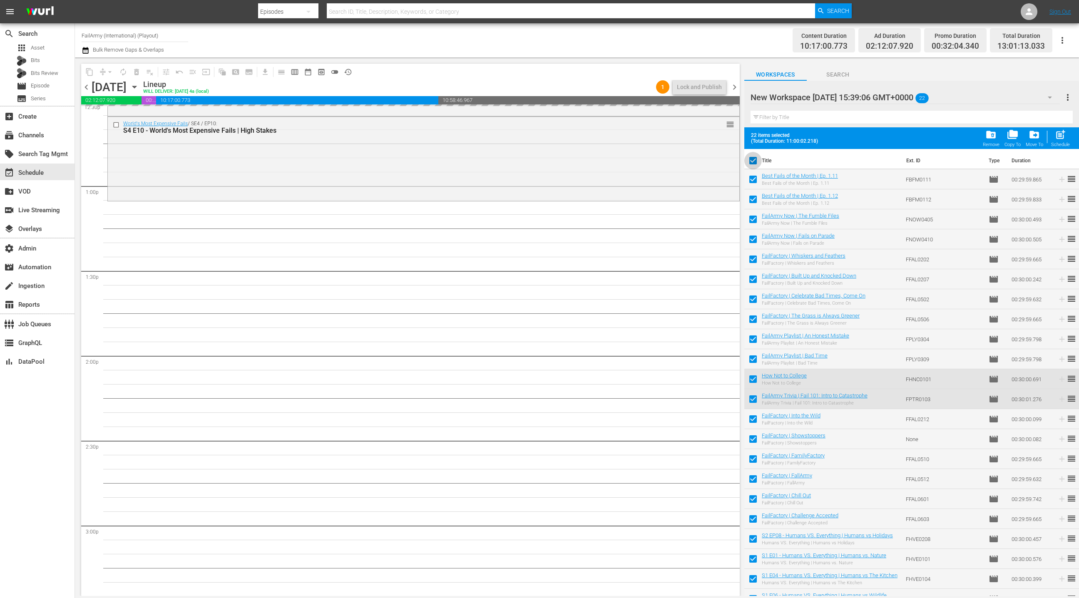
checkbox input "false"
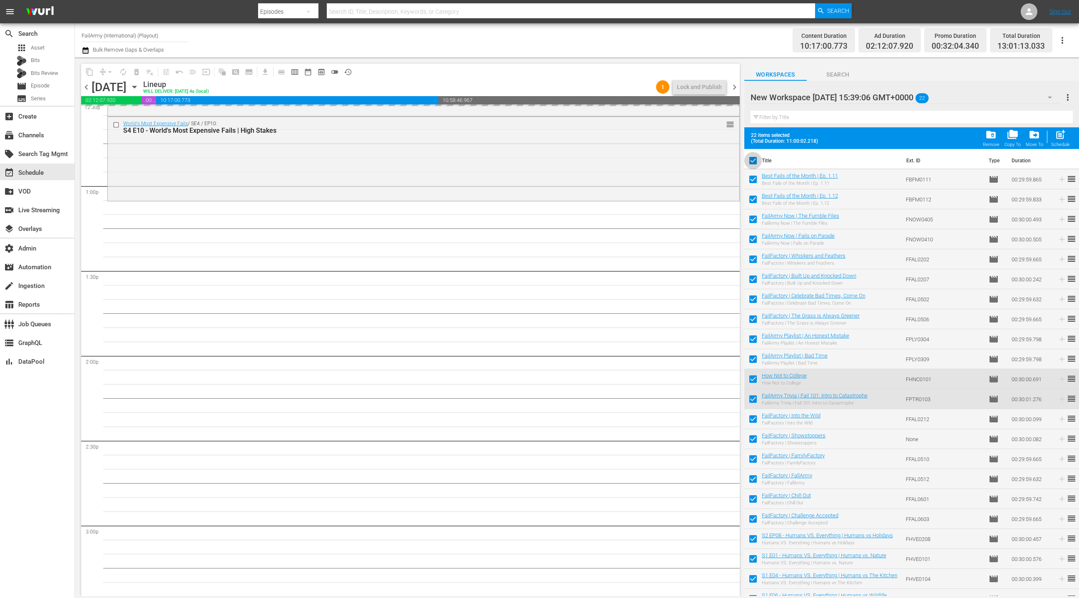
checkbox input "false"
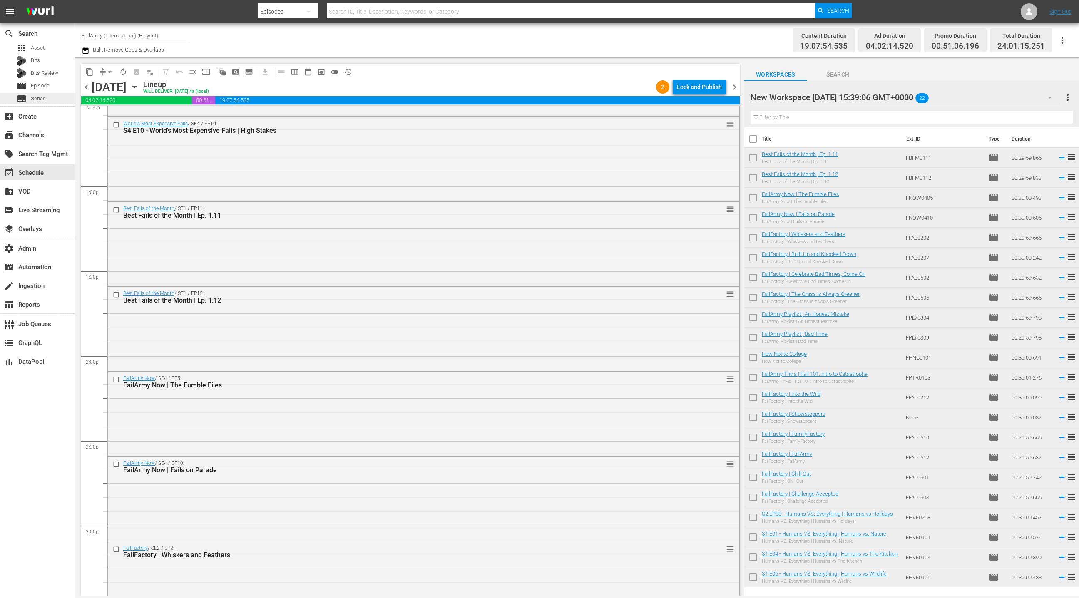
click at [58, 94] on div "subtitles Series" at bounding box center [37, 99] width 75 height 12
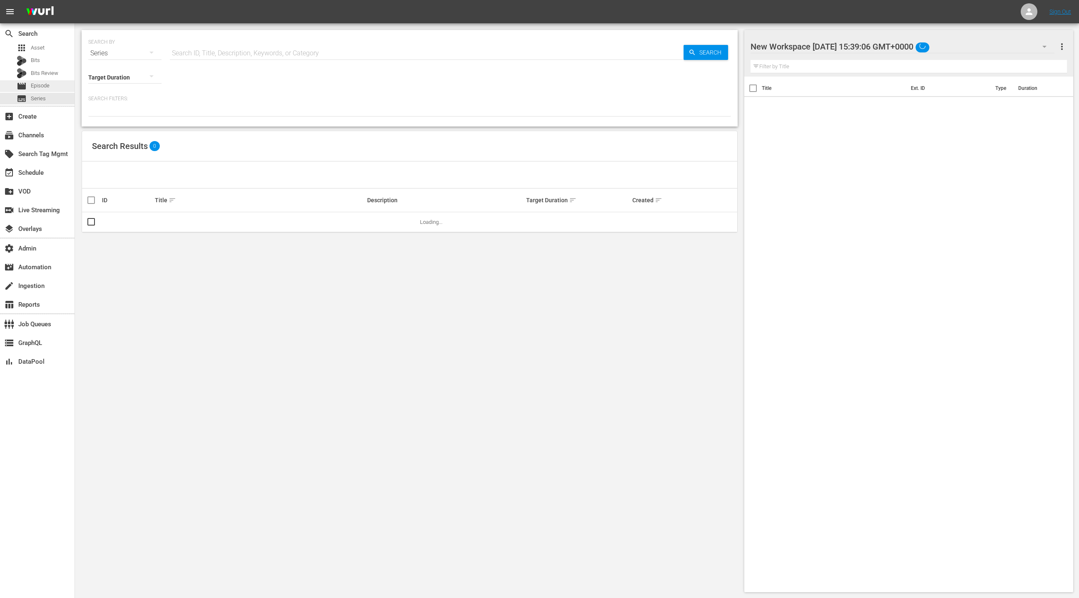
click at [58, 88] on div "movie Episode" at bounding box center [37, 86] width 75 height 12
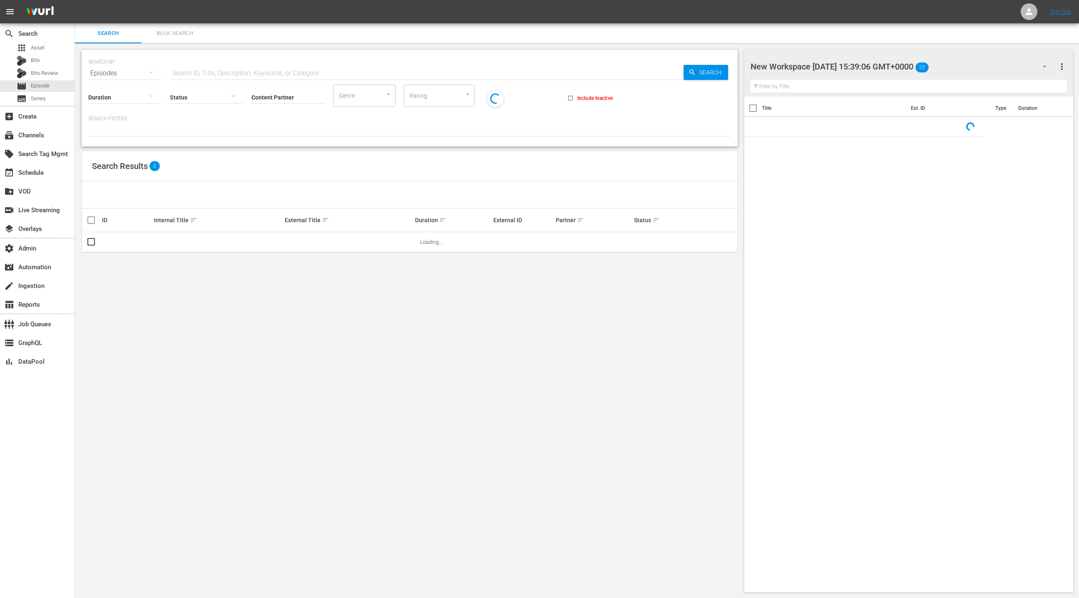
click at [187, 36] on span "Bulk Search" at bounding box center [175, 34] width 57 height 10
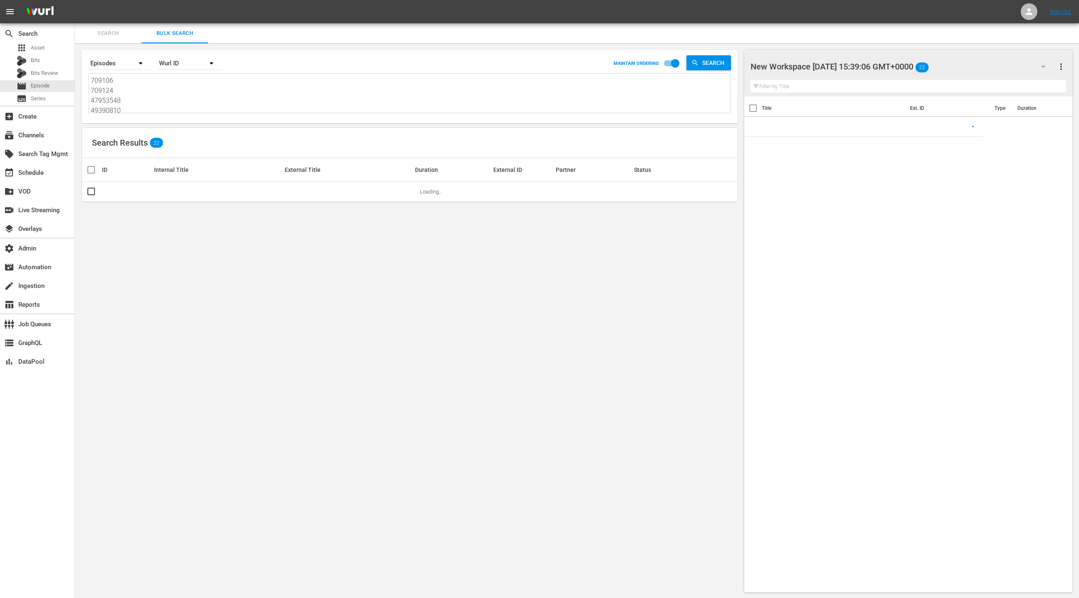
click at [177, 93] on textarea "709106 709124 47953548 49390810 34980 37530 106567 106645 280181 280188 8775009…" at bounding box center [411, 95] width 640 height 38
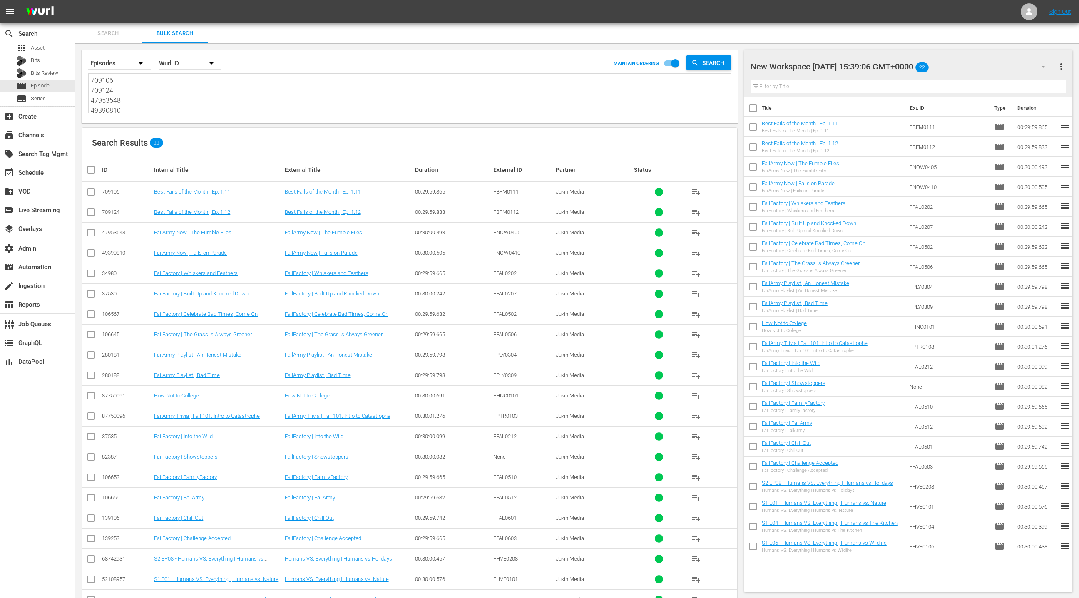
paste textarea "87933100 709080 709081 709082 76055544 75274274 76055575 75602442 280183 280186…"
type textarea "87933100 709080 709081 709082 76055544 75274274 76055575 75602442 280183 280186…"
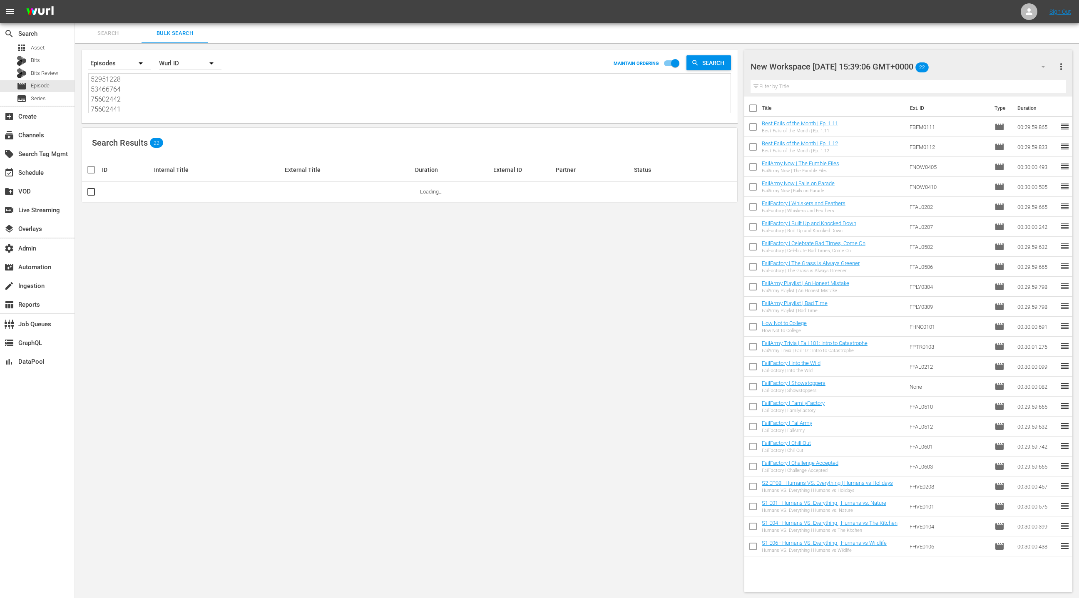
type textarea "87933100 709080 709081 709082 76055544 75274274 76055575 75602442 280183 280186…"
click at [1062, 67] on span "more_vert" at bounding box center [1062, 67] width 10 height 10
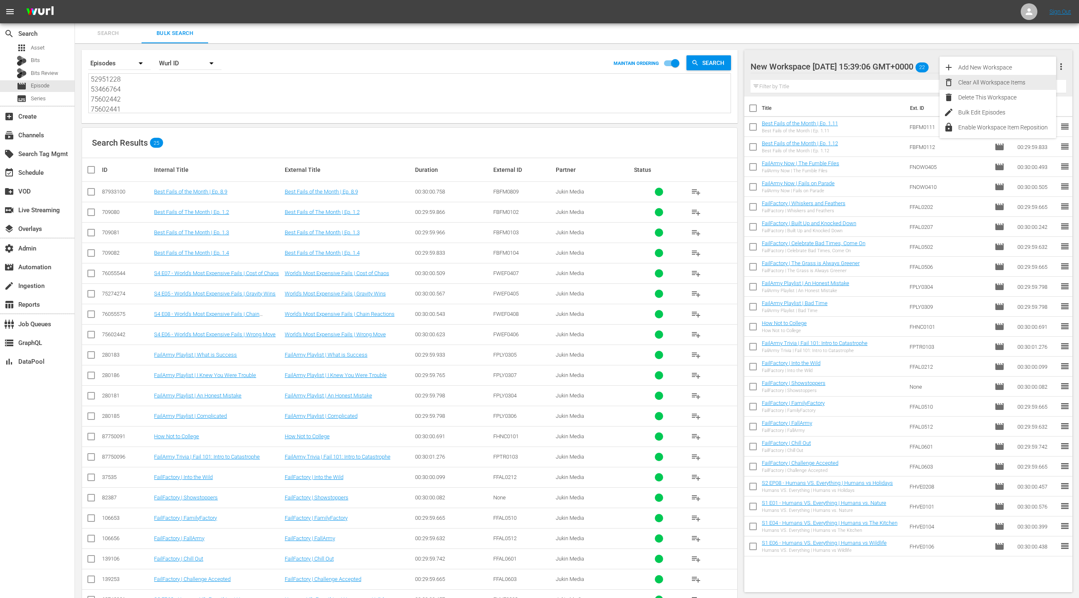
click at [995, 82] on div "Clear All Workspace Items" at bounding box center [1008, 82] width 98 height 15
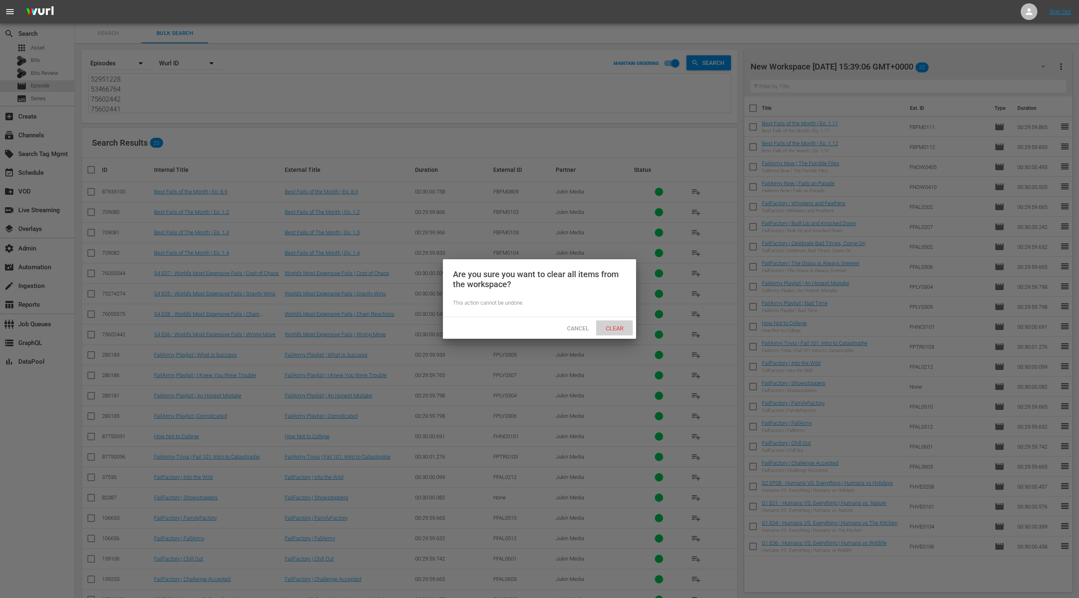
drag, startPoint x: 619, startPoint y: 326, endPoint x: 636, endPoint y: 317, distance: 19.2
click at [619, 325] on span "Clear" at bounding box center [614, 328] width 31 height 7
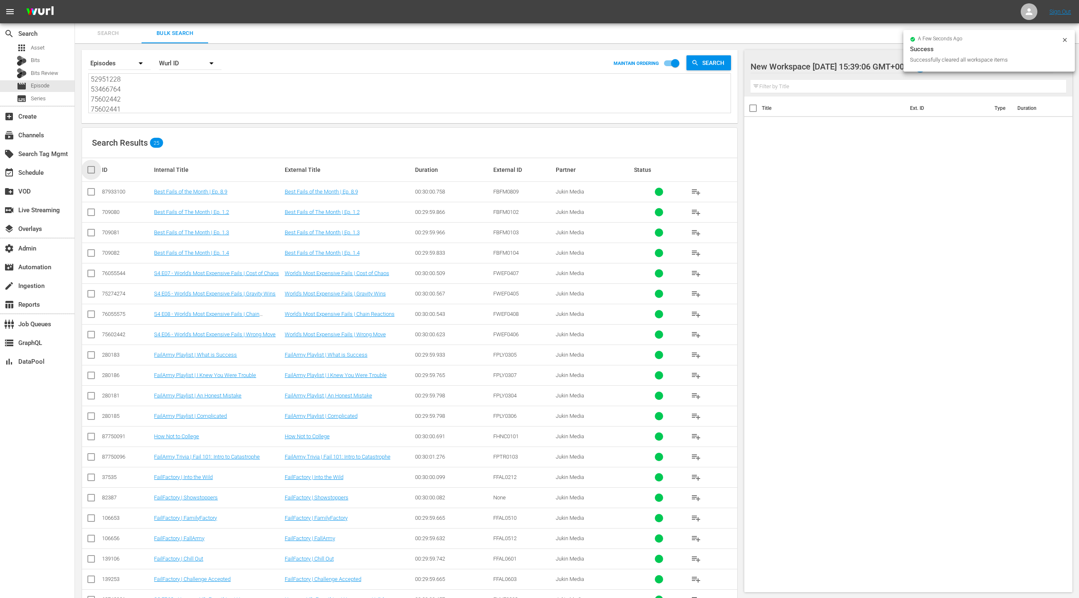
click at [92, 172] on input "checkbox" at bounding box center [94, 170] width 17 height 10
checkbox input "true"
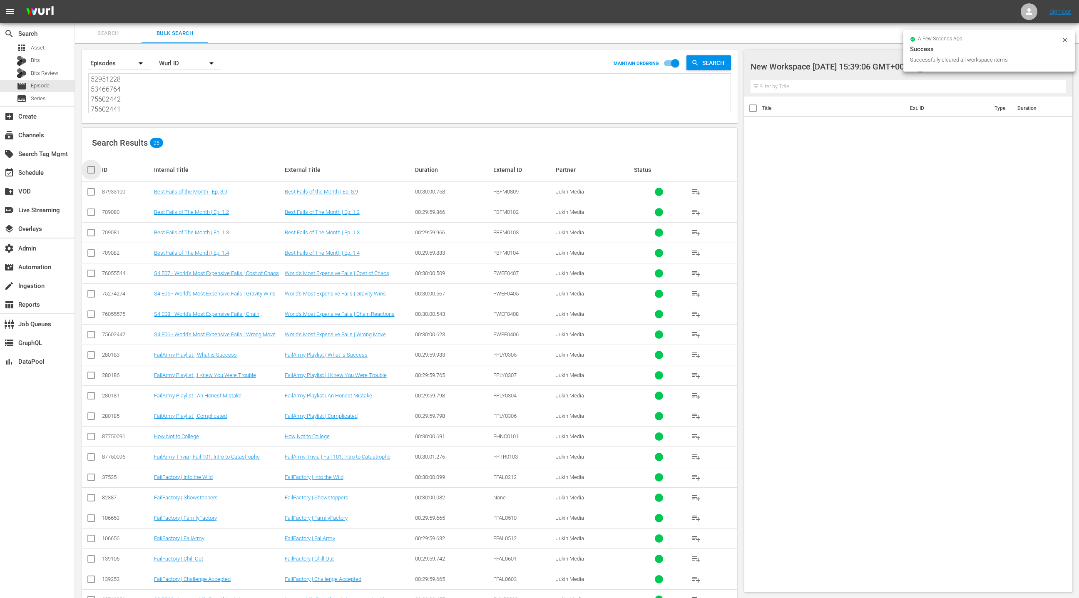
checkbox input "true"
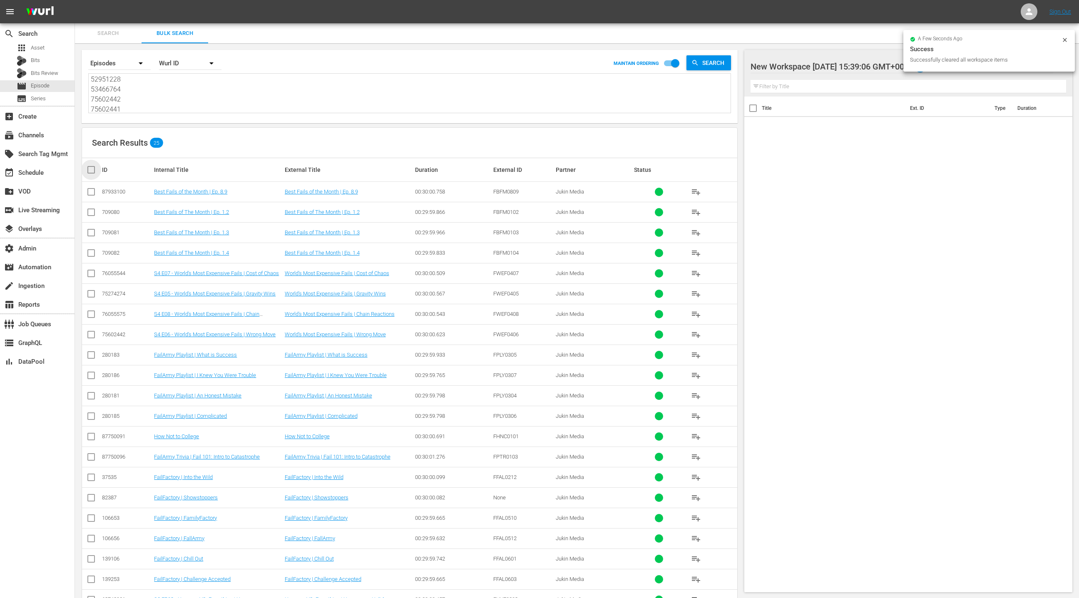
checkbox input "true"
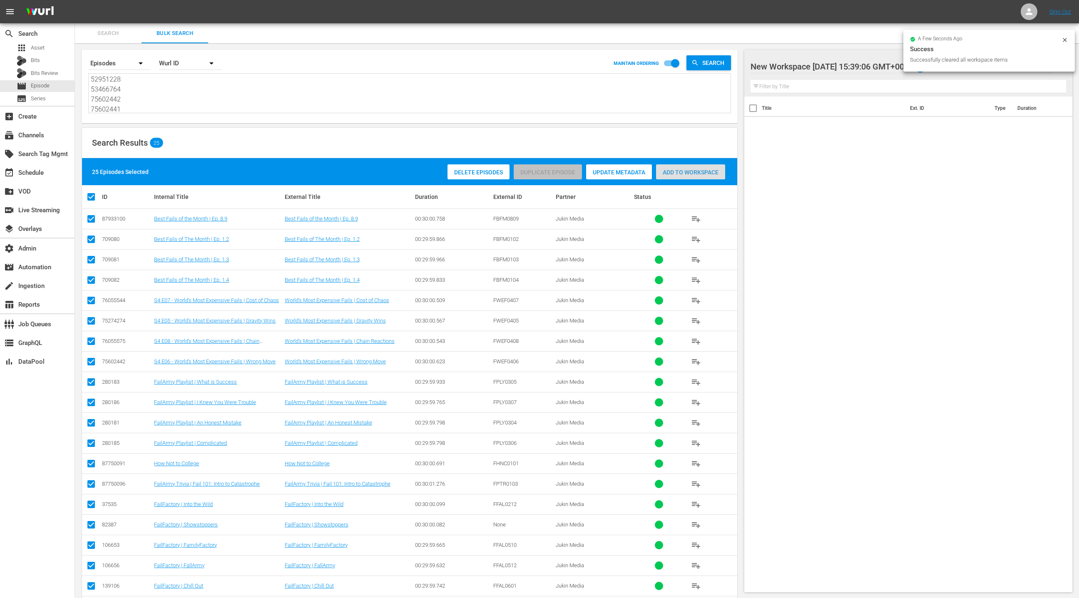
click at [677, 175] on span "Add to Workspace" at bounding box center [690, 172] width 69 height 7
click at [52, 171] on div "event_available Schedule" at bounding box center [37, 172] width 75 height 17
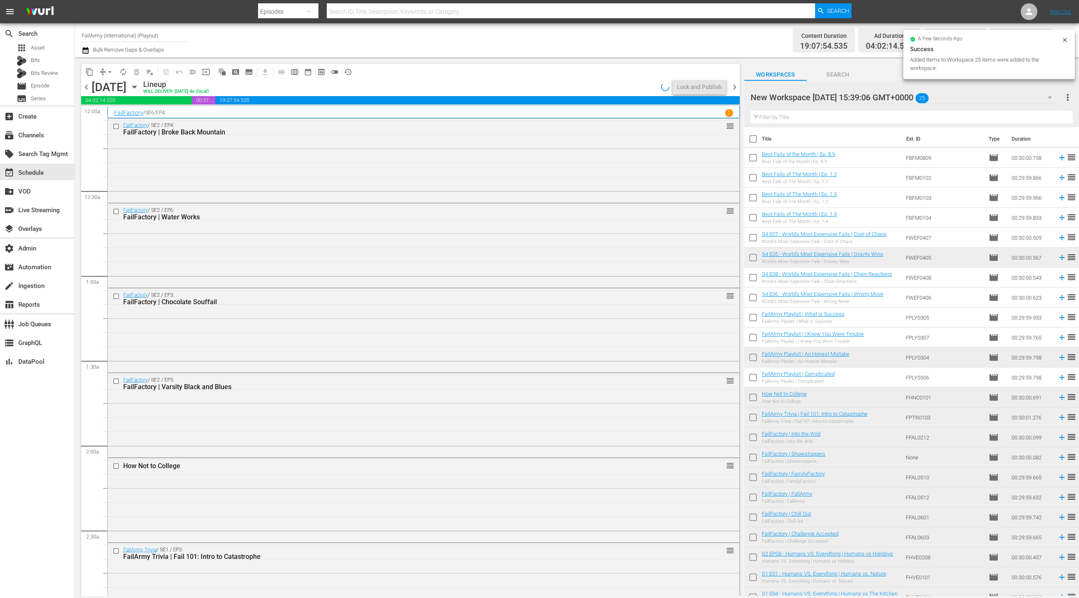
click at [735, 88] on span "chevron_right" at bounding box center [735, 87] width 10 height 10
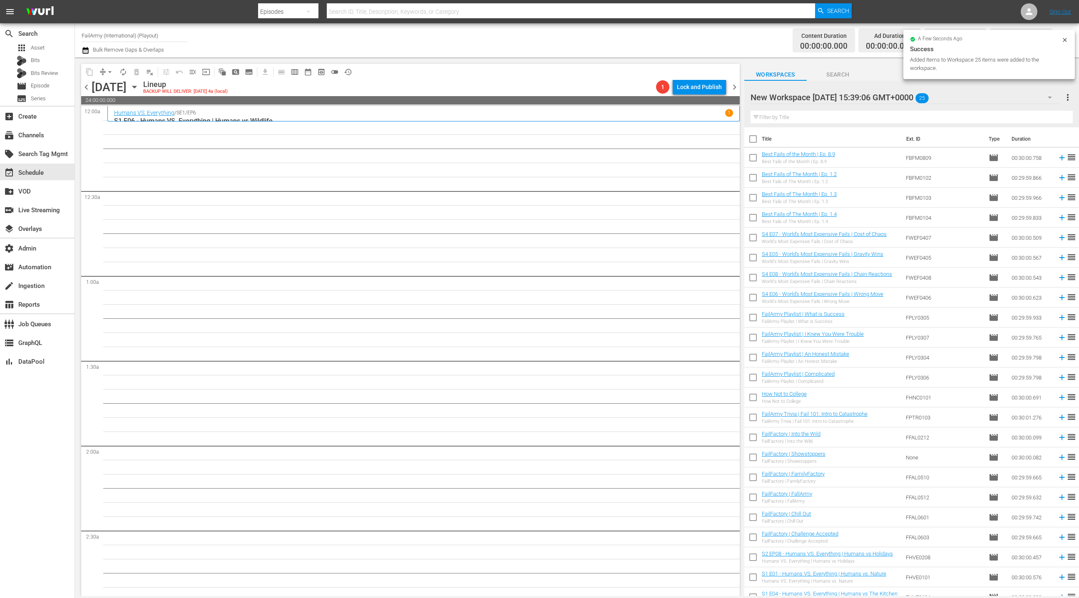
click at [753, 143] on input "checkbox" at bounding box center [753, 140] width 17 height 17
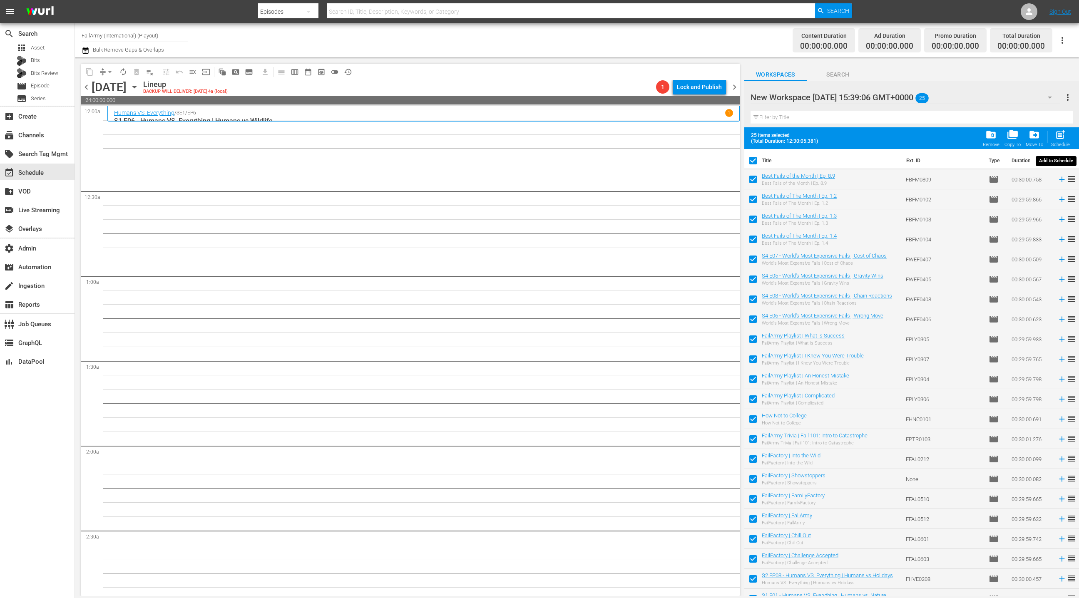
drag, startPoint x: 1065, startPoint y: 140, endPoint x: 1060, endPoint y: 137, distance: 6.2
click at [1065, 140] on span "post_add" at bounding box center [1060, 134] width 11 height 11
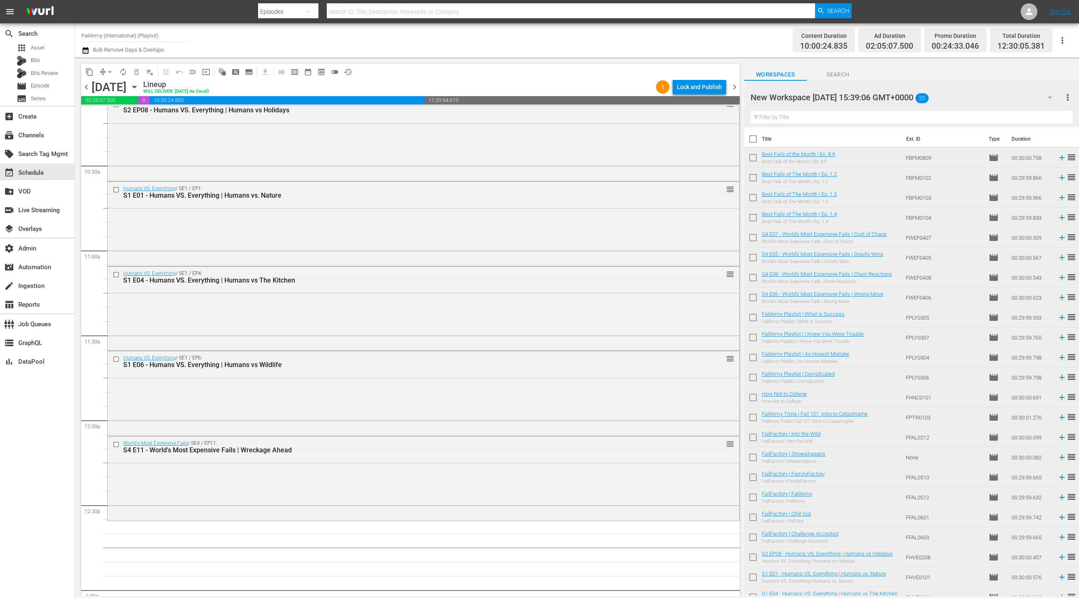
scroll to position [1885, 0]
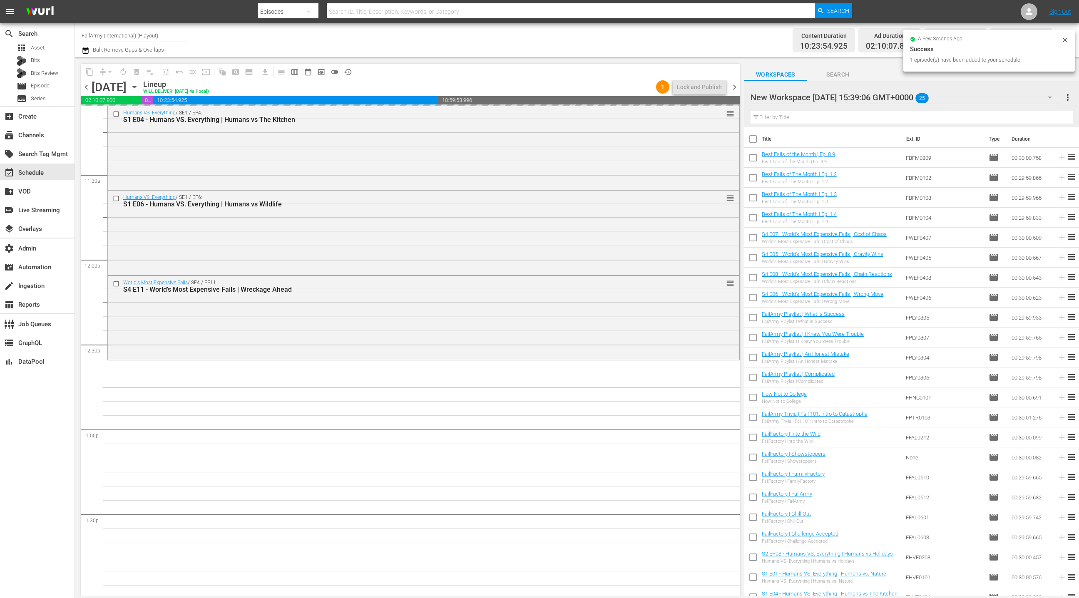
drag, startPoint x: 800, startPoint y: 293, endPoint x: 411, endPoint y: 1, distance: 485.7
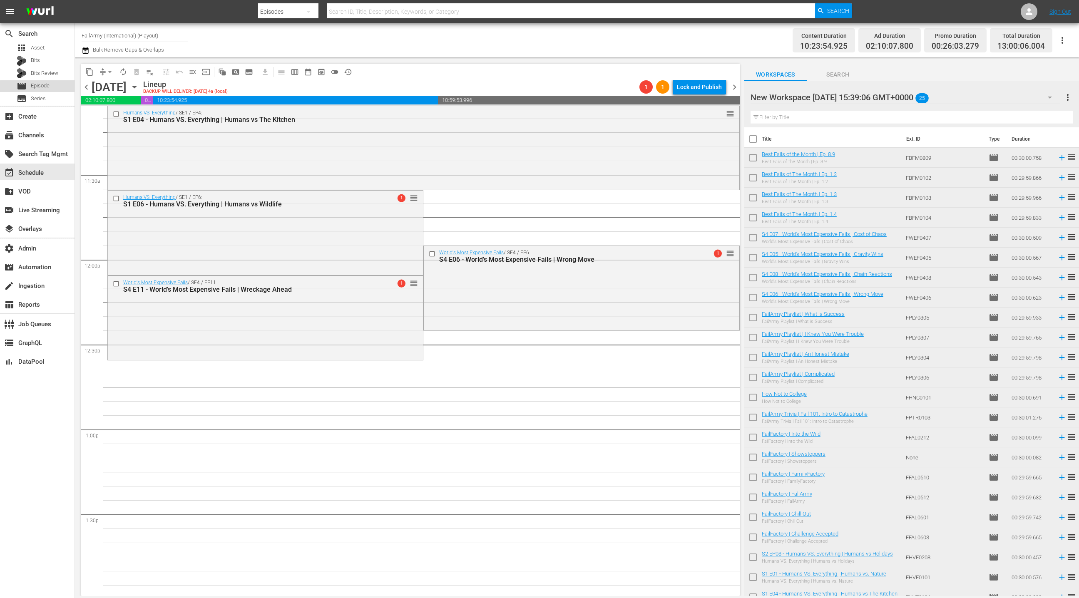
click at [58, 88] on div "movie Episode" at bounding box center [37, 86] width 75 height 12
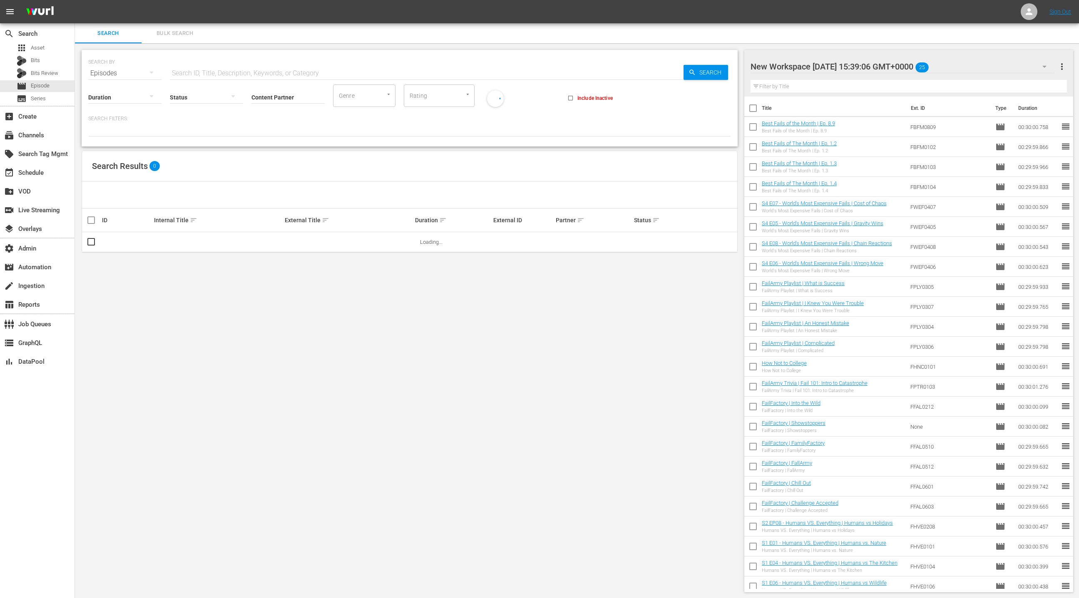
click at [175, 34] on span "Bulk Search" at bounding box center [175, 34] width 57 height 10
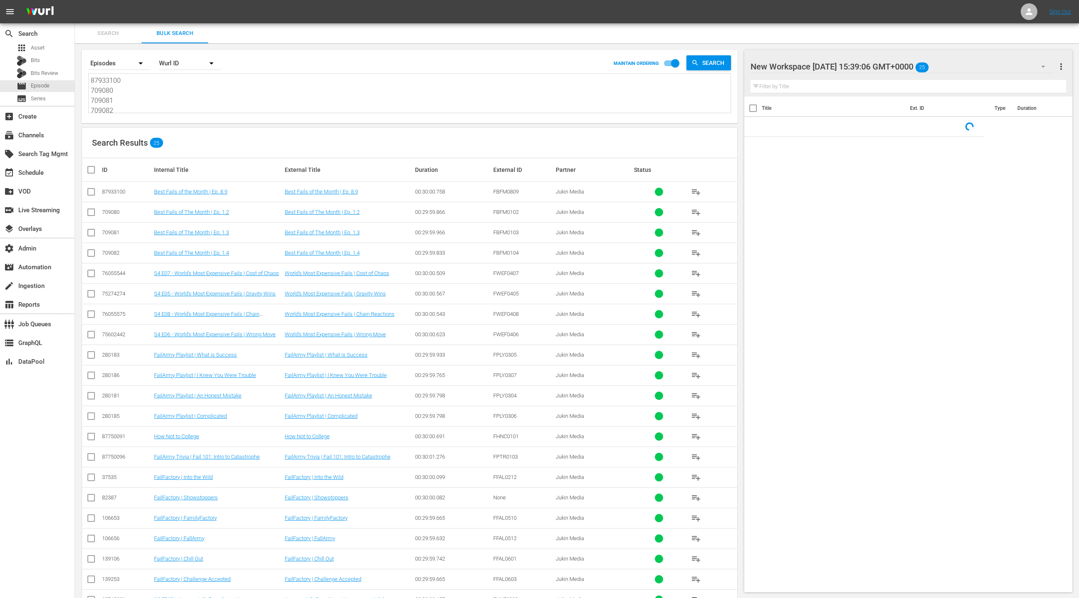
click at [195, 102] on textarea "87933100 709080 709081 709082 76055544 75274274 76055575 75602442 280183 280186…" at bounding box center [411, 95] width 640 height 38
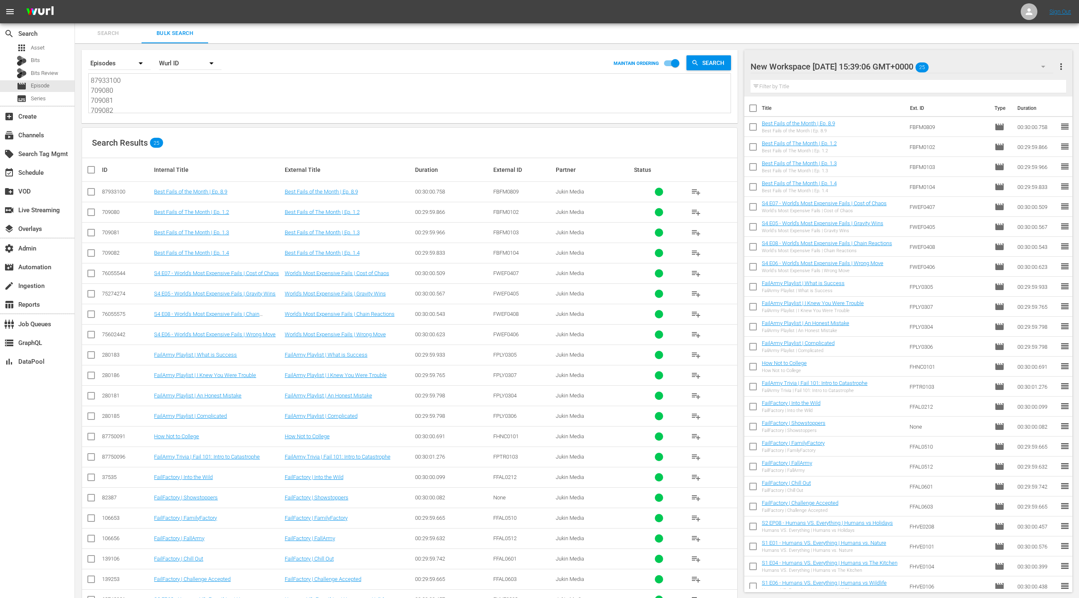
paste textarea "709126 709127 47953547 49433942 34981 37531 106579 106650 280183 280189 491070 …"
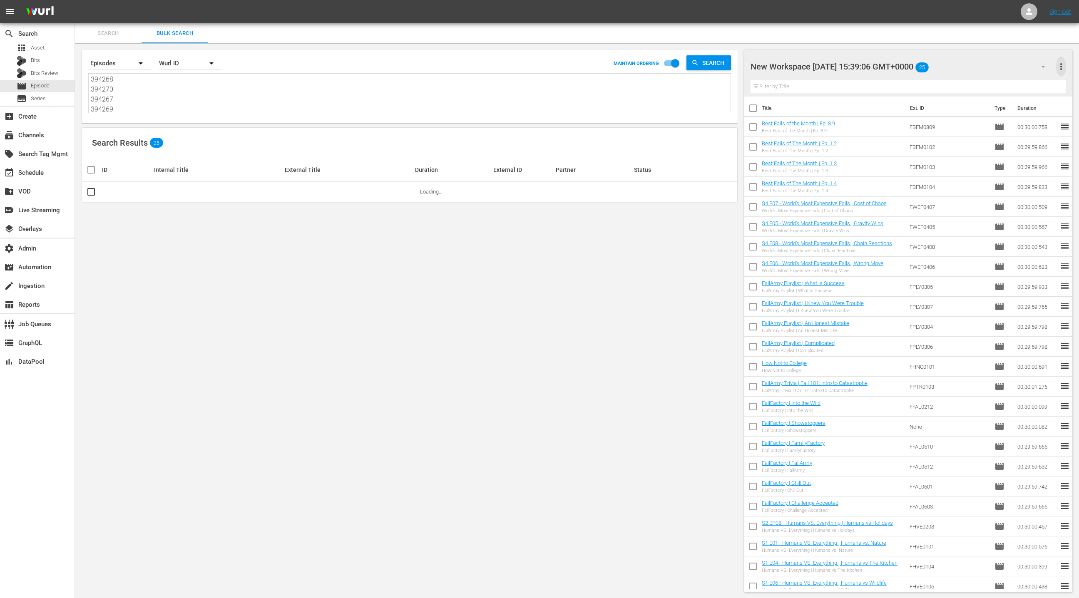
click at [1061, 69] on span "more_vert" at bounding box center [1062, 67] width 10 height 10
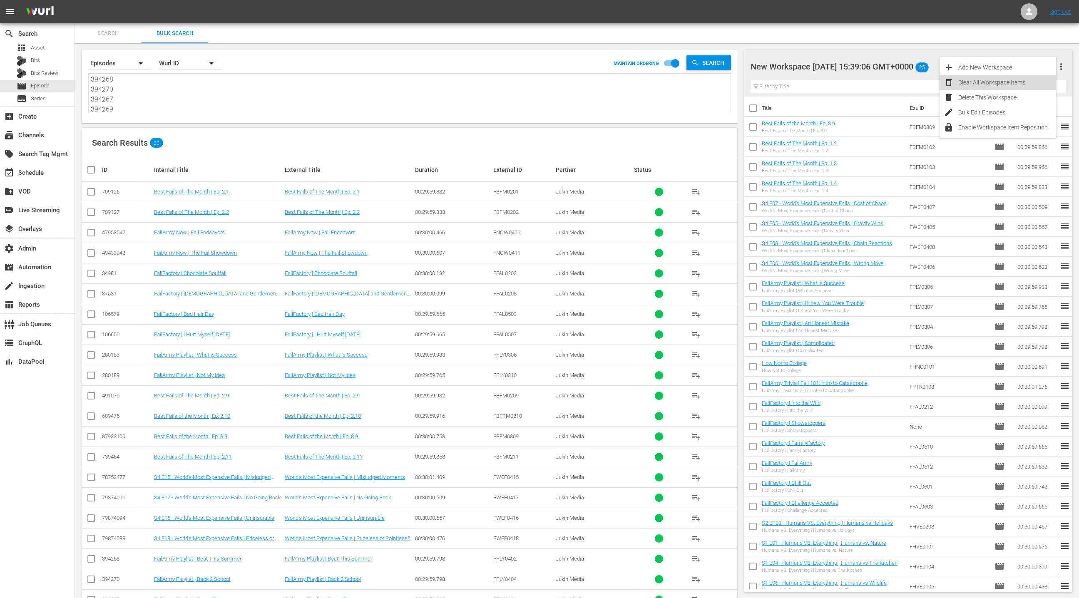
drag, startPoint x: 1017, startPoint y: 84, endPoint x: 788, endPoint y: 180, distance: 247.8
click at [1017, 84] on div "Clear All Workspace Items" at bounding box center [1008, 82] width 98 height 15
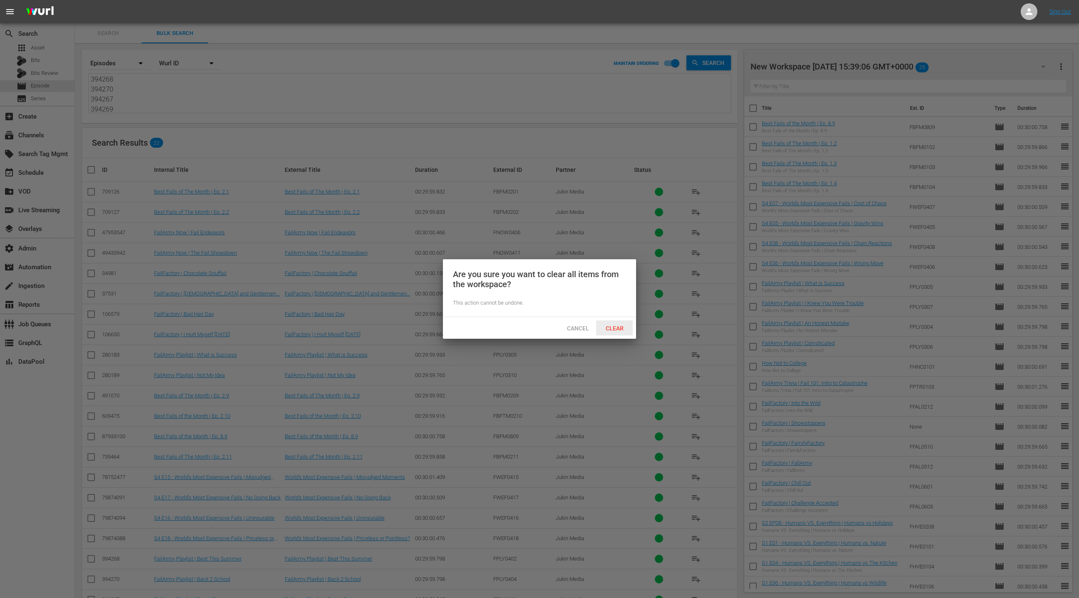
drag, startPoint x: 614, startPoint y: 325, endPoint x: 596, endPoint y: 303, distance: 28.5
click at [613, 325] on span "Clear" at bounding box center [614, 328] width 31 height 7
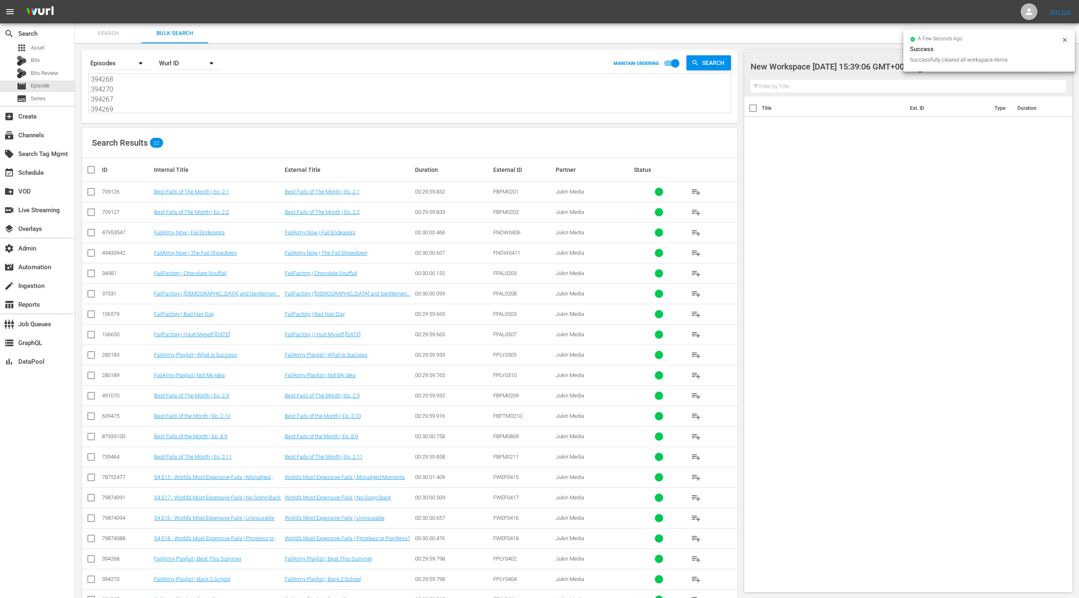
drag, startPoint x: 90, startPoint y: 171, endPoint x: 96, endPoint y: 169, distance: 6.4
click at [96, 169] on input "checkbox" at bounding box center [94, 170] width 17 height 10
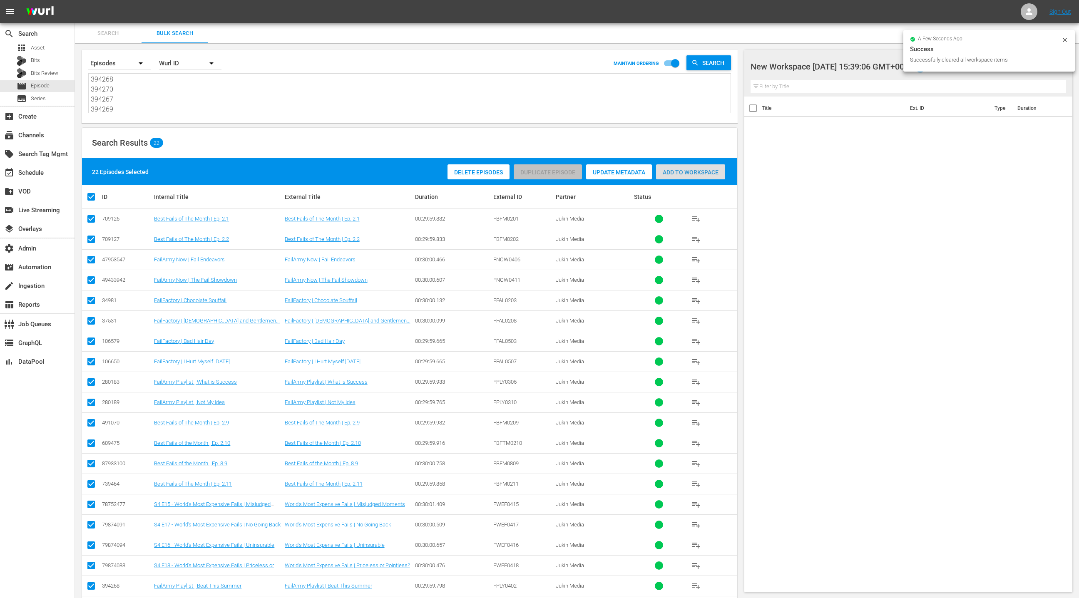
drag, startPoint x: 669, startPoint y: 175, endPoint x: 573, endPoint y: 159, distance: 98.0
click at [669, 175] on div "Add to Workspace" at bounding box center [690, 172] width 69 height 16
click at [61, 173] on div "event_available Schedule" at bounding box center [37, 172] width 75 height 17
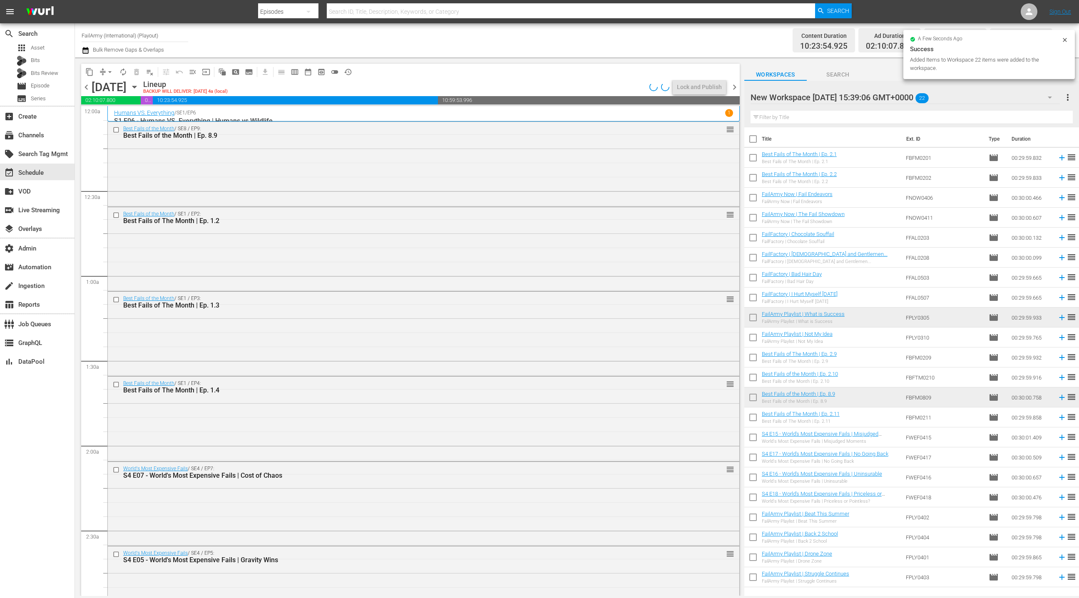
click at [756, 141] on input "checkbox" at bounding box center [753, 140] width 17 height 17
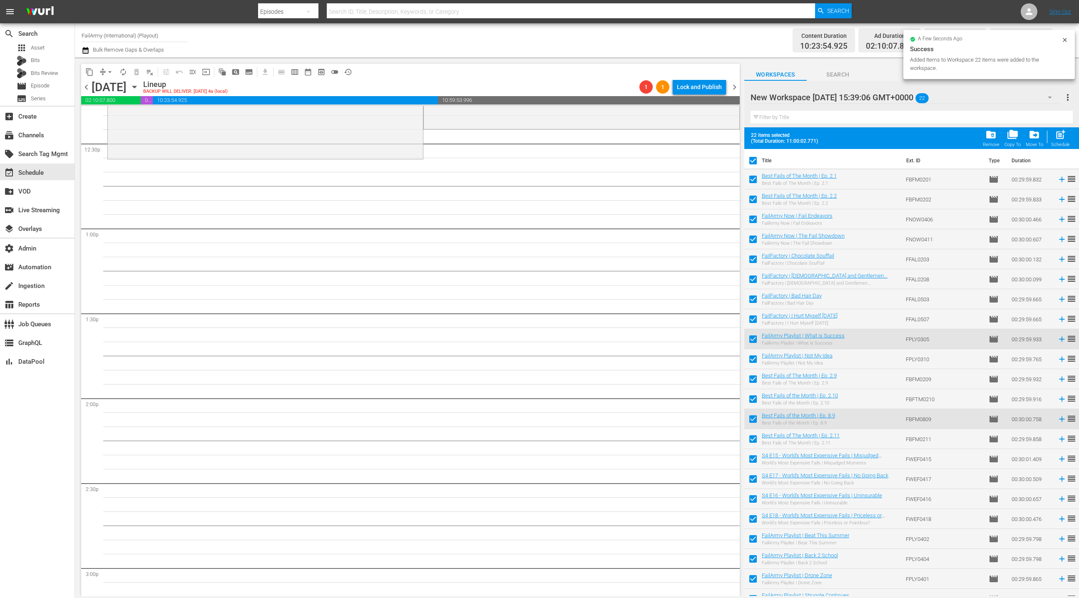
scroll to position [2089, 0]
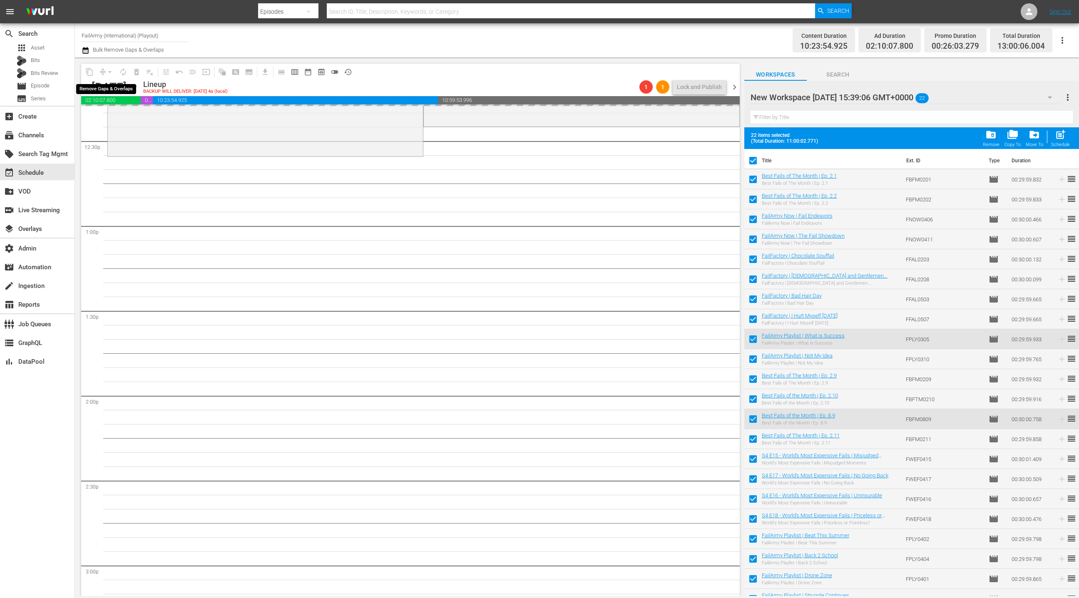
click at [104, 72] on div "arrow_drop_down" at bounding box center [109, 71] width 13 height 13
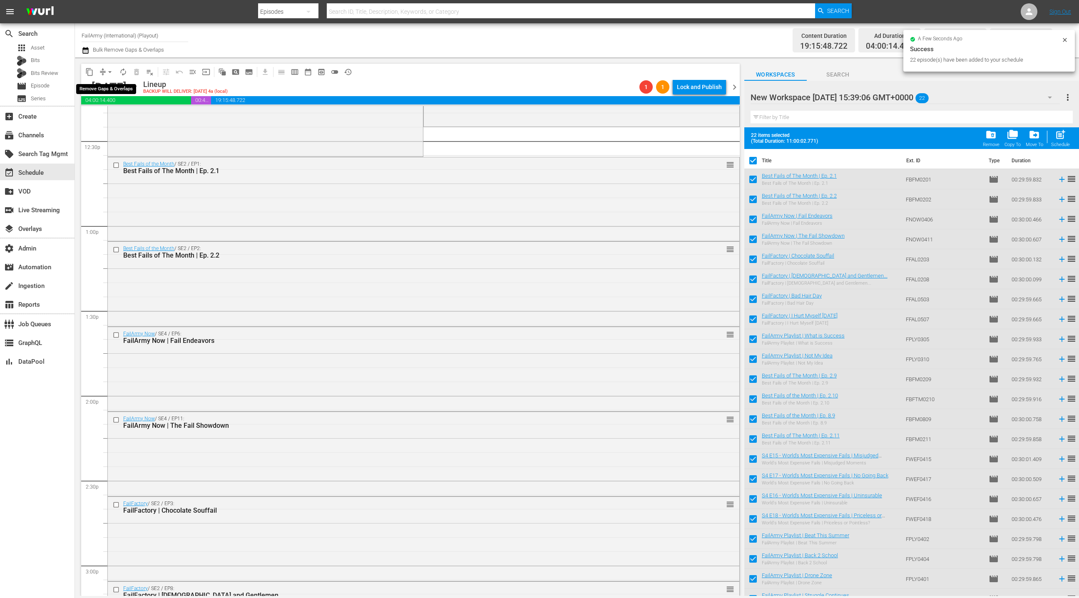
click at [107, 71] on span "arrow_drop_down" at bounding box center [110, 72] width 8 height 8
click at [113, 115] on li "Align to End of Previous Day" at bounding box center [110, 116] width 87 height 14
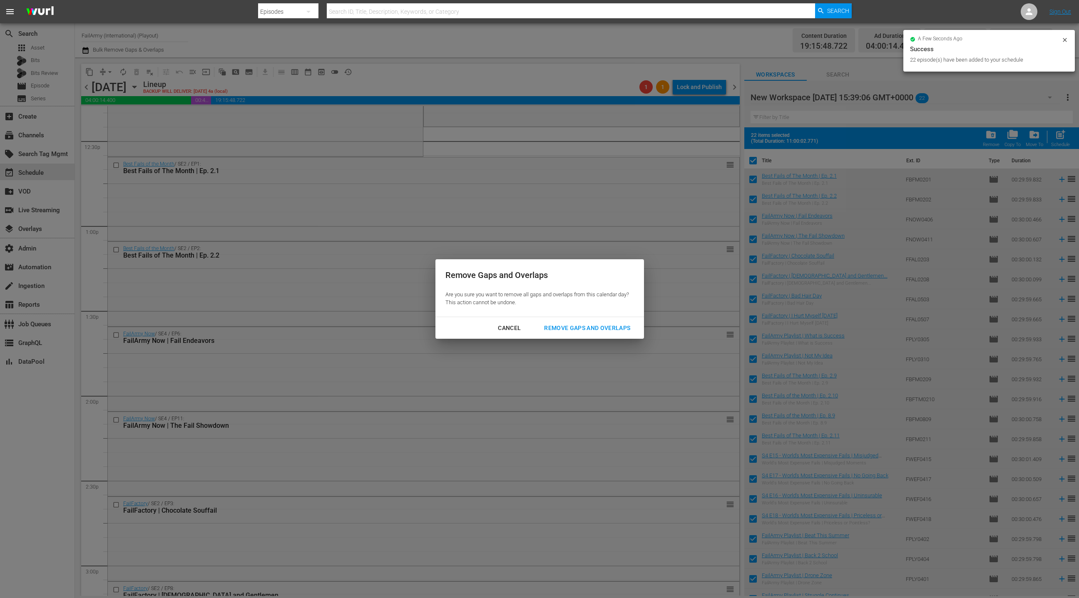
click at [563, 334] on button "Remove Gaps and Overlaps" at bounding box center [587, 328] width 106 height 15
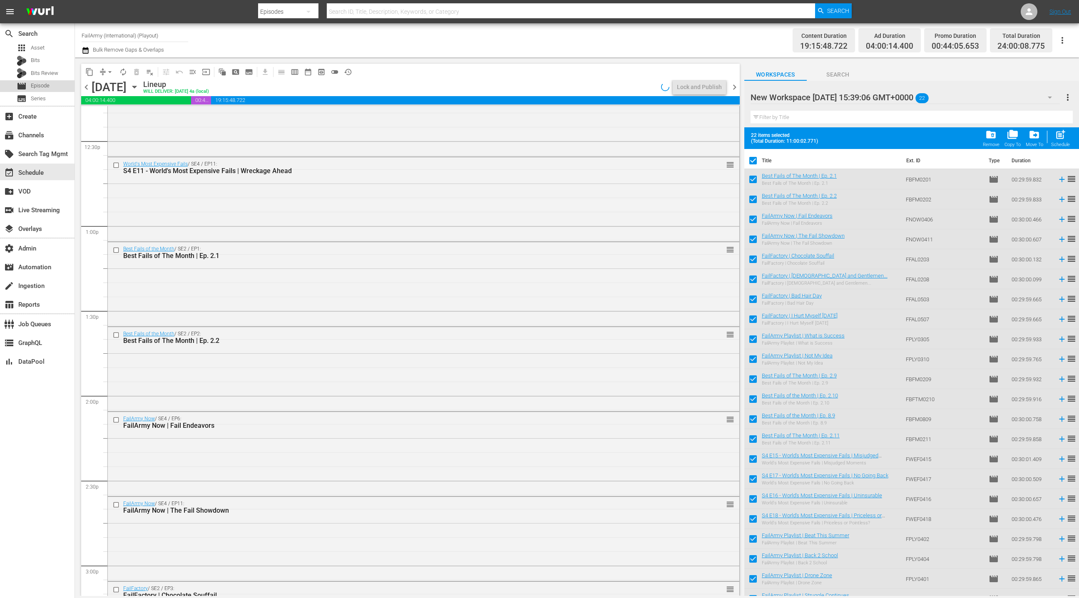
click at [50, 88] on span "Episode" at bounding box center [40, 86] width 19 height 8
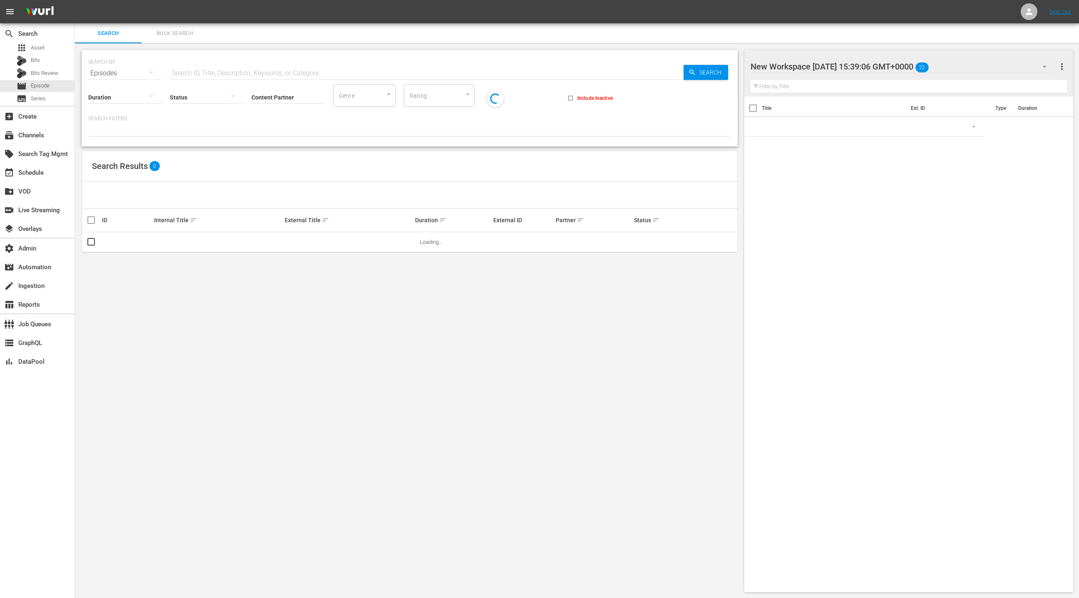
click at [174, 33] on span "Bulk Search" at bounding box center [175, 34] width 57 height 10
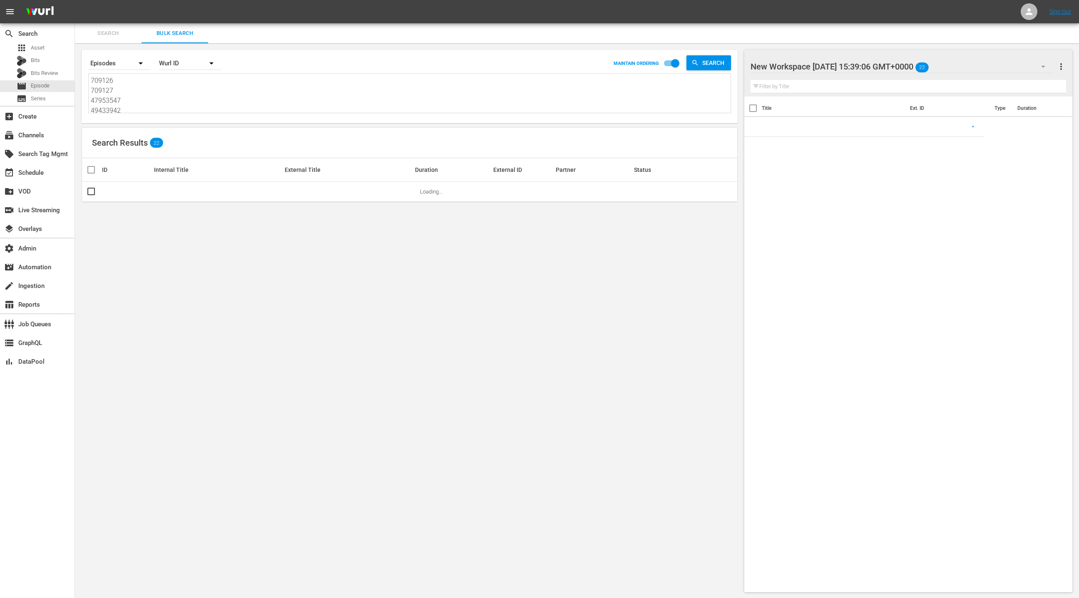
click at [167, 96] on textarea "709126 709127 47953547 49433942 34981 37531 106579 106650 280183 280189 491070 …" at bounding box center [411, 95] width 640 height 38
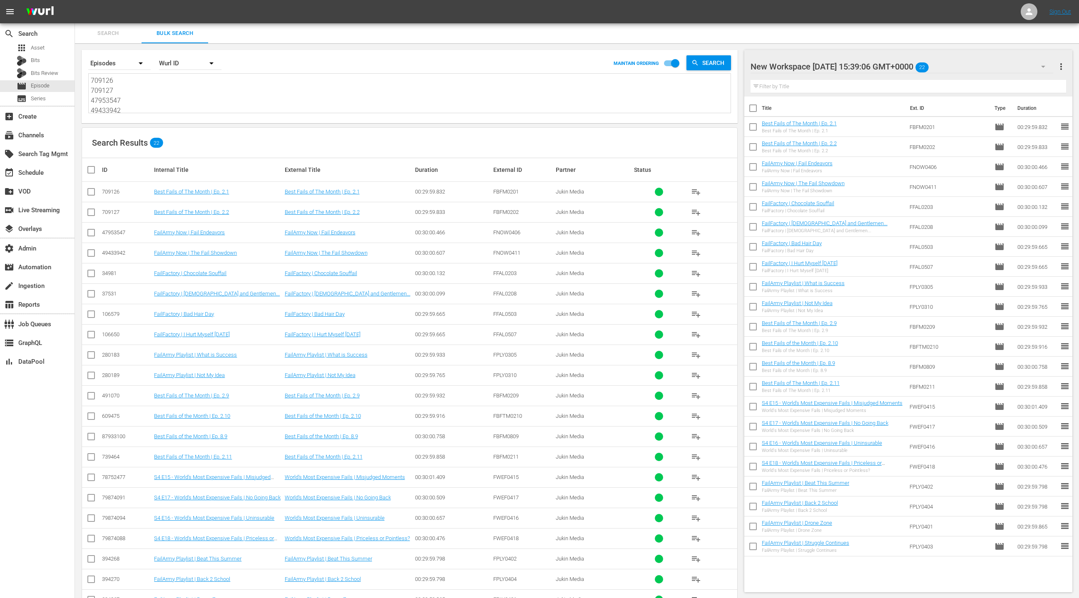
paste textarea "54538541 66994778 68742824 68742822 76055537 76055539 79874092 75602462 8775009…"
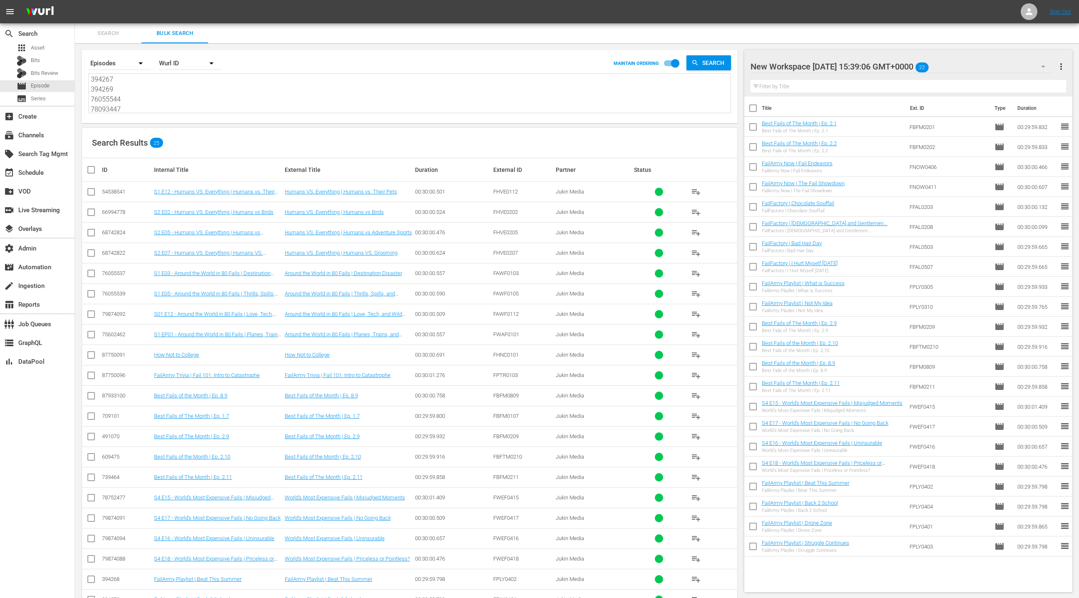
drag, startPoint x: 1065, startPoint y: 67, endPoint x: 1061, endPoint y: 66, distance: 4.6
click at [1065, 67] on span "more_vert" at bounding box center [1062, 67] width 10 height 10
click at [1035, 82] on div "Clear All Workspace Items" at bounding box center [1008, 82] width 98 height 15
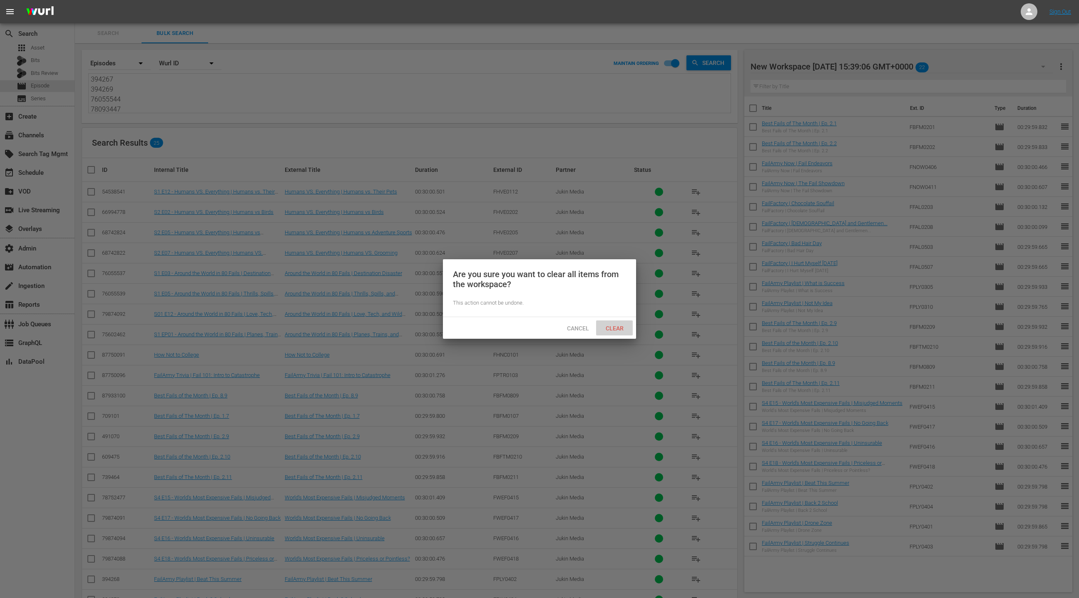
drag, startPoint x: 619, startPoint y: 328, endPoint x: 625, endPoint y: 321, distance: 8.5
click at [619, 326] on span "Clear" at bounding box center [614, 328] width 31 height 7
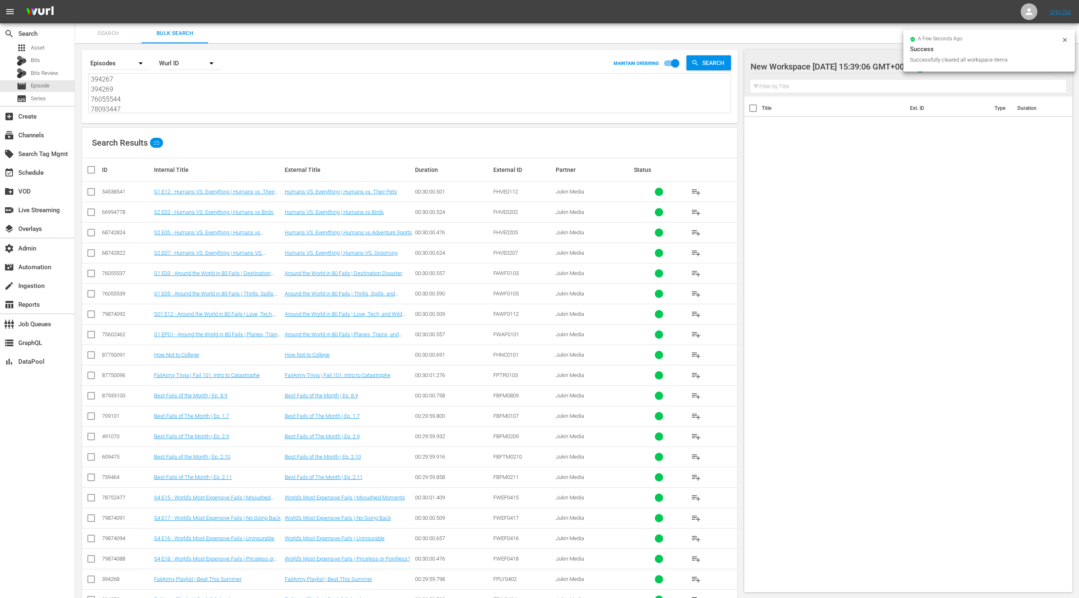
click at [92, 172] on input "checkbox" at bounding box center [94, 170] width 17 height 10
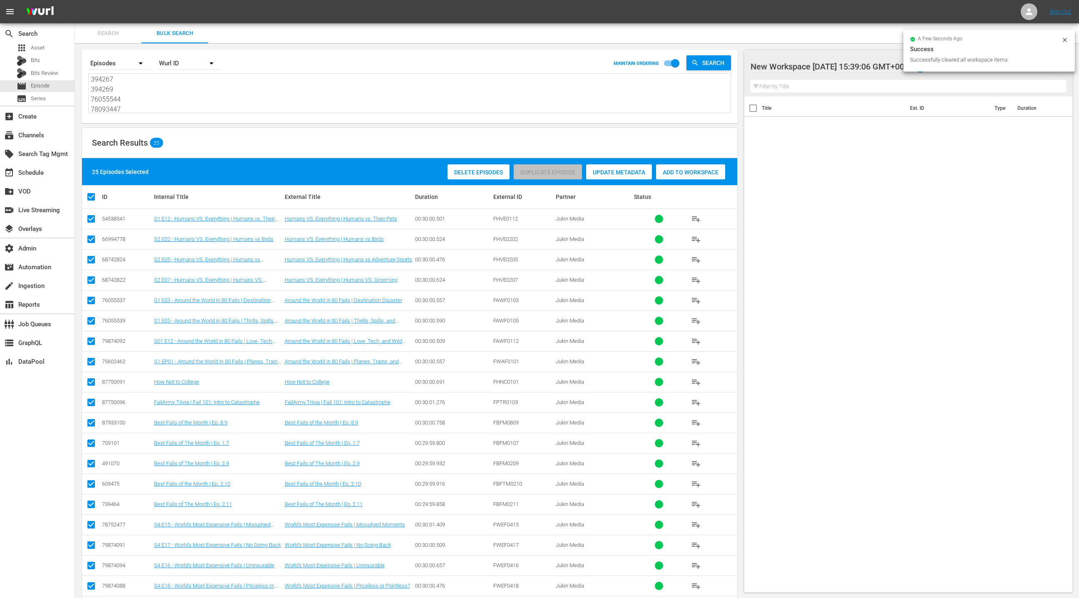
click at [693, 175] on span "Add to Workspace" at bounding box center [690, 172] width 69 height 7
click at [51, 174] on div "event_available Schedule" at bounding box center [37, 172] width 75 height 17
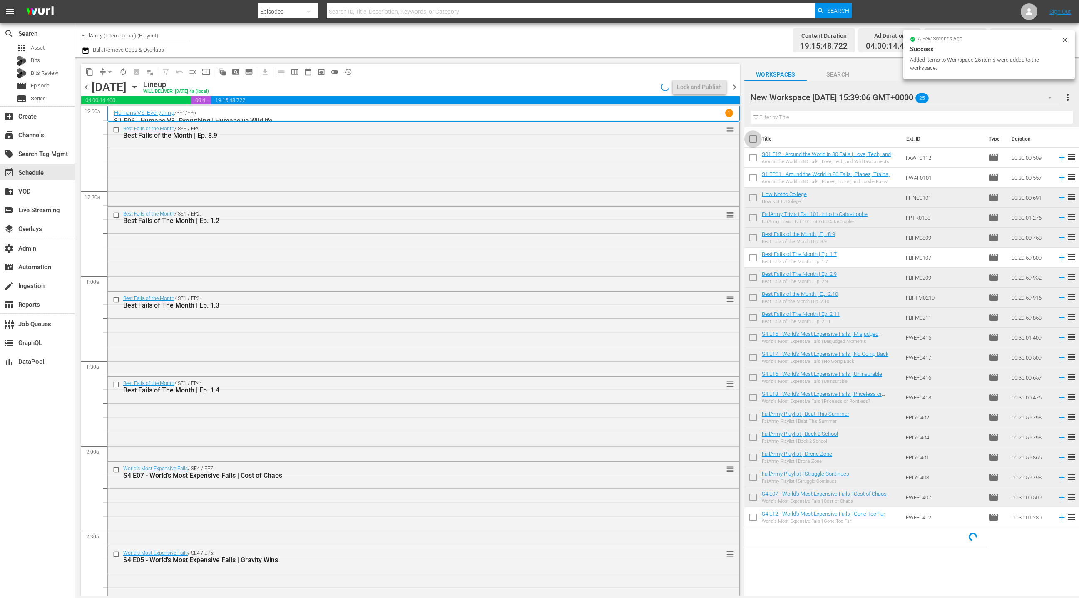
click at [755, 141] on input "checkbox" at bounding box center [753, 140] width 17 height 17
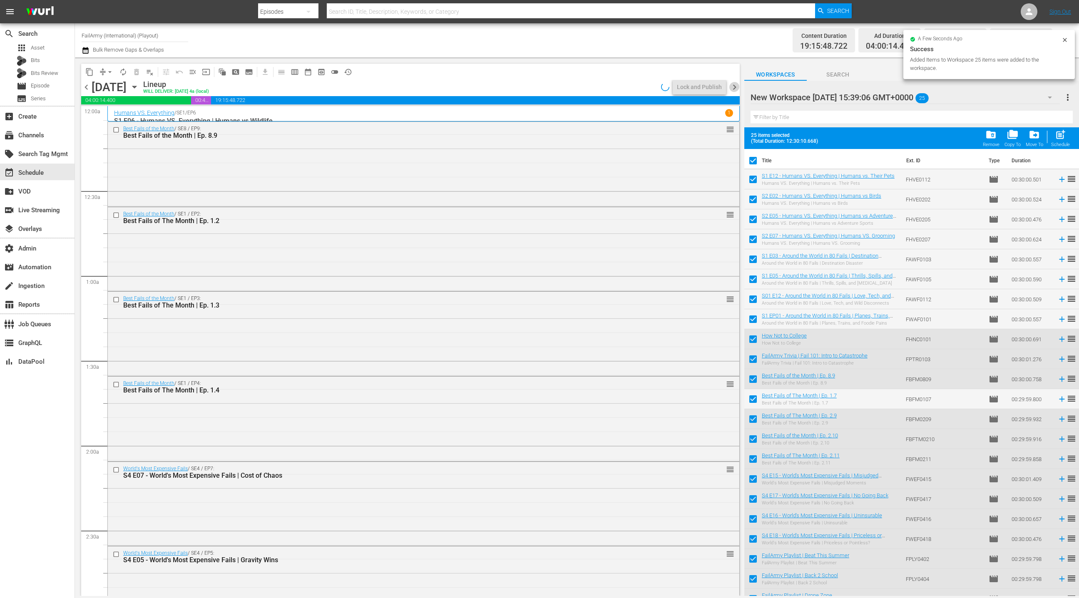
click at [733, 88] on span "chevron_right" at bounding box center [735, 87] width 10 height 10
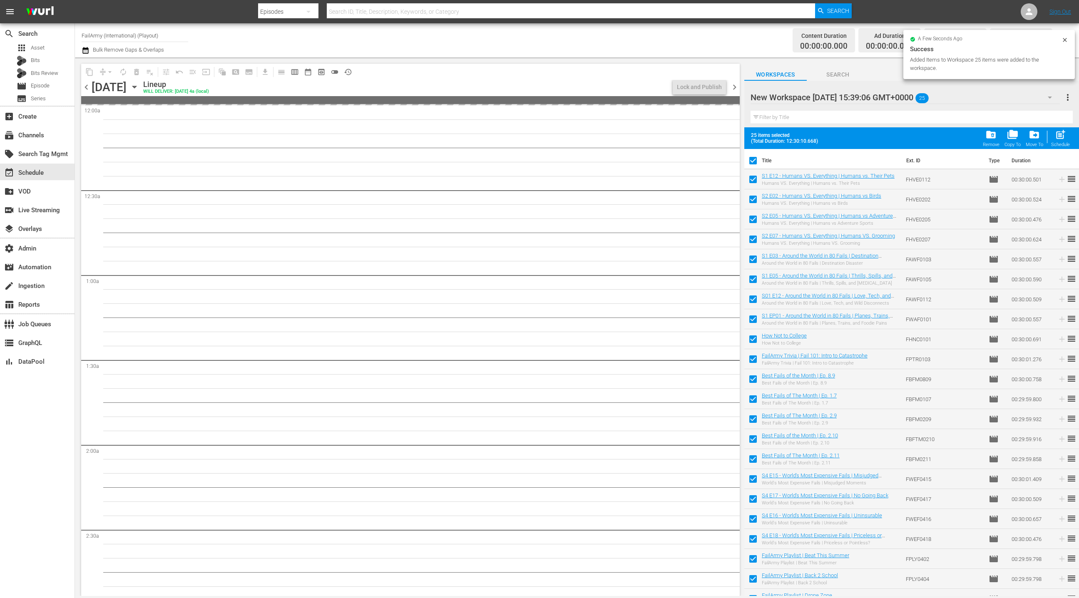
click at [1059, 139] on span "post_add" at bounding box center [1060, 134] width 11 height 11
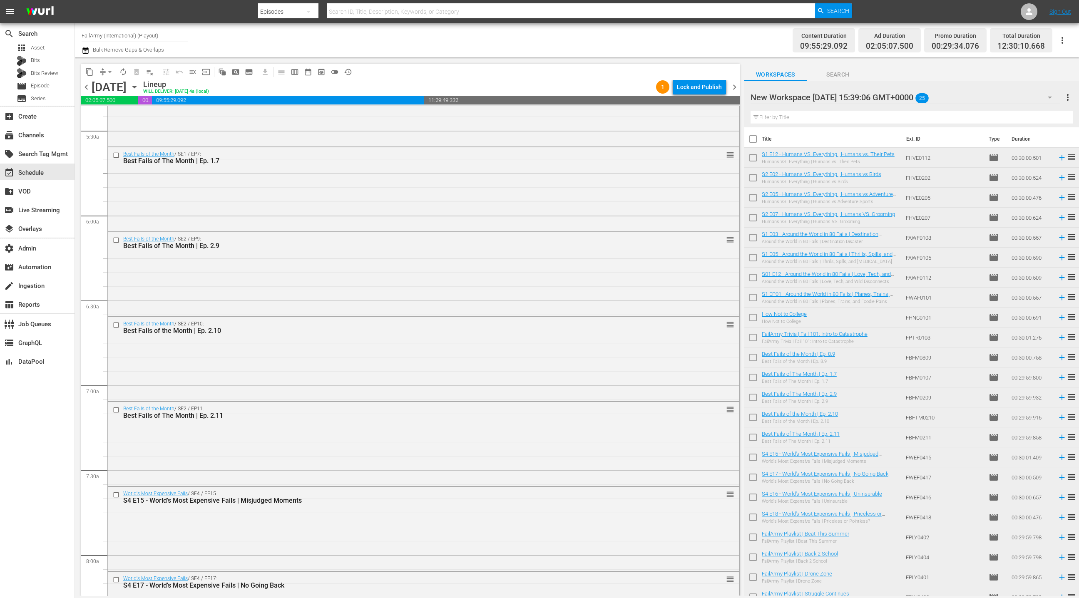
scroll to position [991, 0]
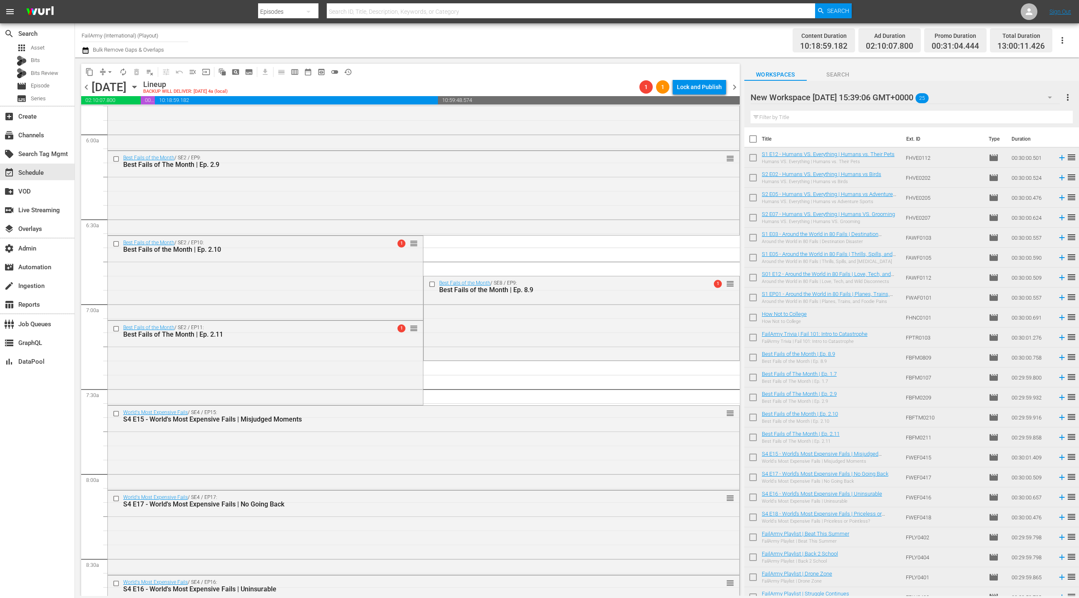
drag, startPoint x: 815, startPoint y: 354, endPoint x: 305, endPoint y: 2, distance: 620.0
click at [59, 85] on div "movie Episode" at bounding box center [37, 86] width 75 height 12
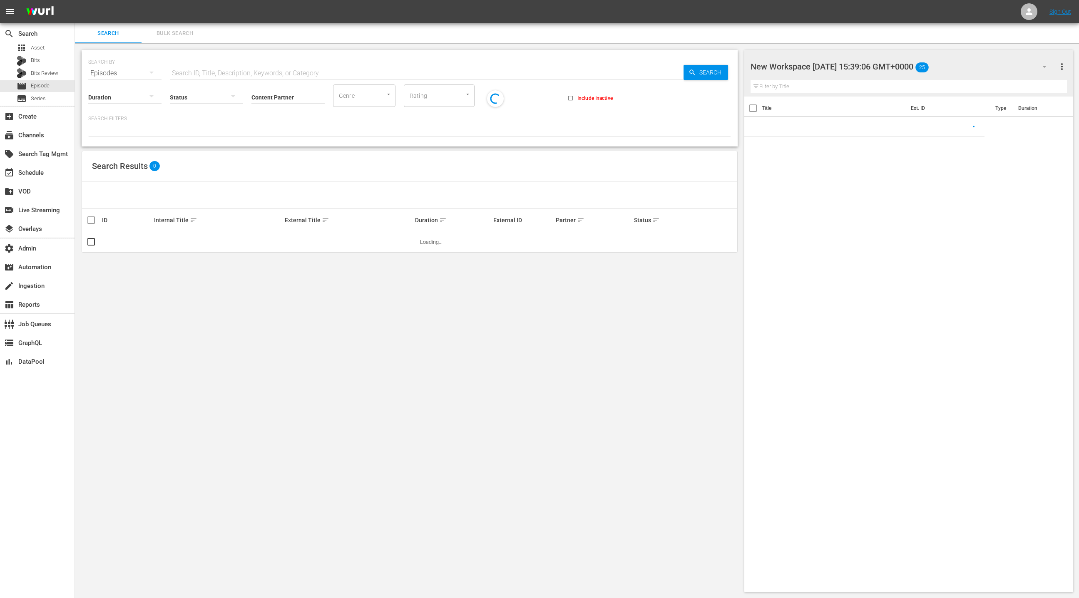
click at [182, 31] on span "Bulk Search" at bounding box center [175, 34] width 57 height 10
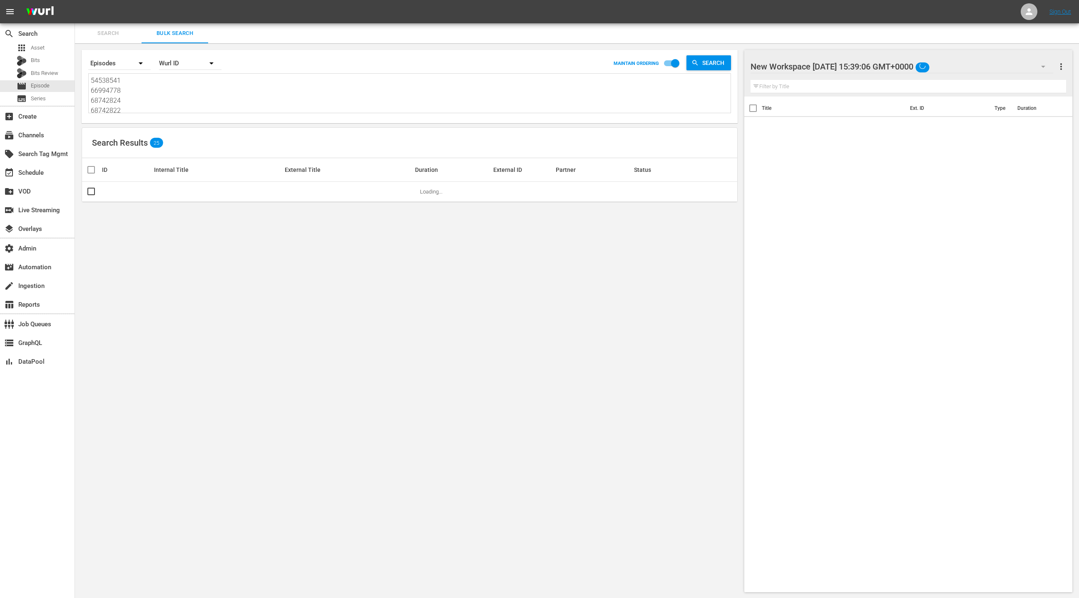
click at [169, 96] on textarea "54538541 66994778 68742824 68742822 76055537 76055539 79874092 75602462 8775009…" at bounding box center [411, 95] width 640 height 38
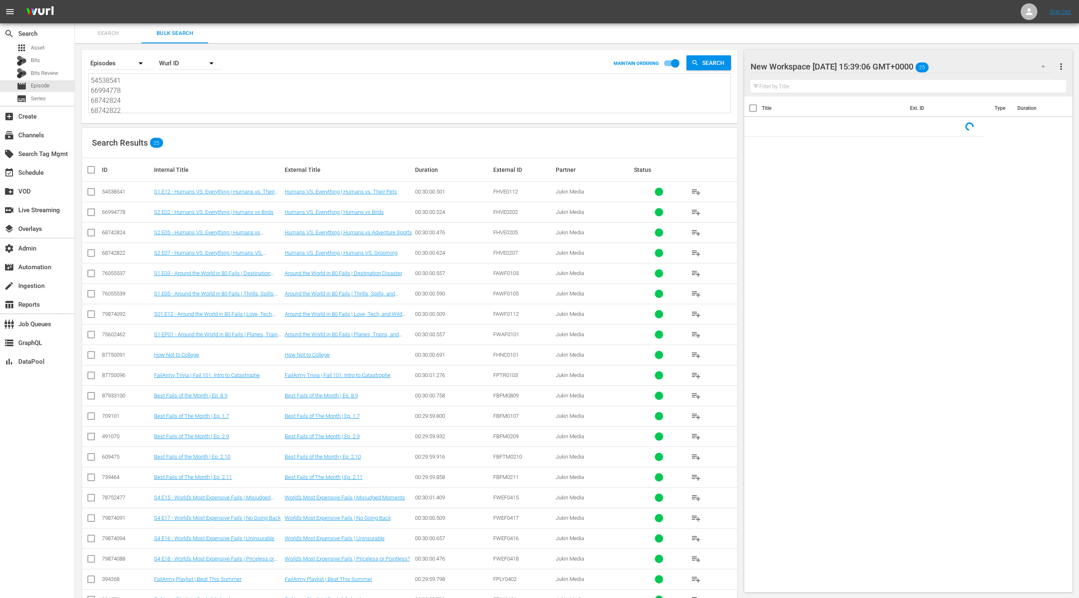
paste textarea "709129 709136 47953546 49433943 34982 37532 106590 106651 280185 280190 7046399…"
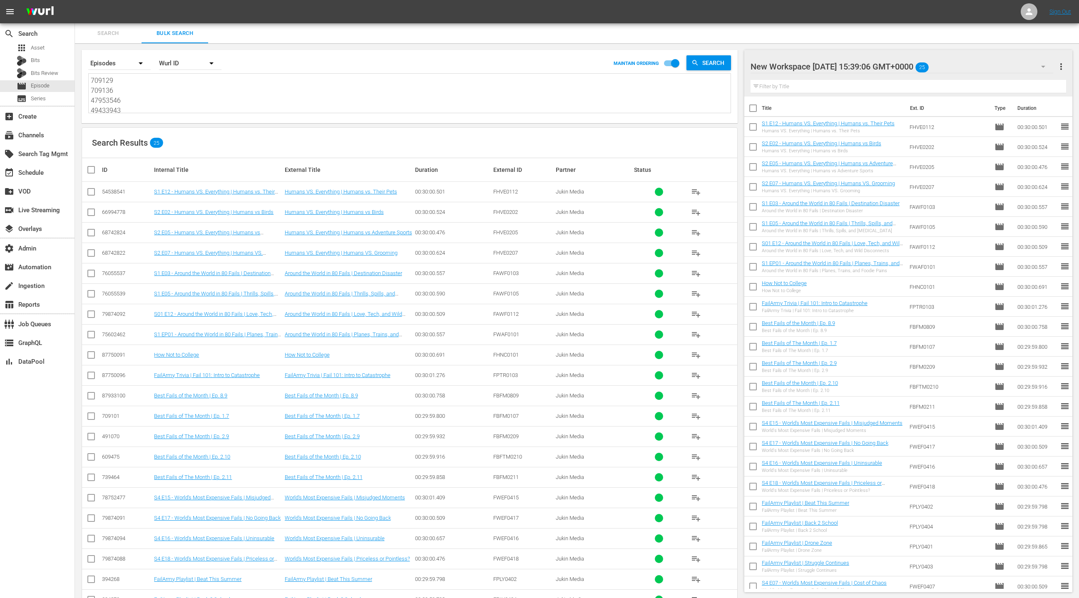
scroll to position [0, 0]
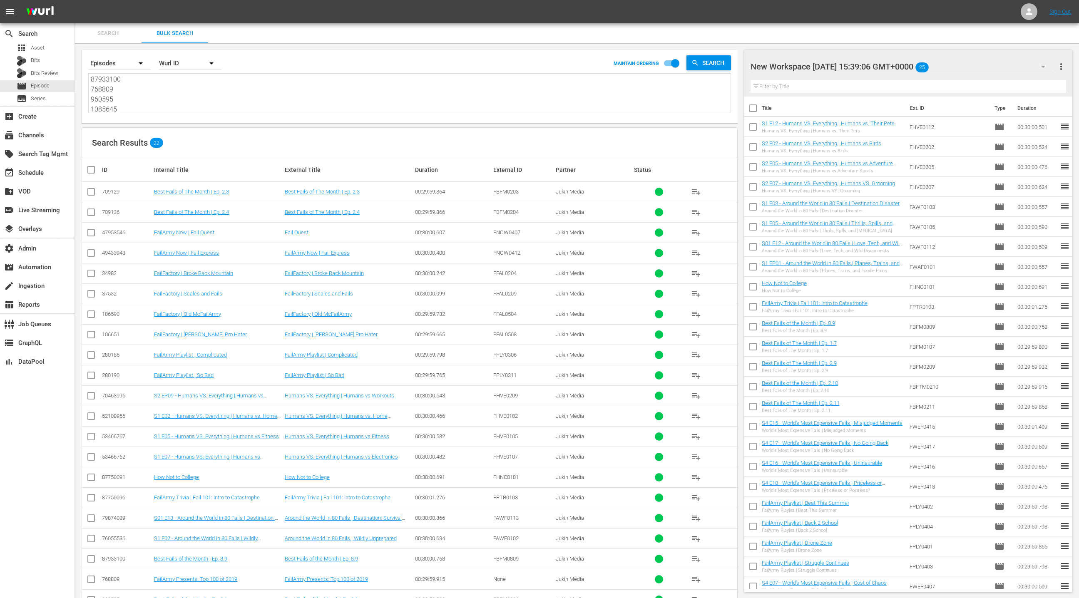
click at [1059, 67] on span "more_vert" at bounding box center [1062, 67] width 10 height 10
drag, startPoint x: 1028, startPoint y: 87, endPoint x: 1025, endPoint y: 84, distance: 4.4
click at [1025, 87] on div "Clear All Workspace Items" at bounding box center [1008, 82] width 98 height 15
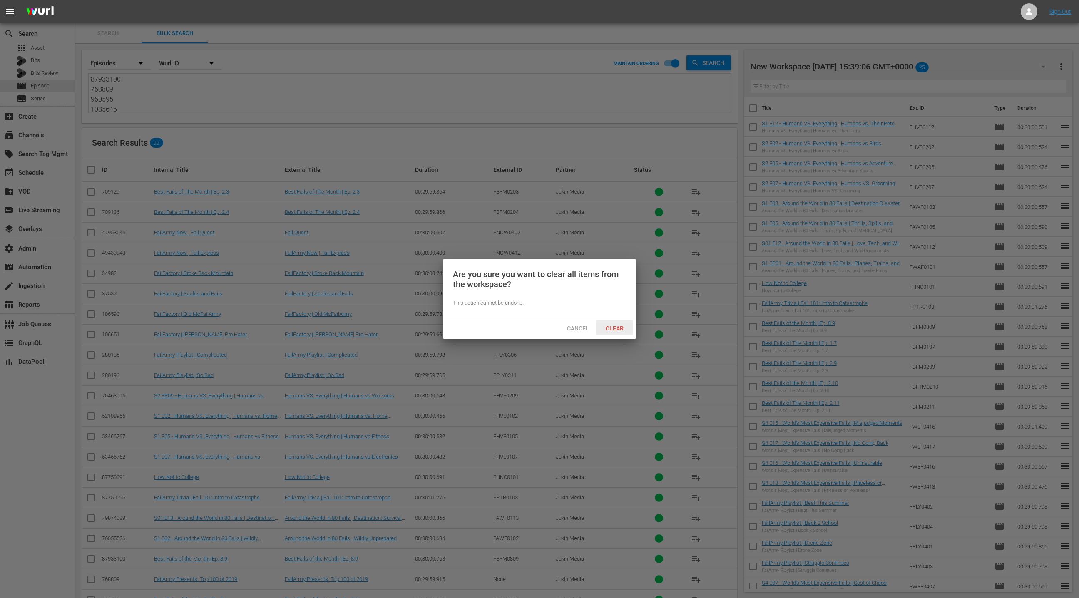
drag, startPoint x: 623, startPoint y: 327, endPoint x: 626, endPoint y: 323, distance: 4.9
click at [623, 327] on span "Clear" at bounding box center [614, 328] width 31 height 7
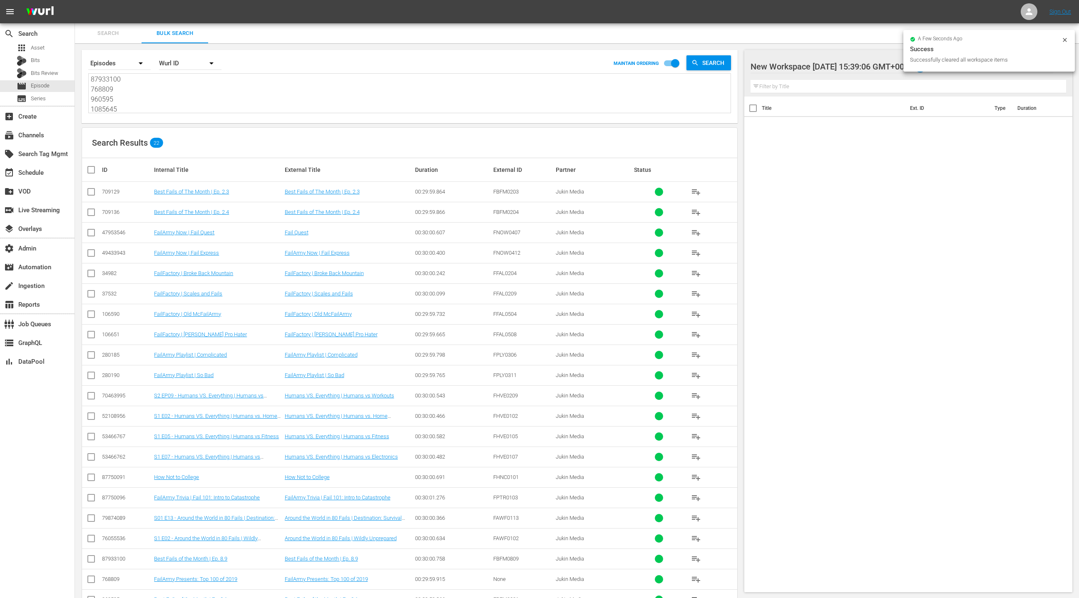
click at [93, 170] on input "checkbox" at bounding box center [94, 170] width 17 height 10
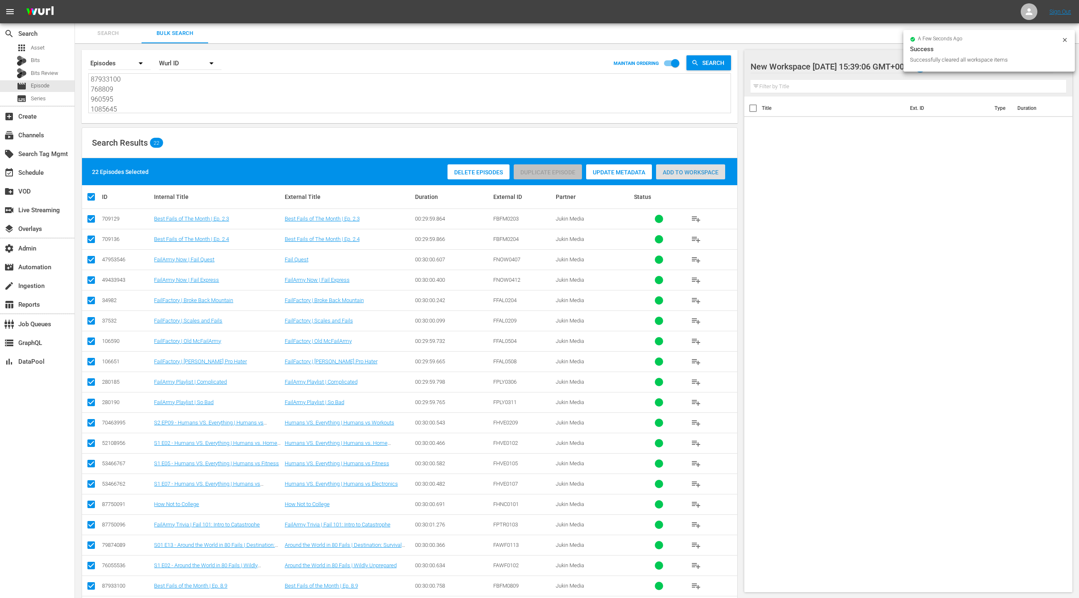
drag, startPoint x: 680, startPoint y: 173, endPoint x: 675, endPoint y: 172, distance: 5.6
click at [680, 173] on span "Add to Workspace" at bounding box center [690, 172] width 69 height 7
click at [48, 175] on div "event_available Schedule" at bounding box center [37, 172] width 75 height 17
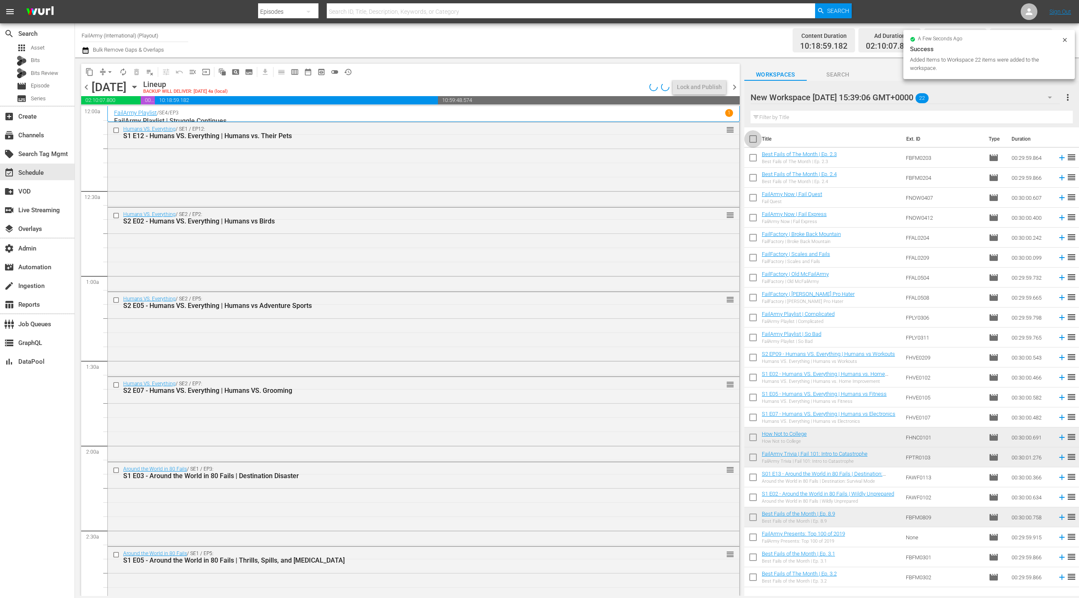
click at [757, 142] on input "checkbox" at bounding box center [753, 140] width 17 height 17
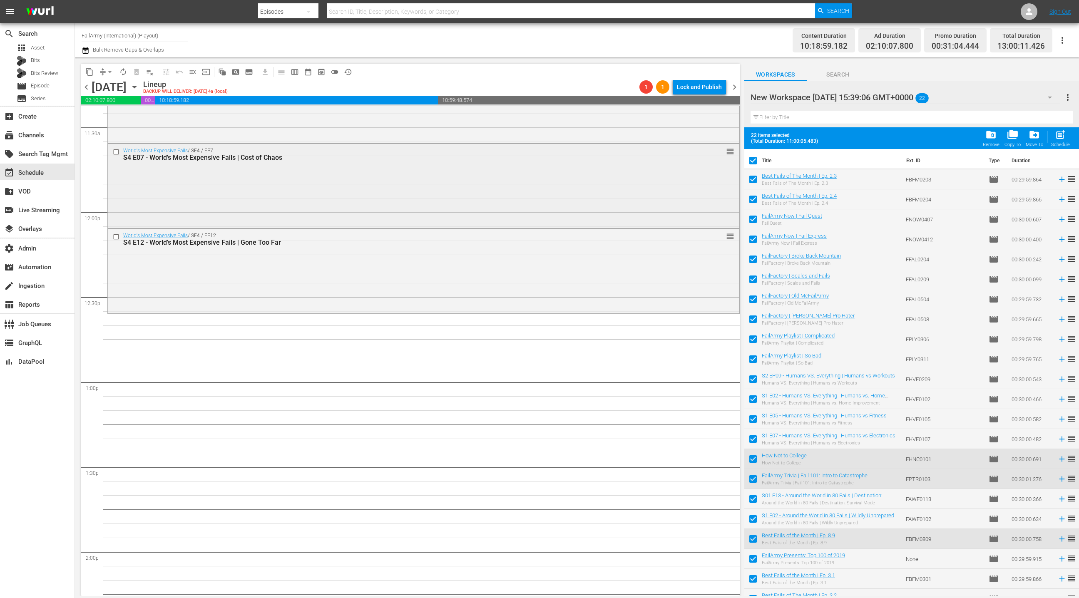
scroll to position [2074, 0]
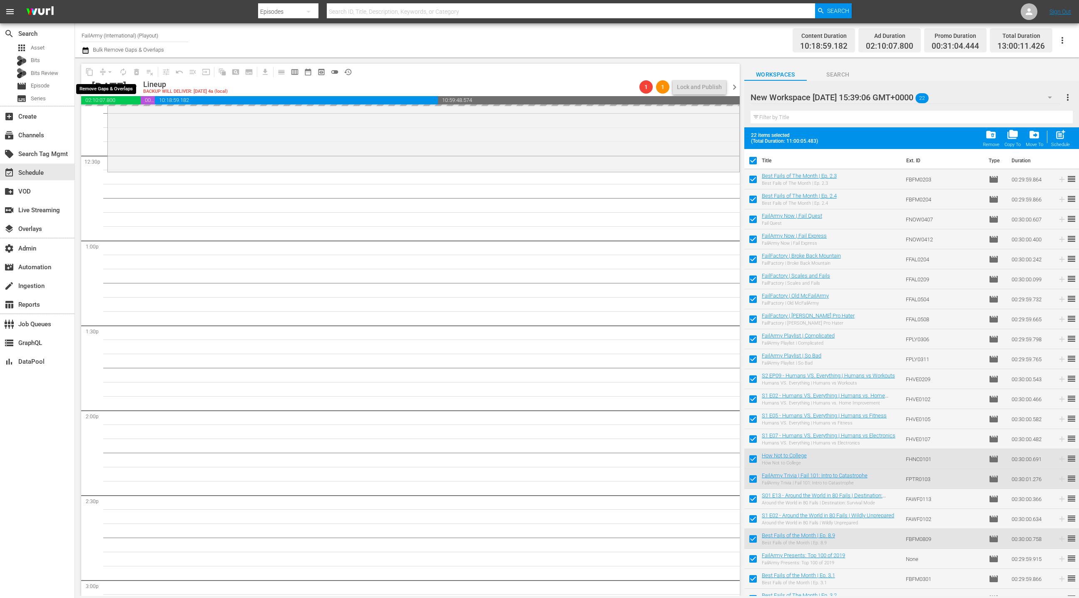
click at [109, 76] on div "arrow_drop_down" at bounding box center [109, 71] width 13 height 13
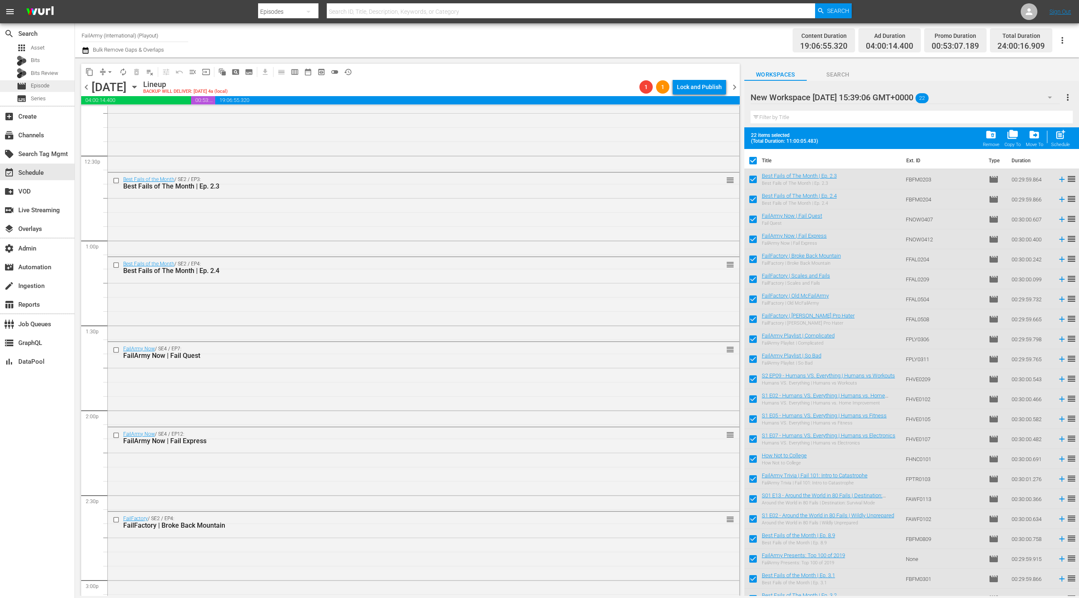
click at [42, 84] on span "Episode" at bounding box center [40, 86] width 19 height 8
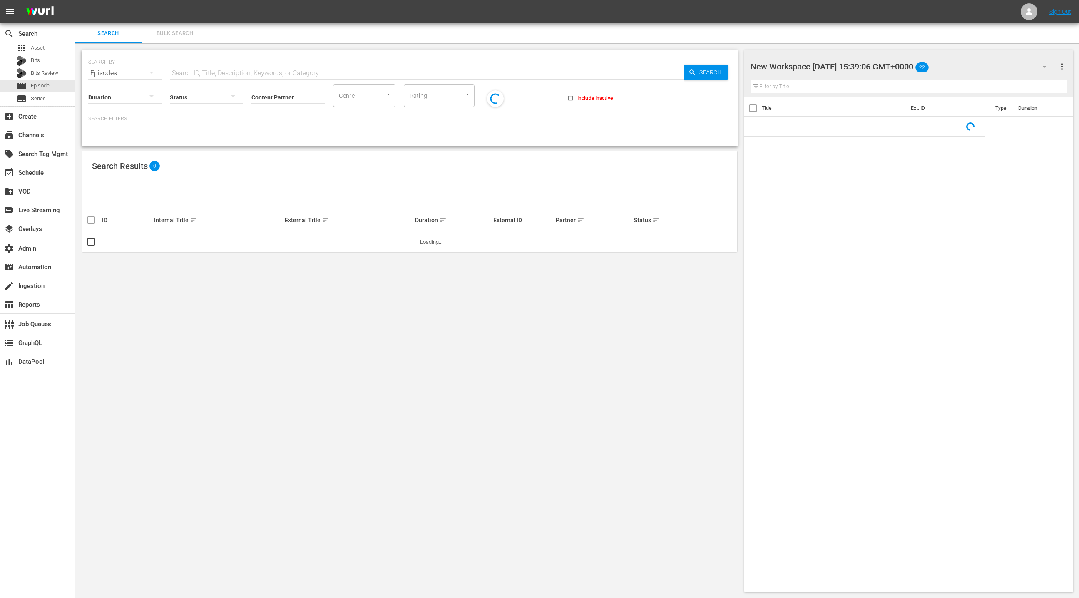
click at [168, 37] on span "Bulk Search" at bounding box center [175, 34] width 57 height 10
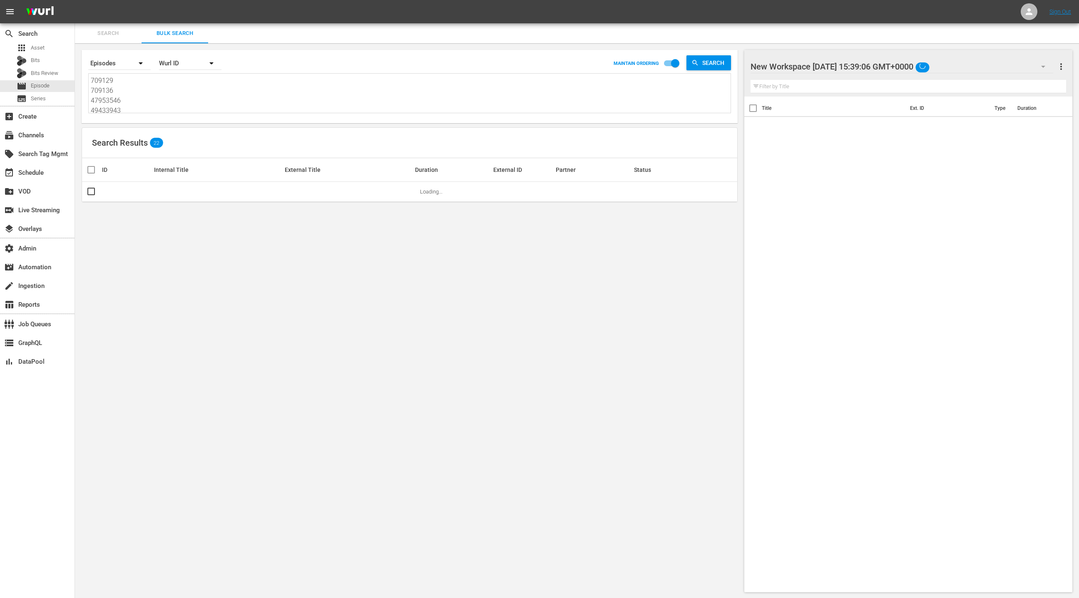
click at [166, 87] on textarea "709129 709136 47953546 49433943 34982 37532 106590 106651 280185 280190 7046399…" at bounding box center [411, 95] width 640 height 38
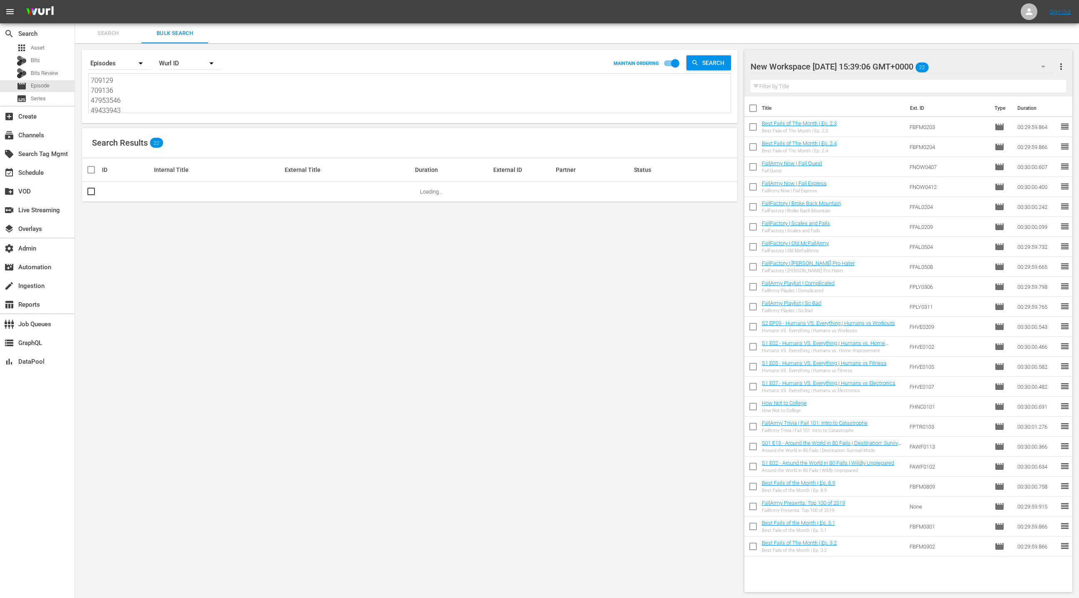
paste textarea "47953546 47953548 47953545 47953547 87933100 709103 709104 709105 101412 101414…"
click at [1067, 72] on div "New Workspace [DATE] 15:39:06 GMT+0000 22 New Workspace [DATE] 15:39:06 GMT+000…" at bounding box center [909, 73] width 328 height 47
click at [1061, 67] on span "more_vert" at bounding box center [1062, 67] width 10 height 10
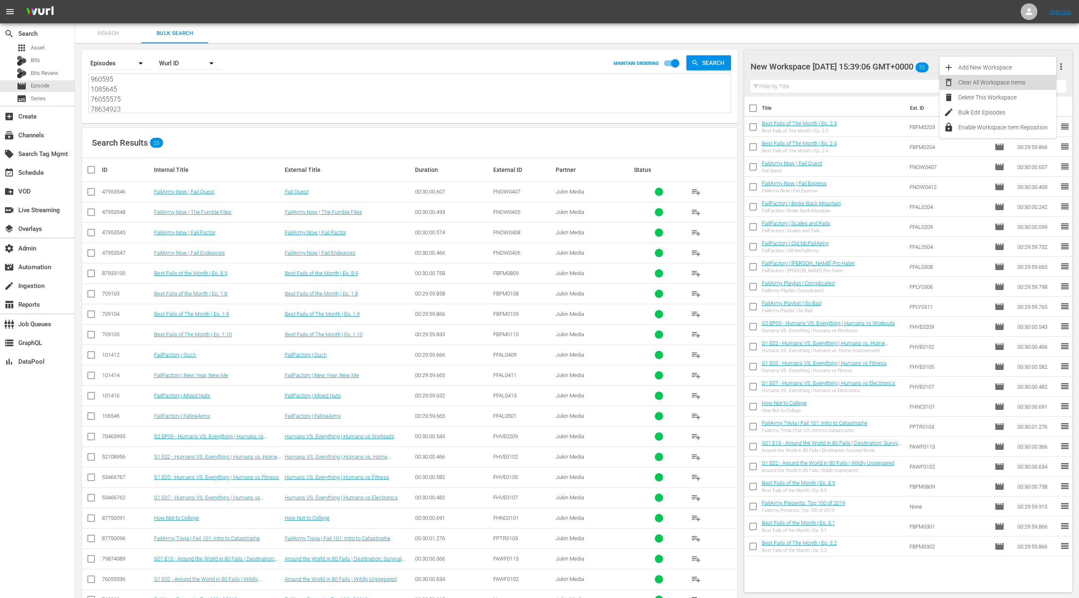
drag, startPoint x: 1028, startPoint y: 83, endPoint x: 862, endPoint y: 152, distance: 179.6
click at [1028, 83] on div "Clear All Workspace Items" at bounding box center [1008, 82] width 98 height 15
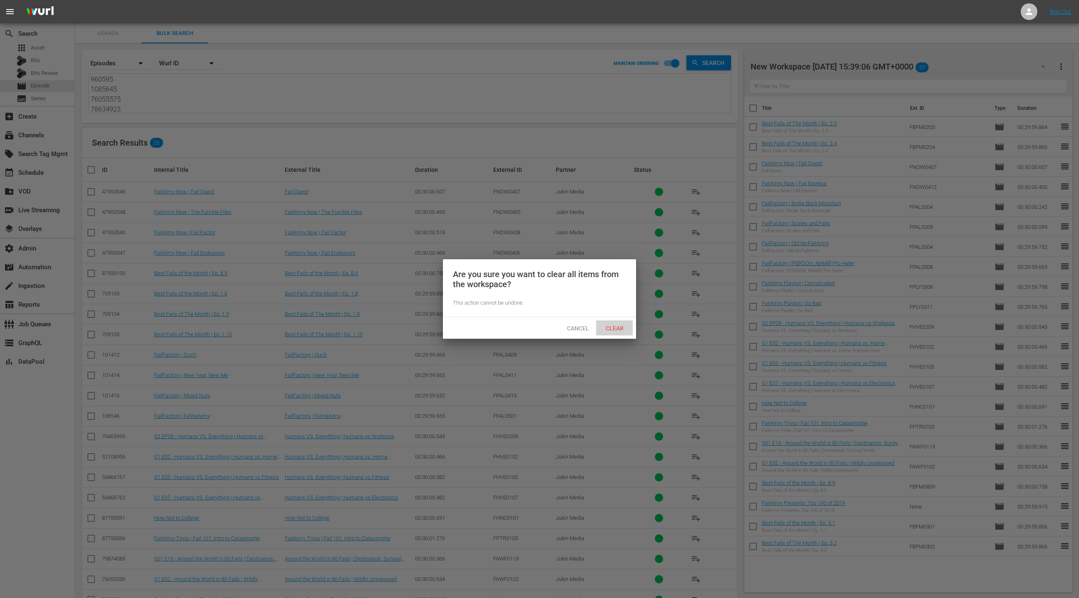
drag, startPoint x: 616, startPoint y: 327, endPoint x: 421, endPoint y: 209, distance: 228.0
click at [616, 323] on div "Clear" at bounding box center [614, 328] width 37 height 15
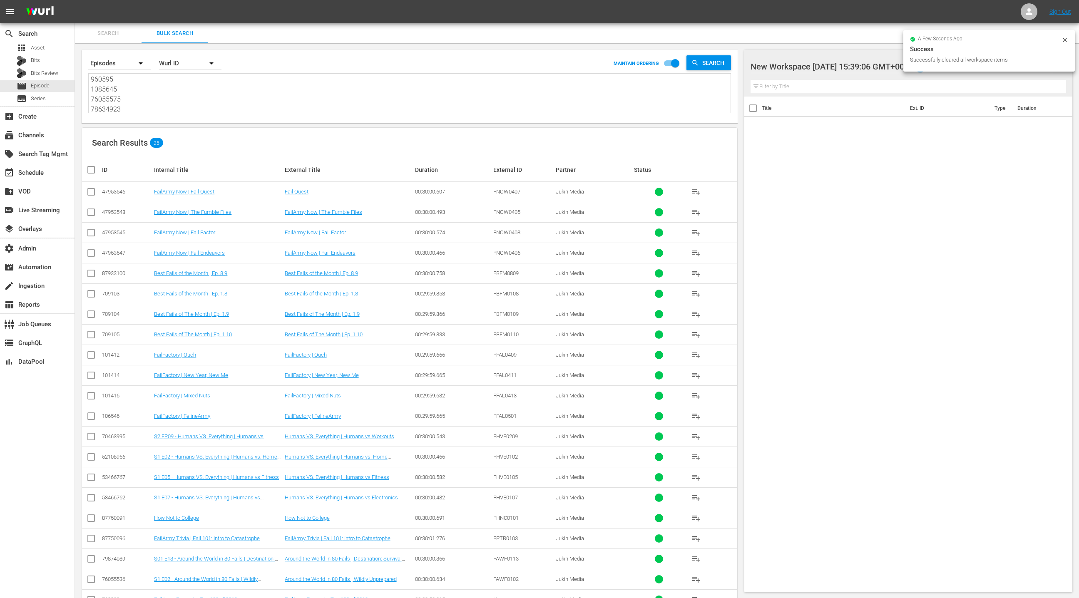
click at [92, 171] on input "checkbox" at bounding box center [94, 170] width 17 height 10
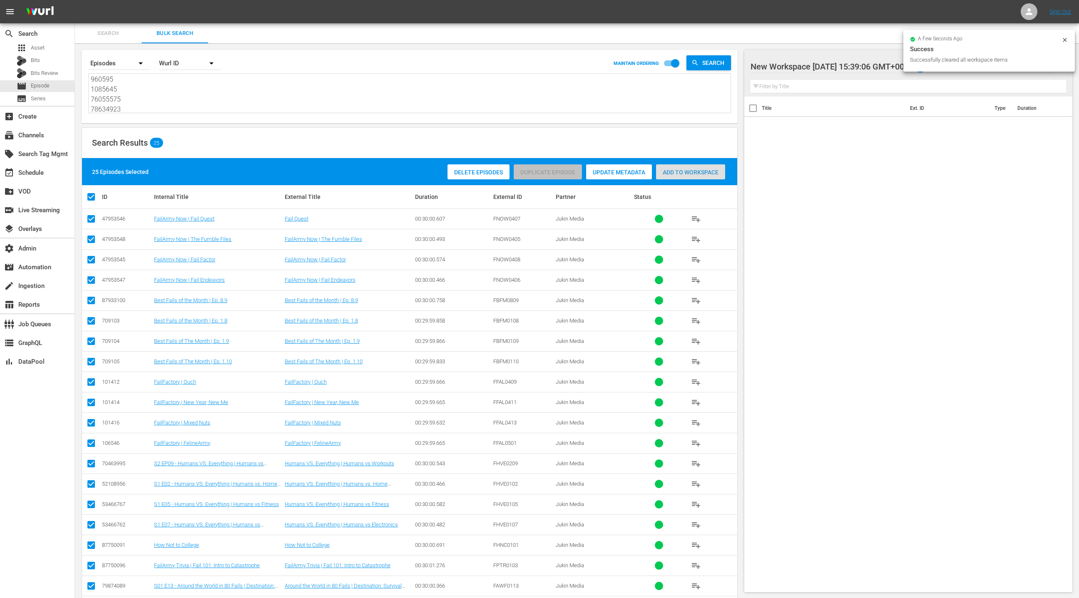
click at [708, 174] on span "Add to Workspace" at bounding box center [690, 172] width 69 height 7
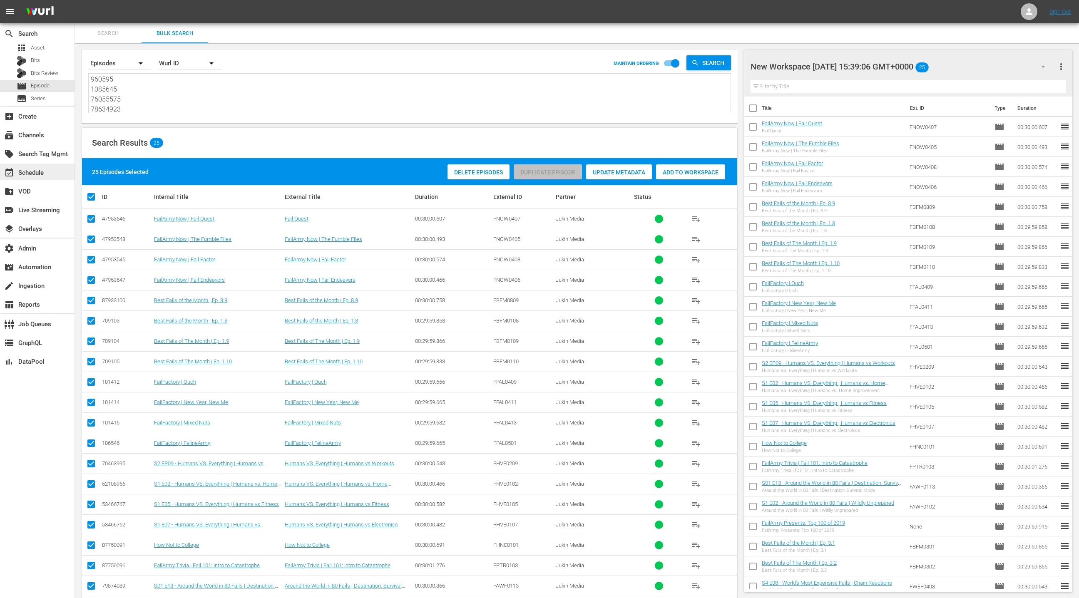
click at [30, 175] on div "event_available Schedule" at bounding box center [23, 171] width 47 height 7
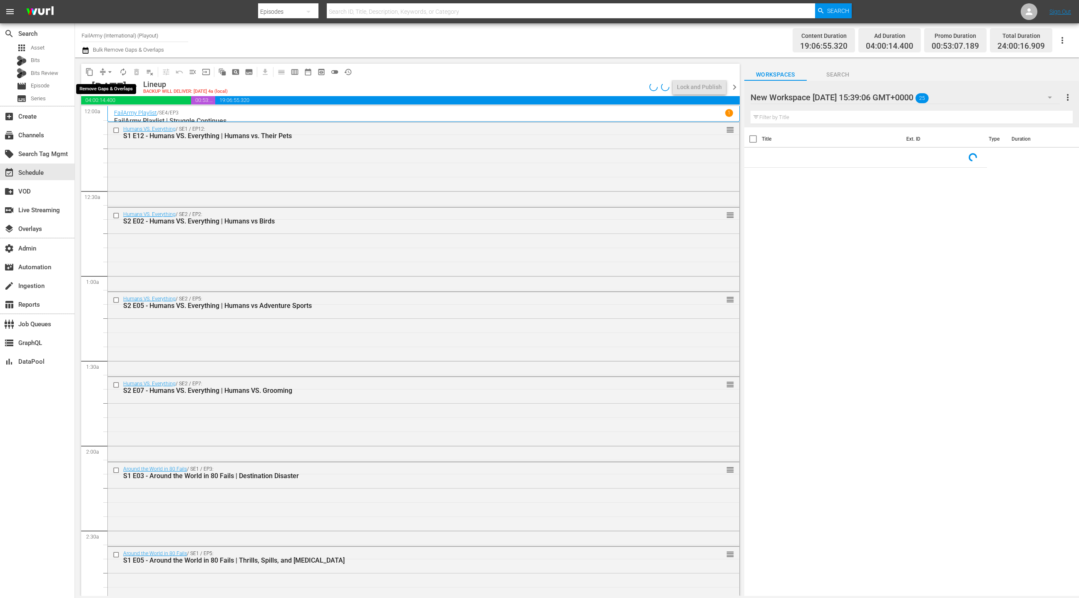
click at [111, 73] on span "arrow_drop_down" at bounding box center [110, 72] width 8 height 8
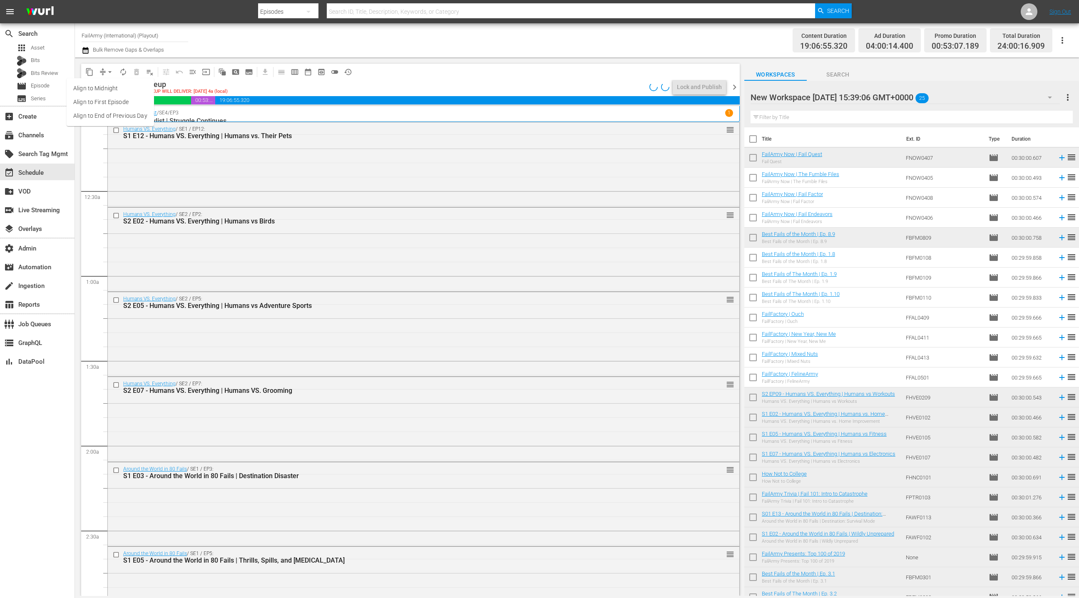
click at [121, 117] on li "Align to End of Previous Day" at bounding box center [110, 116] width 87 height 14
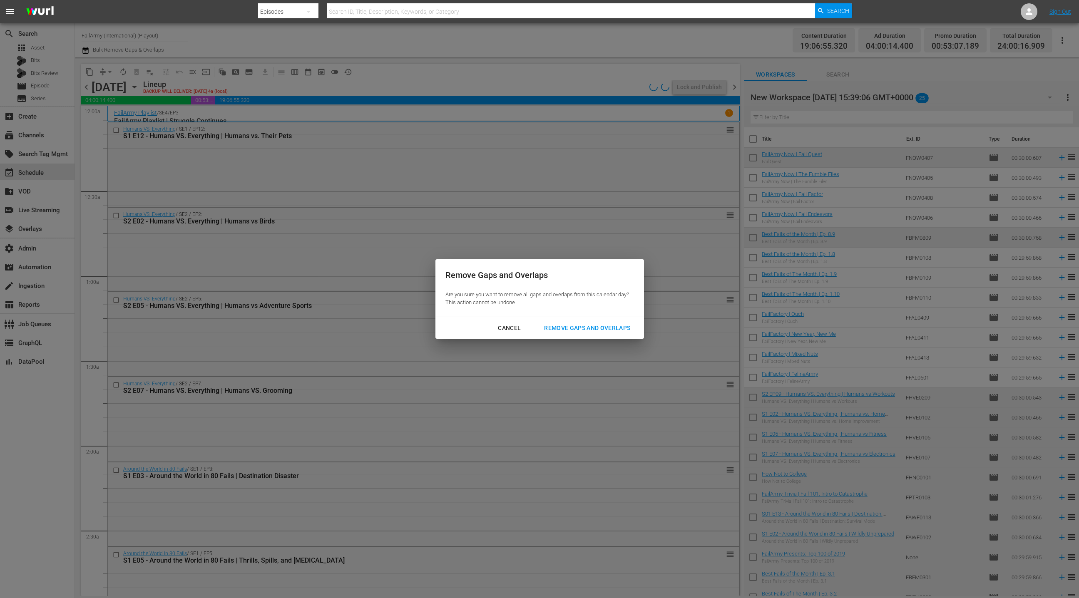
click at [601, 319] on div "Cancel Remove Gaps and Overlaps" at bounding box center [540, 328] width 209 height 22
click at [577, 329] on div "Remove Gaps and Overlaps" at bounding box center [588, 328] width 100 height 10
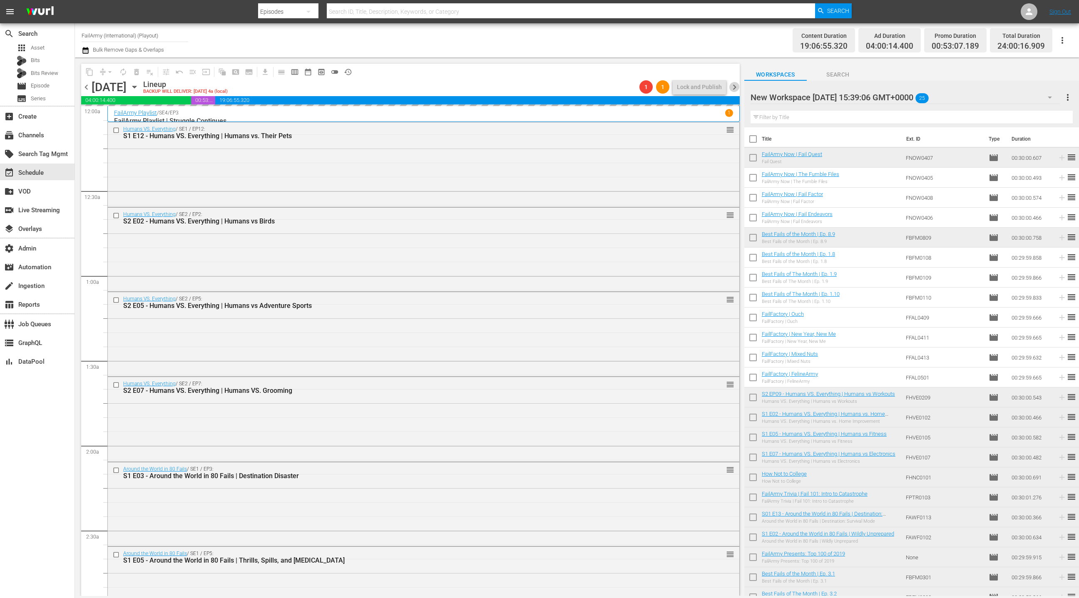
click at [732, 90] on span "chevron_right" at bounding box center [735, 87] width 10 height 10
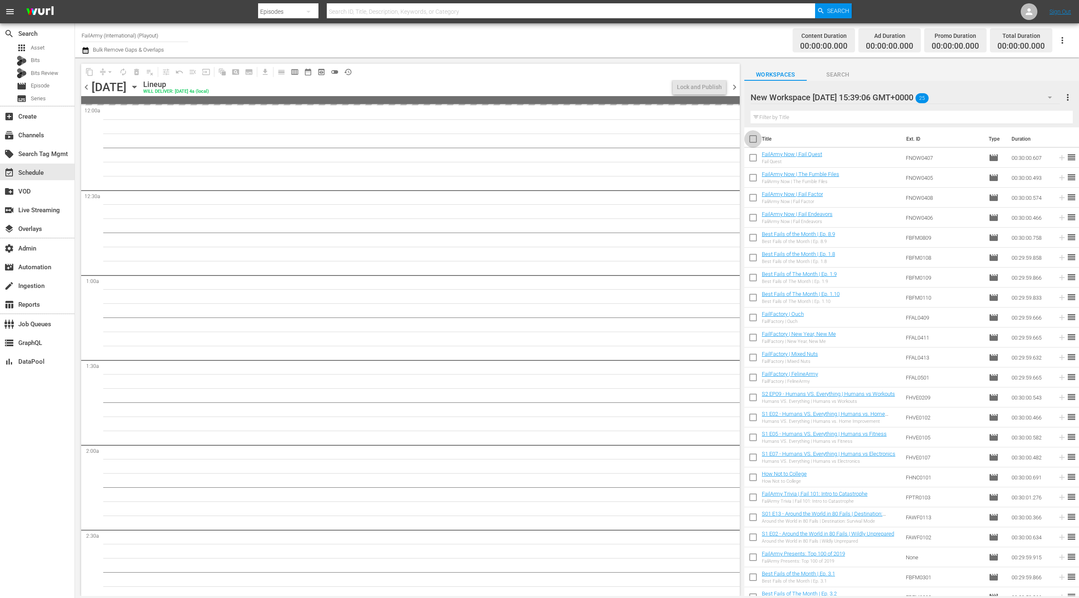
click at [759, 140] on input "checkbox" at bounding box center [753, 140] width 17 height 17
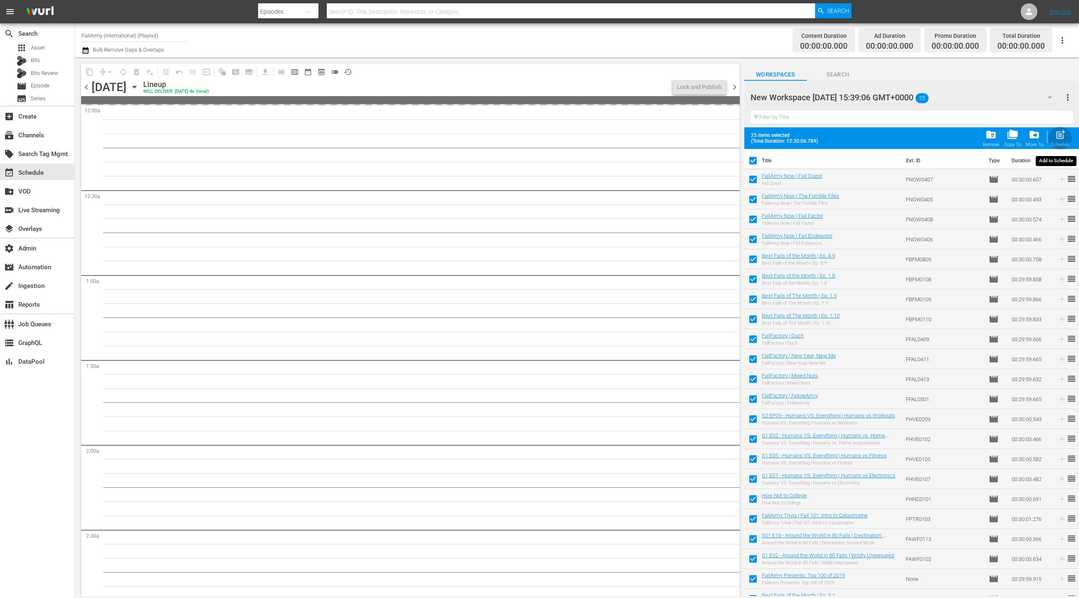
click at [1060, 138] on span "post_add" at bounding box center [1060, 134] width 11 height 11
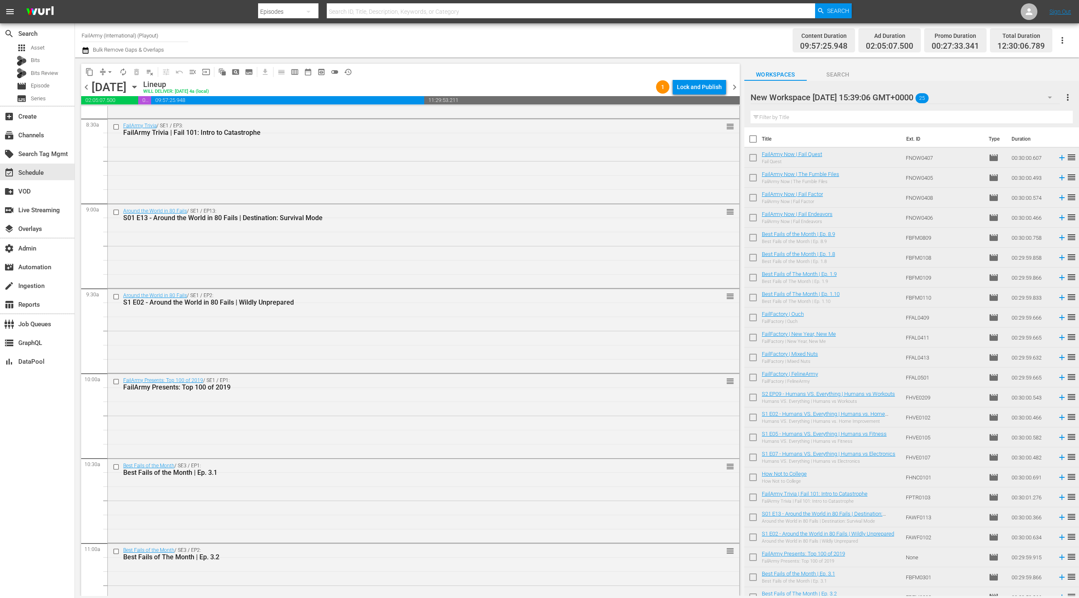
scroll to position [1447, 0]
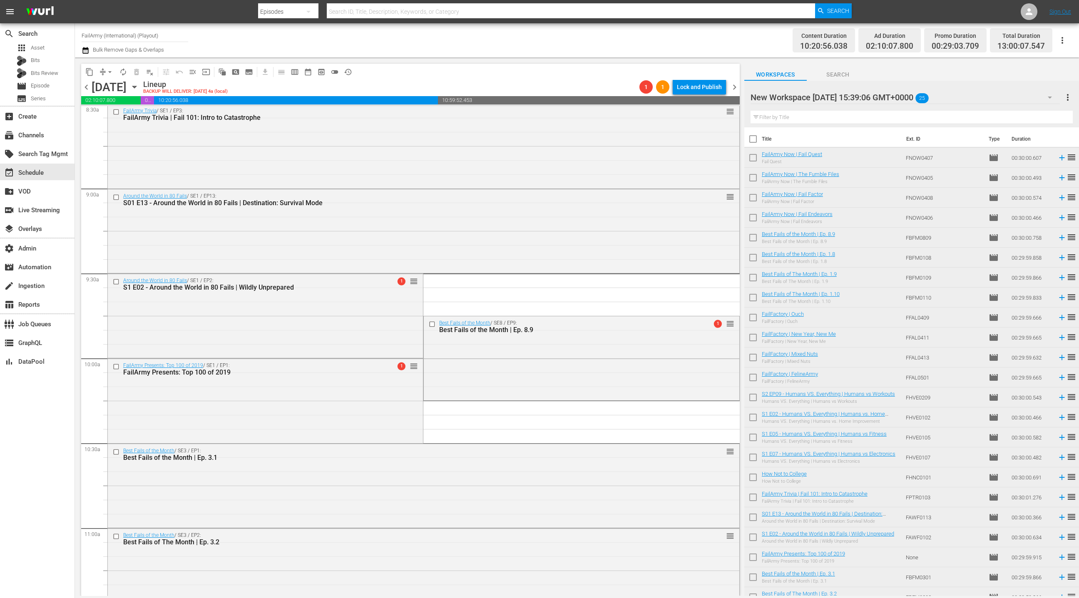
click at [53, 92] on div "apps Asset Bits Bits Review movie Episode subtitles Series" at bounding box center [37, 73] width 75 height 62
click at [58, 89] on div "movie Episode" at bounding box center [37, 86] width 75 height 12
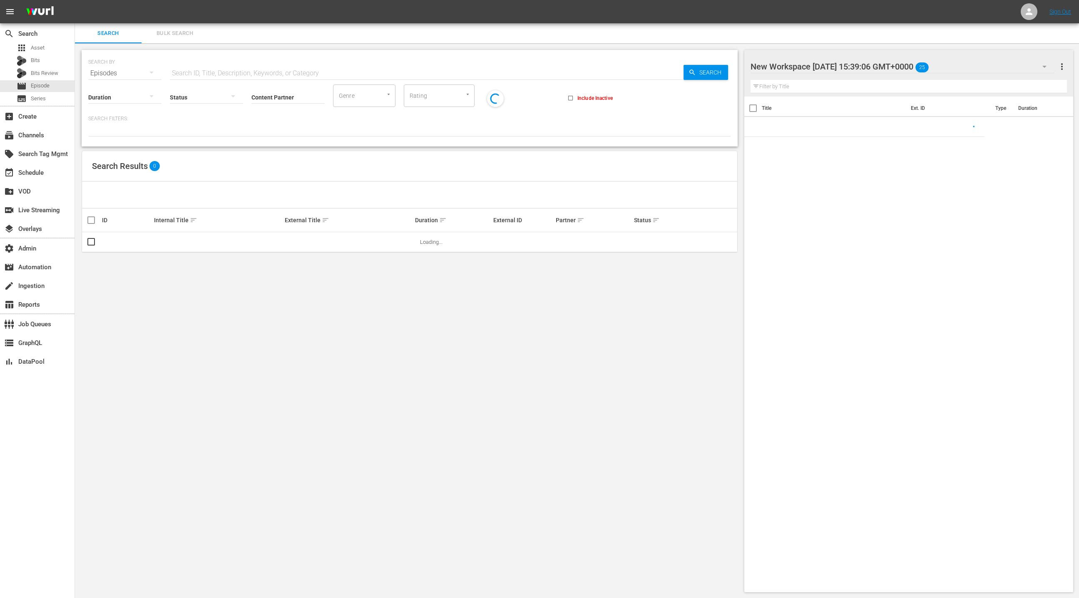
click at [182, 37] on span "Bulk Search" at bounding box center [175, 34] width 57 height 10
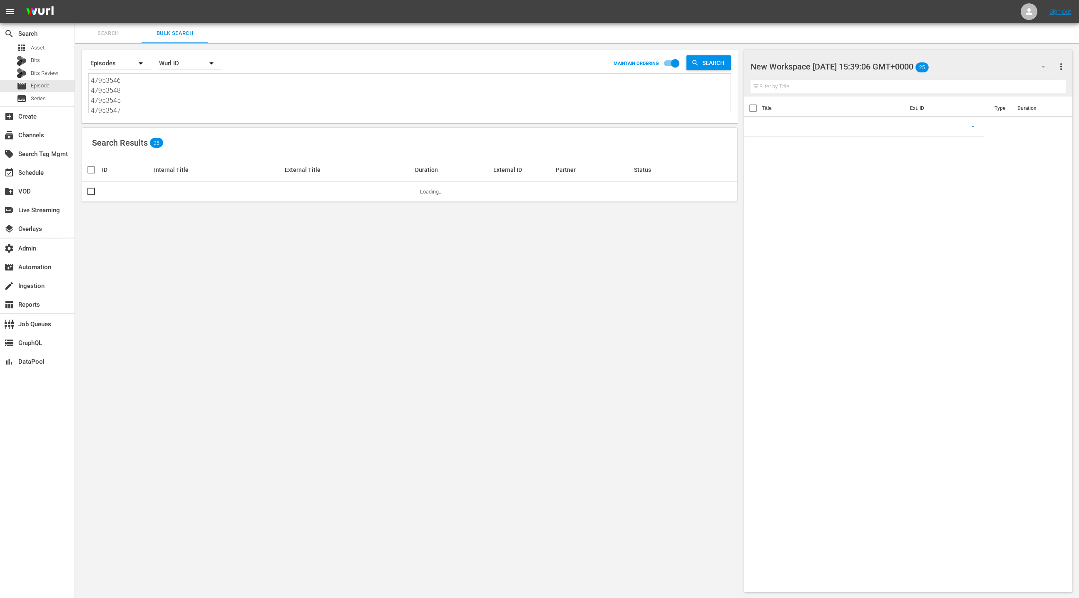
click at [185, 104] on textarea "47953546 47953548 47953545 47953547 87933100 709103 709104 709105 101412 101414…" at bounding box center [411, 95] width 640 height 38
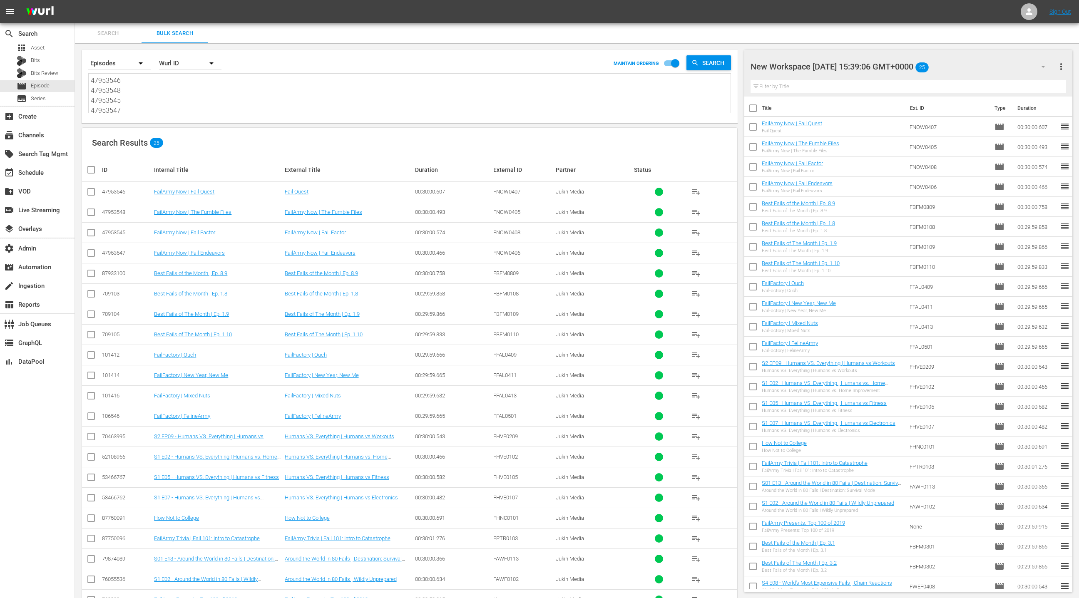
paste textarea "709138 234021 47953545 50642470 34983 37533 106636 106652 280186 280191 8588825…"
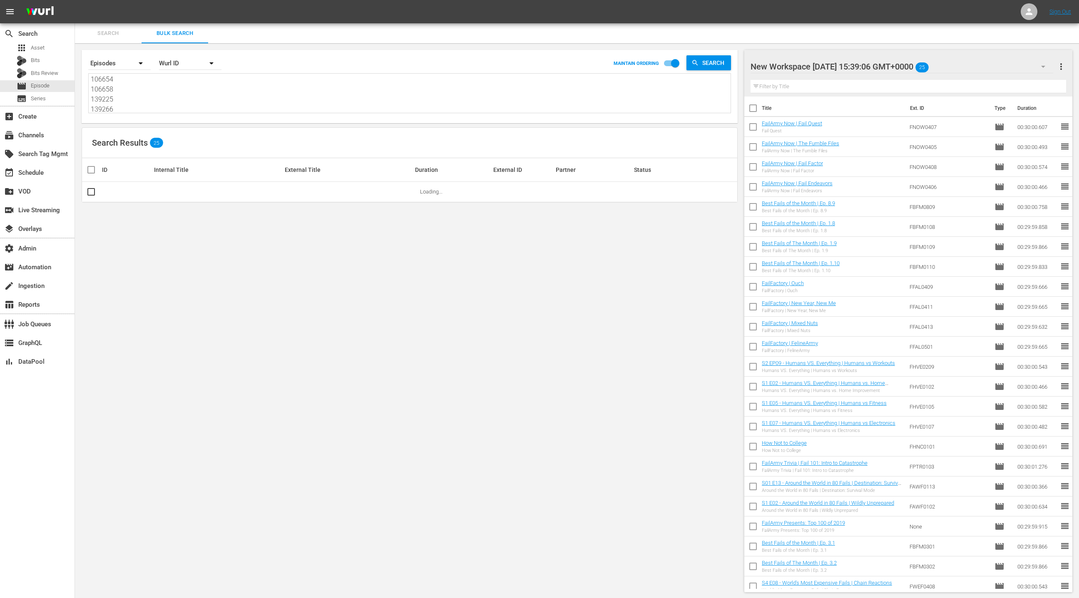
click at [1067, 70] on div "New Workspace [DATE] 15:39:06 GMT+0000 25 New Workspace [DATE] 15:39:06 GMT+000…" at bounding box center [909, 73] width 328 height 47
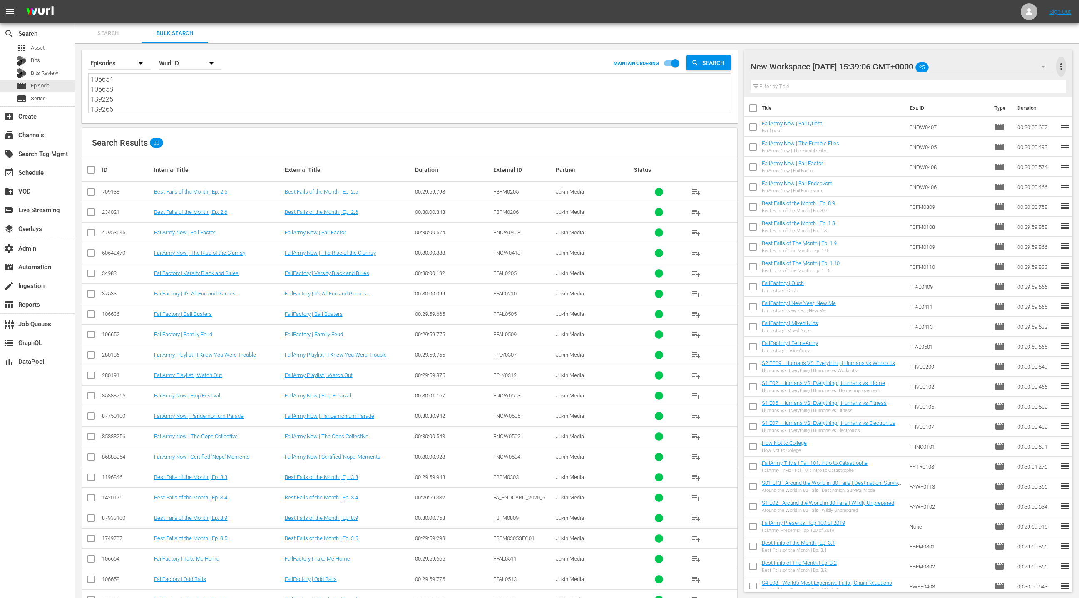
click at [1063, 68] on span "more_vert" at bounding box center [1062, 67] width 10 height 10
drag, startPoint x: 1002, startPoint y: 83, endPoint x: 773, endPoint y: 184, distance: 249.8
click at [1000, 83] on div "Clear All Workspace Items" at bounding box center [1008, 82] width 98 height 15
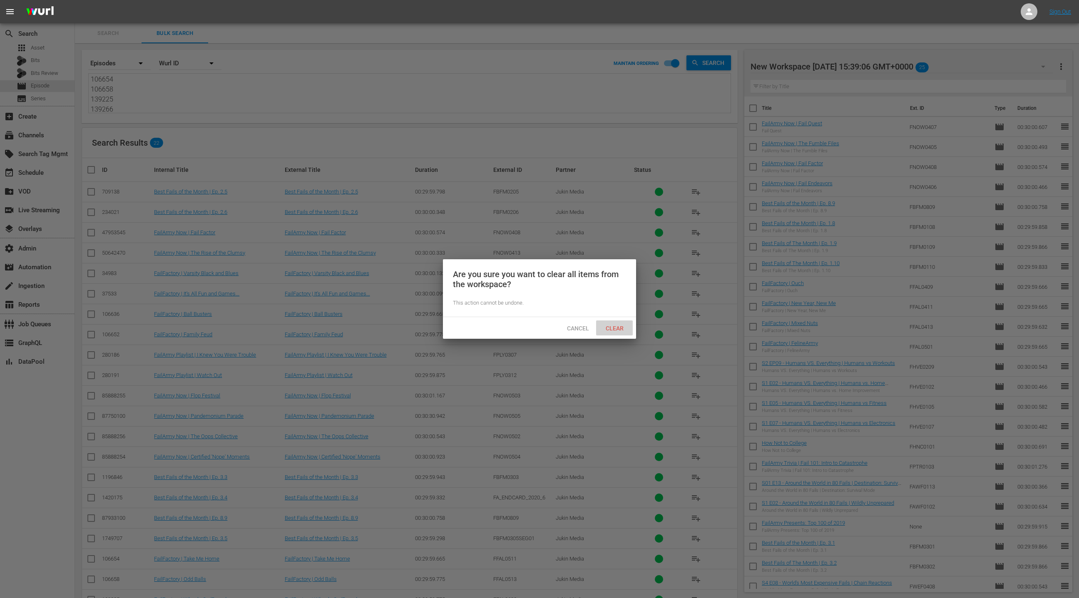
drag, startPoint x: 618, startPoint y: 329, endPoint x: 618, endPoint y: 324, distance: 5.0
click at [618, 326] on span "Clear" at bounding box center [614, 328] width 31 height 7
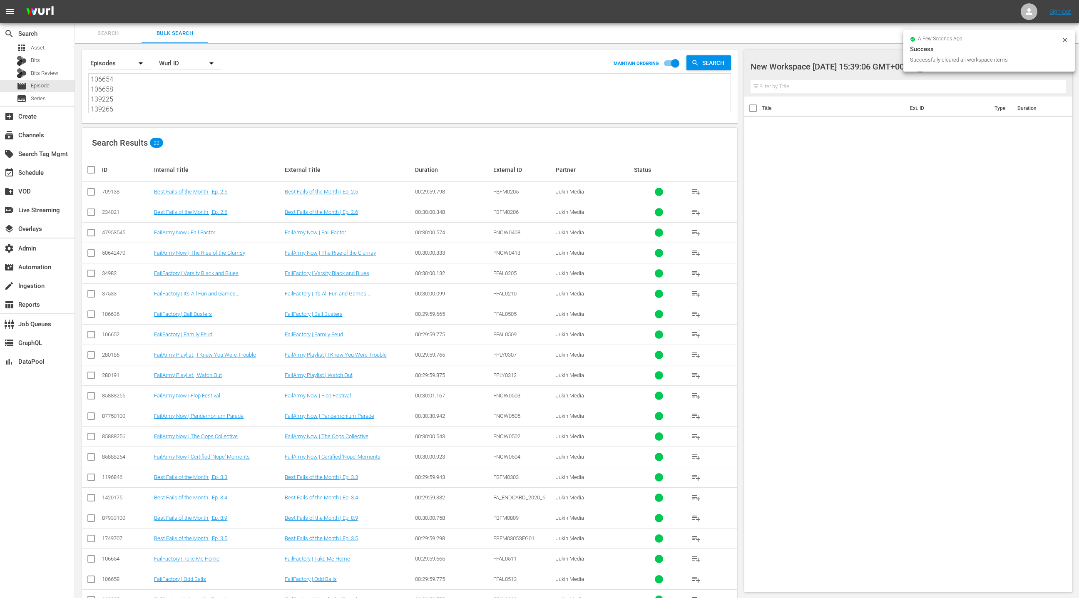
click at [92, 171] on input "checkbox" at bounding box center [94, 170] width 17 height 10
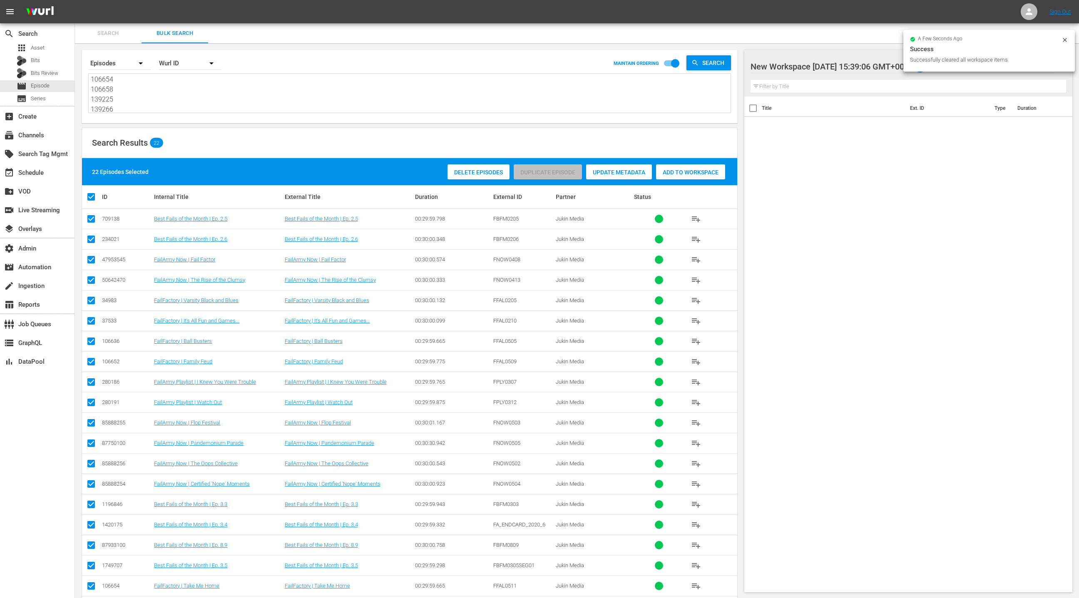
click at [697, 176] on div "Add to Workspace" at bounding box center [690, 172] width 69 height 16
click at [48, 174] on div "event_available Schedule" at bounding box center [37, 172] width 75 height 17
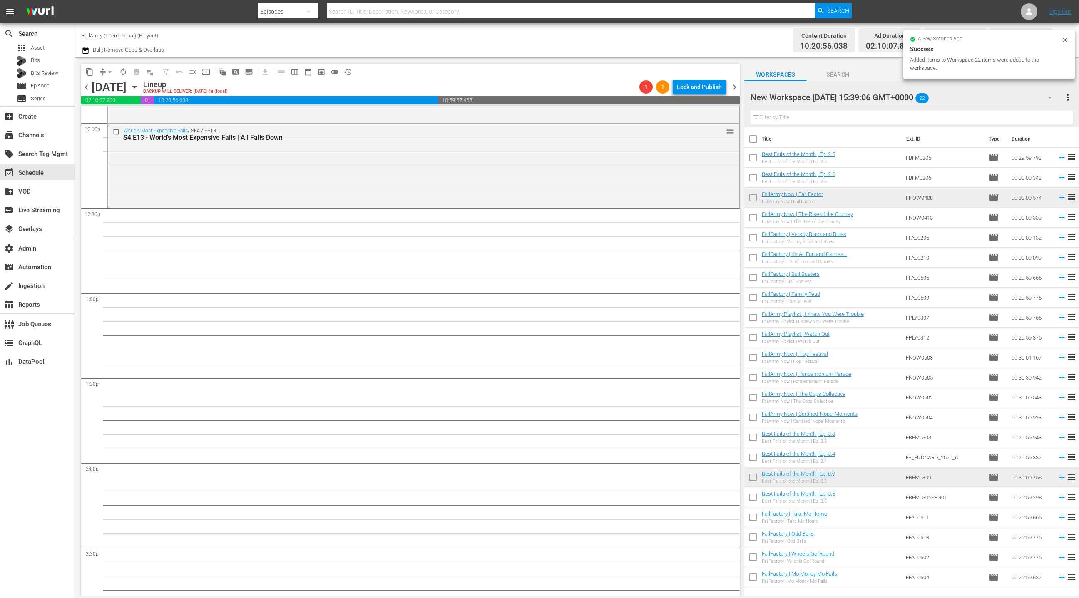
scroll to position [2023, 0]
click at [756, 141] on input "checkbox" at bounding box center [753, 140] width 17 height 17
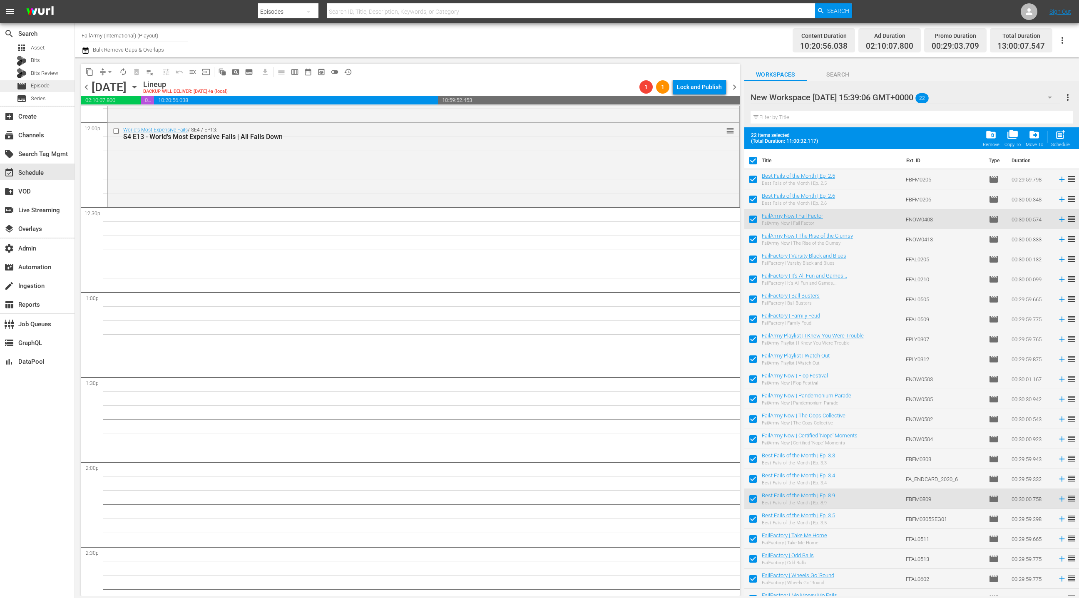
click at [58, 85] on div "movie Episode" at bounding box center [37, 86] width 75 height 12
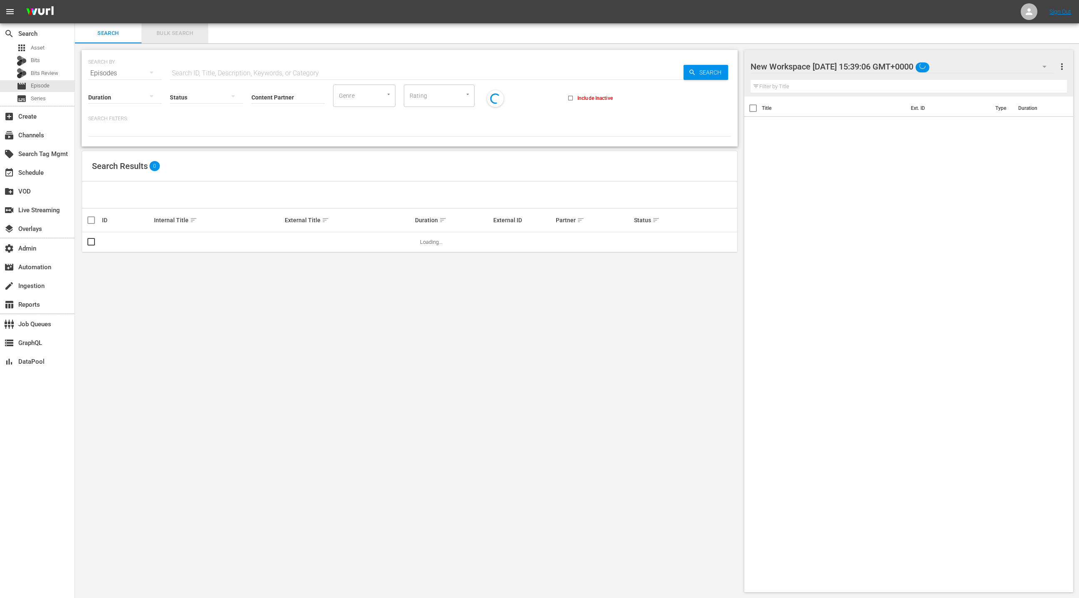
click at [176, 32] on span "Bulk Search" at bounding box center [175, 34] width 57 height 10
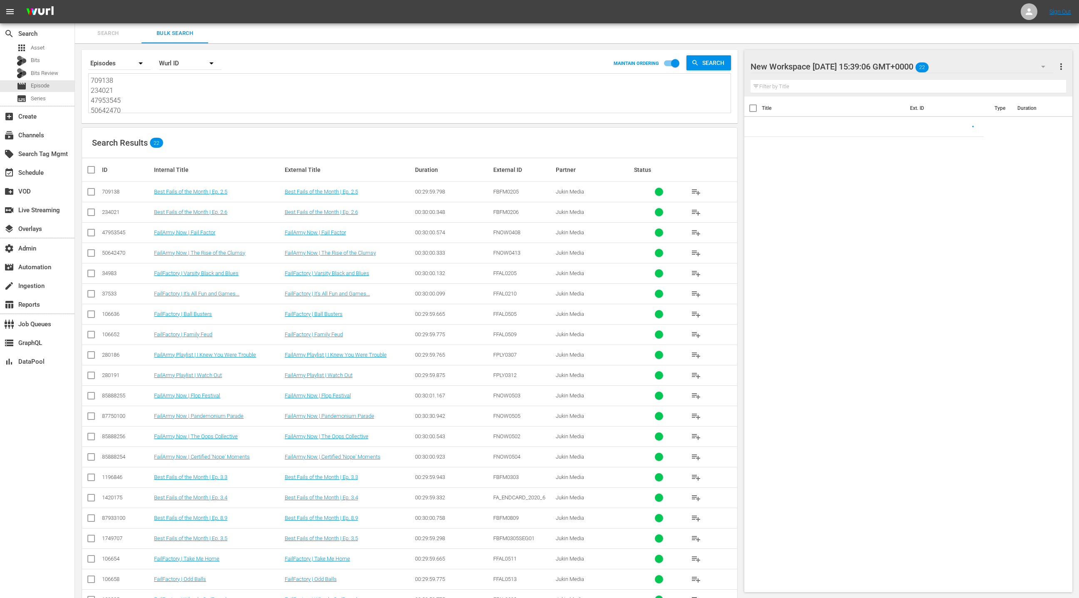
click at [189, 95] on textarea "709138 234021 47953545 50642470 34983 37533 106636 106652 280186 280191 8588825…" at bounding box center [411, 95] width 640 height 38
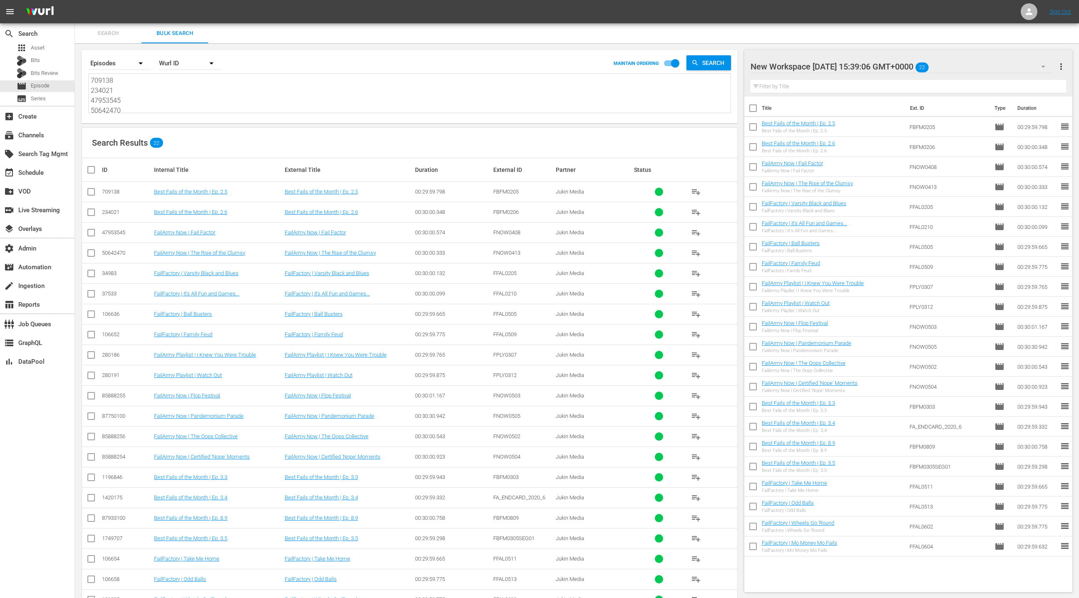
scroll to position [0, 0]
click at [1044, 65] on icon "button" at bounding box center [1044, 67] width 10 height 10
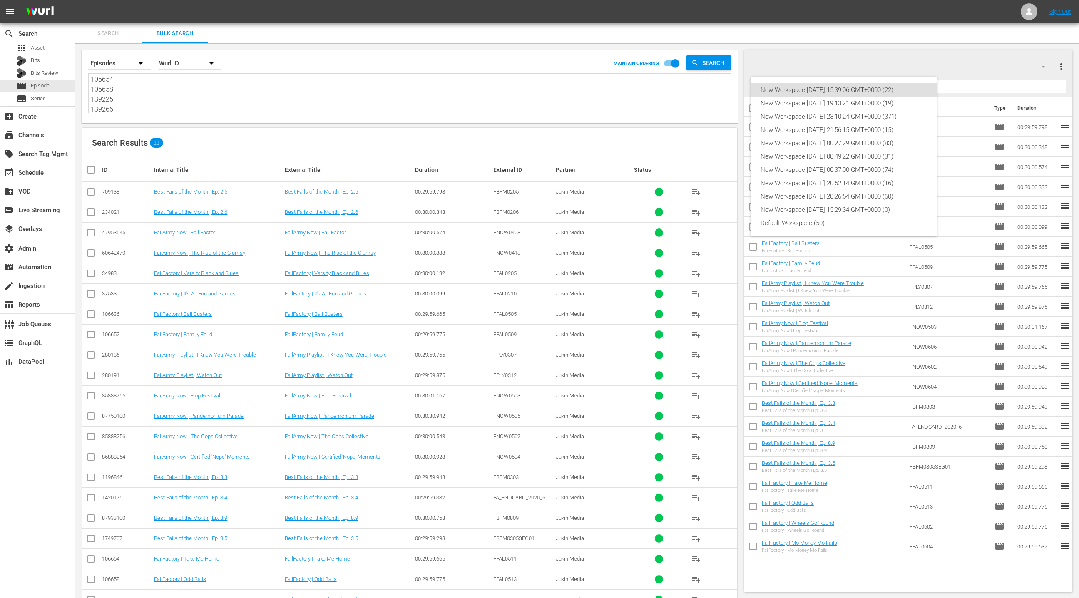
click at [962, 54] on div "New Workspace [DATE] 15:39:06 GMT+0000 (22) New Workspace [DATE] 19:13:21 GMT+0…" at bounding box center [539, 299] width 1079 height 598
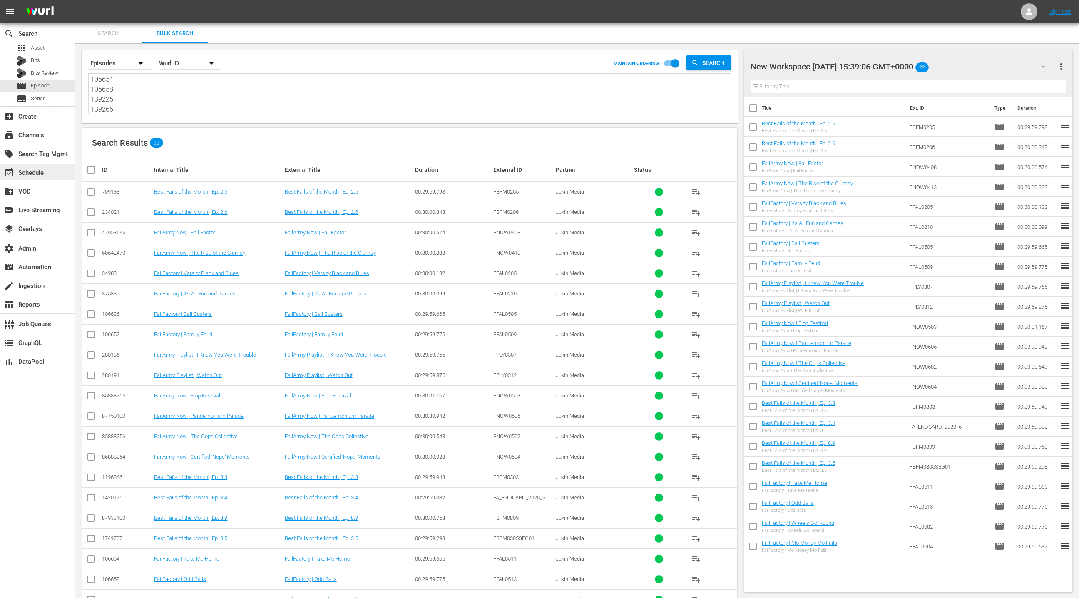
drag, startPoint x: 49, startPoint y: 175, endPoint x: 45, endPoint y: 172, distance: 5.0
click at [45, 172] on div "event_available Schedule" at bounding box center [37, 172] width 75 height 17
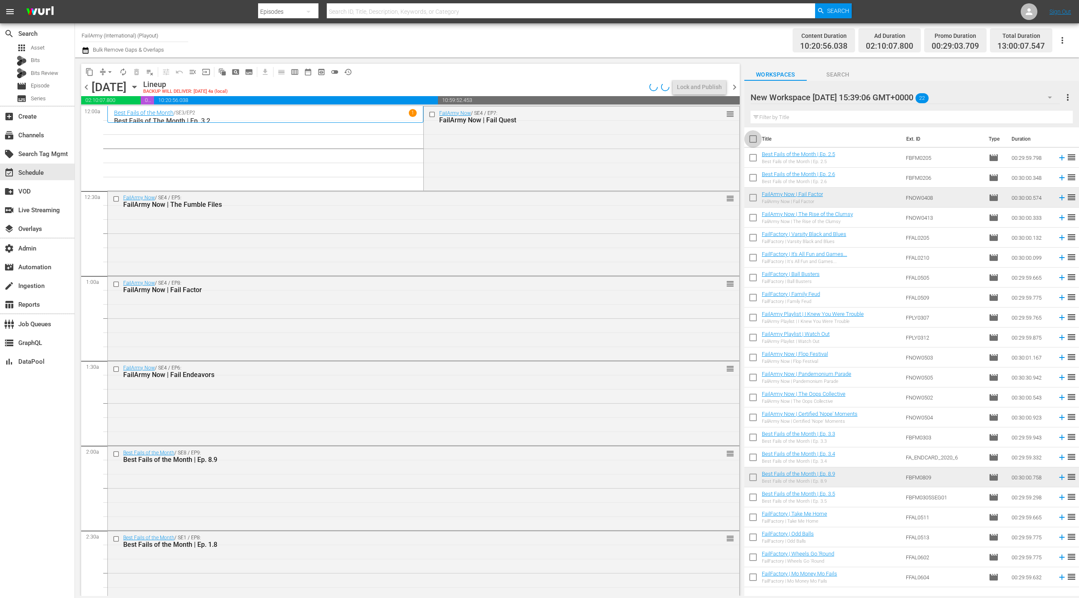
click at [753, 140] on input "checkbox" at bounding box center [753, 140] width 17 height 17
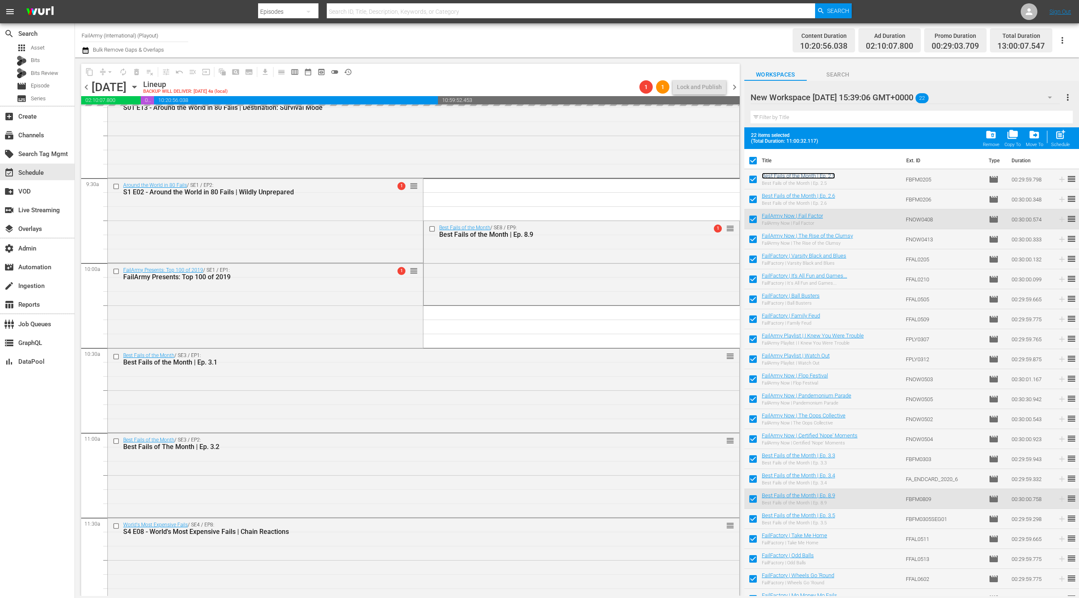
scroll to position [1508, 0]
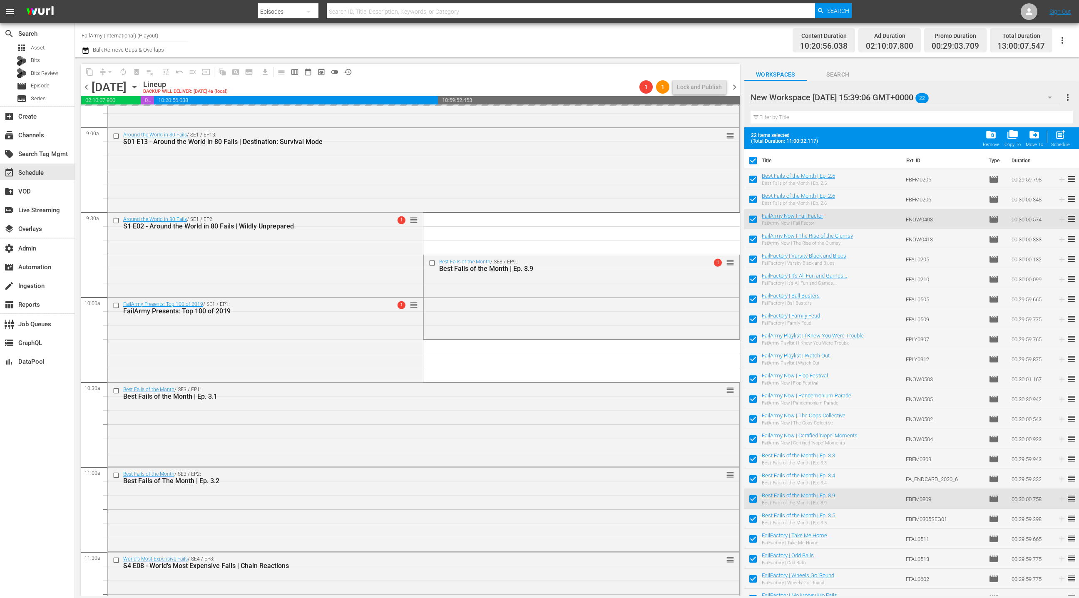
click at [736, 90] on span "chevron_right" at bounding box center [735, 87] width 10 height 10
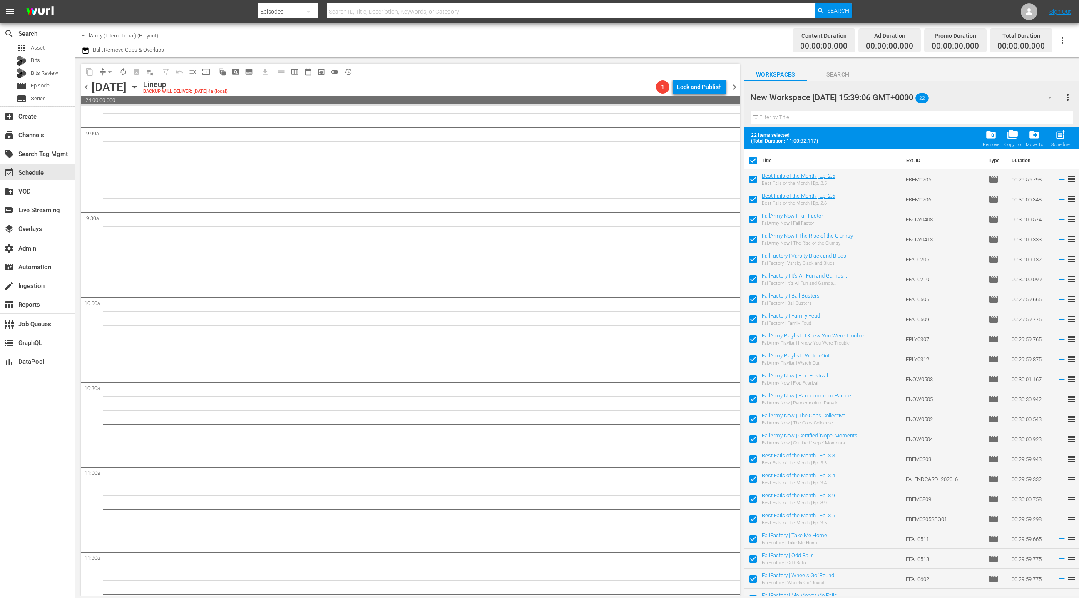
click at [85, 88] on span "chevron_left" at bounding box center [86, 87] width 10 height 10
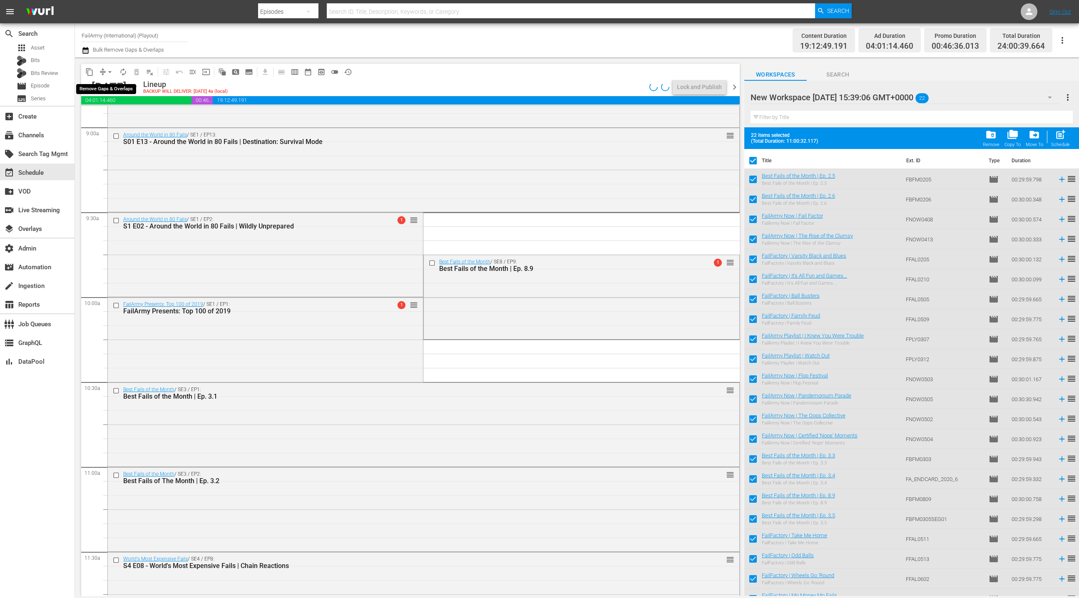
click at [107, 71] on span "arrow_drop_down" at bounding box center [110, 72] width 8 height 8
click at [123, 117] on li "Align to End of Previous Day" at bounding box center [110, 116] width 87 height 14
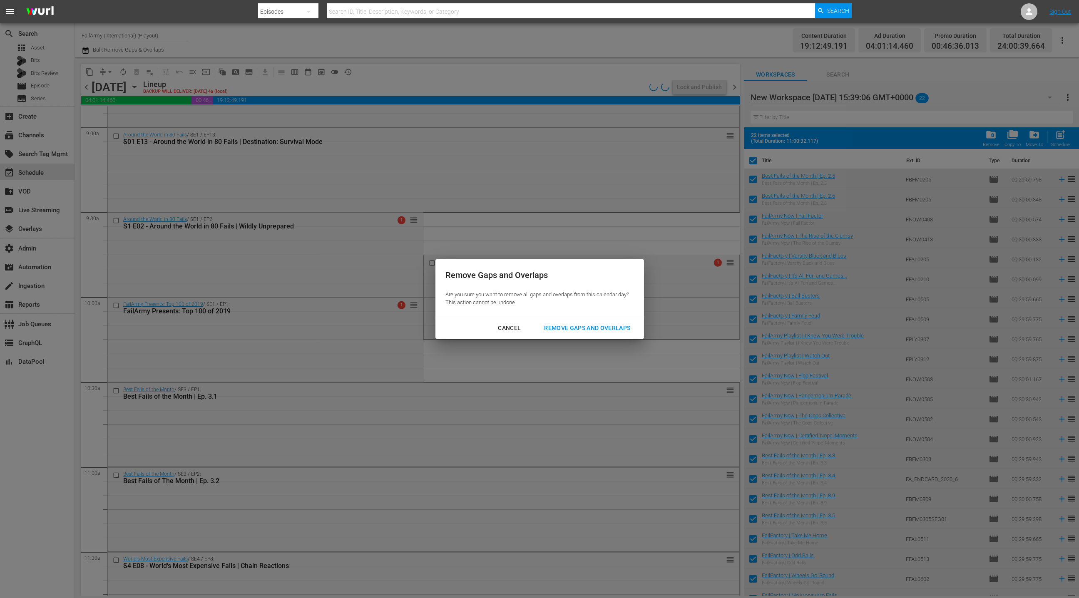
drag, startPoint x: 569, startPoint y: 330, endPoint x: 566, endPoint y: 327, distance: 4.4
click at [566, 327] on div "Remove Gaps and Overlaps" at bounding box center [588, 328] width 100 height 10
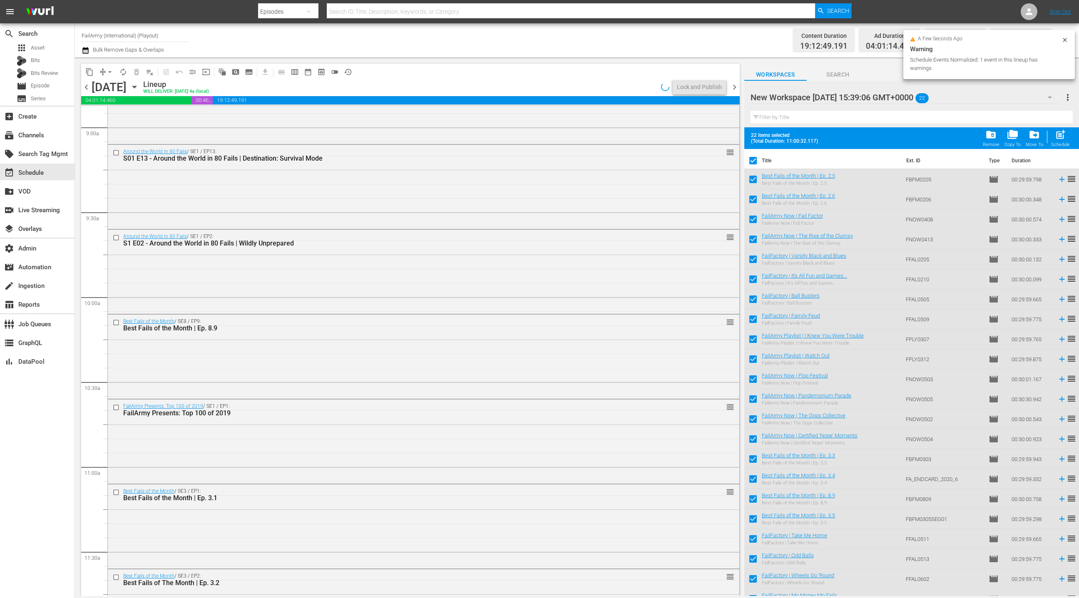
scroll to position [1493, 0]
